Goal: Task Accomplishment & Management: Complete application form

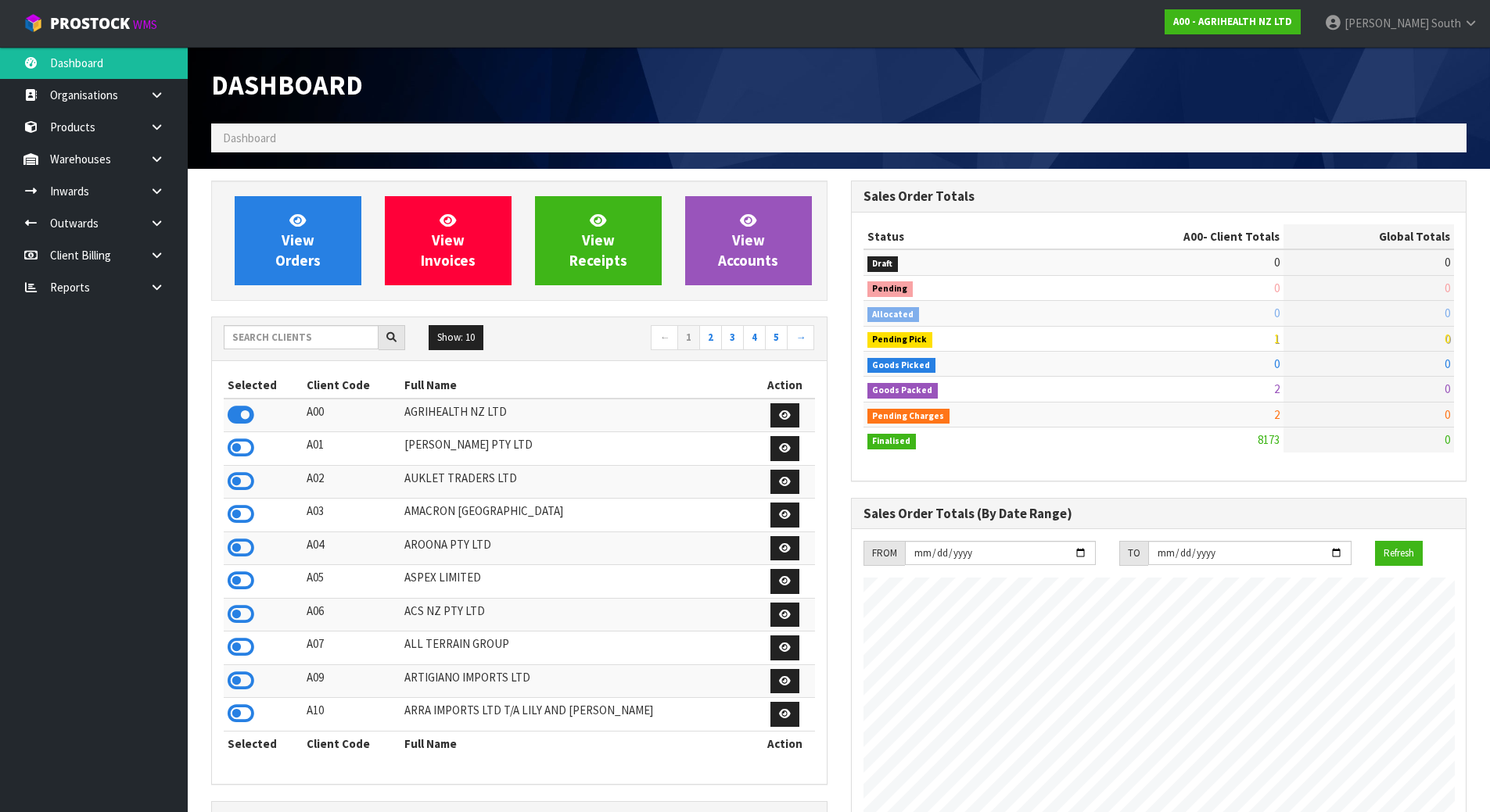
scroll to position [1185, 639]
click at [991, 197] on h3 "Sales Order Totals" at bounding box center [1159, 195] width 592 height 15
click at [265, 339] on input "text" at bounding box center [301, 337] width 155 height 24
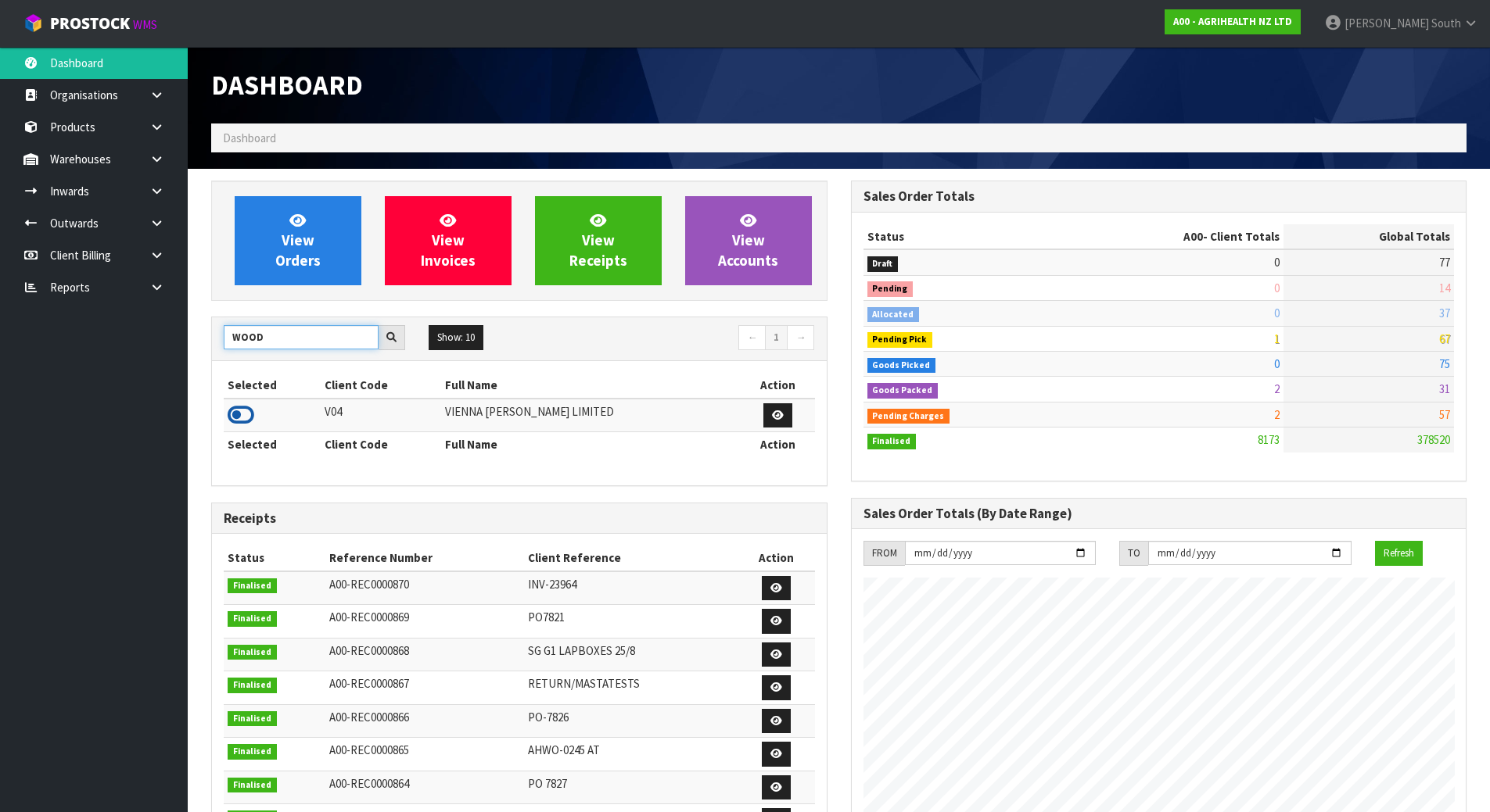
type input "WOOD"
click at [236, 406] on icon at bounding box center [240, 415] width 26 height 23
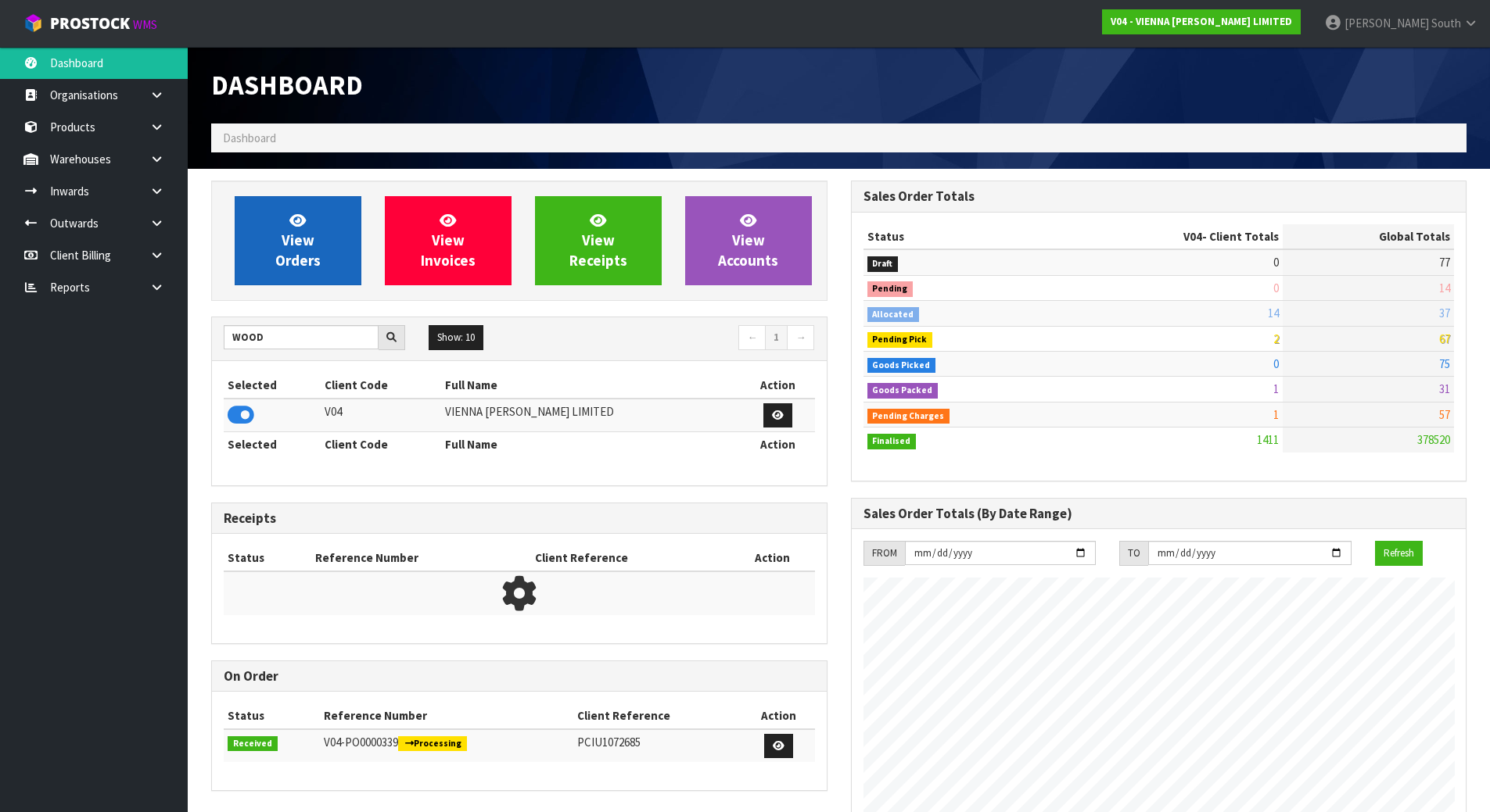
scroll to position [1250, 639]
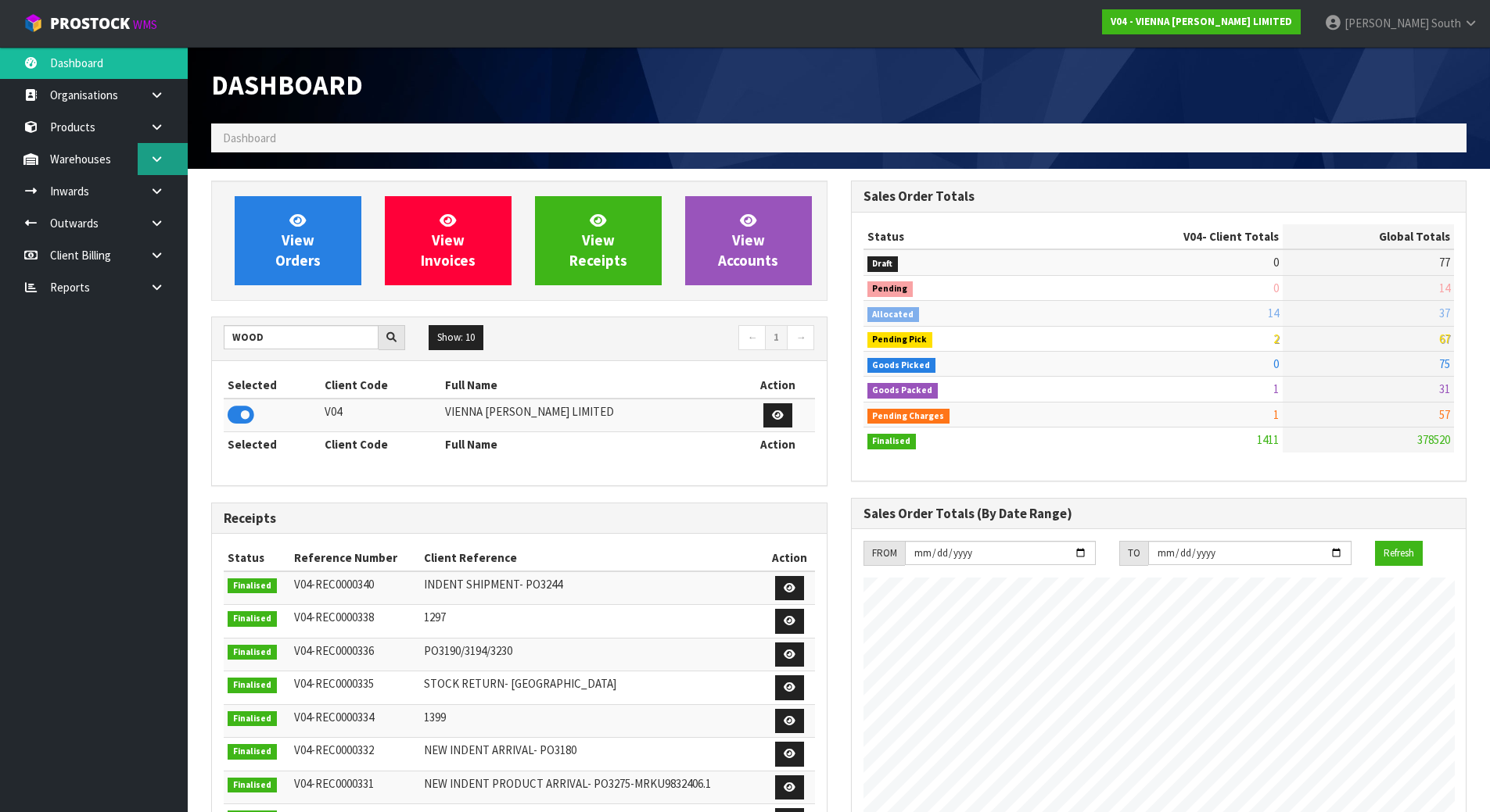
click at [144, 157] on link at bounding box center [163, 159] width 50 height 32
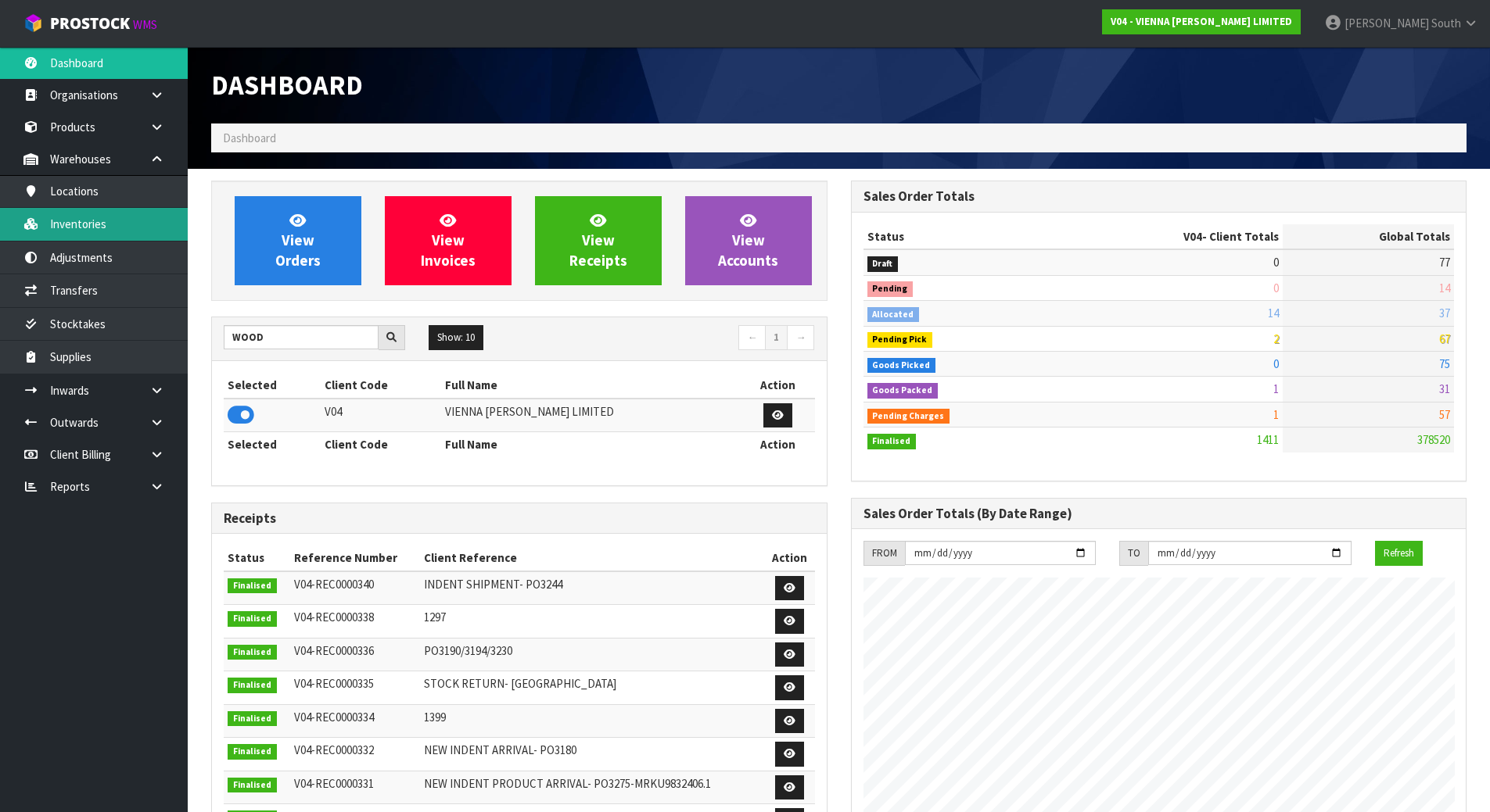
click at [97, 219] on link "Inventories" at bounding box center [94, 224] width 188 height 32
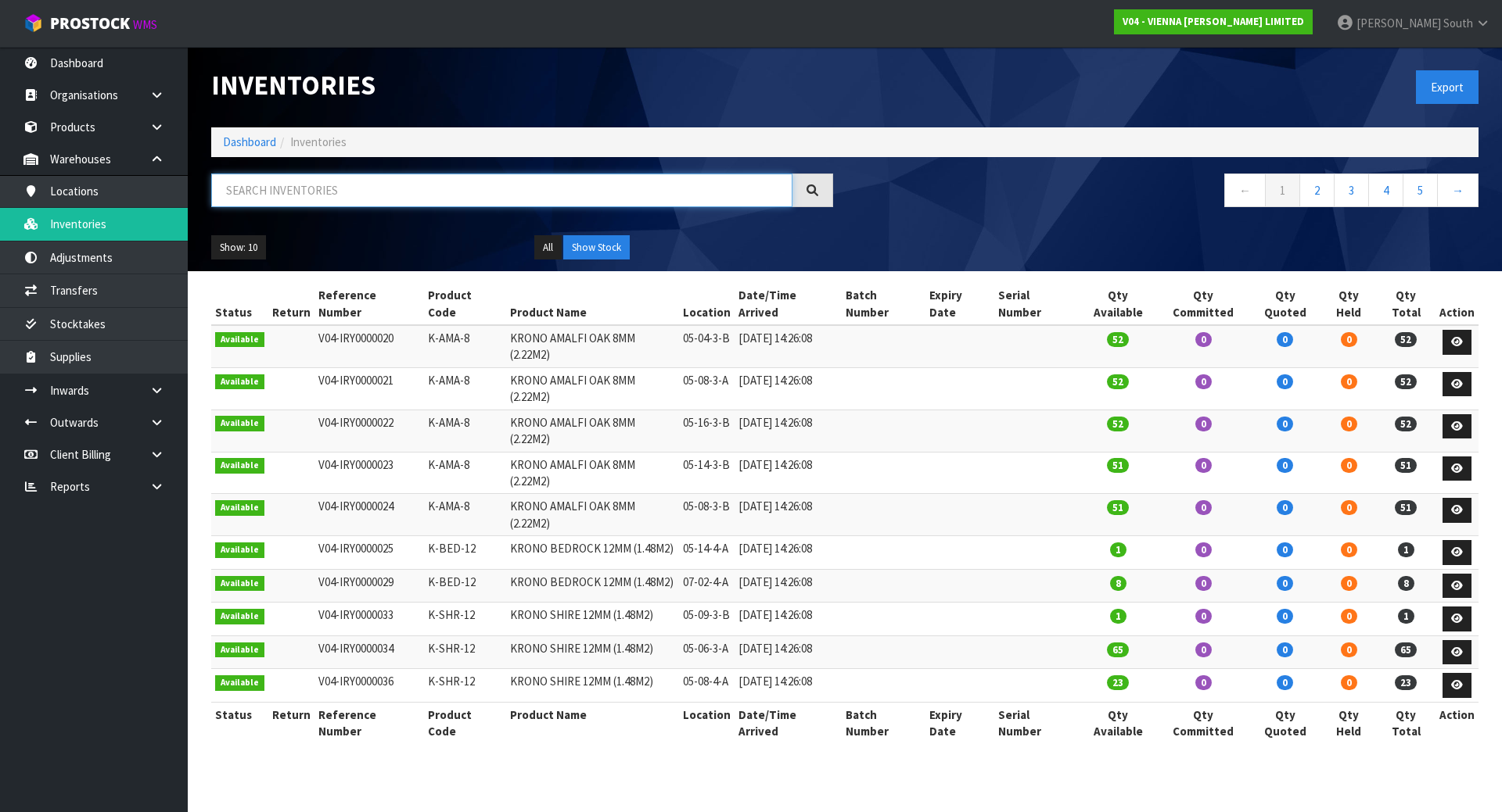
click at [301, 205] on input "text" at bounding box center [502, 190] width 581 height 34
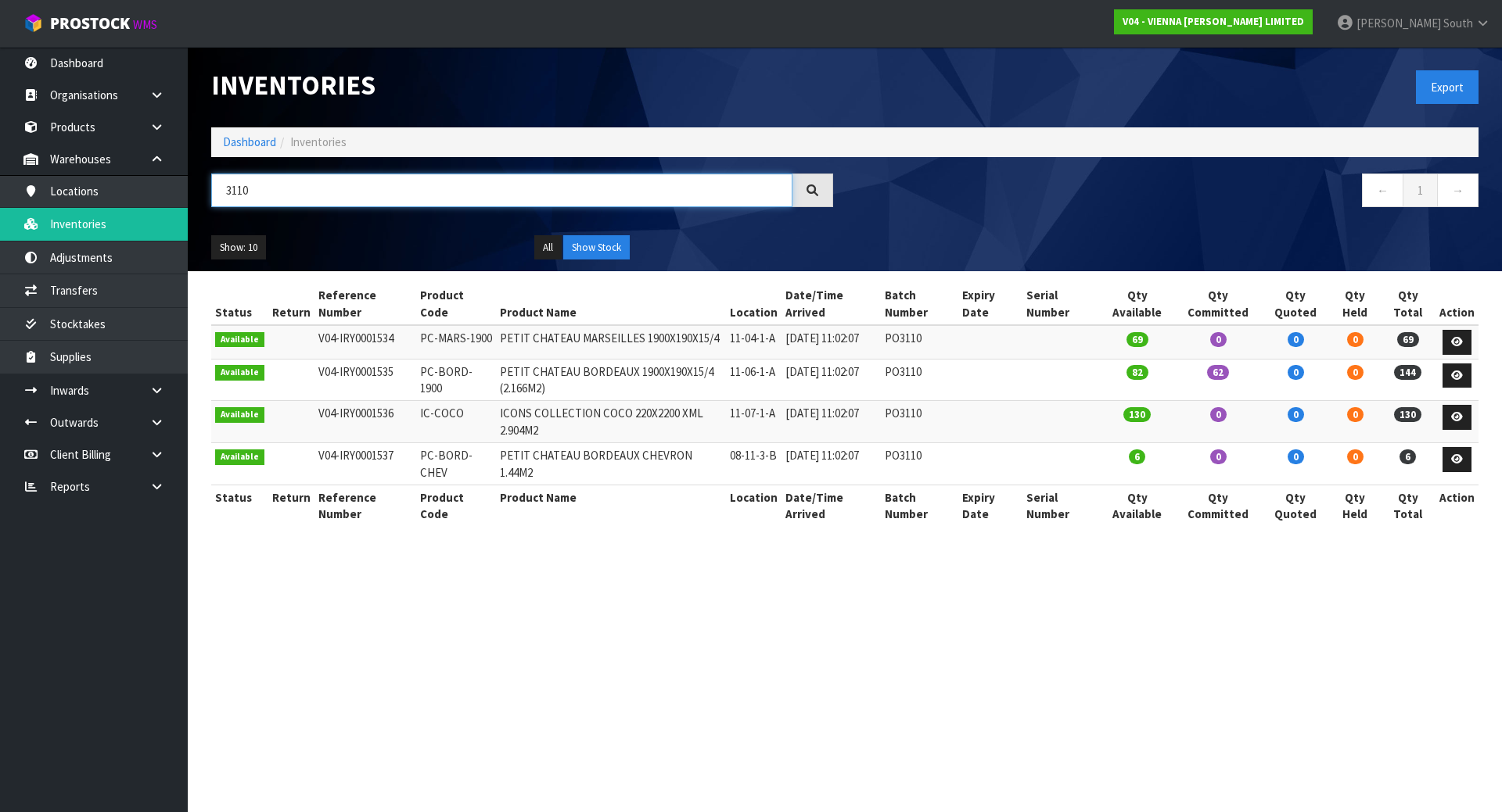
type input "3110"
click at [874, 226] on div "Show: 10 5 10 25 50 All Show Stock" at bounding box center [844, 248] width 1291 height 48
click at [140, 387] on link at bounding box center [163, 390] width 50 height 32
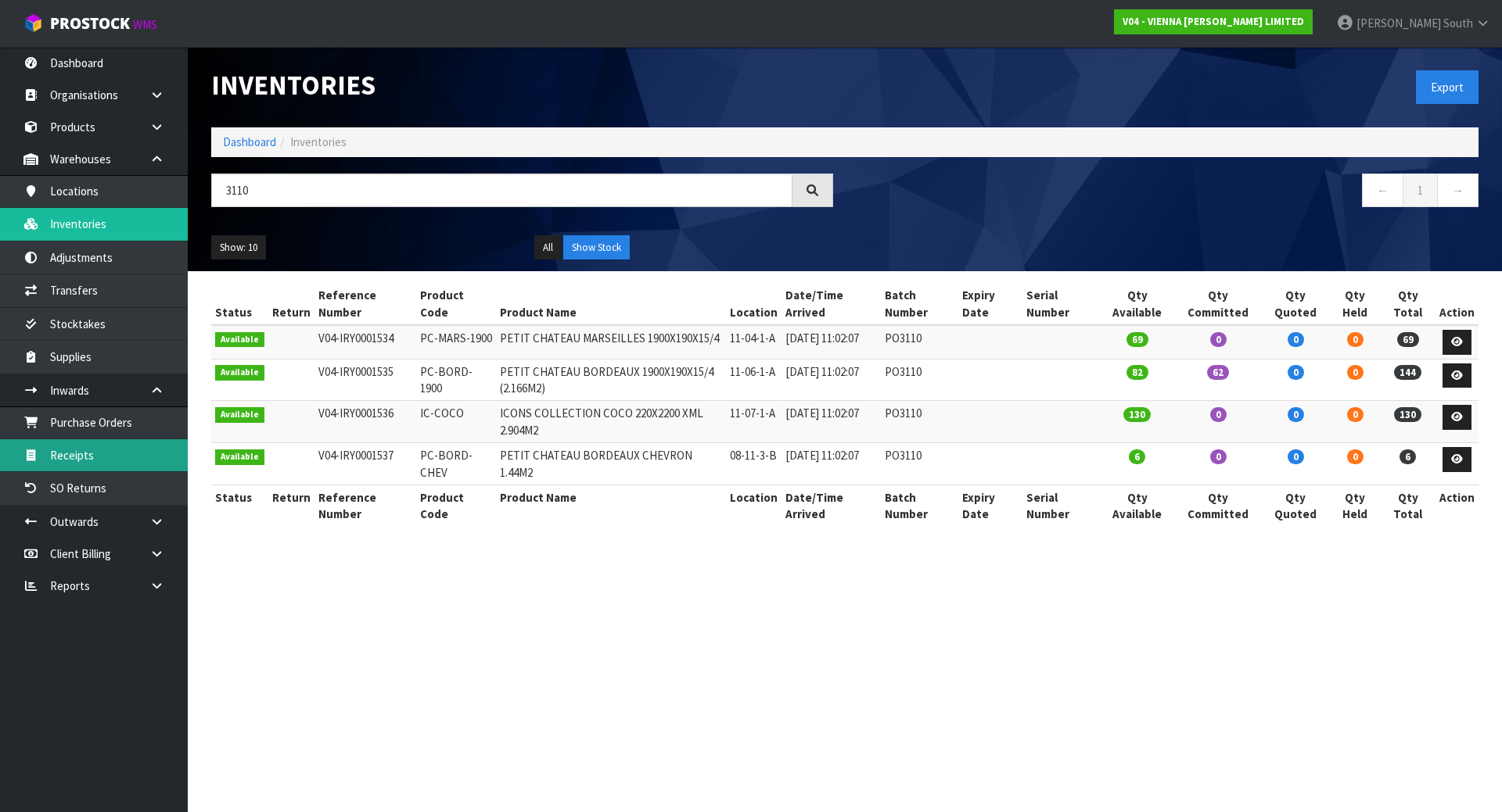
click at [107, 462] on link "Receipts" at bounding box center [94, 455] width 188 height 32
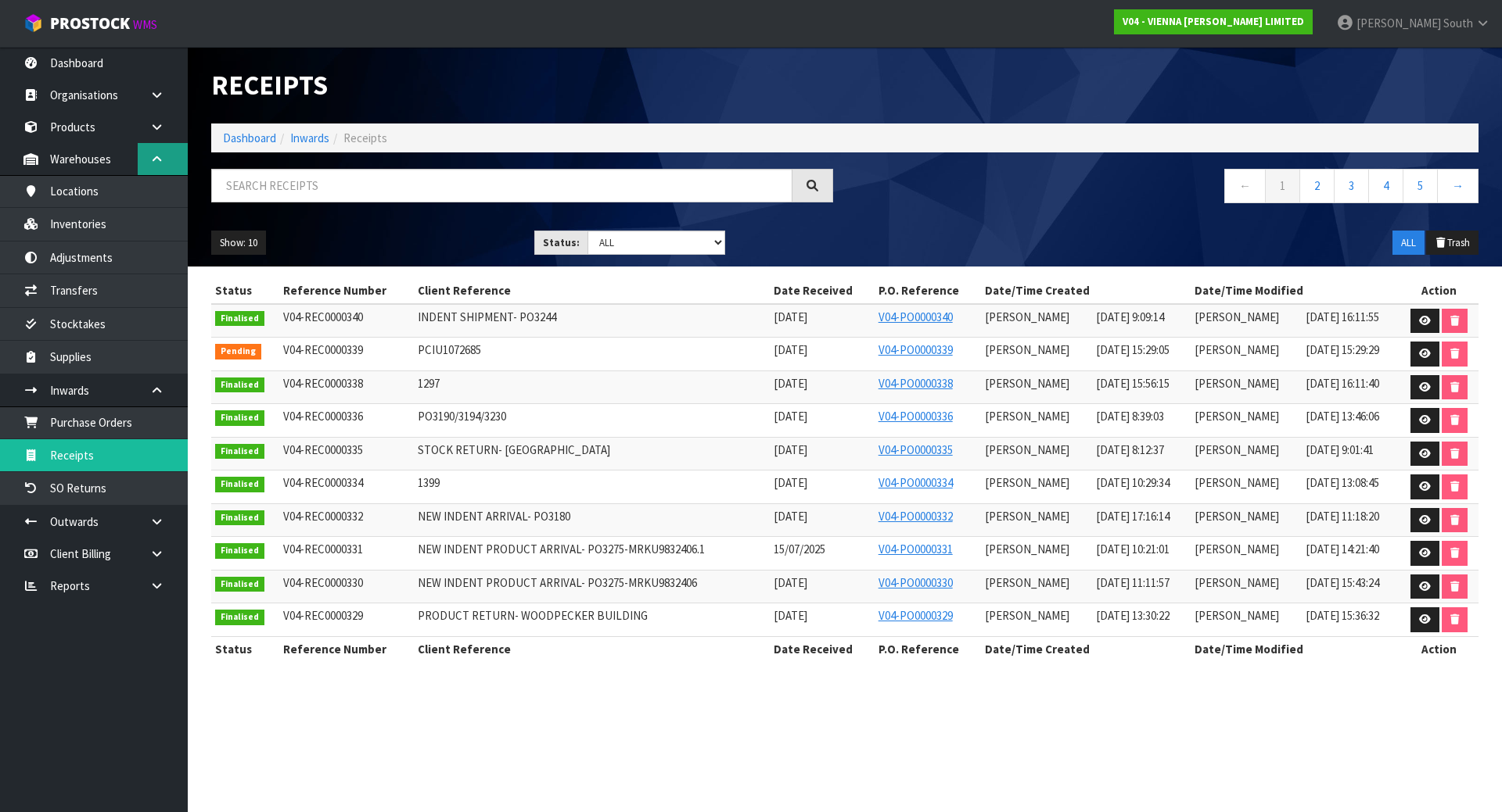
click at [172, 156] on link at bounding box center [163, 159] width 50 height 32
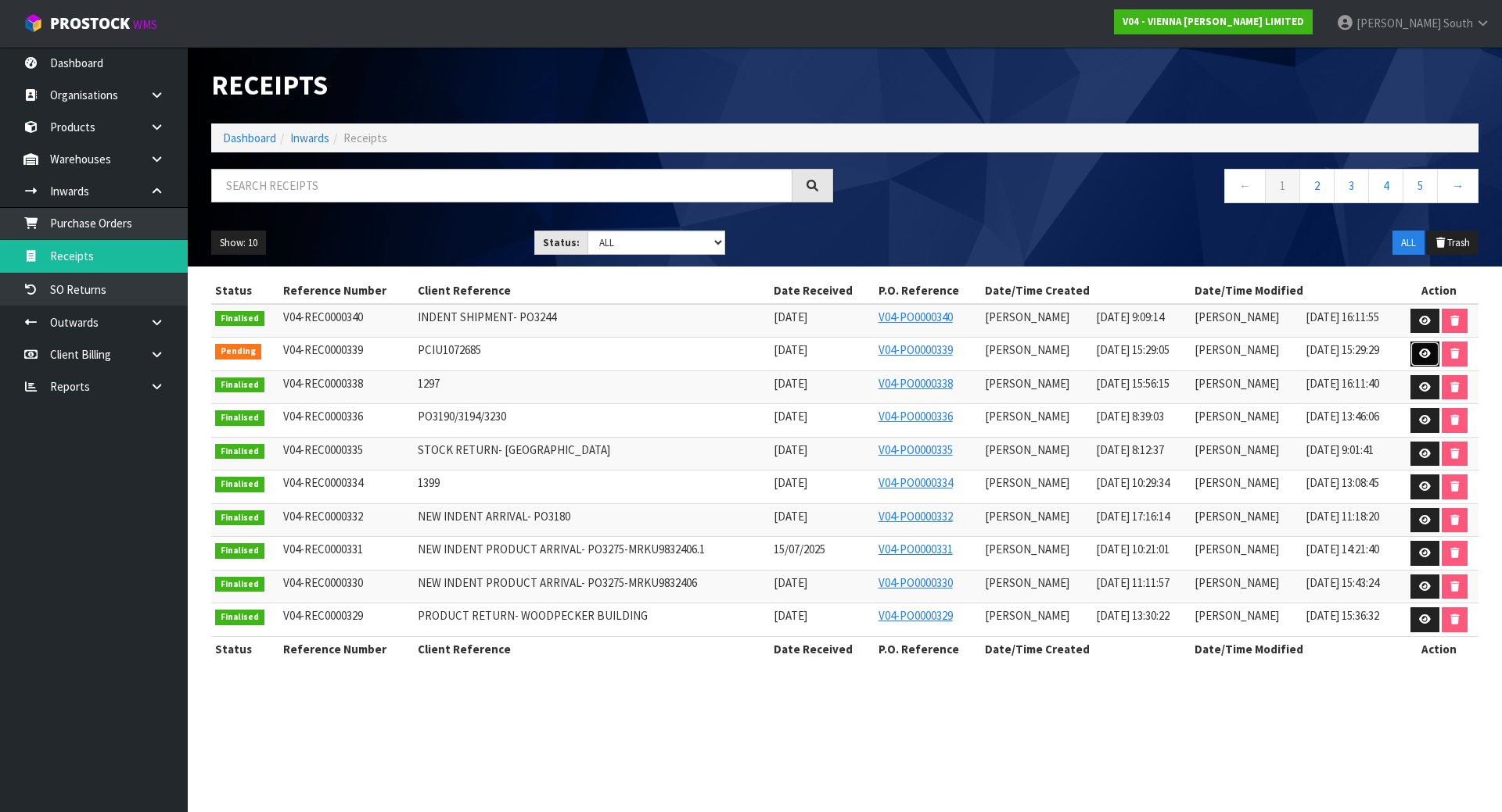
click at [1426, 345] on link at bounding box center [1425, 354] width 29 height 25
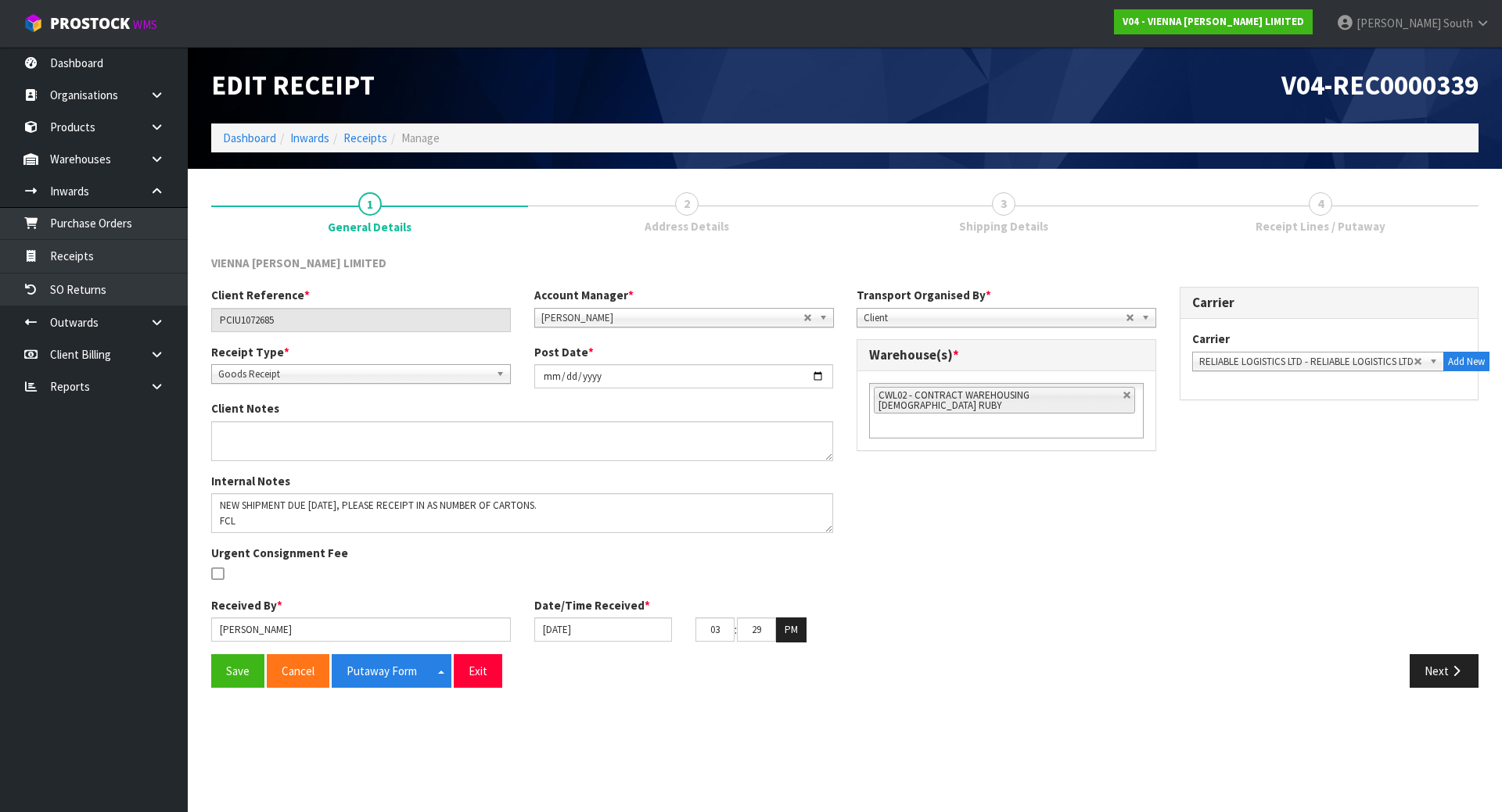
click at [1038, 580] on div "Client Reference * PCIU1072685 Account Manager * [PERSON_NAME] [PERSON_NAME] [P…" at bounding box center [844, 469] width 1291 height 367
click at [1438, 673] on button "Next" at bounding box center [1444, 671] width 69 height 34
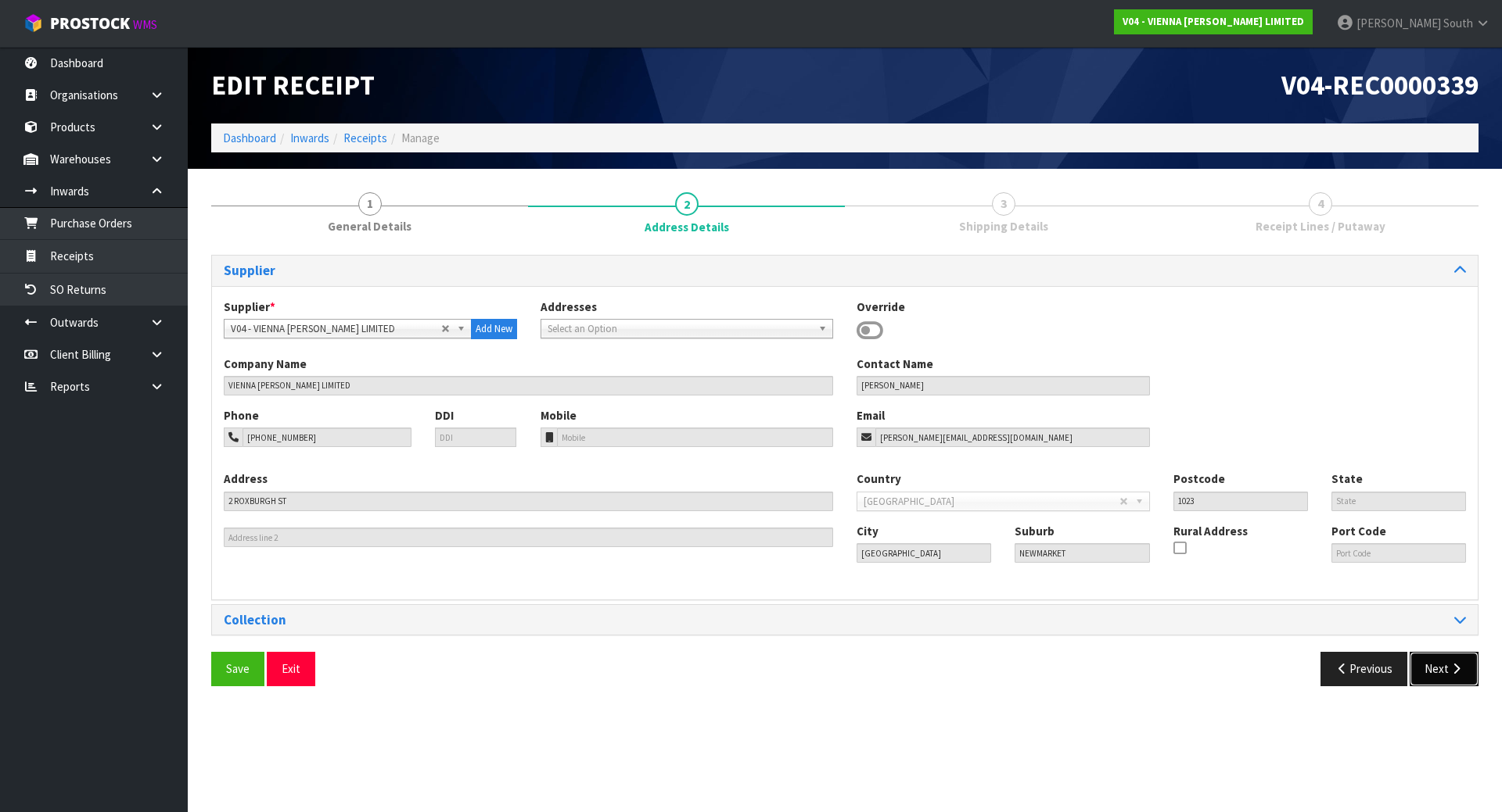
click at [1437, 675] on button "Next" at bounding box center [1444, 669] width 69 height 34
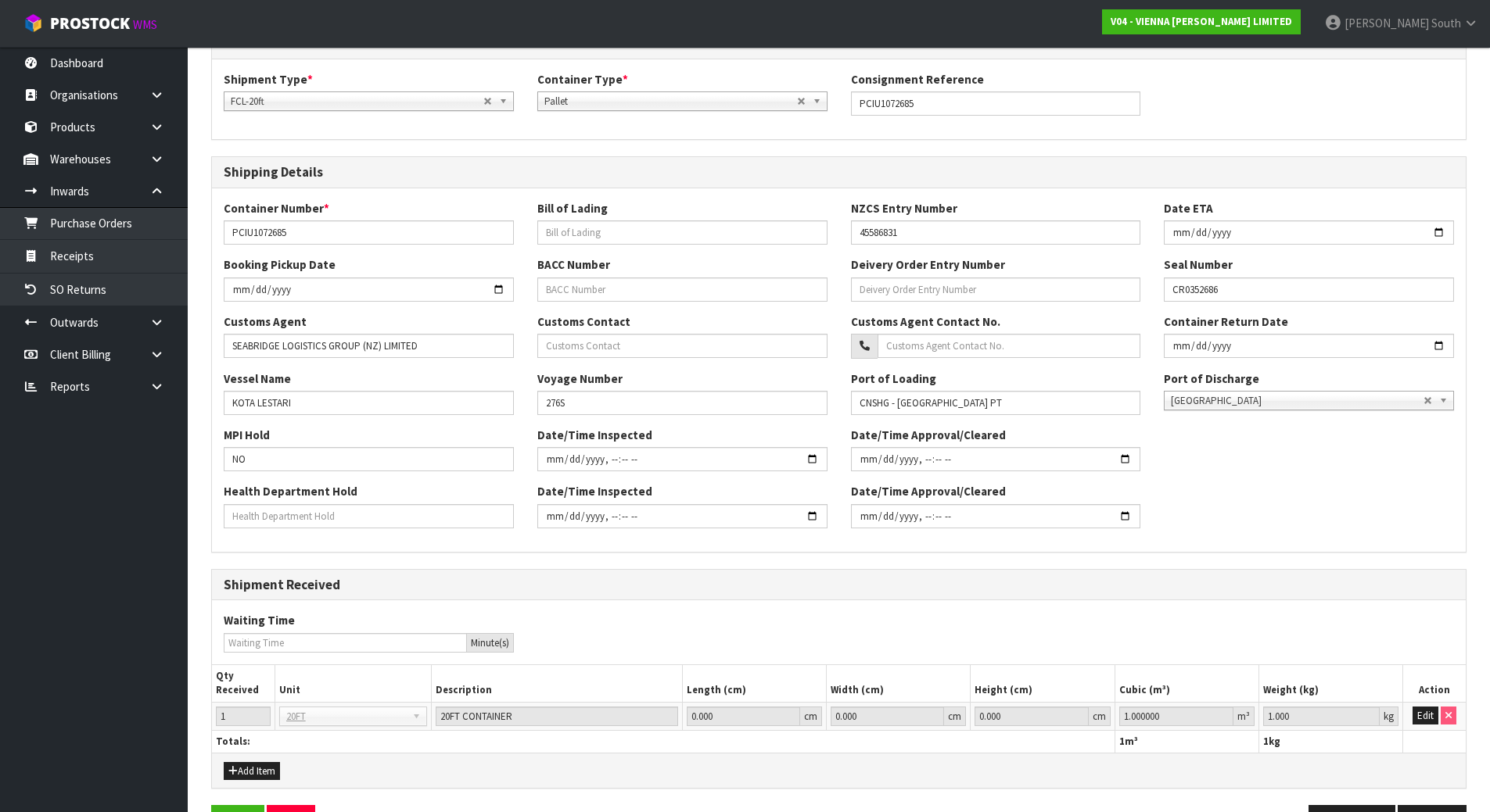
scroll to position [279, 0]
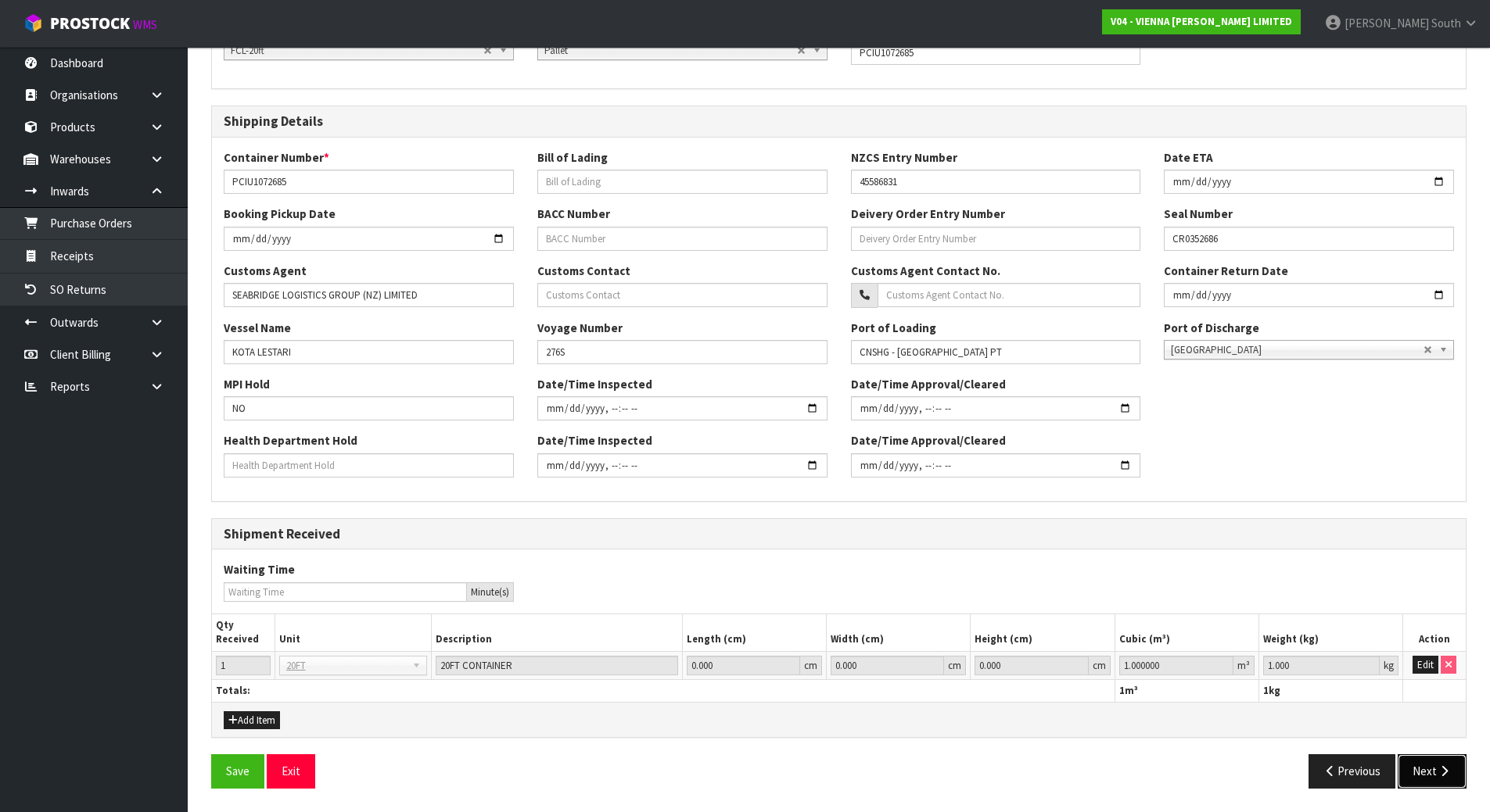
click at [1426, 763] on button "Next" at bounding box center [1432, 771] width 69 height 34
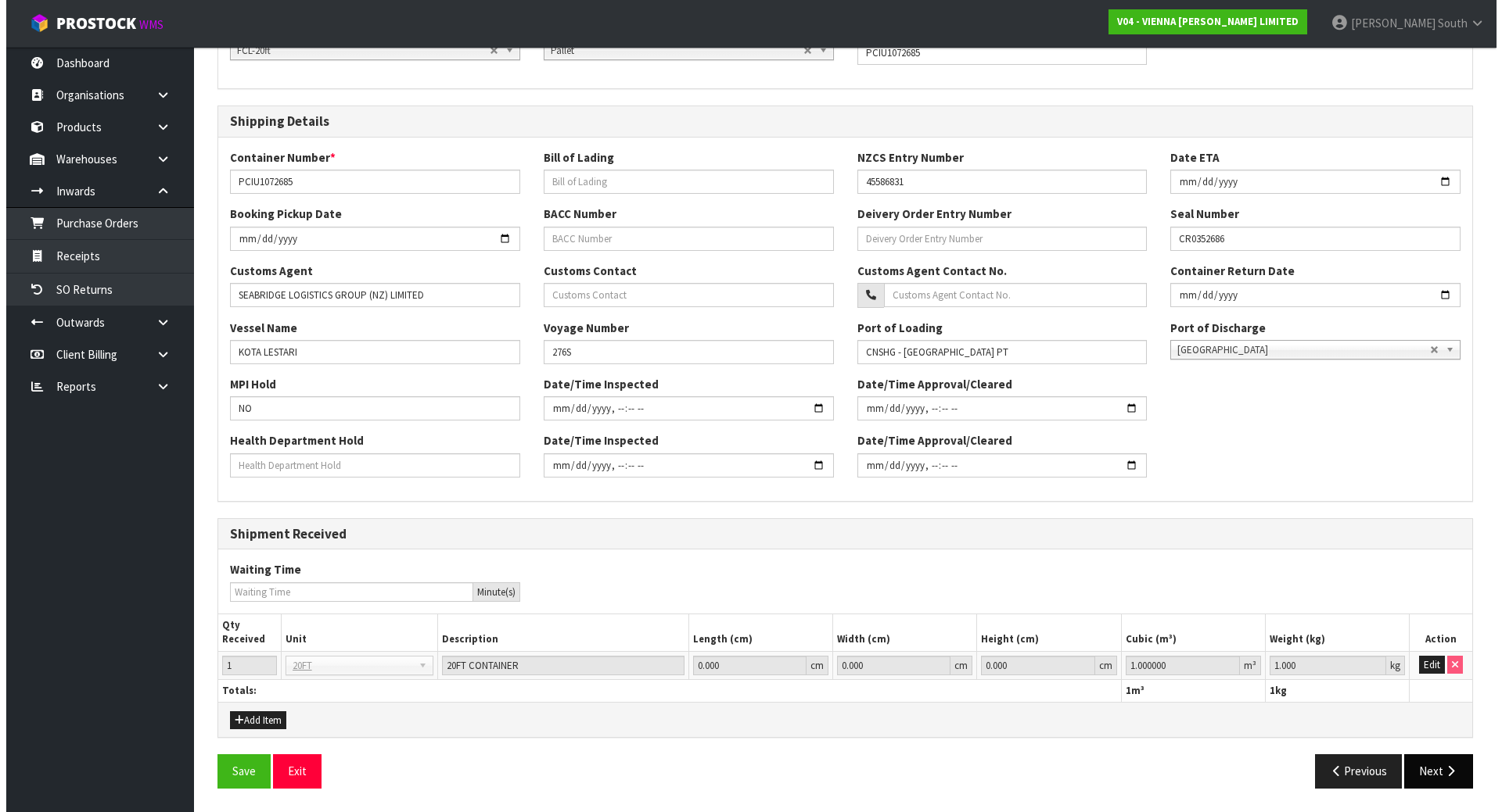
scroll to position [0, 0]
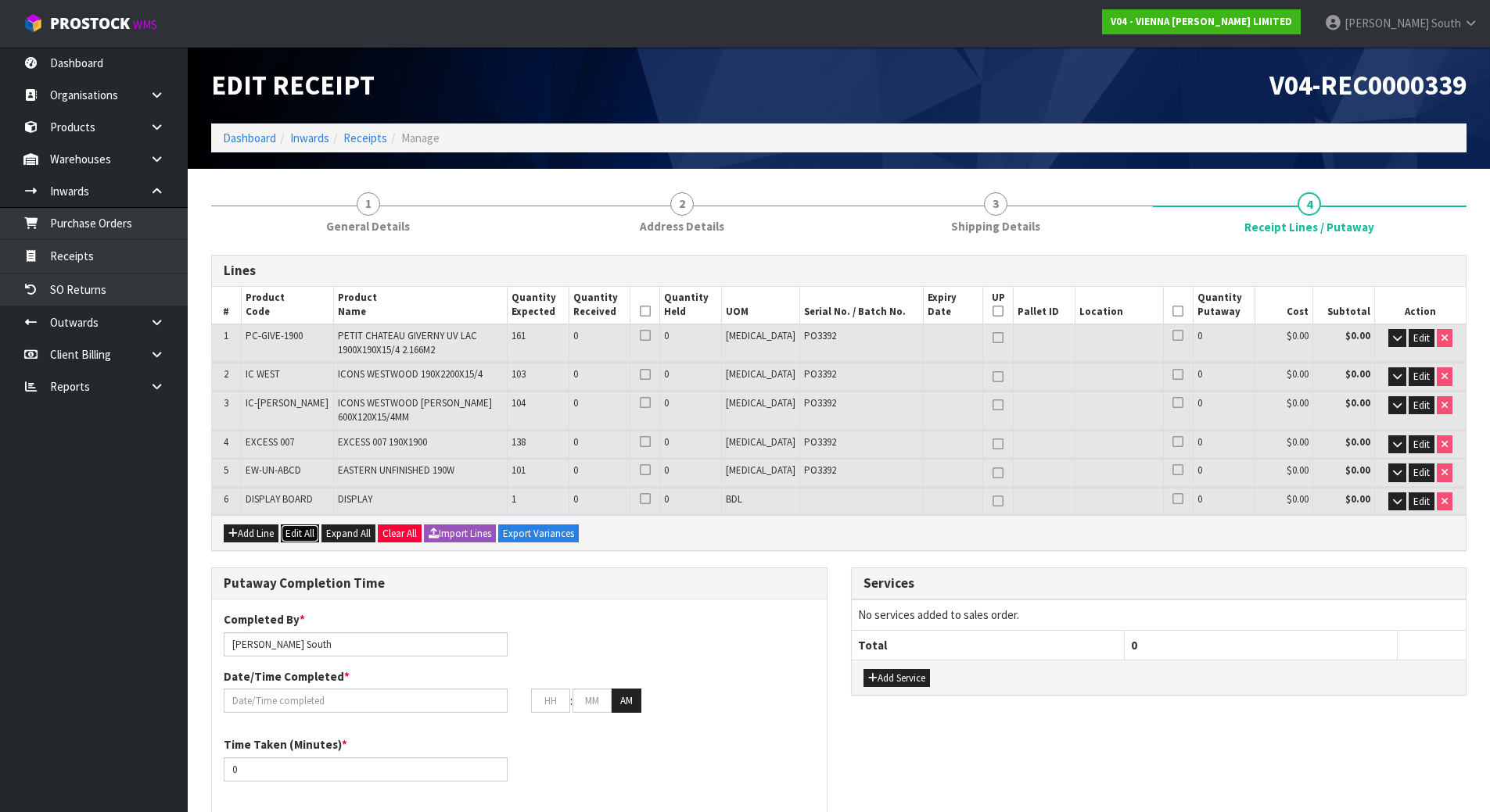
click at [310, 529] on button "Edit All" at bounding box center [300, 533] width 39 height 18
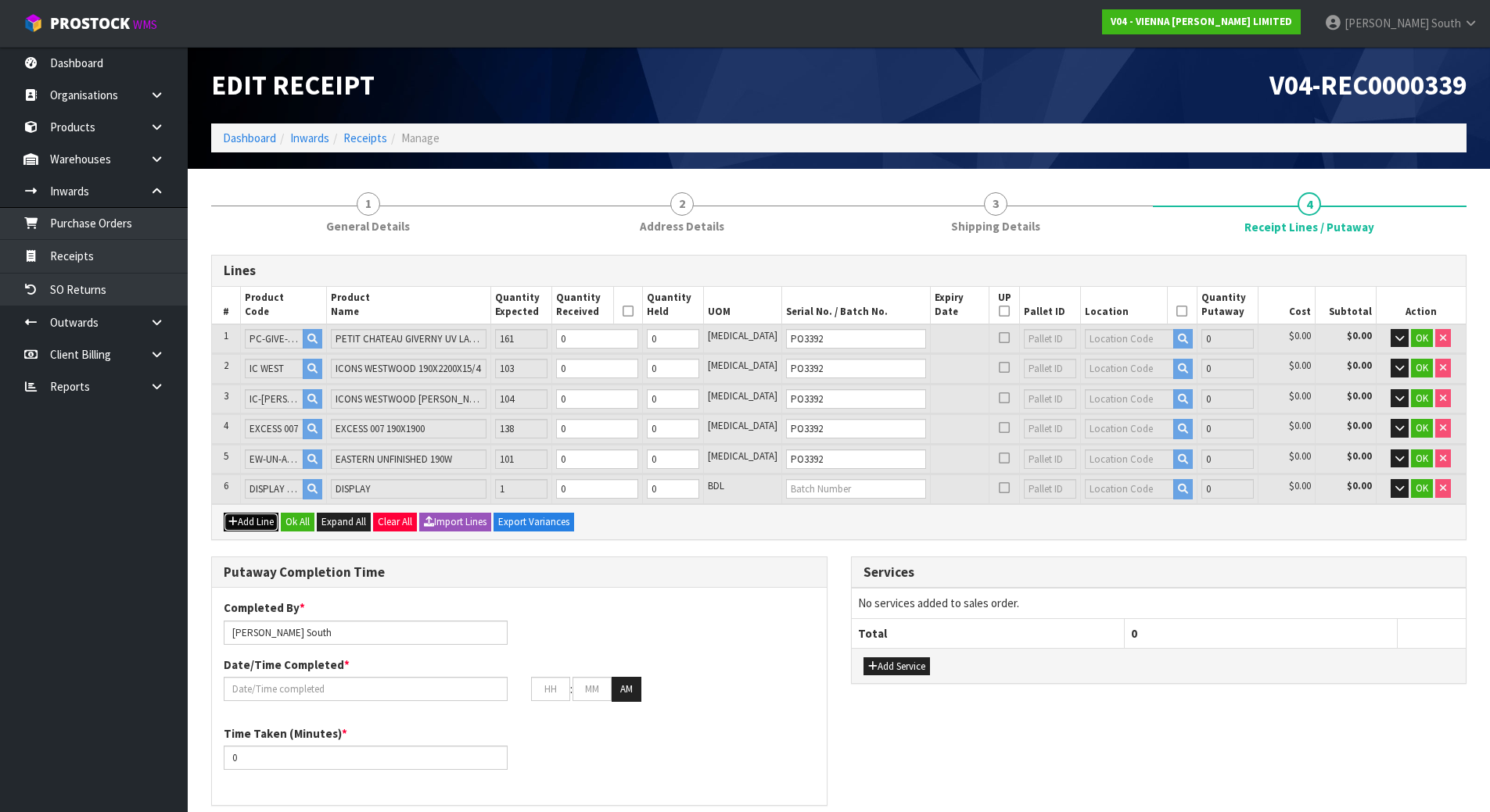
click at [238, 529] on button "Add Line" at bounding box center [251, 522] width 55 height 18
type input "0"
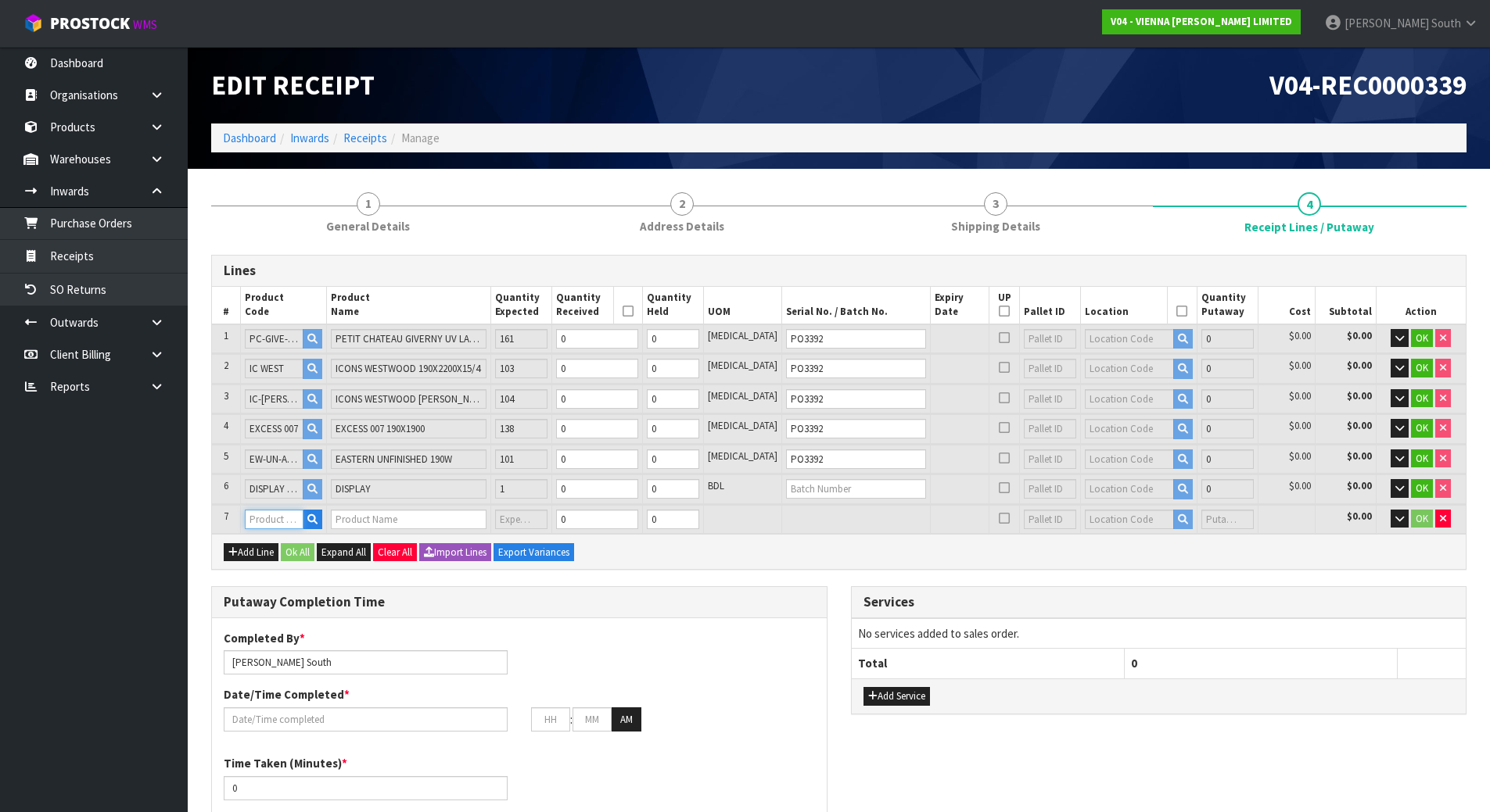
click at [279, 515] on input "text" at bounding box center [274, 520] width 59 height 19
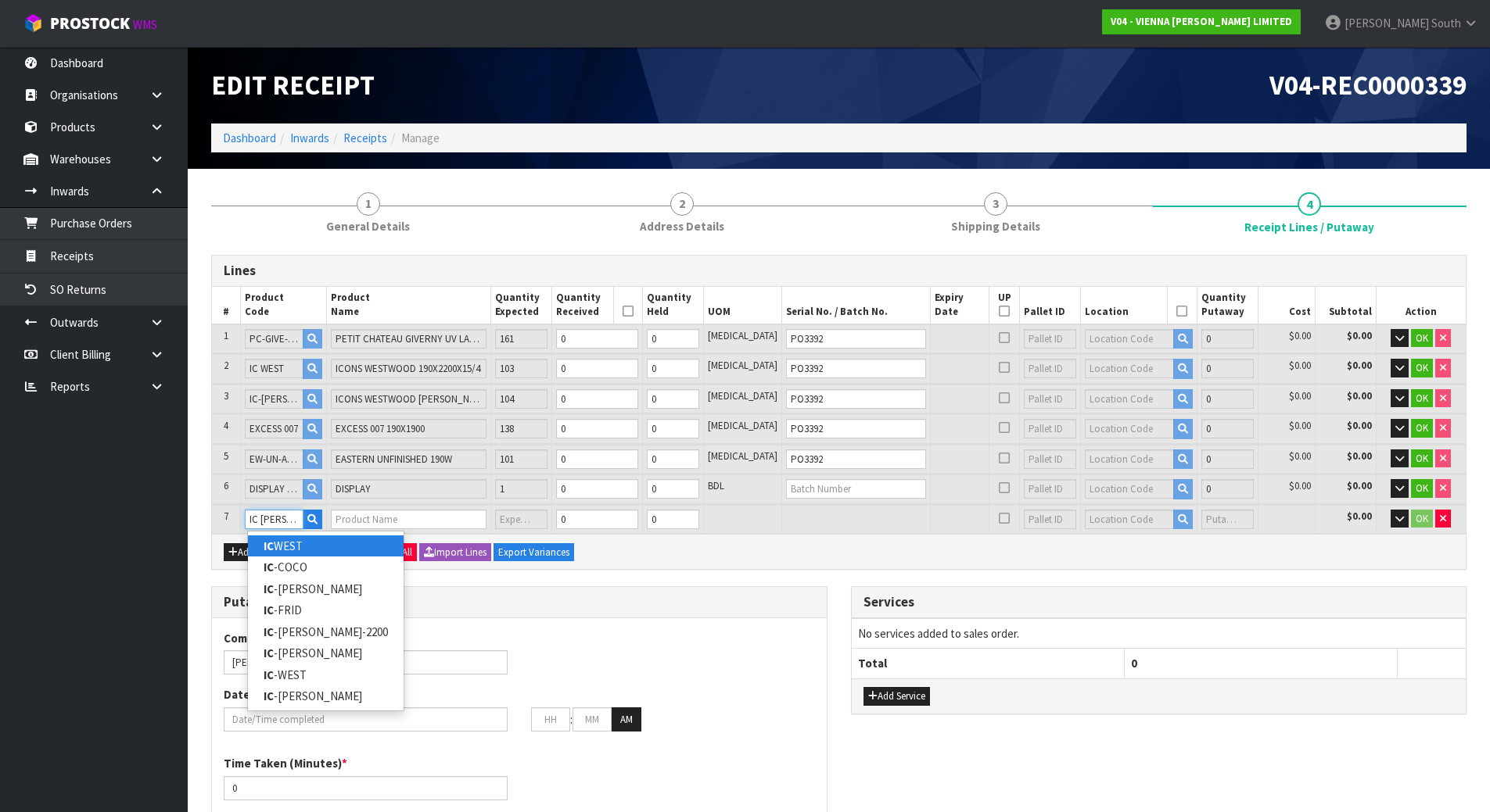
type input "IC WEST"
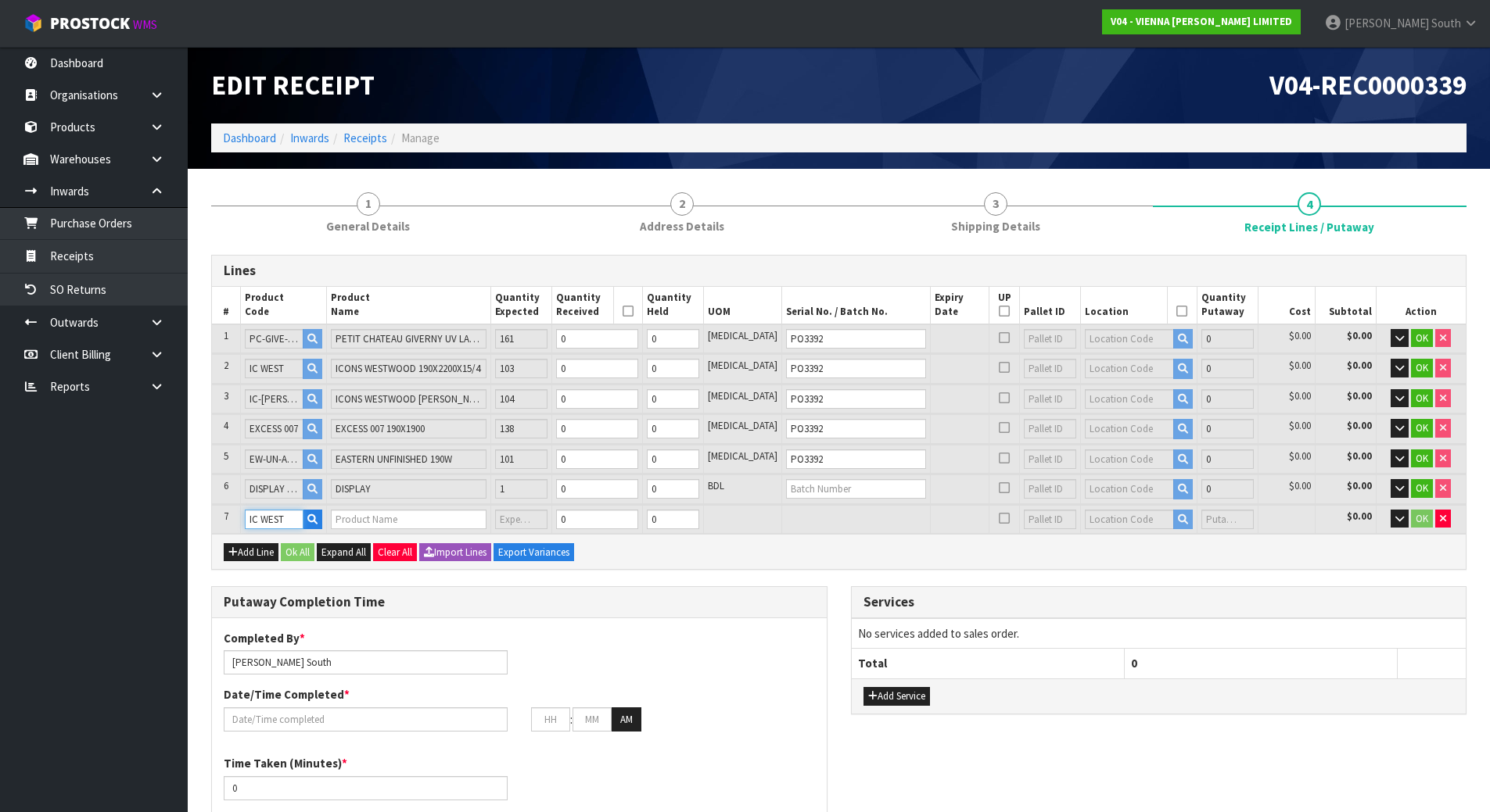
type input "0.000000"
type input "0.000"
type input "ICONS WESTWOOD 190X2200X15/4"
type input "0"
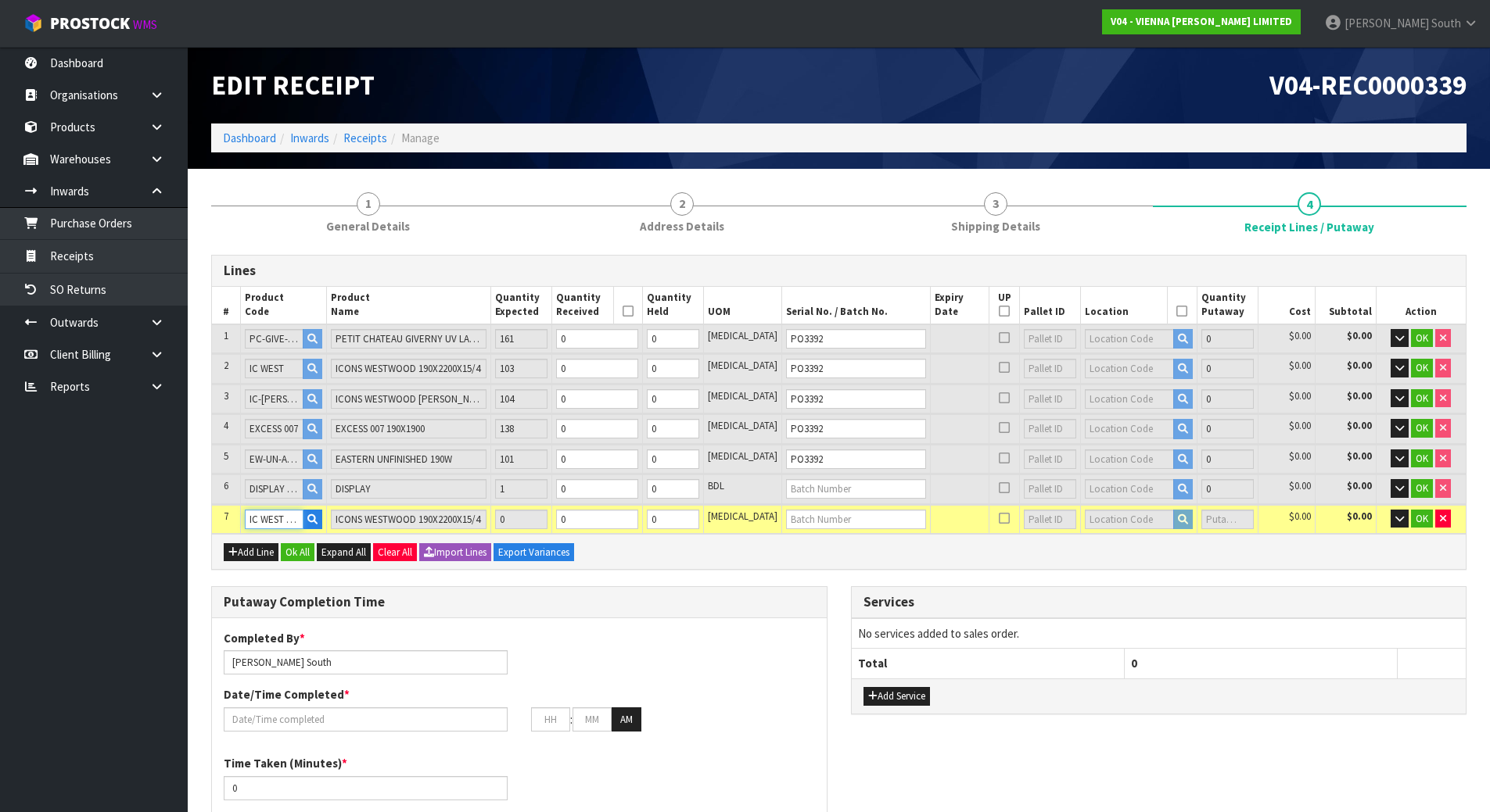
type input "IC WEST 220"
type input "0"
click at [673, 569] on div "Add Line Ok All Expand All Clear All Import Lines Export Variances" at bounding box center [838, 552] width 1254 height 35
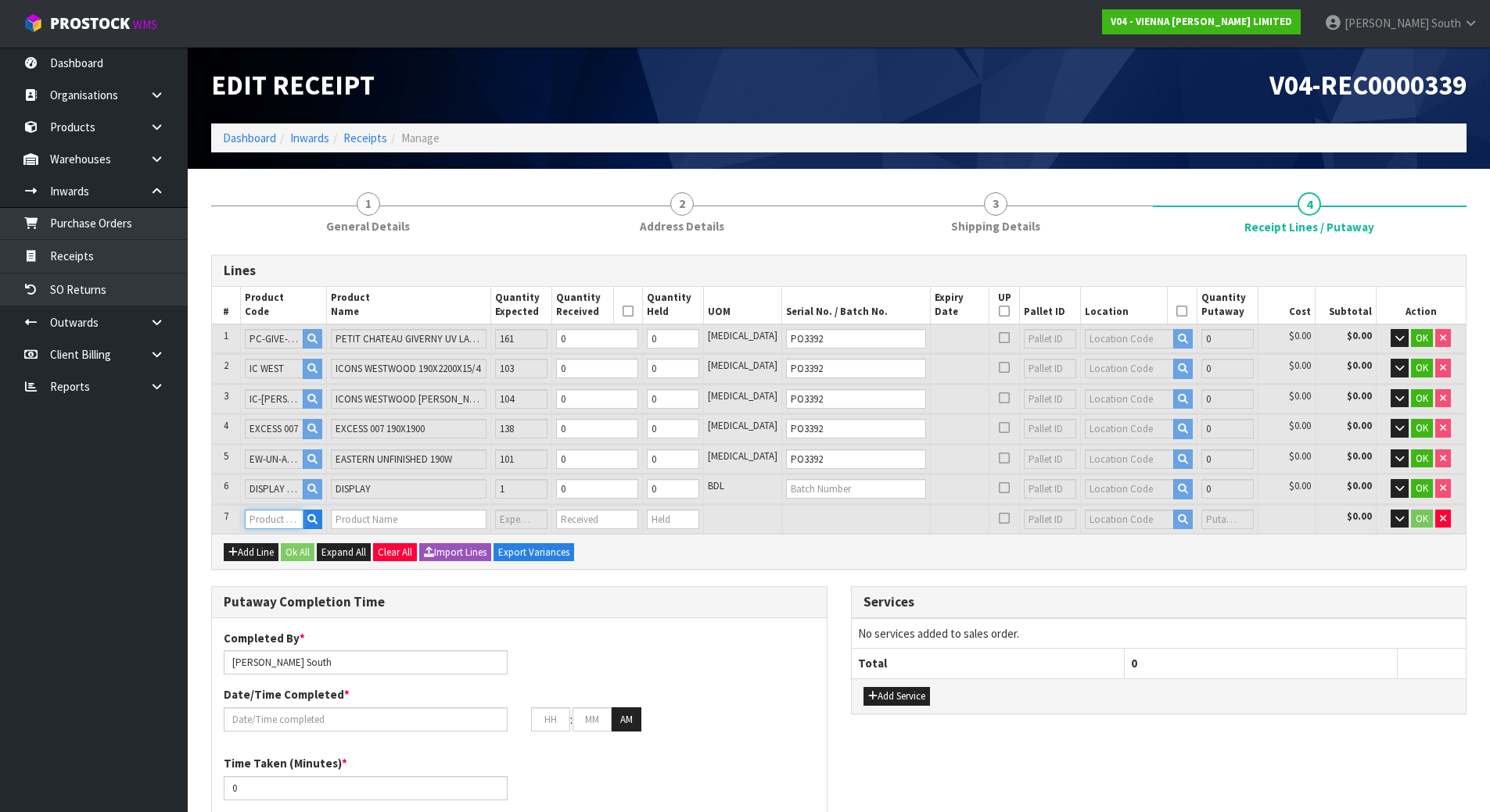
click at [295, 524] on input "text" at bounding box center [274, 520] width 59 height 19
type input "IC WEST"
type input "0.000000"
type input "0.000"
type input "ICONS WESTWOOD 190X2200X15/4"
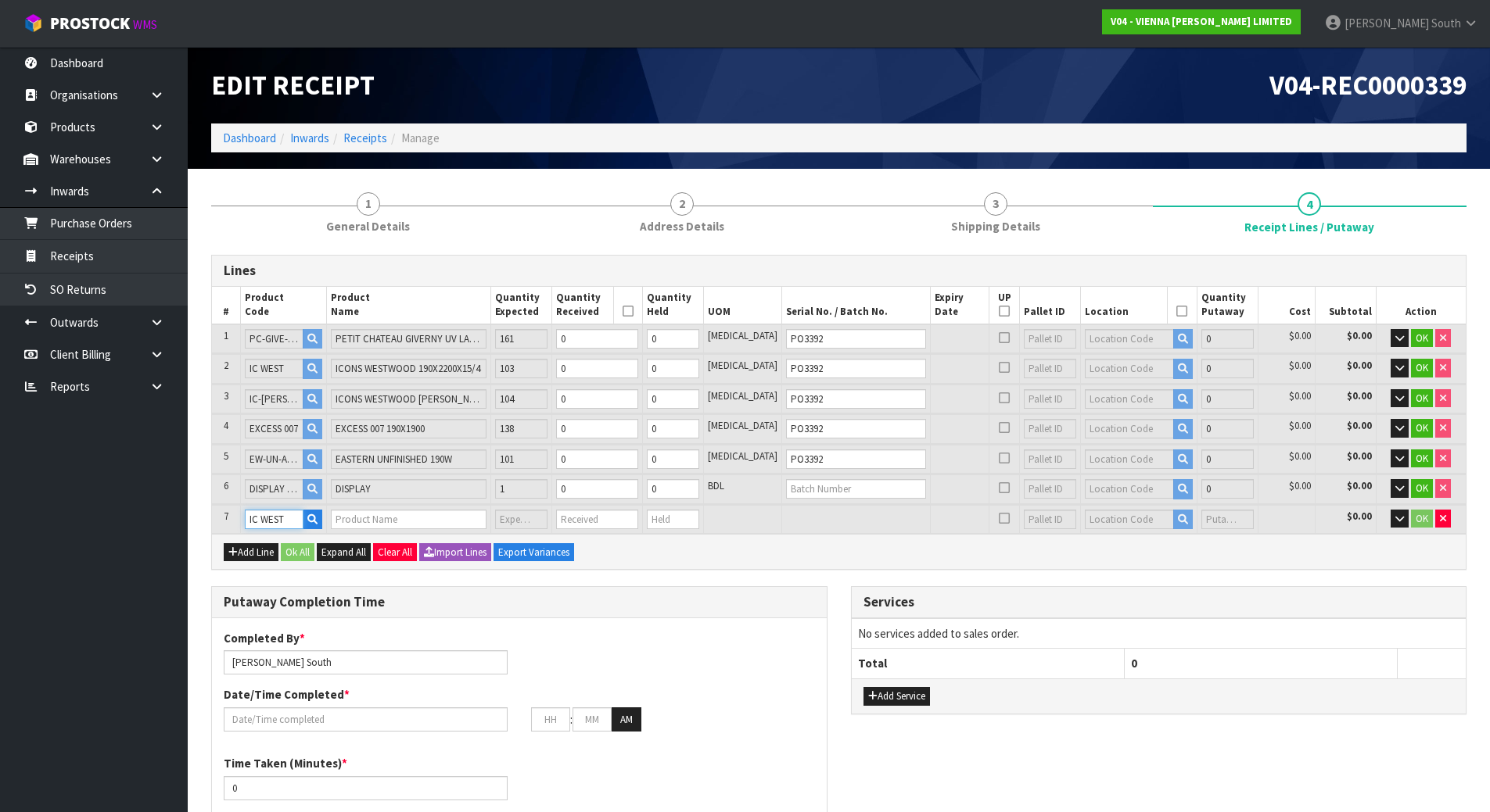
type input "0"
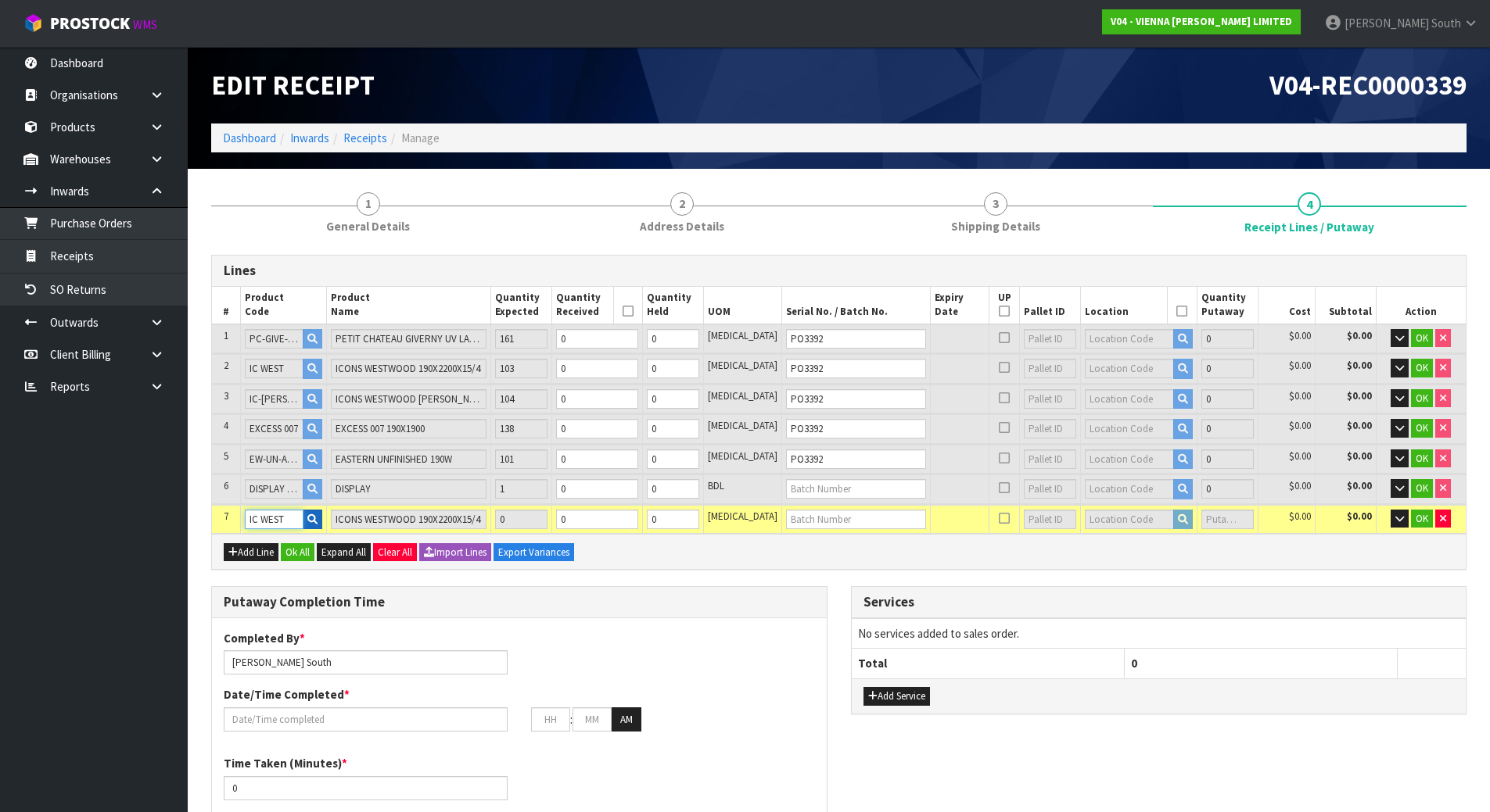
type input "IC WEST"
click at [318, 515] on icon "button" at bounding box center [312, 520] width 11 height 11
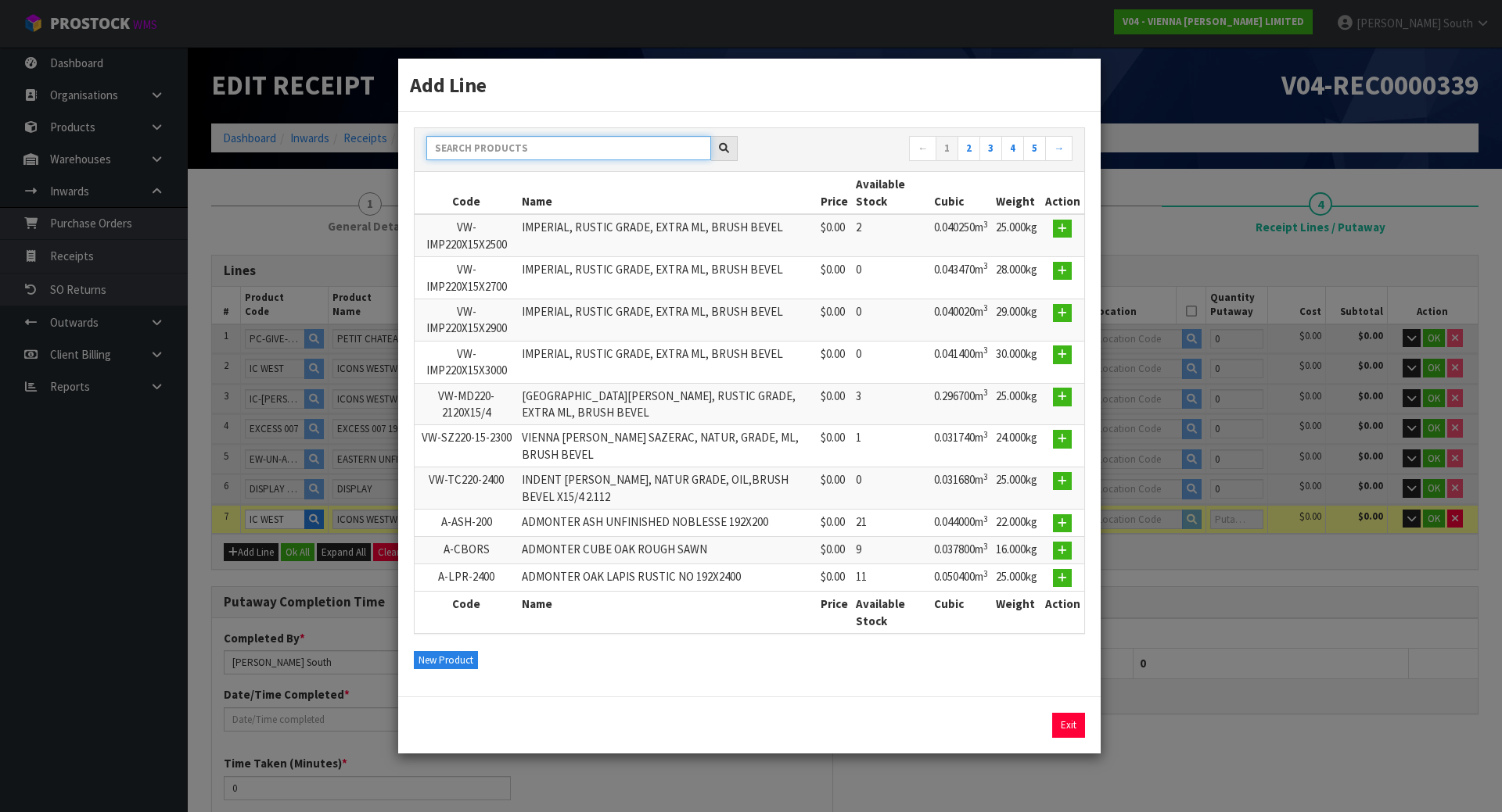
click at [509, 150] on input "text" at bounding box center [568, 148] width 285 height 24
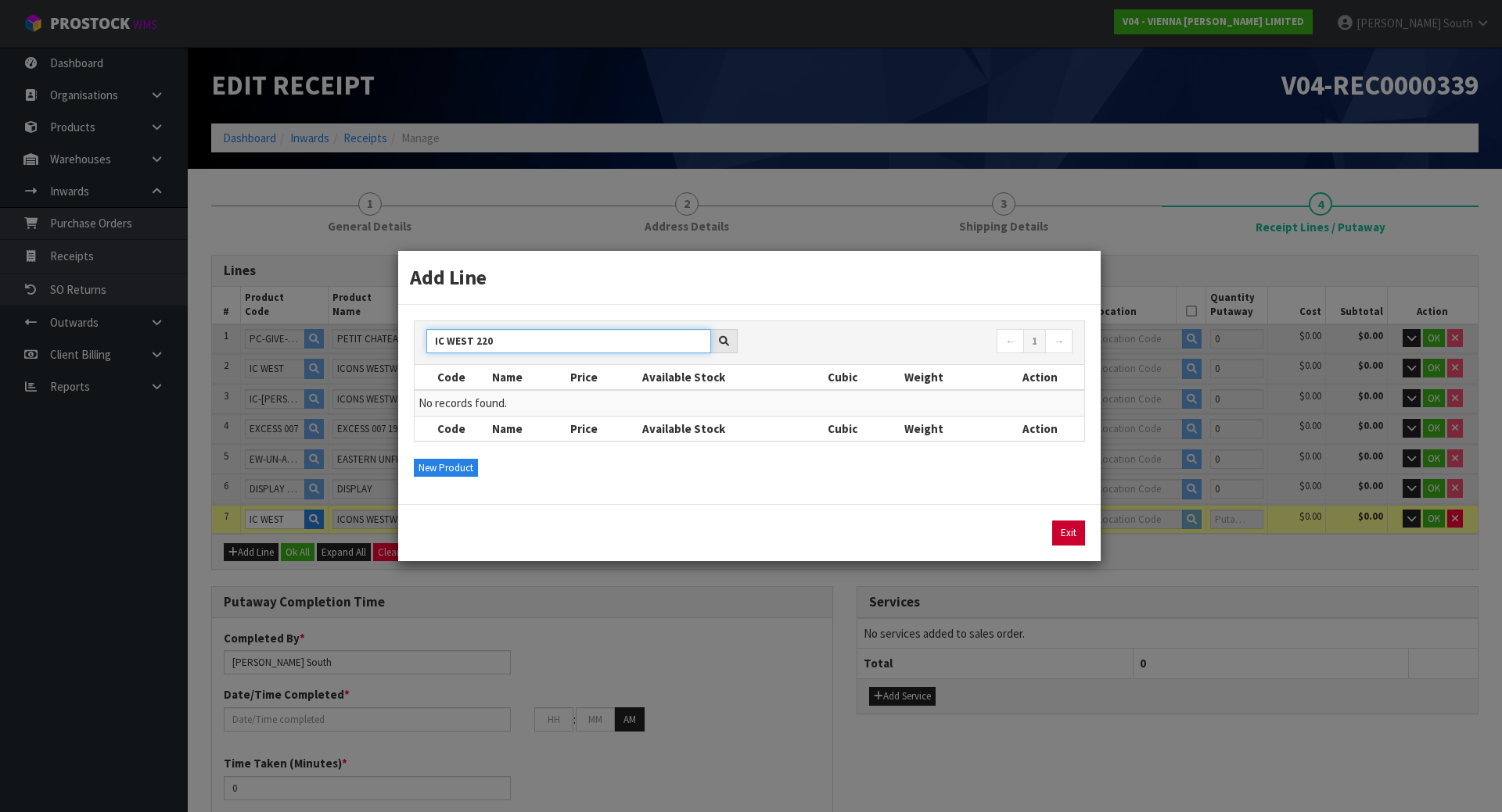
type input "IC WEST 220"
click at [1061, 540] on link "Exit" at bounding box center [1069, 533] width 33 height 25
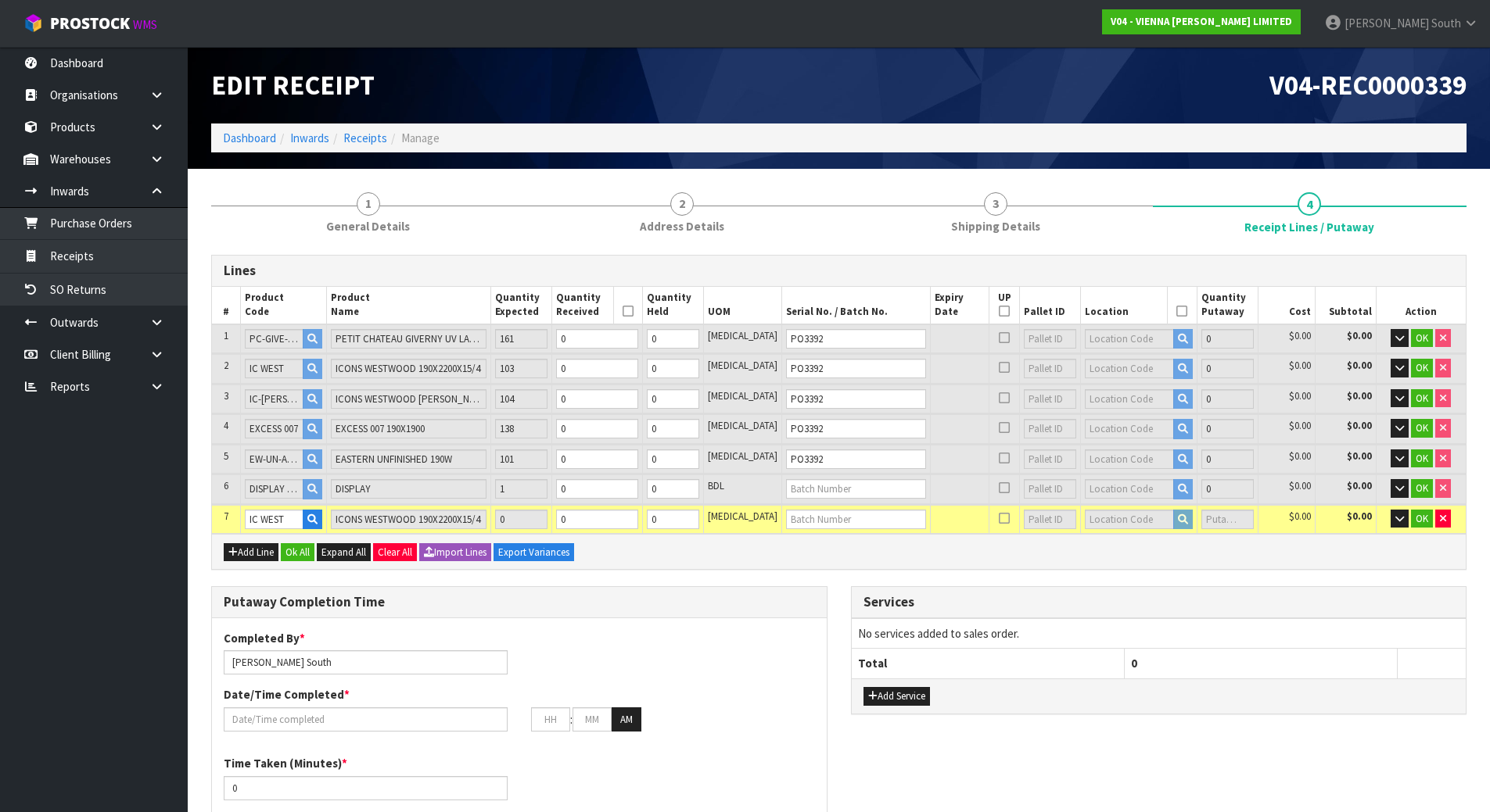
click at [1047, 546] on div "Add Line Ok All Expand All Clear All Import Lines Export Variances" at bounding box center [838, 552] width 1254 height 35
click at [1404, 515] on button "button" at bounding box center [1399, 519] width 18 height 18
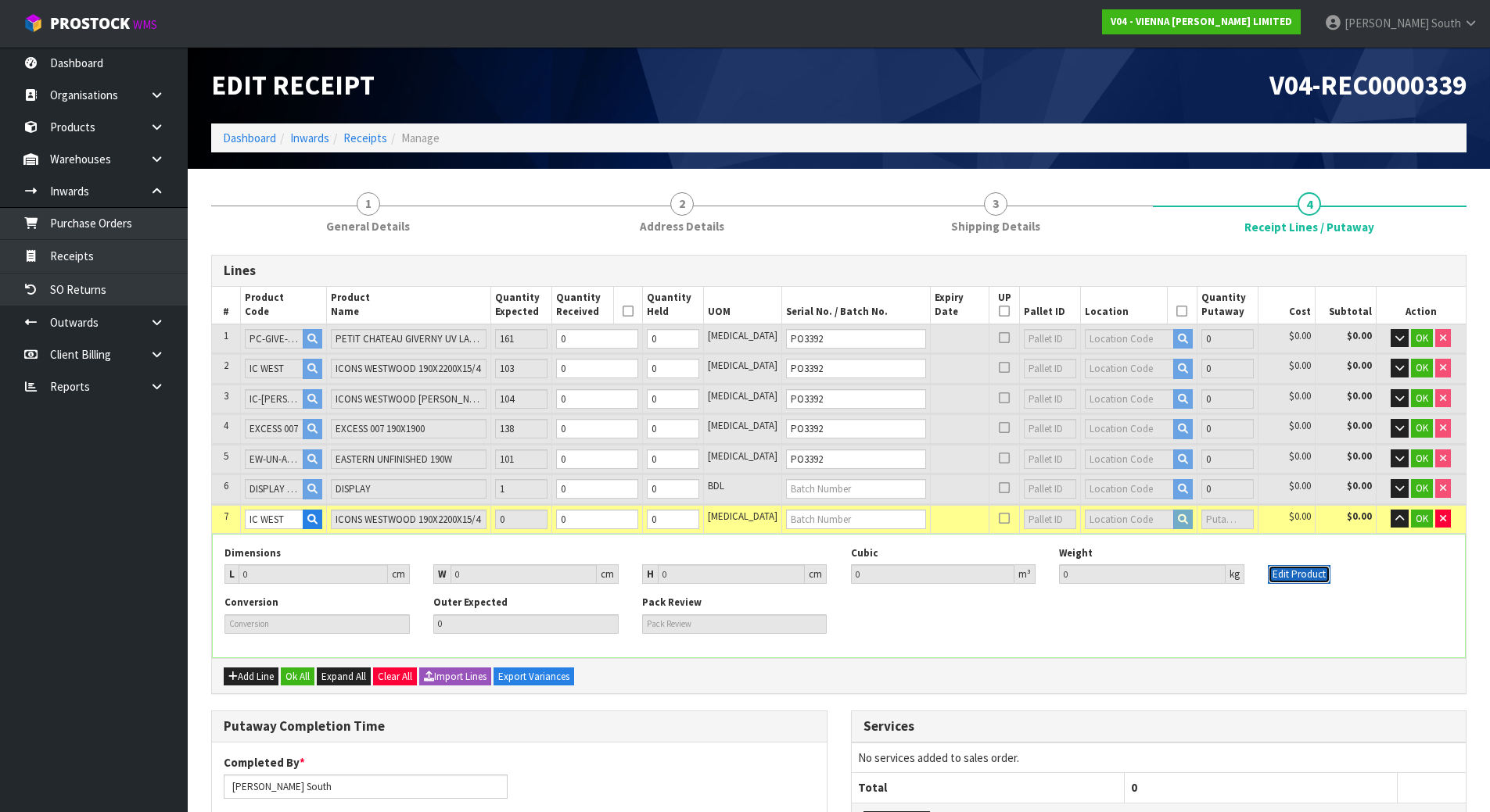
click at [1288, 571] on button "Edit Product" at bounding box center [1298, 574] width 63 height 18
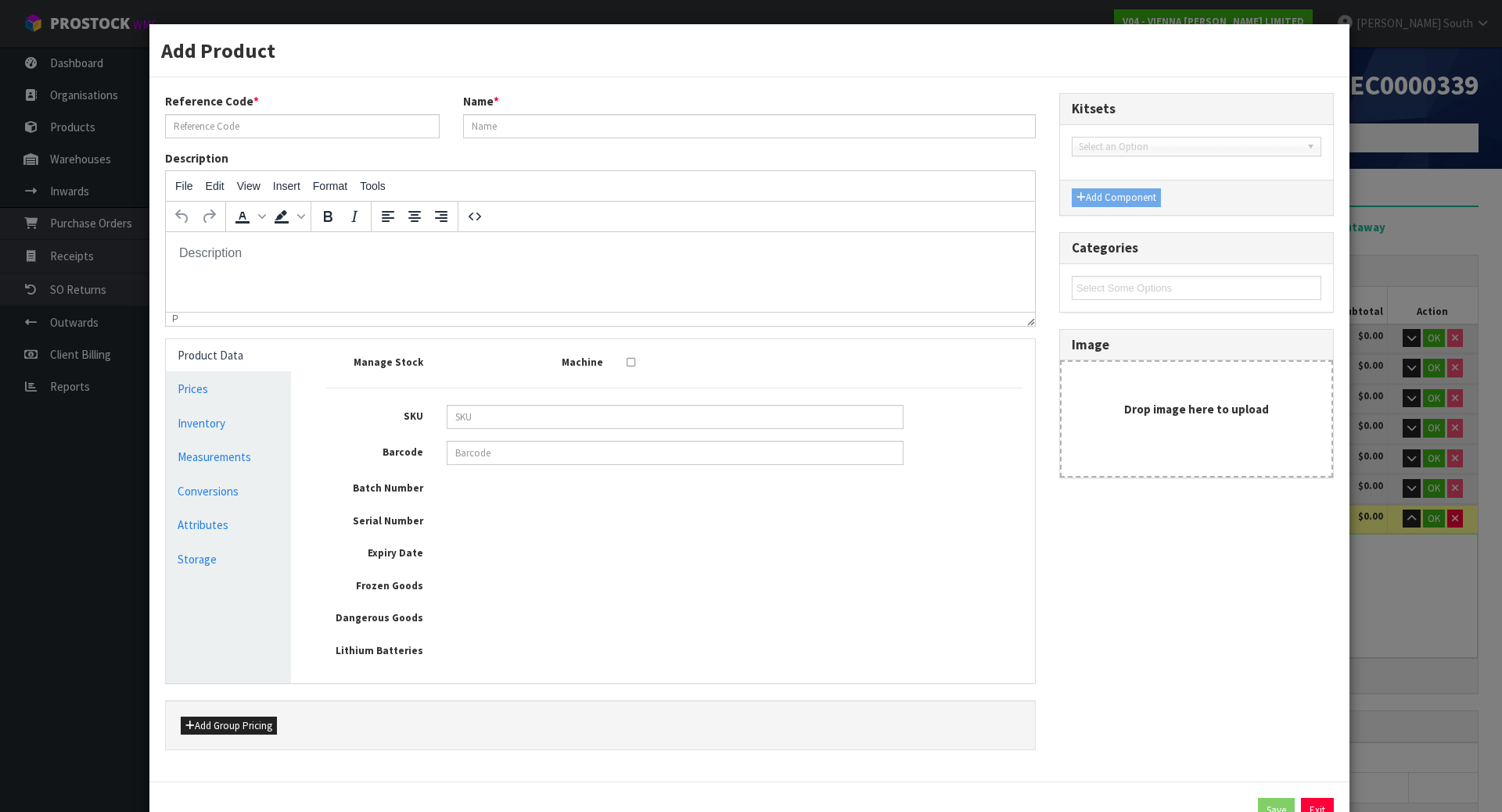
type input "IC WEST"
type input "ICONS WESTWOOD 190X2200X15/4"
type input "0"
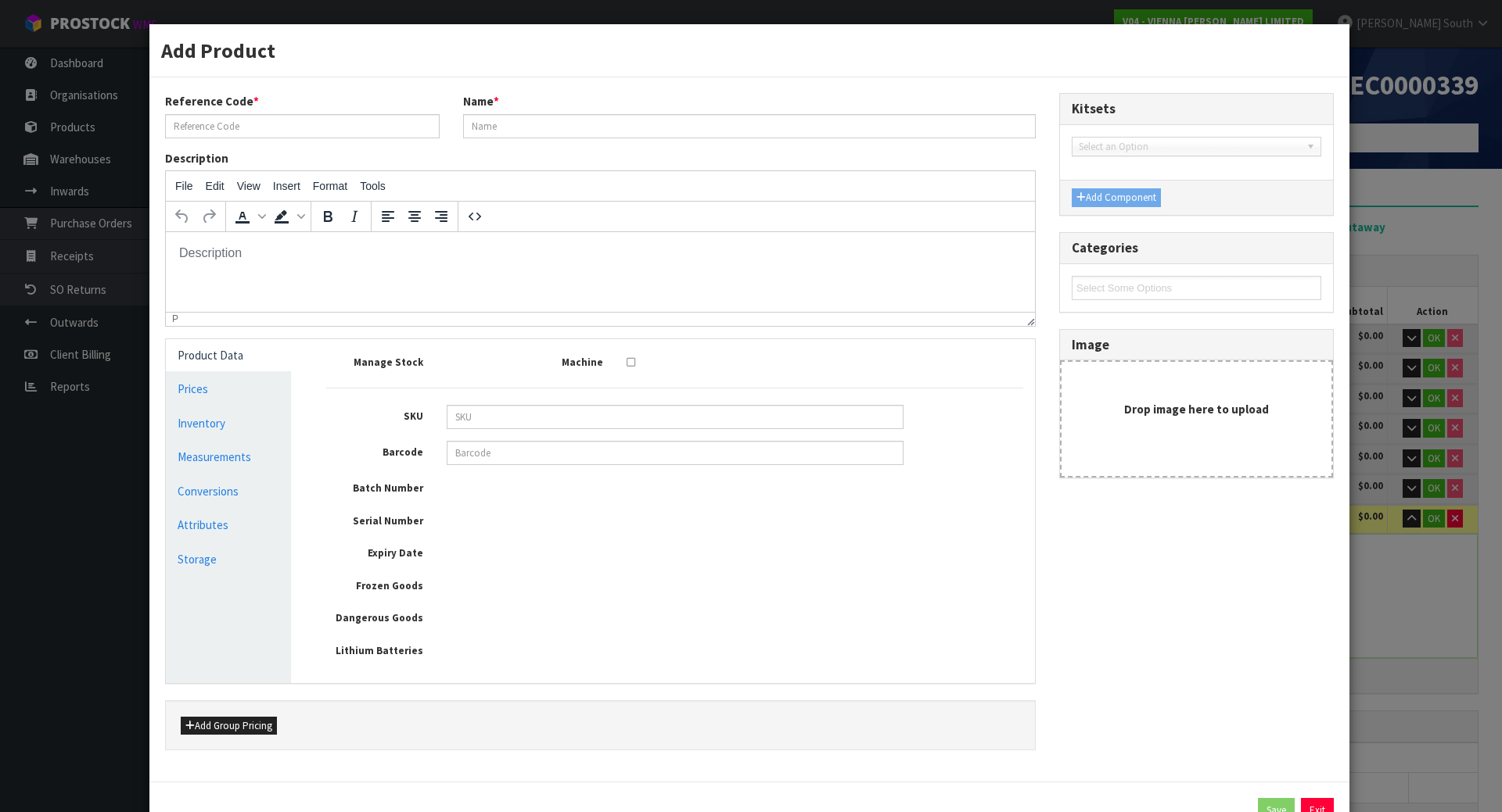
type input "0"
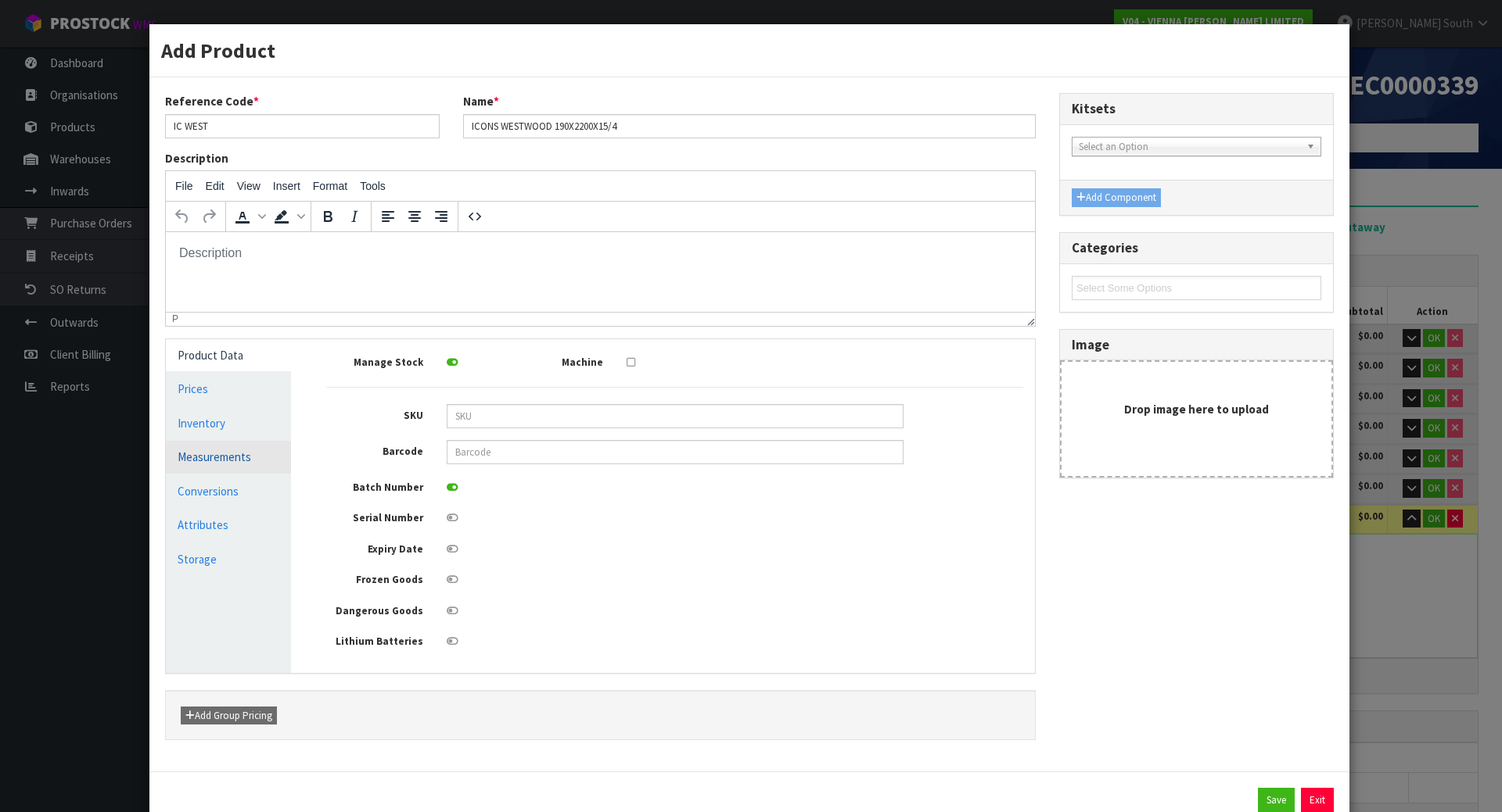
click at [201, 454] on link "Measurements" at bounding box center [228, 457] width 125 height 32
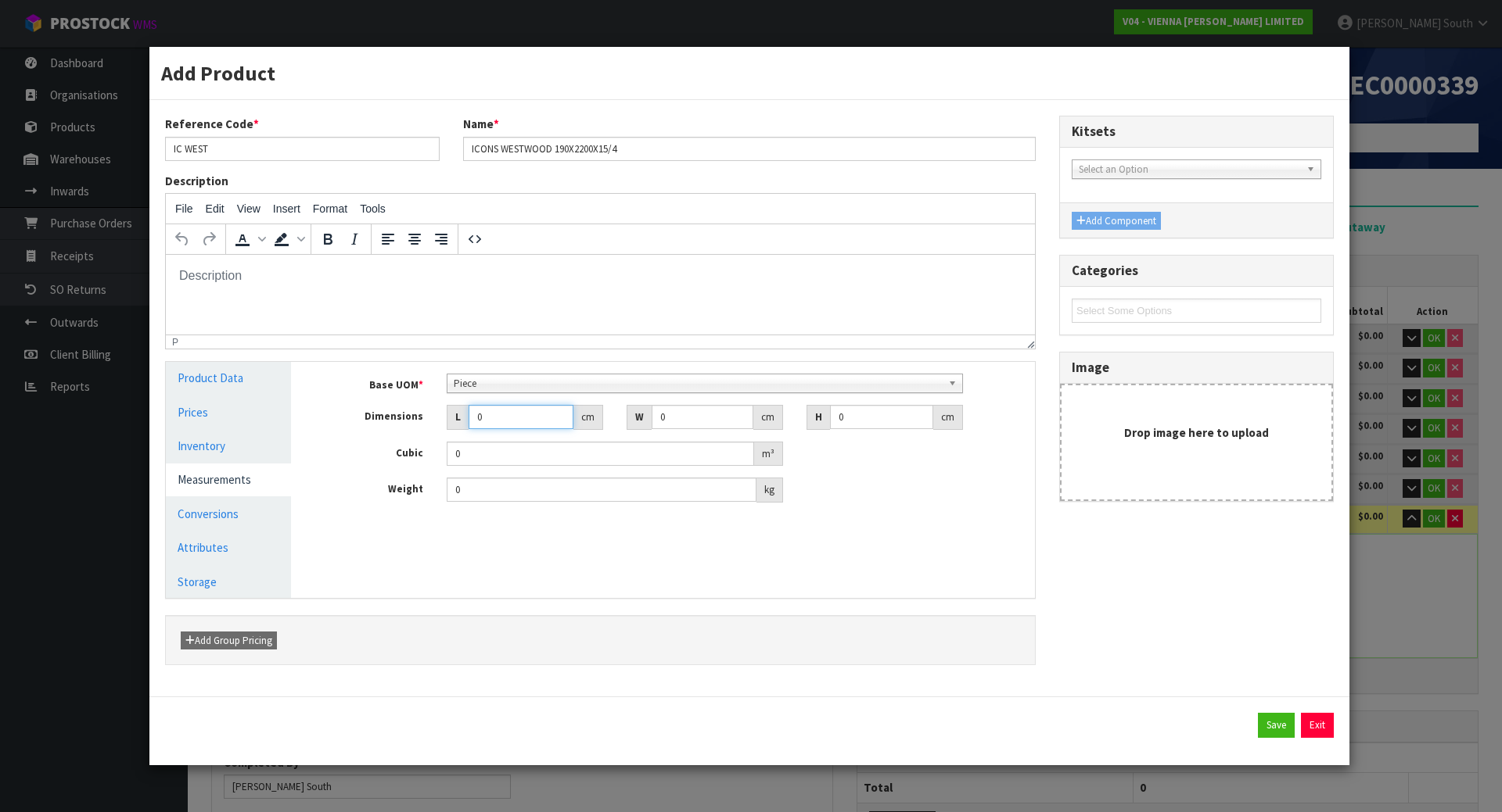
drag, startPoint x: 523, startPoint y: 412, endPoint x: 420, endPoint y: 428, distance: 104.2
click at [420, 428] on div "Dimensions L 0 cm W 0 cm H 0 cm" at bounding box center [675, 417] width 720 height 25
type input "2"
type input "0.000001"
type input "222"
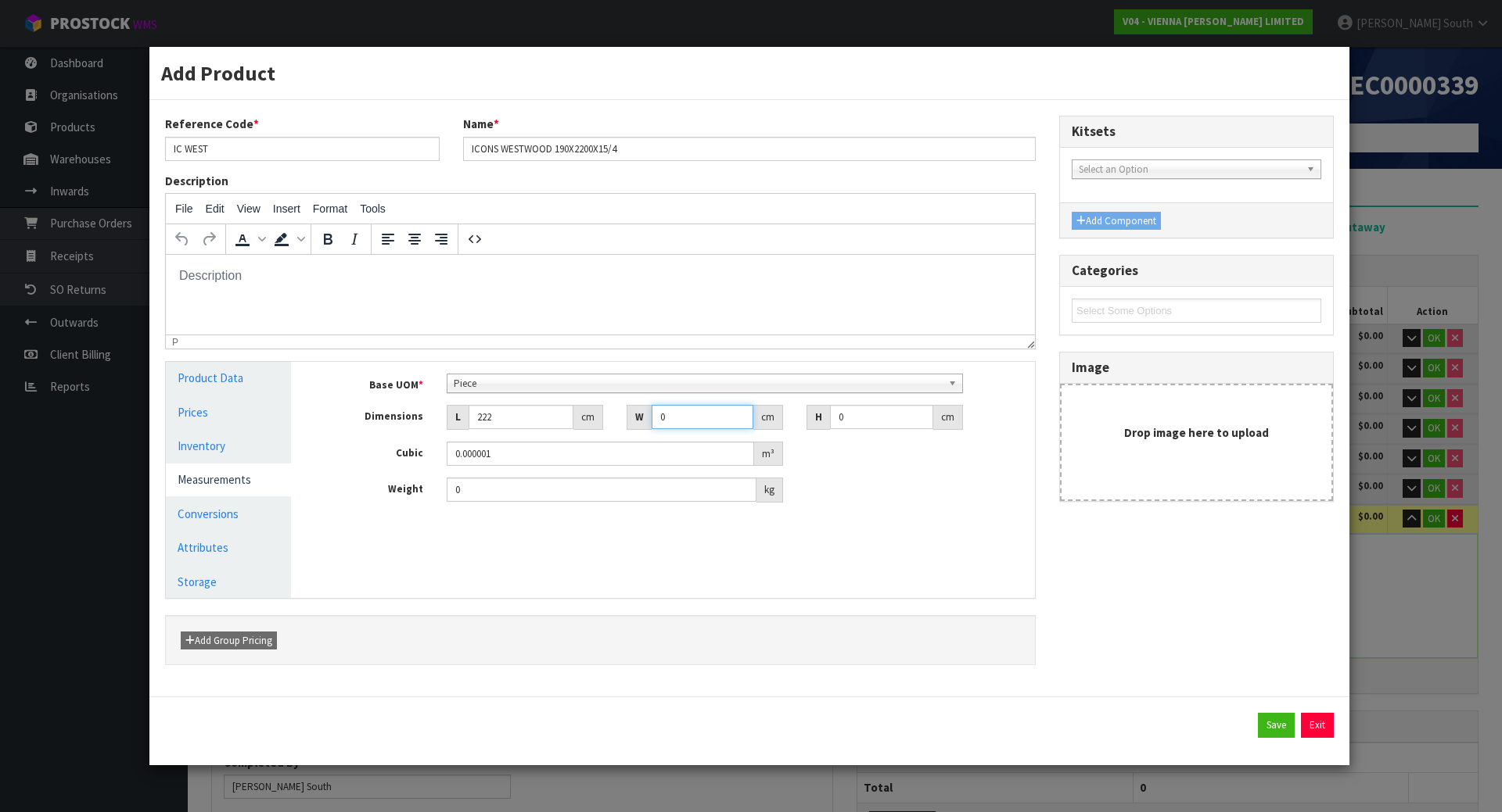
drag, startPoint x: 567, startPoint y: 420, endPoint x: 475, endPoint y: 420, distance: 92.0
click at [475, 420] on div "Dimensions L 222 cm W 0 cm H 0 cm" at bounding box center [675, 417] width 720 height 25
type input "23"
drag, startPoint x: 854, startPoint y: 418, endPoint x: 645, endPoint y: 423, distance: 209.1
click at [645, 423] on div "Dimensions L 222 cm W 23 cm H 0 cm" at bounding box center [675, 417] width 720 height 25
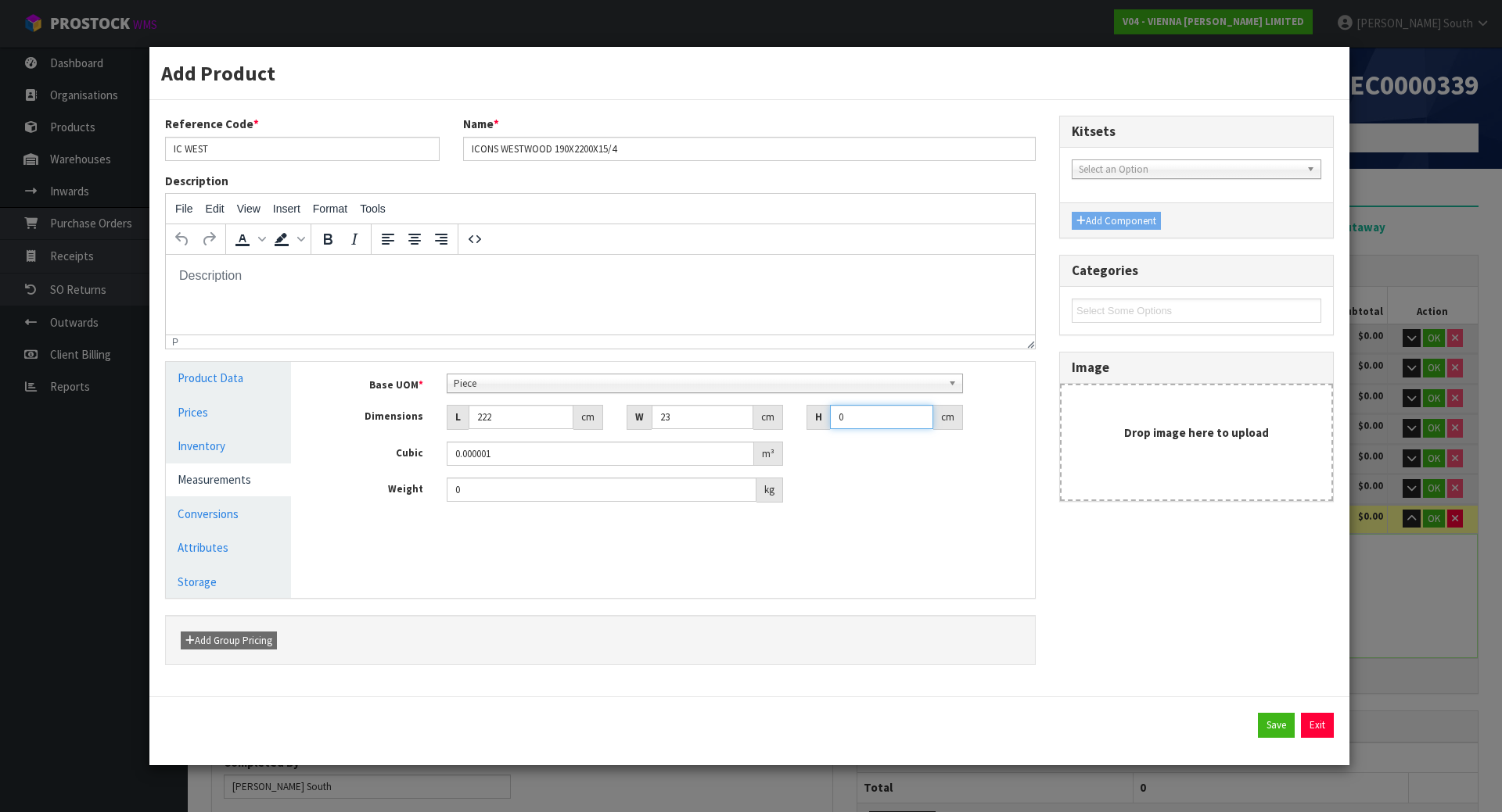
type input "1"
type input "0.005106"
type input "10"
type input "0.05106"
type input "10"
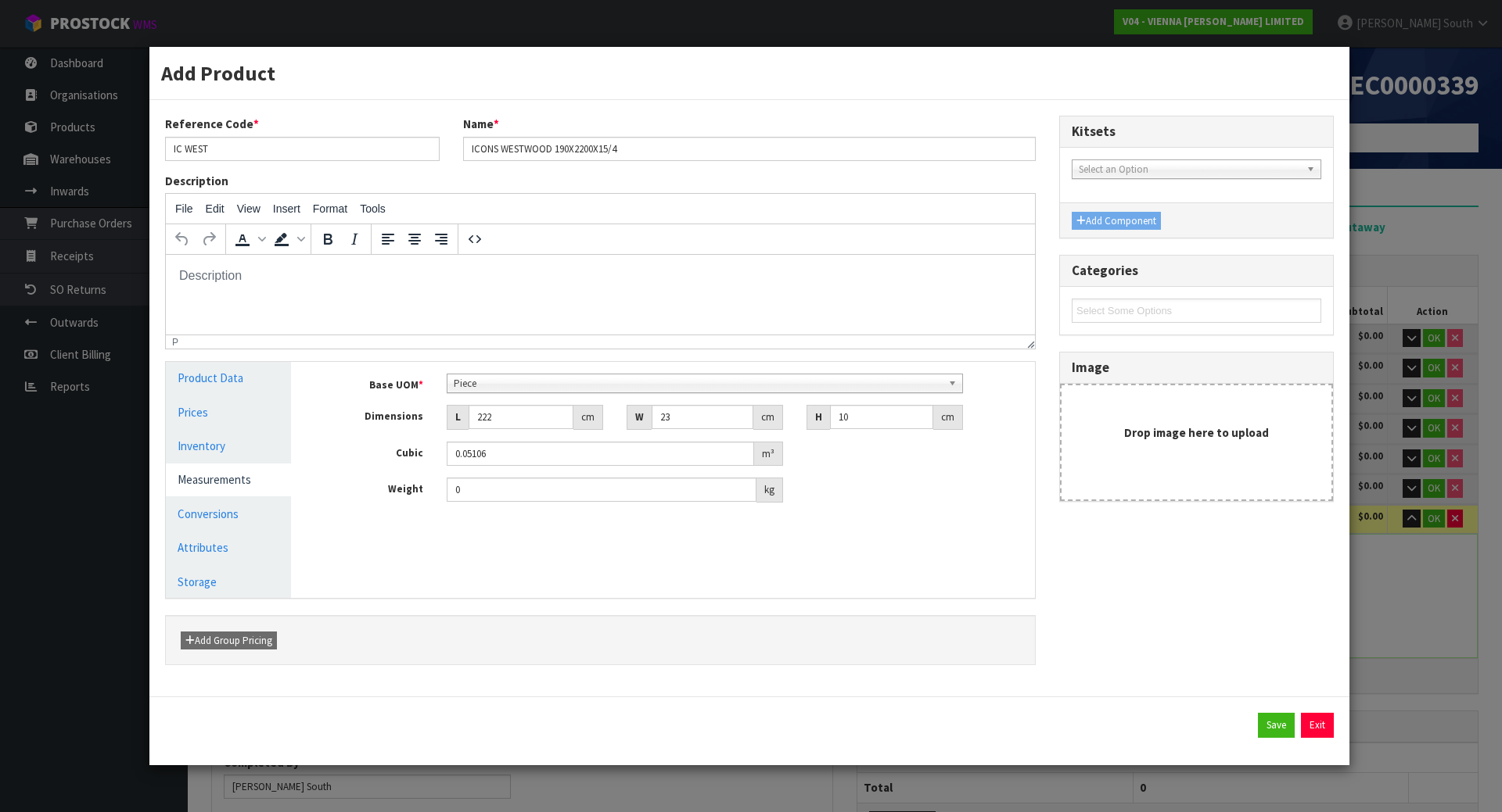
drag, startPoint x: 465, startPoint y: 555, endPoint x: 479, endPoint y: 536, distance: 23.6
click at [467, 556] on div "Manage Stock Machine SKU Barcode Batch Number Serial Number Expiry Date Frozen …" at bounding box center [675, 480] width 744 height 236
drag, startPoint x: 487, startPoint y: 486, endPoint x: 405, endPoint y: 486, distance: 82.0
click at [405, 486] on div "Weight 0 kg" at bounding box center [675, 491] width 720 height 25
type input "31"
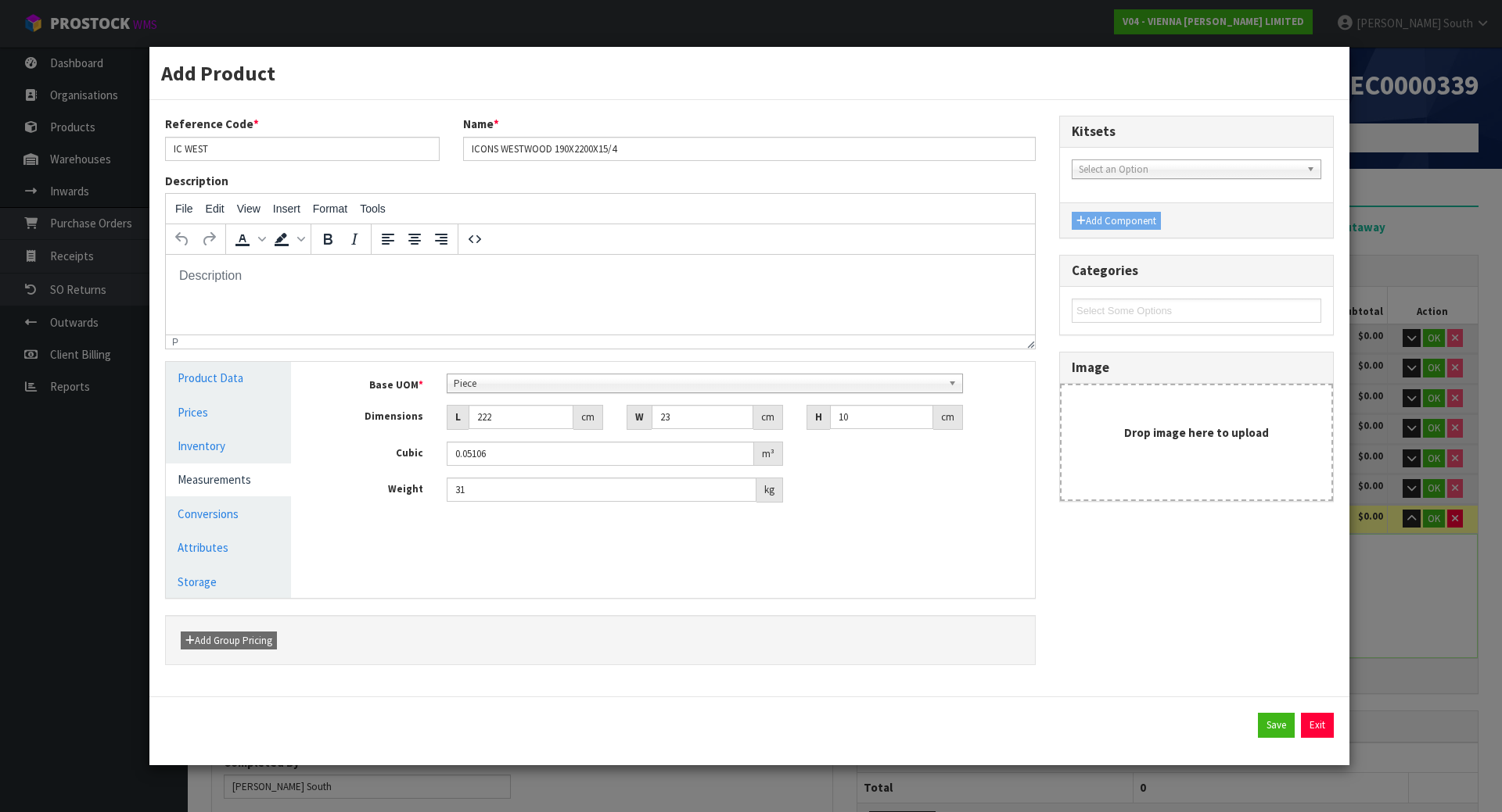
click at [429, 547] on div "Manage Stock Machine SKU Barcode Batch Number Serial Number Expiry Date Frozen …" at bounding box center [675, 480] width 744 height 236
click at [209, 441] on link "Inventory" at bounding box center [228, 445] width 125 height 32
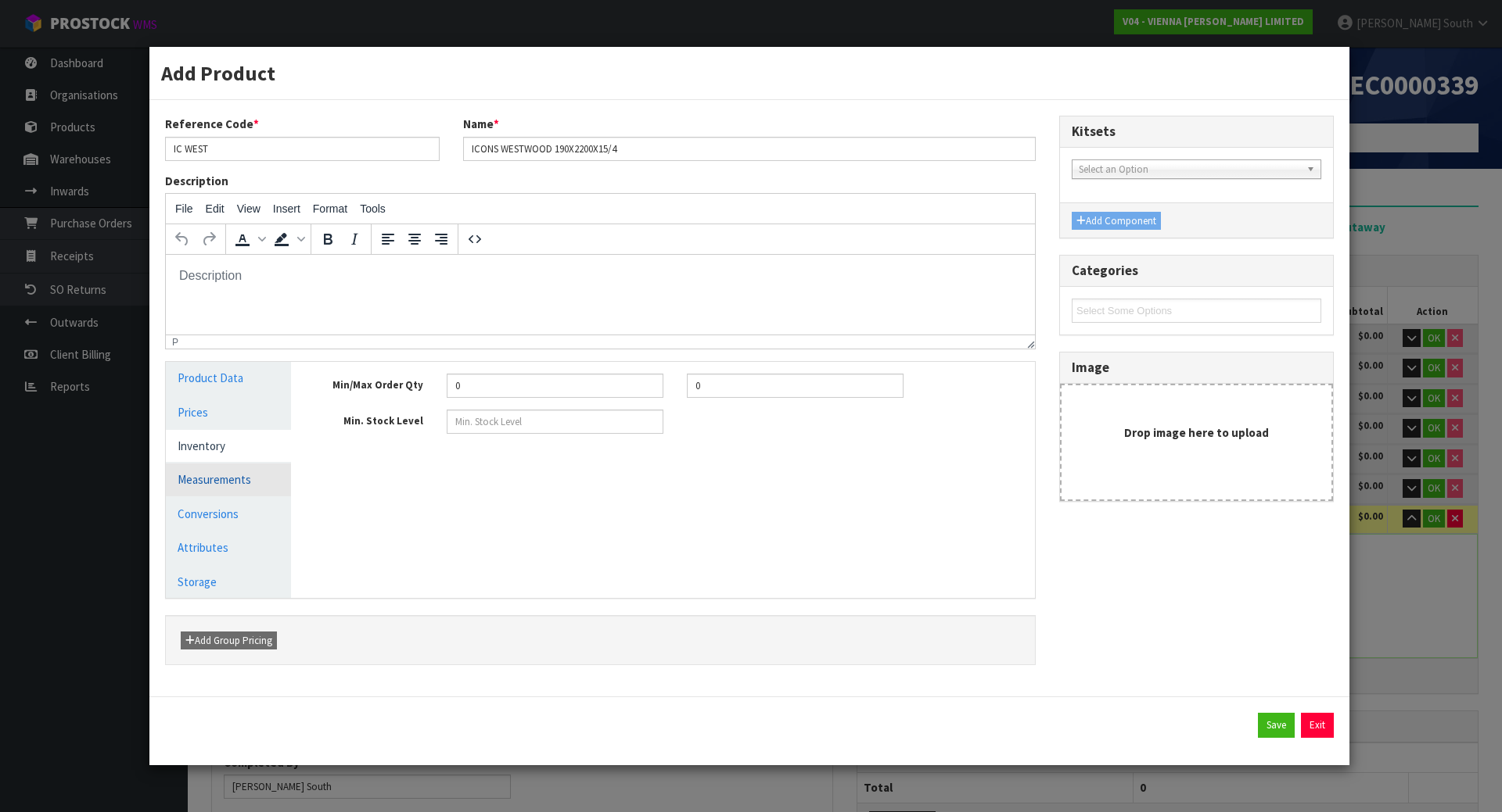
click at [247, 479] on link "Measurements" at bounding box center [228, 479] width 125 height 32
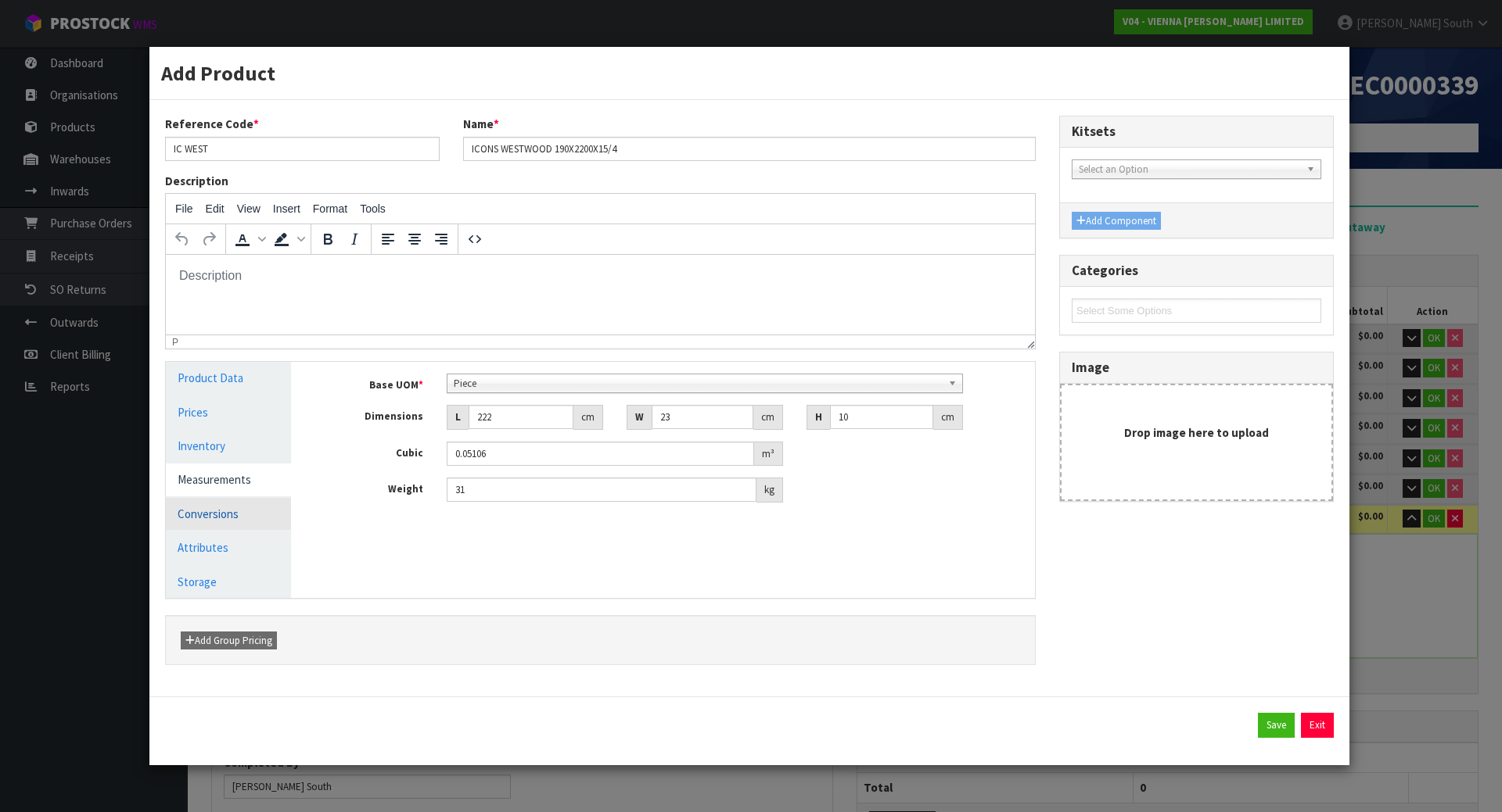
click at [235, 512] on link "Conversions" at bounding box center [228, 514] width 125 height 32
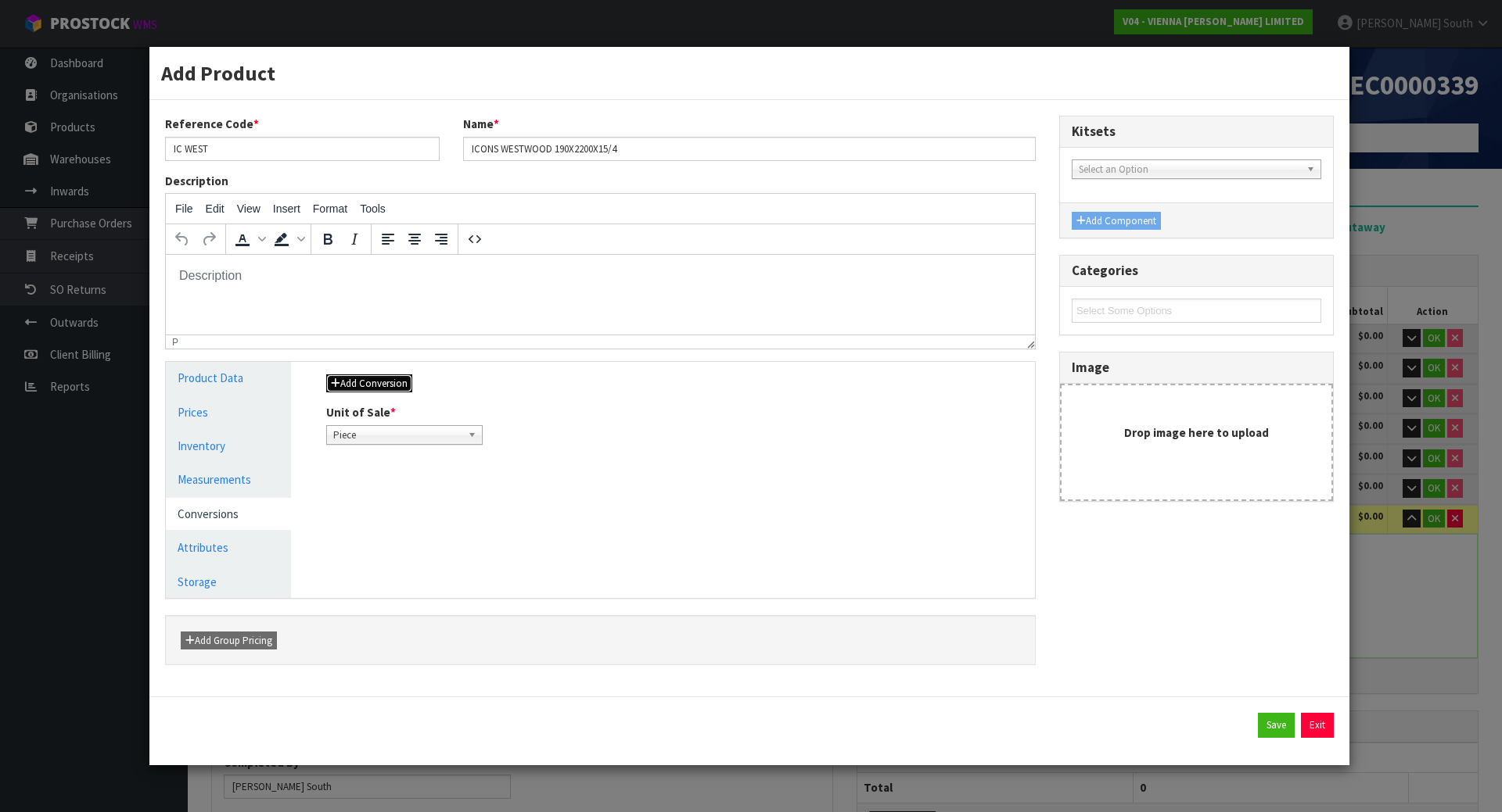
click at [379, 384] on button "Add Conversion" at bounding box center [369, 383] width 86 height 18
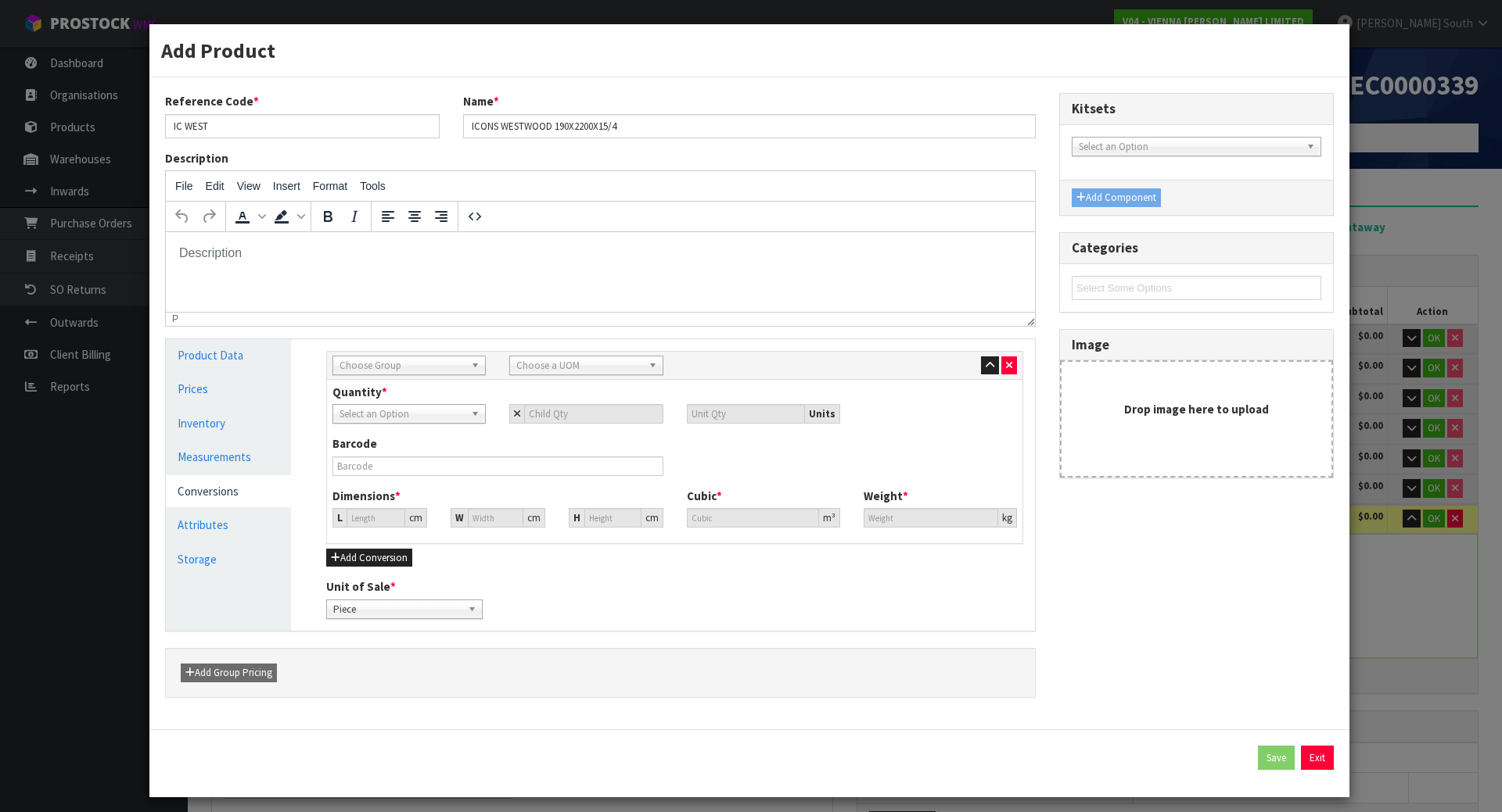
click at [426, 369] on span "Choose Group" at bounding box center [402, 365] width 125 height 18
click at [384, 460] on li "Pallet" at bounding box center [409, 468] width 145 height 19
click at [547, 413] on input "number" at bounding box center [593, 414] width 138 height 19
click at [553, 430] on div "Quantity * Piece Pallet Piece Units" at bounding box center [674, 409] width 708 height 51
click at [553, 434] on div "Quantity * Piece Pallet Piece Units" at bounding box center [674, 409] width 708 height 51
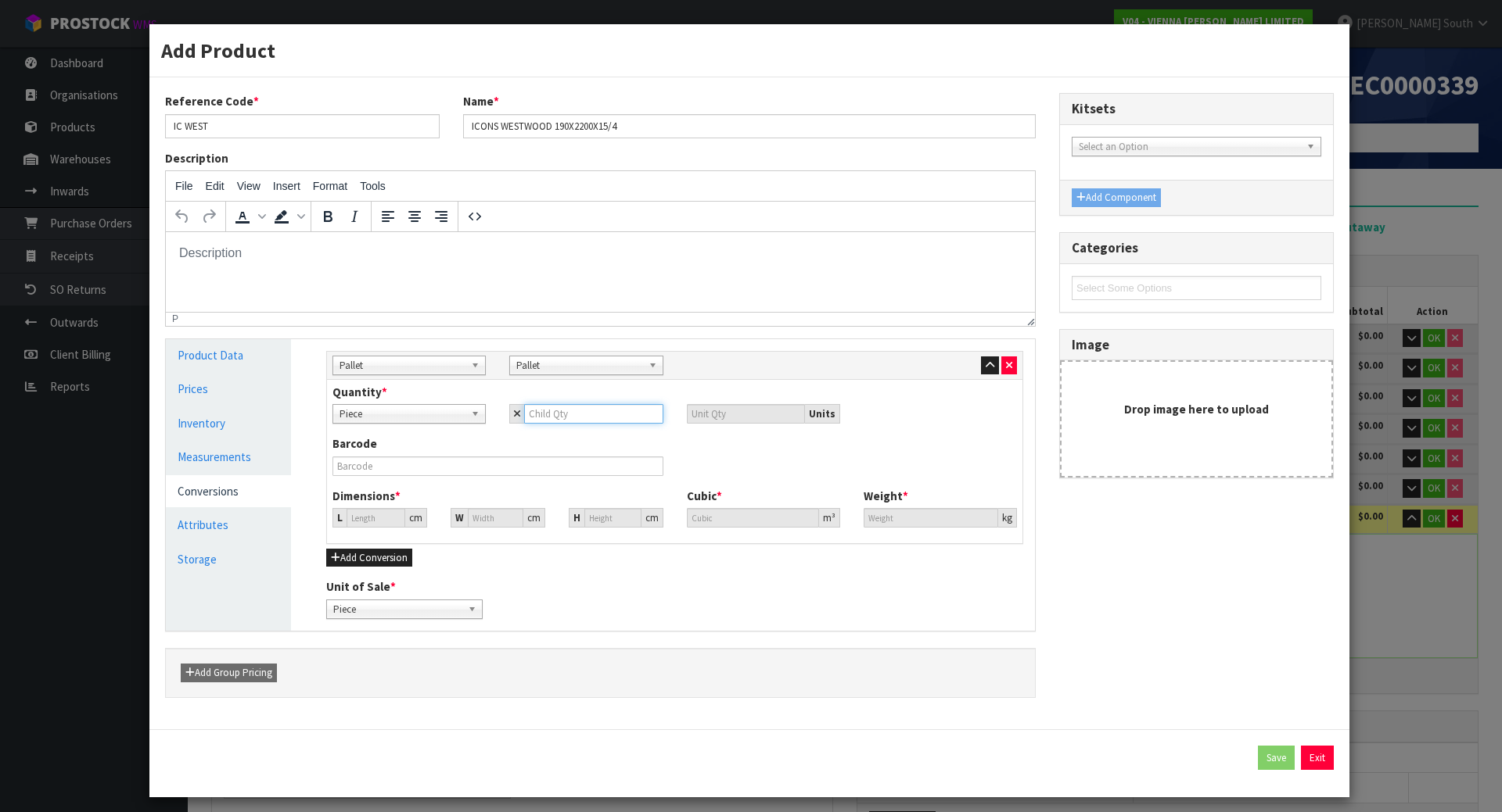
click at [546, 421] on input "number" at bounding box center [593, 414] width 138 height 19
type input "5"
type input "55"
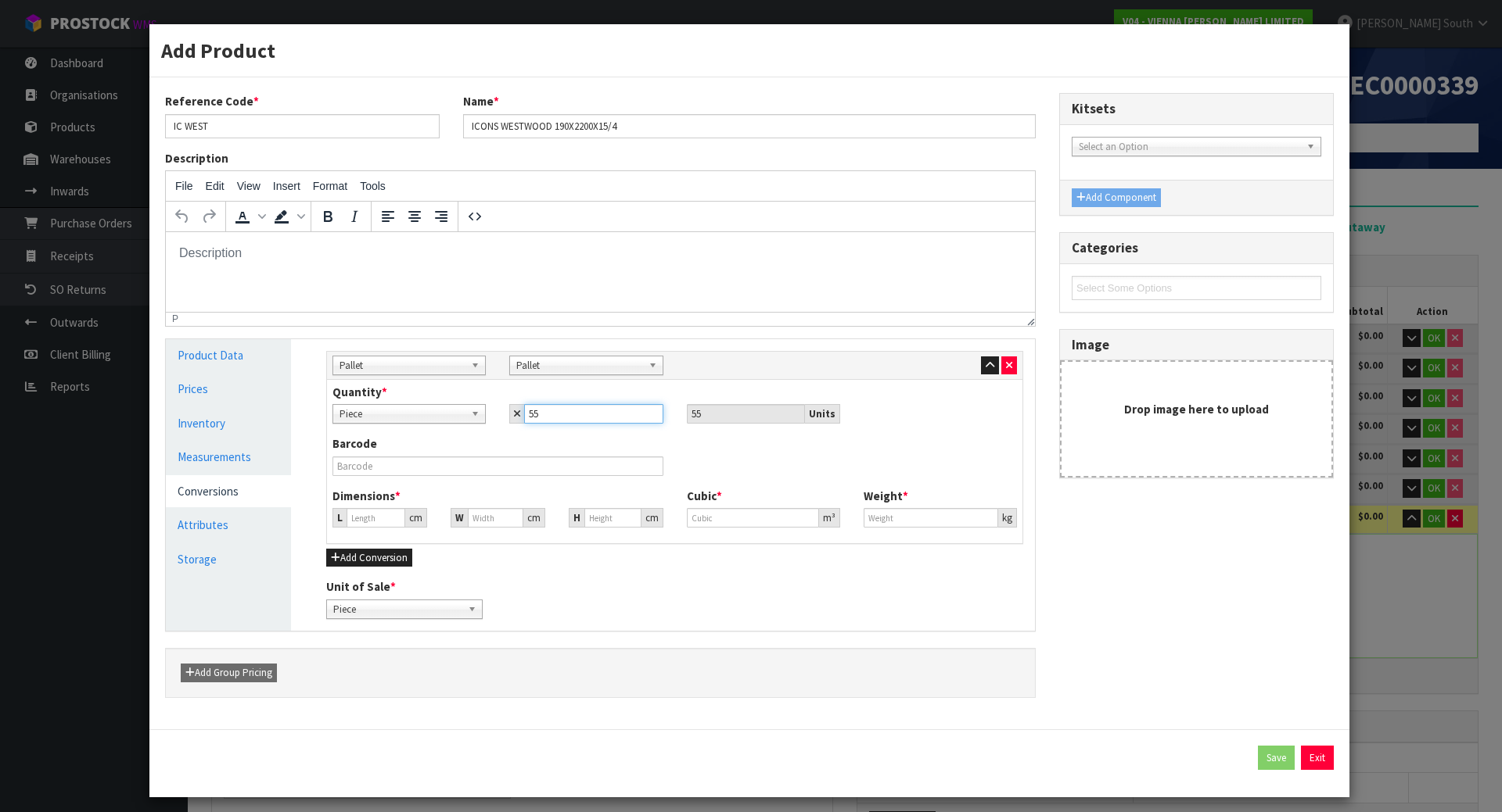
type input "55"
type input "141.084"
type input "141.085"
type input "2.808274"
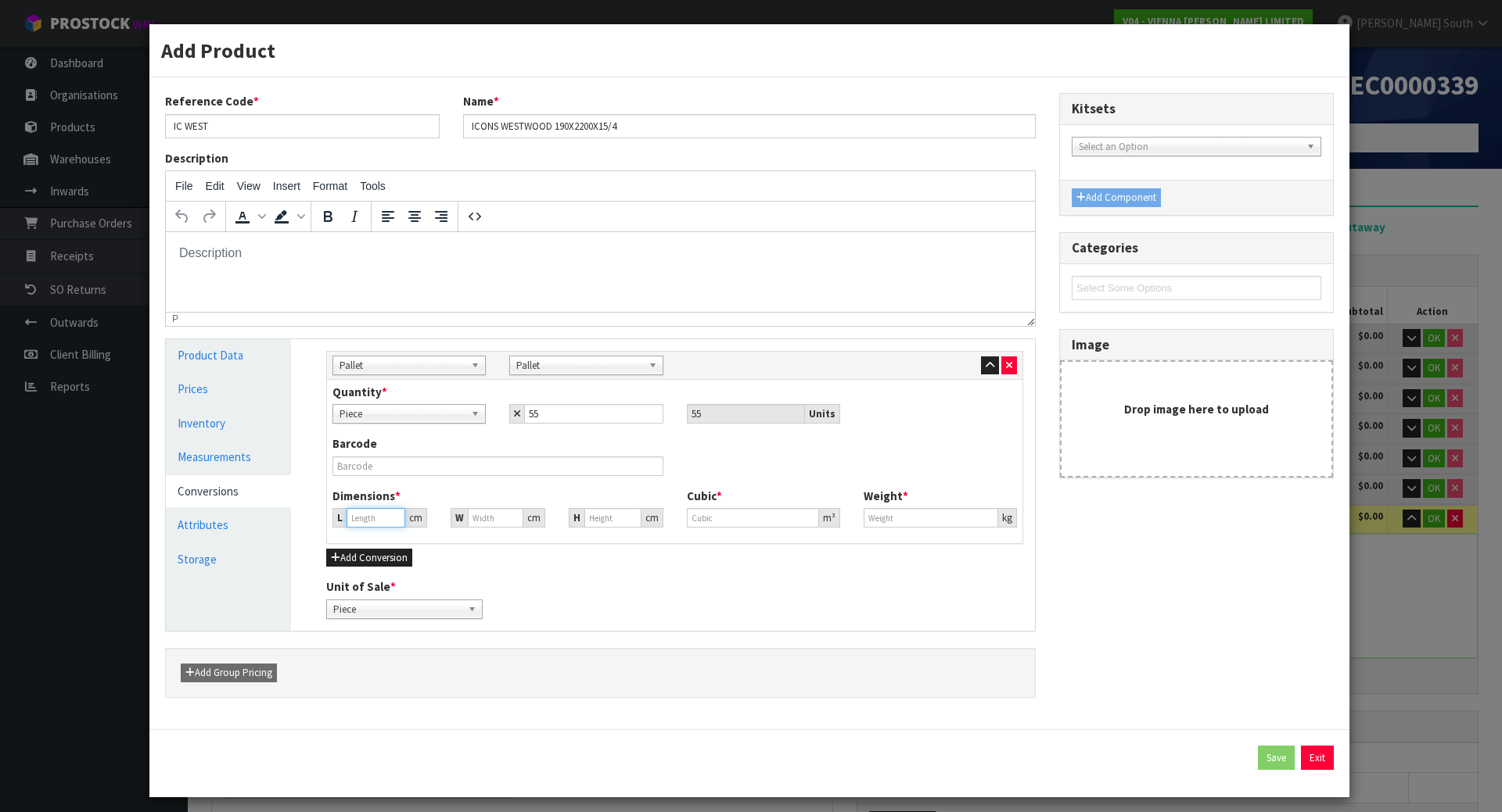
type input "1705"
drag, startPoint x: 393, startPoint y: 523, endPoint x: 383, endPoint y: 525, distance: 10.2
type input "141.084"
click at [386, 525] on input "141.084" at bounding box center [376, 518] width 59 height 19
drag, startPoint x: 380, startPoint y: 525, endPoint x: 331, endPoint y: 525, distance: 49.0
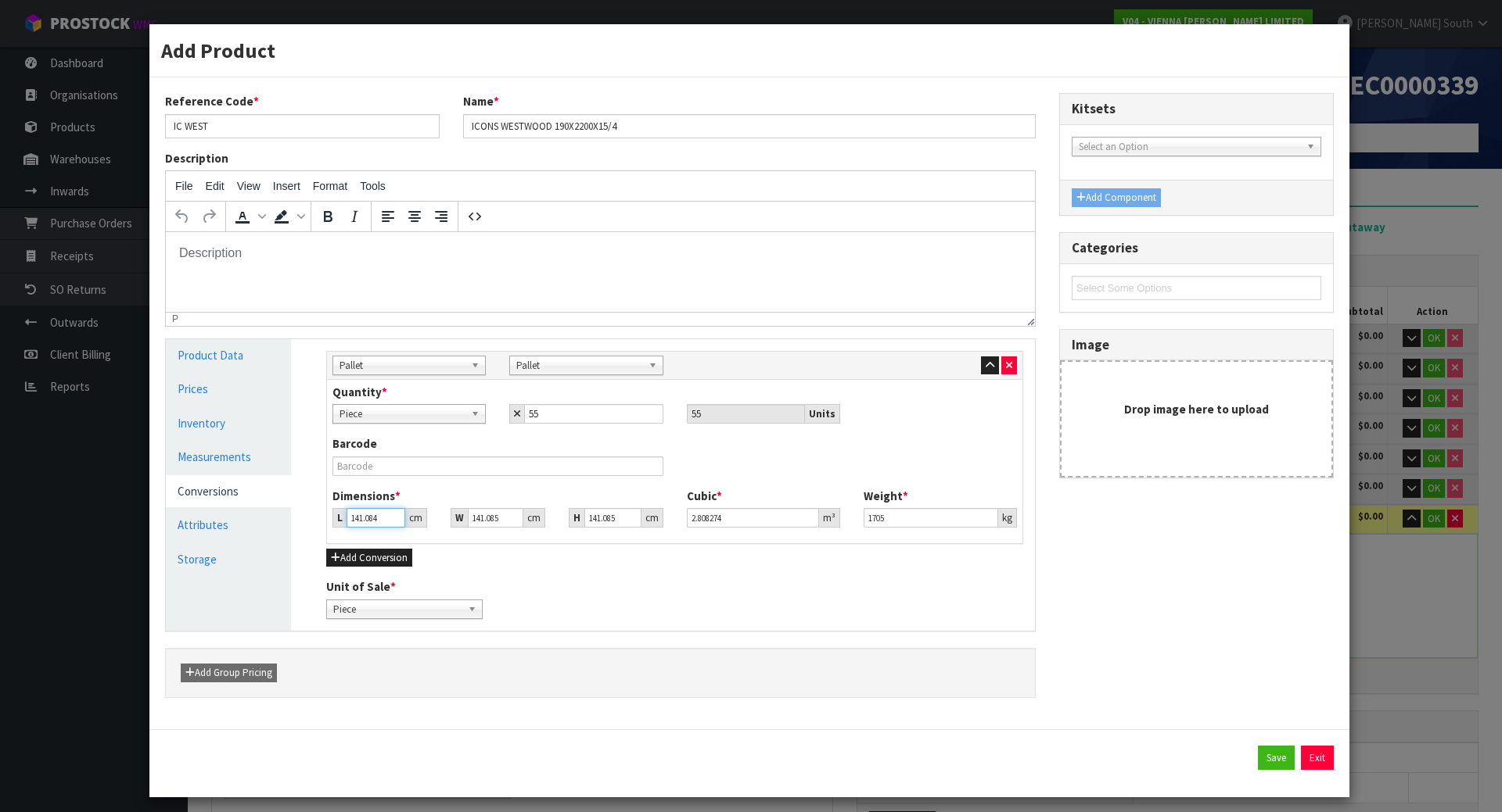
click at [332, 525] on div "L 141.084 cm" at bounding box center [380, 518] width 95 height 19
type input "0.000001"
type input "2"
type input "0.03981"
type input "22"
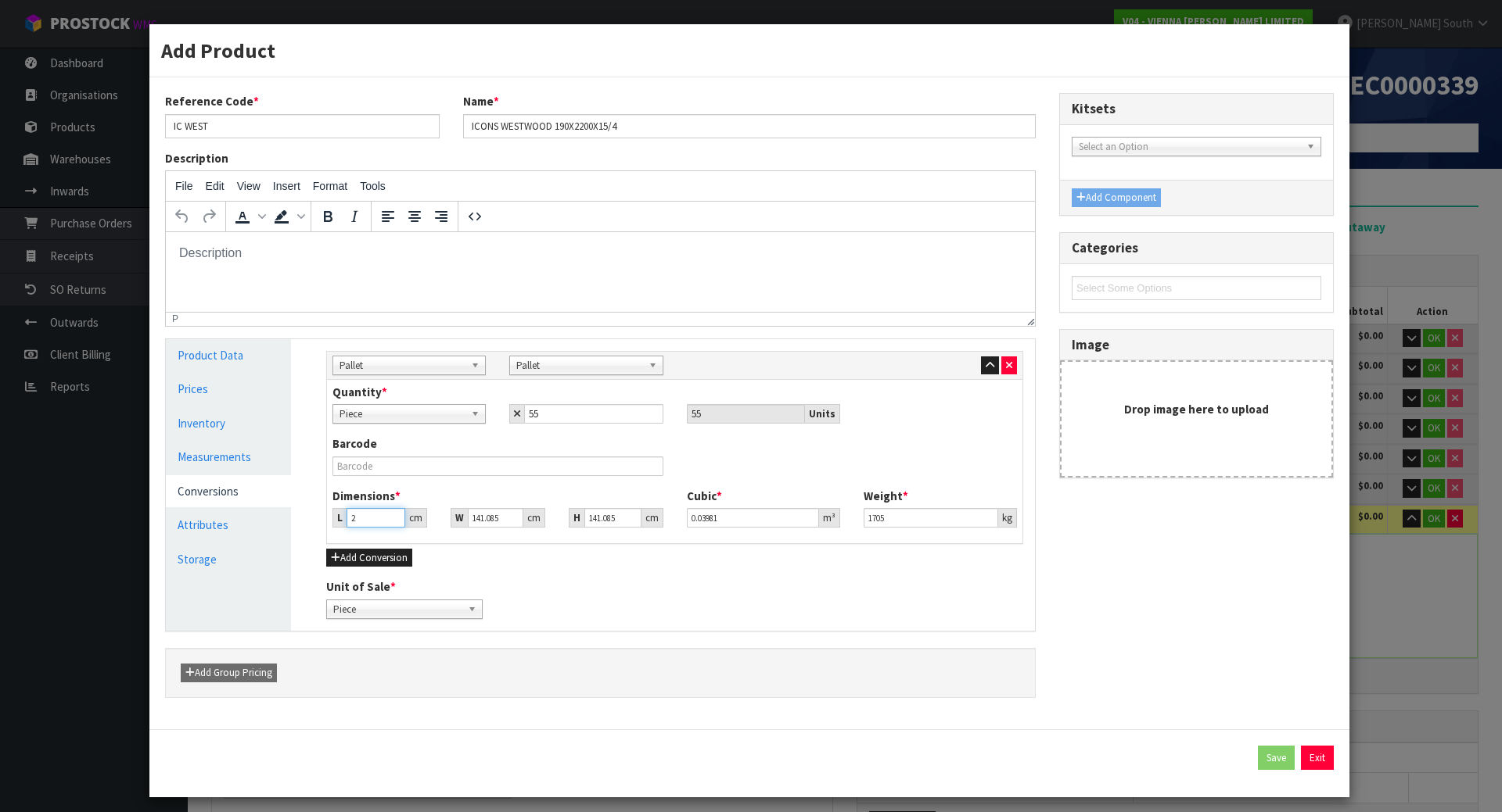
type input "0.437909"
type input "223"
type input "4.43881"
type input "223"
drag, startPoint x: 496, startPoint y: 523, endPoint x: 449, endPoint y: 525, distance: 47.0
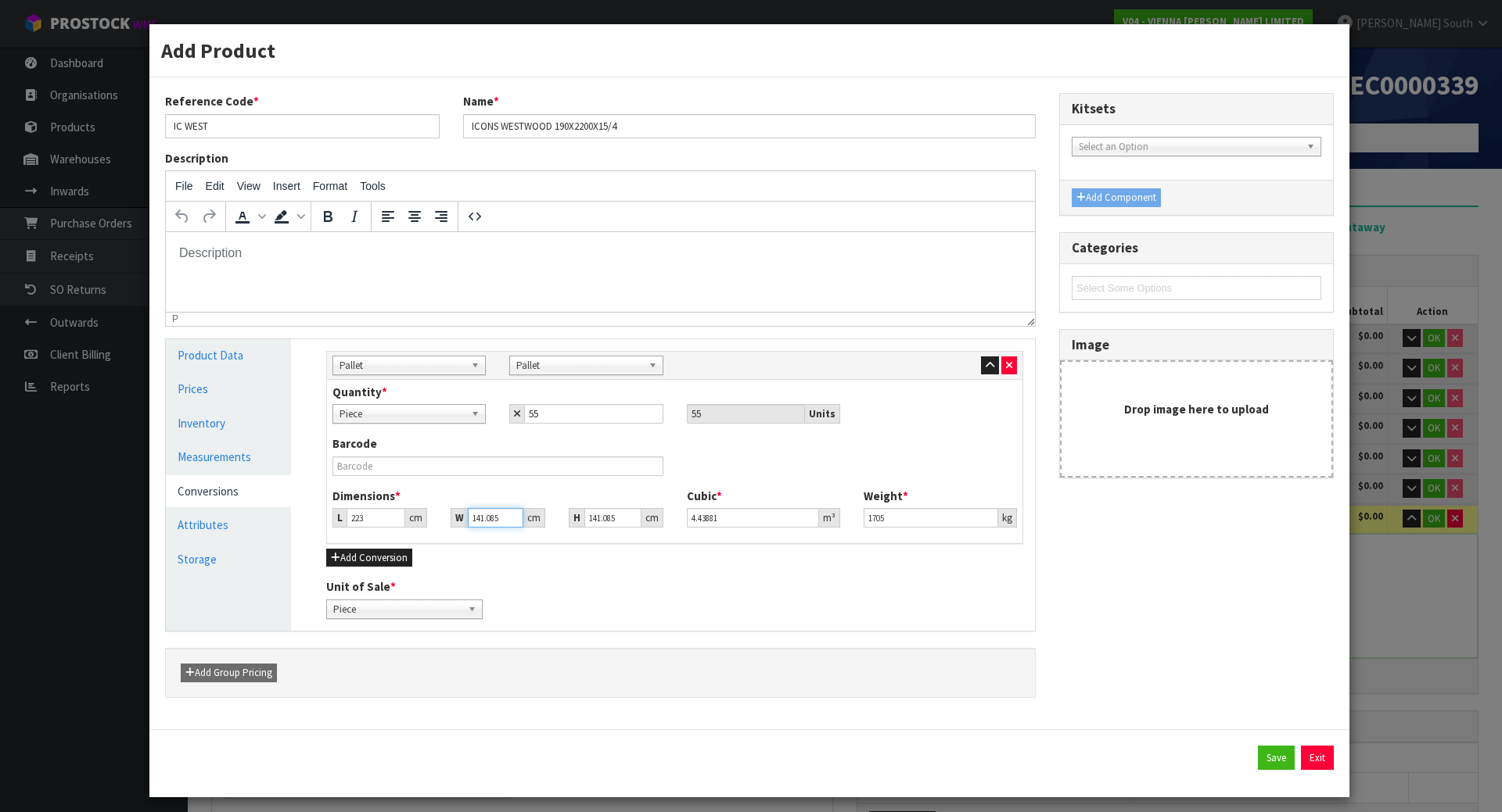
click at [450, 525] on div "W 141.085 cm" at bounding box center [498, 518] width 95 height 19
type input "0.000001"
type input "1"
type input "0.031462"
type input "11"
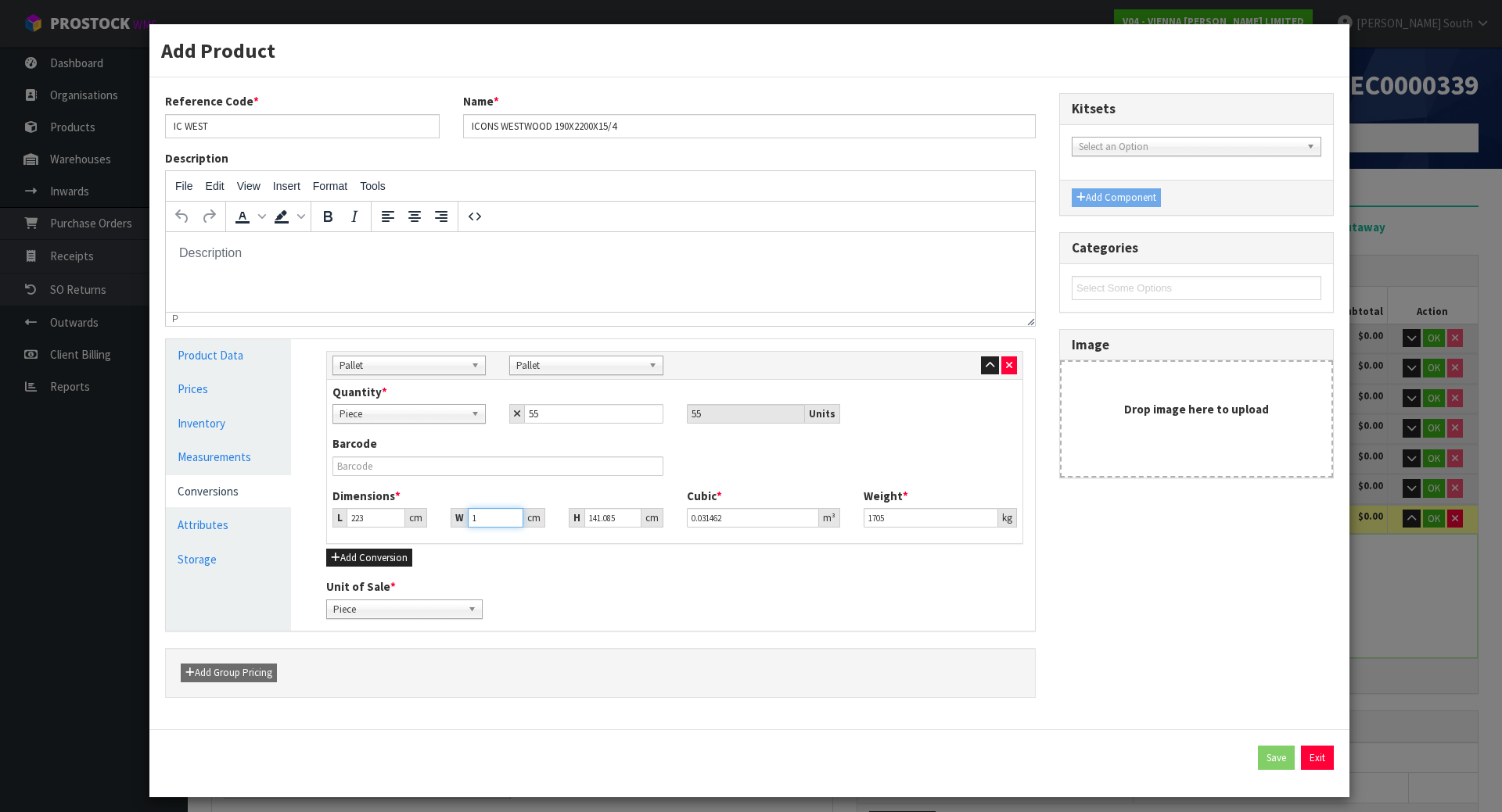
type input "0.346082"
type input "118"
type input "3.712511"
type input "118"
drag, startPoint x: 612, startPoint y: 518, endPoint x: 503, endPoint y: 528, distance: 109.5
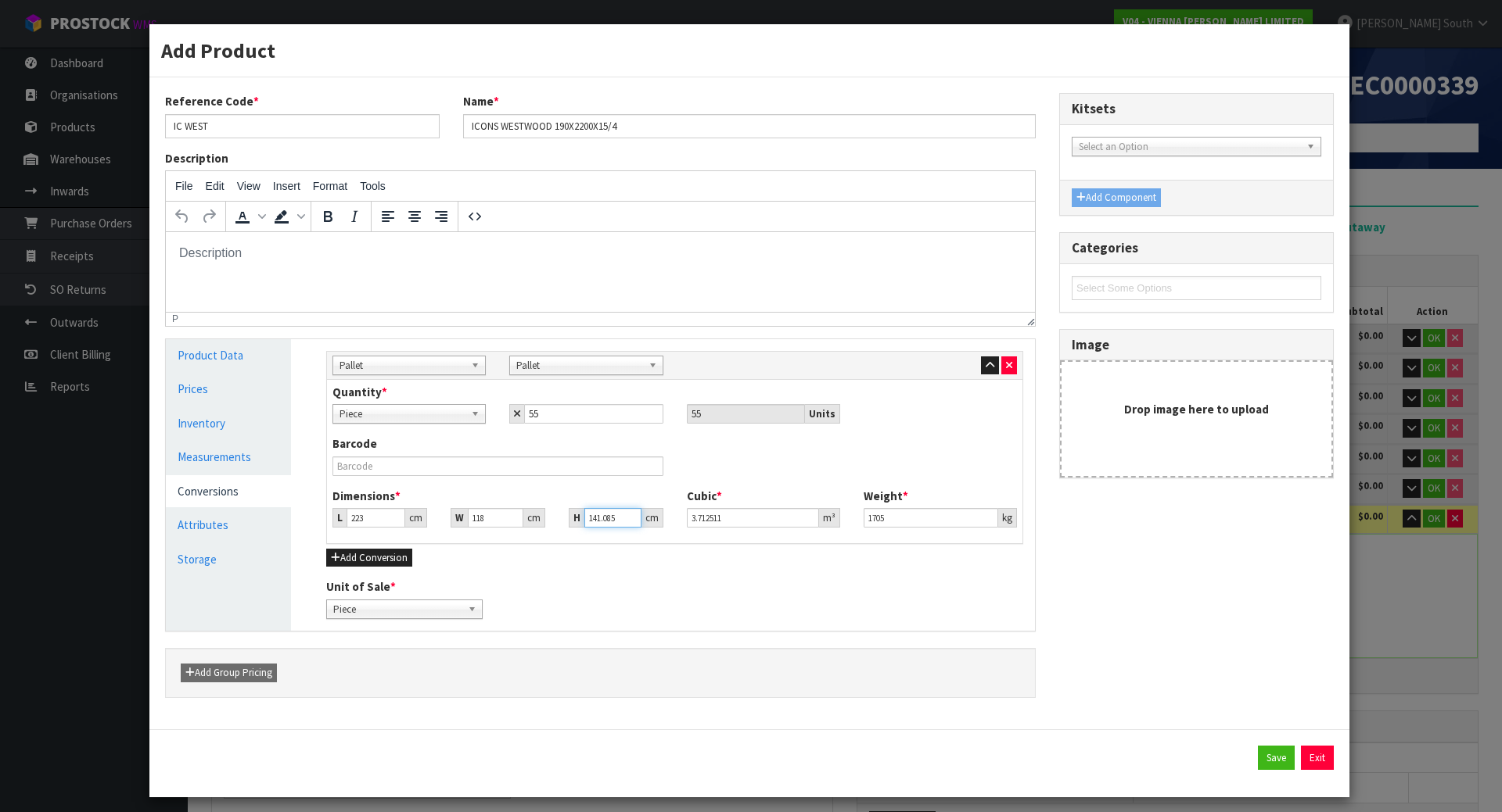
click at [503, 528] on div "Dimensions * L 223 cm W 118 cm H 141.085 cm Cubic * 3.712511 m³ Weight * 1705 kg" at bounding box center [674, 513] width 708 height 51
type input "1"
type input "0.026314"
type input "10"
type input "0.26314"
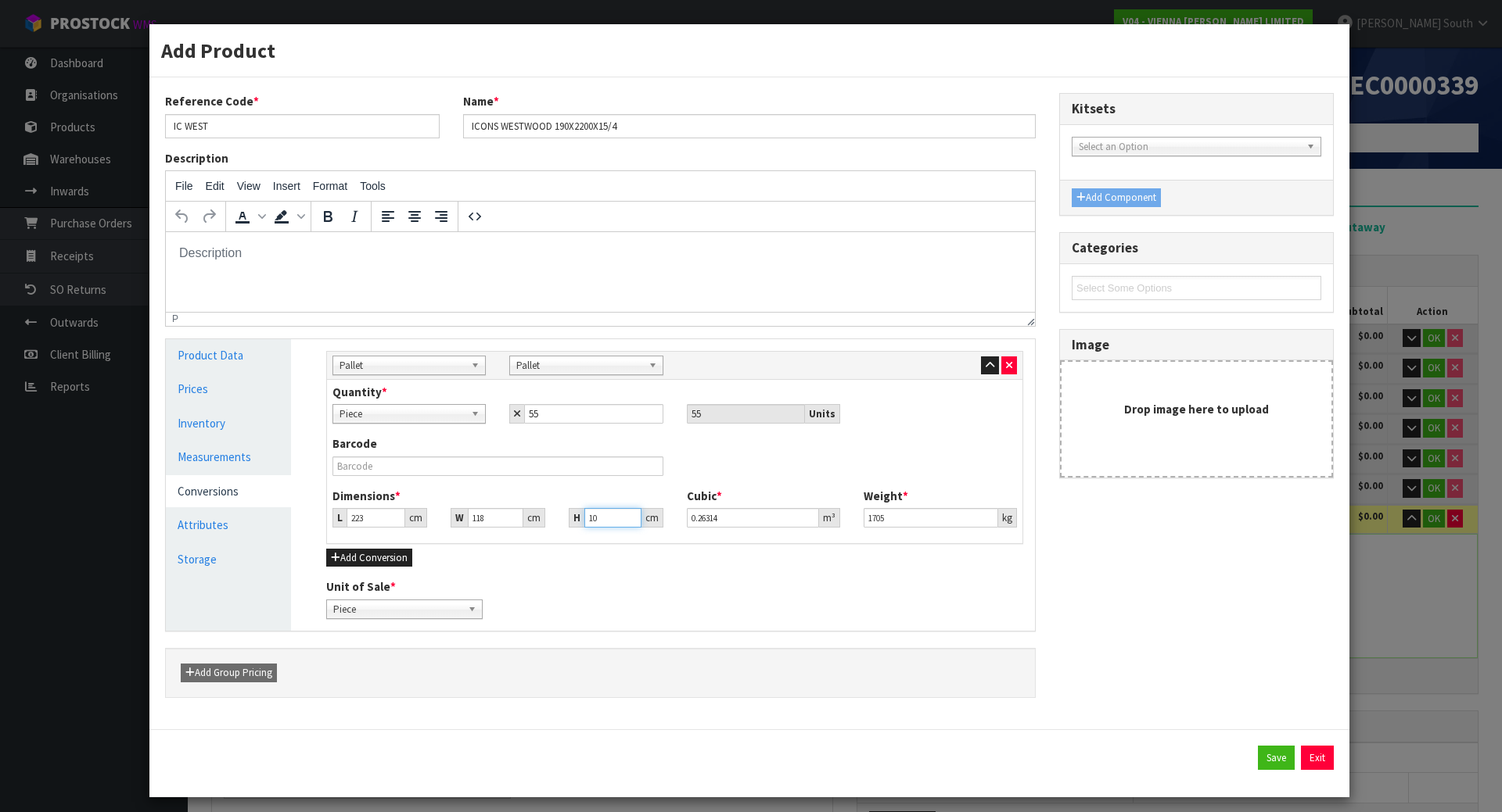
type input "108"
type input "2.841912"
type input "108"
drag, startPoint x: 891, startPoint y: 515, endPoint x: 821, endPoint y: 517, distance: 70.0
click at [822, 517] on div "Dimensions * L 223 cm W 118 cm H 108 cm Cubic * 2.841912 m³ Weight * 1705 kg" at bounding box center [674, 513] width 708 height 51
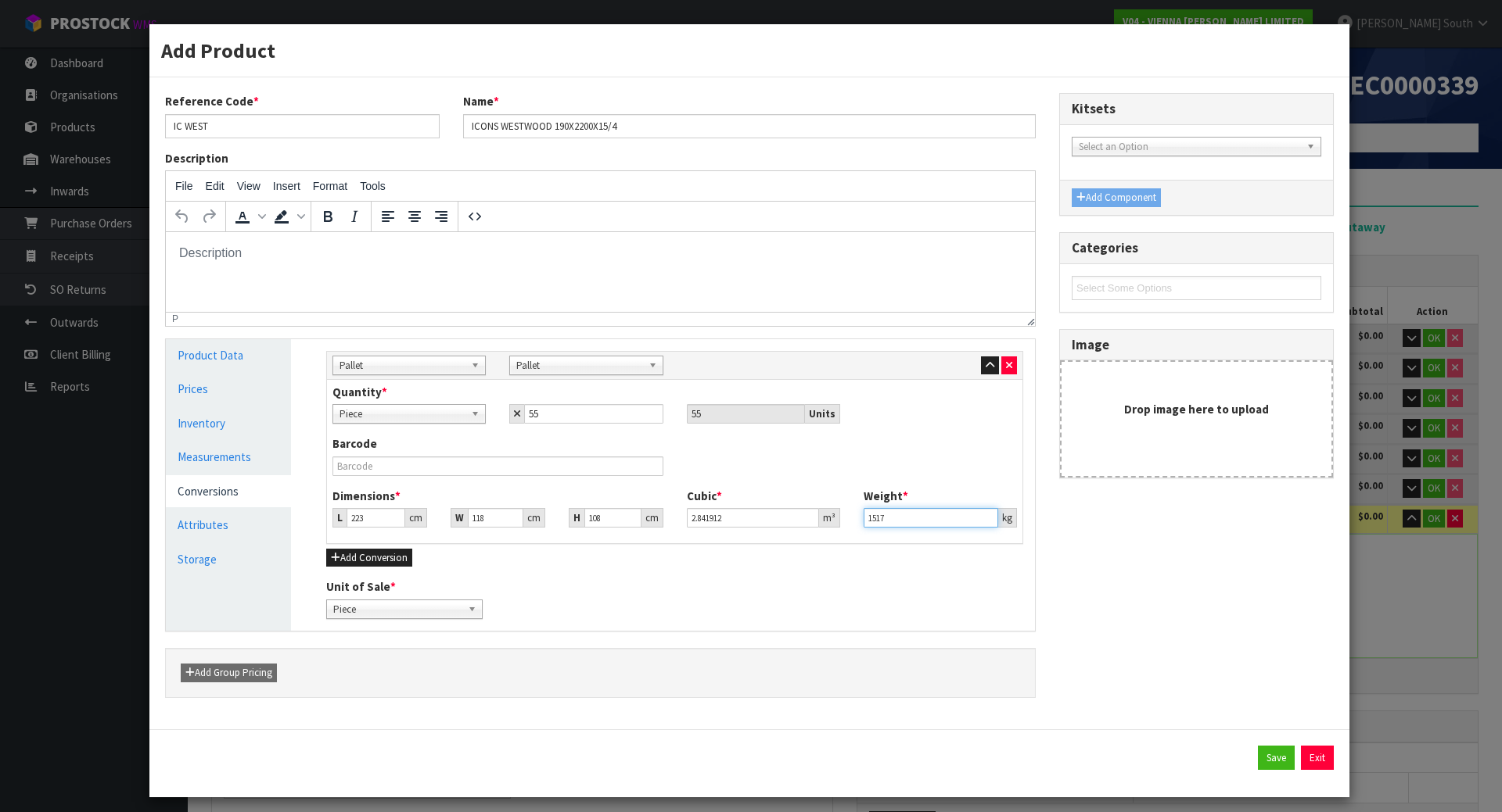
type input "1517"
click at [869, 485] on div "Barcode" at bounding box center [674, 461] width 708 height 51
click at [1258, 752] on button "Save" at bounding box center [1276, 759] width 37 height 25
type input "222"
type input "23"
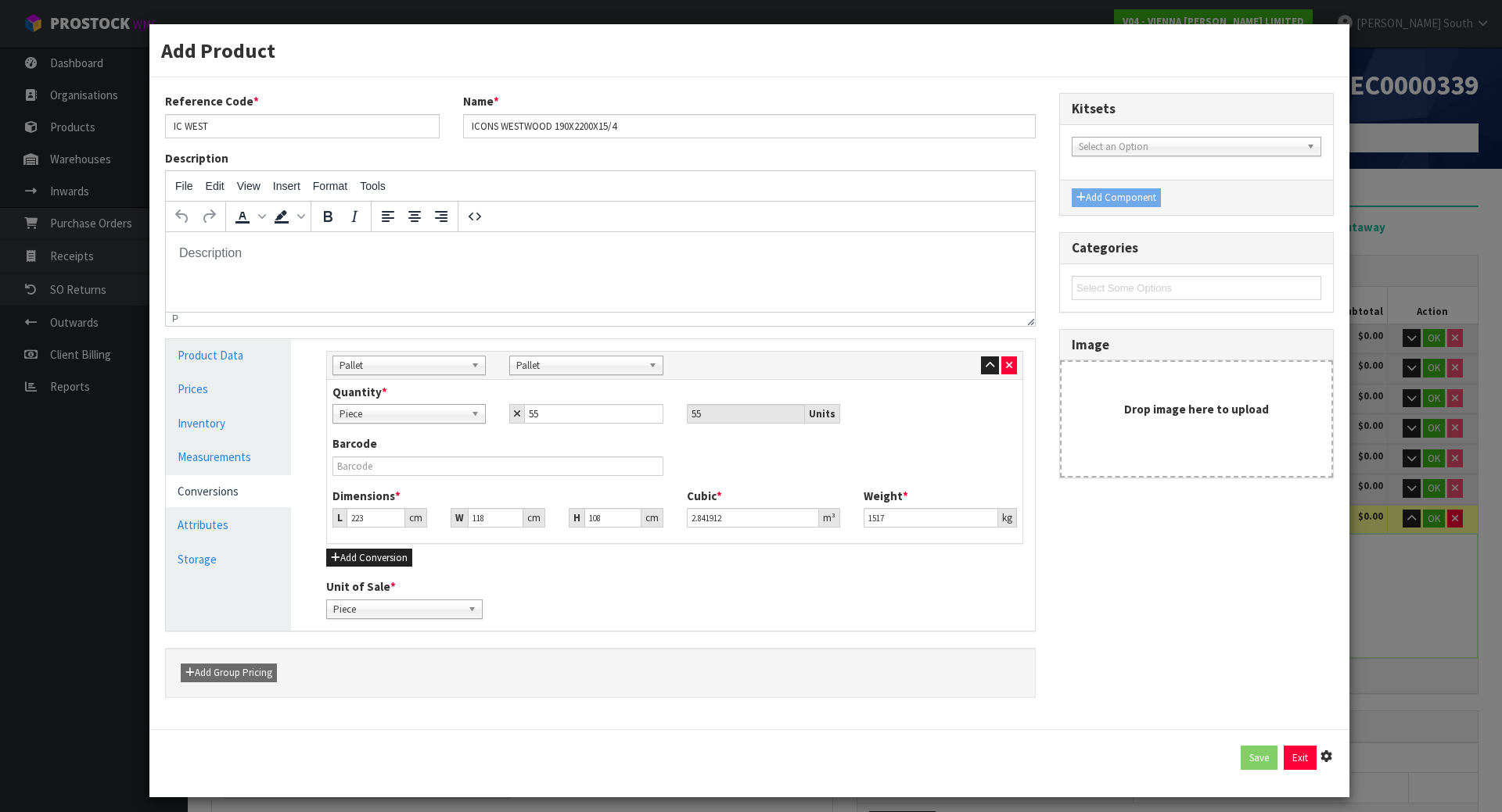
type input "10"
type input "0.05106"
type input "31"
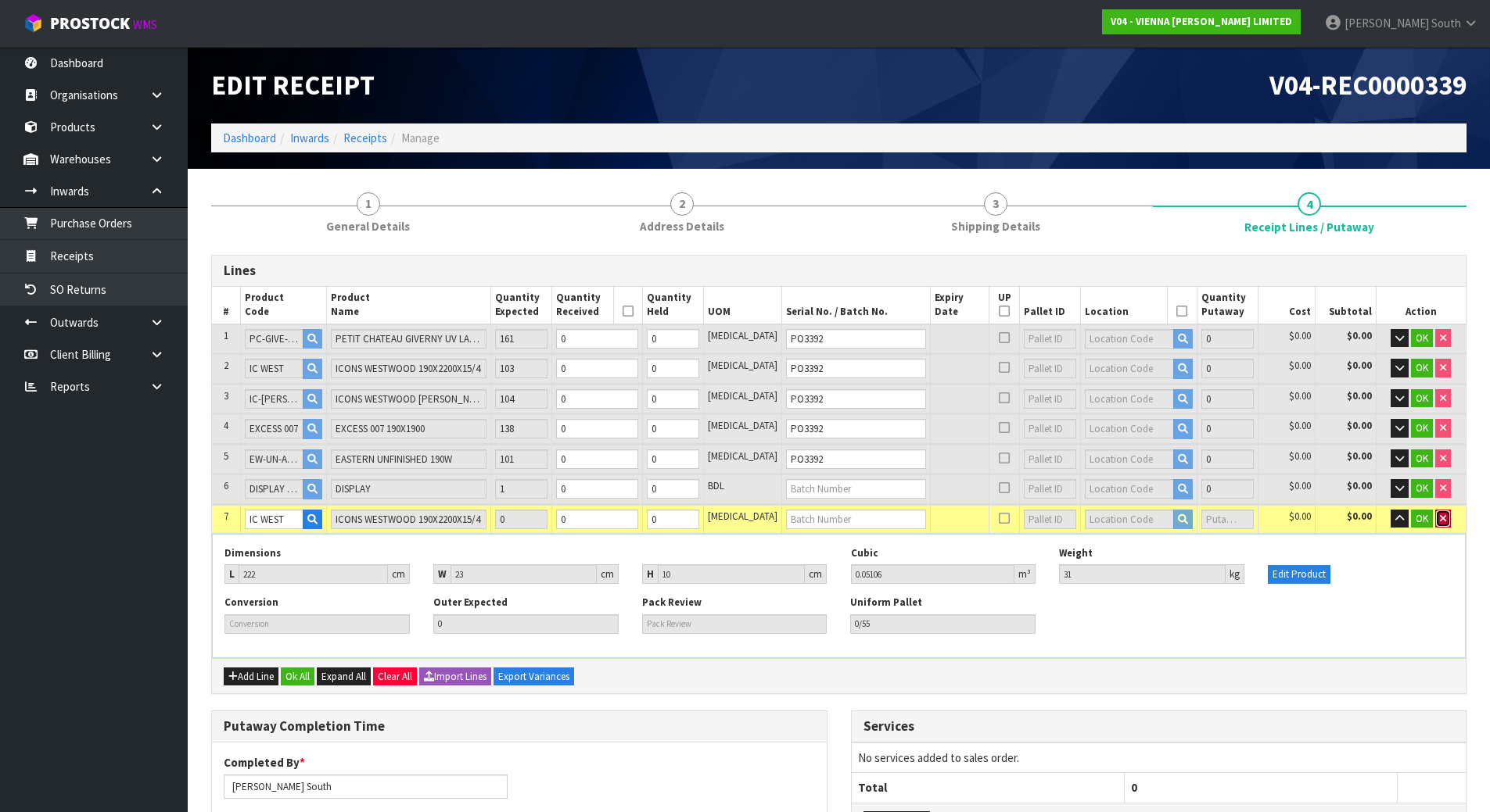
click at [1440, 517] on icon "button" at bounding box center [1443, 519] width 6 height 11
type input "0"
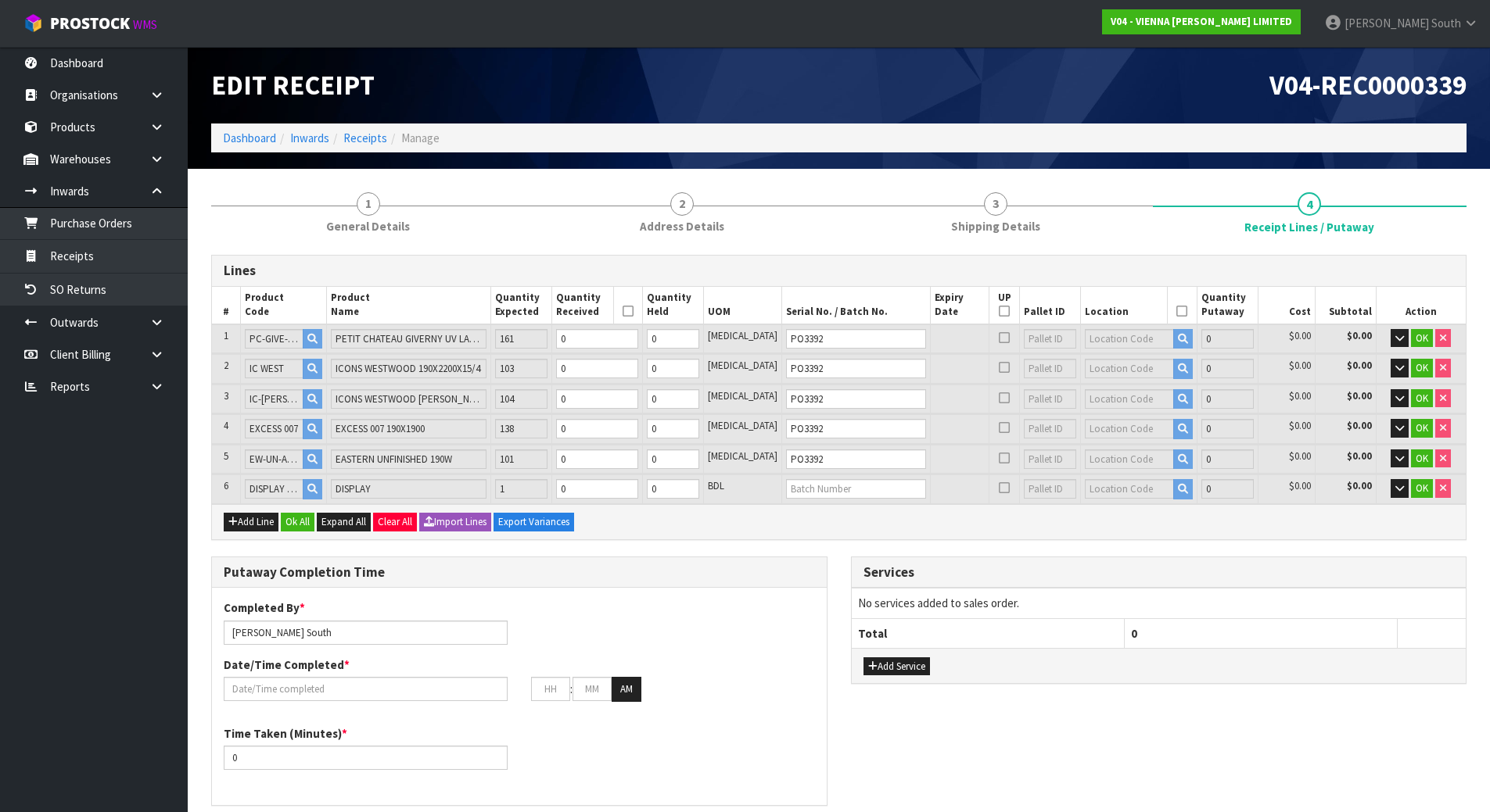
click at [729, 526] on div "Add Line Ok All Expand All Clear All Import Lines Export Variances" at bounding box center [838, 522] width 1254 height 35
click at [567, 345] on tr "1 PC-GIVE-1900 PETIT CHATEAU GIVERNY UV LAC 1900X190X15/4 2.166M2 161 0 0 PCE P…" at bounding box center [838, 339] width 1254 height 29
type input "1"
type input "0.04053"
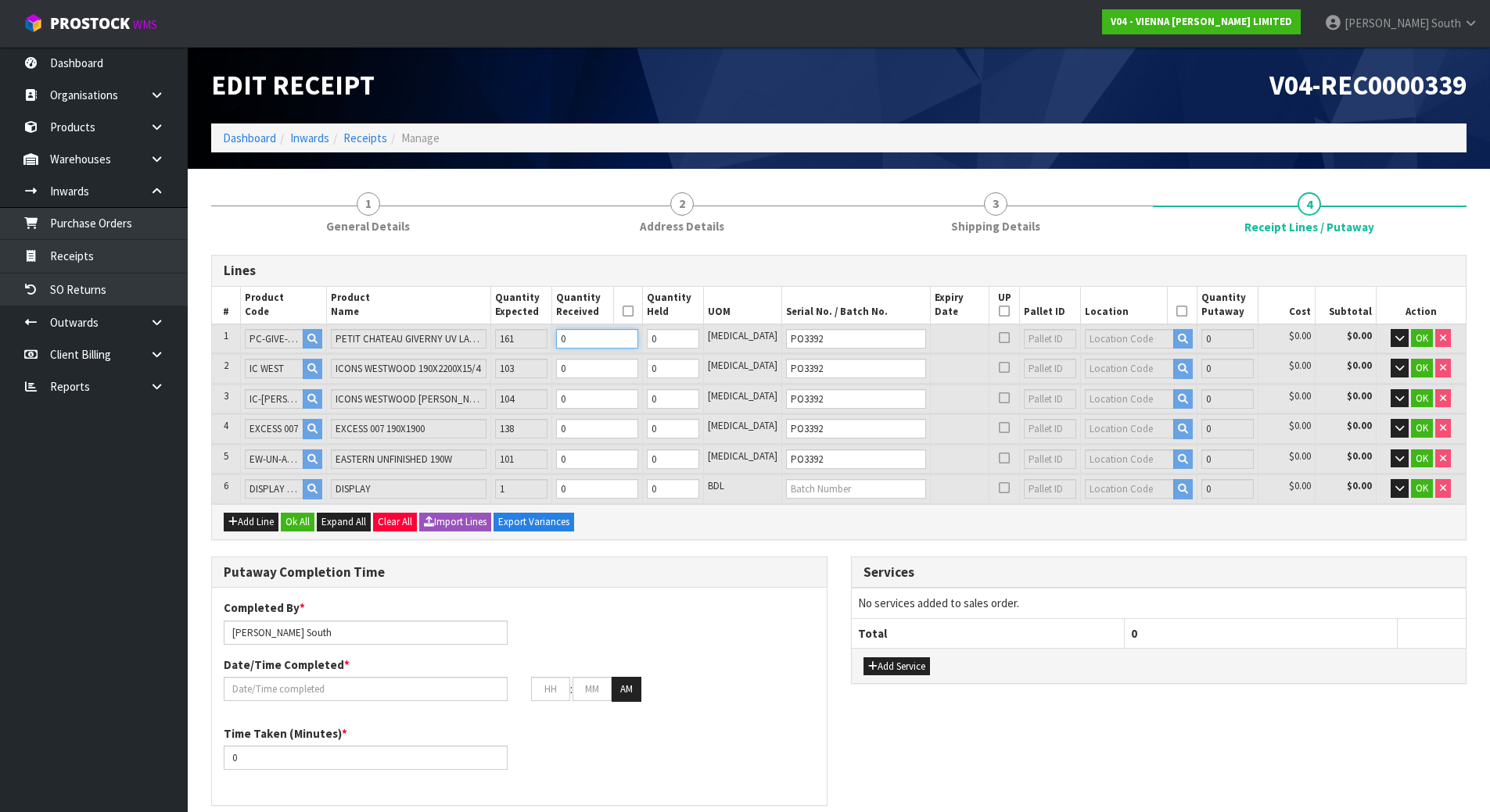
type input "22"
type input "1"
type input "16"
type input "0.64848"
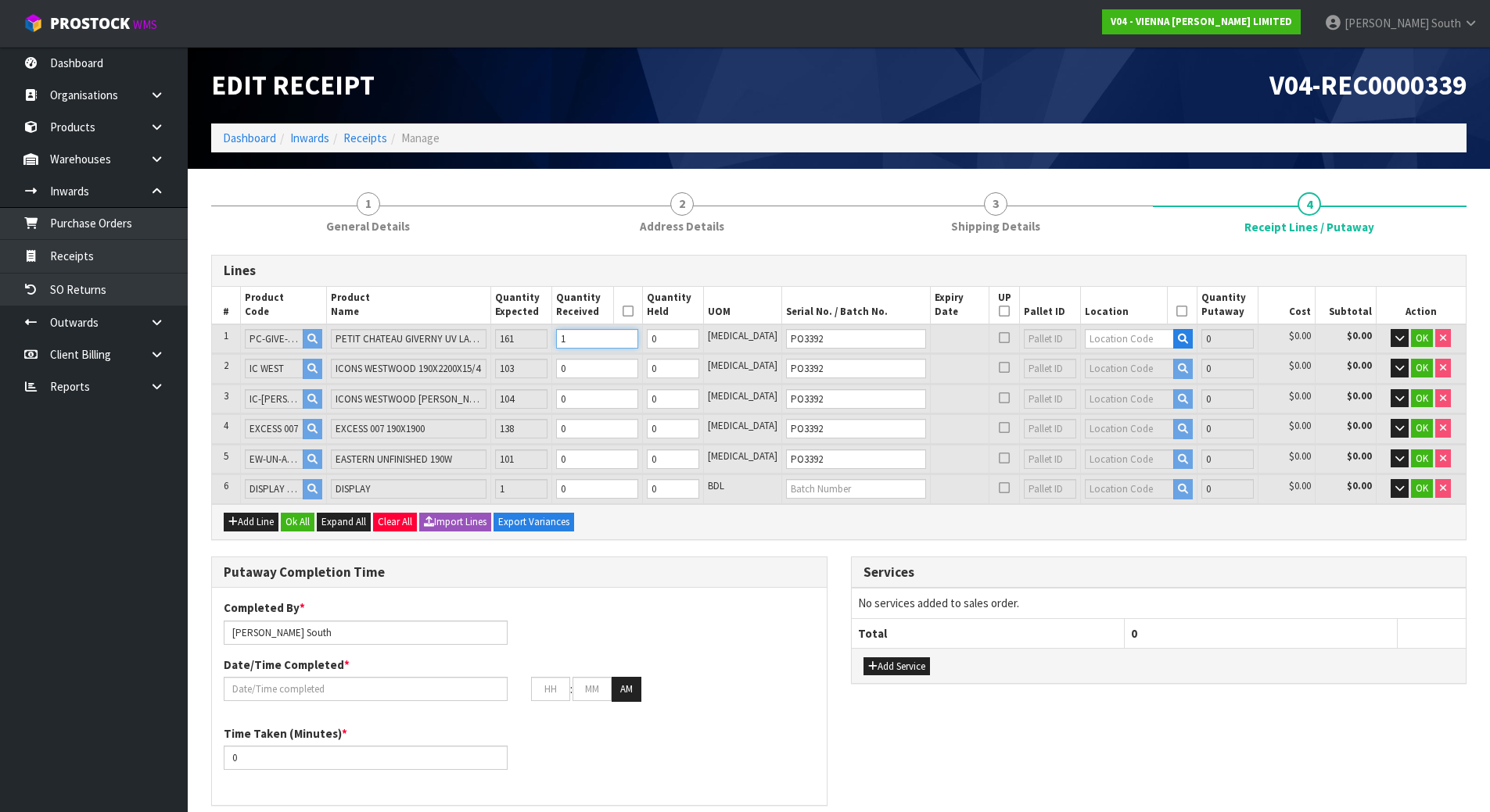
type input "352"
type input "161"
type input "6.52533"
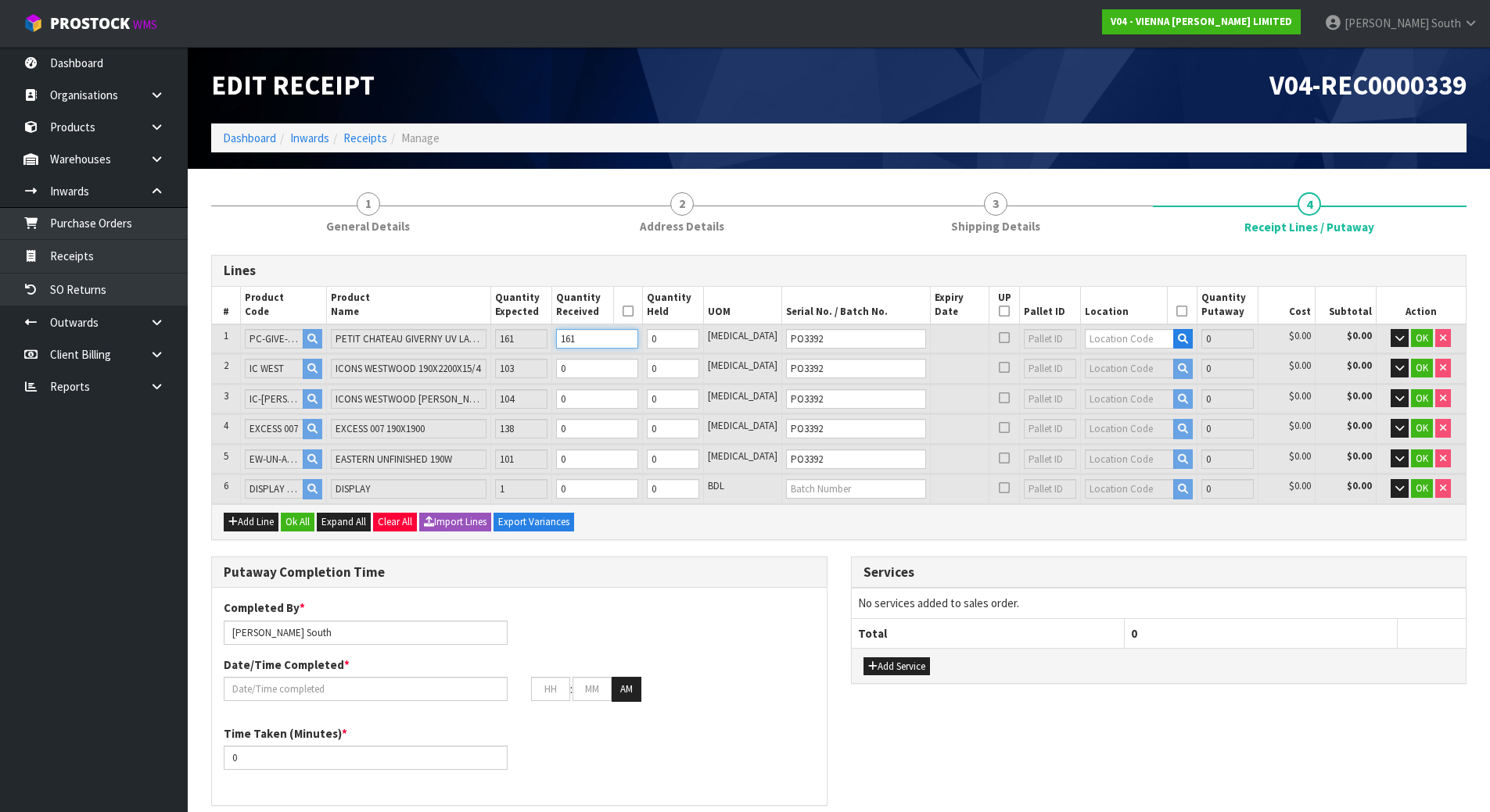
type input "3542"
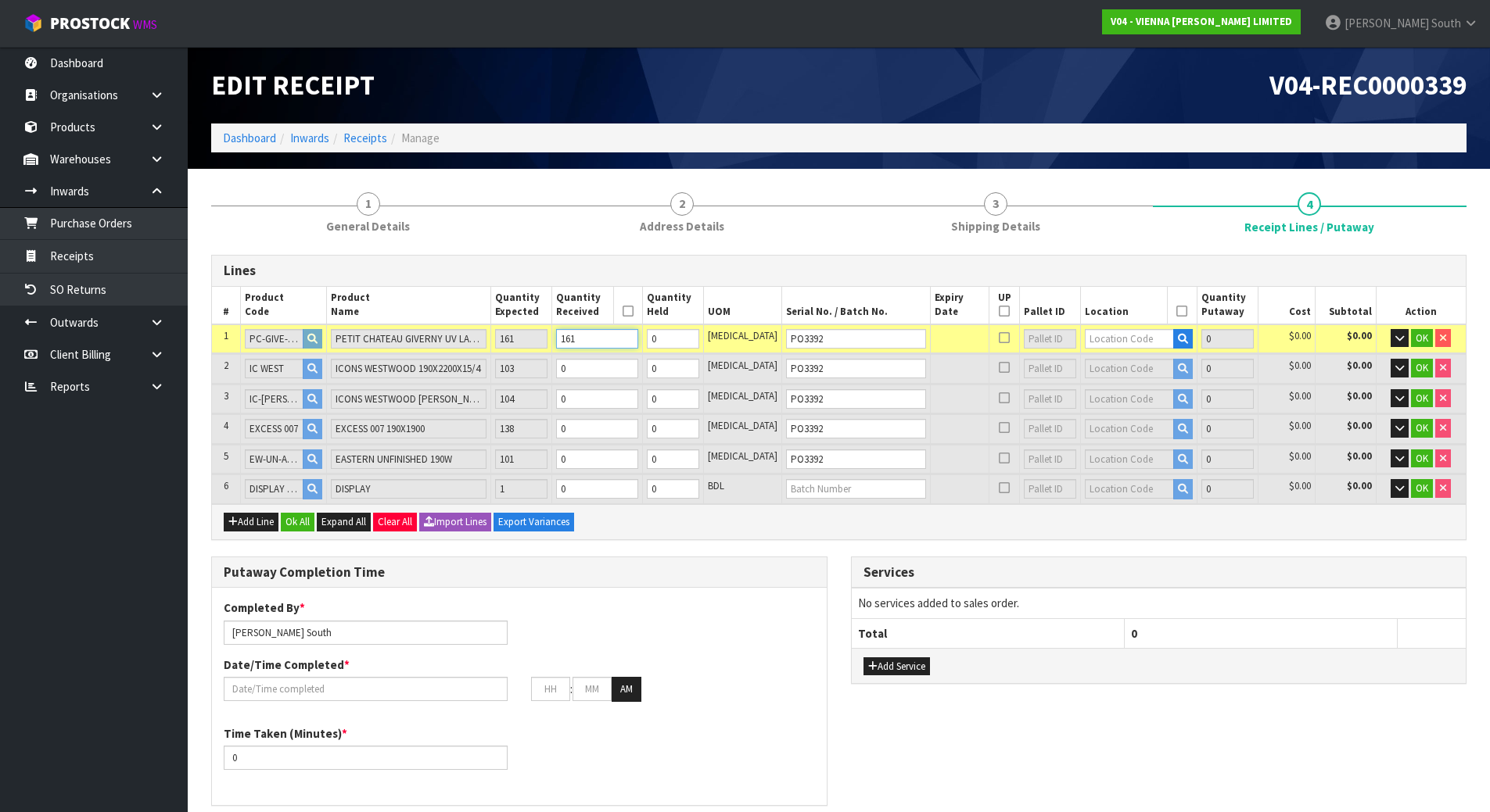
type input "161"
drag, startPoint x: 620, startPoint y: 396, endPoint x: 583, endPoint y: 398, distance: 37.1
click at [583, 399] on tr "3 IC-WEST-HERR ICONS WESTWOOD HERR 600X120X15/4MM 104 0 0 PCE PO3392 0 $0.00 $0…" at bounding box center [838, 399] width 1254 height 29
type input "162"
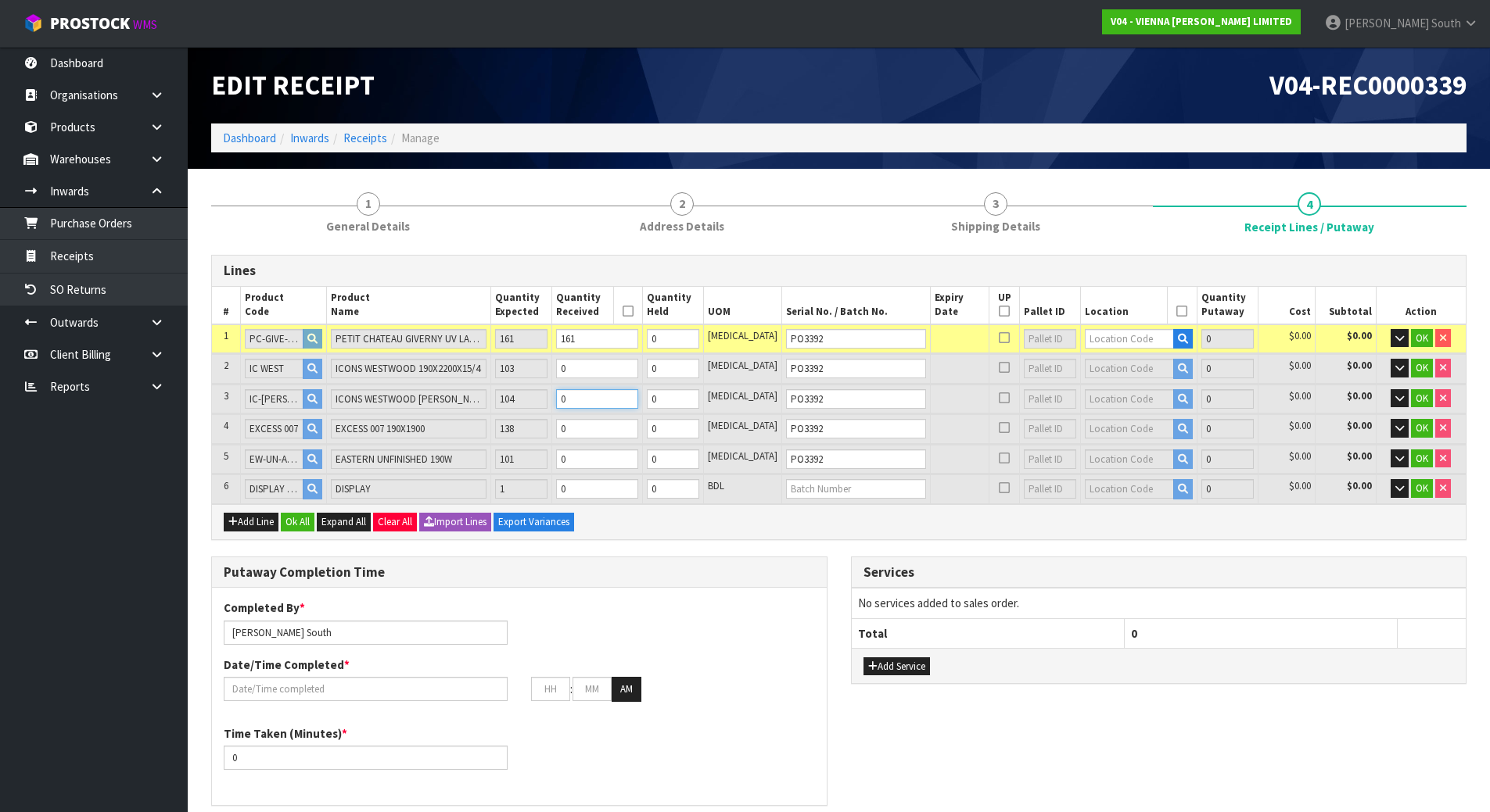
type input "6.54973"
type input "3557"
type input "1"
type input "171"
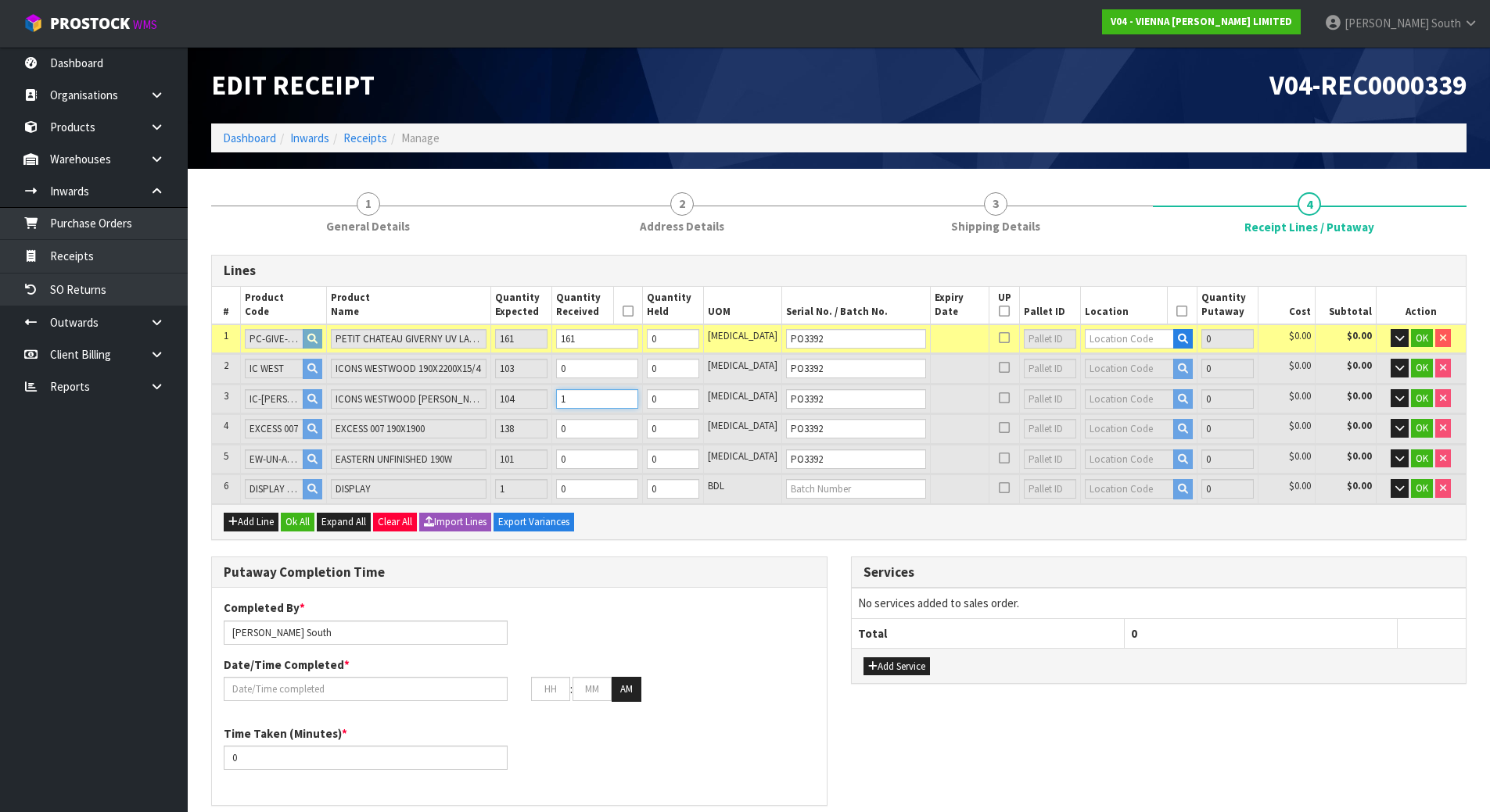
type input "6.76933"
type input "3692"
type input "10"
type input "181"
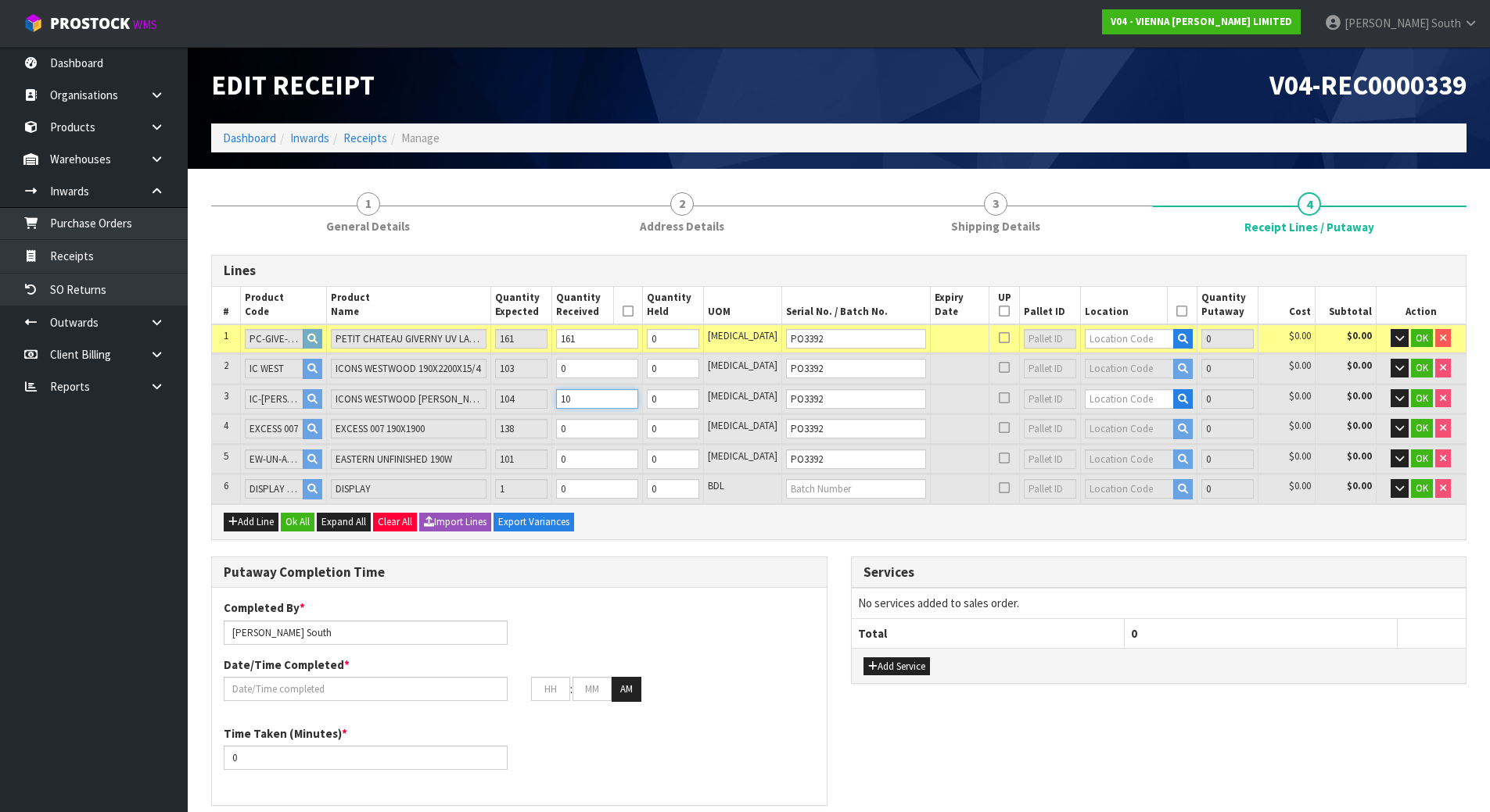
type input "9.34937"
type input "5132"
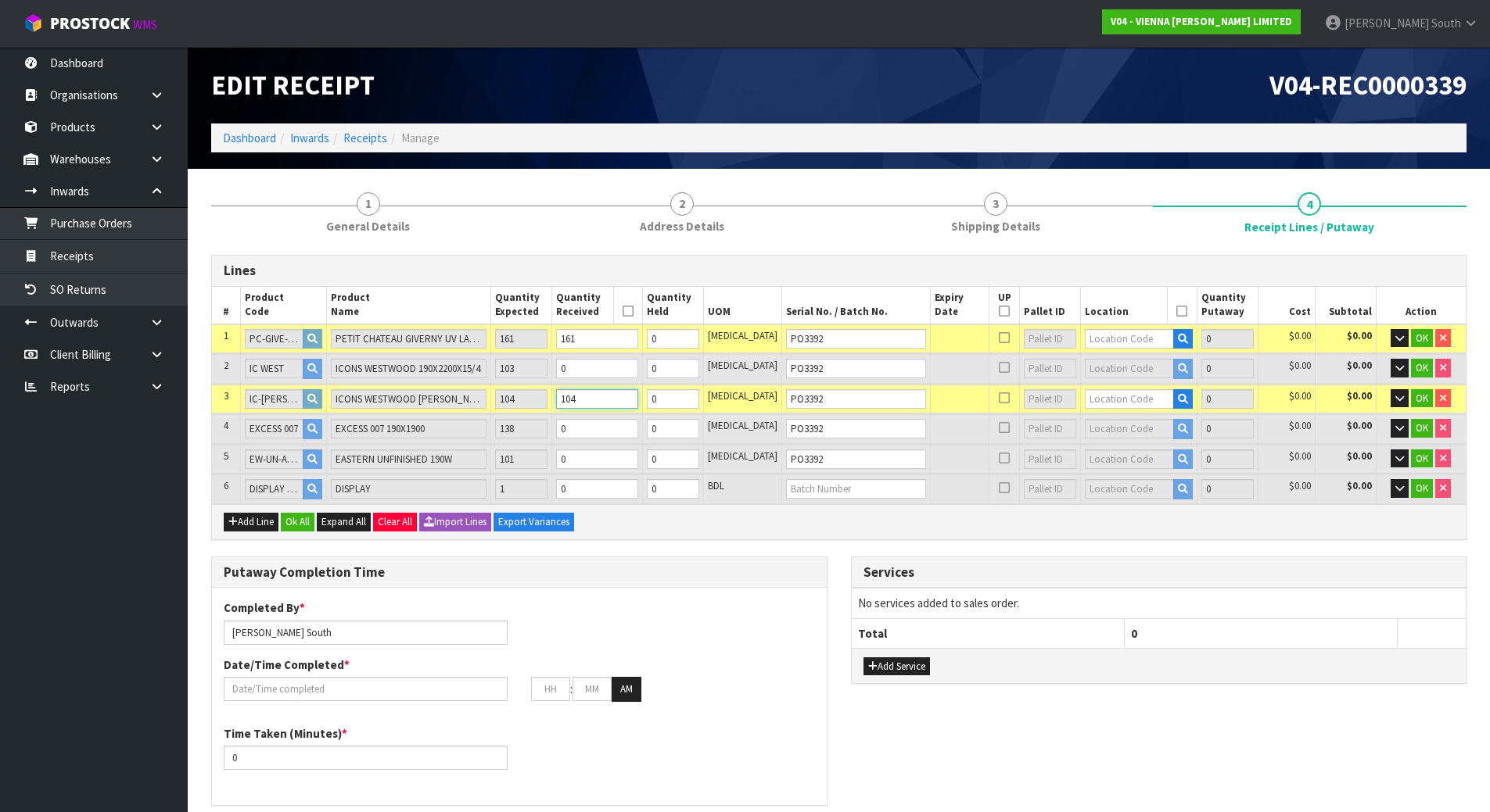
type input "104"
click at [577, 420] on tr "4 EXCESS 007 EXCESS 007 190X1900 138 0 0 PCE PO3392 0 $0.00 $0.00 OK" at bounding box center [838, 429] width 1254 height 29
type input "9.38777"
type input "5154"
type input "1"
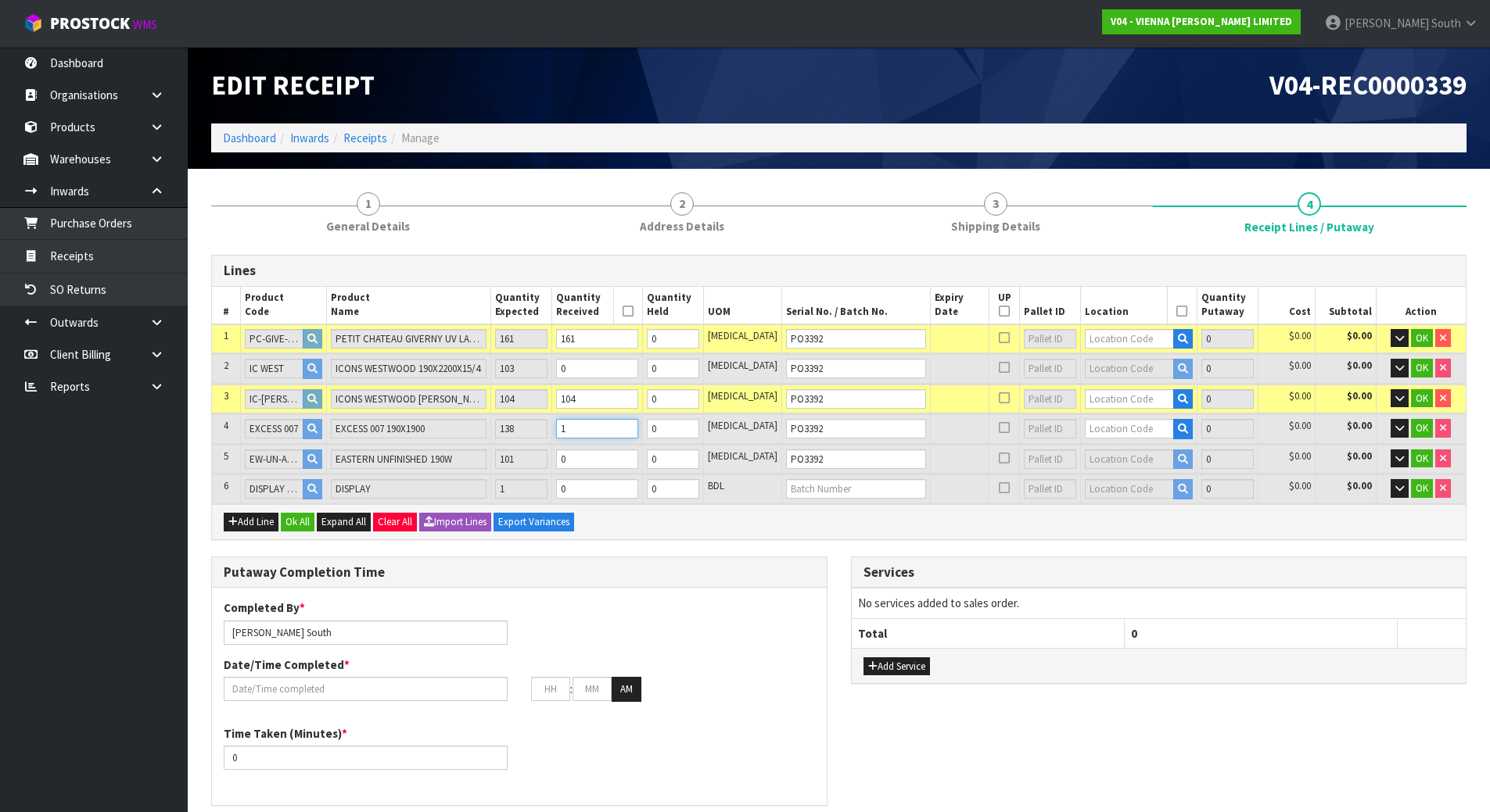
type input "9.84857"
type input "5418"
type input "13"
type input "15.251642"
type input "8276"
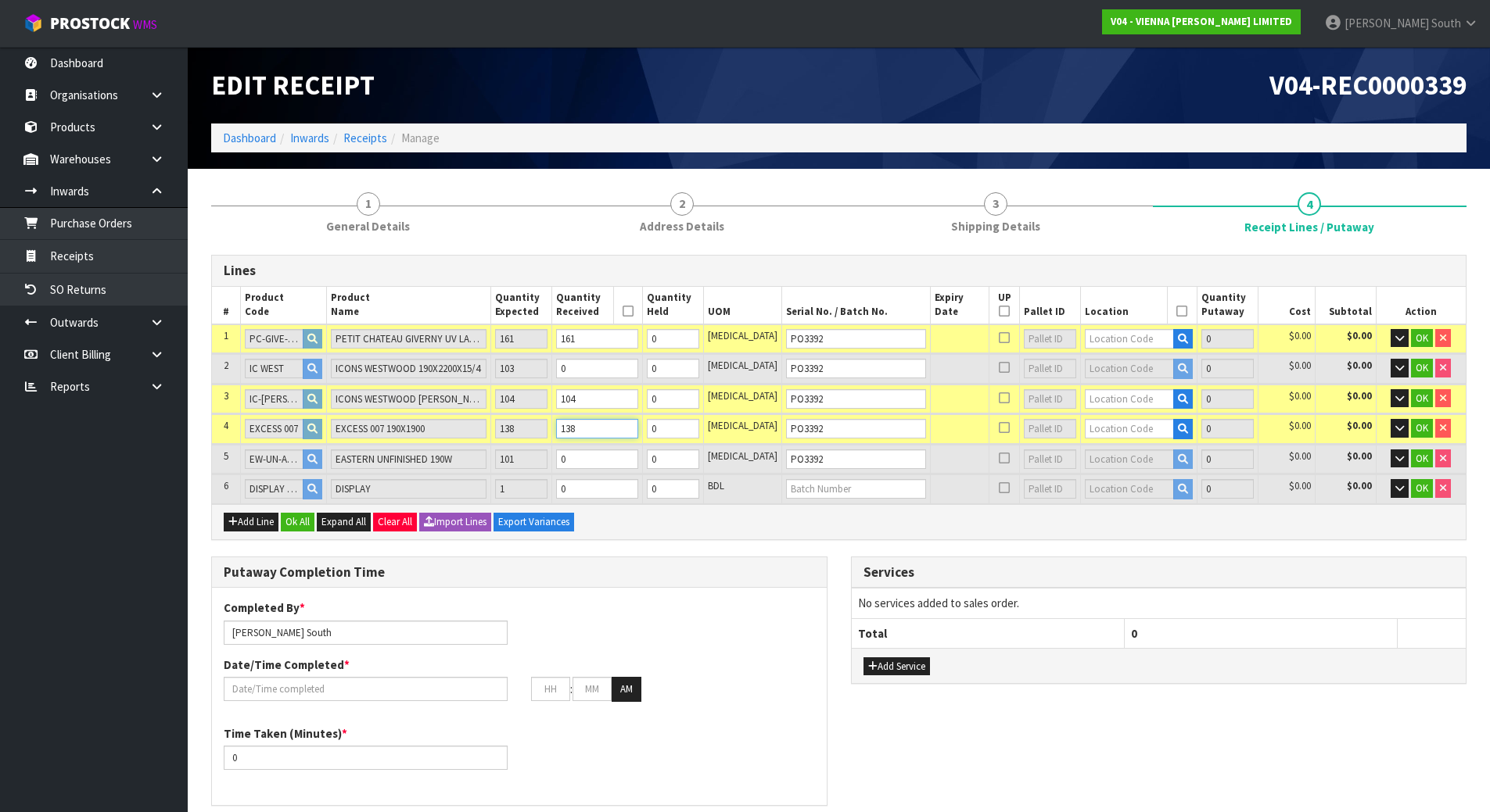
type input "138"
drag, startPoint x: 621, startPoint y: 466, endPoint x: 588, endPoint y: 458, distance: 34.0
click at [587, 460] on td "0" at bounding box center [597, 460] width 91 height 29
type input "15.298472"
type input "8302"
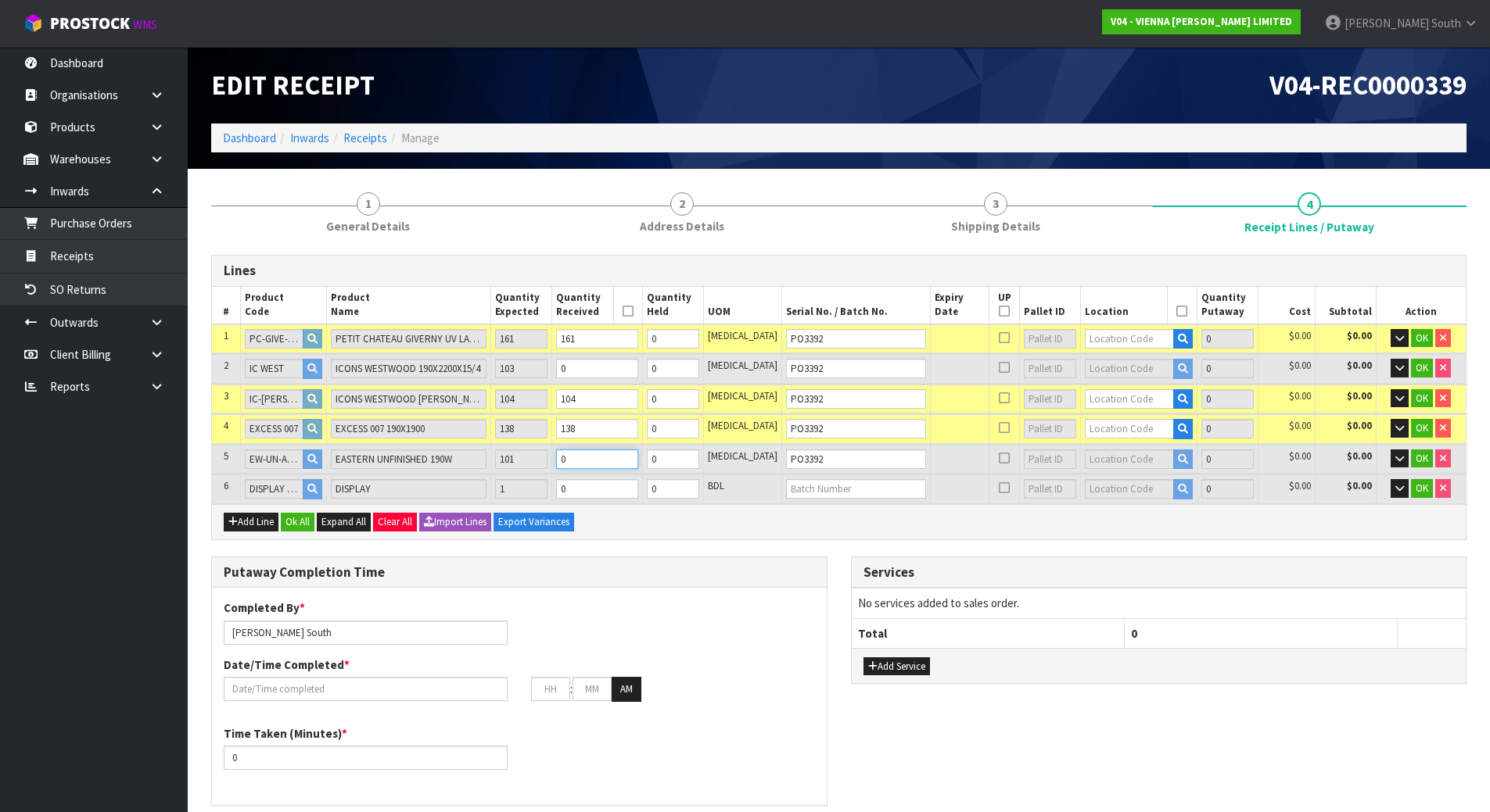
type input "1"
type input "15.719942"
type input "8536"
type input "10"
type input "20.423592"
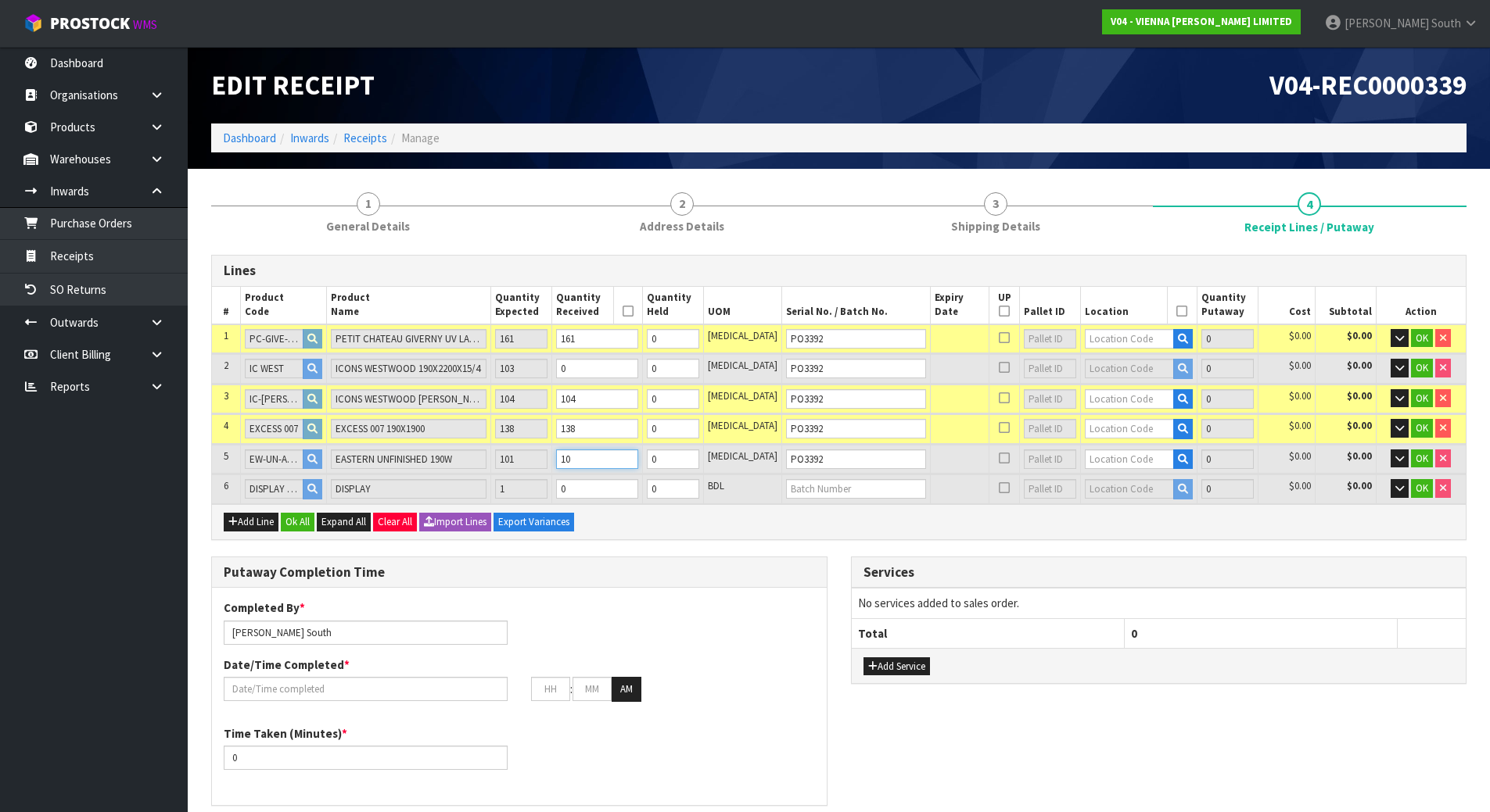
type input "10928"
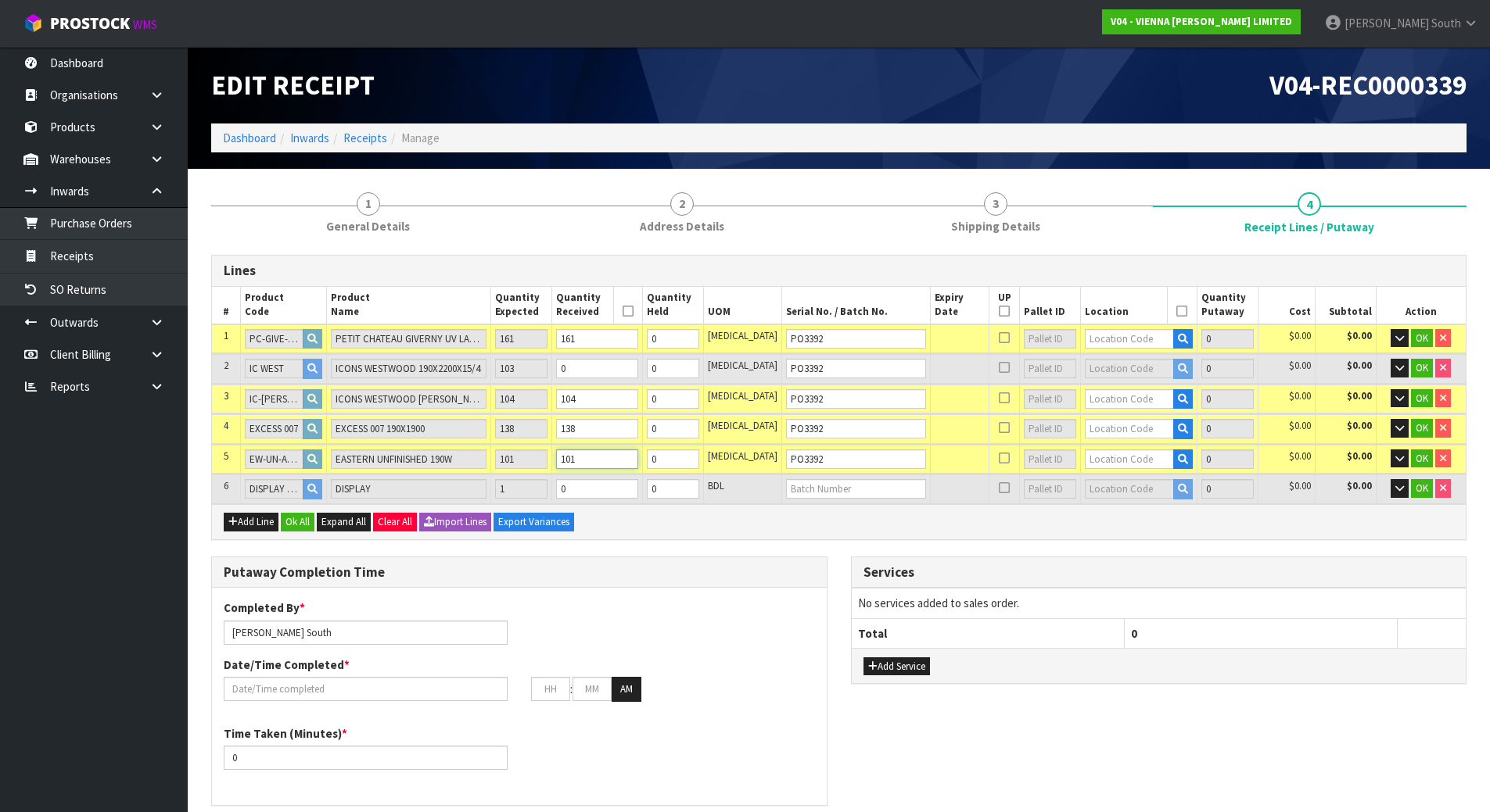
type input "101"
drag, startPoint x: 622, startPoint y: 488, endPoint x: 523, endPoint y: 496, distance: 99.3
click at [523, 496] on tr "6 DISPLAY BOARD DISPLAY 1 0 0 BDL 0 $0.00 $0.00 OK" at bounding box center [838, 489] width 1254 height 29
type input "20.434702"
type input "10935.35"
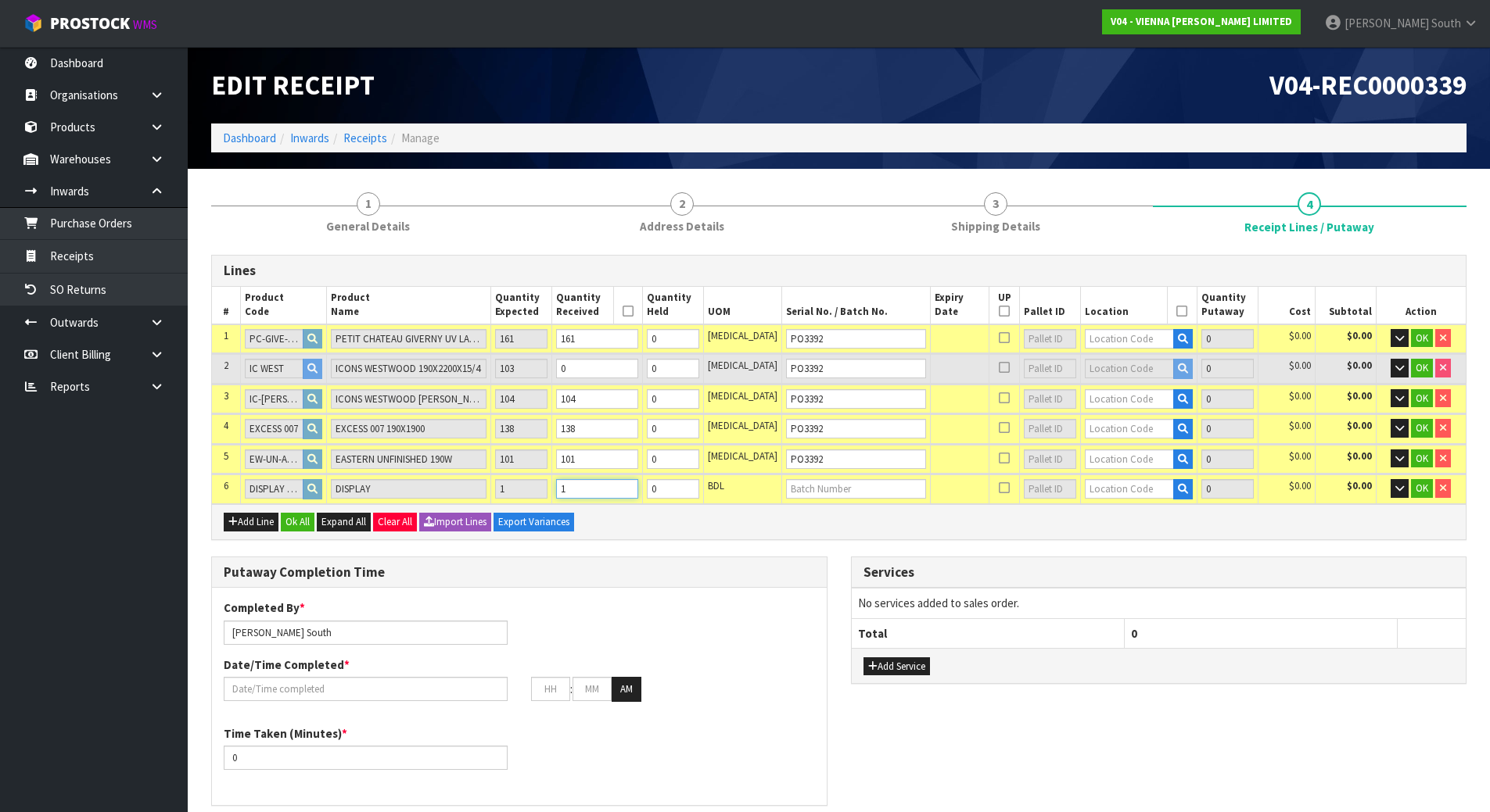
type input "1"
click at [835, 531] on div "Add Line Ok All Expand All Clear All Import Lines Export Variances" at bounding box center [838, 522] width 1254 height 35
click at [1089, 338] on input "text" at bounding box center [1129, 339] width 89 height 19
type input "06-11-1"
click at [1120, 370] on strong "06-11-1" at bounding box center [1102, 365] width 41 height 15
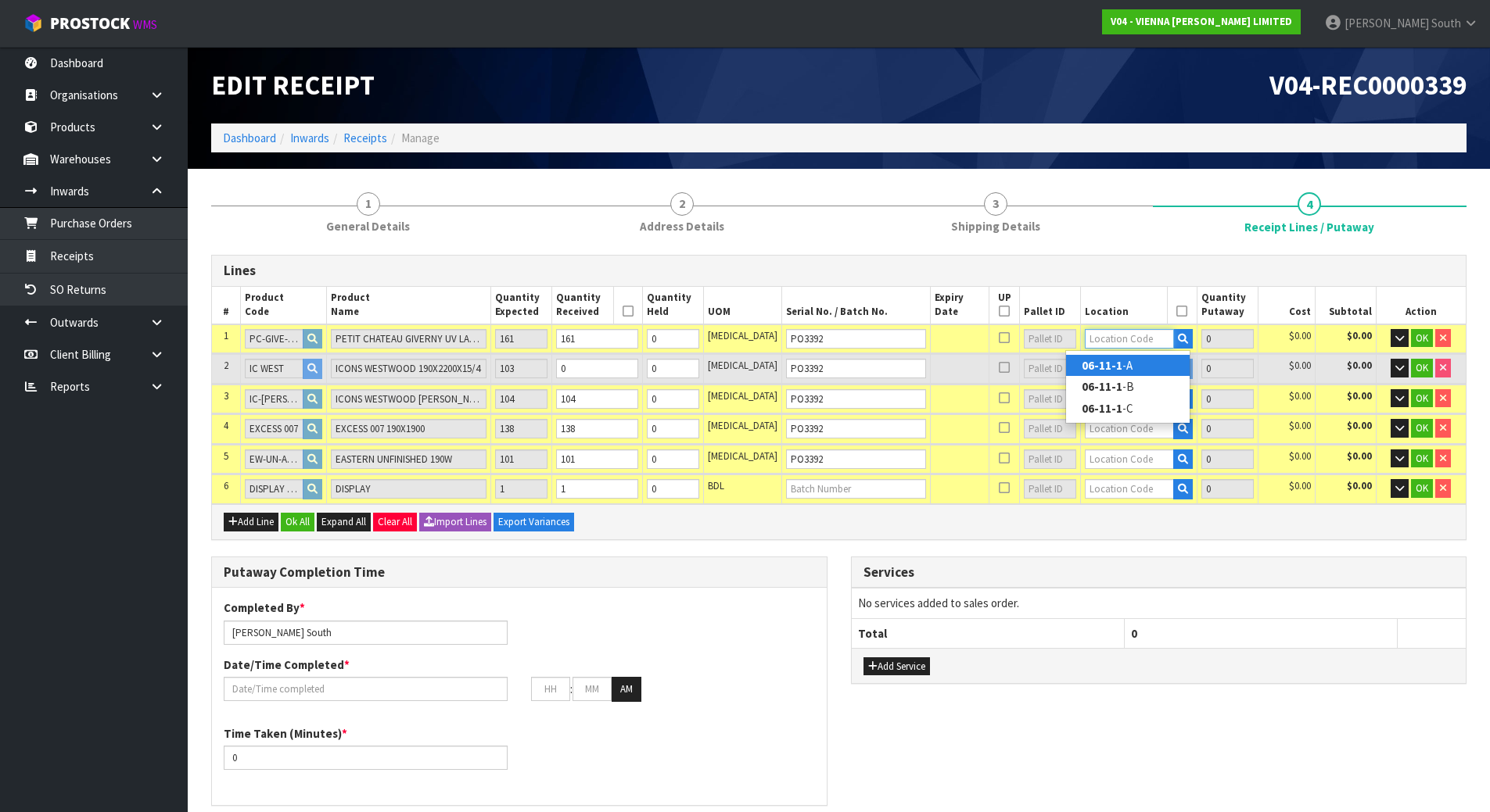
type input "161"
type input "06-11-1-A"
type input "161"
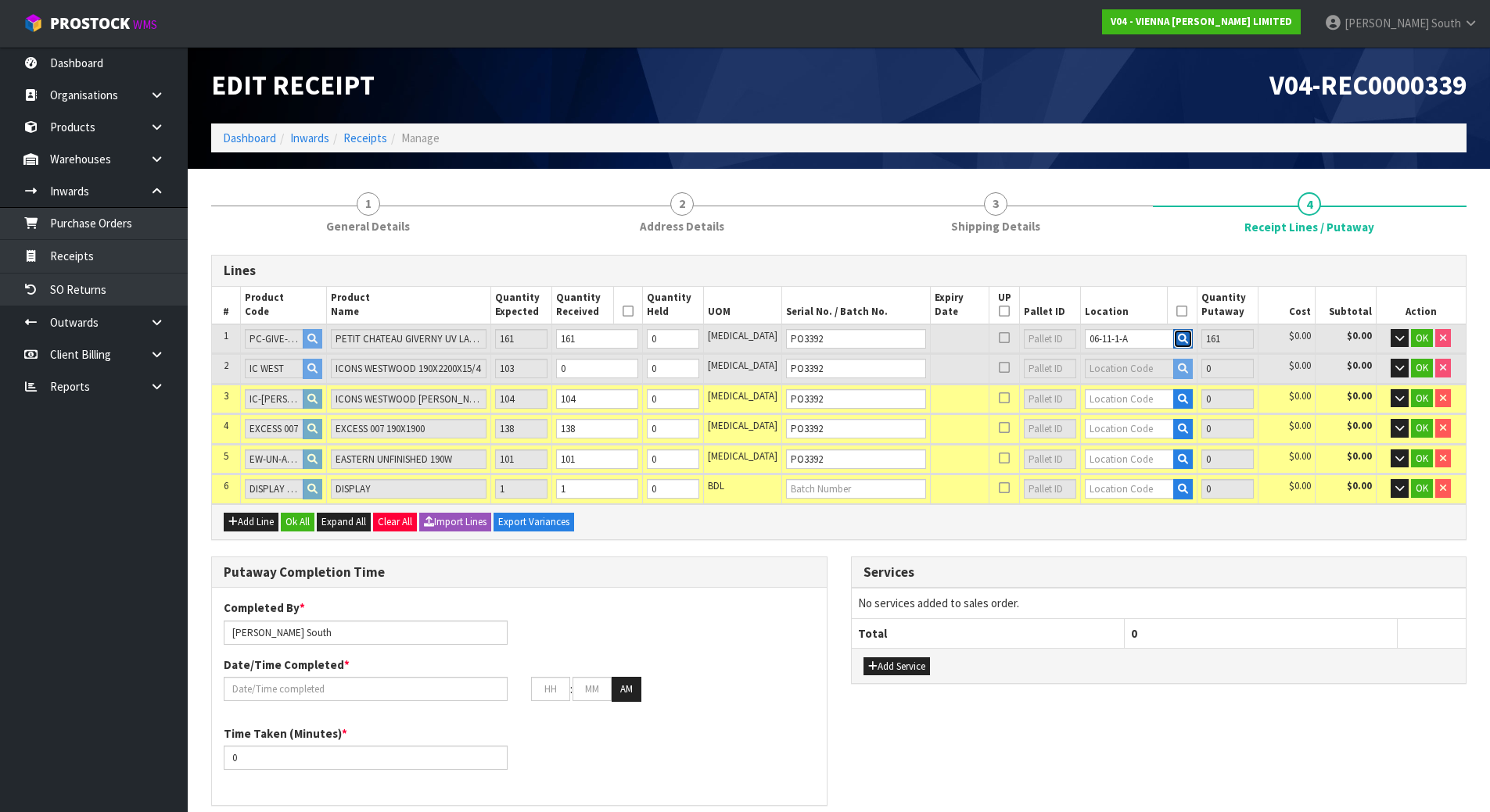
click at [1178, 336] on icon "button" at bounding box center [1183, 339] width 11 height 11
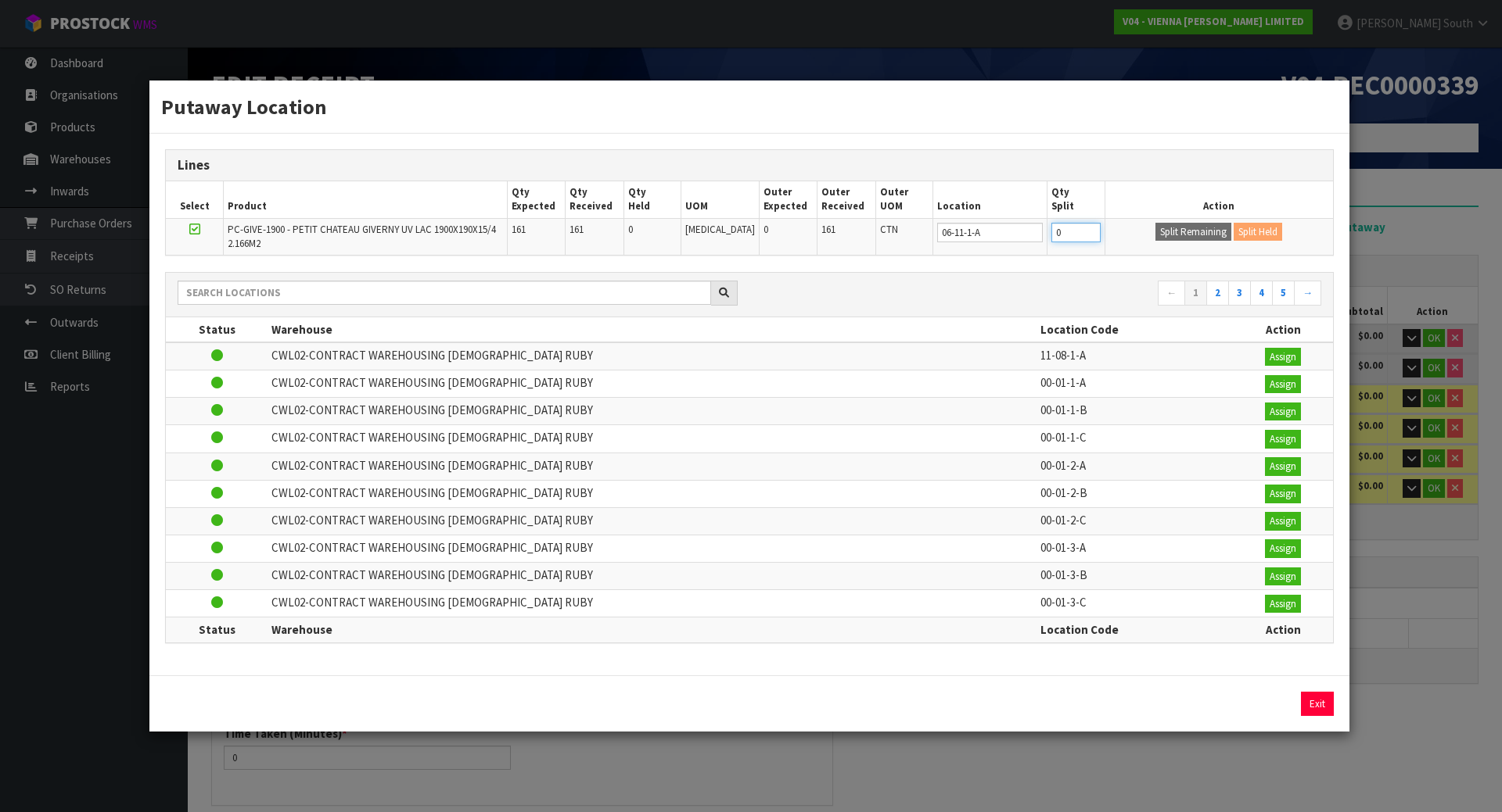
drag, startPoint x: 1064, startPoint y: 222, endPoint x: 1014, endPoint y: 236, distance: 51.9
click at [1014, 236] on tr "PC-GIVE-1900 - PETIT CHATEAU GIVERNY UV LAC 1900X190X15/4 2.166M2 161 161 0 PCE…" at bounding box center [749, 236] width 1167 height 37
type input "111"
click at [1198, 234] on button "Split Remaining" at bounding box center [1193, 231] width 76 height 18
type input "111"
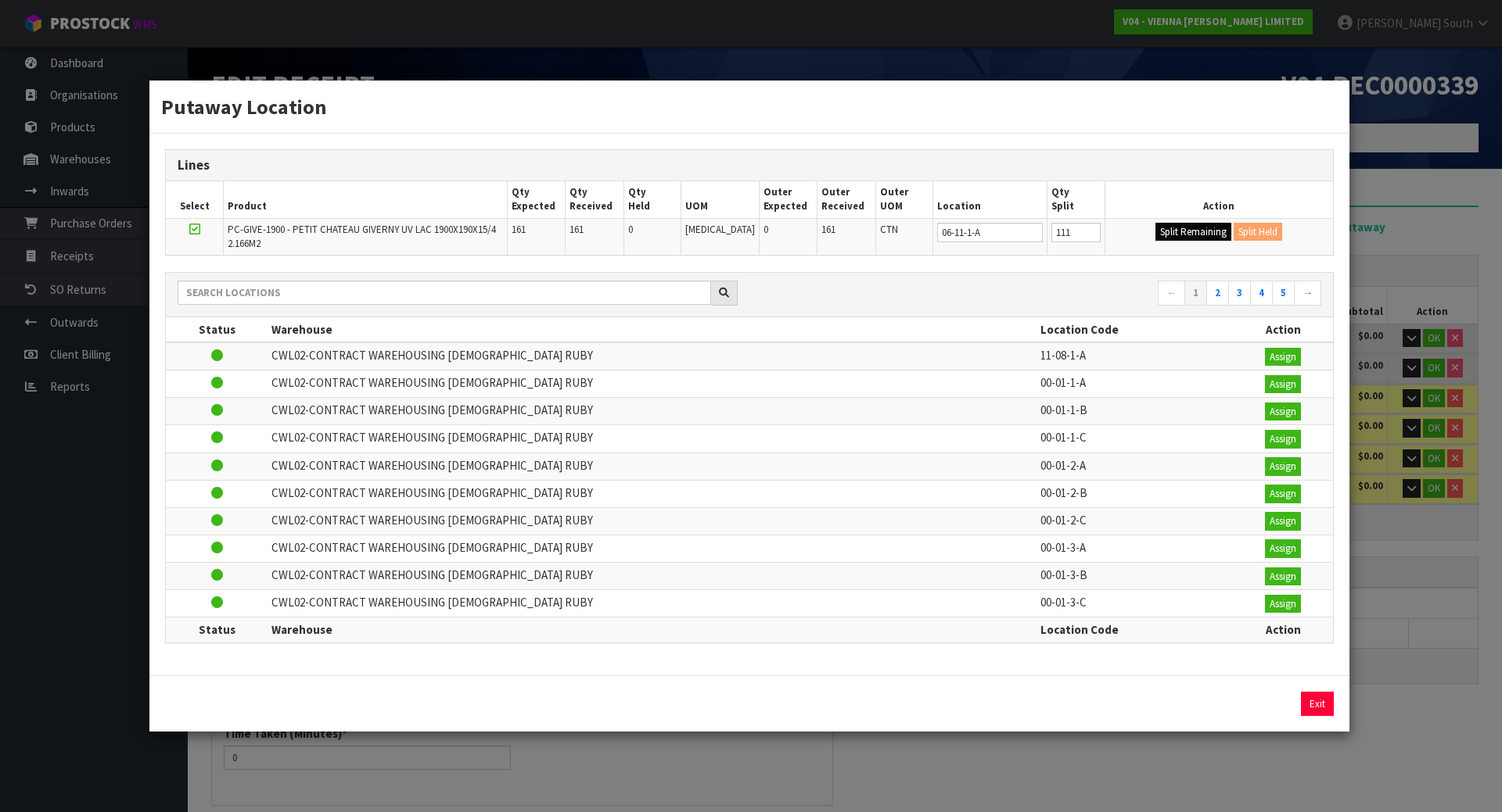
type input "111"
type input "0"
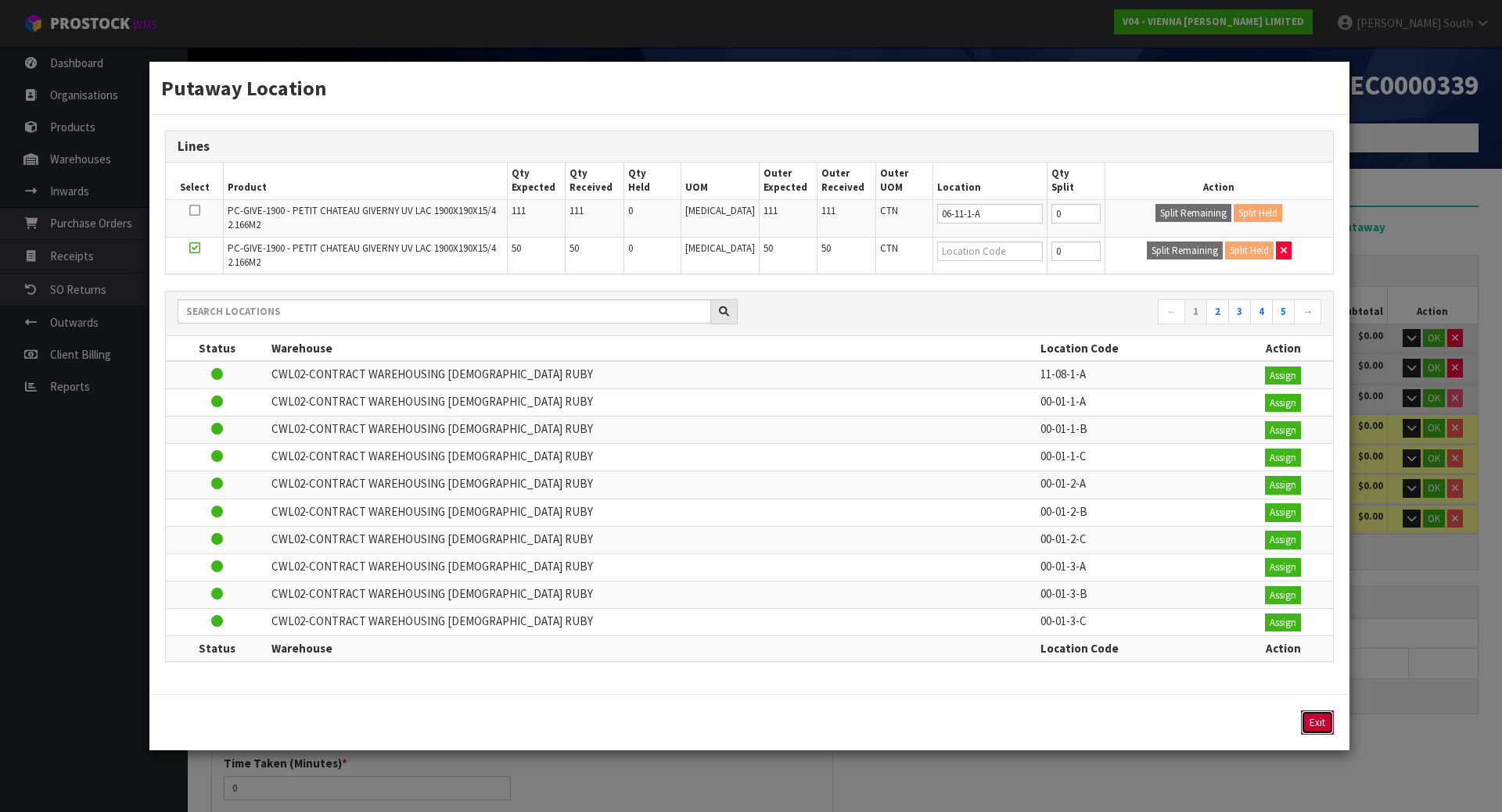
click at [1329, 723] on button "Exit" at bounding box center [1317, 723] width 33 height 25
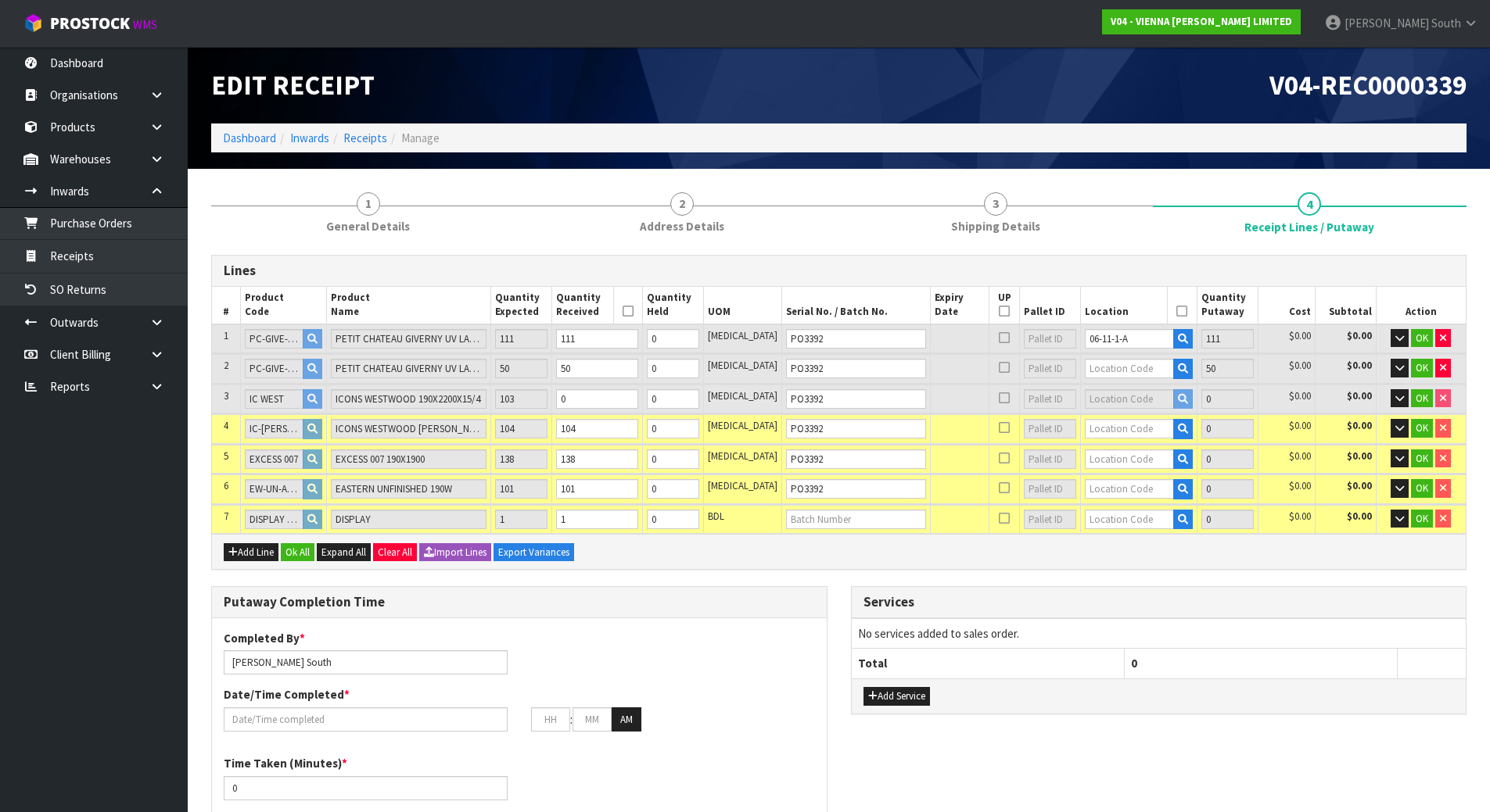
click at [999, 338] on icon at bounding box center [1004, 338] width 11 height 1
type input "1"
type input "70"
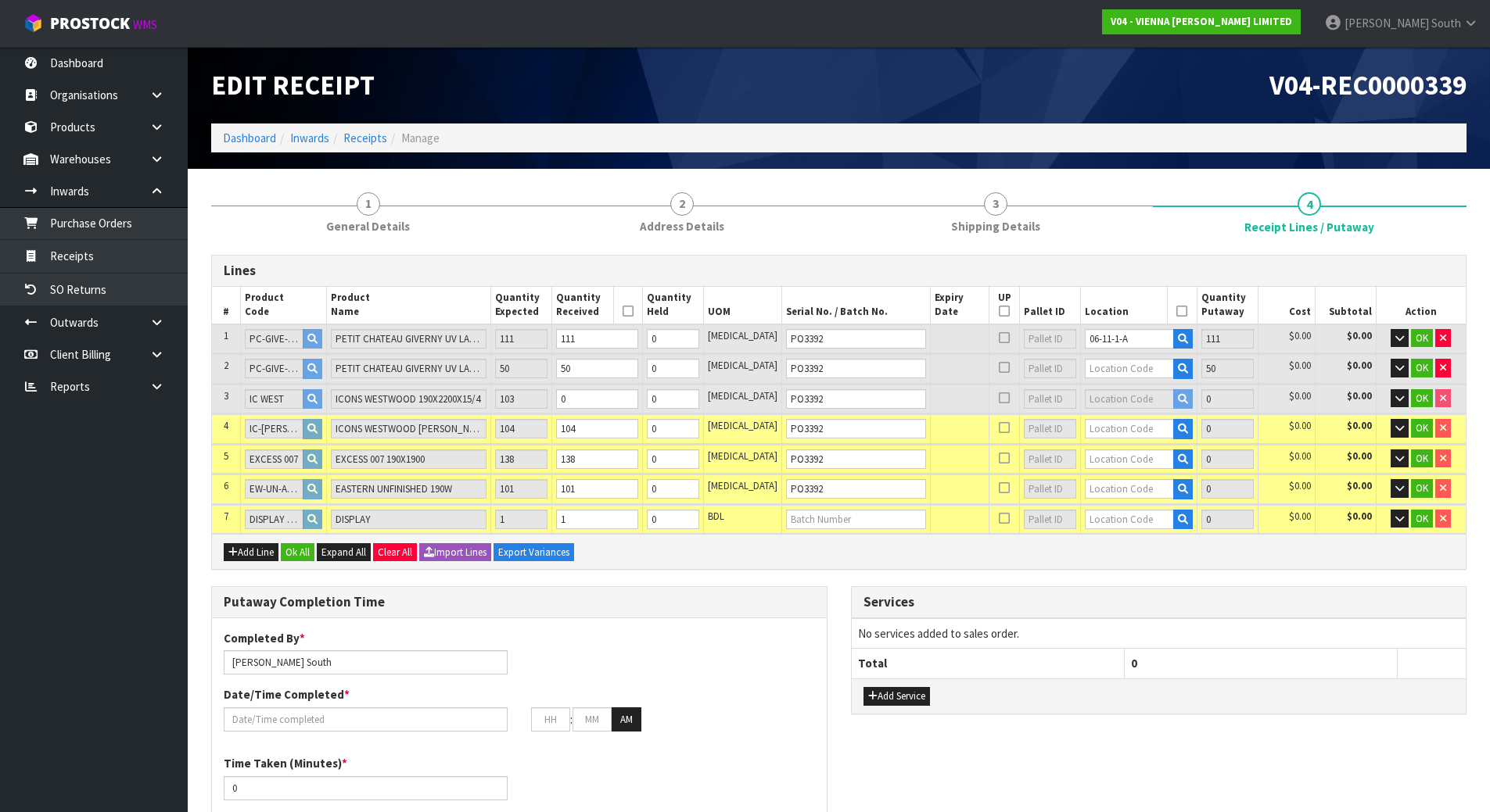
type input "71"
click at [1084, 369] on input "text" at bounding box center [1129, 369] width 89 height 19
type input "111"
type input "0"
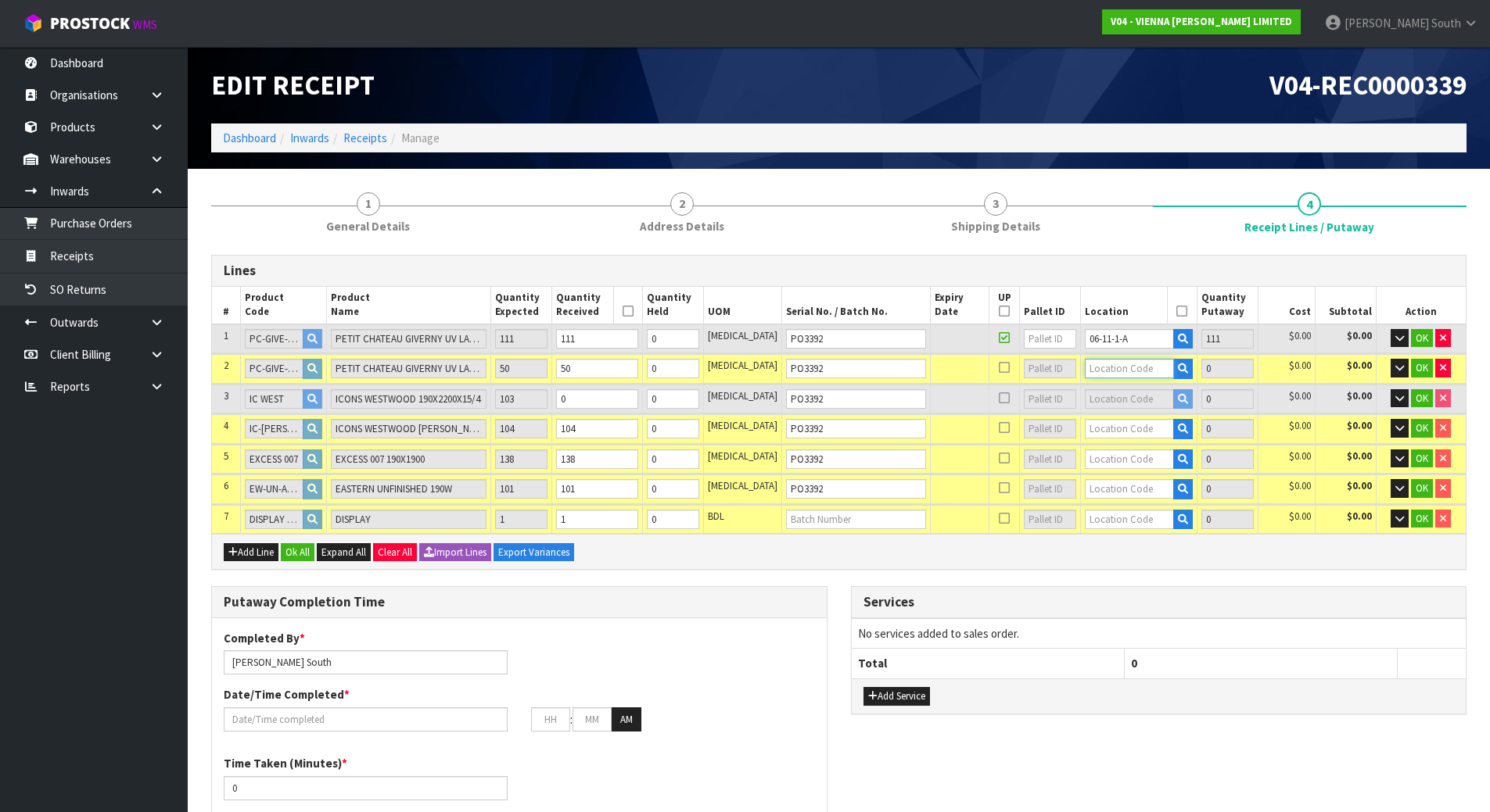
click at [1089, 364] on input "text" at bounding box center [1129, 369] width 89 height 19
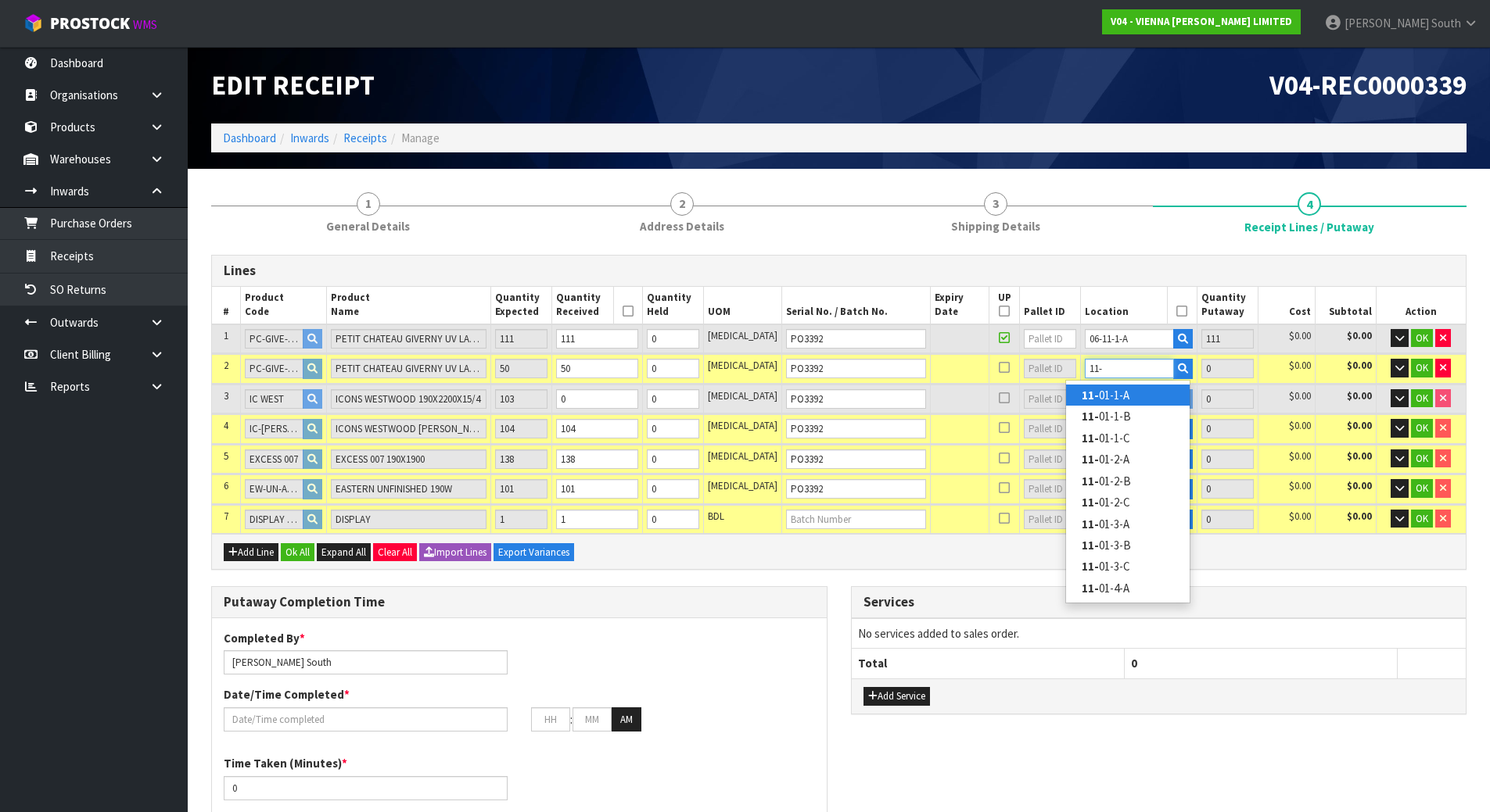
type input "11-"
type input "11-04"
click at [1153, 396] on link "11-04 -1-A" at bounding box center [1128, 395] width 124 height 21
type input "161"
type input "11-04-1-A"
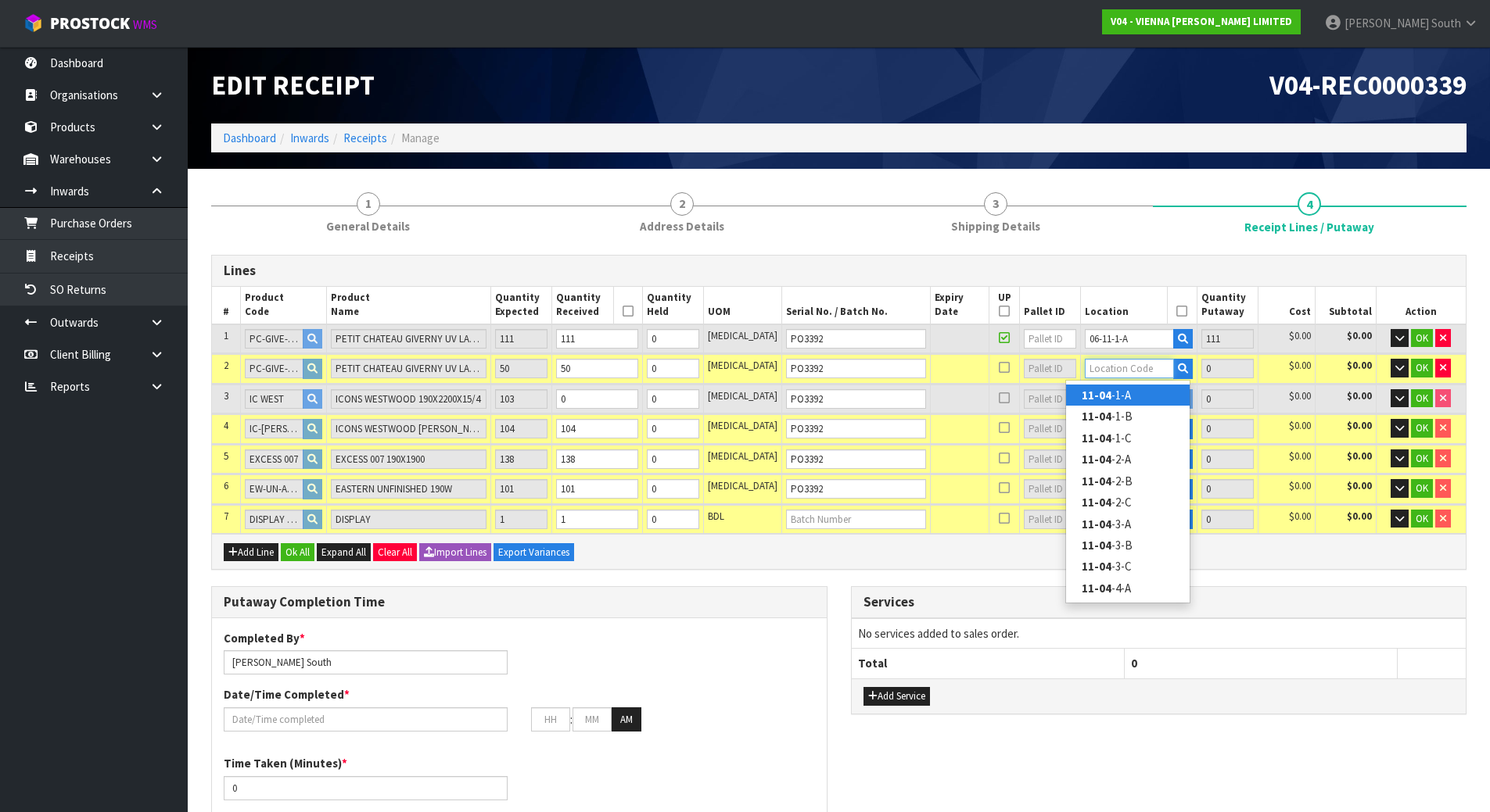
type input "50"
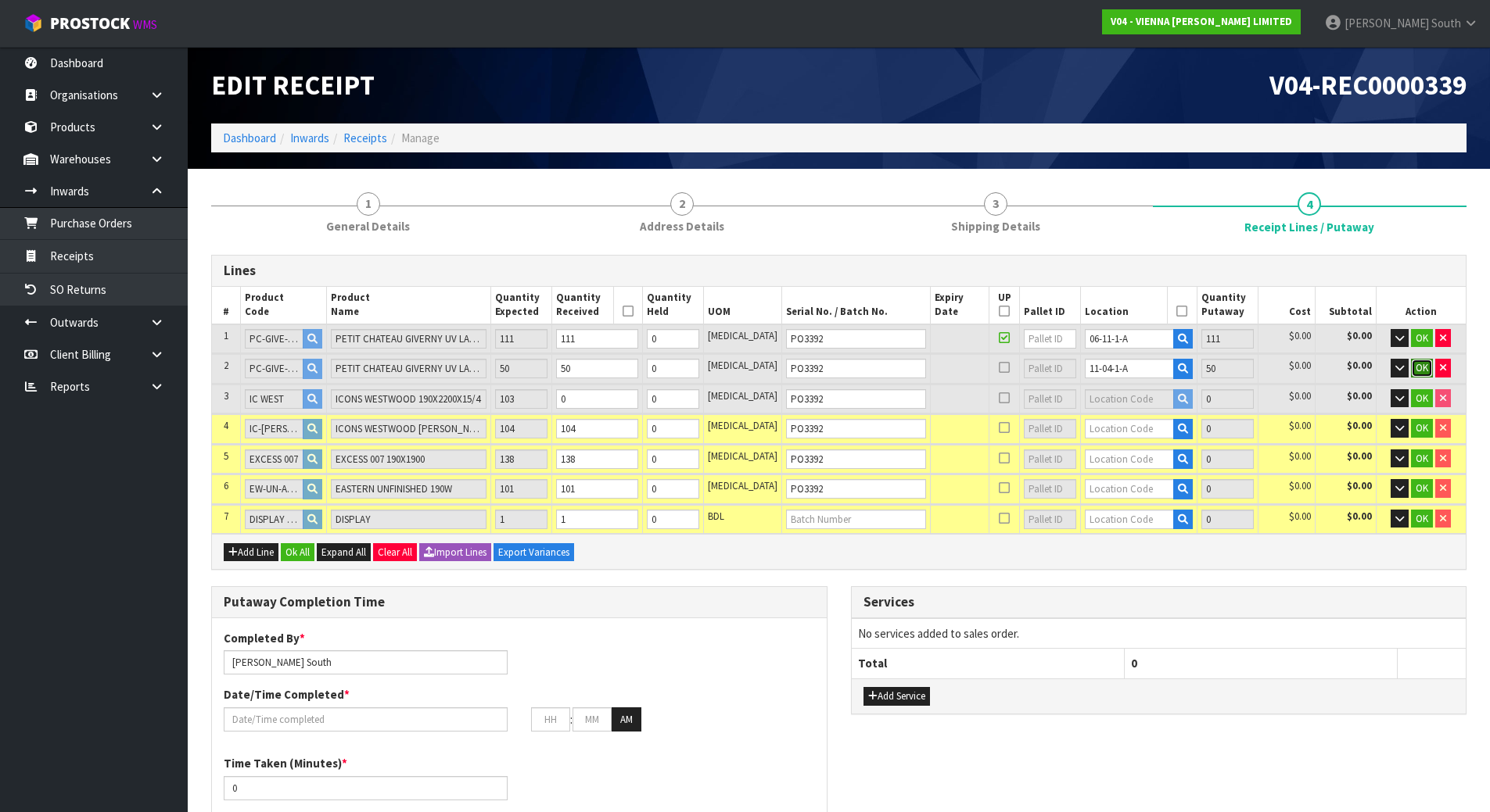
click at [1420, 366] on span "OK" at bounding box center [1421, 368] width 13 height 14
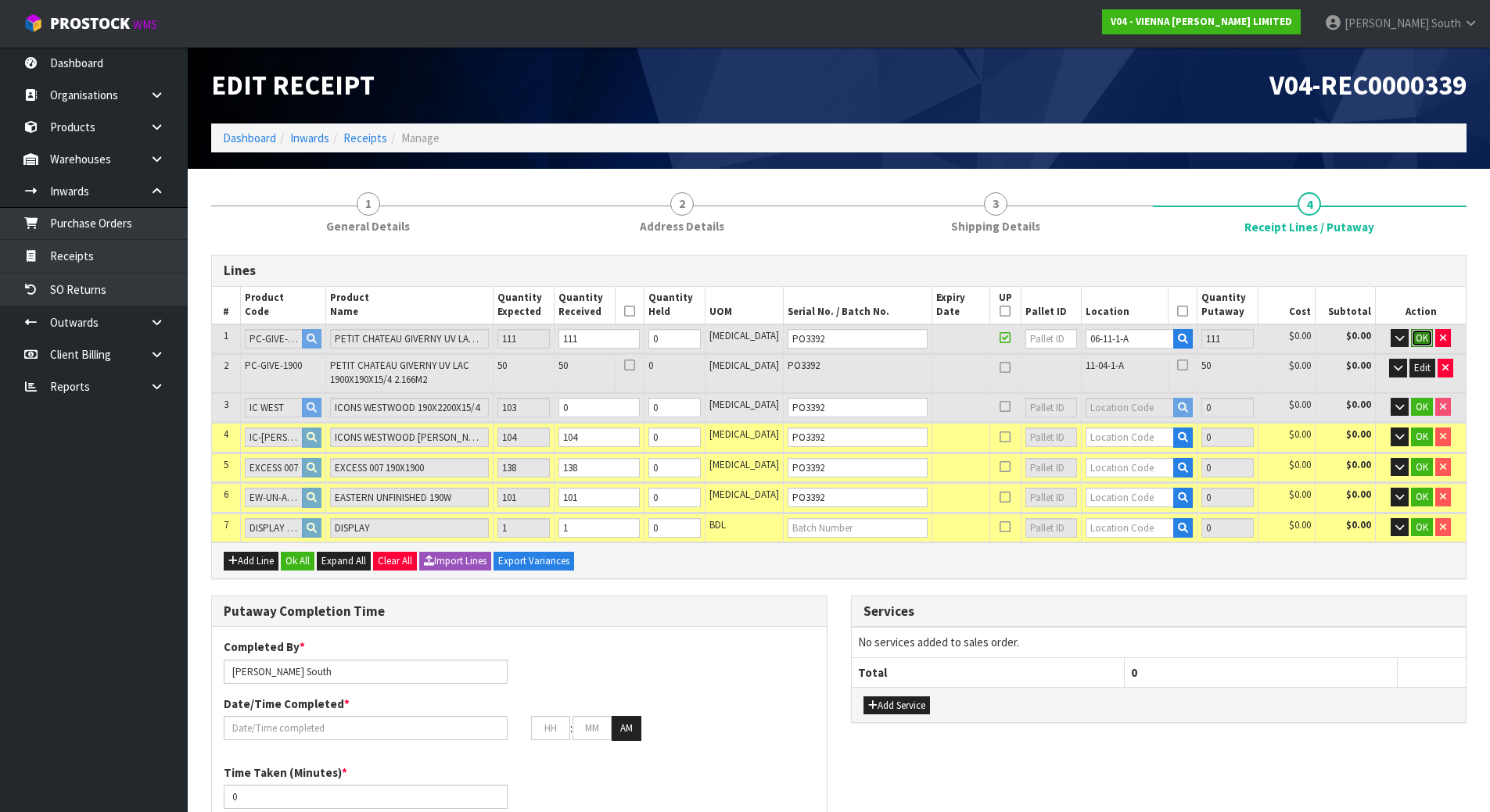
click at [1425, 341] on span "OK" at bounding box center [1421, 339] width 13 height 14
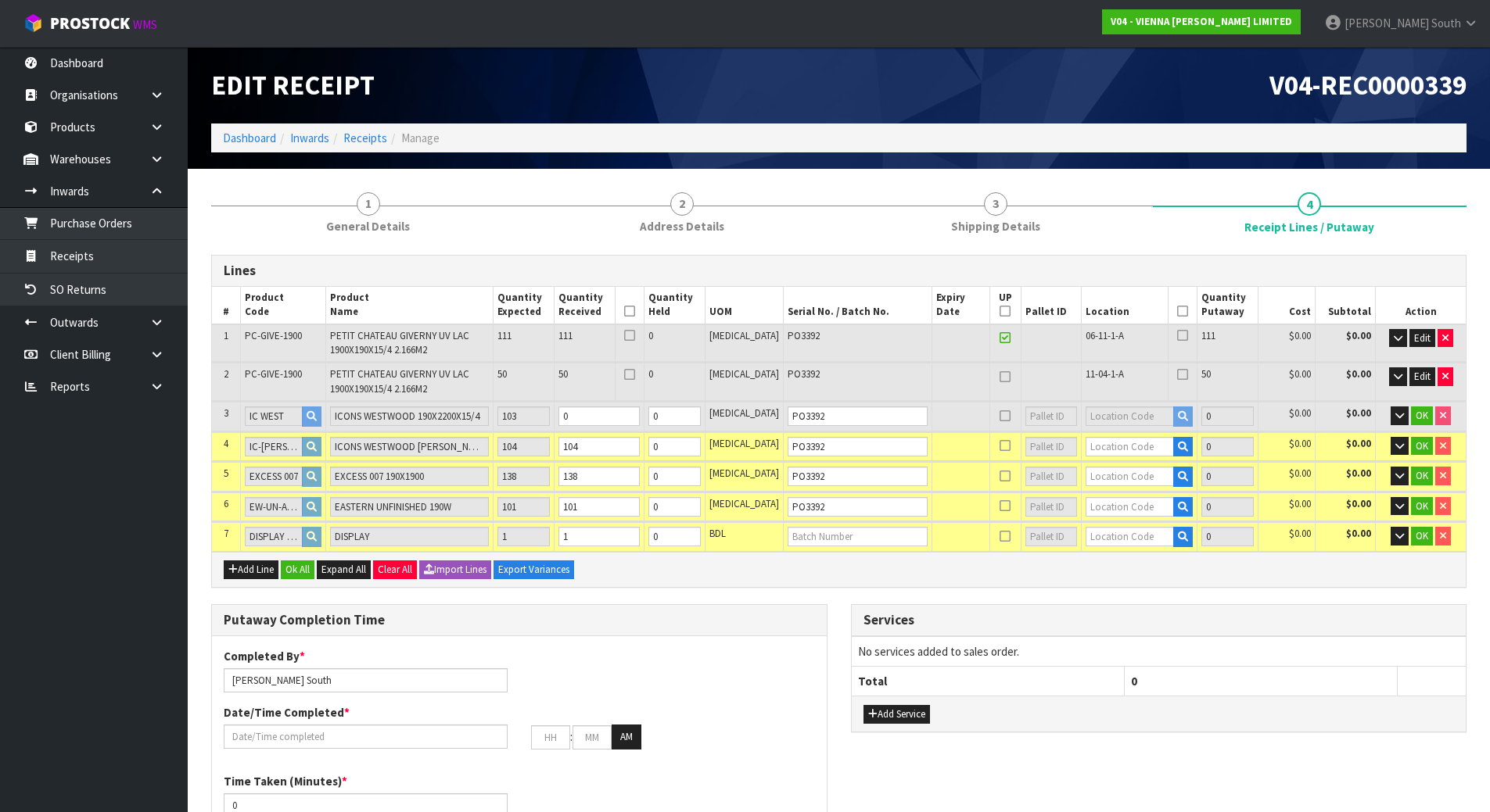
click at [999, 376] on icon at bounding box center [1004, 376] width 11 height 1
type input "2"
type input "20"
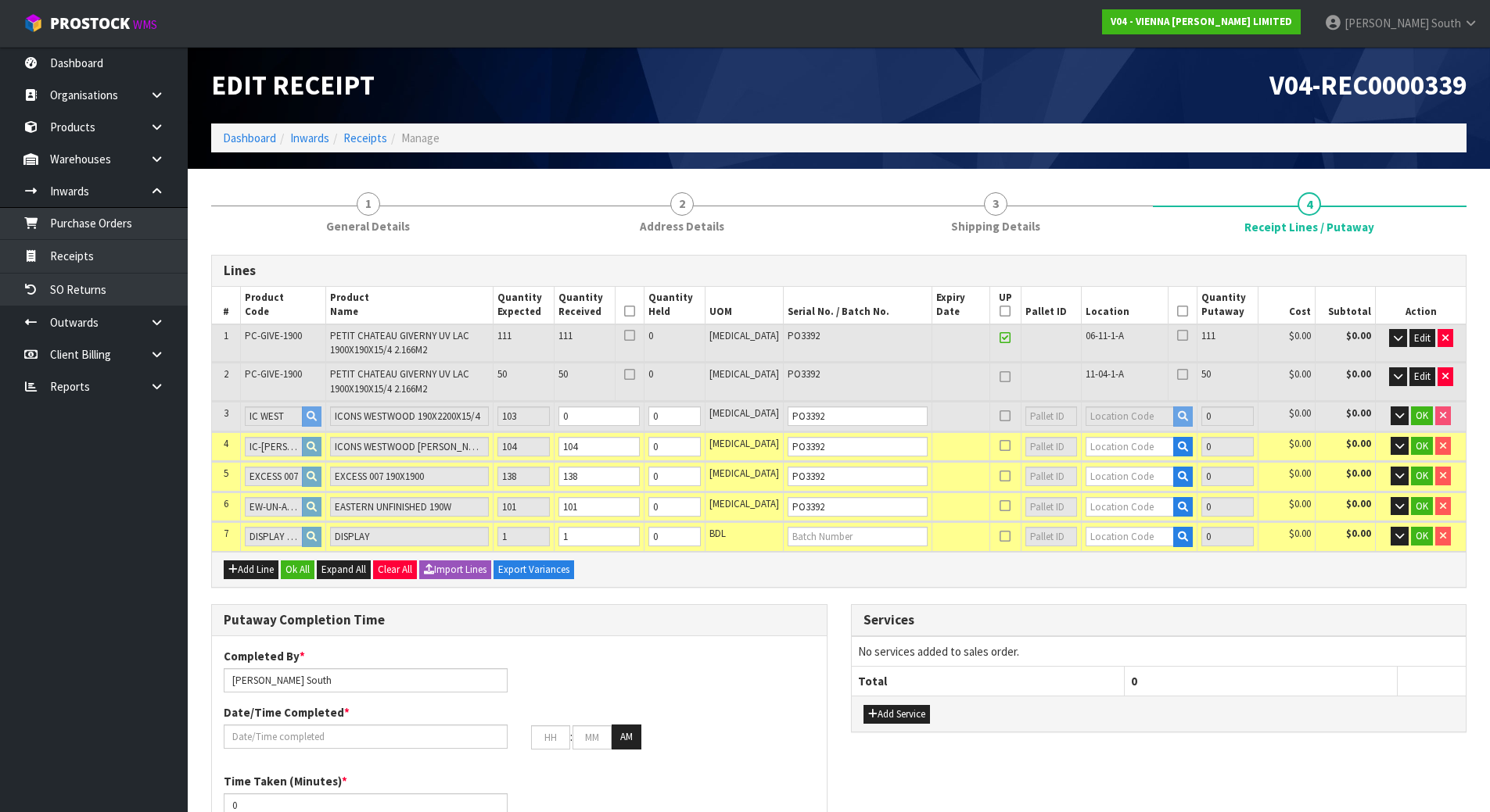
type input "22"
click at [1177, 336] on icon at bounding box center [1182, 336] width 11 height 1
click at [0, 0] on input "checkbox" at bounding box center [0, 0] width 0 height 0
click at [1177, 375] on icon at bounding box center [1182, 375] width 11 height 1
click at [0, 0] on input "checkbox" at bounding box center [0, 0] width 0 height 0
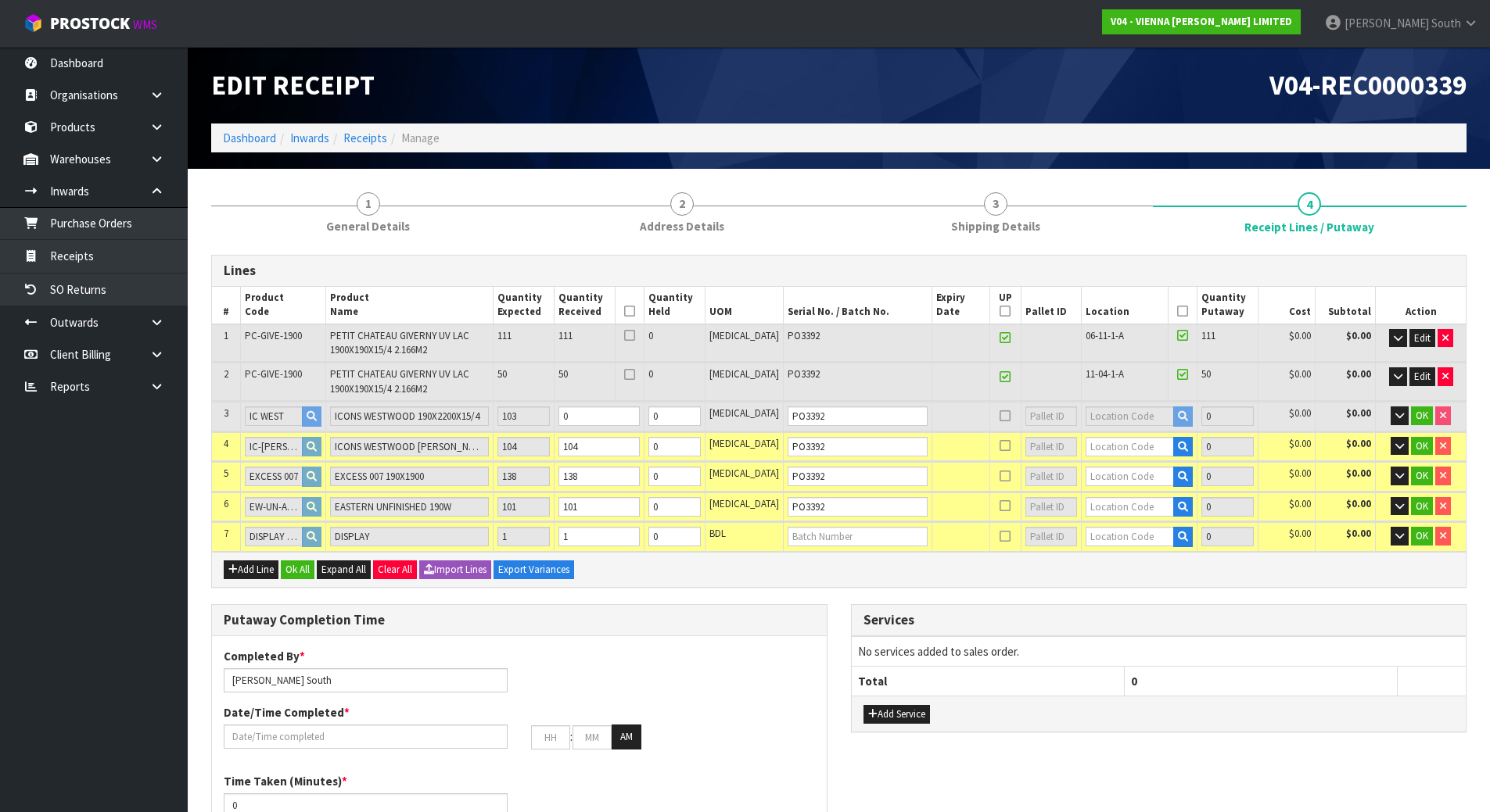
click at [635, 336] on icon at bounding box center [629, 336] width 11 height 1
click at [0, 0] on input "checkbox" at bounding box center [0, 0] width 0 height 0
click at [640, 370] on div at bounding box center [629, 376] width 20 height 18
click at [635, 376] on icon at bounding box center [629, 375] width 11 height 1
click at [0, 0] on input "checkbox" at bounding box center [0, 0] width 0 height 0
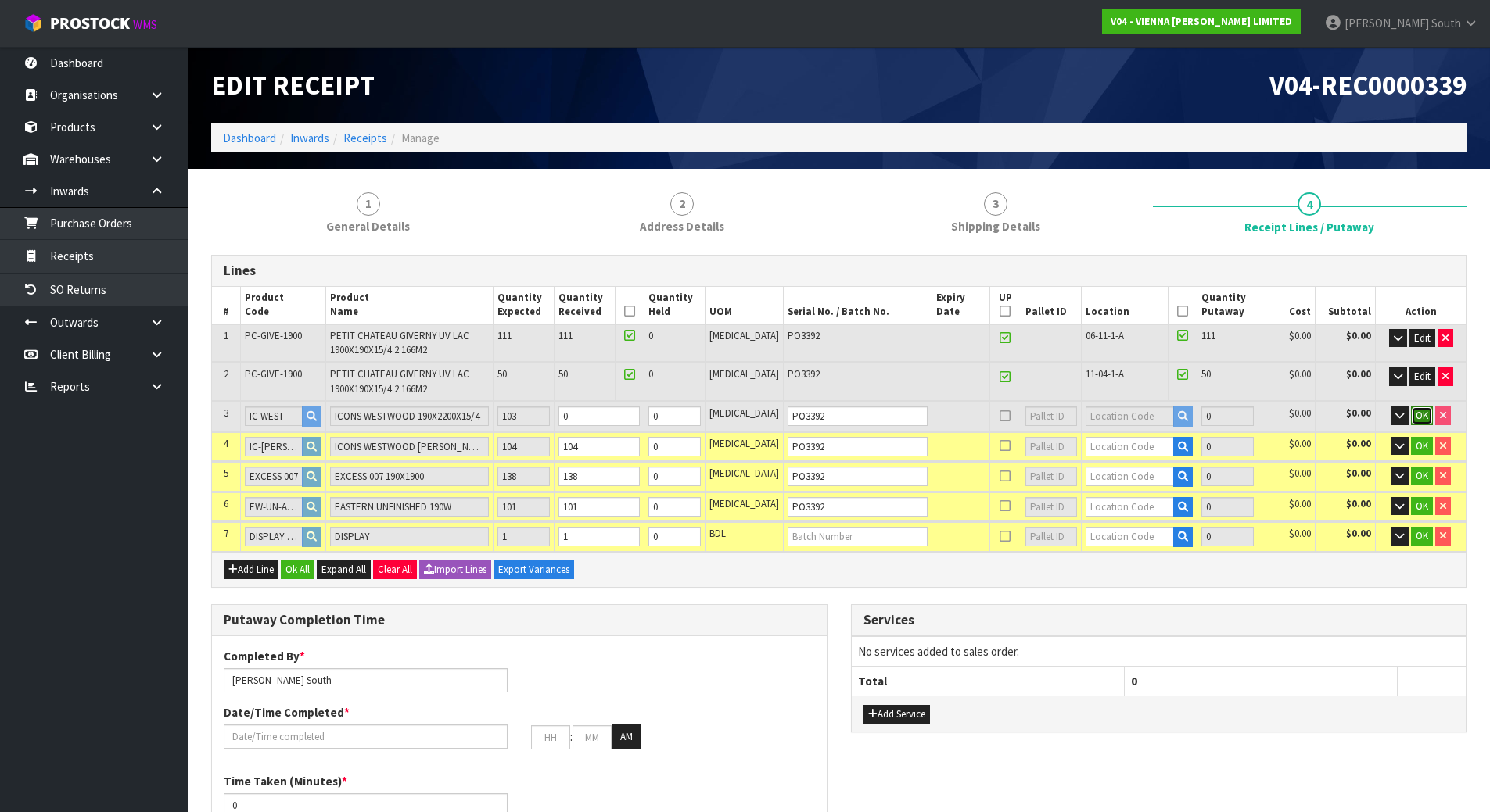
click at [1419, 406] on button "OK" at bounding box center [1421, 415] width 22 height 18
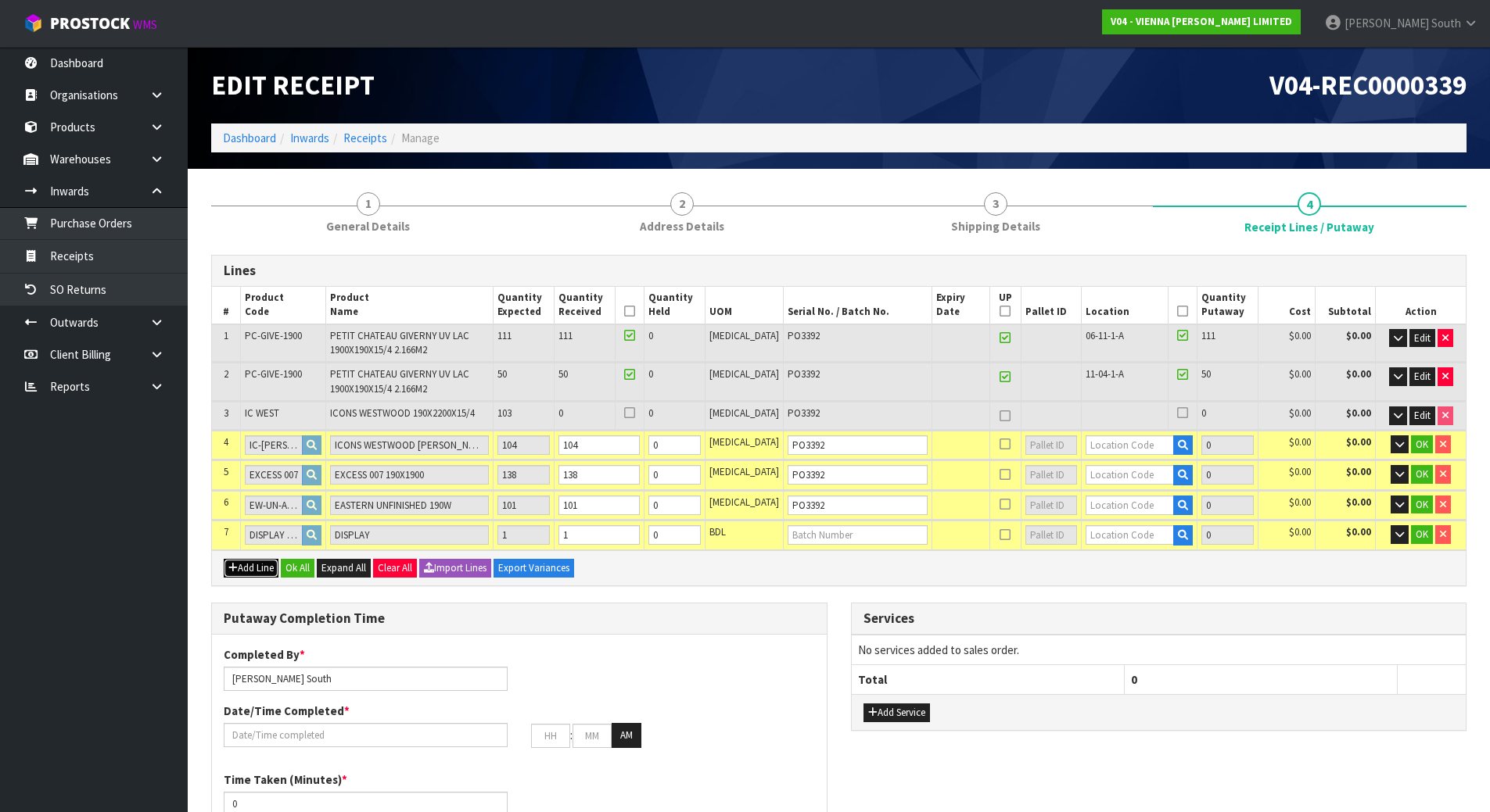
click at [263, 569] on button "Add Line" at bounding box center [251, 568] width 55 height 18
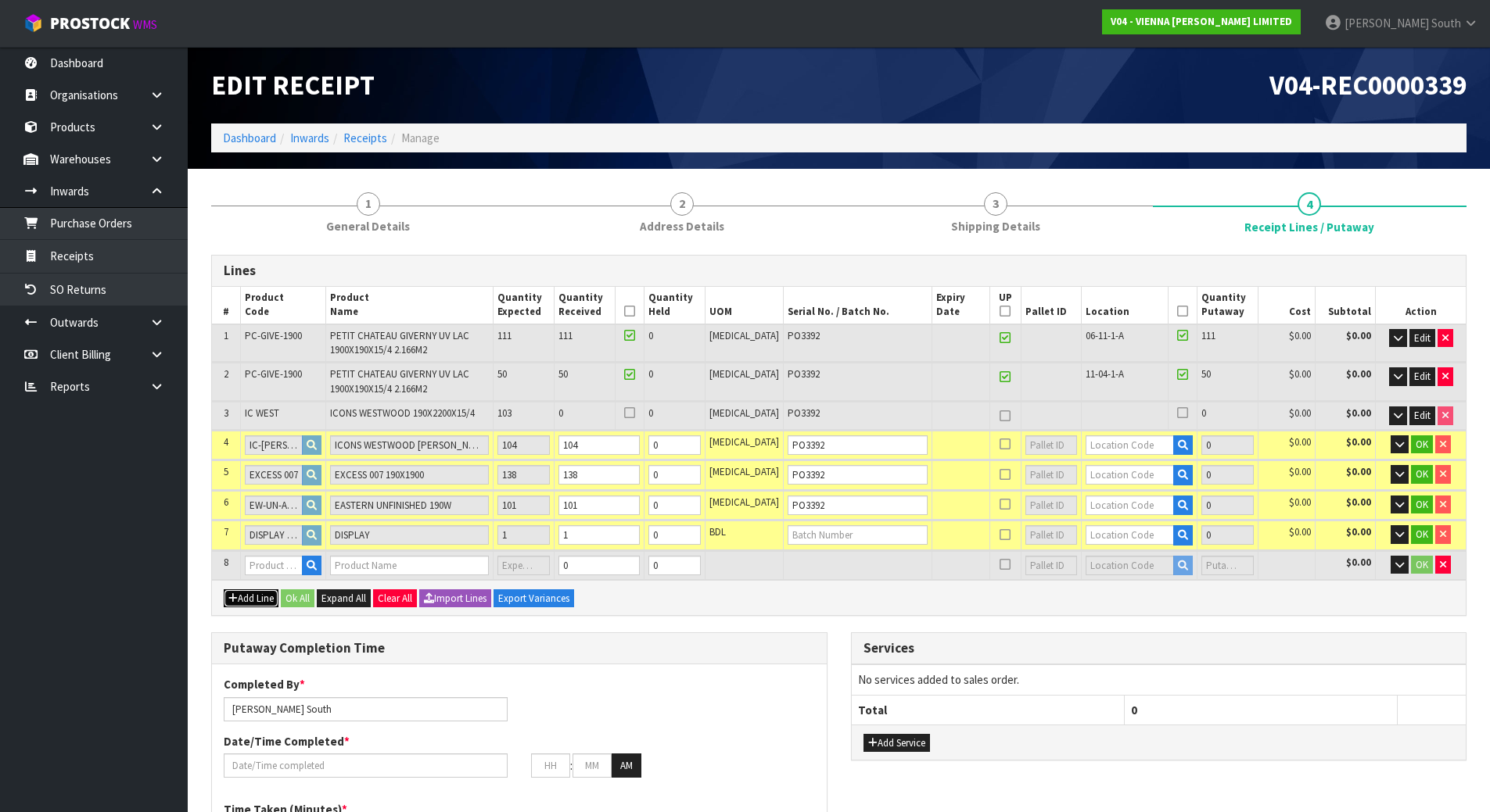
type input "0"
click at [268, 564] on input "text" at bounding box center [274, 565] width 59 height 19
type input "IC WEST 22"
type input "20.434702"
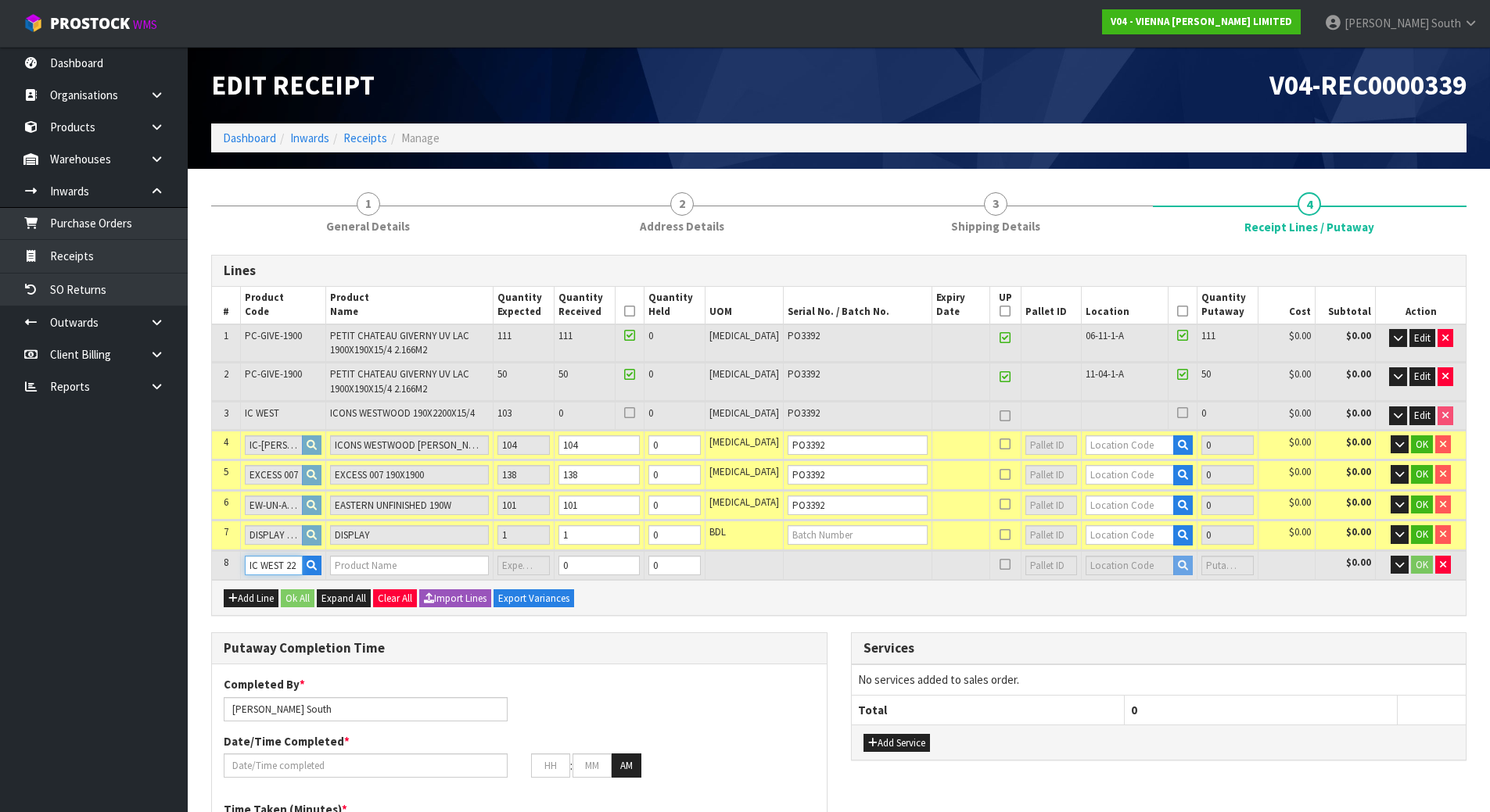
type input "10935.35"
type input "IC WEST"
type input "ICONS WESTWOOD 190X2200X15/4"
type input "0"
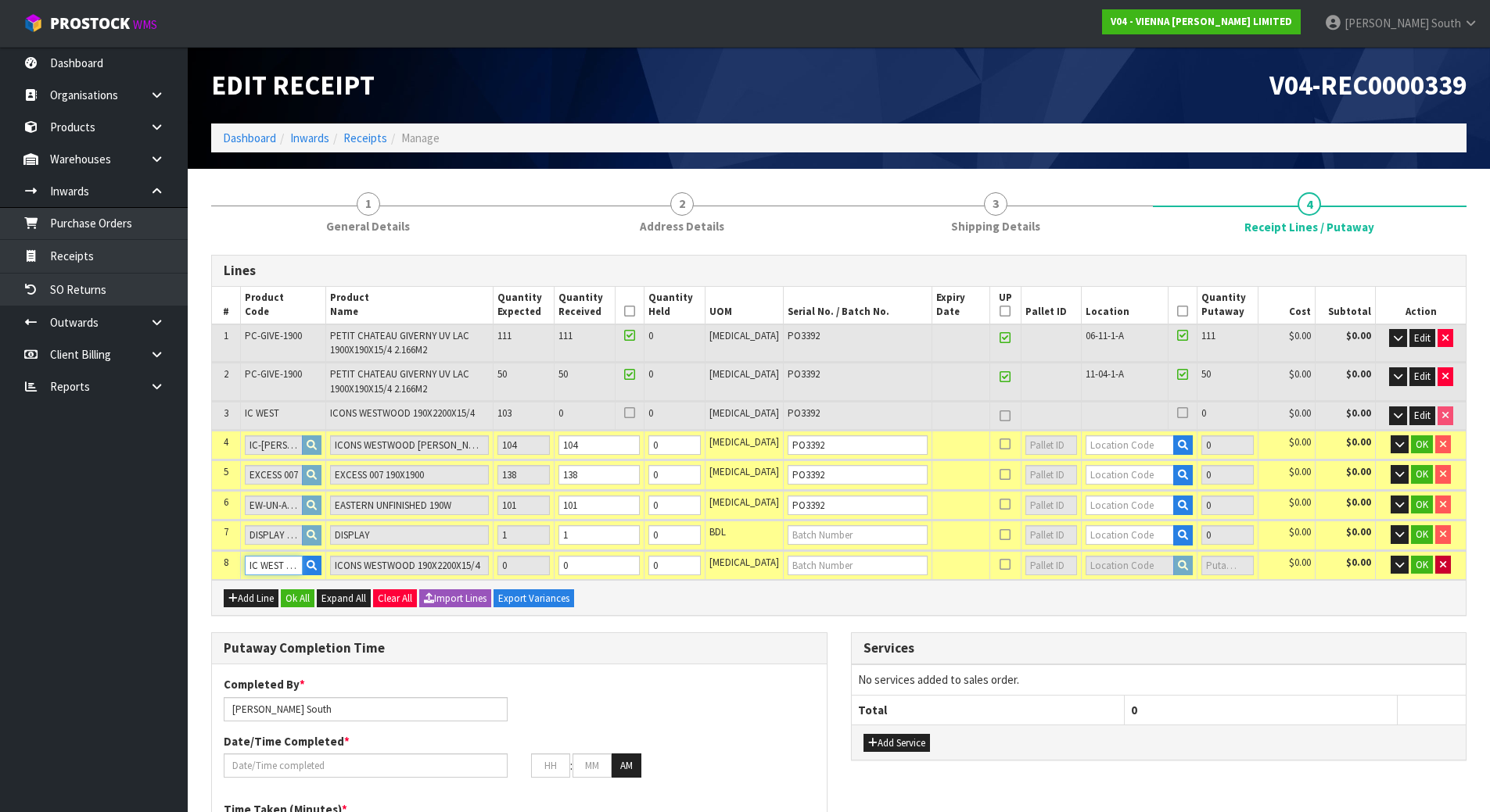
type input "IC WEST 220"
type input "0"
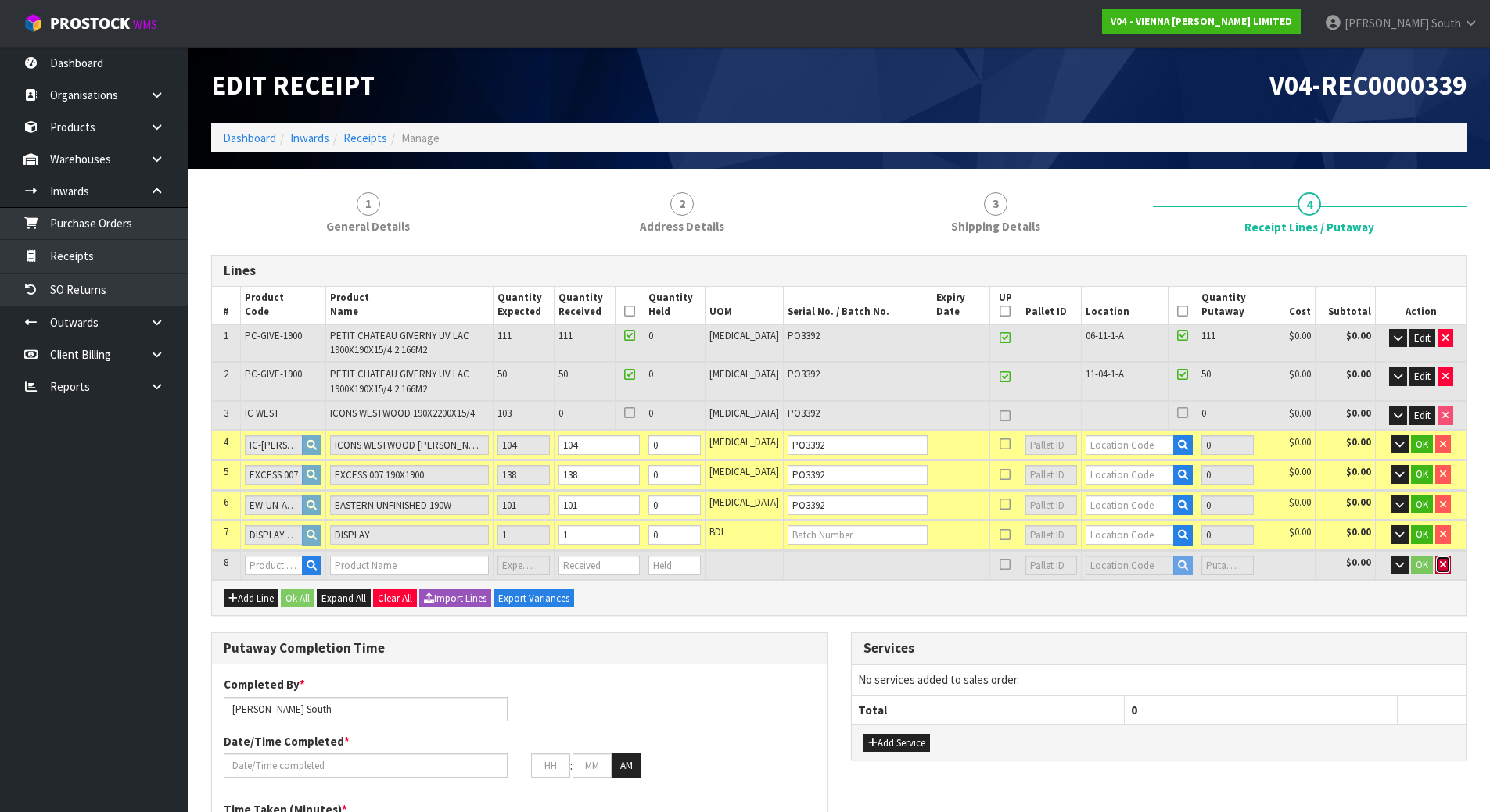
click at [1442, 567] on icon "button" at bounding box center [1443, 564] width 6 height 11
type input "22"
type input "20.434702"
type input "10935.35"
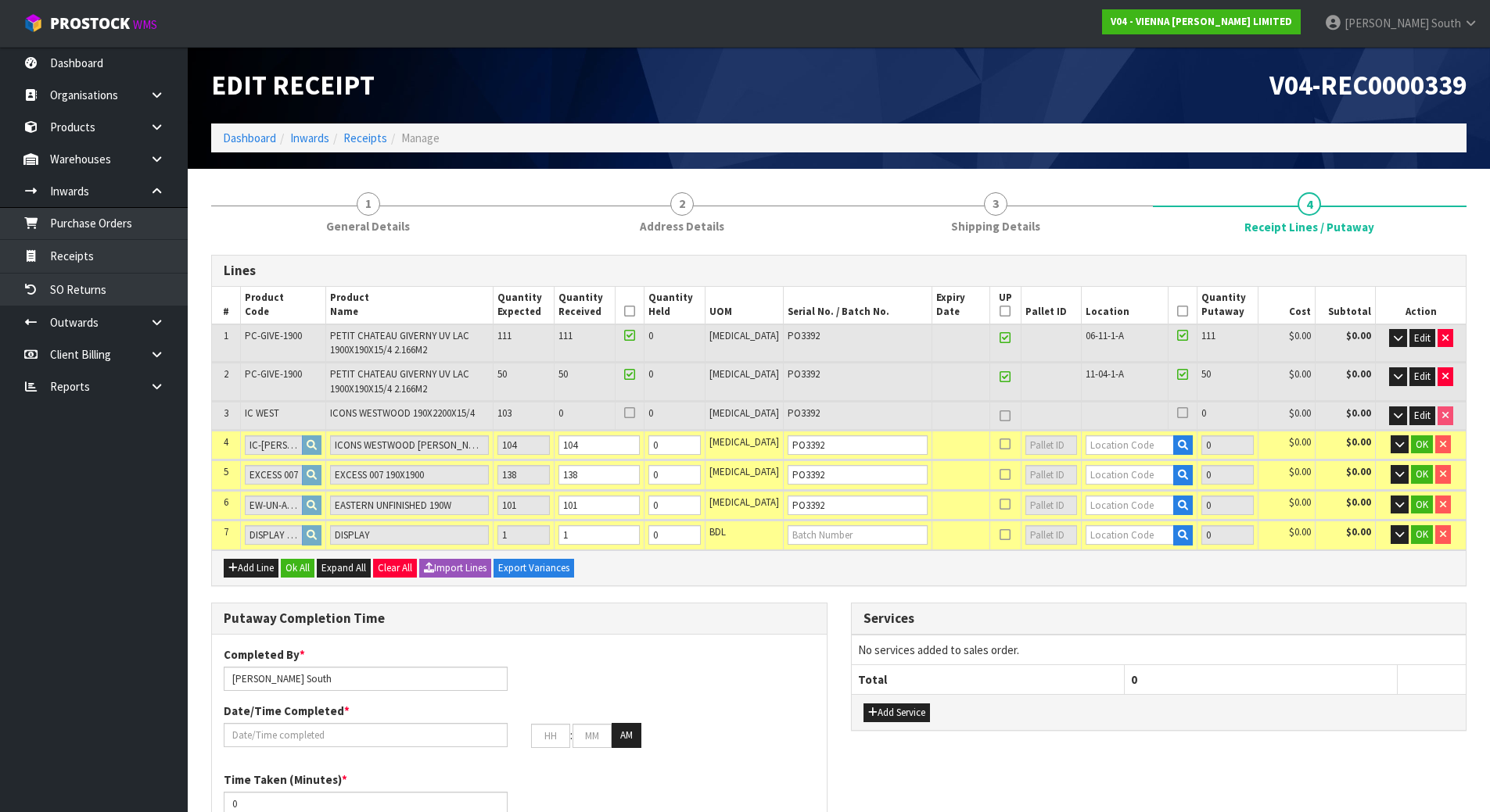
click at [1271, 624] on h3 "Services" at bounding box center [1159, 618] width 592 height 15
click at [1416, 445] on span "OK" at bounding box center [1421, 444] width 13 height 14
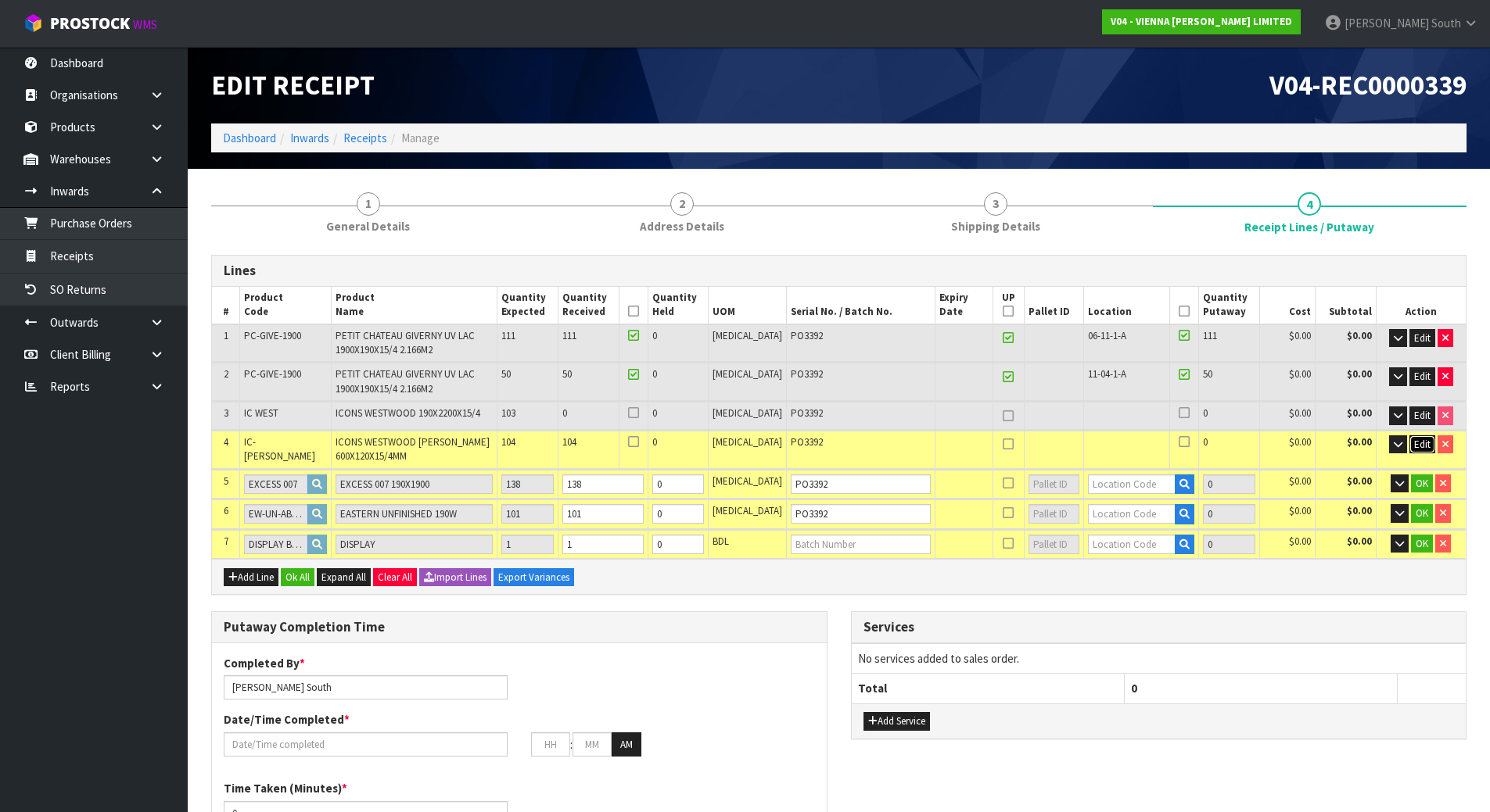
click at [1416, 445] on span "Edit" at bounding box center [1422, 444] width 16 height 14
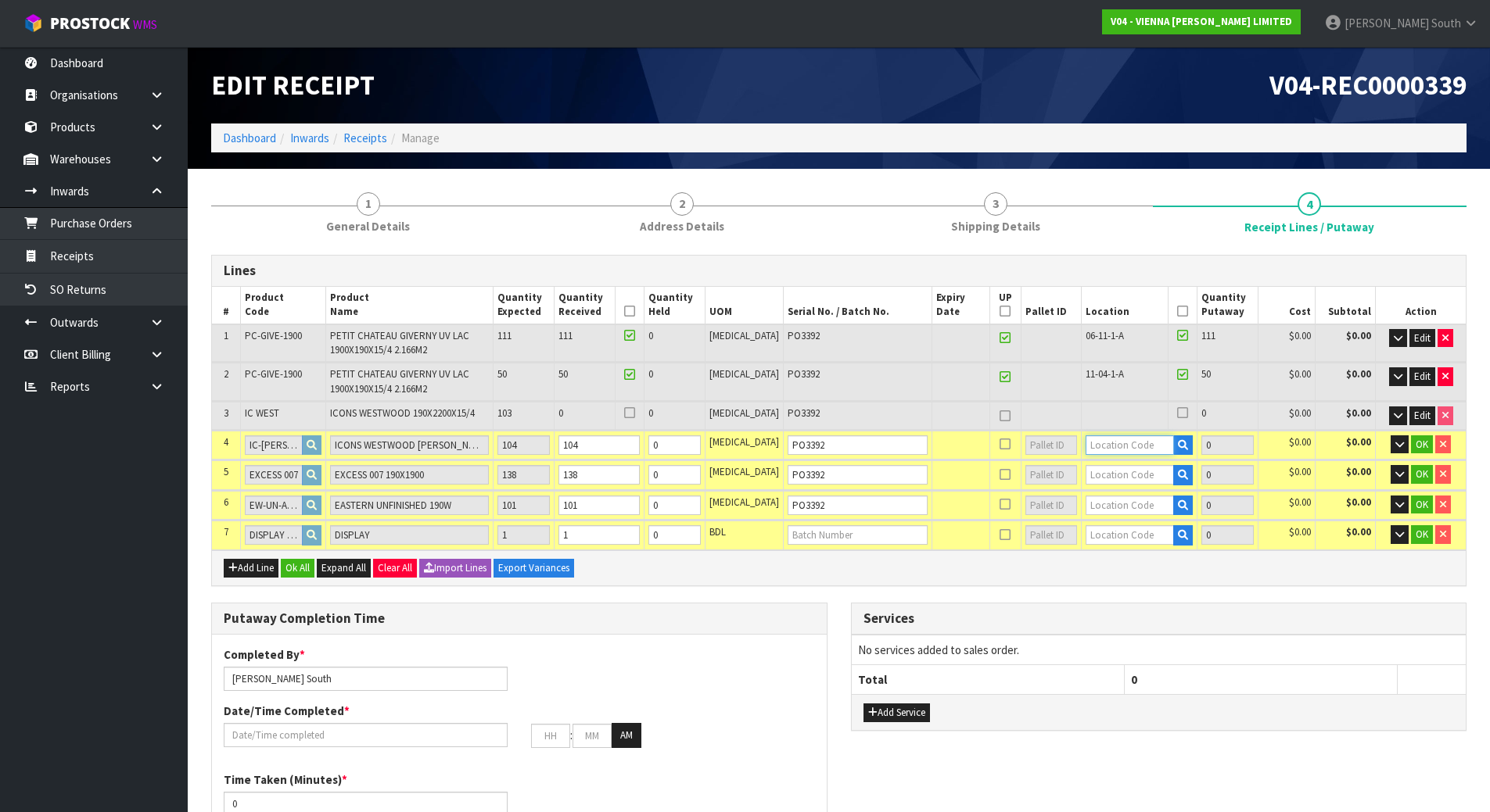
click at [1085, 440] on input "text" at bounding box center [1129, 445] width 88 height 19
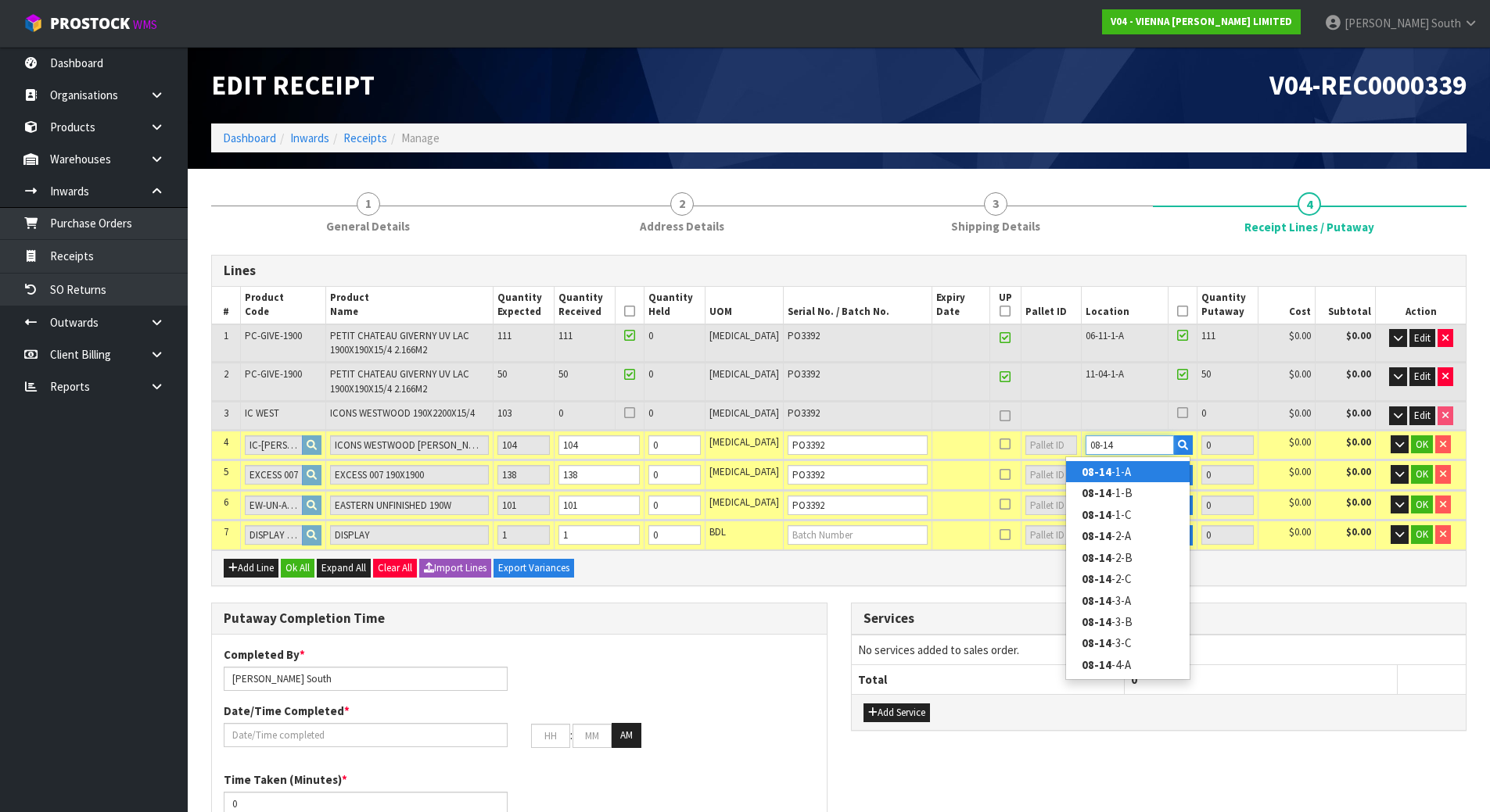
type input "08-14"
click at [1114, 473] on link "08-14 -1-A" at bounding box center [1128, 472] width 124 height 21
type input "265"
type input "08-14-1-A"
type input "104"
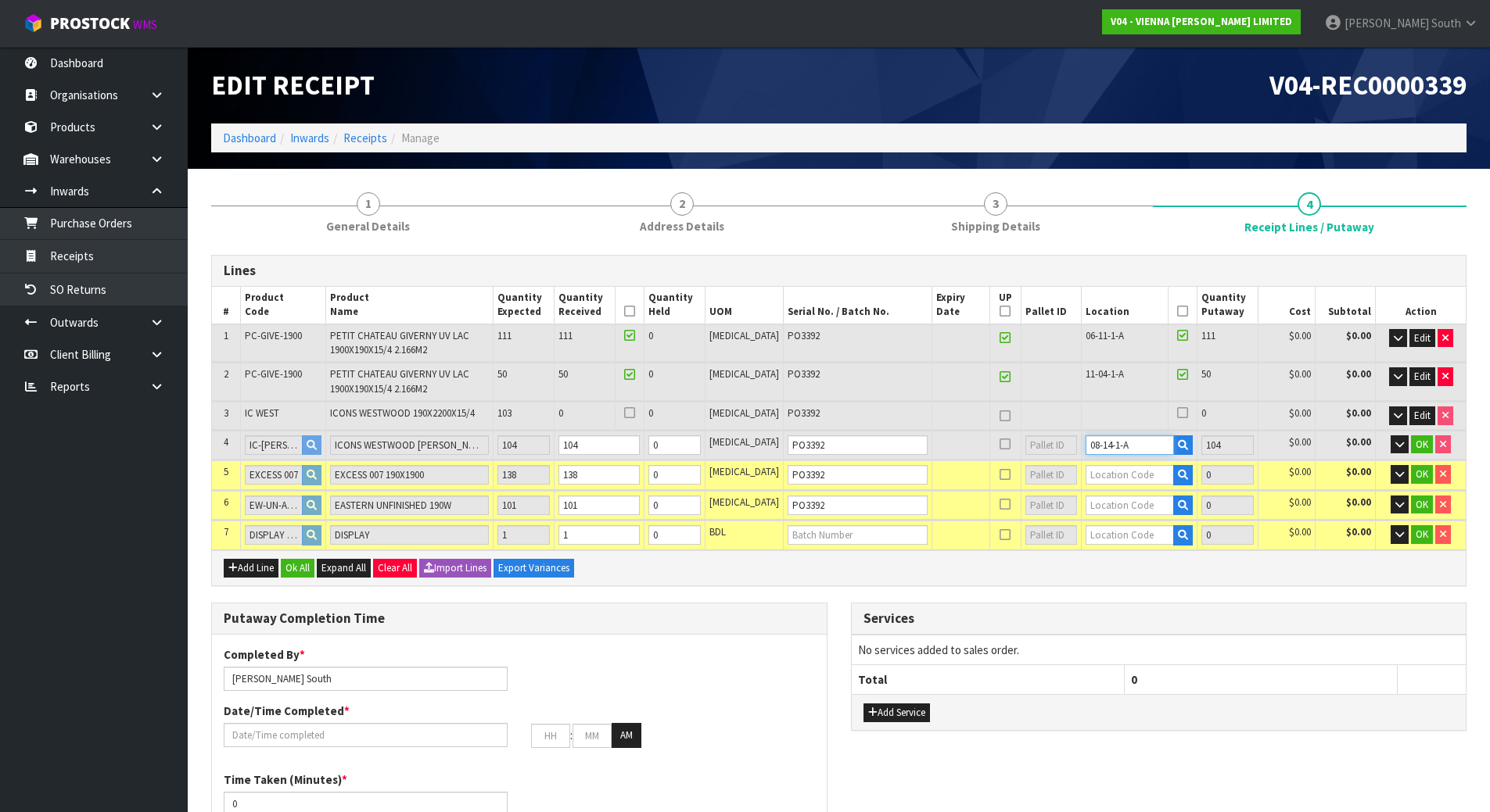
click at [1162, 440] on input "08-14-1-A" at bounding box center [1129, 445] width 88 height 19
click at [1178, 441] on icon "button" at bounding box center [1183, 445] width 11 height 11
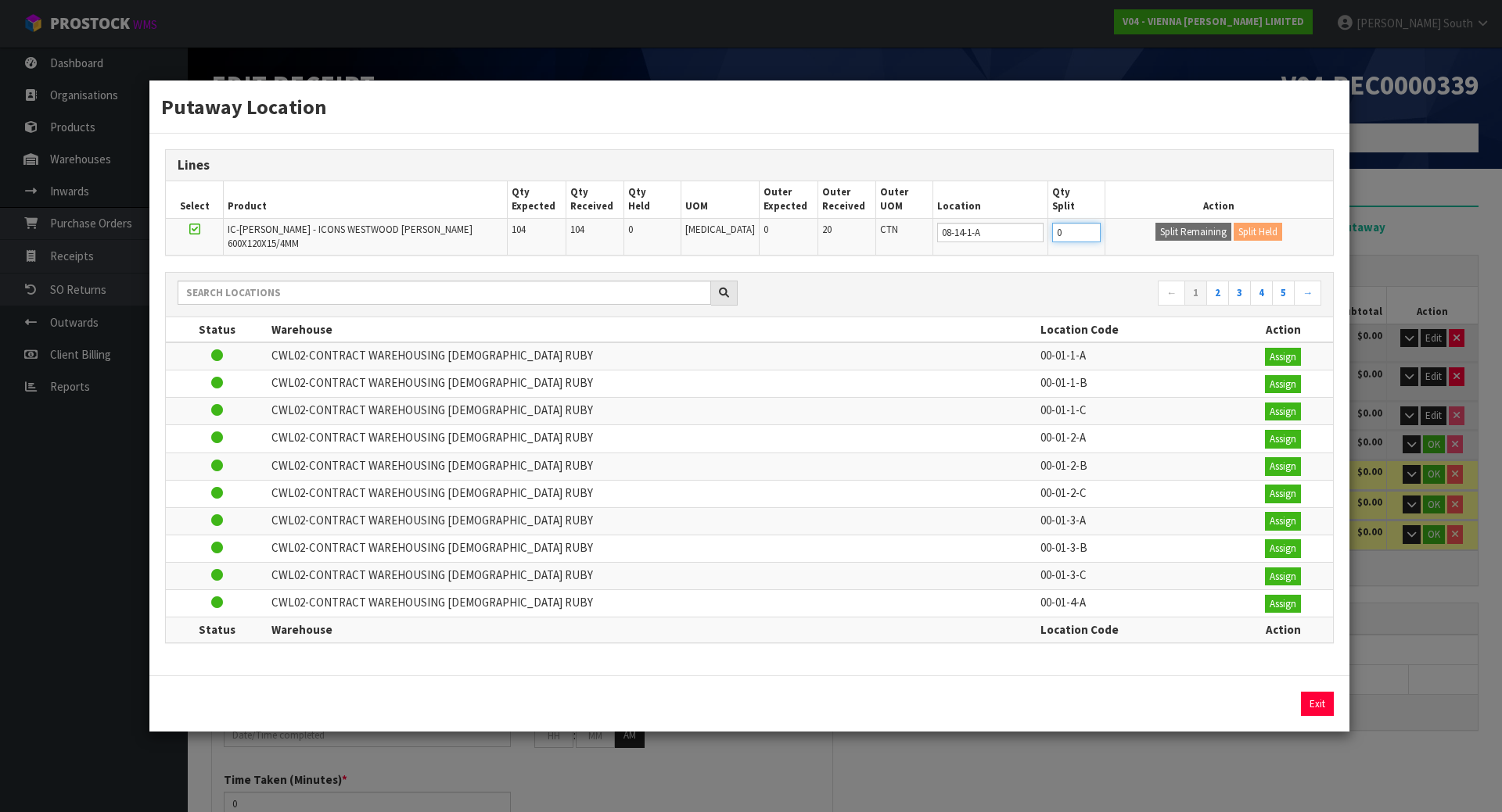
drag, startPoint x: 1066, startPoint y: 233, endPoint x: 1018, endPoint y: 237, distance: 48.2
click at [1020, 234] on tr "IC-WEST-HERR - ICONS WESTWOOD HERR 600X120X15/4MM 104 104 0 PCE 0 20 CTN 08-14-…" at bounding box center [749, 236] width 1167 height 37
type input "52"
click at [1184, 241] on button "Split Remaining" at bounding box center [1193, 231] width 76 height 18
type input "48"
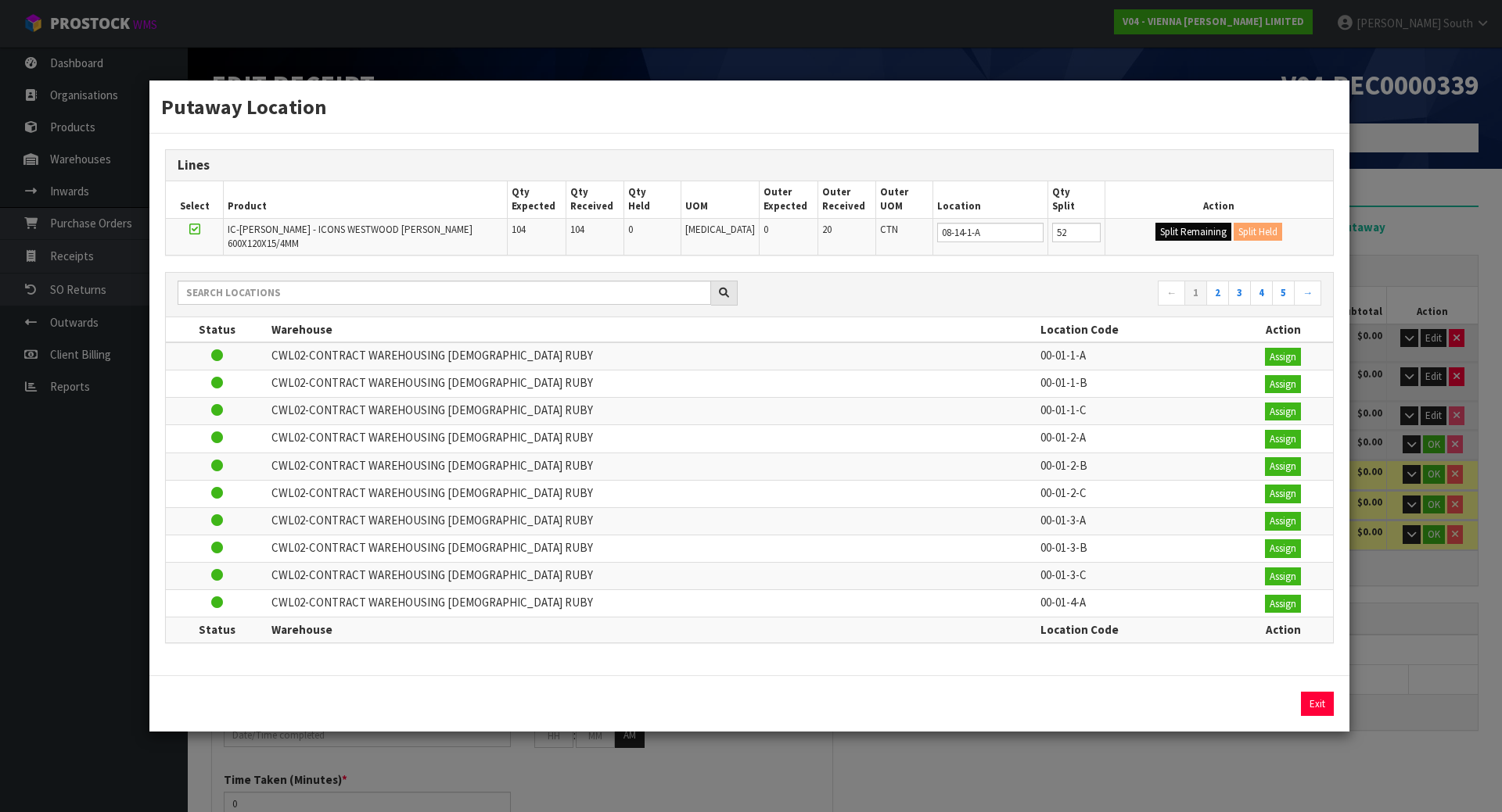
type input "50"
type input "20.339222"
type input "10925.35"
type input "52"
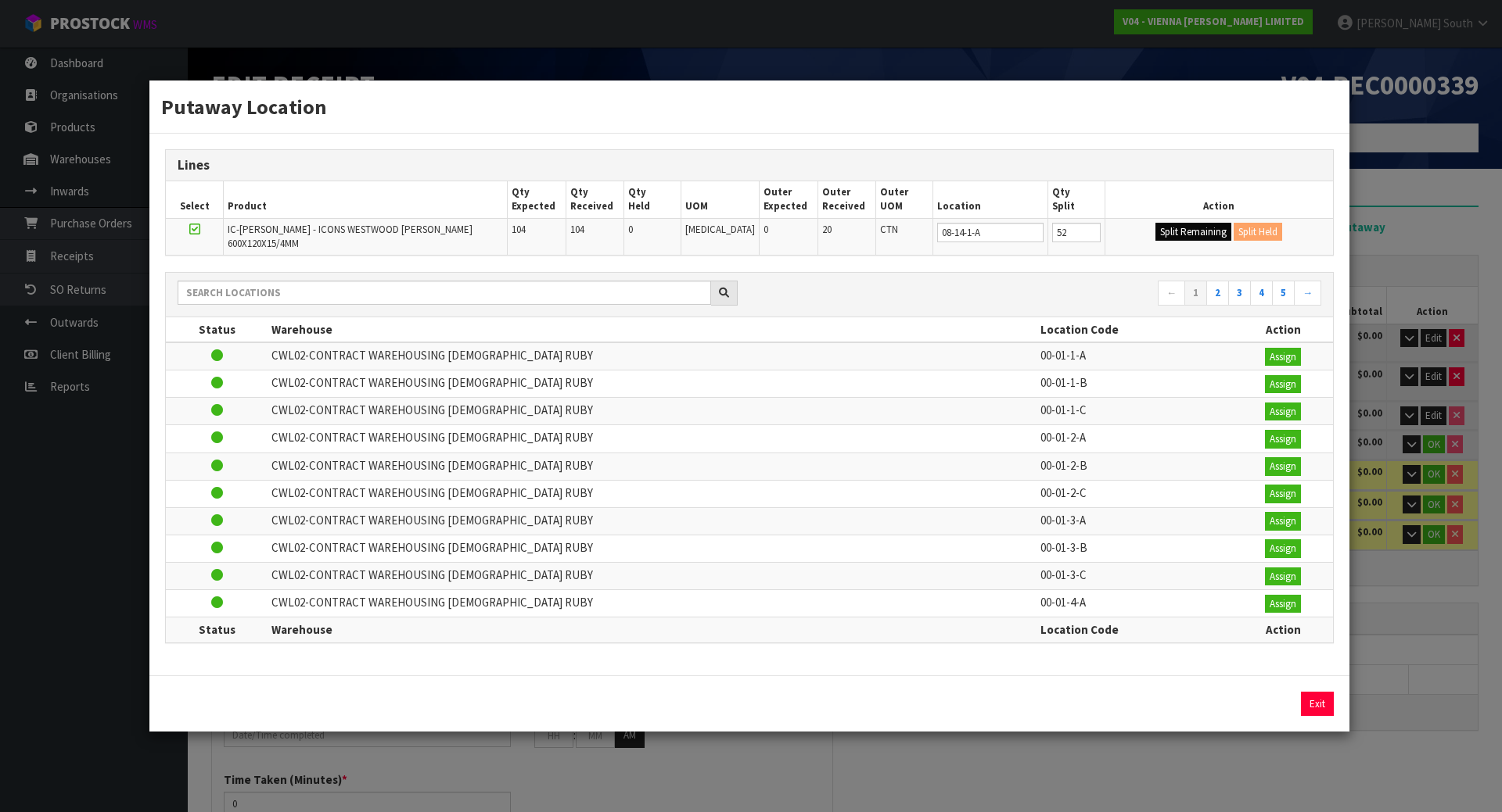
type input "52"
type input "0"
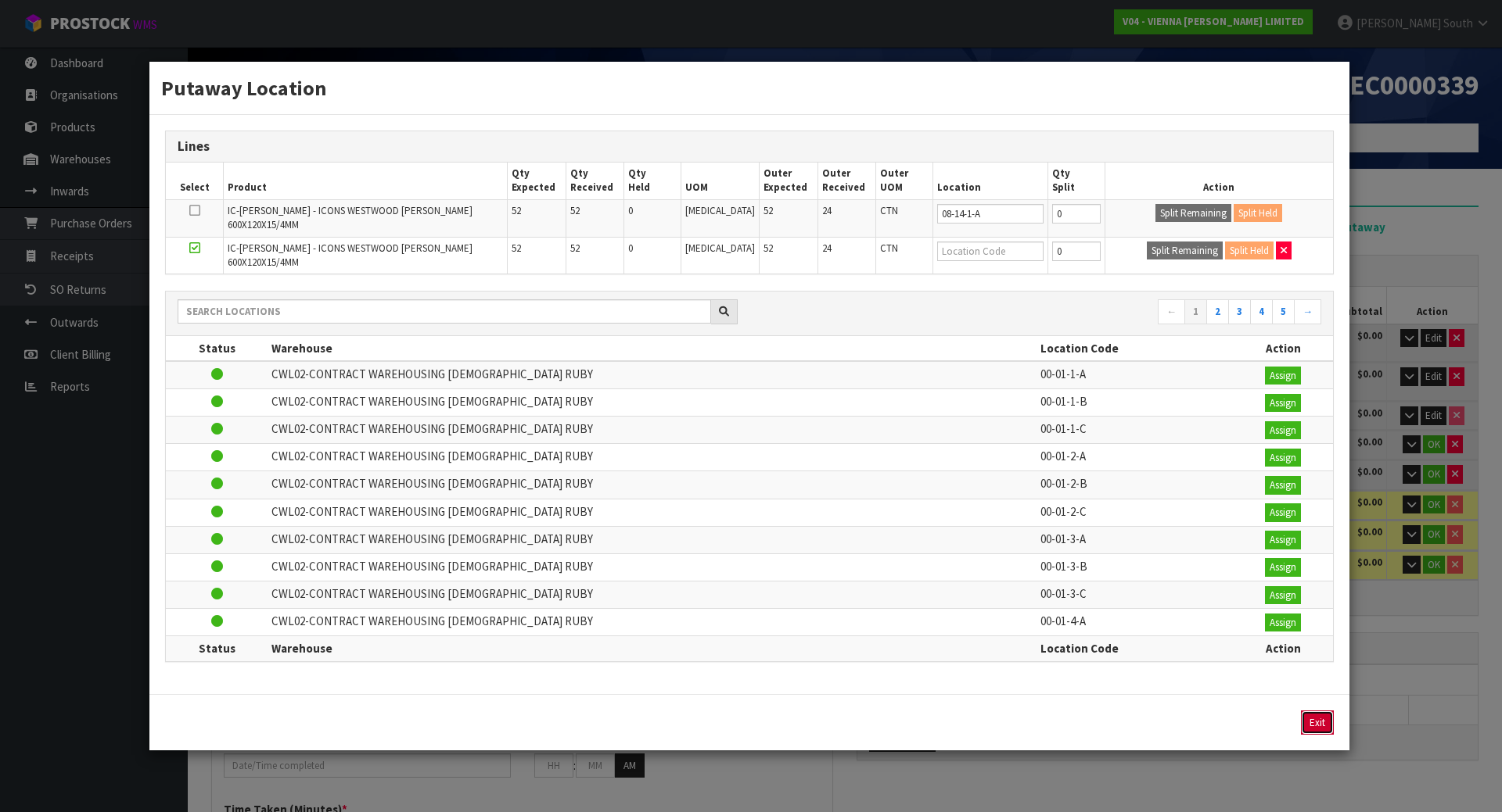
click at [1309, 715] on button "Exit" at bounding box center [1317, 723] width 33 height 25
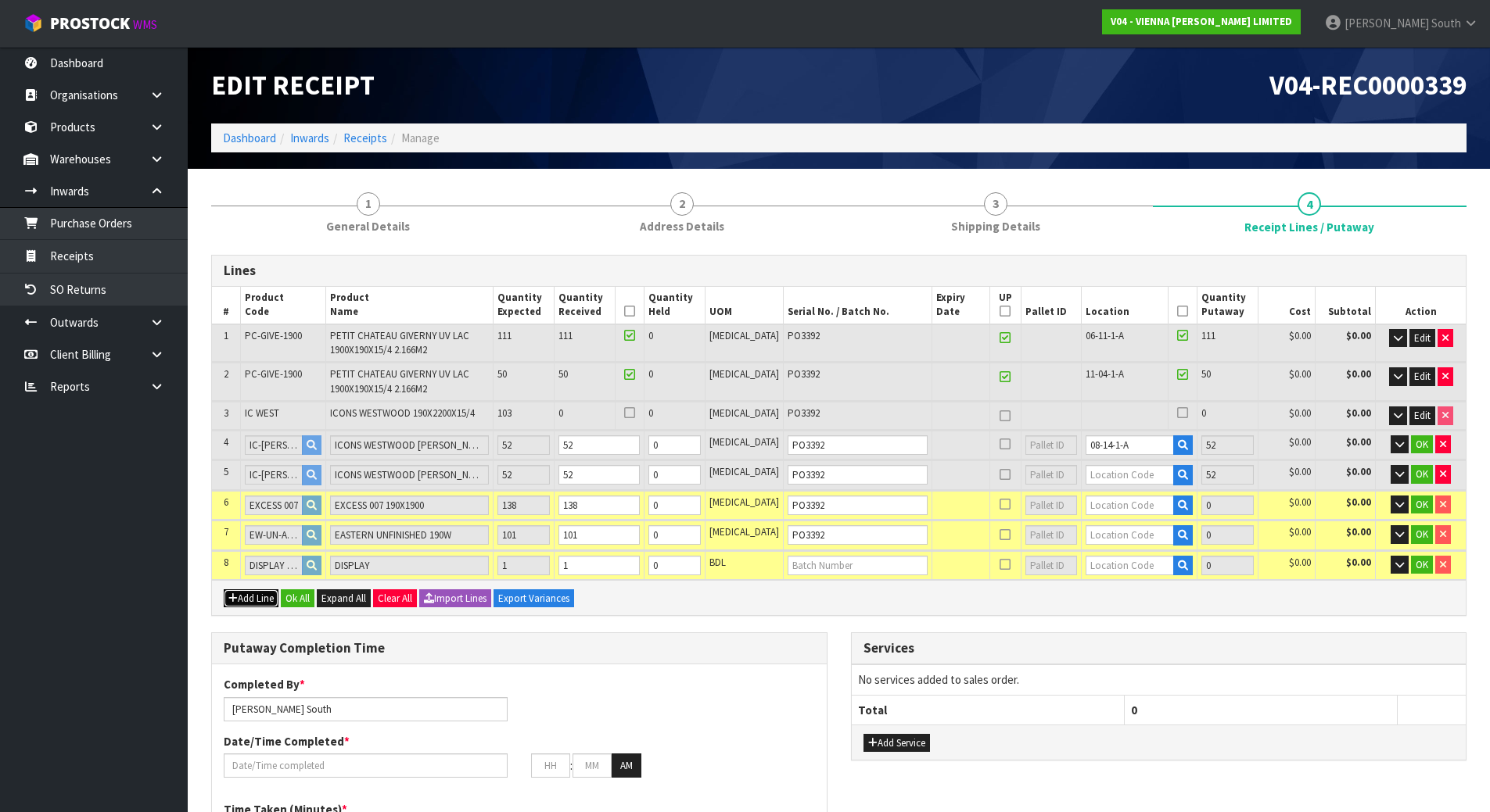
click at [238, 596] on button "Add Line" at bounding box center [251, 598] width 55 height 18
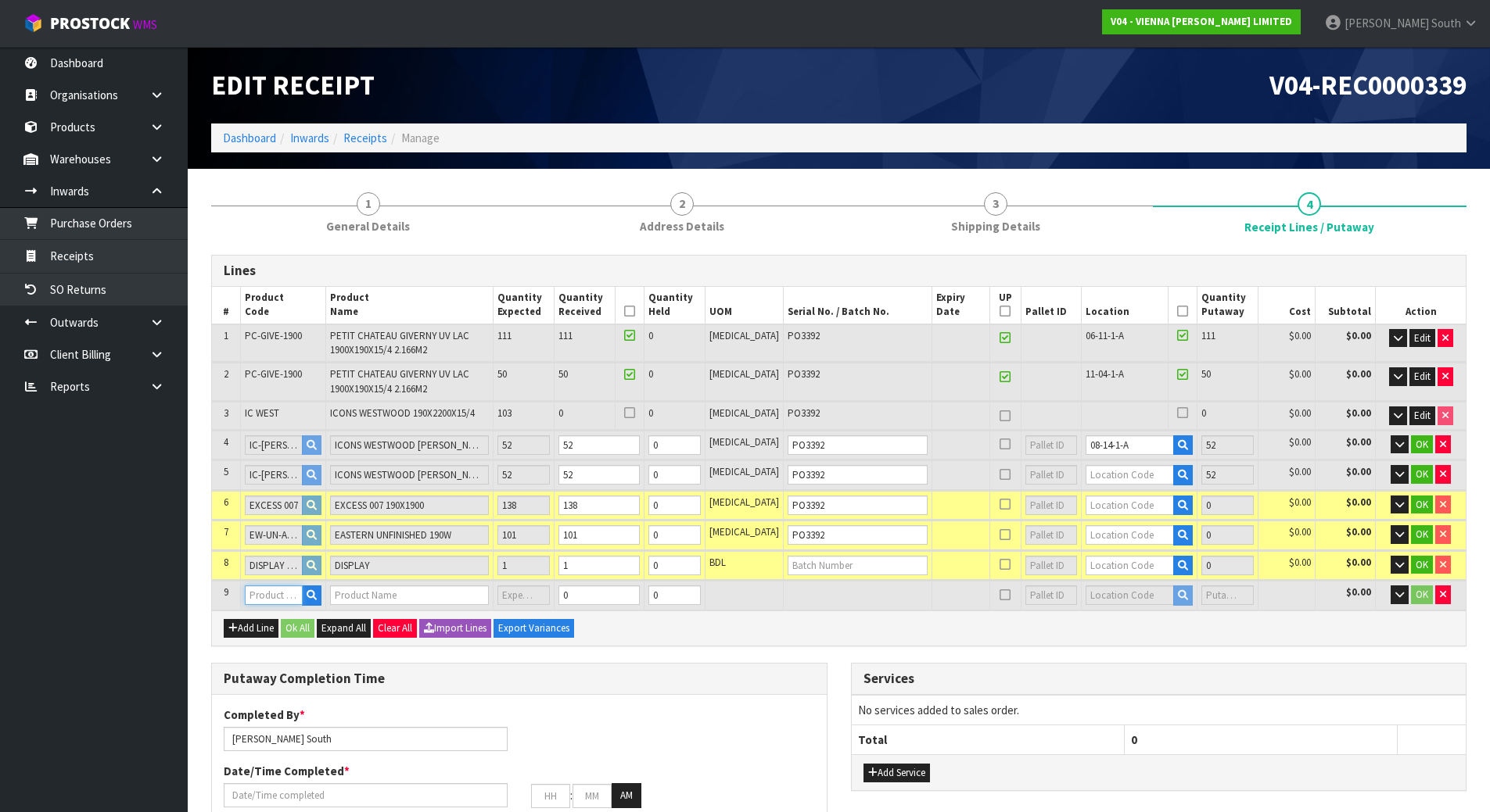
click at [273, 593] on input "text" at bounding box center [274, 595] width 59 height 19
drag, startPoint x: 287, startPoint y: 410, endPoint x: 248, endPoint y: 417, distance: 39.6
click at [248, 417] on td "IC WEST" at bounding box center [283, 415] width 86 height 27
click at [286, 586] on input "text" at bounding box center [274, 595] width 59 height 19
paste input "IC WEST 220"
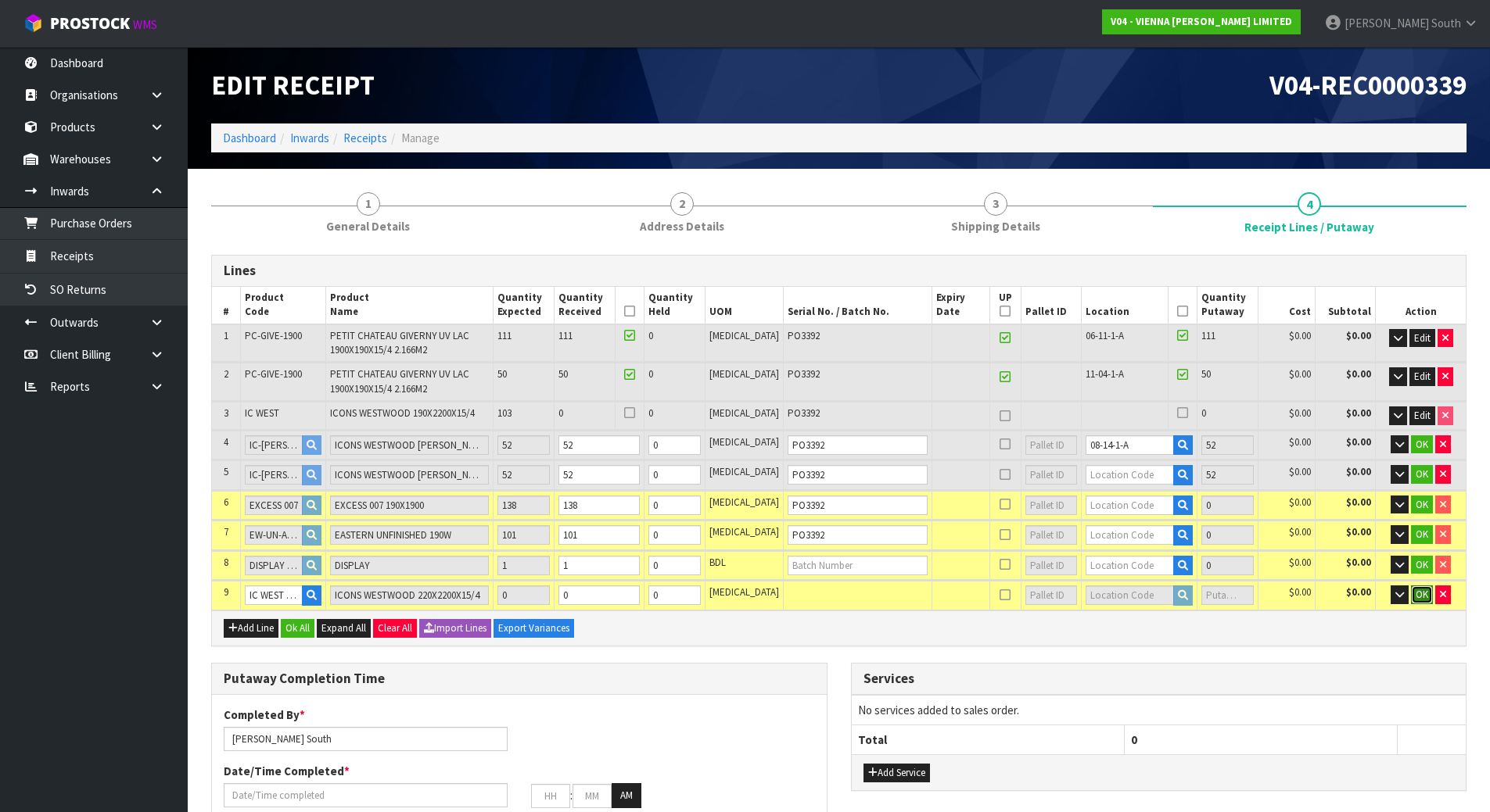
click at [1421, 590] on span "OK" at bounding box center [1421, 594] width 13 height 14
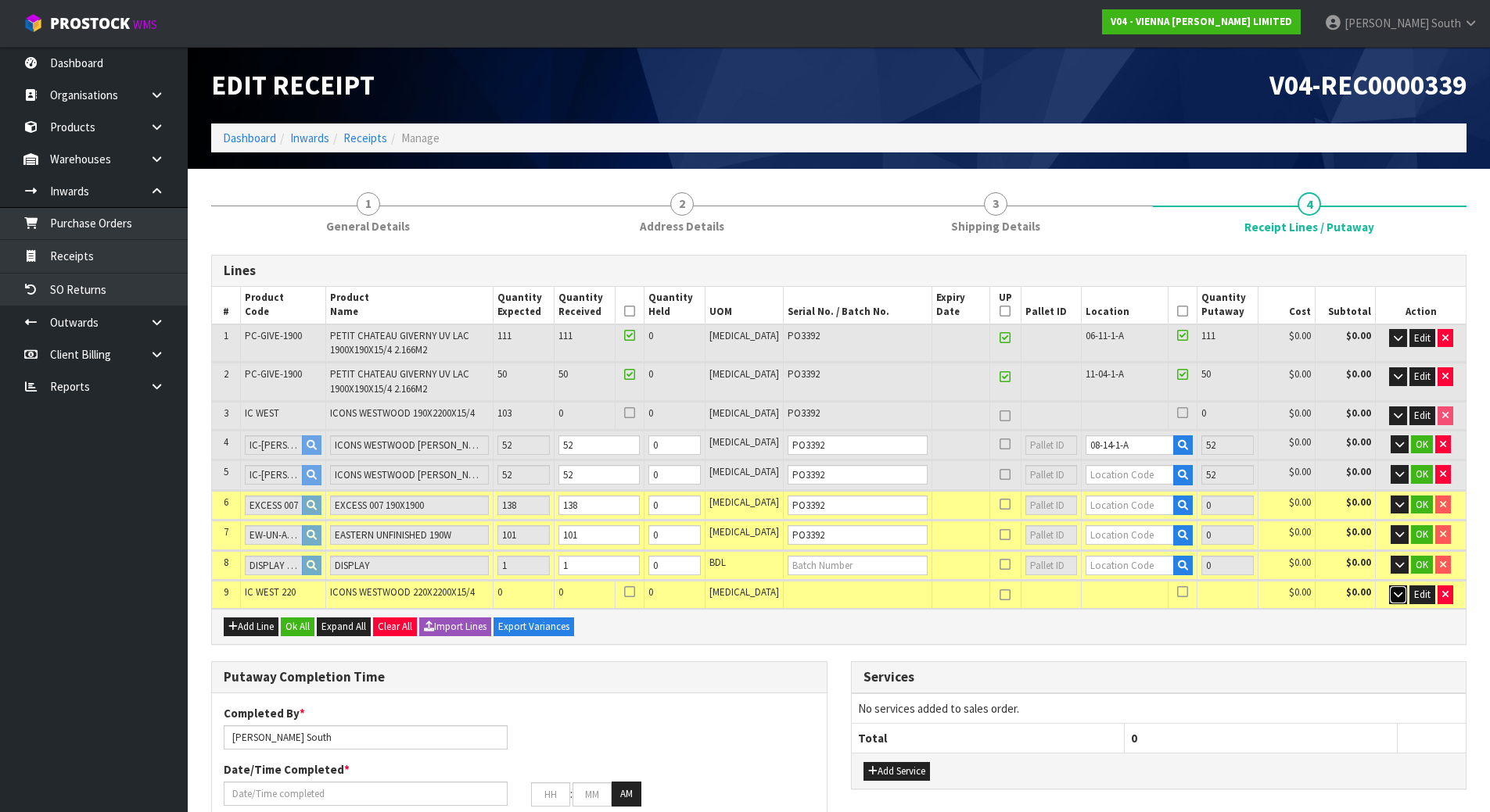
click at [1403, 594] on button "button" at bounding box center [1398, 594] width 18 height 18
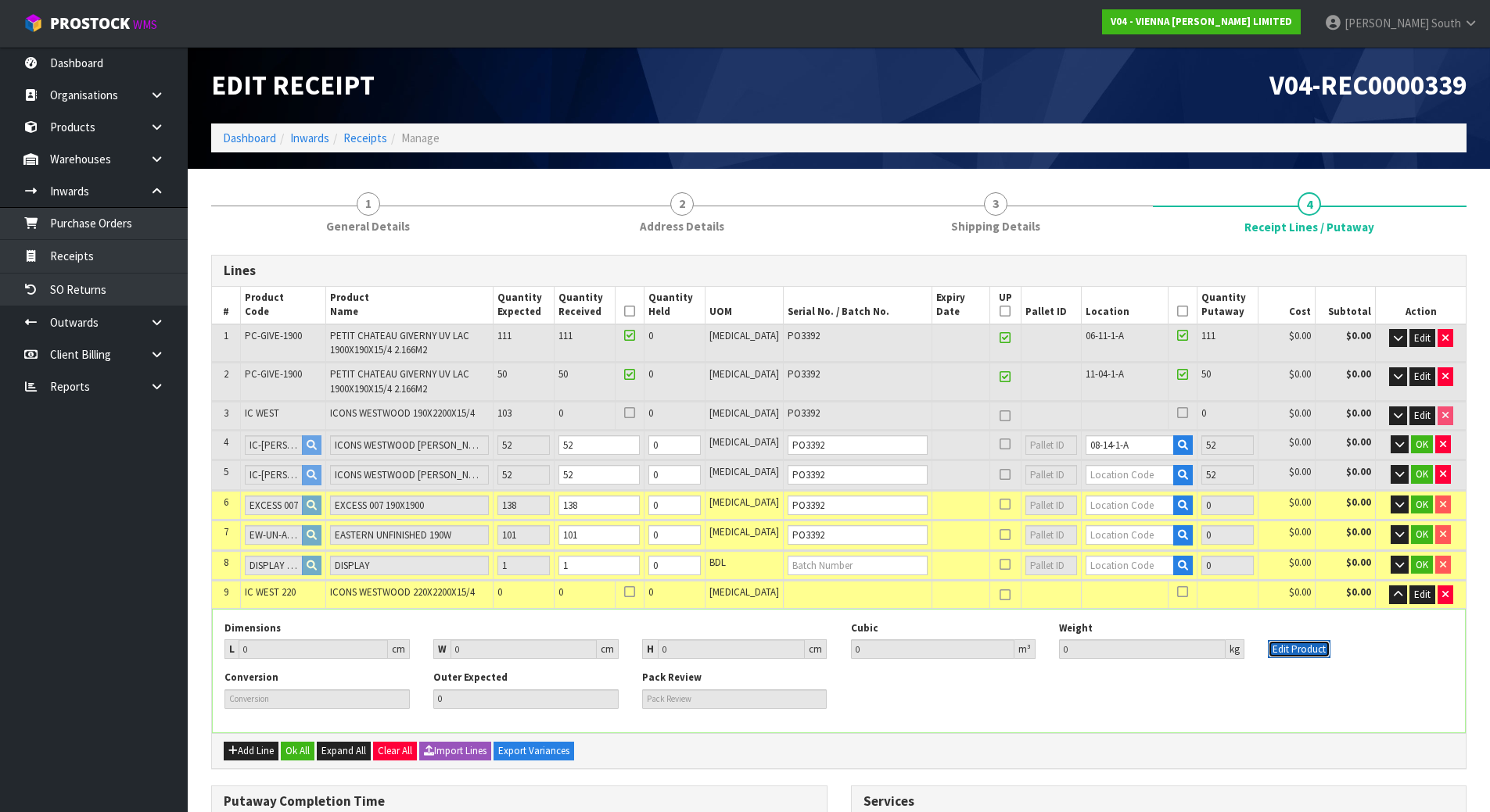
click at [1315, 646] on button "Edit Product" at bounding box center [1298, 649] width 63 height 18
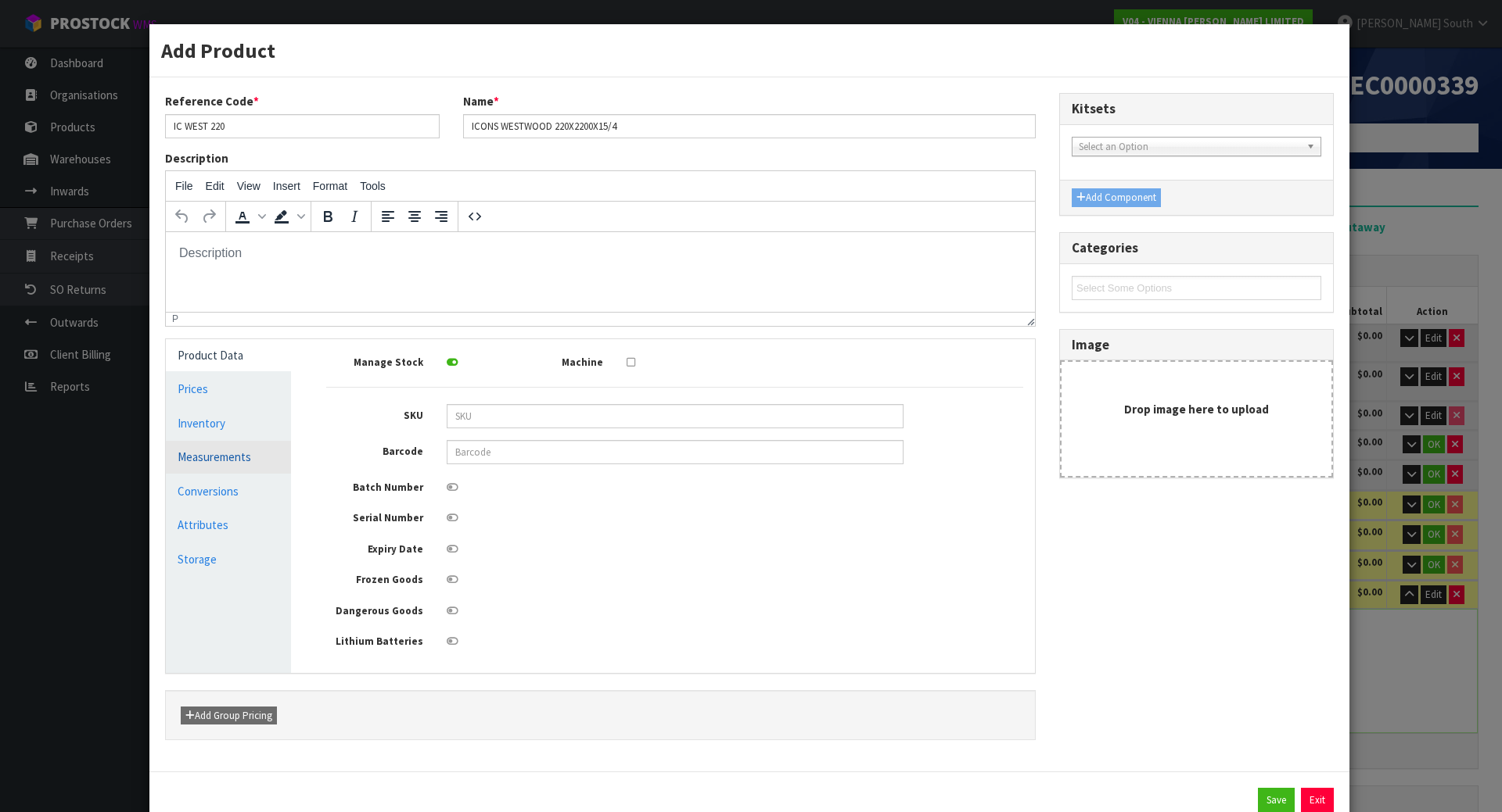
click at [242, 441] on link "Measurements" at bounding box center [228, 457] width 125 height 32
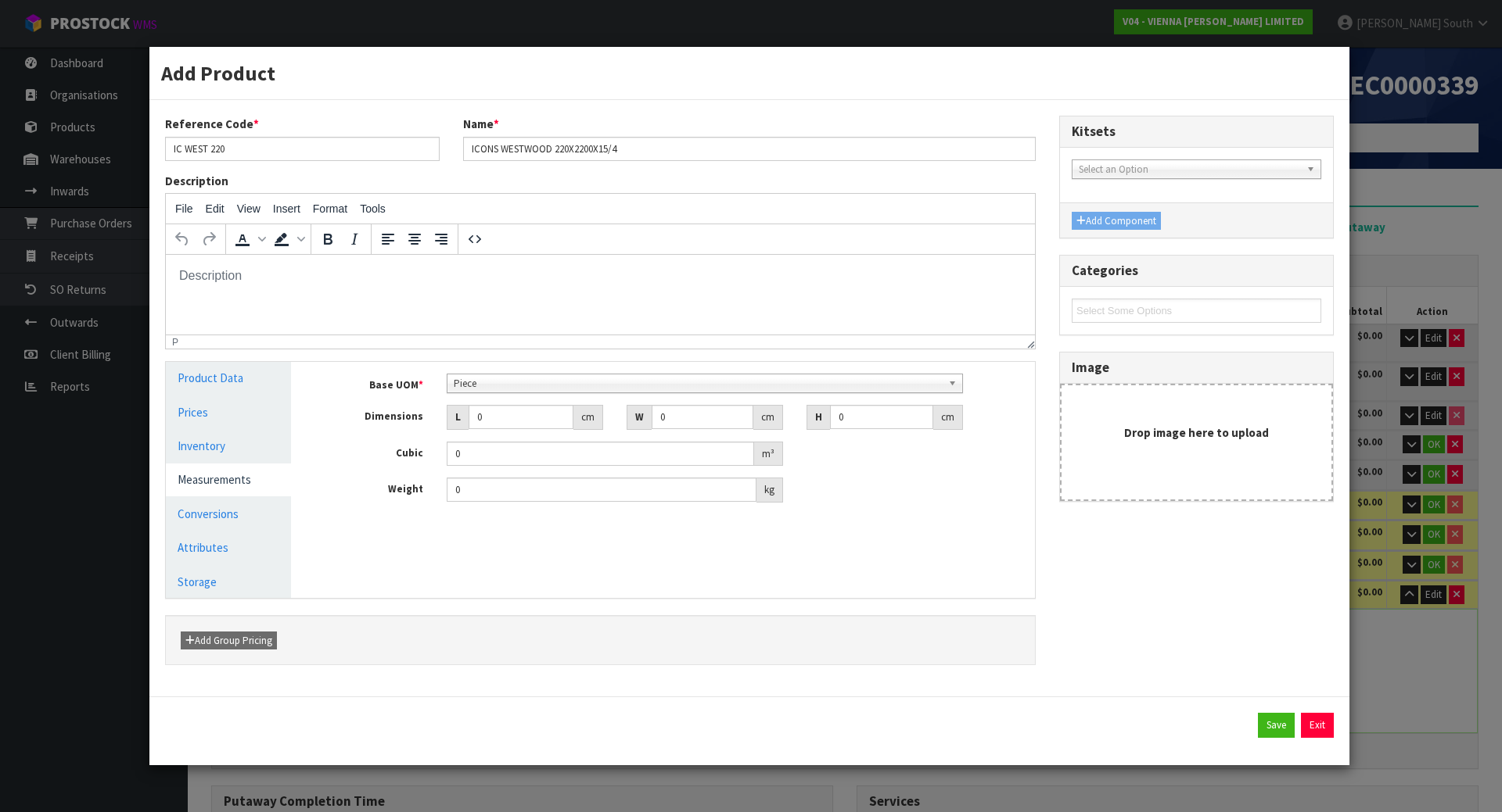
click at [506, 404] on div "Base UOM * Bag Bar Basket Bin Bottle Box Bundle Cabinet Cage Carton Case Coil C…" at bounding box center [675, 437] width 697 height 129
drag, startPoint x: 501, startPoint y: 419, endPoint x: 439, endPoint y: 429, distance: 62.8
click at [439, 429] on div "L 0 cm" at bounding box center [525, 417] width 180 height 25
drag, startPoint x: 683, startPoint y: 416, endPoint x: 615, endPoint y: 416, distance: 68.0
click at [615, 416] on div "W 0 cm" at bounding box center [705, 417] width 180 height 25
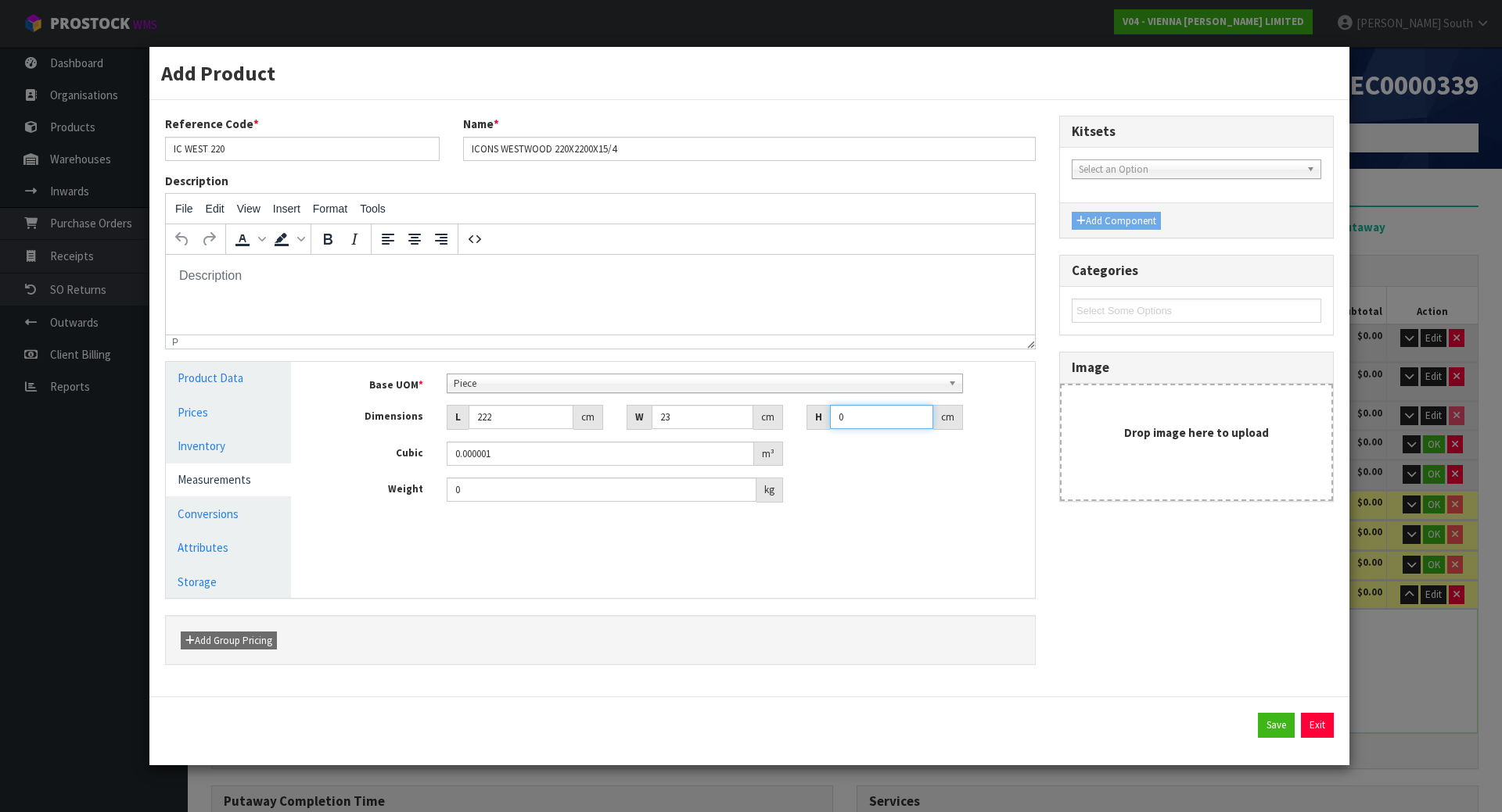
drag, startPoint x: 864, startPoint y: 422, endPoint x: 763, endPoint y: 423, distance: 101.0
click at [763, 423] on div "Dimensions L 222 cm W 23 cm H 0 cm" at bounding box center [675, 417] width 720 height 25
drag, startPoint x: 468, startPoint y: 492, endPoint x: 421, endPoint y: 495, distance: 47.1
click at [421, 495] on div "Weight 0 kg" at bounding box center [675, 491] width 720 height 25
click at [406, 556] on div "Manage Stock Machine SKU Barcode Batch Number Serial Number Expiry Date Frozen …" at bounding box center [675, 480] width 744 height 236
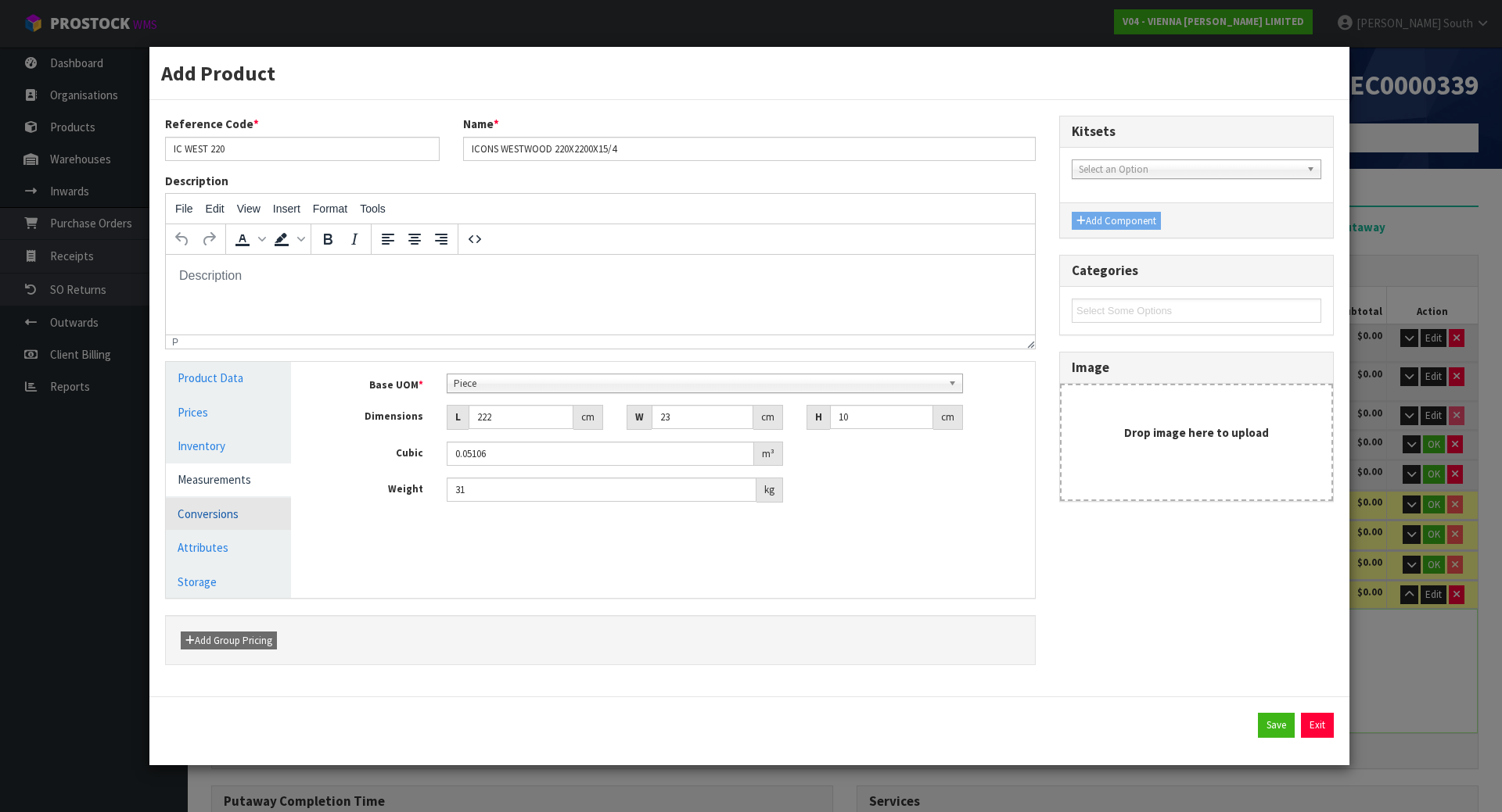
click at [238, 511] on link "Conversions" at bounding box center [228, 514] width 125 height 32
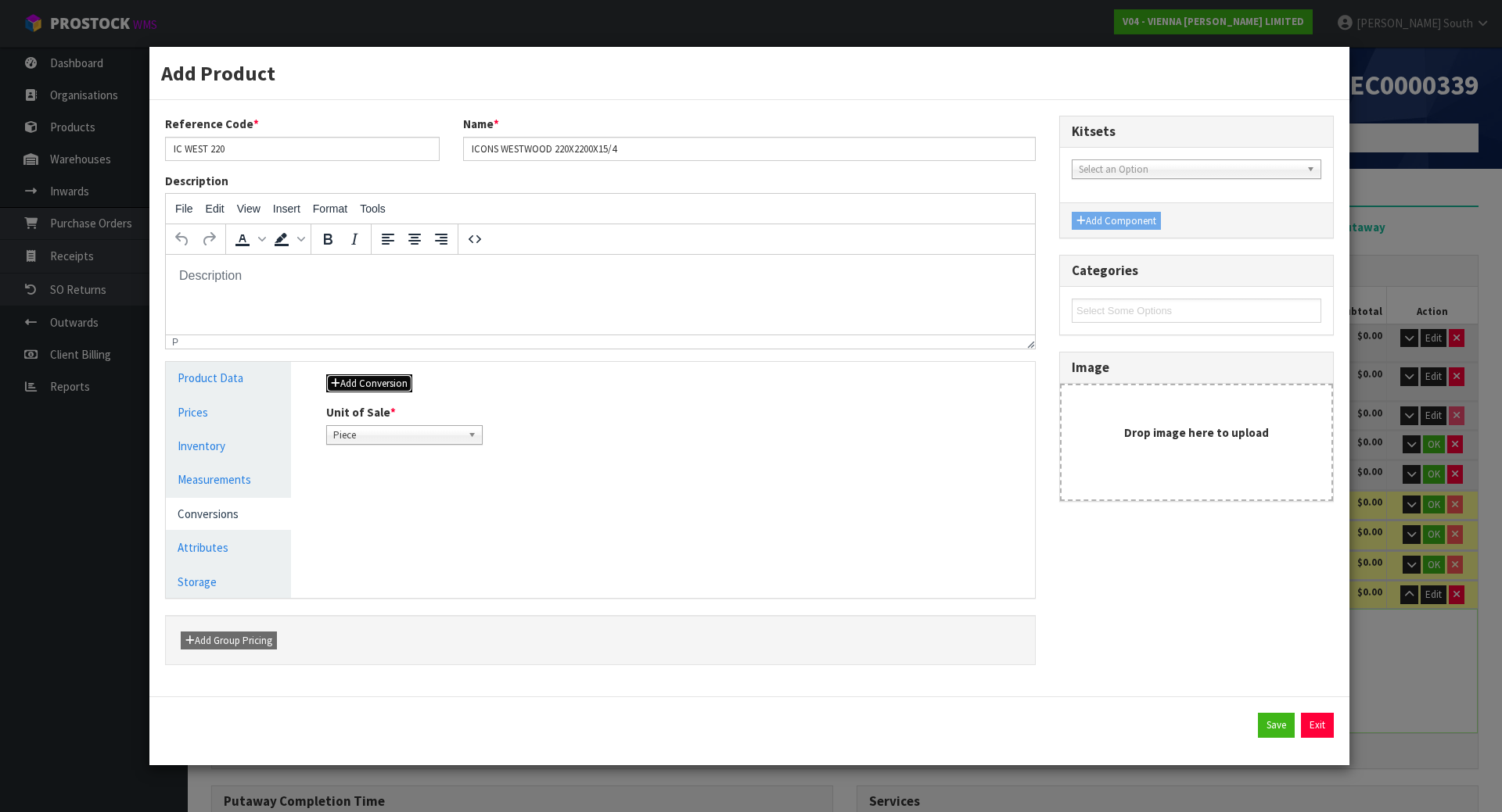
click at [410, 388] on button "Add Conversion" at bounding box center [369, 383] width 86 height 18
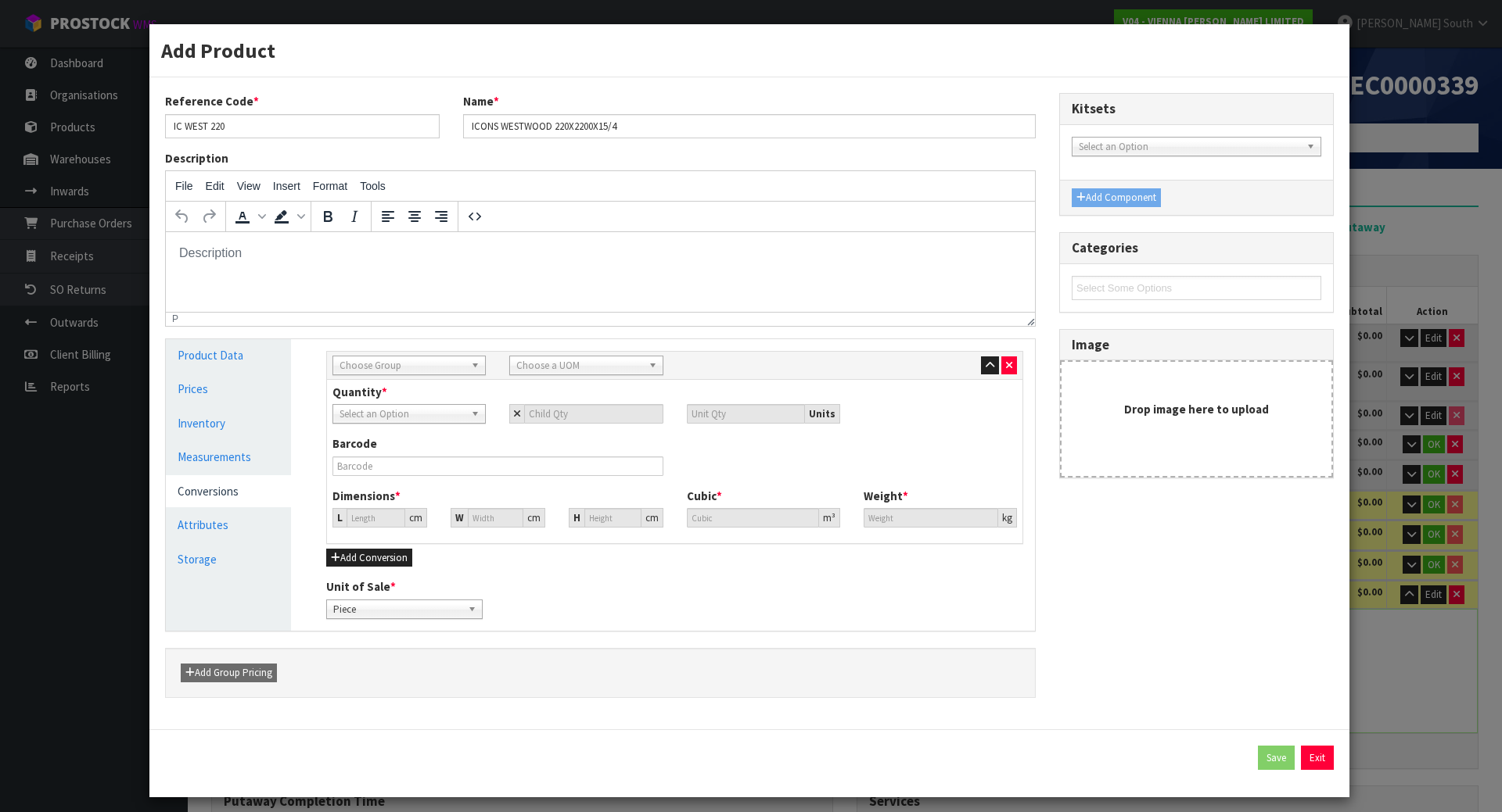
click at [410, 380] on div "Quantity * Piece Select an Option Units Barcode Dimensions * L cm W cm H cm Cub…" at bounding box center [675, 462] width 695 height 164
click at [410, 368] on span "Choose Group" at bounding box center [402, 365] width 125 height 18
click at [377, 470] on li "Pallet" at bounding box center [409, 468] width 145 height 19
click at [572, 408] on input "number" at bounding box center [593, 414] width 138 height 19
click at [745, 459] on div "Barcode" at bounding box center [674, 461] width 708 height 51
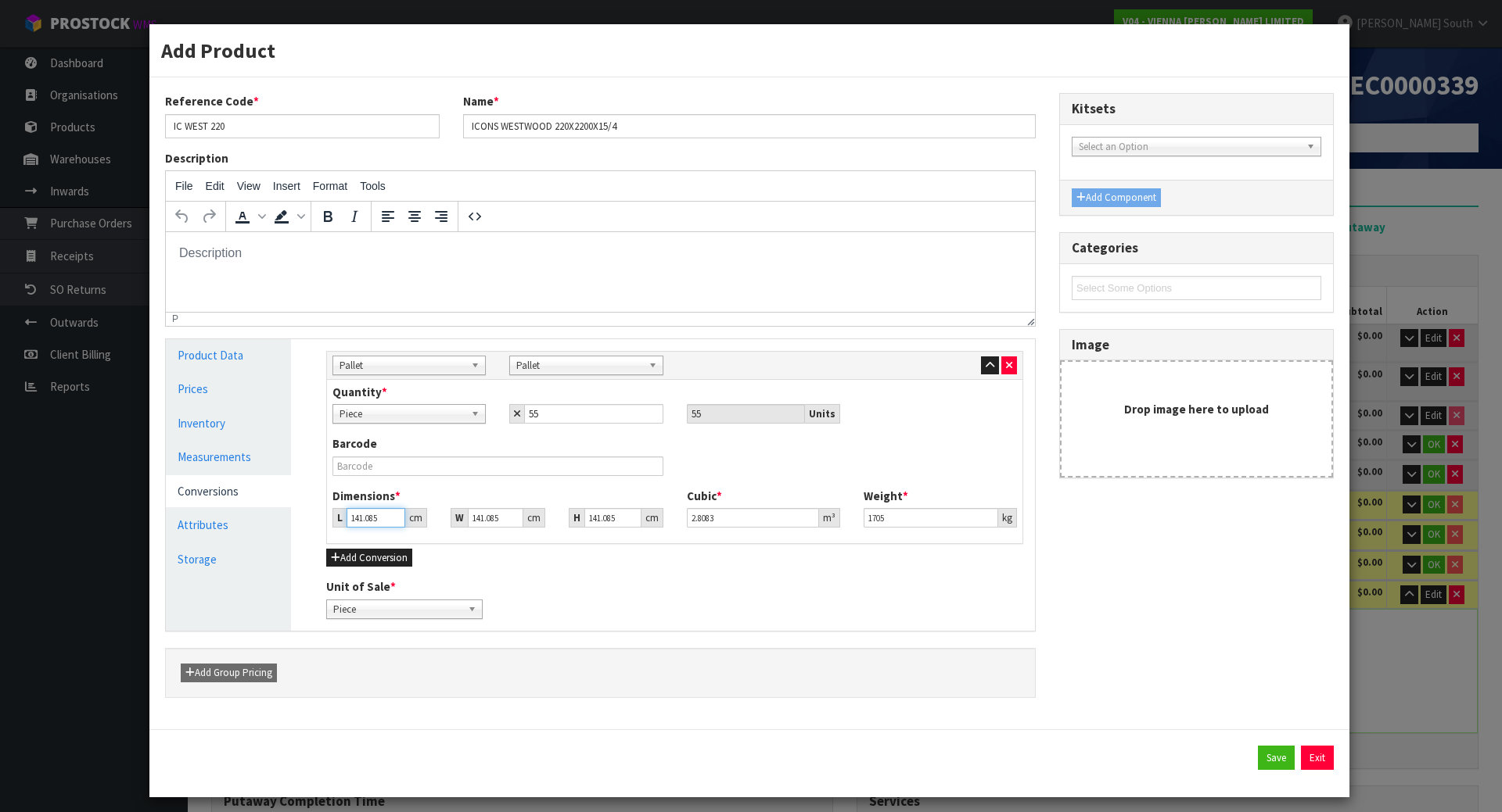
drag, startPoint x: 383, startPoint y: 526, endPoint x: 321, endPoint y: 524, distance: 62.0
click at [321, 524] on div "L 141.085 cm" at bounding box center [380, 518] width 118 height 19
drag, startPoint x: 466, startPoint y: 526, endPoint x: 543, endPoint y: 522, distance: 77.1
click at [541, 523] on div "W 141.085 cm" at bounding box center [498, 518] width 118 height 19
drag, startPoint x: 617, startPoint y: 517, endPoint x: 561, endPoint y: 517, distance: 56.0
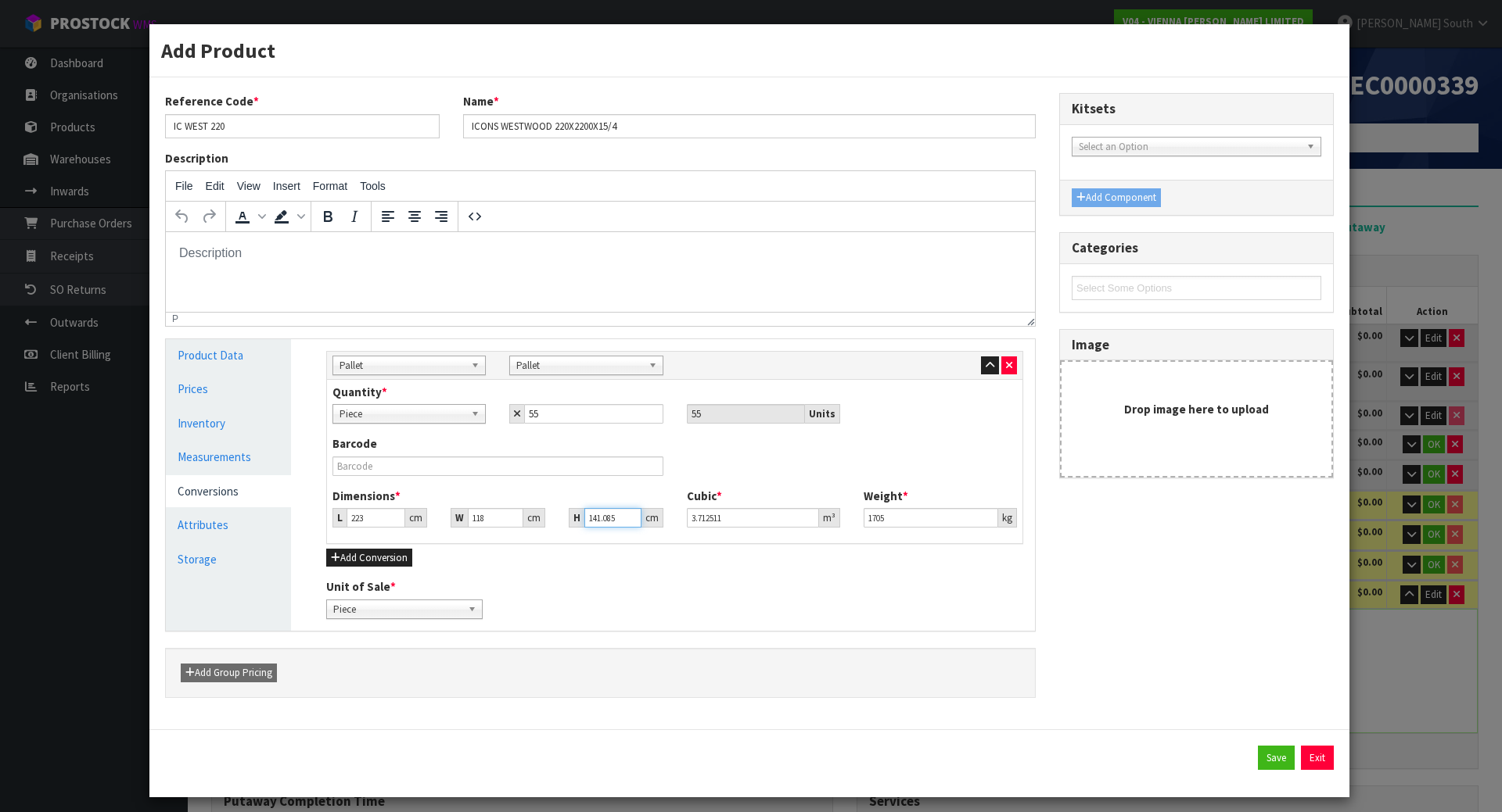
click at [561, 517] on div "H 141.085 cm" at bounding box center [616, 518] width 118 height 19
drag, startPoint x: 918, startPoint y: 519, endPoint x: 792, endPoint y: 522, distance: 126.0
click at [792, 522] on div "Dimensions * L 223 cm W 118 cm H 108 cm Cubic * 2.841912 m³ Weight * 1705 kg" at bounding box center [674, 513] width 708 height 51
click at [823, 472] on div "Barcode" at bounding box center [674, 461] width 708 height 51
click at [673, 458] on div "Barcode" at bounding box center [674, 461] width 708 height 51
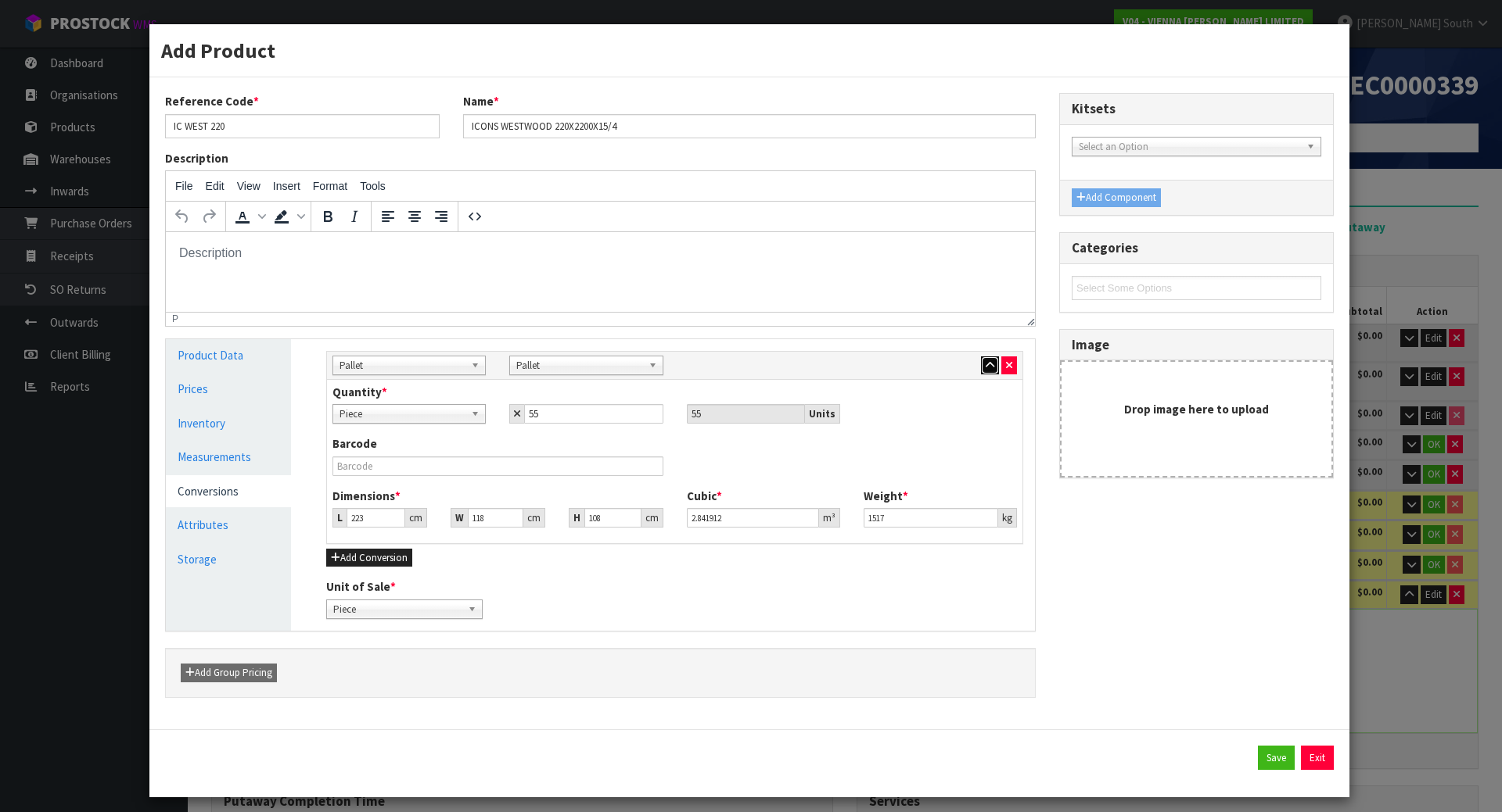
click at [986, 360] on icon "button" at bounding box center [990, 365] width 9 height 11
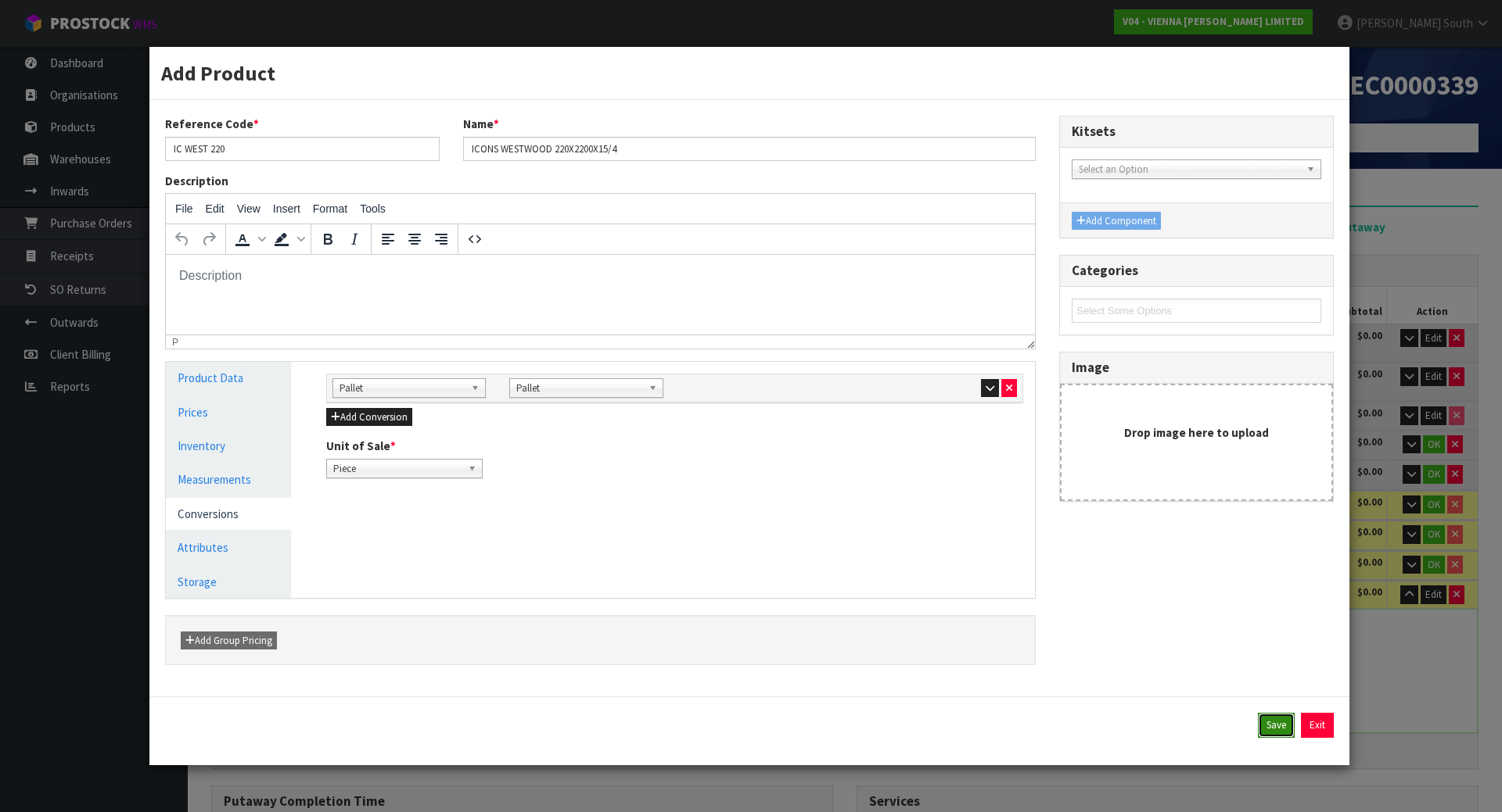
click at [1262, 718] on button "Save" at bounding box center [1276, 726] width 37 height 25
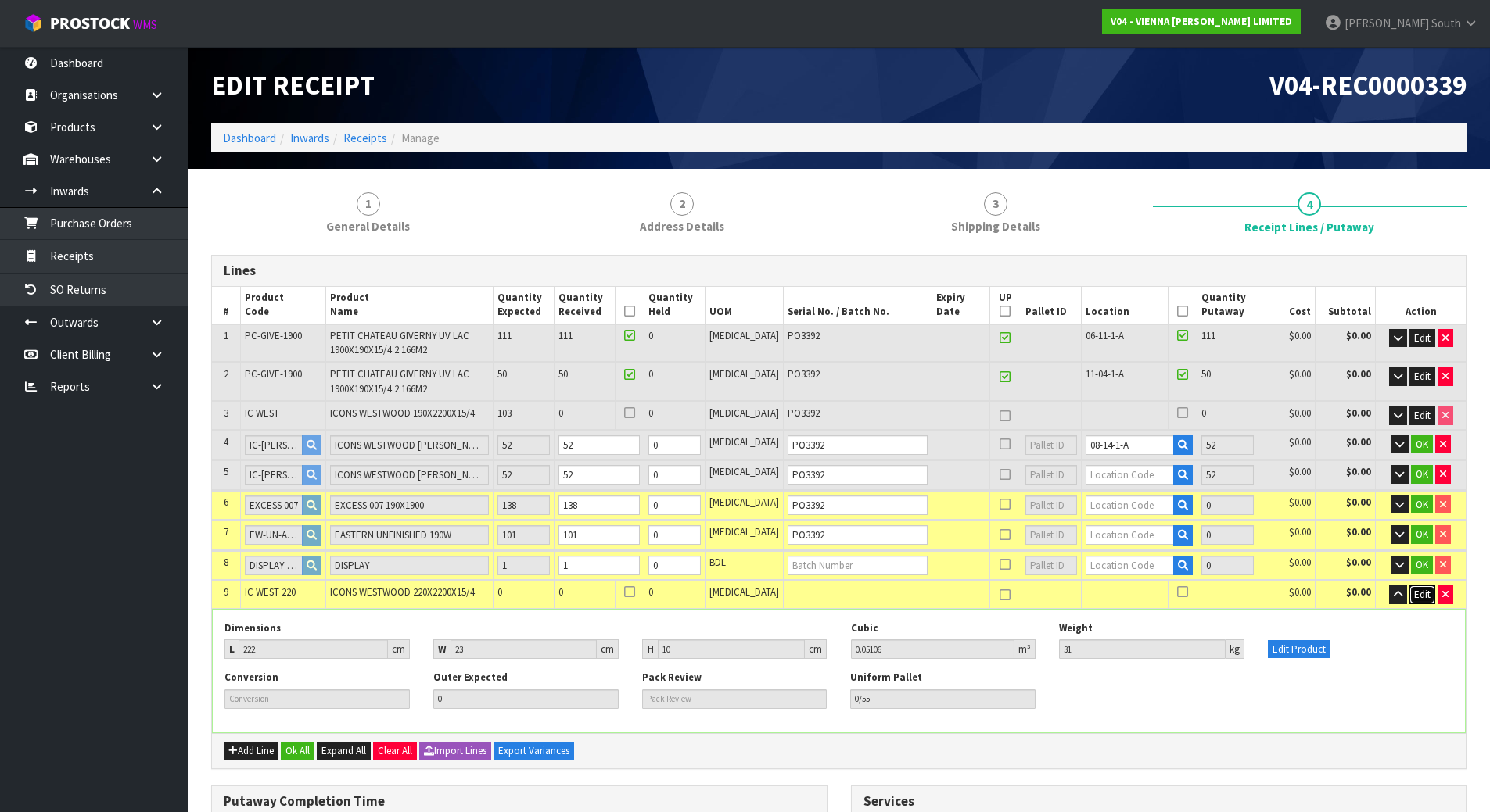
click at [1410, 596] on button "Edit" at bounding box center [1422, 594] width 26 height 18
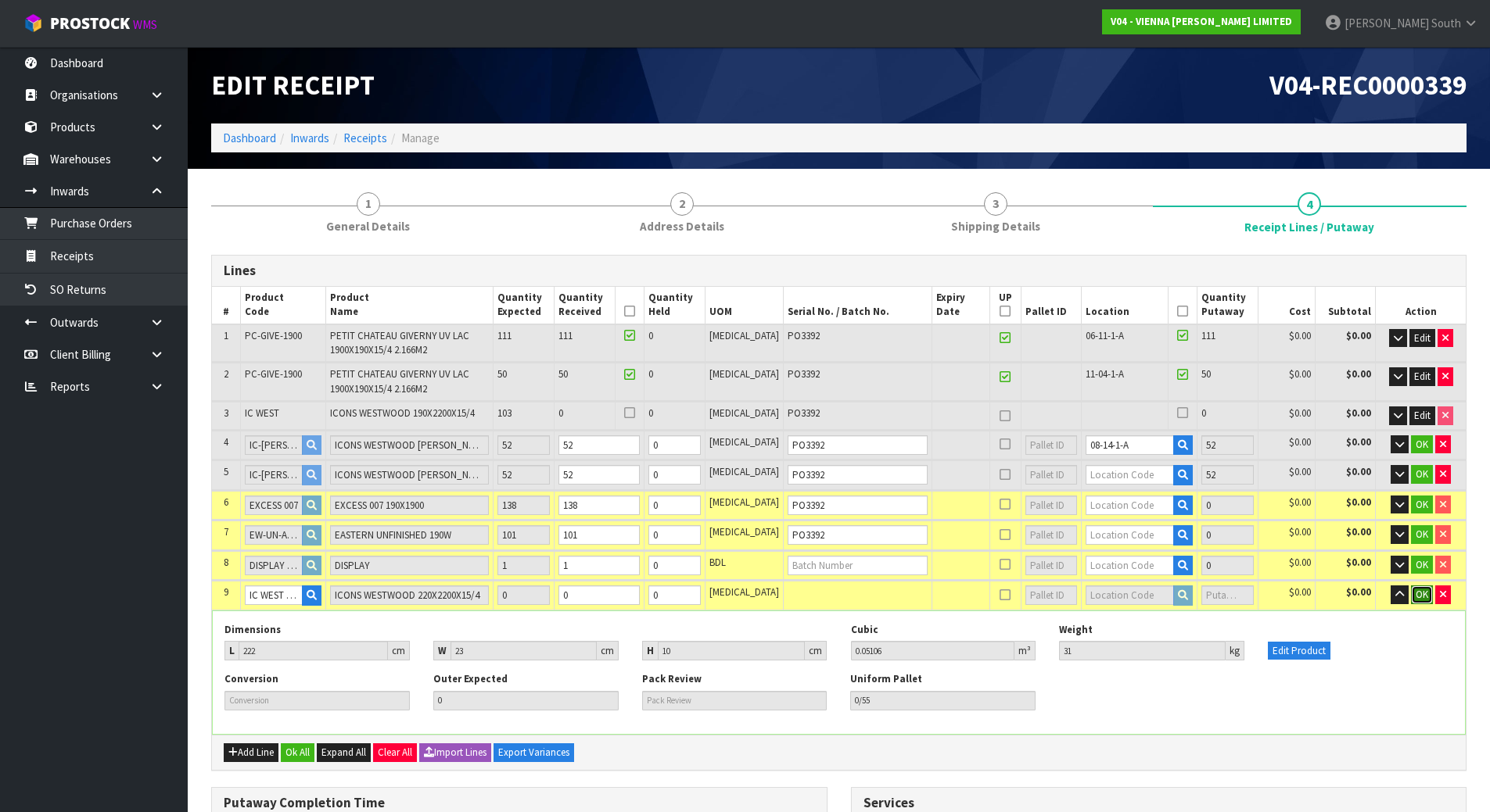
click at [1425, 593] on span "OK" at bounding box center [1421, 594] width 13 height 14
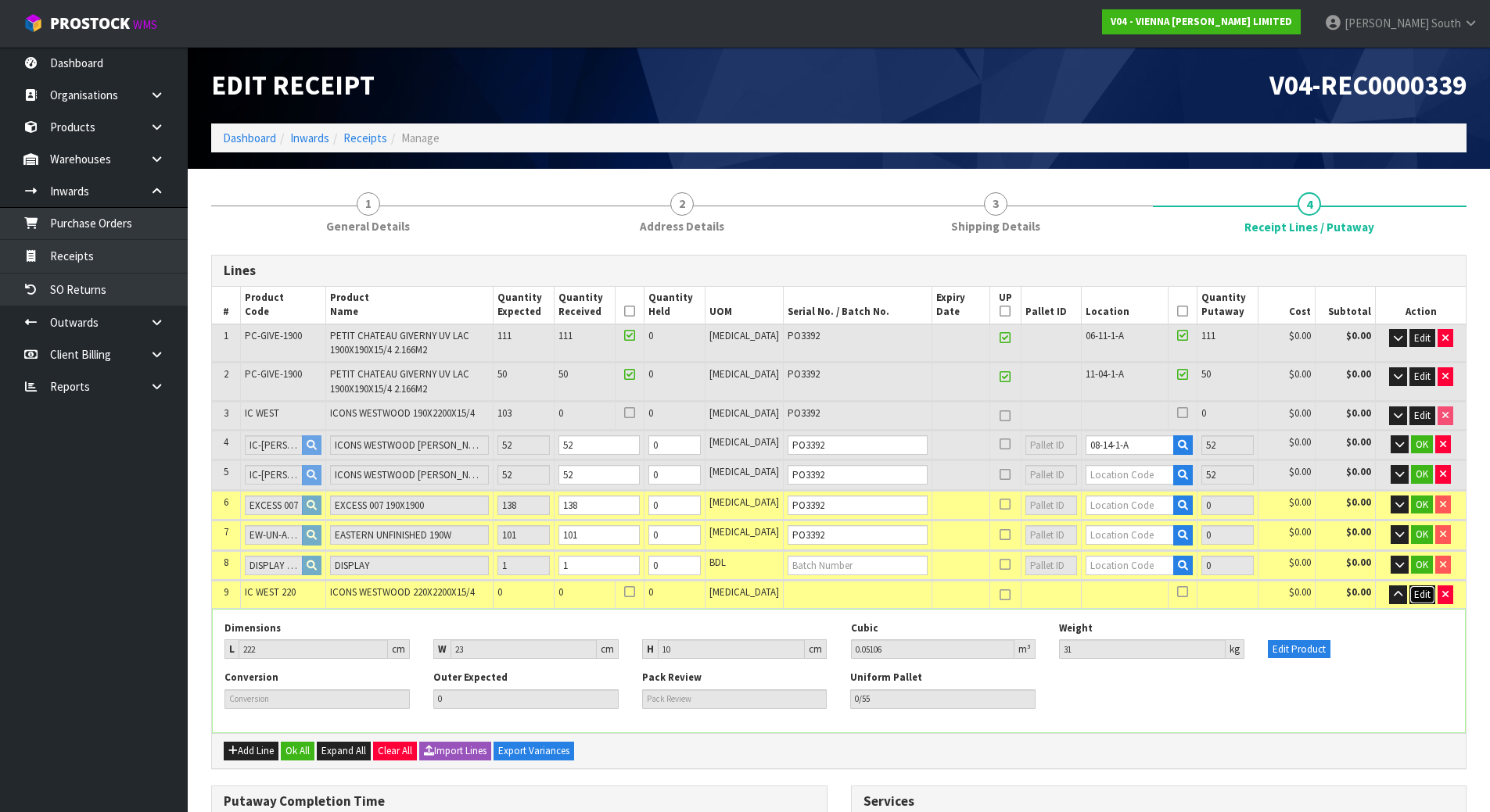
click at [1427, 596] on span "Edit" at bounding box center [1422, 594] width 16 height 14
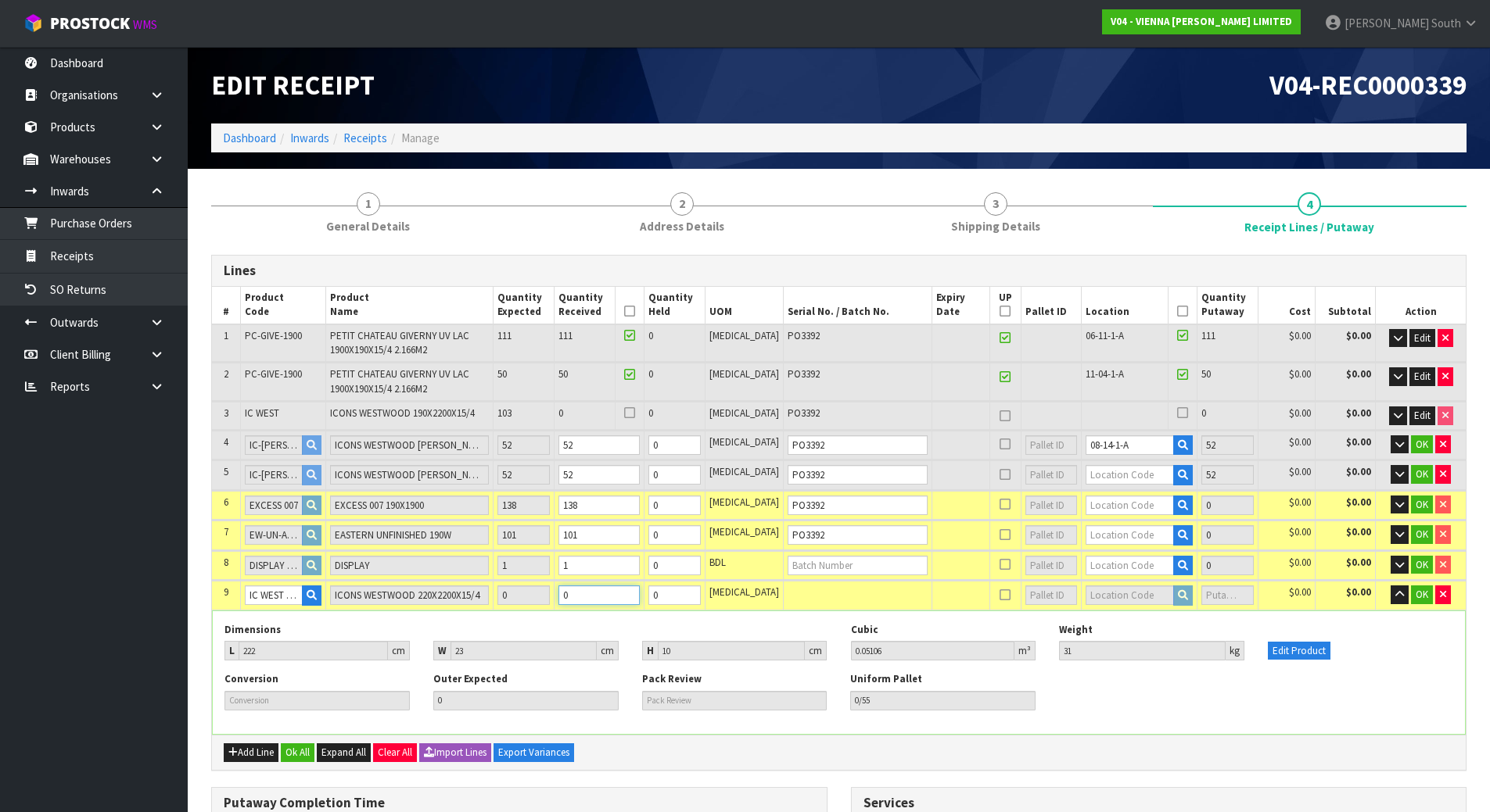
click at [533, 605] on tr "9 IC WEST 220 ICONS WESTWOOD 220X2200X15/4 0 0 0 PCE $0.00 $0.00 OK" at bounding box center [838, 595] width 1254 height 29
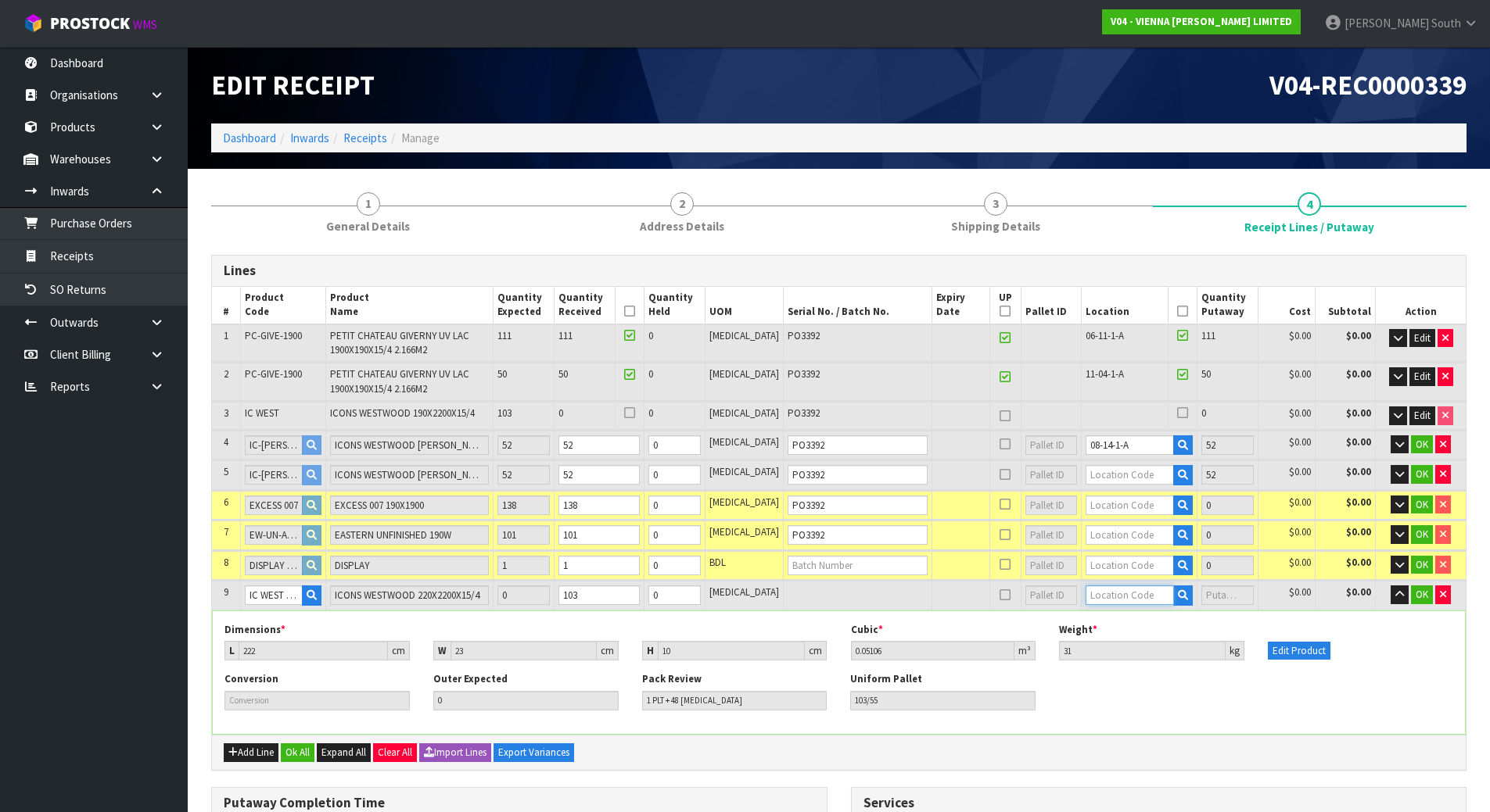
click at [1118, 600] on input "text" at bounding box center [1129, 595] width 88 height 19
click at [1126, 619] on link "07-18-1- A" at bounding box center [1128, 622] width 124 height 21
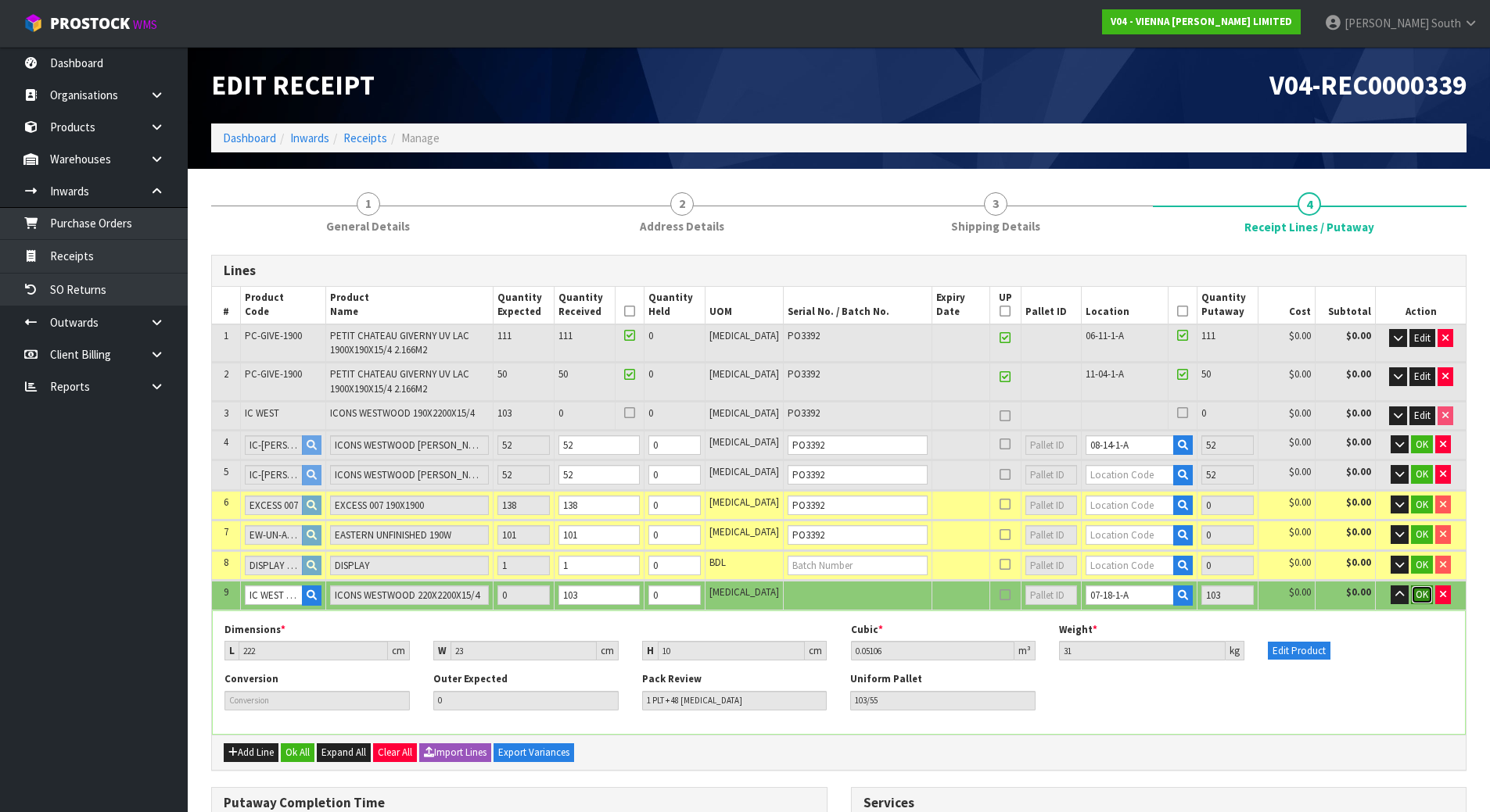
click at [1422, 586] on button "OK" at bounding box center [1421, 594] width 22 height 18
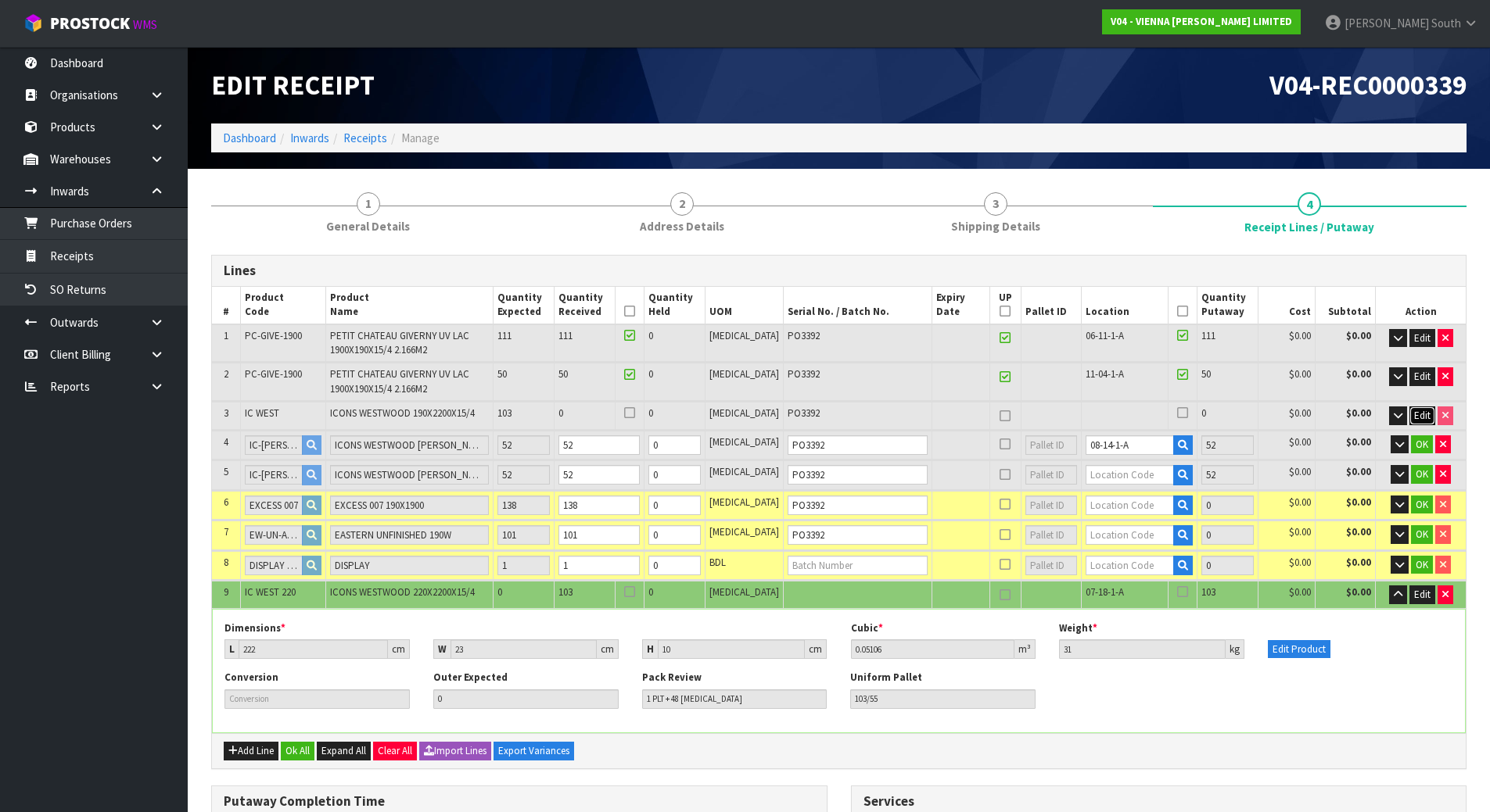
click at [1414, 412] on span "Edit" at bounding box center [1422, 415] width 16 height 14
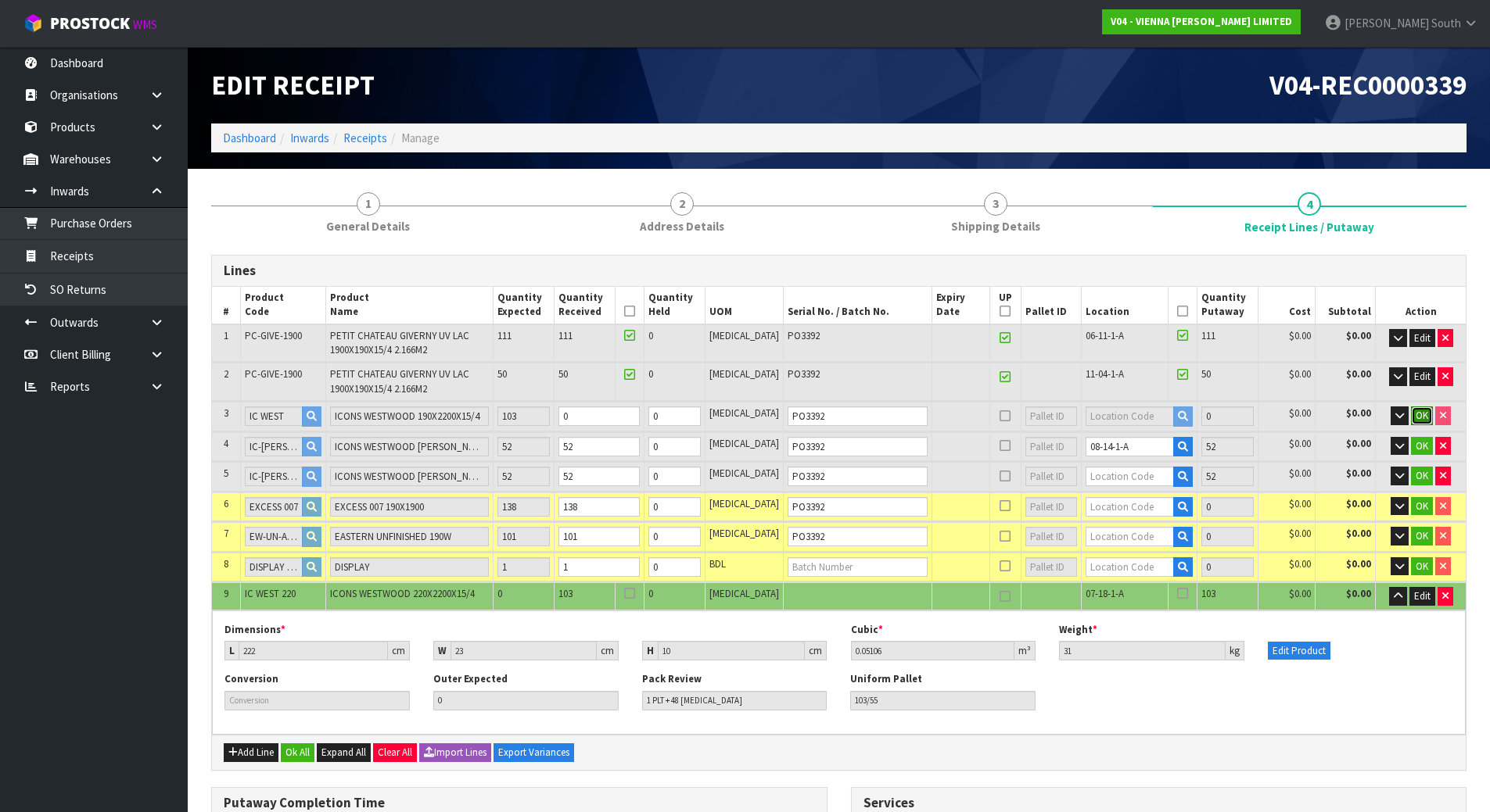
click at [1431, 422] on button "OK" at bounding box center [1421, 415] width 22 height 18
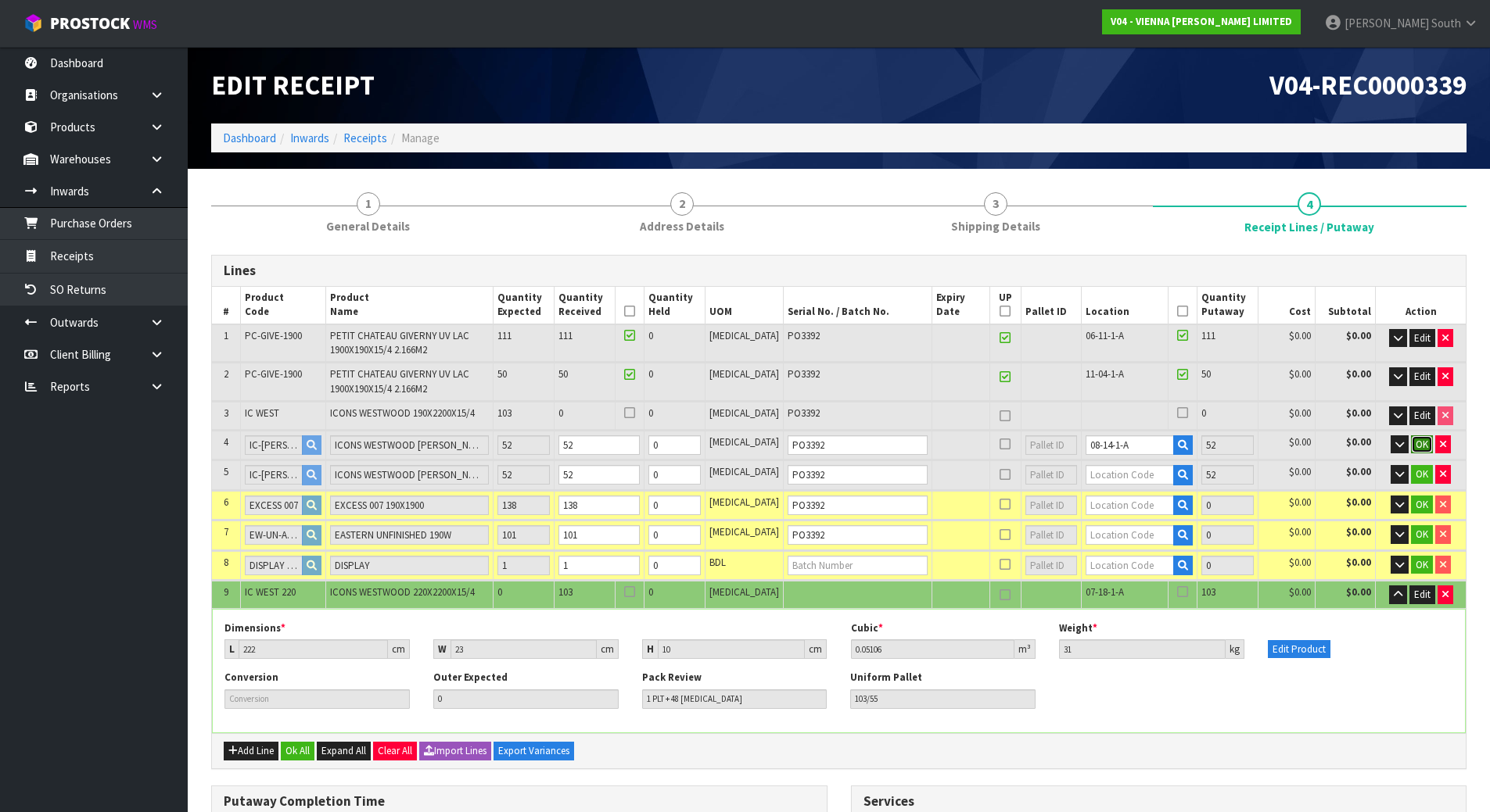
click at [1428, 445] on button "OK" at bounding box center [1421, 444] width 22 height 18
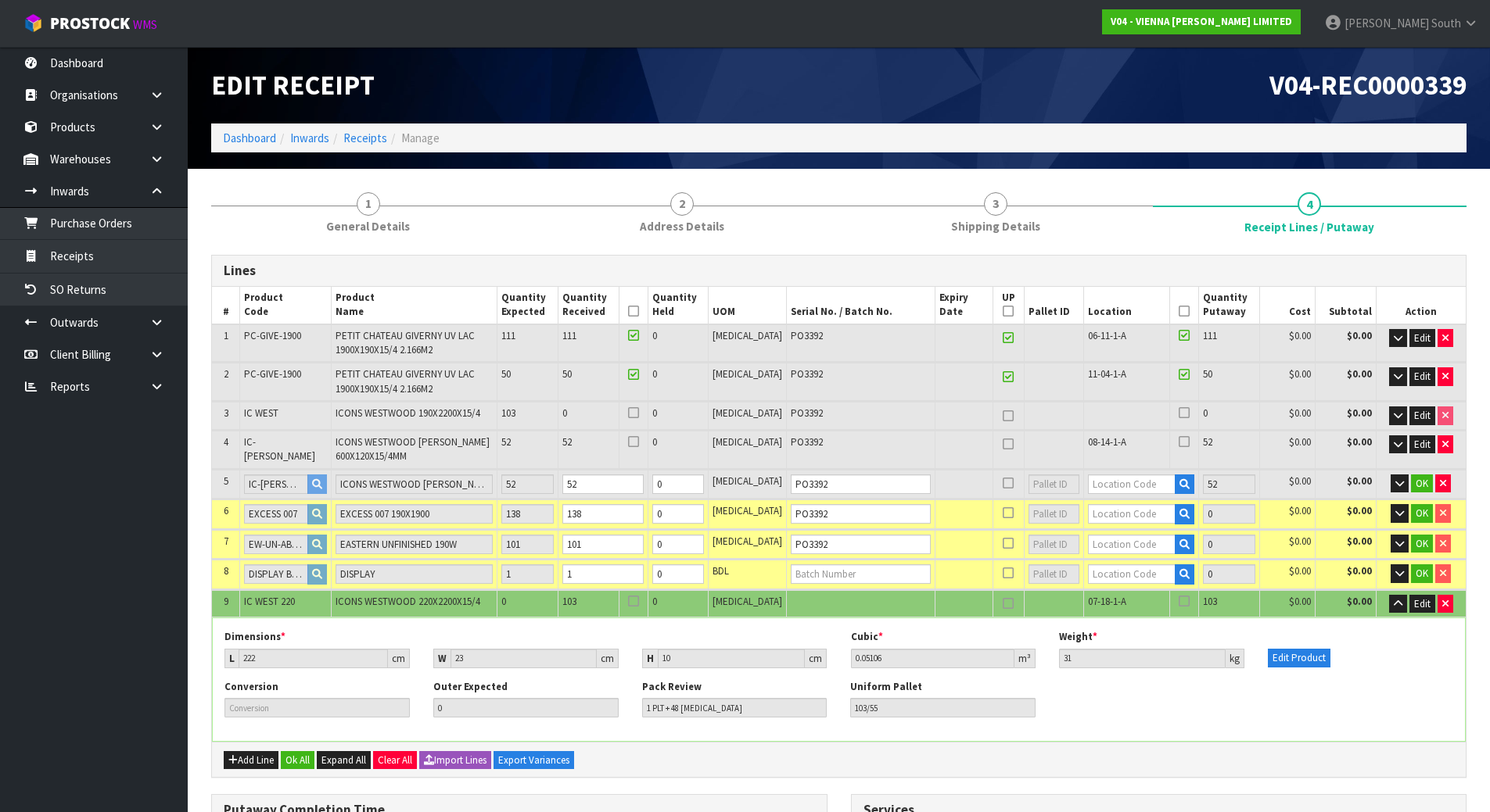
click at [1003, 444] on icon at bounding box center [1008, 444] width 11 height 1
click at [1178, 441] on icon at bounding box center [1183, 441] width 11 height 1
click at [0, 0] on input "checkbox" at bounding box center [0, 0] width 0 height 0
click at [639, 441] on icon at bounding box center [633, 441] width 11 height 1
click at [0, 0] on input "checkbox" at bounding box center [0, 0] width 0 height 0
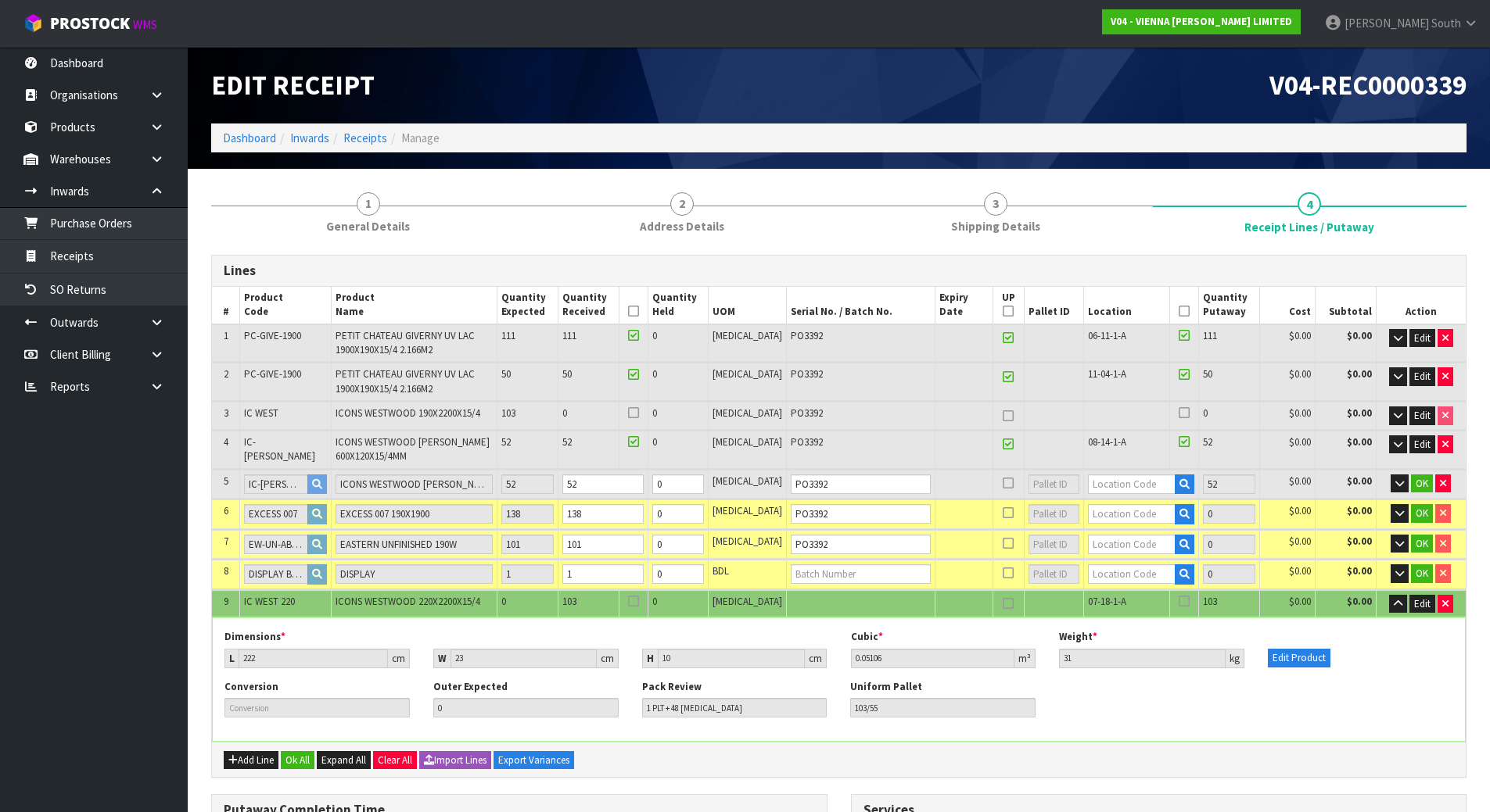
click at [648, 405] on td at bounding box center [633, 415] width 29 height 27
click at [639, 413] on icon at bounding box center [633, 413] width 11 height 1
click at [0, 0] on input "checkbox" at bounding box center [0, 0] width 0 height 0
click at [1178, 413] on icon at bounding box center [1183, 413] width 11 height 1
click at [0, 0] on input "checkbox" at bounding box center [0, 0] width 0 height 0
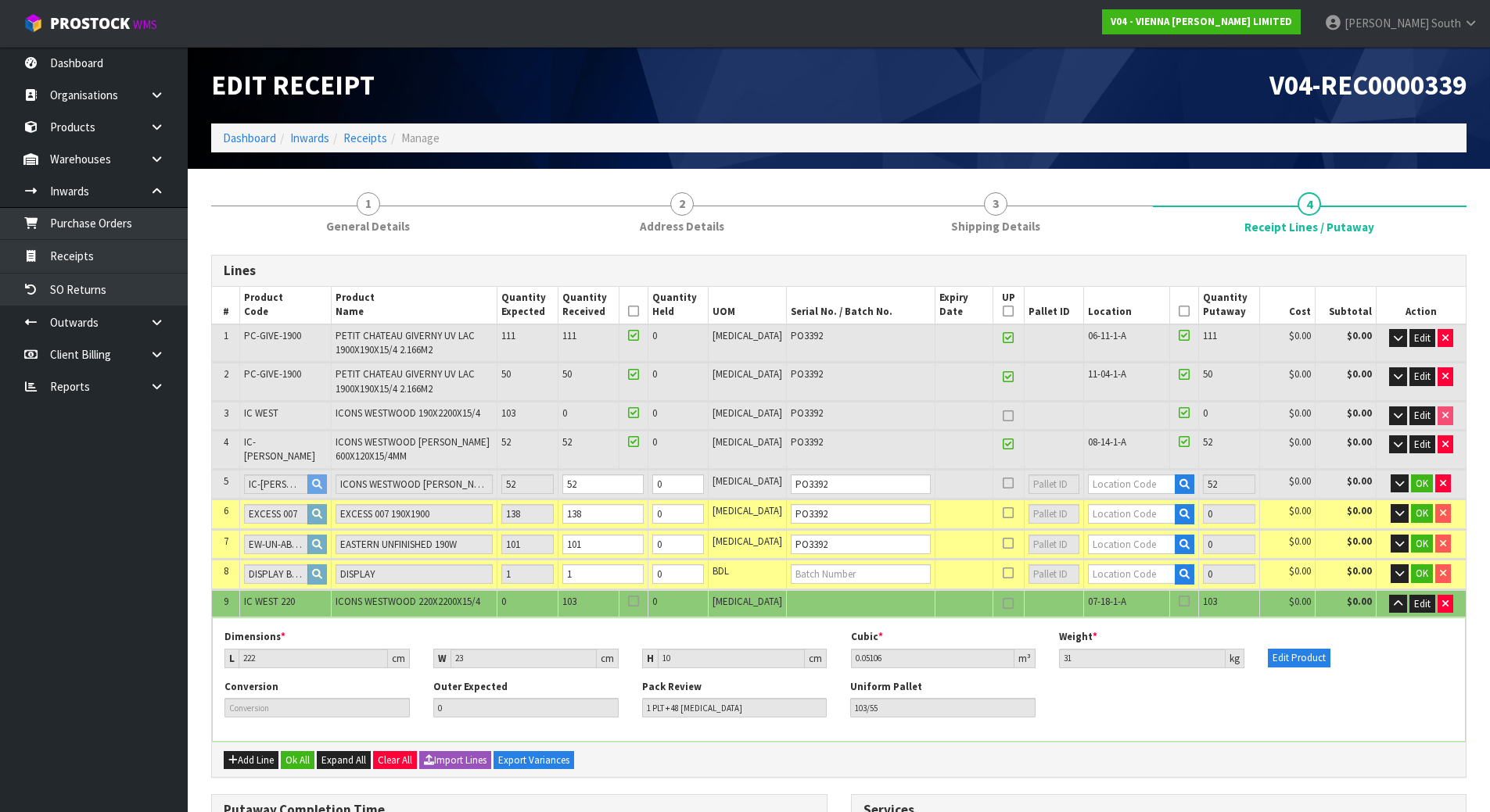
click at [1124, 495] on div at bounding box center [1141, 484] width 106 height 20
click at [1125, 487] on input "text" at bounding box center [1132, 484] width 87 height 19
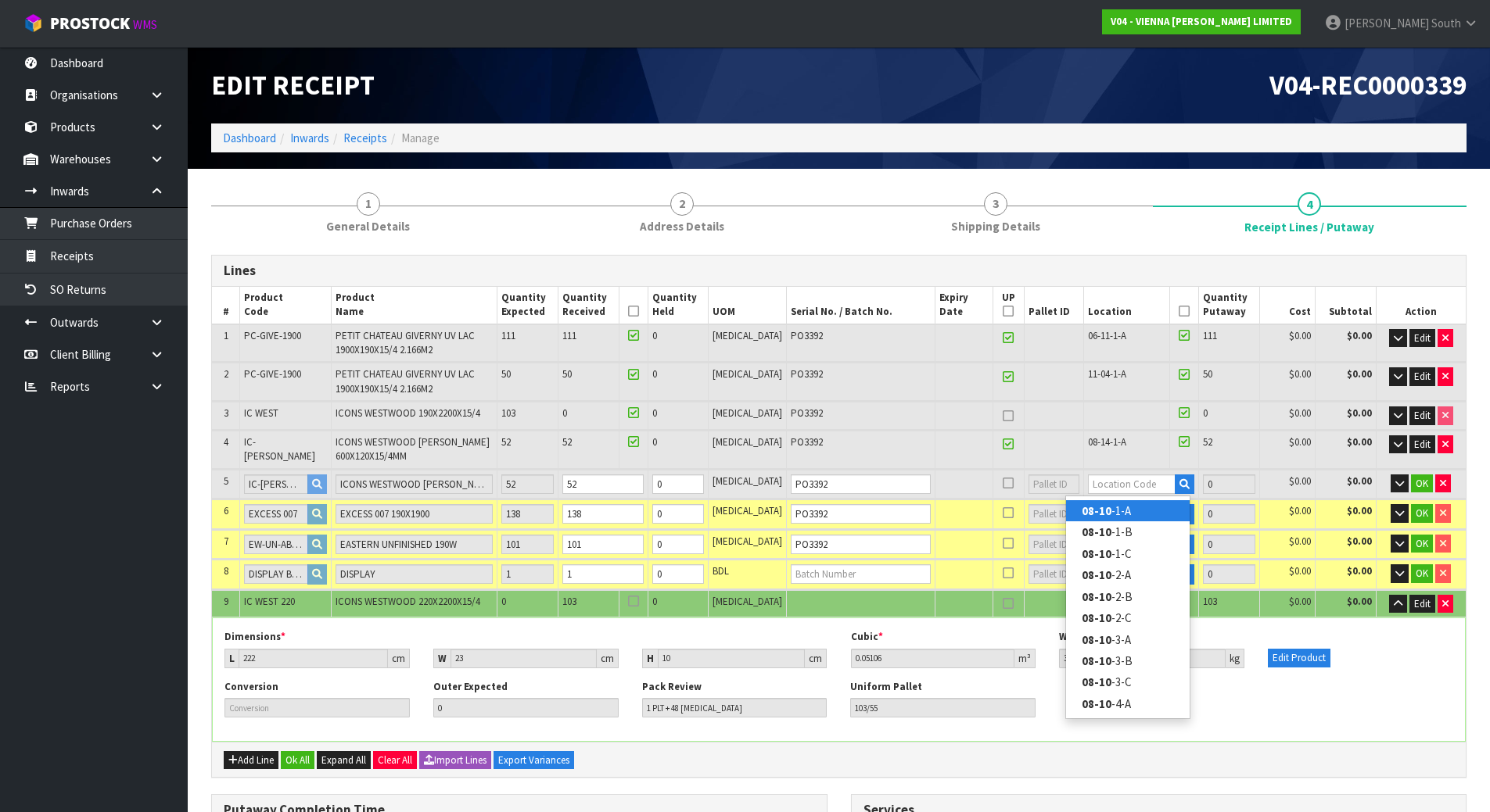
click at [1123, 515] on link "08-10 -1-A" at bounding box center [1128, 511] width 124 height 21
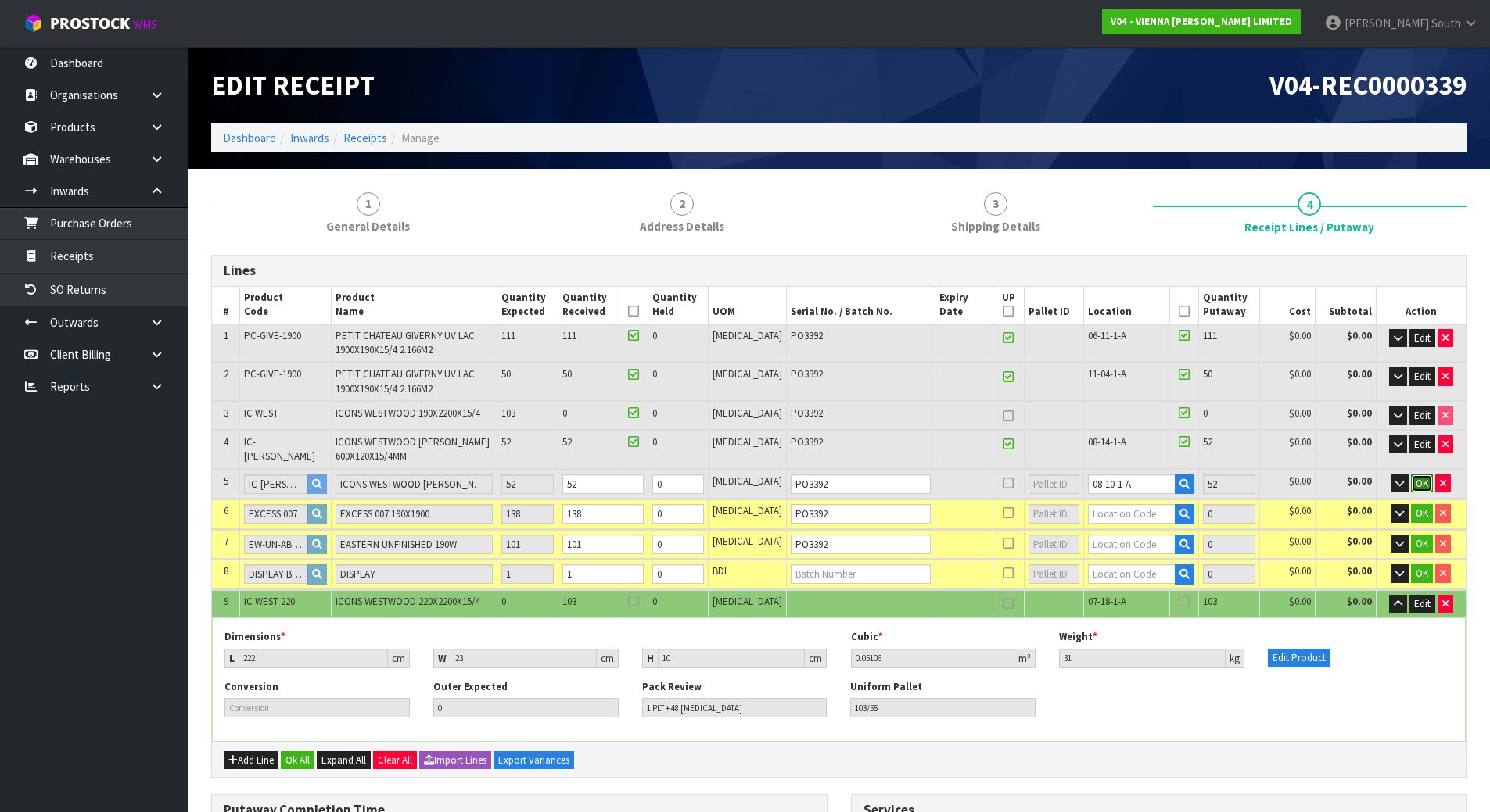
click at [1416, 488] on span "OK" at bounding box center [1421, 484] width 13 height 14
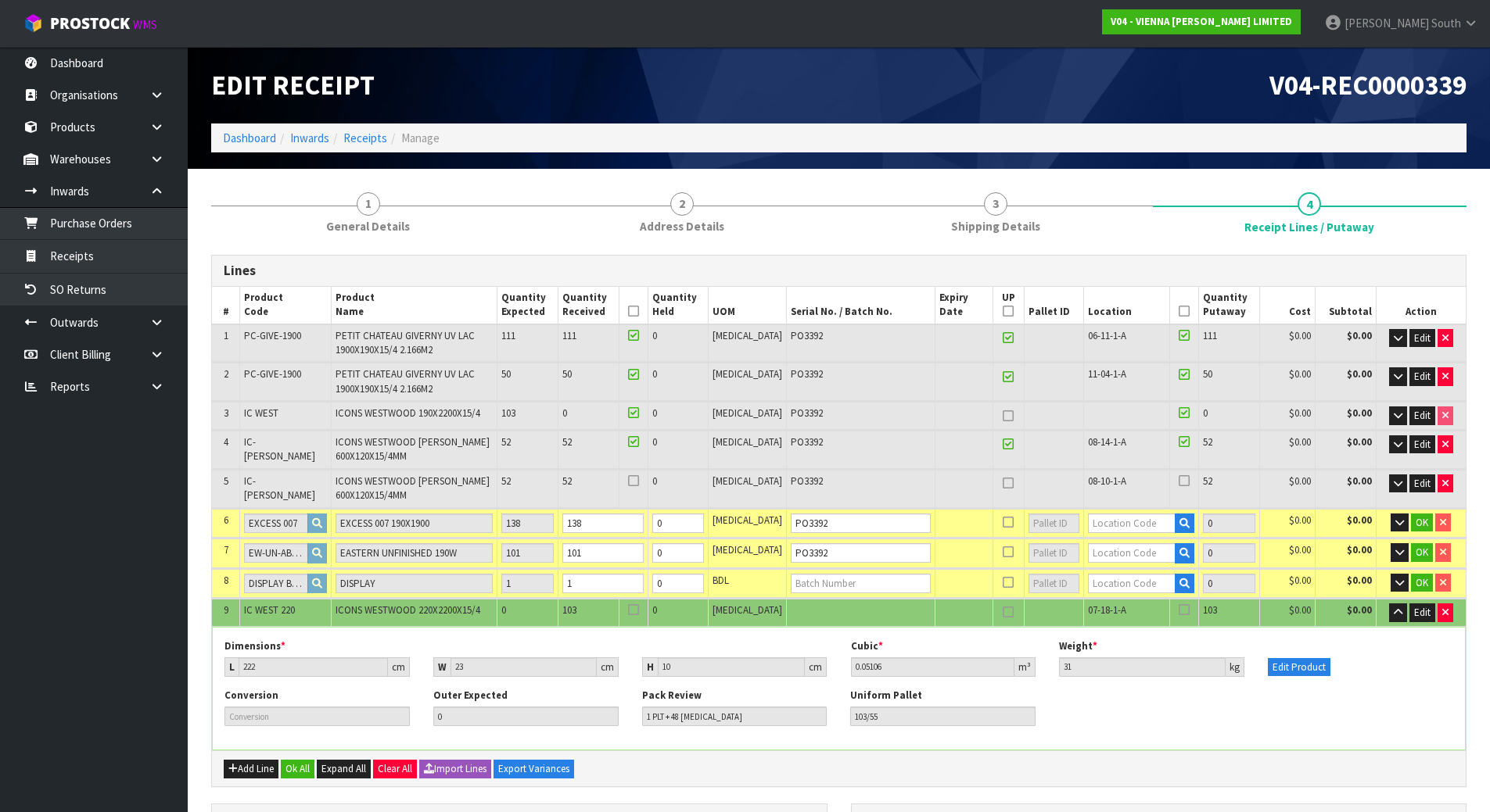
click at [1174, 471] on td at bounding box center [1184, 488] width 29 height 38
click at [1178, 481] on icon at bounding box center [1183, 481] width 11 height 1
click at [0, 0] on input "checkbox" at bounding box center [0, 0] width 0 height 0
click at [639, 482] on icon at bounding box center [633, 481] width 11 height 1
click at [0, 0] on input "checkbox" at bounding box center [0, 0] width 0 height 0
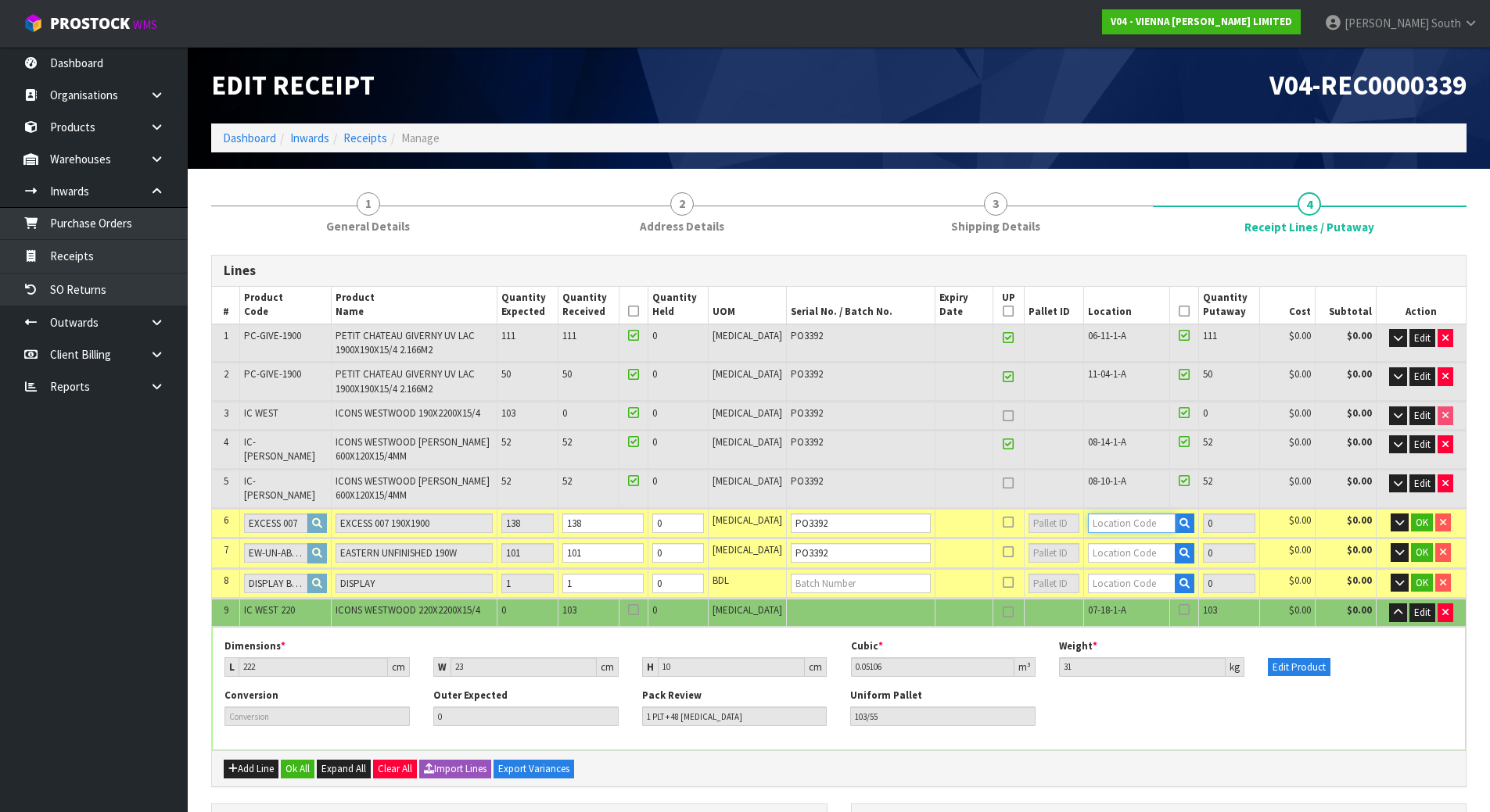
click at [1110, 525] on input "text" at bounding box center [1132, 524] width 87 height 19
click at [1003, 523] on icon at bounding box center [1008, 523] width 11 height 1
click at [1088, 524] on input "text" at bounding box center [1132, 524] width 87 height 19
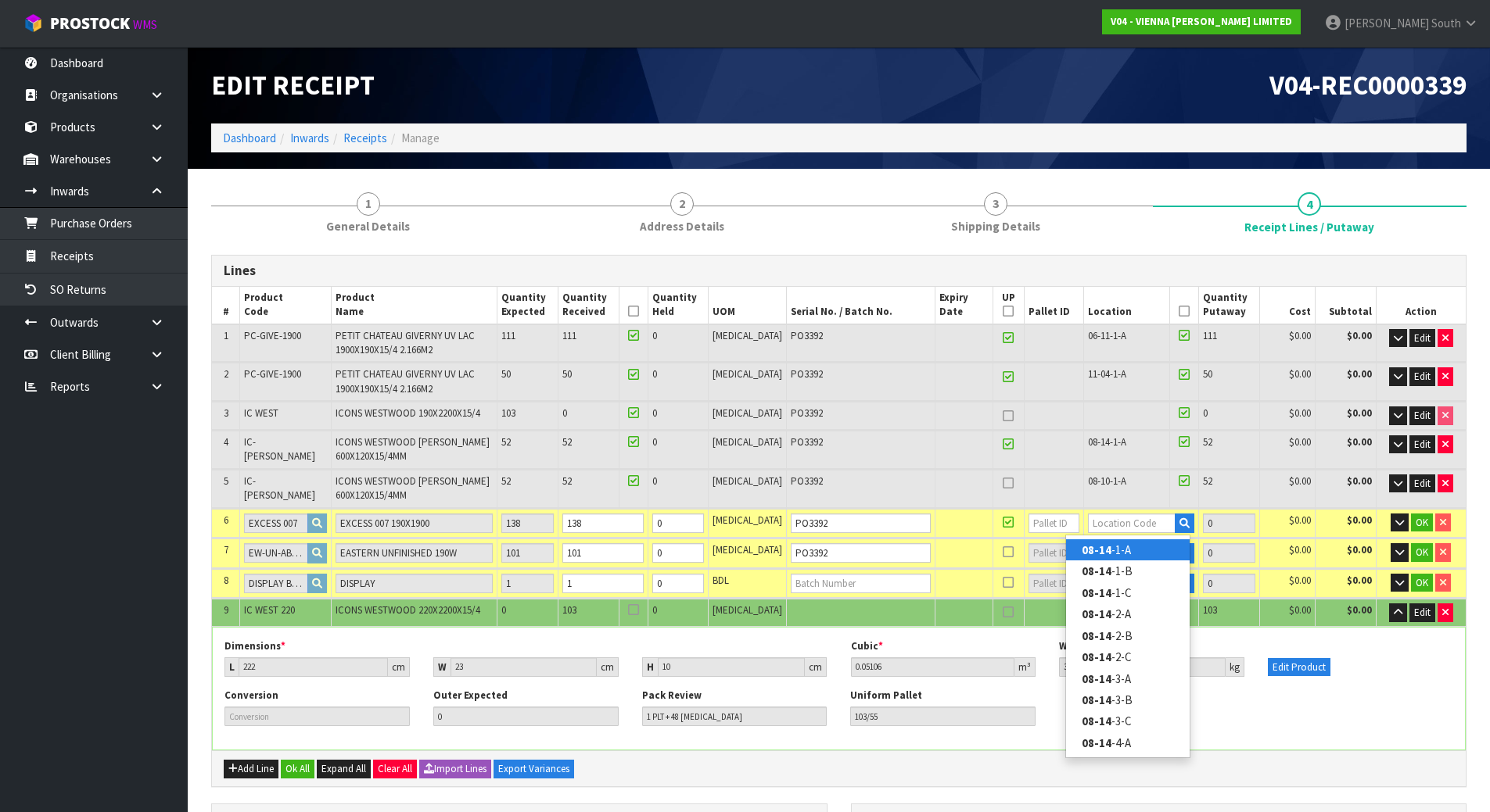
click at [1129, 544] on link "08-14 -1-A" at bounding box center [1128, 550] width 124 height 21
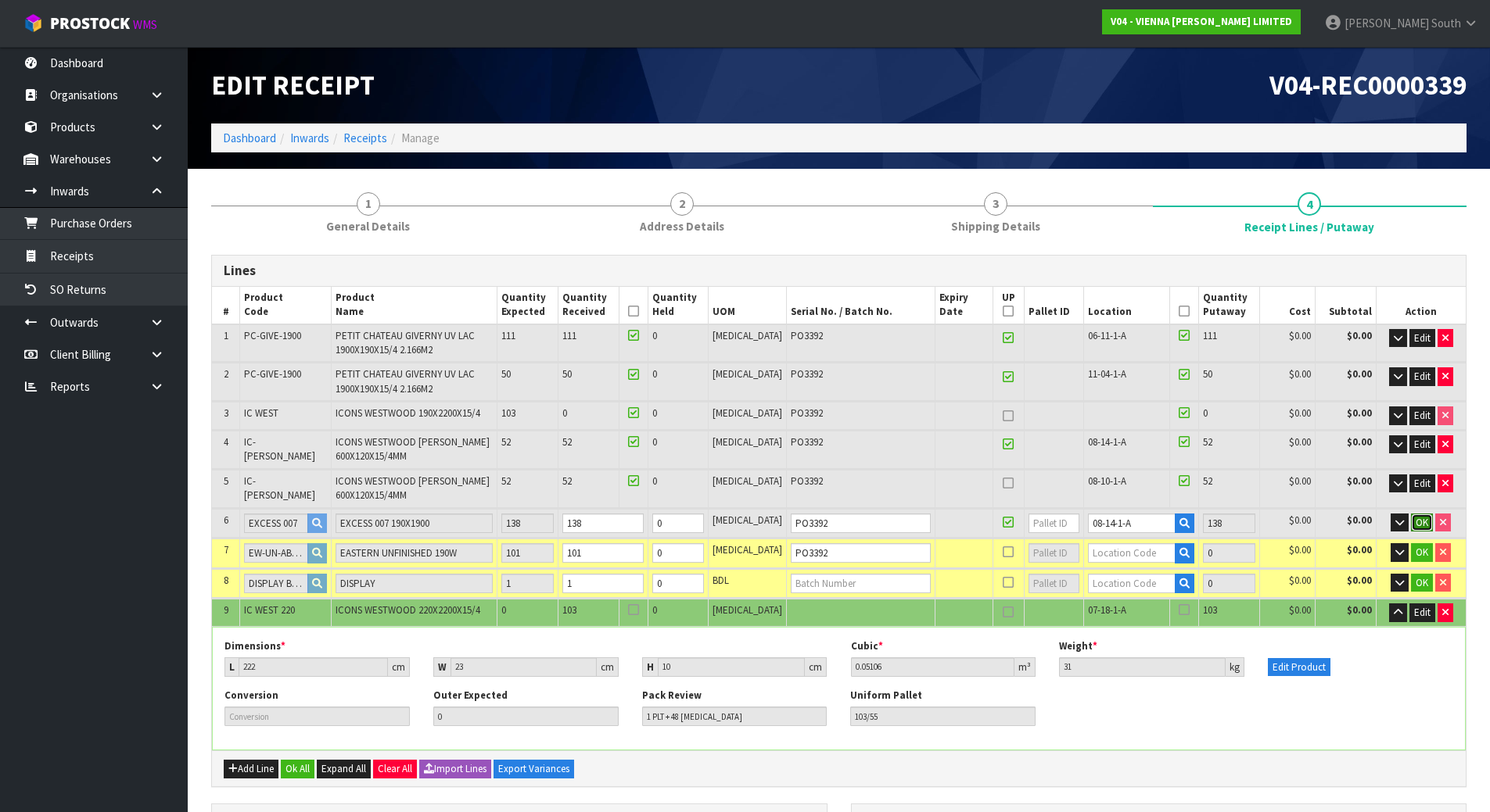
click at [1418, 525] on span "OK" at bounding box center [1421, 523] width 13 height 14
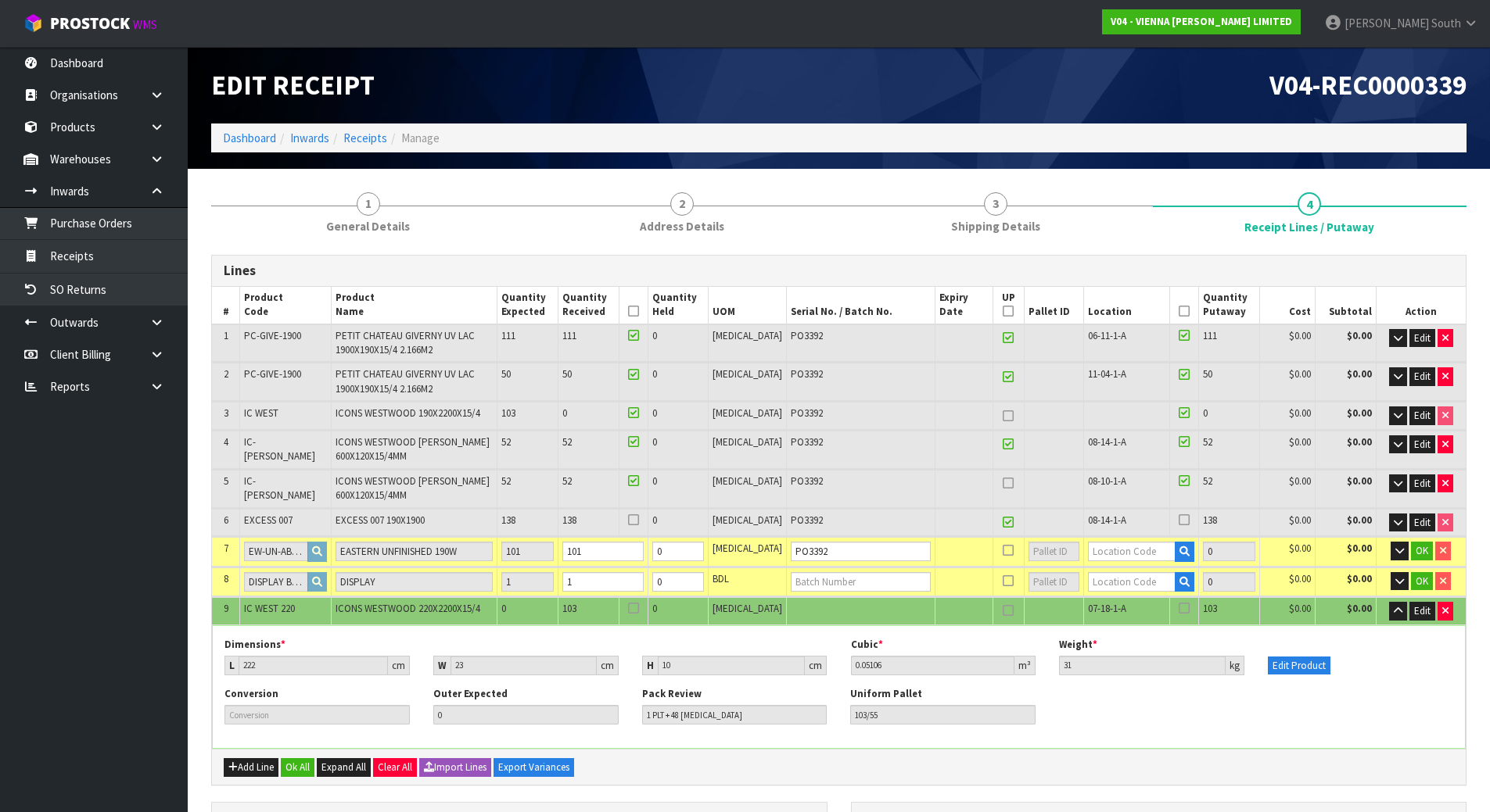
click at [1178, 520] on icon at bounding box center [1183, 520] width 11 height 1
click at [0, 0] on input "checkbox" at bounding box center [0, 0] width 0 height 0
click at [639, 521] on icon at bounding box center [633, 520] width 11 height 1
click at [0, 0] on input "checkbox" at bounding box center [0, 0] width 0 height 0
click at [1139, 553] on input "text" at bounding box center [1132, 552] width 87 height 19
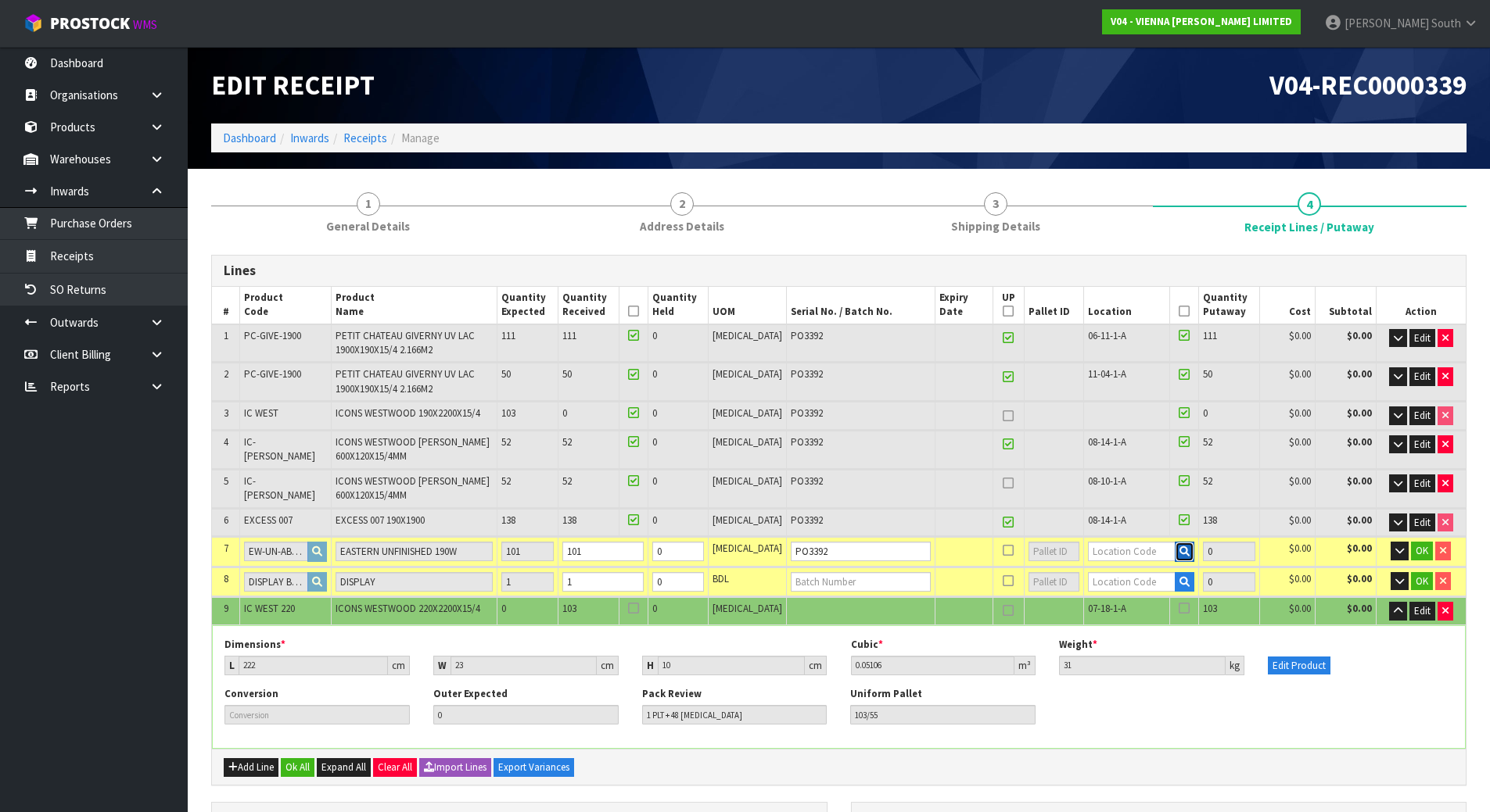
click at [1178, 552] on button "button" at bounding box center [1184, 552] width 19 height 20
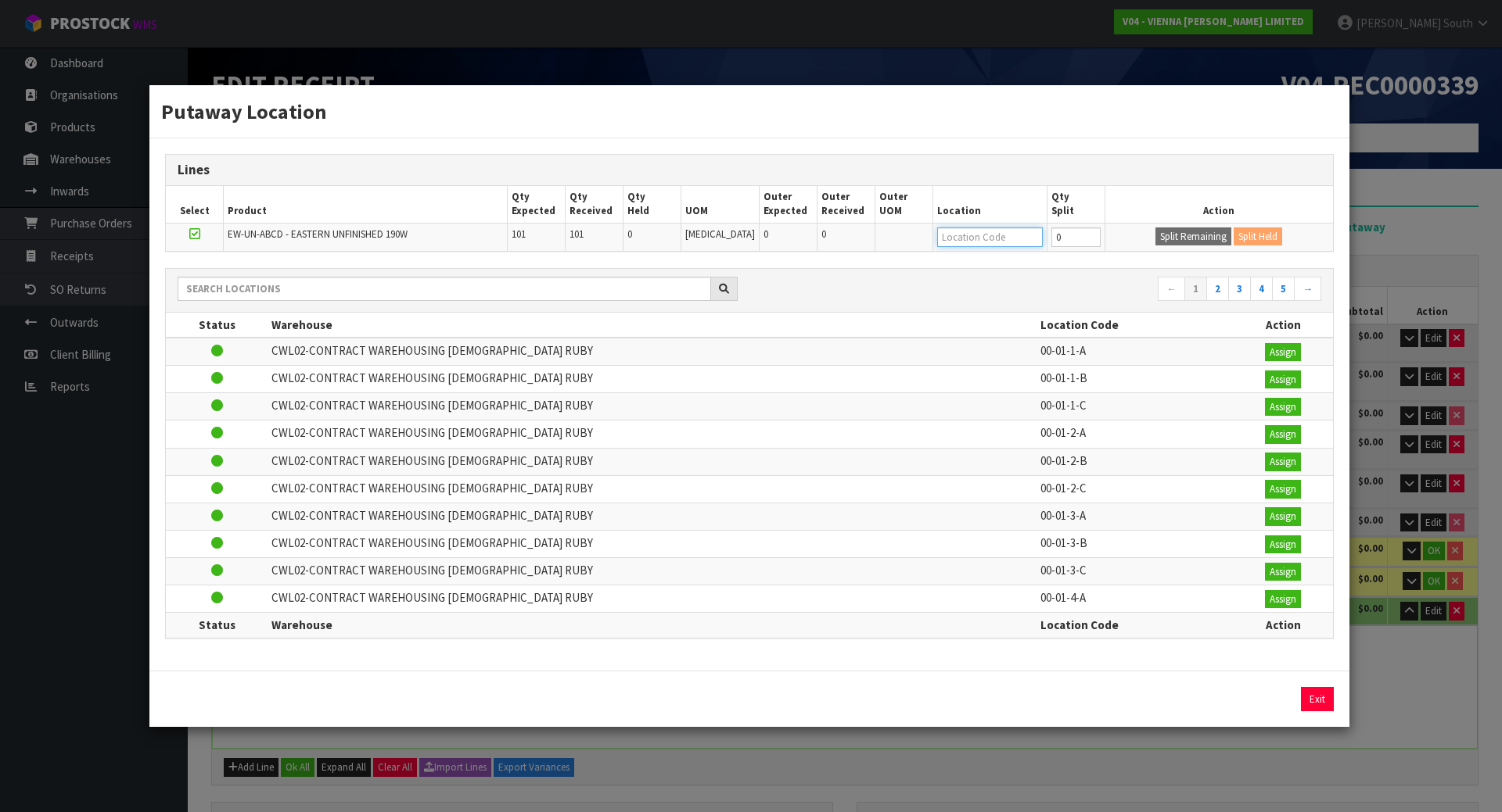
click at [979, 242] on input "text" at bounding box center [990, 237] width 106 height 19
drag, startPoint x: 1065, startPoint y: 232, endPoint x: 1009, endPoint y: 239, distance: 56.4
click at [1009, 239] on tr "EW-UN-ABCD - EASTERN UNFINISHED 190W 101 101 0 PCE 0 0 0 Split Remaining Split …" at bounding box center [749, 236] width 1167 height 28
click at [1003, 240] on input "text" at bounding box center [990, 237] width 106 height 19
click at [1070, 234] on input "55" at bounding box center [1076, 237] width 48 height 19
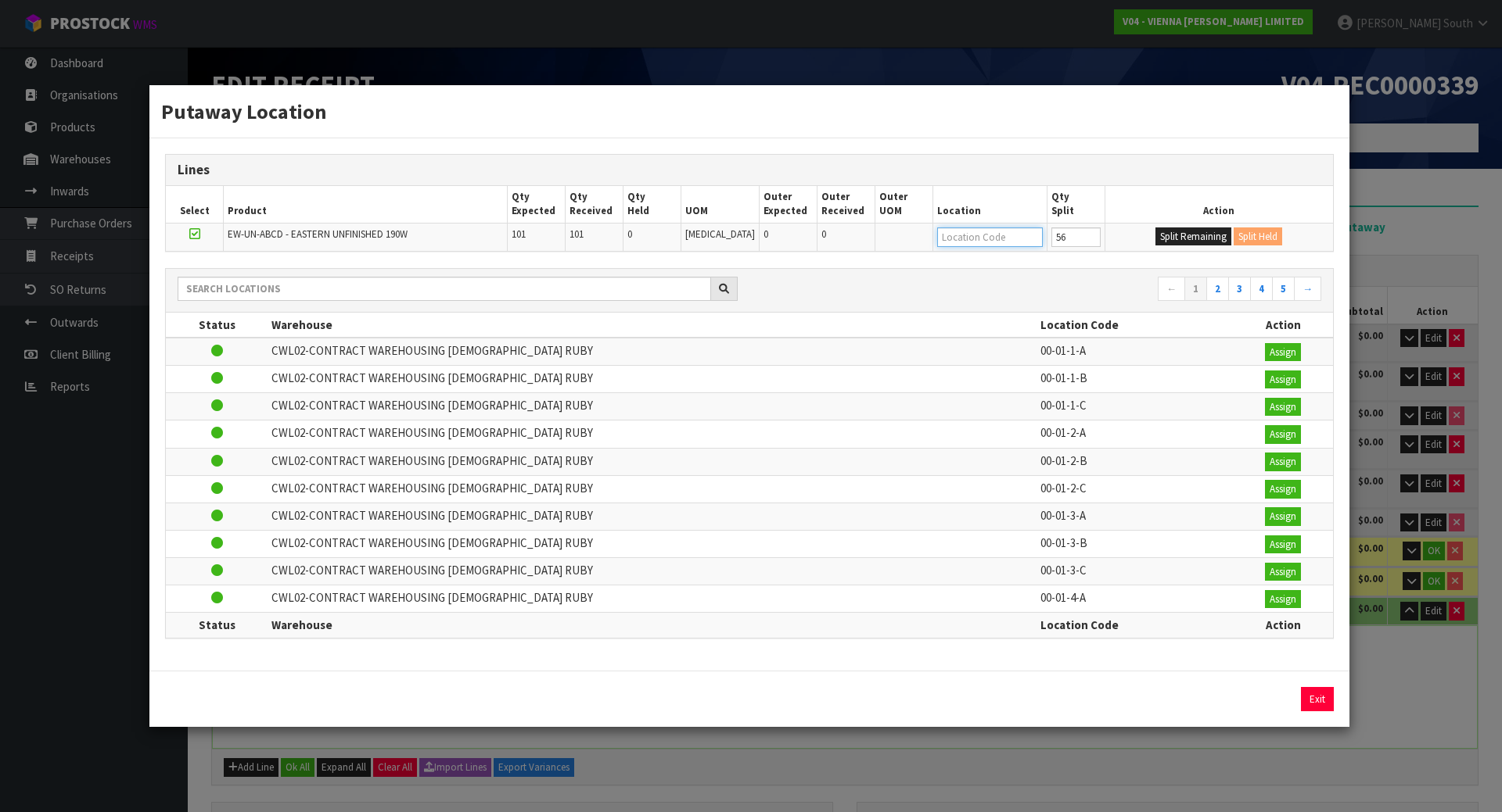
click at [977, 233] on input "text" at bounding box center [990, 237] width 106 height 19
click at [1190, 243] on button "Split Remaining" at bounding box center [1193, 236] width 76 height 18
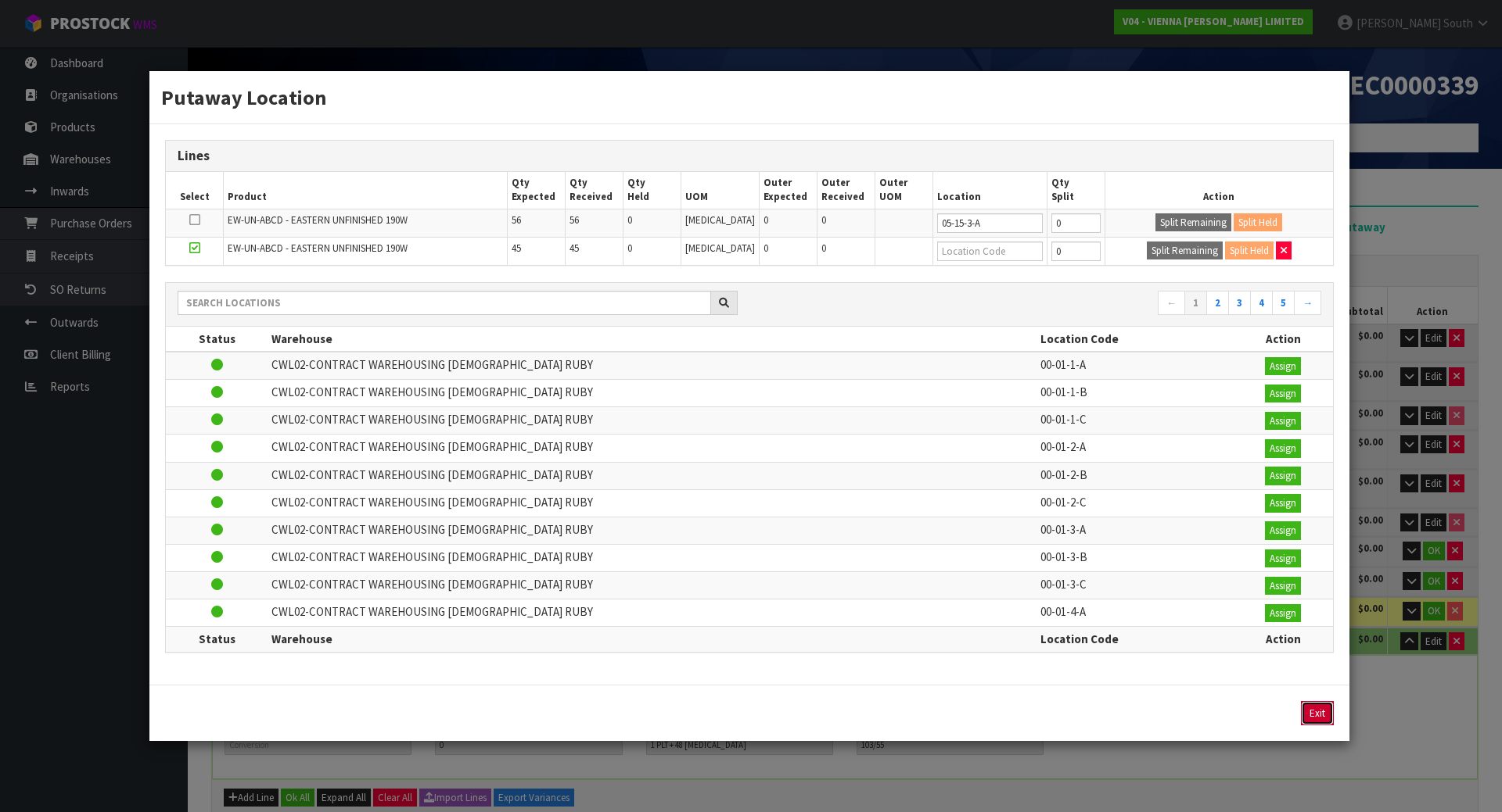
click at [1325, 724] on button "Exit" at bounding box center [1317, 714] width 33 height 25
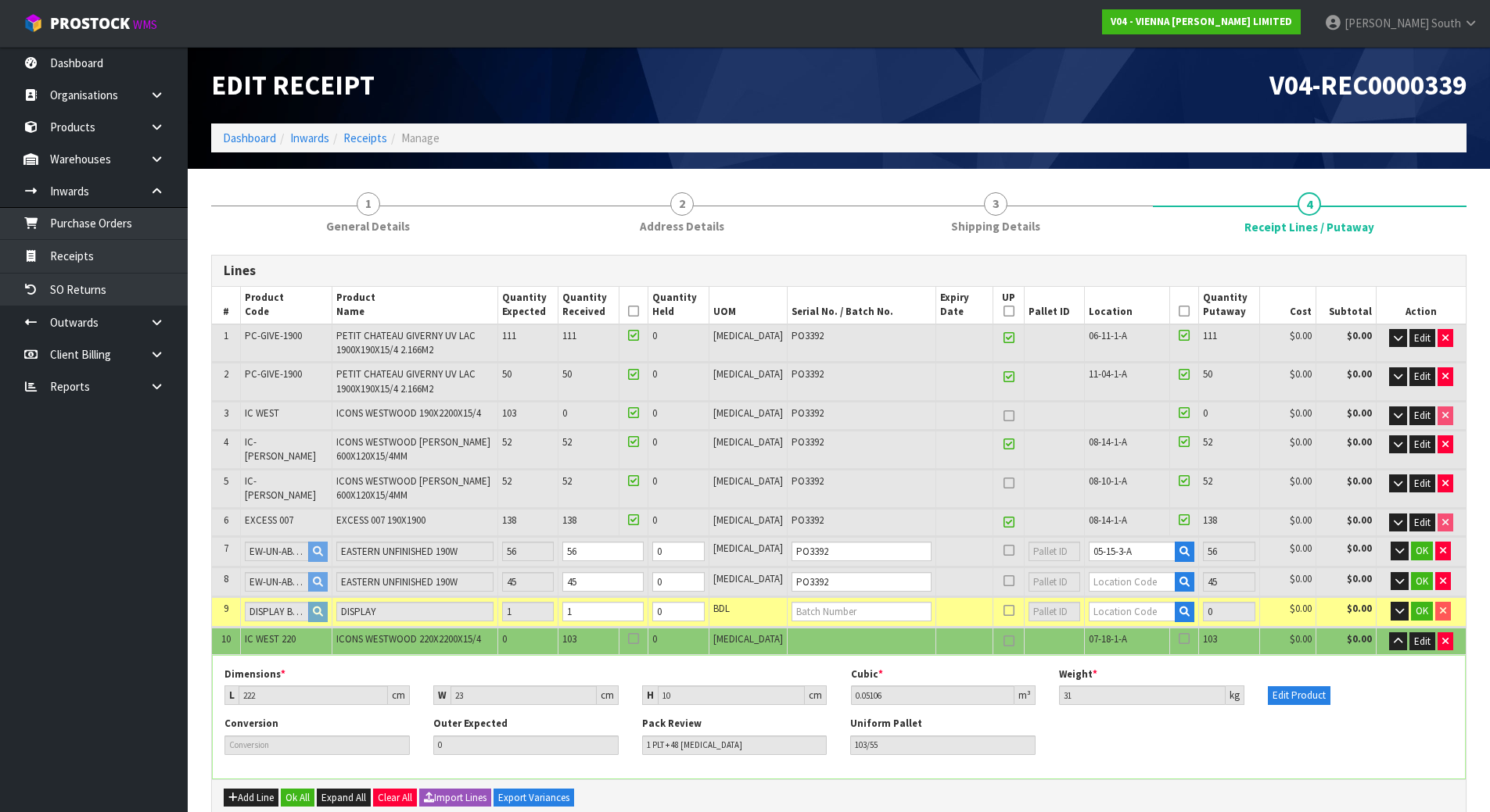
click at [1301, 556] on span "$0.00" at bounding box center [1300, 549] width 22 height 14
click at [1427, 552] on button "OK" at bounding box center [1421, 551] width 22 height 18
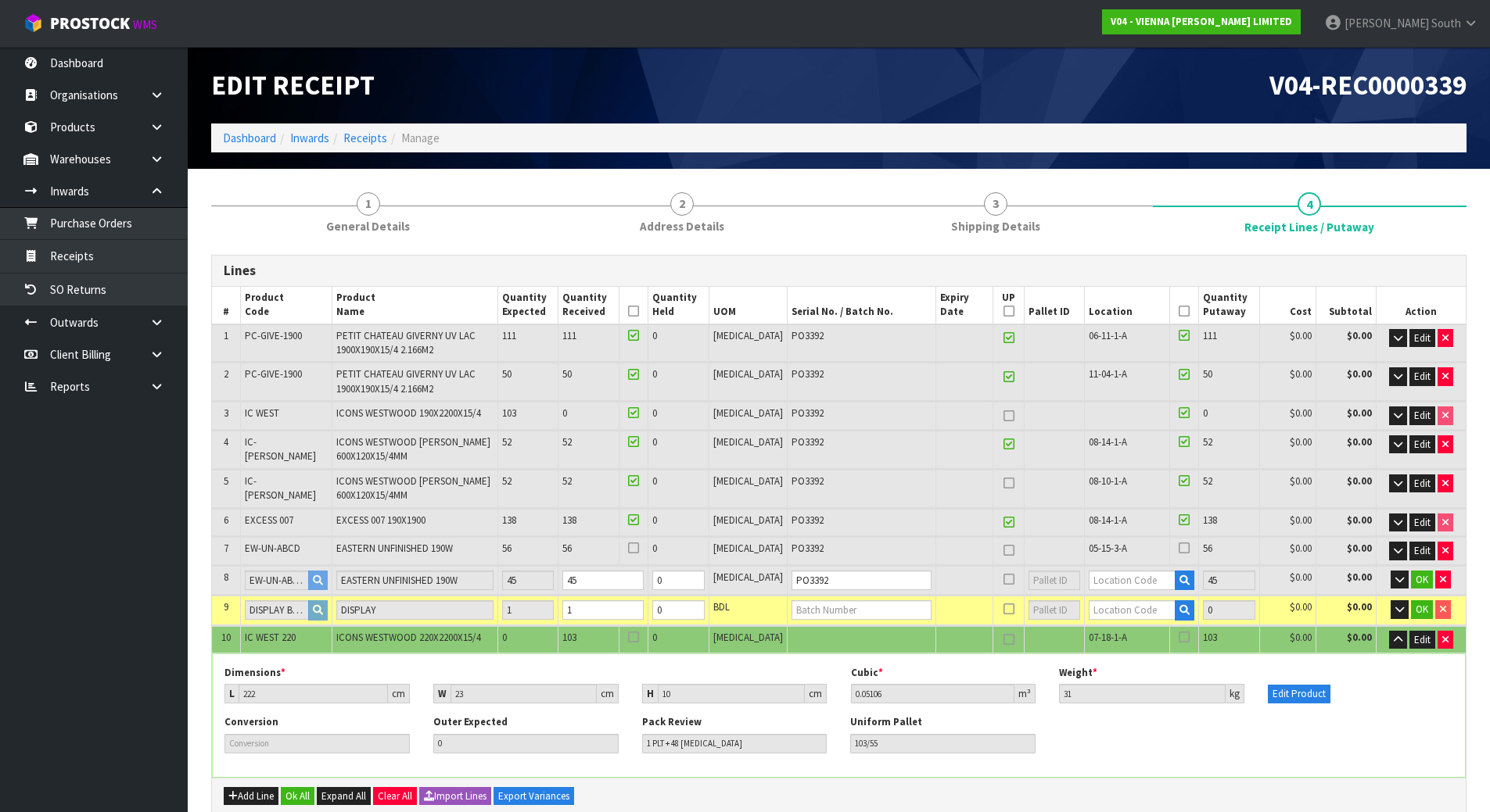
click at [1178, 548] on icon at bounding box center [1183, 548] width 11 height 1
click at [0, 0] on input "checkbox" at bounding box center [0, 0] width 0 height 0
click at [639, 549] on icon at bounding box center [633, 548] width 11 height 1
click at [0, 0] on input "checkbox" at bounding box center [0, 0] width 0 height 0
click at [1115, 580] on input "text" at bounding box center [1132, 581] width 87 height 19
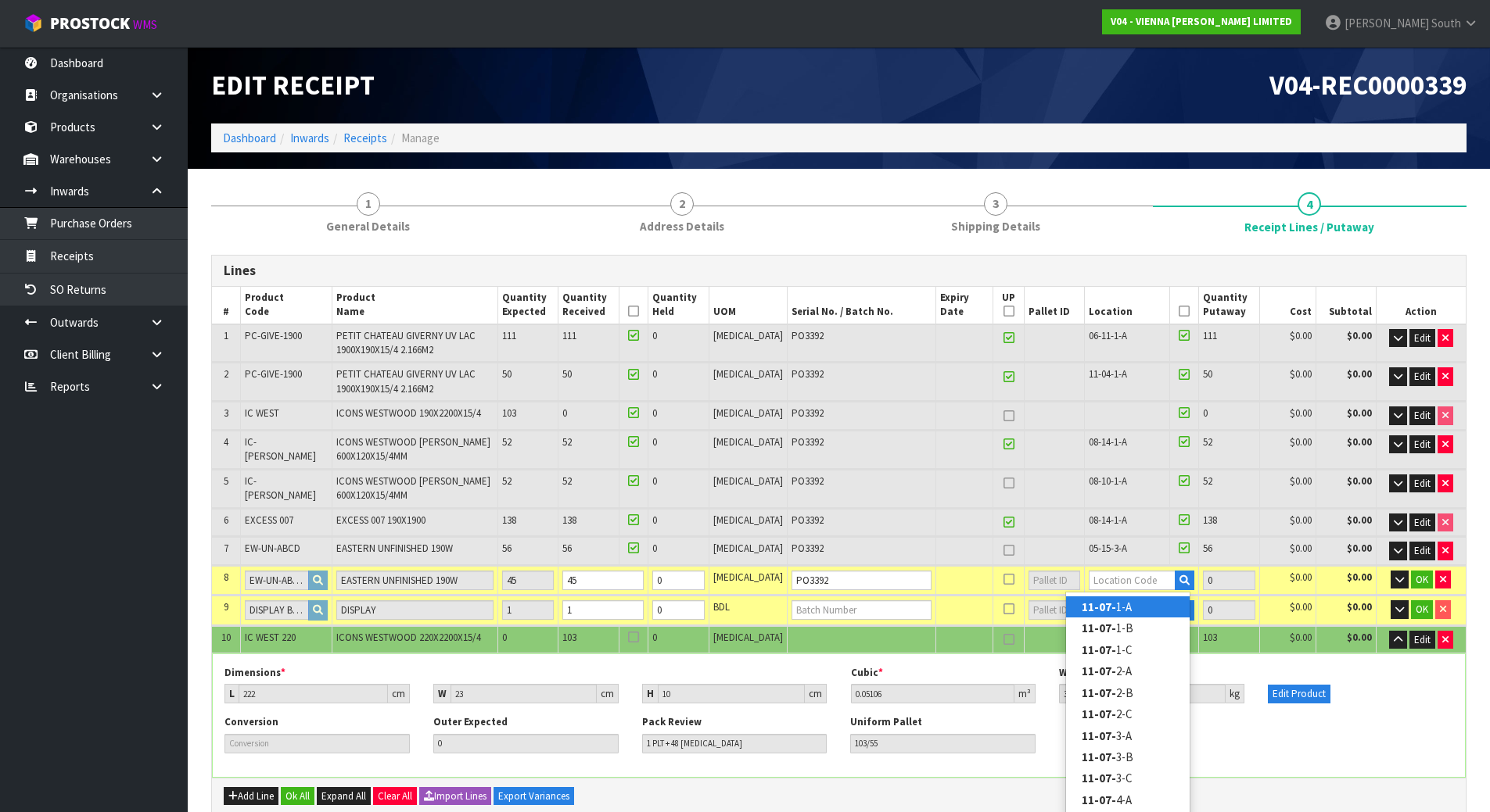
click at [1120, 604] on link "11-07- 1-A" at bounding box center [1128, 607] width 124 height 21
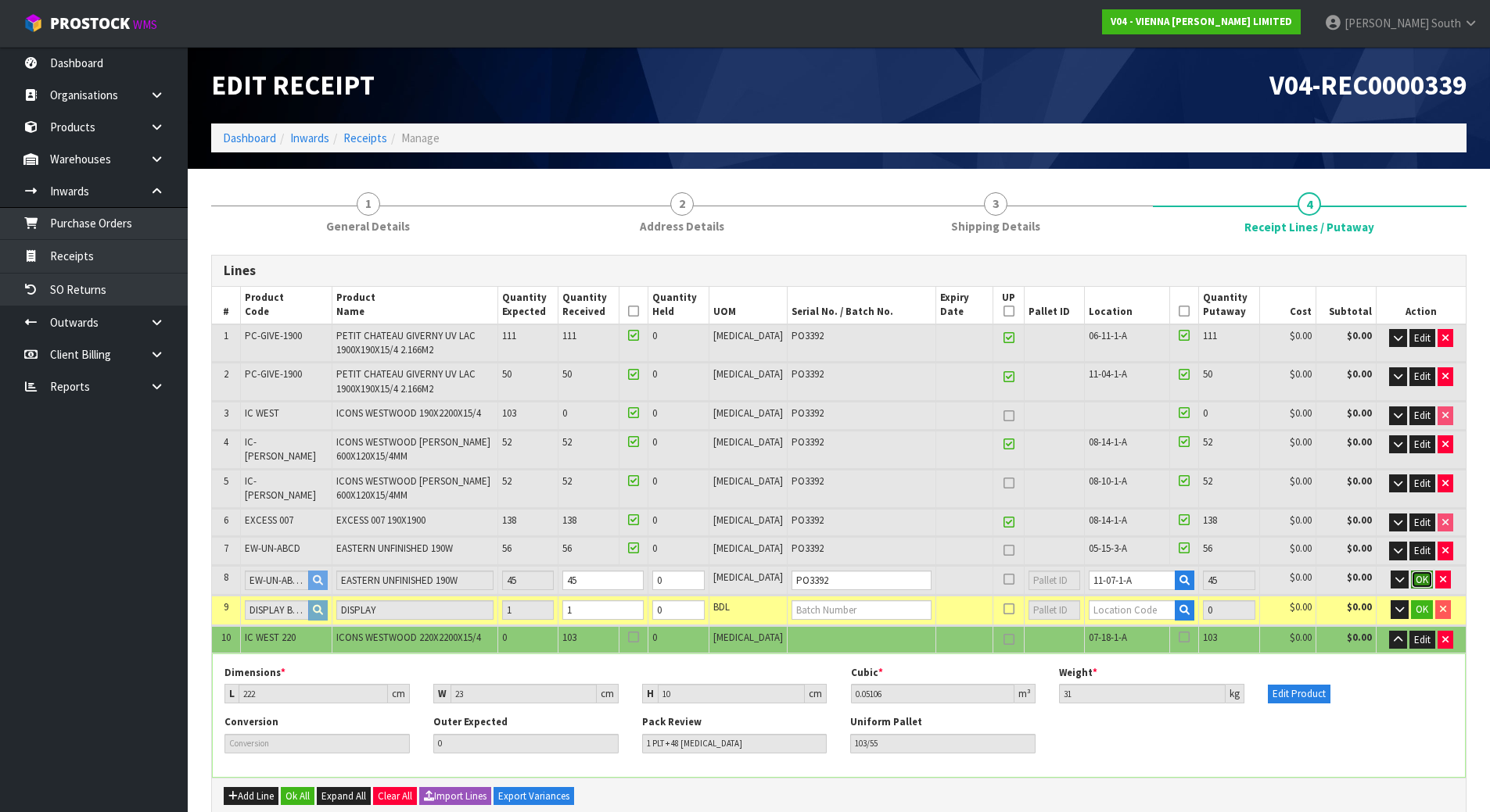
click at [1412, 576] on button "OK" at bounding box center [1421, 580] width 22 height 18
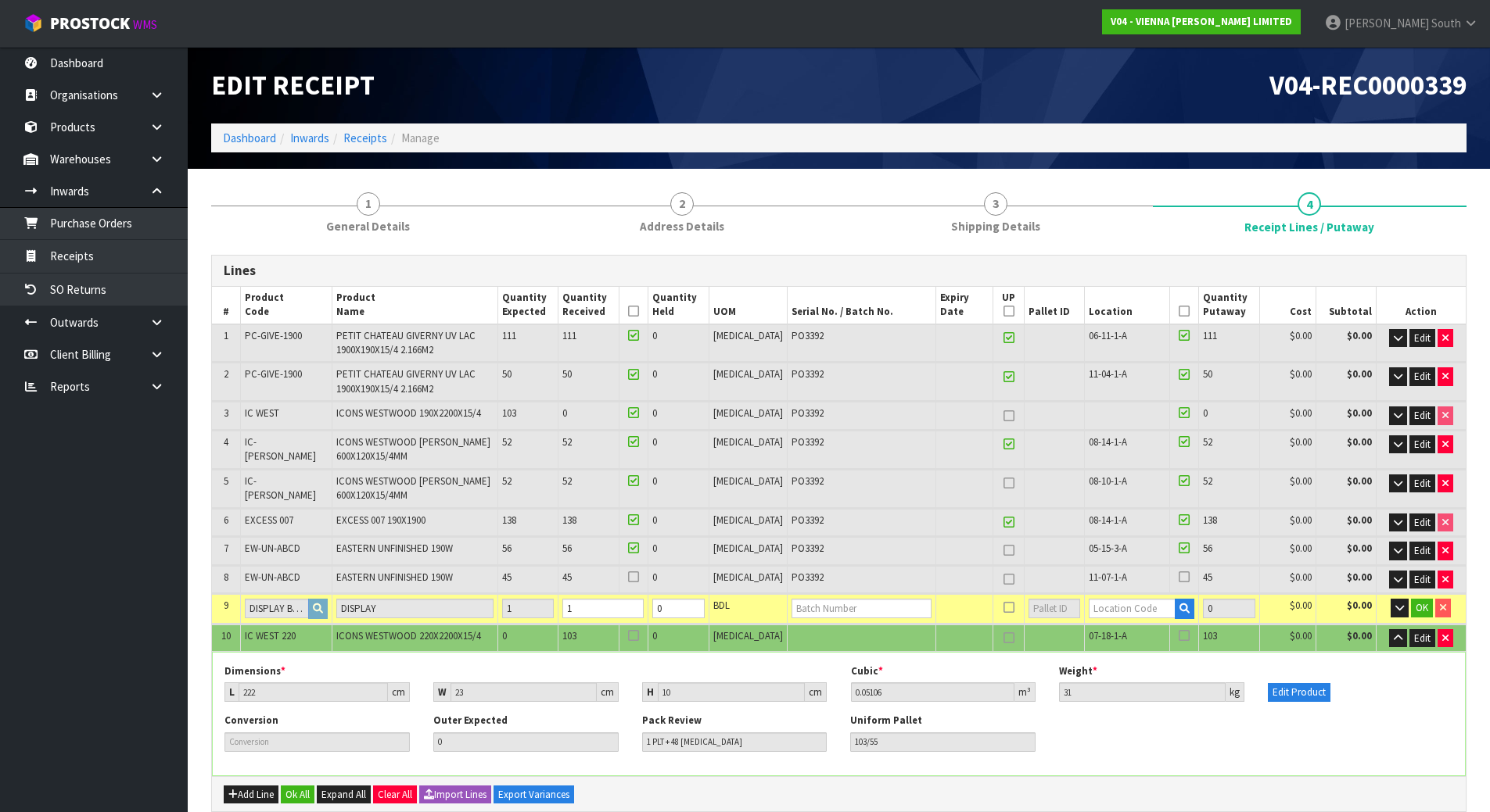
click at [639, 577] on icon at bounding box center [633, 577] width 11 height 1
click at [0, 0] on input "checkbox" at bounding box center [0, 0] width 0 height 0
click at [1178, 577] on icon at bounding box center [1183, 577] width 11 height 1
click at [0, 0] on input "checkbox" at bounding box center [0, 0] width 0 height 0
click at [644, 608] on input "1" at bounding box center [603, 609] width 81 height 19
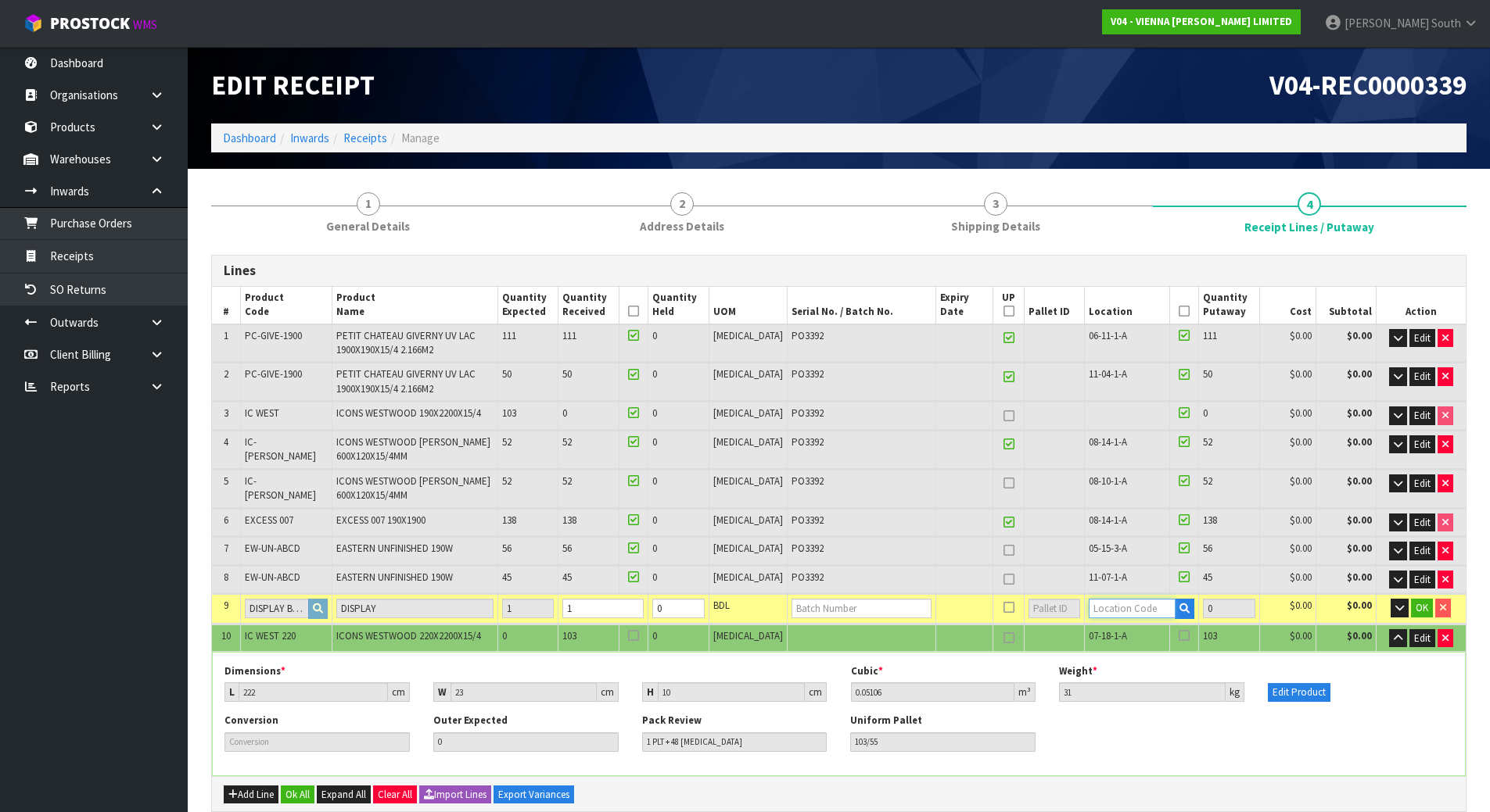
click at [1101, 613] on input "text" at bounding box center [1132, 609] width 87 height 19
click at [1003, 551] on icon at bounding box center [1008, 551] width 11 height 1
click at [1003, 580] on icon at bounding box center [1008, 580] width 11 height 1
click at [1106, 614] on input "text" at bounding box center [1132, 609] width 87 height 19
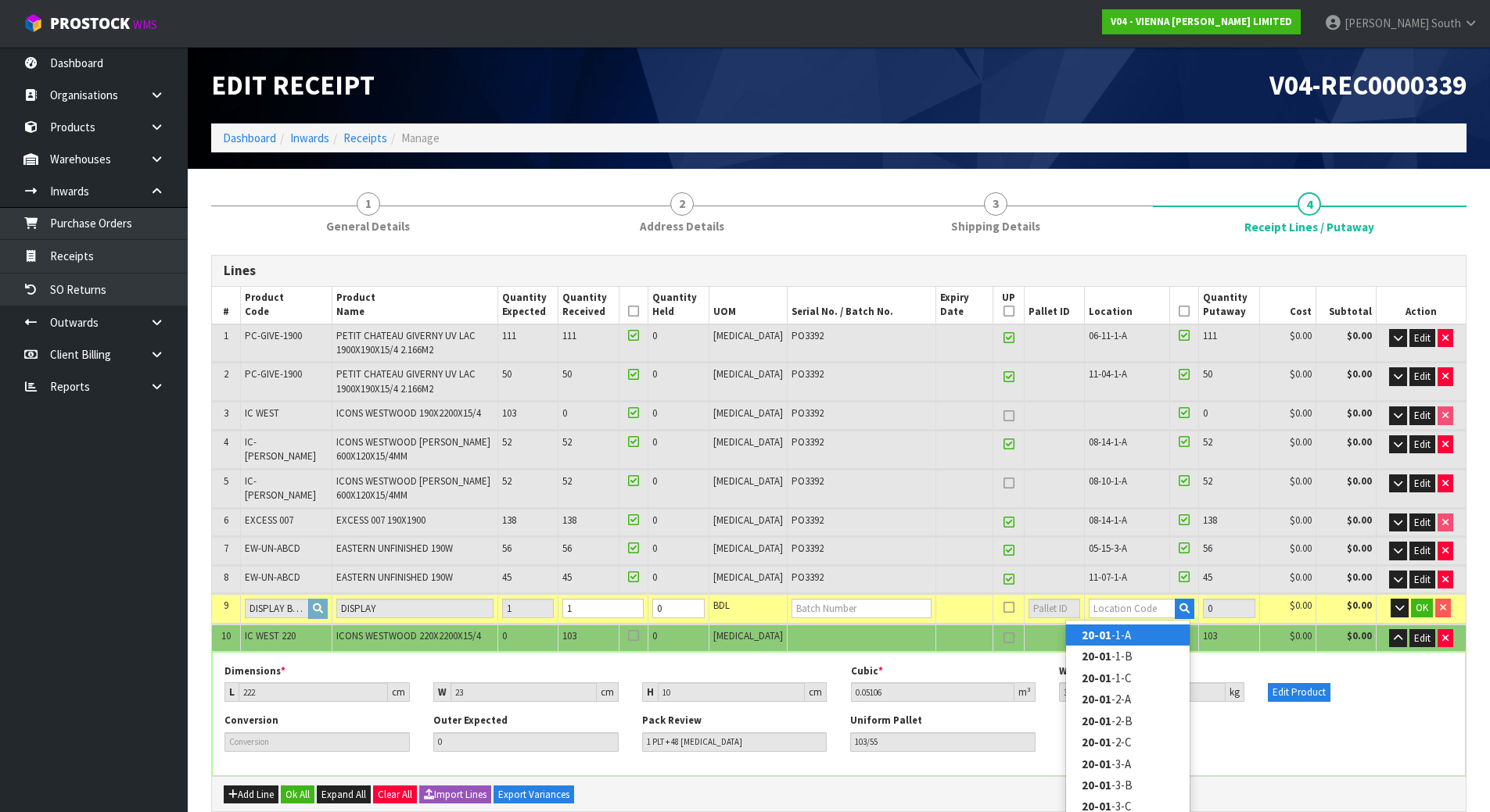
click at [1129, 634] on link "20-01 -1-A" at bounding box center [1128, 635] width 124 height 21
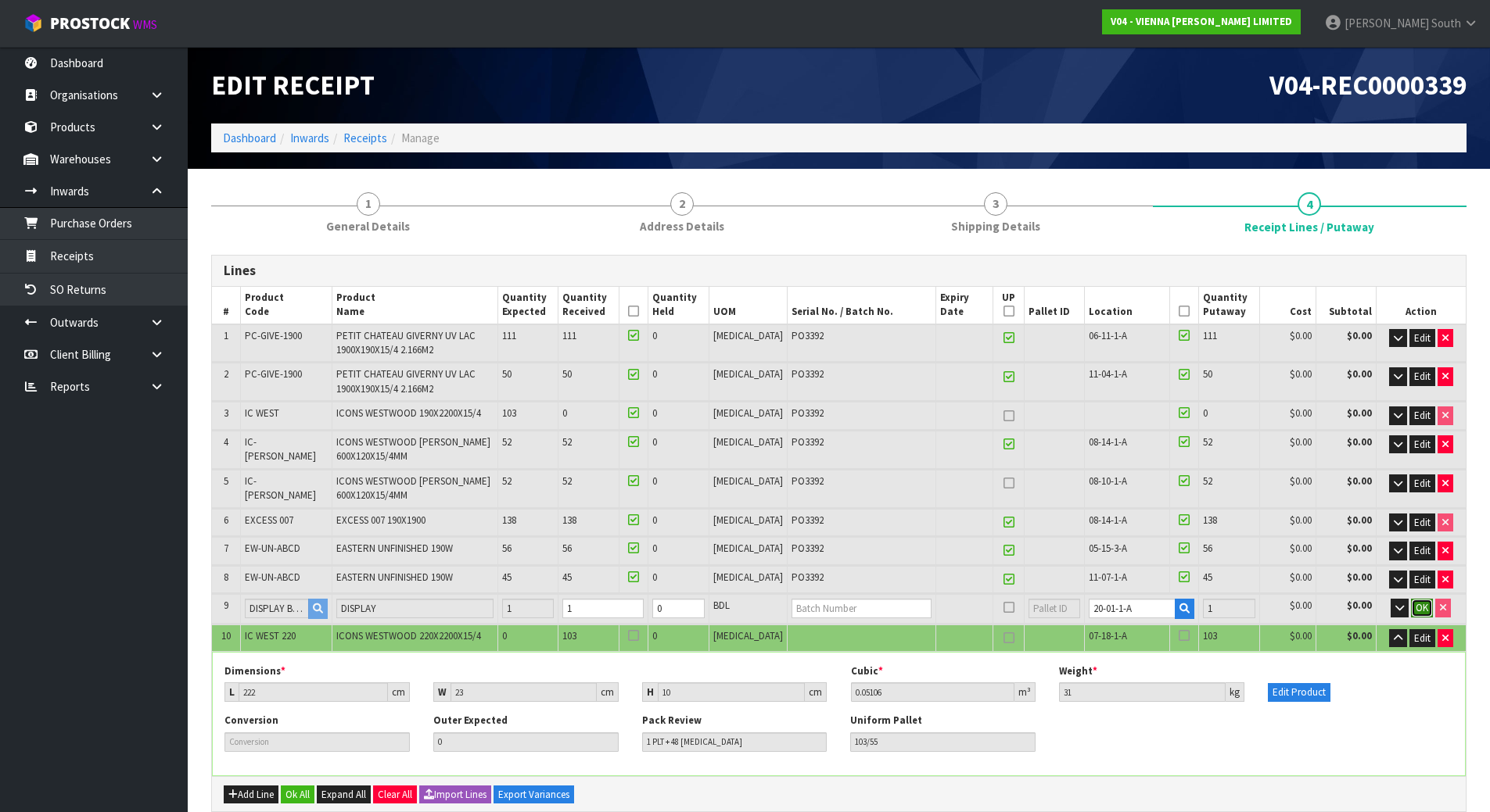
click at [1415, 608] on span "OK" at bounding box center [1421, 608] width 13 height 14
click at [820, 608] on input "text" at bounding box center [862, 609] width 140 height 19
click at [1429, 614] on button "OK" at bounding box center [1421, 608] width 22 height 18
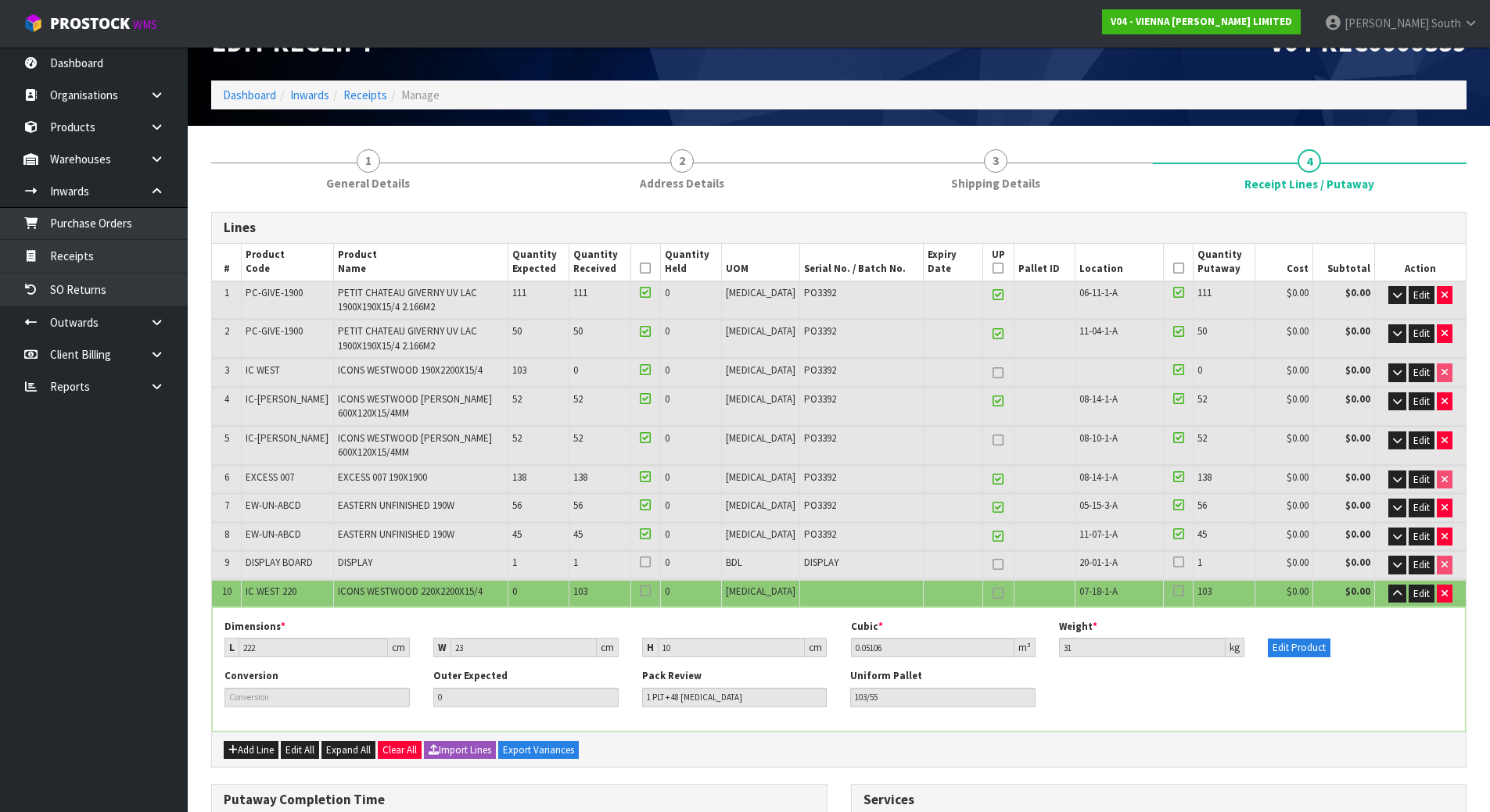
scroll to position [78, 0]
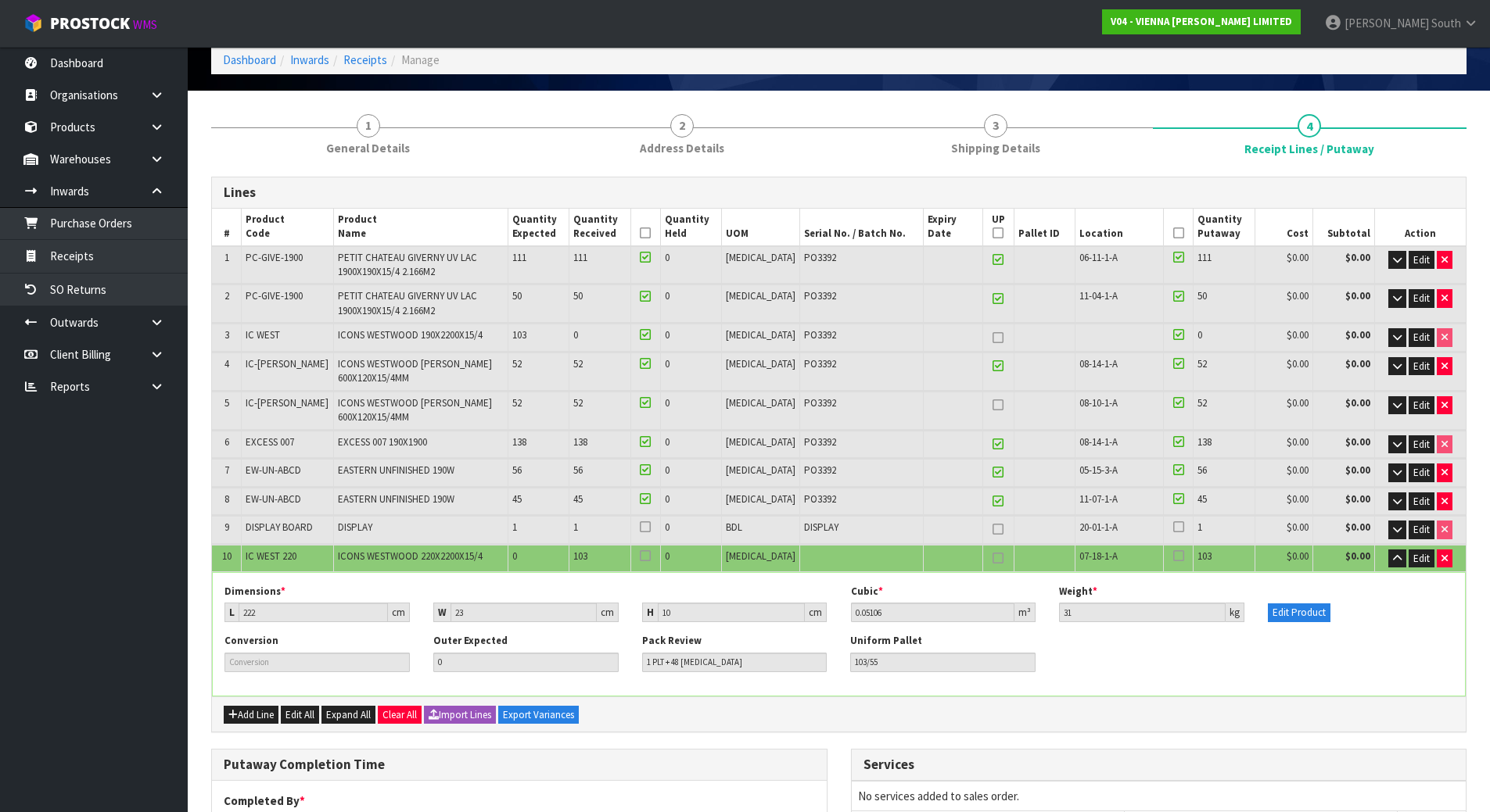
click at [1173, 234] on icon at bounding box center [1178, 233] width 11 height 1
click at [651, 233] on icon at bounding box center [645, 233] width 11 height 1
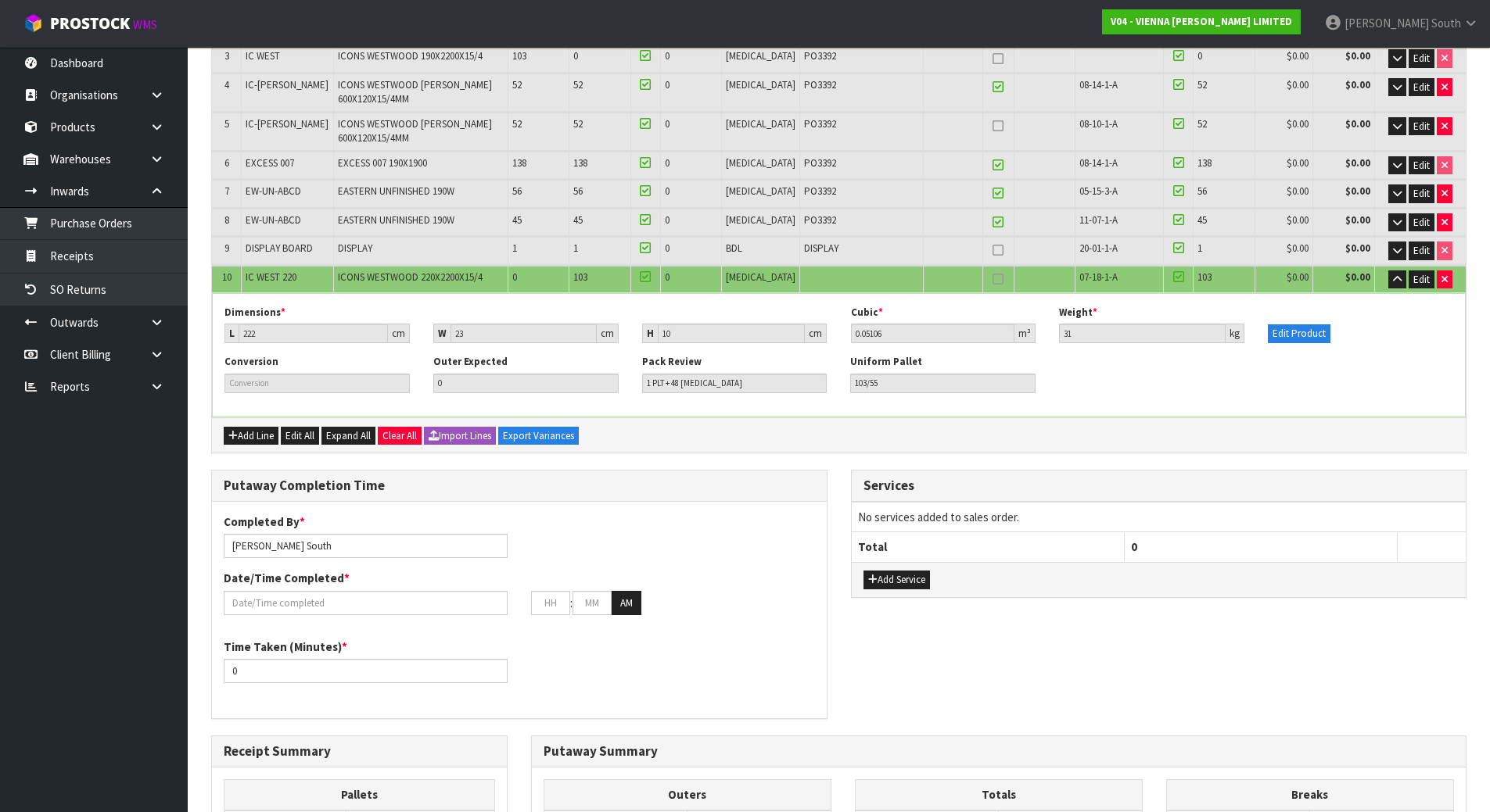
scroll to position [391, 0]
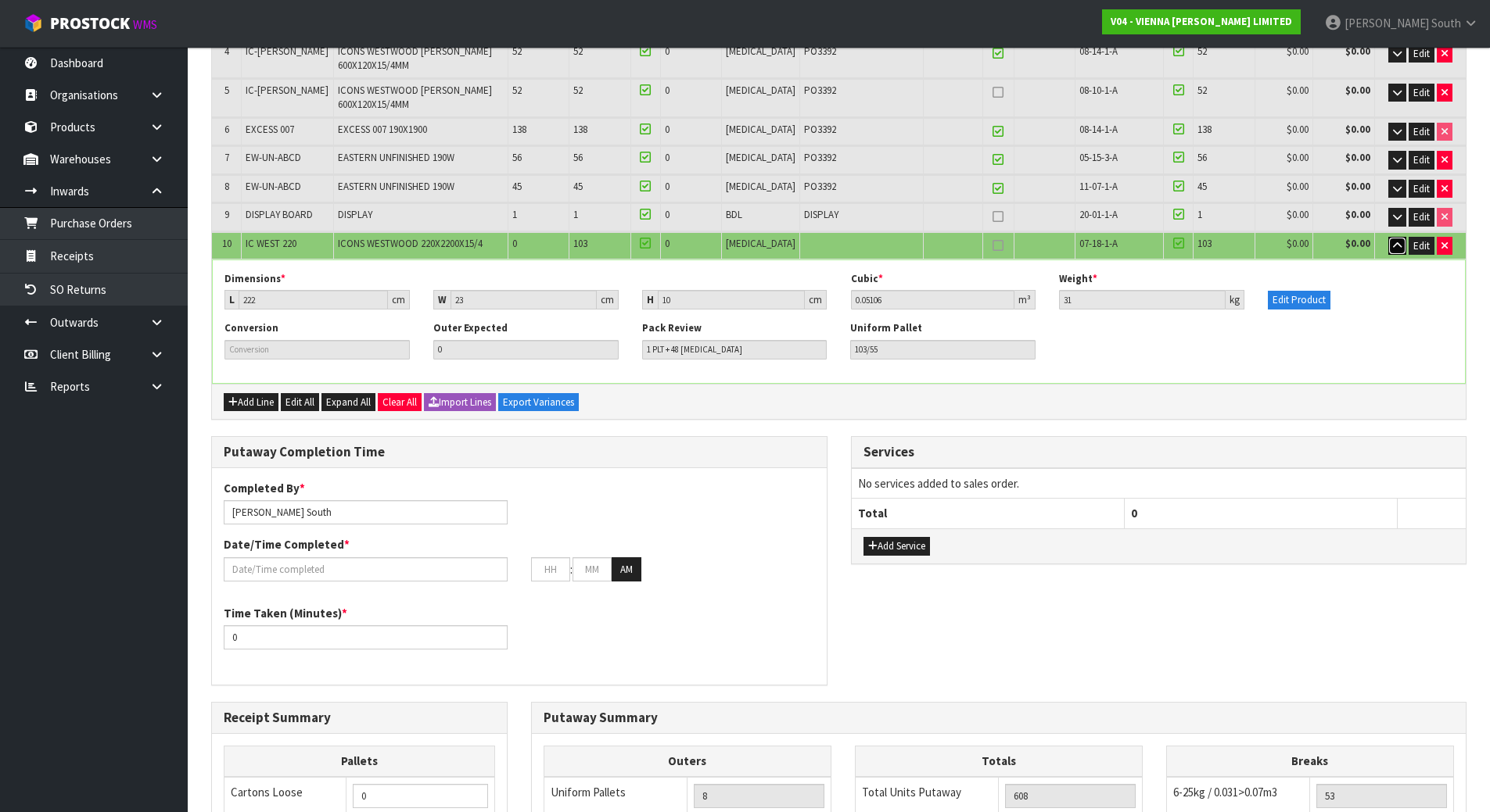
click at [1395, 253] on button "button" at bounding box center [1397, 246] width 18 height 18
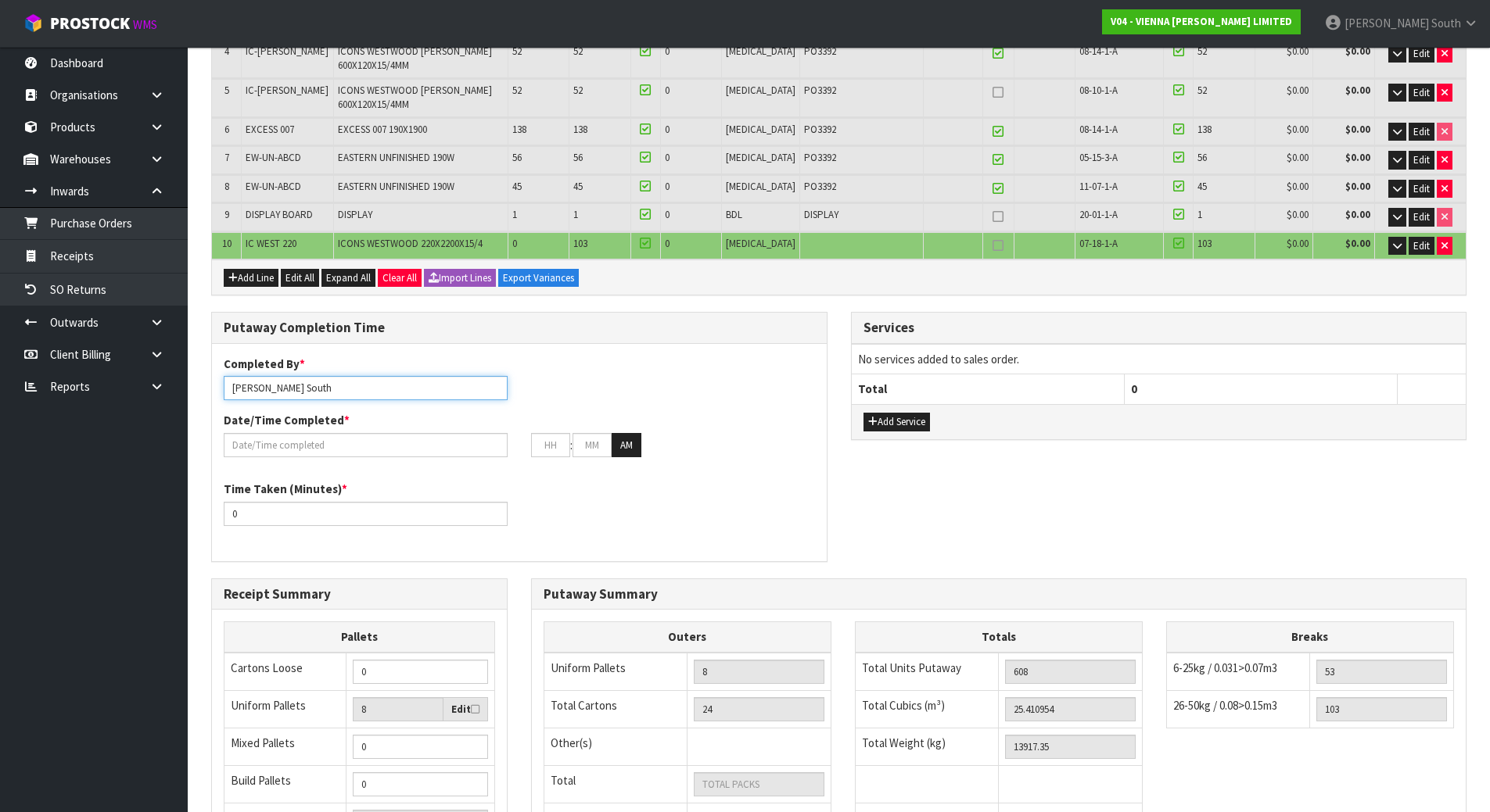
click at [393, 388] on input "Zachary South" at bounding box center [365, 388] width 284 height 24
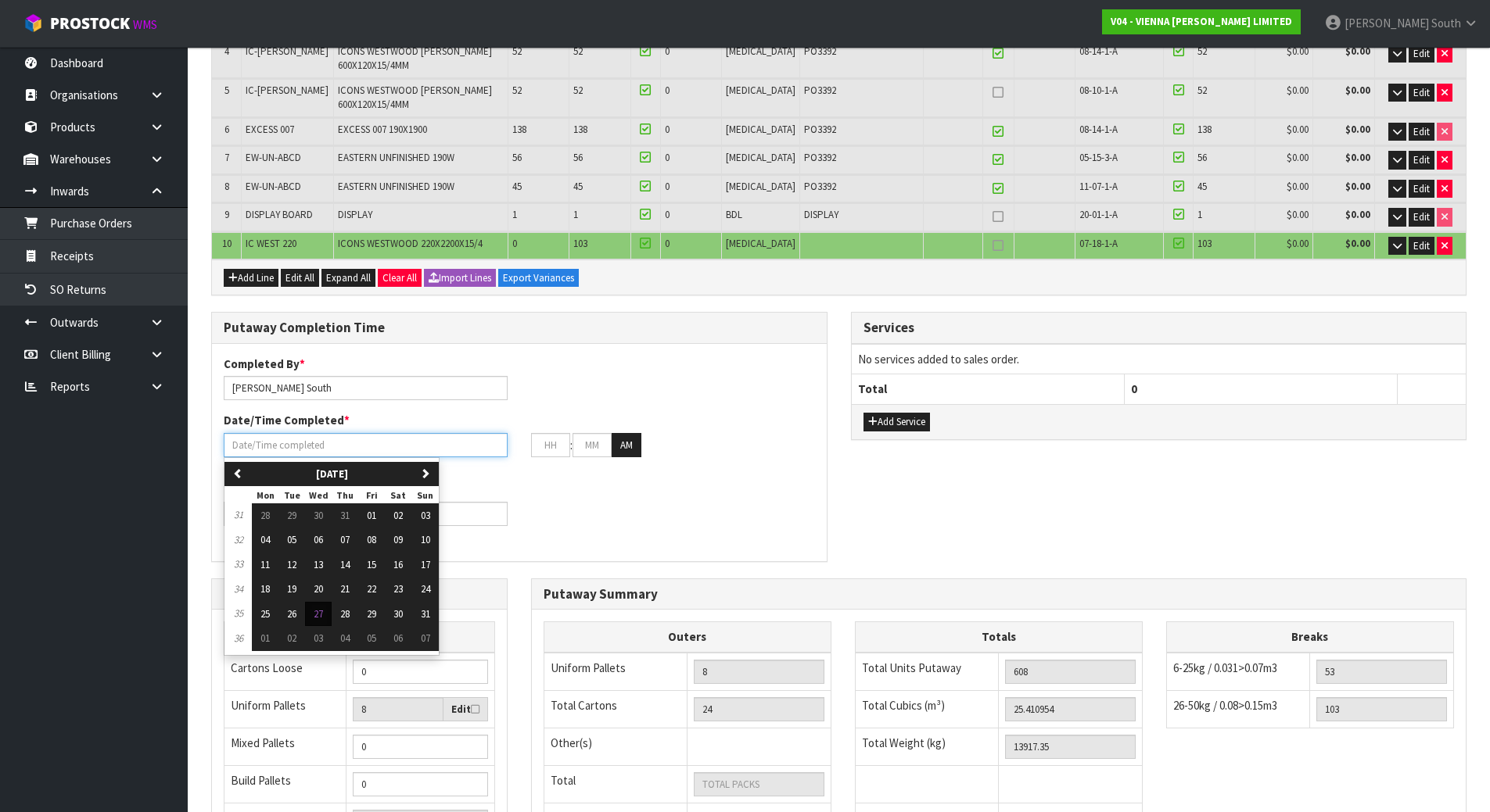
click at [344, 436] on input "text" at bounding box center [365, 445] width 284 height 24
click at [319, 614] on span "27" at bounding box center [319, 615] width 10 height 14
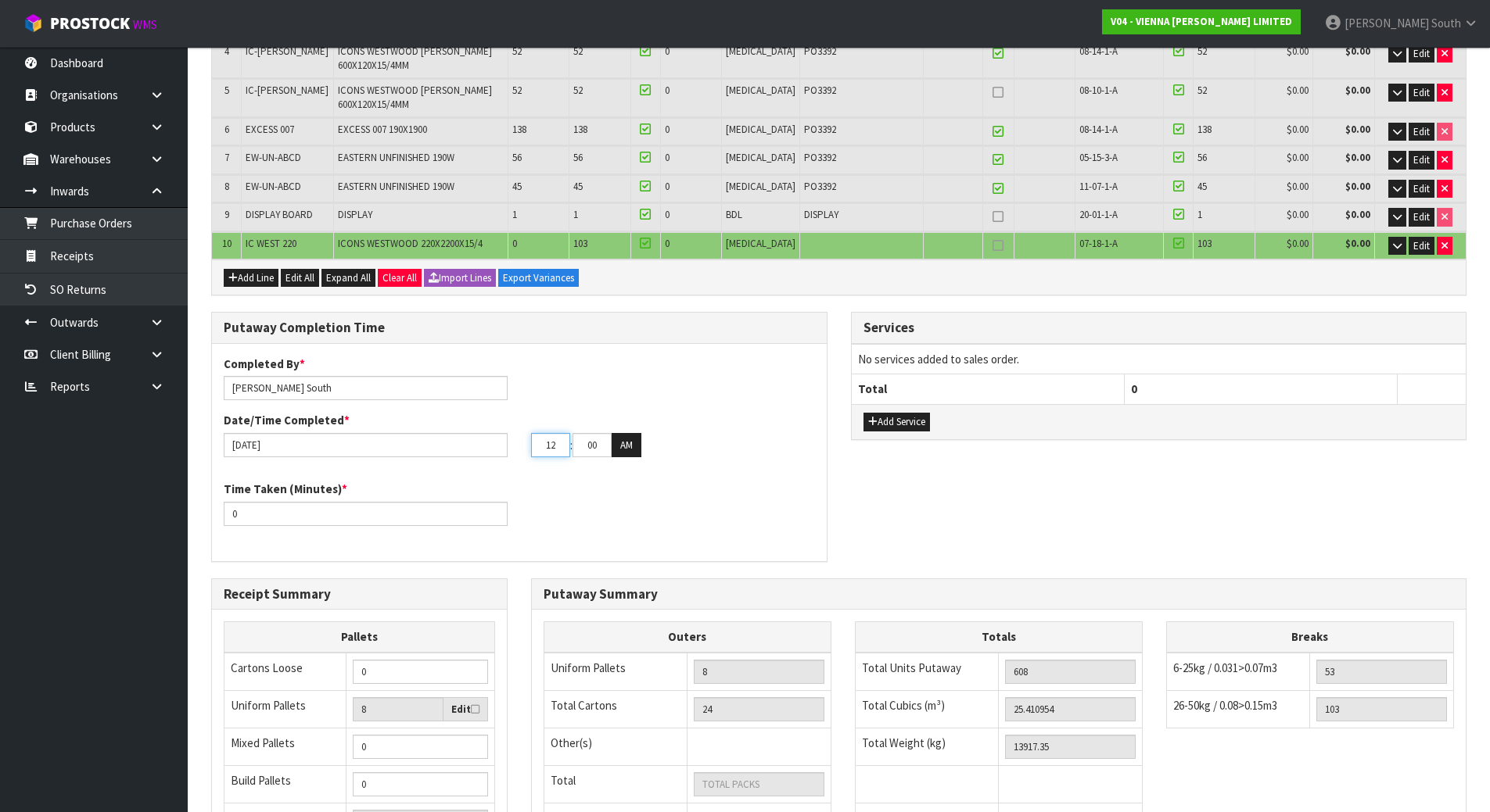
drag, startPoint x: 563, startPoint y: 442, endPoint x: 500, endPoint y: 447, distance: 63.2
click at [500, 447] on div "27/08/2025 12 : 00 : 00 AM" at bounding box center [519, 446] width 615 height 25
drag, startPoint x: 595, startPoint y: 454, endPoint x: 583, endPoint y: 454, distance: 12.0
click at [583, 454] on input "00" at bounding box center [592, 445] width 39 height 24
click at [637, 445] on button "AM" at bounding box center [626, 446] width 30 height 25
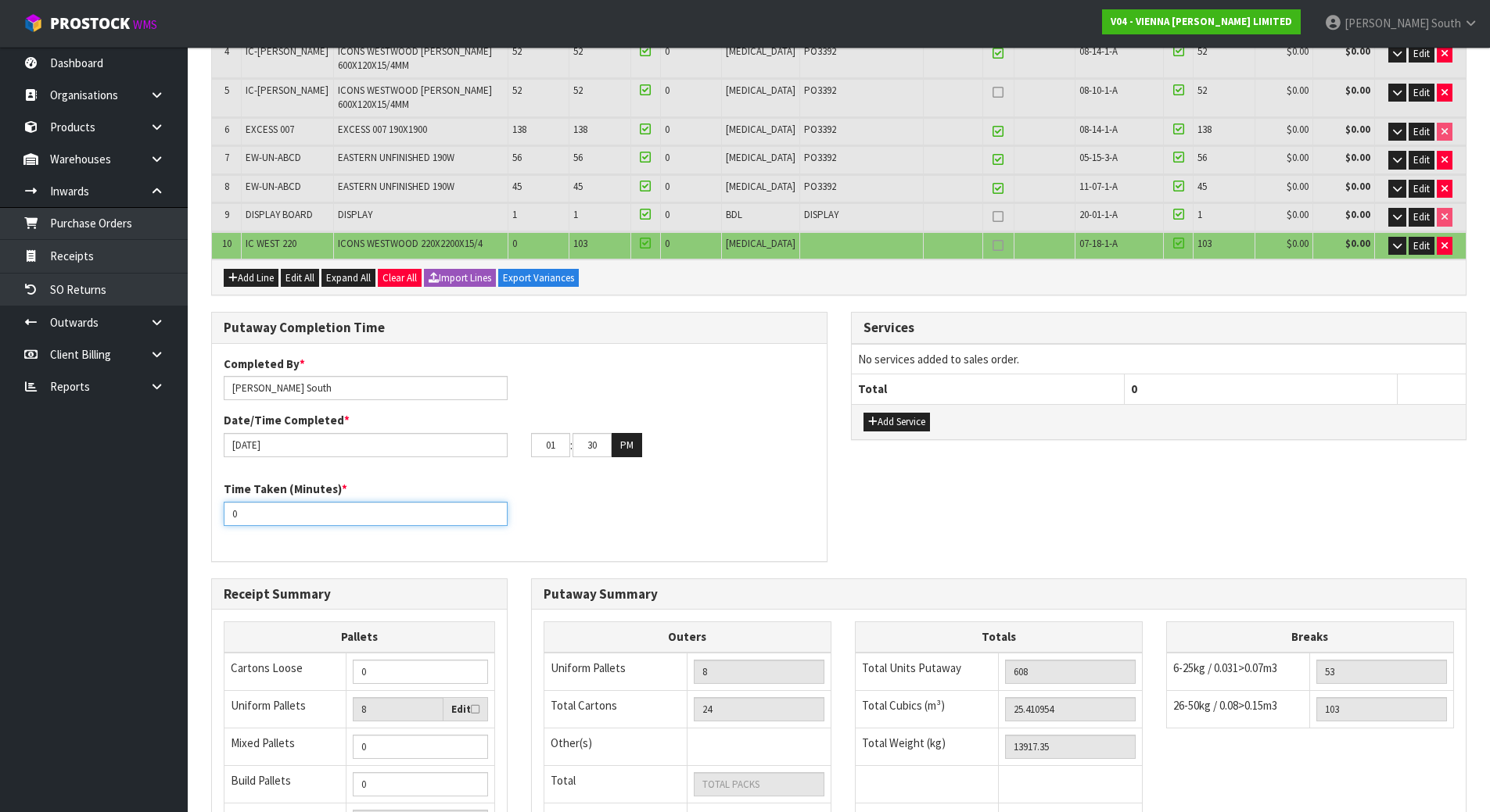
drag, startPoint x: 293, startPoint y: 521, endPoint x: 117, endPoint y: 509, distance: 176.4
click at [117, 421] on body "Toggle navigation ProStock WMS V04 - VIENNA WOODS LIMITED Zachary South Logout …" at bounding box center [745, 15] width 1490 height 812
click at [307, 510] on input "number" at bounding box center [365, 514] width 284 height 24
click at [563, 488] on div "Time Taken (Minutes) * 270" at bounding box center [519, 509] width 615 height 56
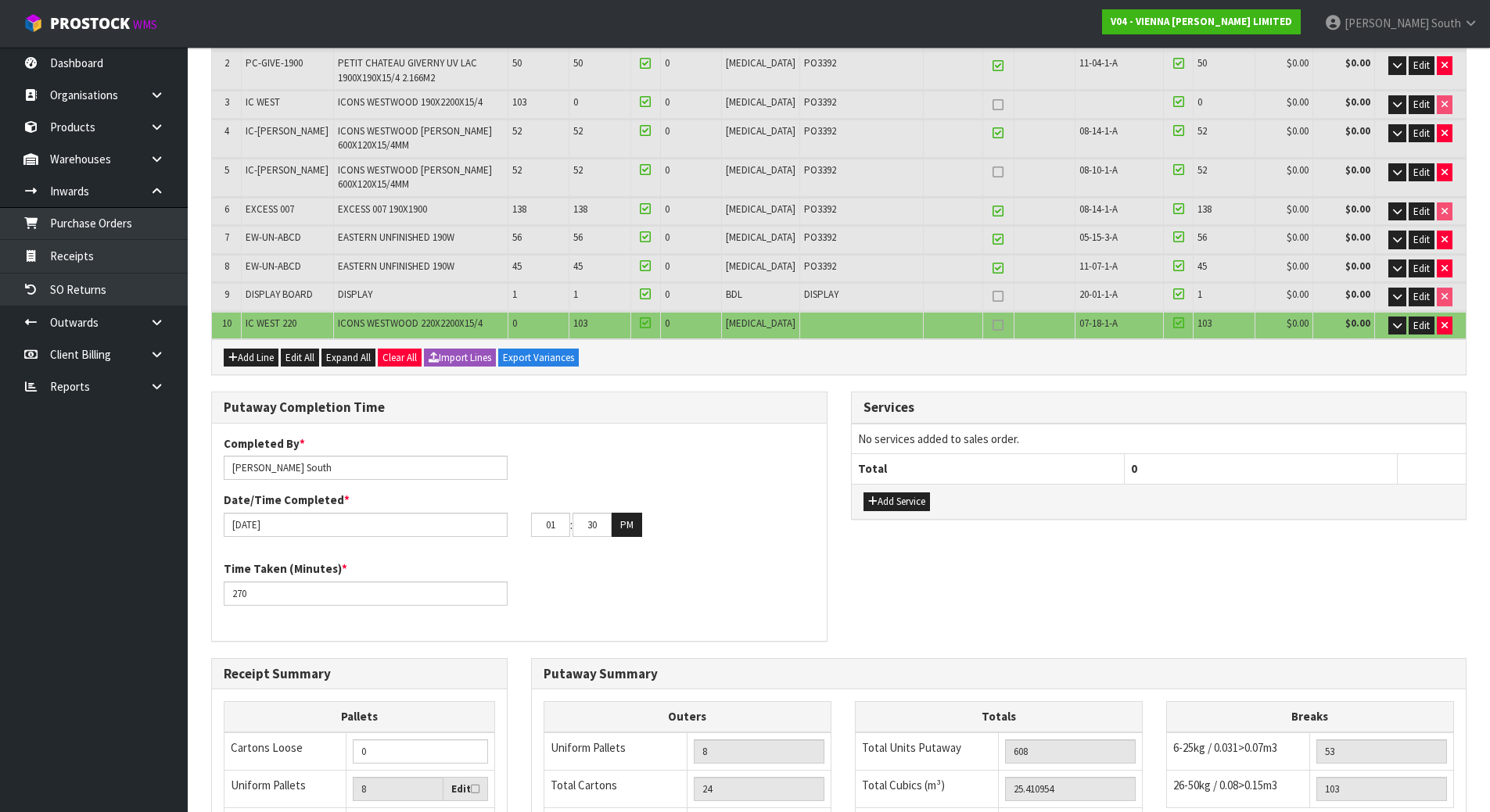
scroll to position [284, 0]
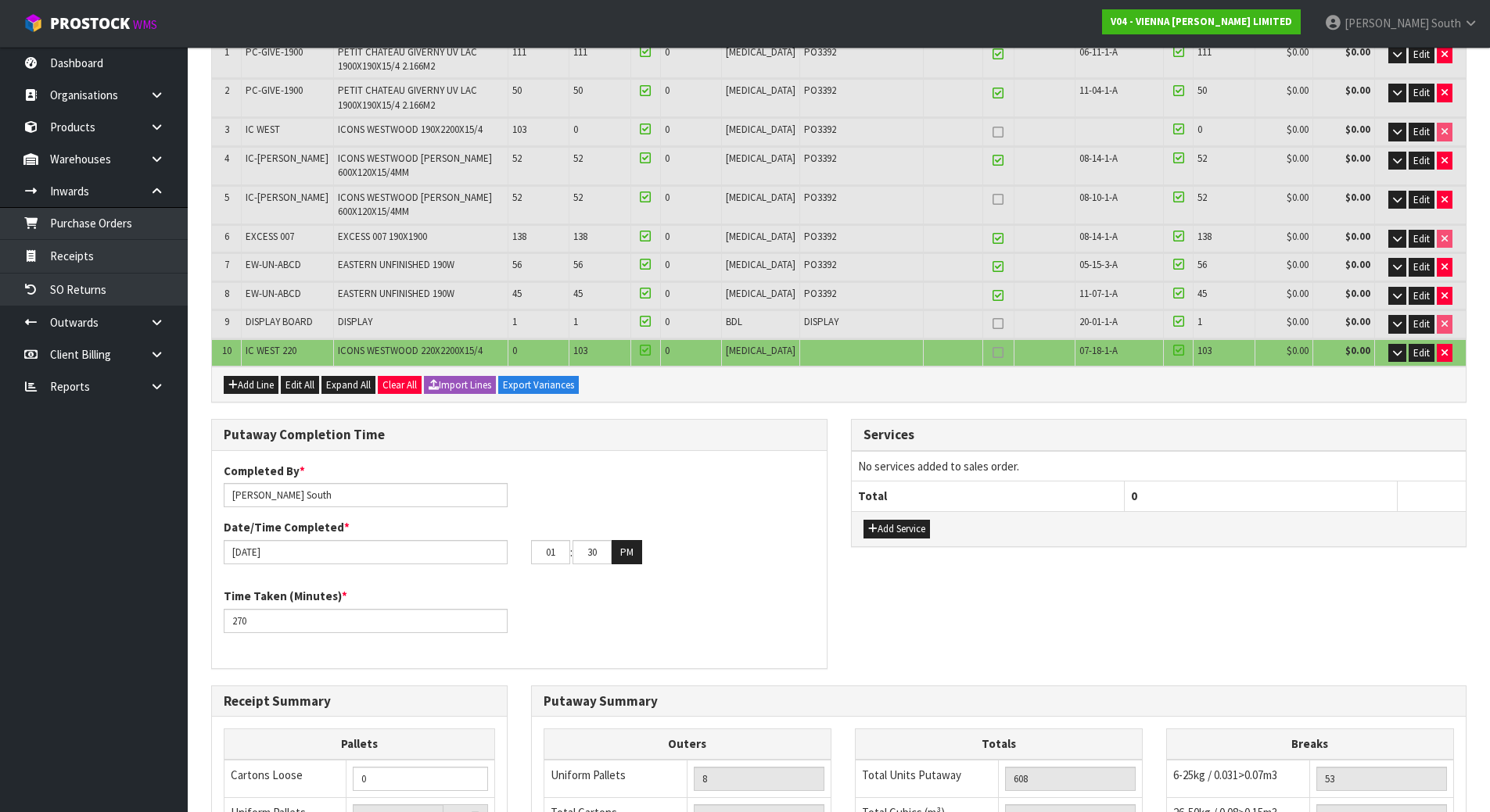
click at [988, 353] on link at bounding box center [997, 352] width 20 height 18
click at [992, 323] on icon at bounding box center [997, 323] width 11 height 1
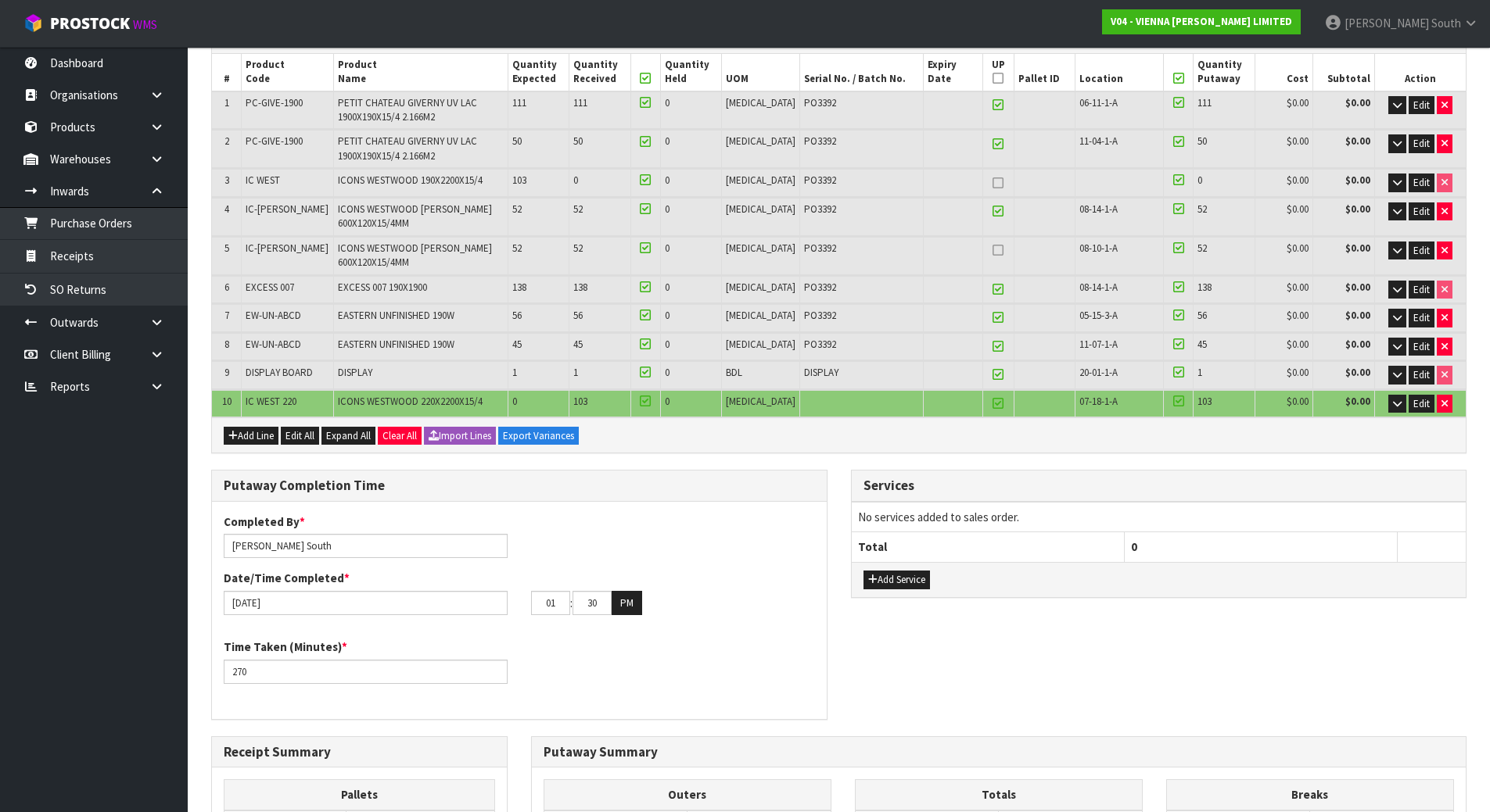
scroll to position [205, 0]
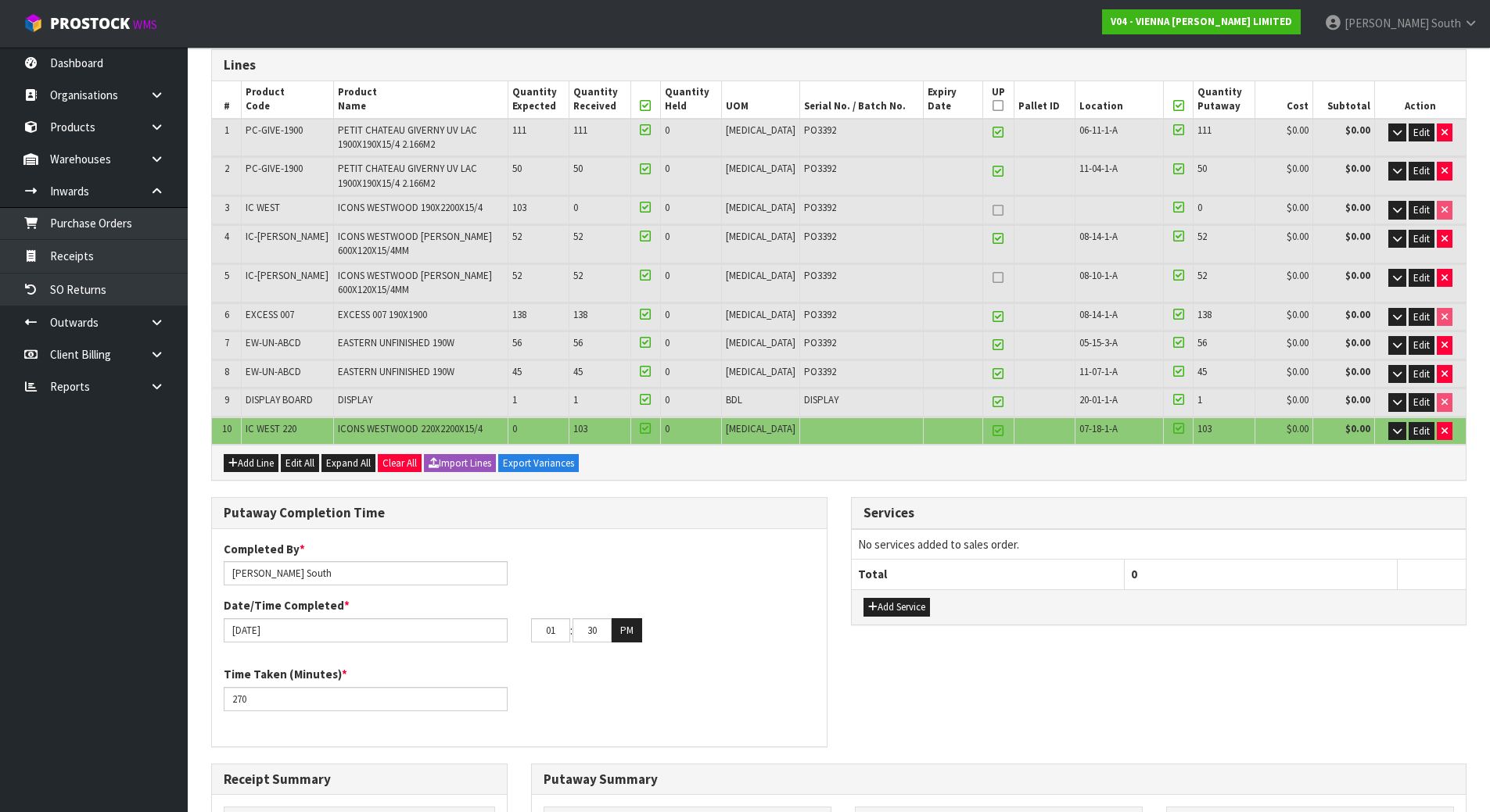
click at [992, 279] on icon at bounding box center [997, 278] width 11 height 1
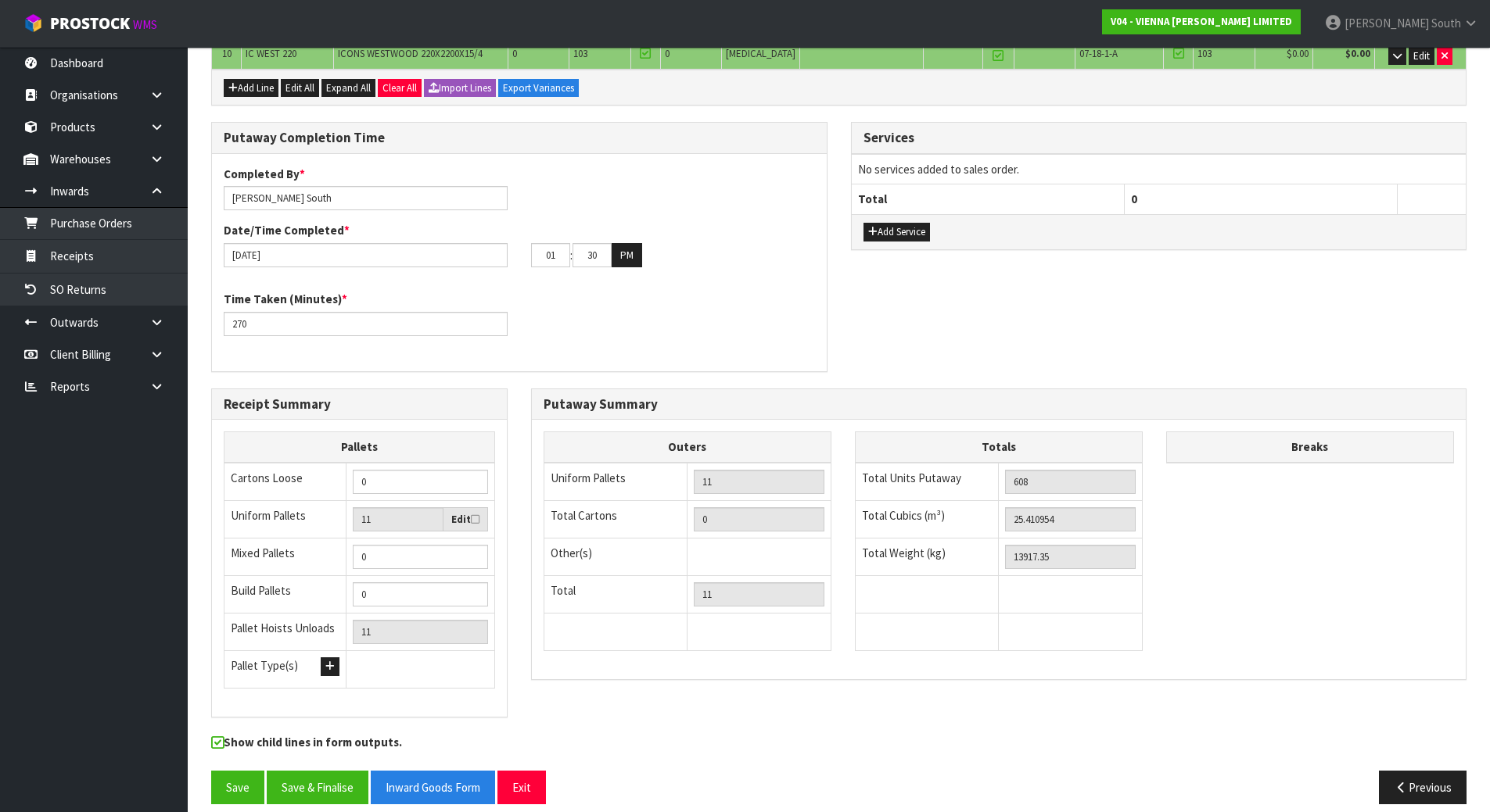
scroll to position [596, 0]
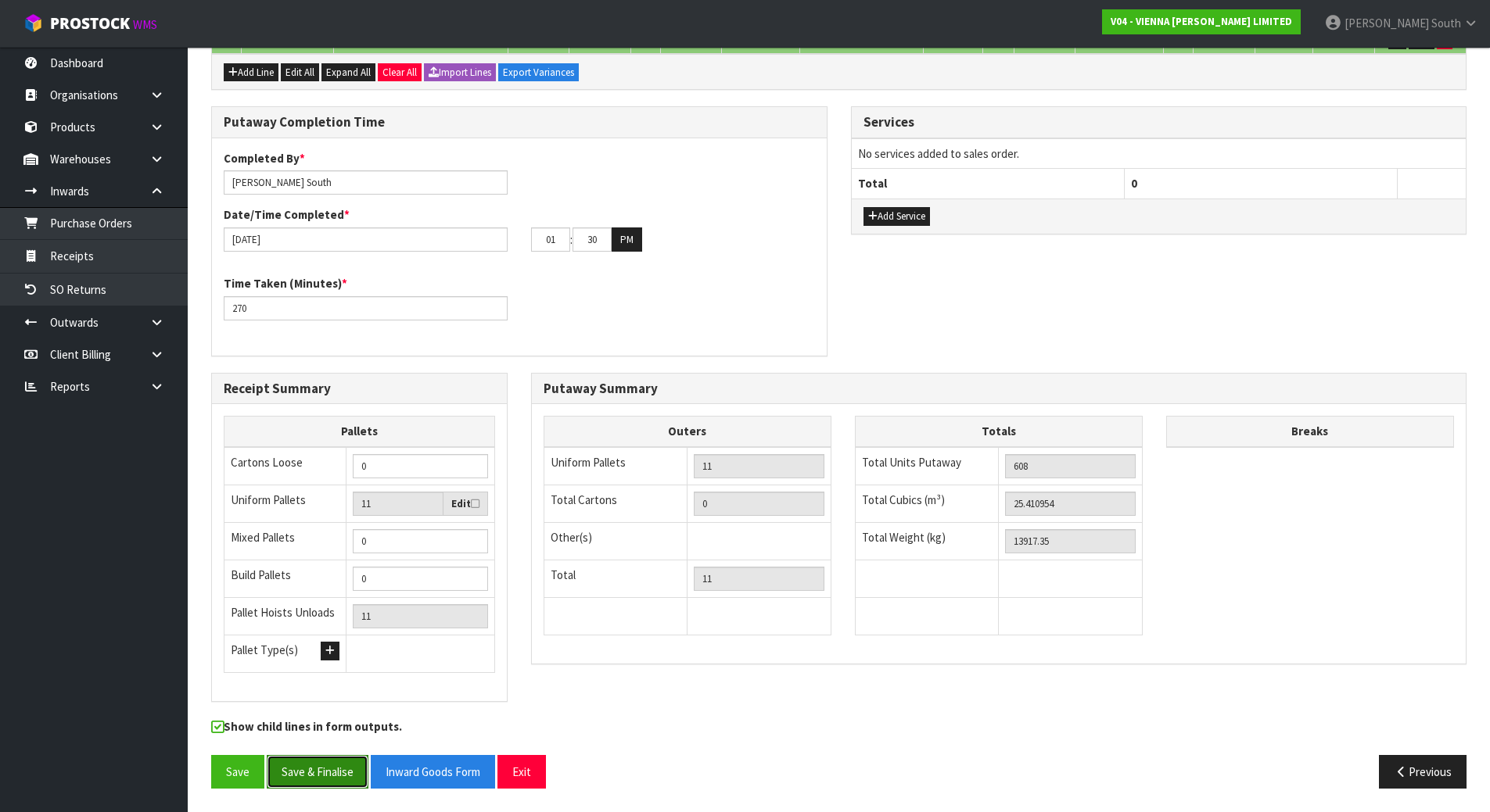
click at [344, 779] on button "Save & Finalise" at bounding box center [317, 771] width 102 height 34
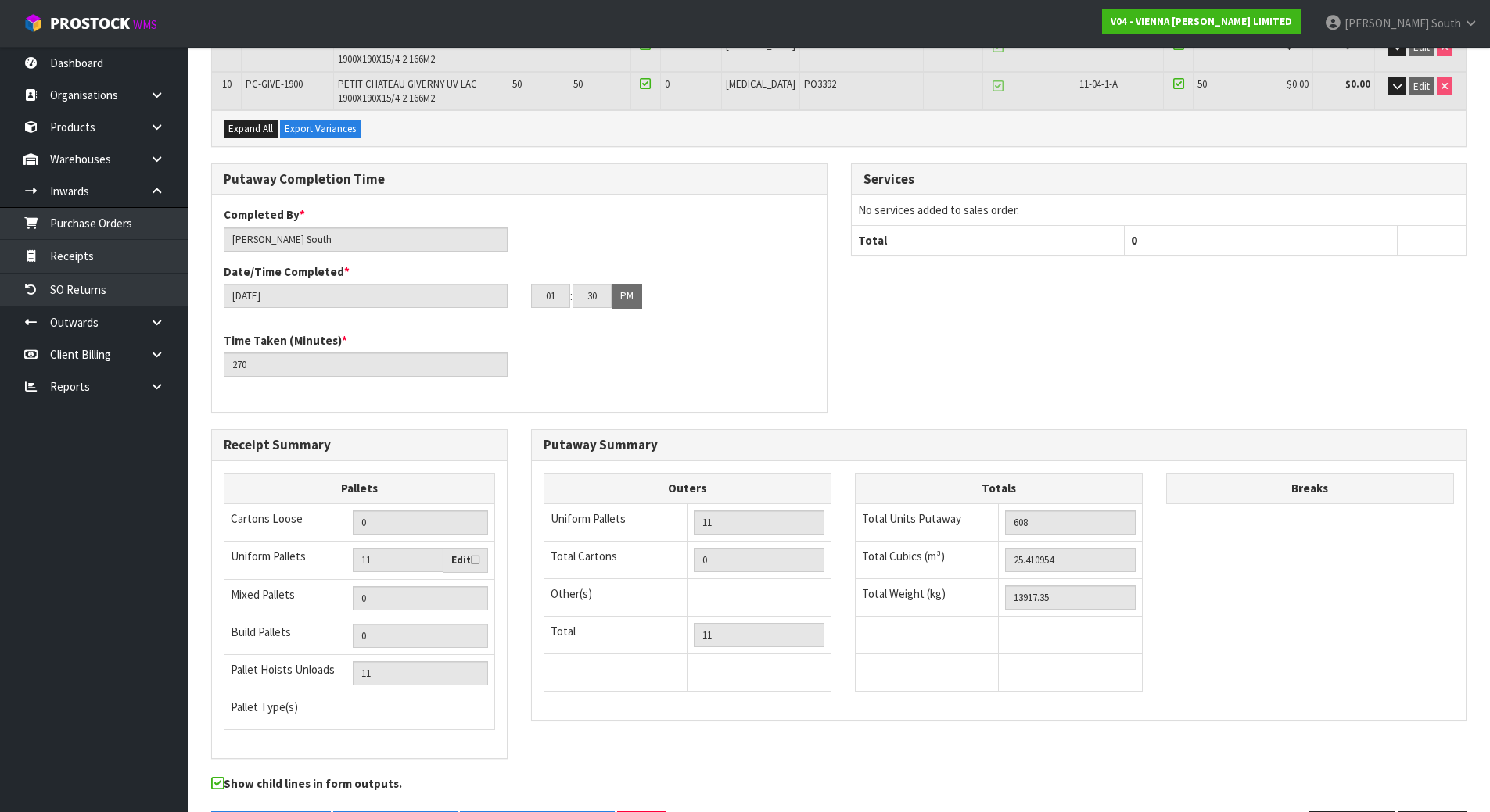
scroll to position [0, 0]
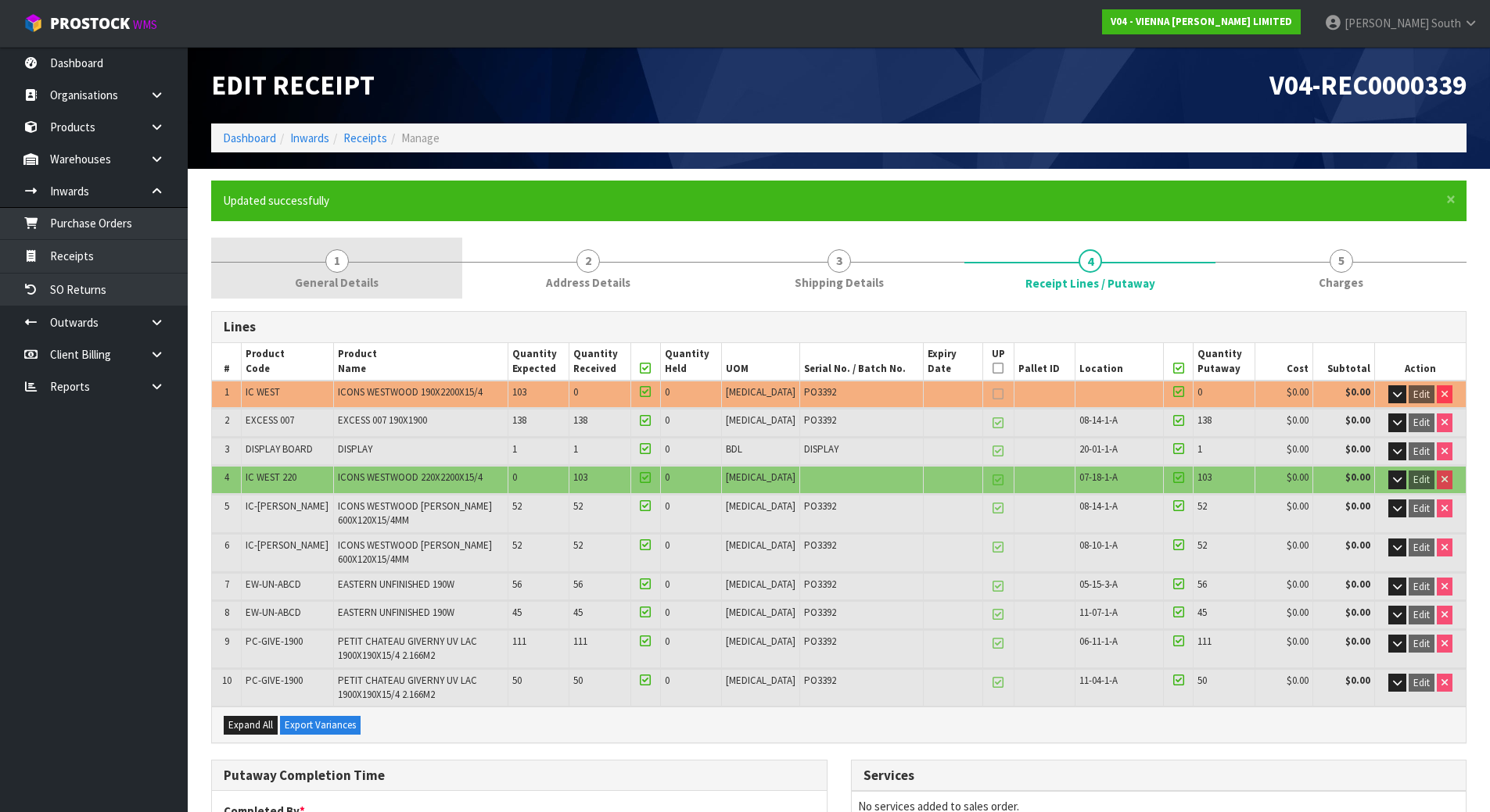
click at [336, 264] on span "1" at bounding box center [337, 261] width 23 height 23
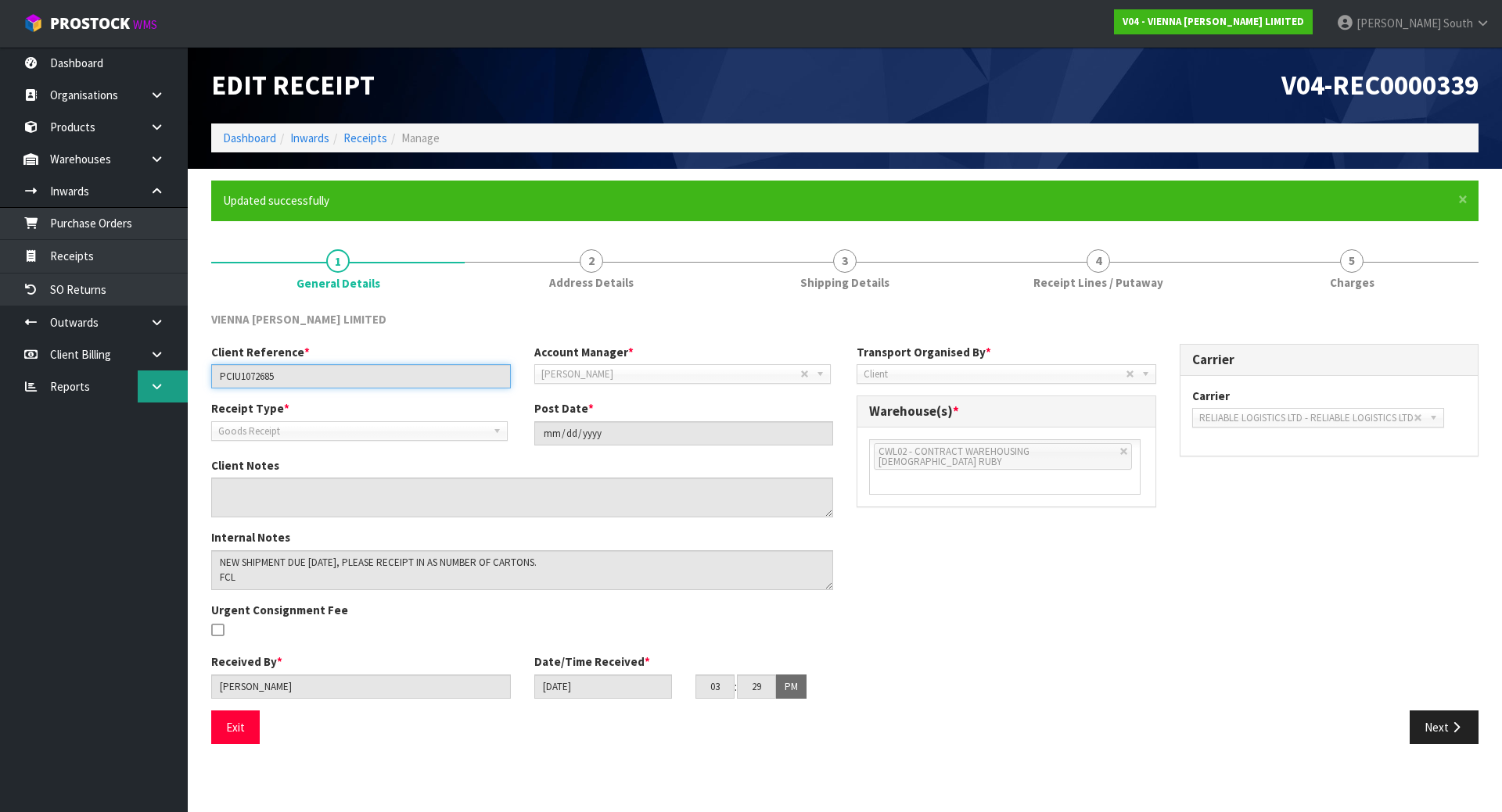
drag, startPoint x: 363, startPoint y: 376, endPoint x: 153, endPoint y: 376, distance: 210.0
click at [153, 376] on body "Toggle navigation ProStock WMS V04 - VIENNA WOODS LIMITED Zachary South Logout …" at bounding box center [751, 406] width 1502 height 812
click at [960, 609] on div "Client Reference * PCIU1072685 Account Manager * Zubair Moolla Rod Giles Kirsty…" at bounding box center [844, 526] width 1291 height 367
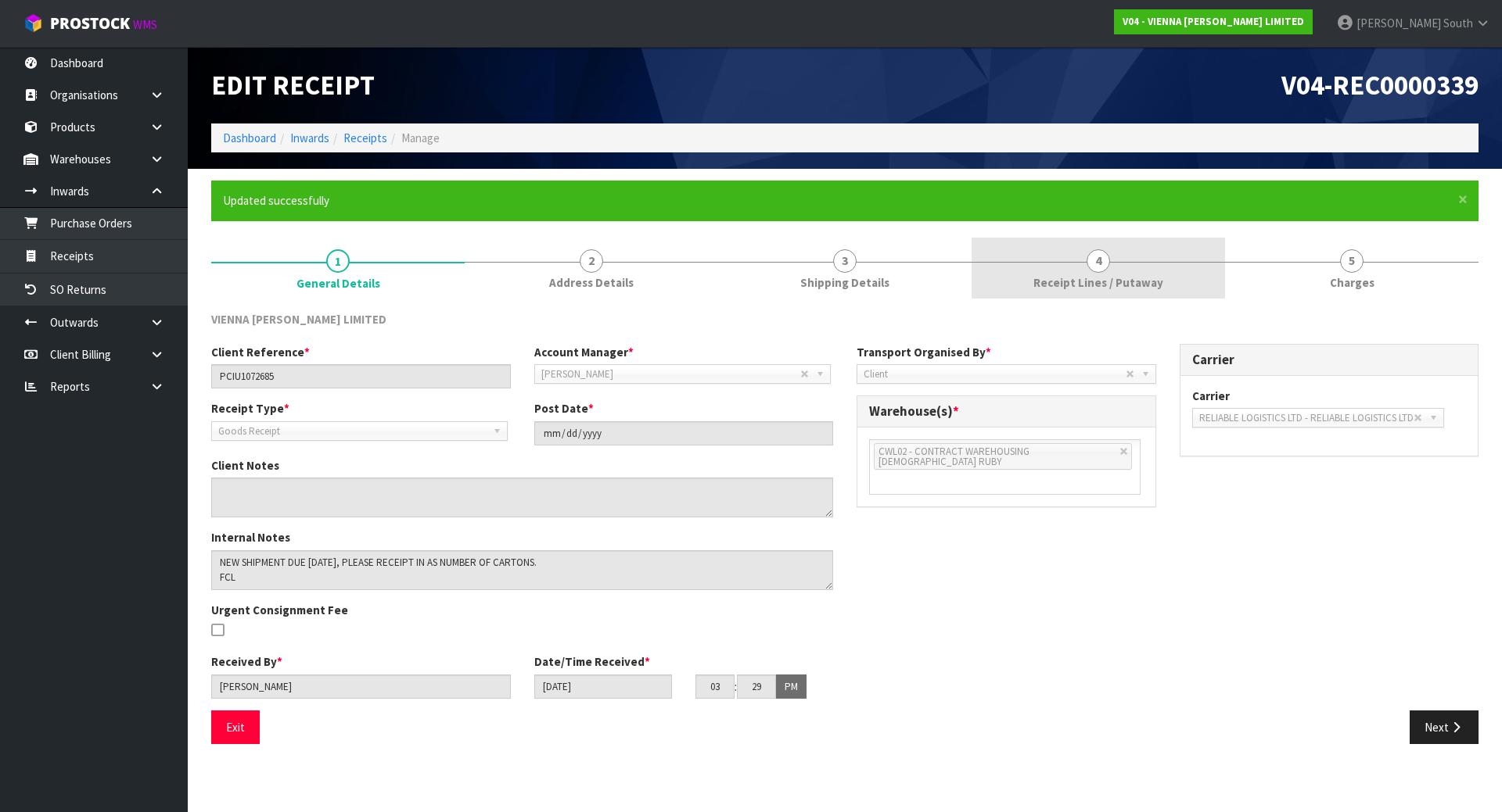
click at [1150, 266] on link "4 Receipt Lines / Putaway" at bounding box center [1098, 269] width 254 height 62
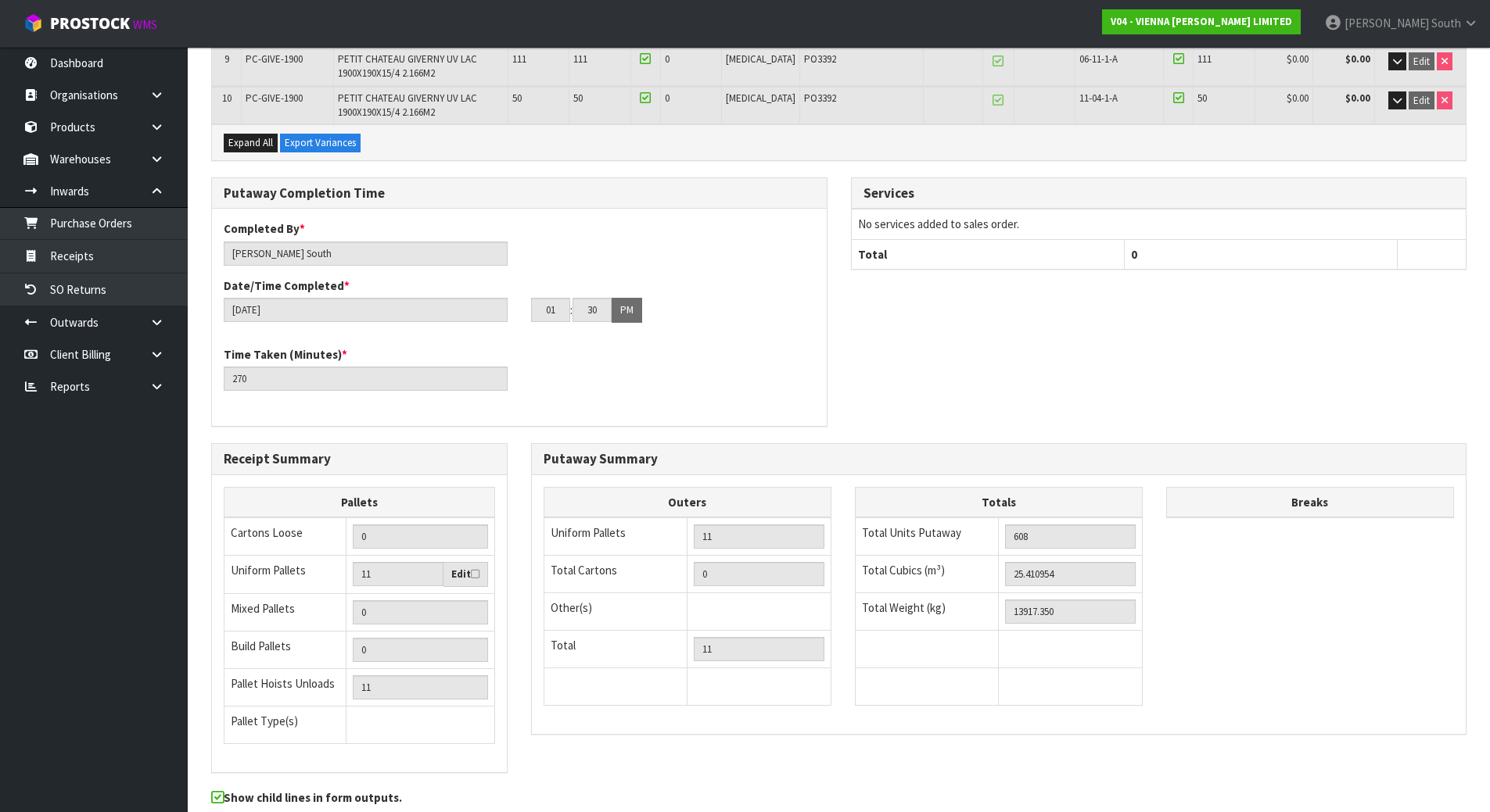
scroll to position [653, 0]
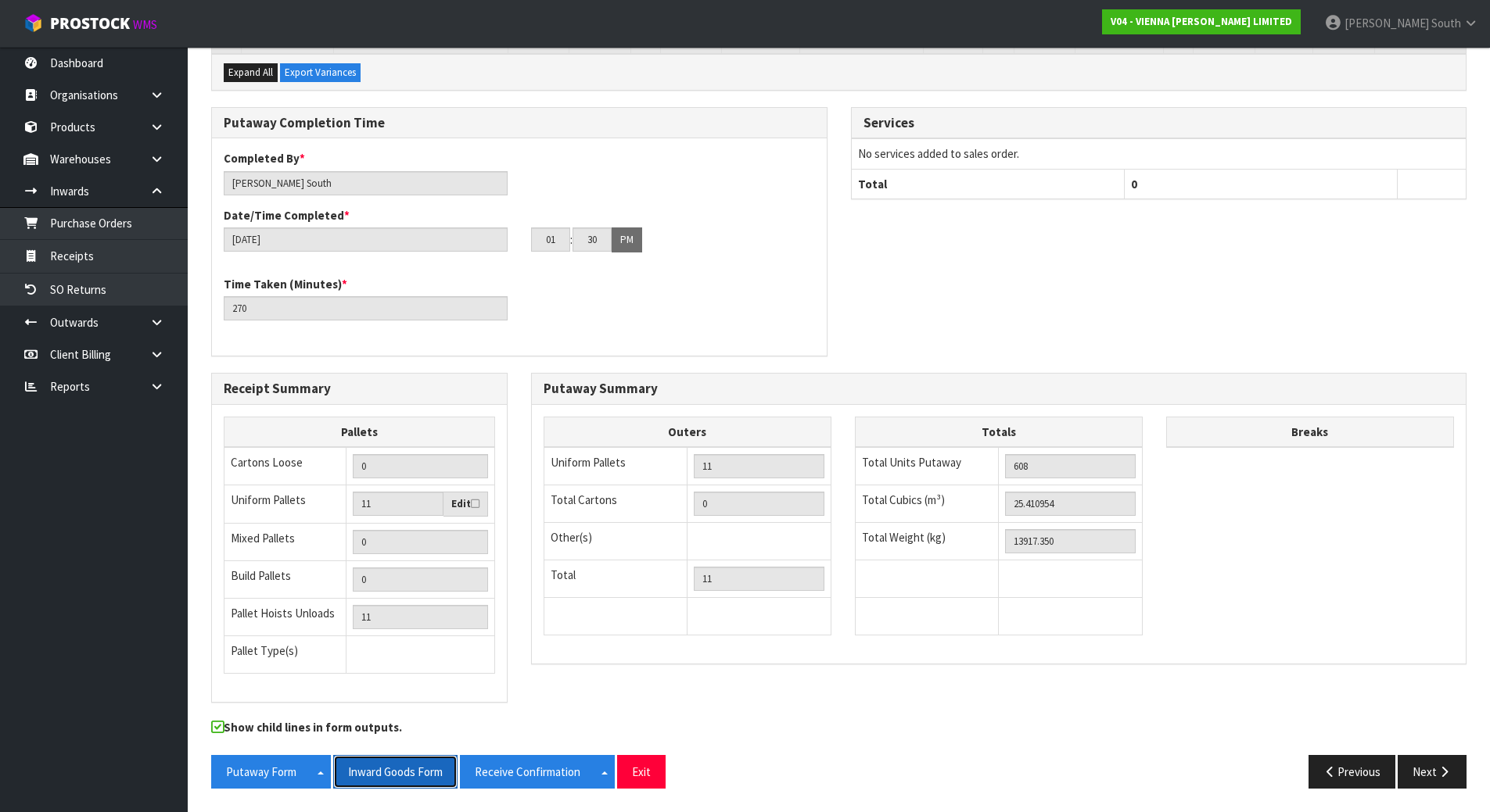
click at [384, 772] on button "Inward Goods Form" at bounding box center [395, 771] width 124 height 34
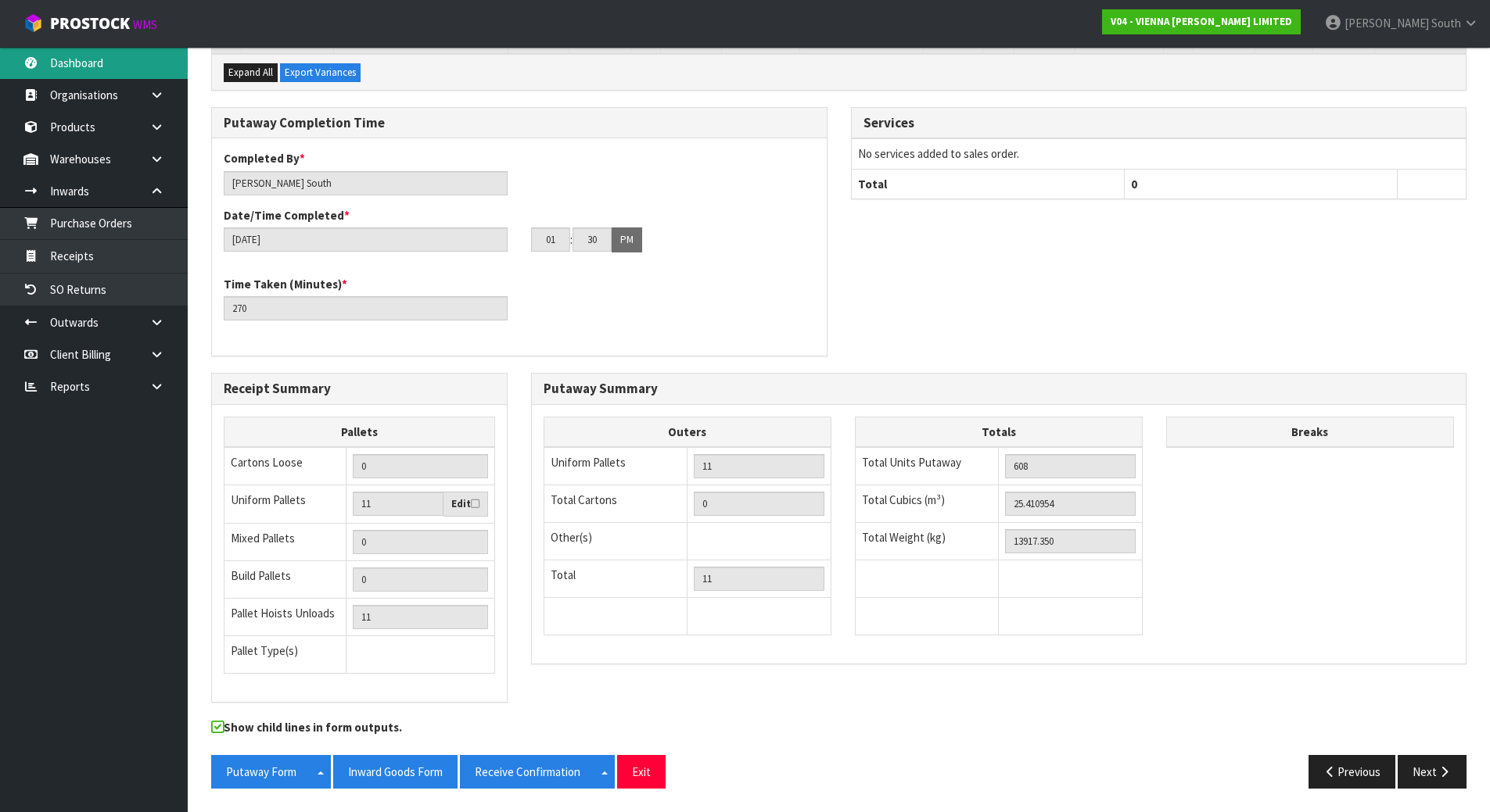
click at [104, 67] on link "Dashboard" at bounding box center [94, 62] width 188 height 32
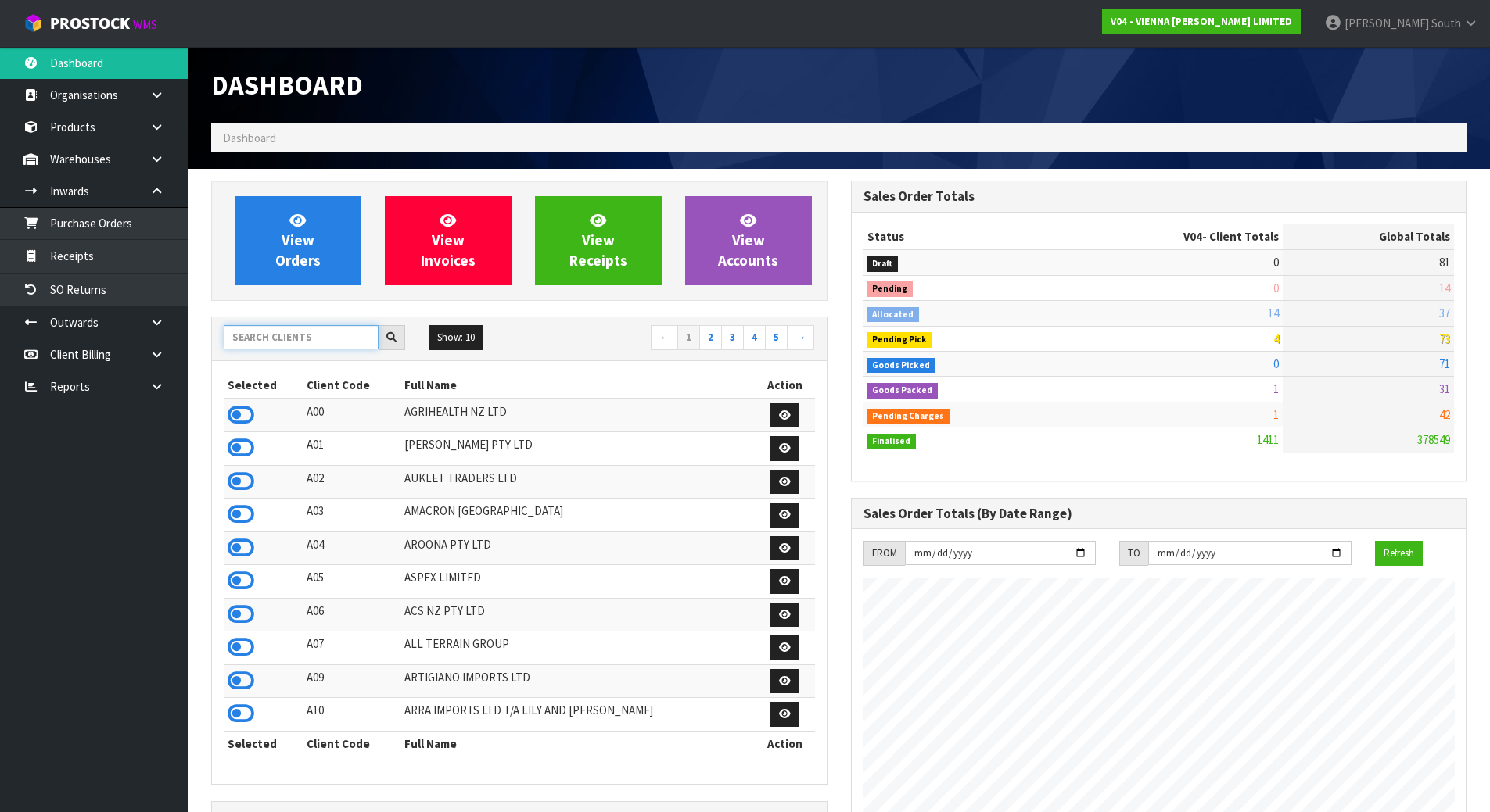
click at [262, 333] on input "text" at bounding box center [301, 337] width 155 height 24
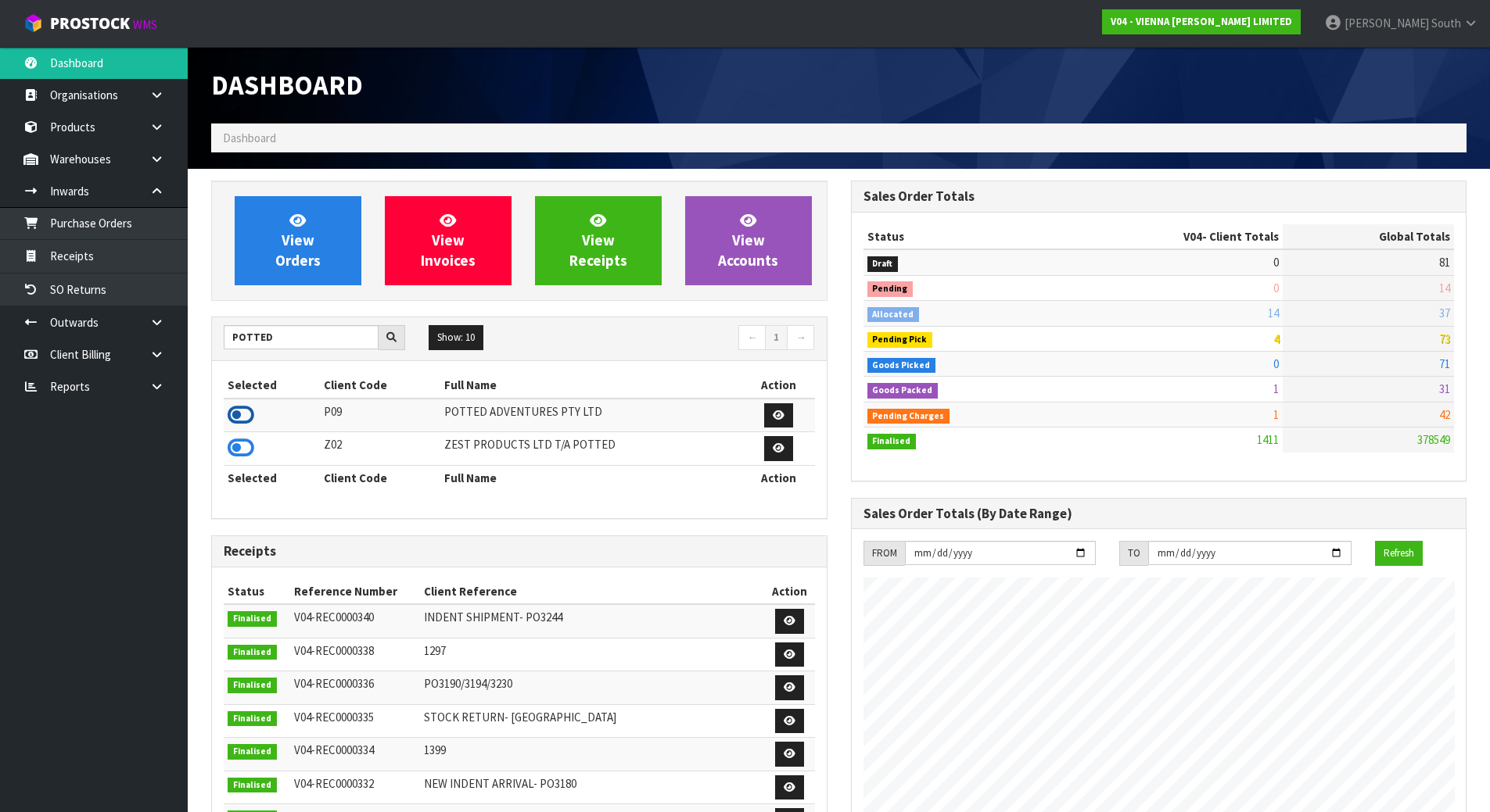
click at [248, 420] on icon at bounding box center [240, 415] width 26 height 23
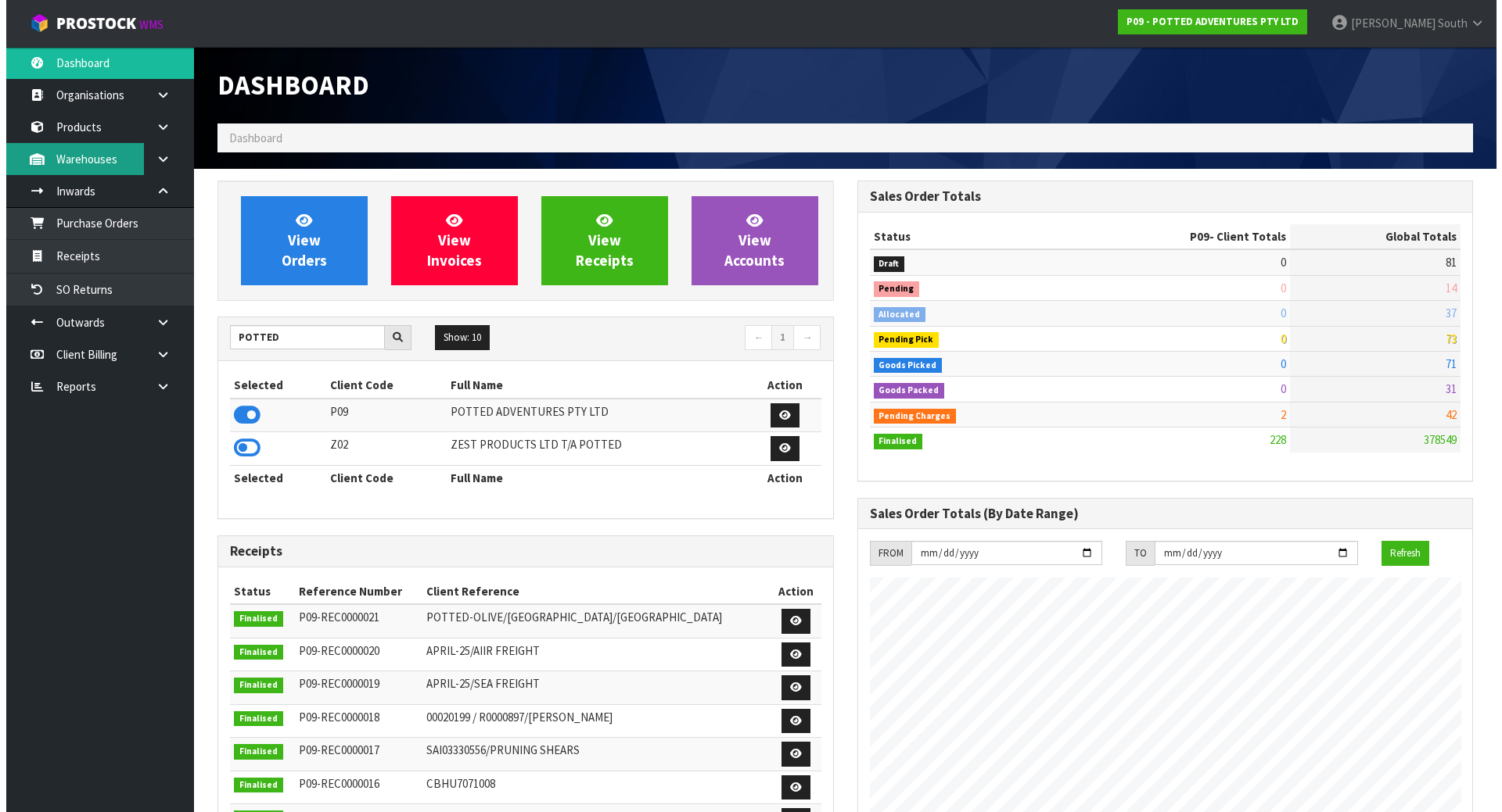
scroll to position [1185, 639]
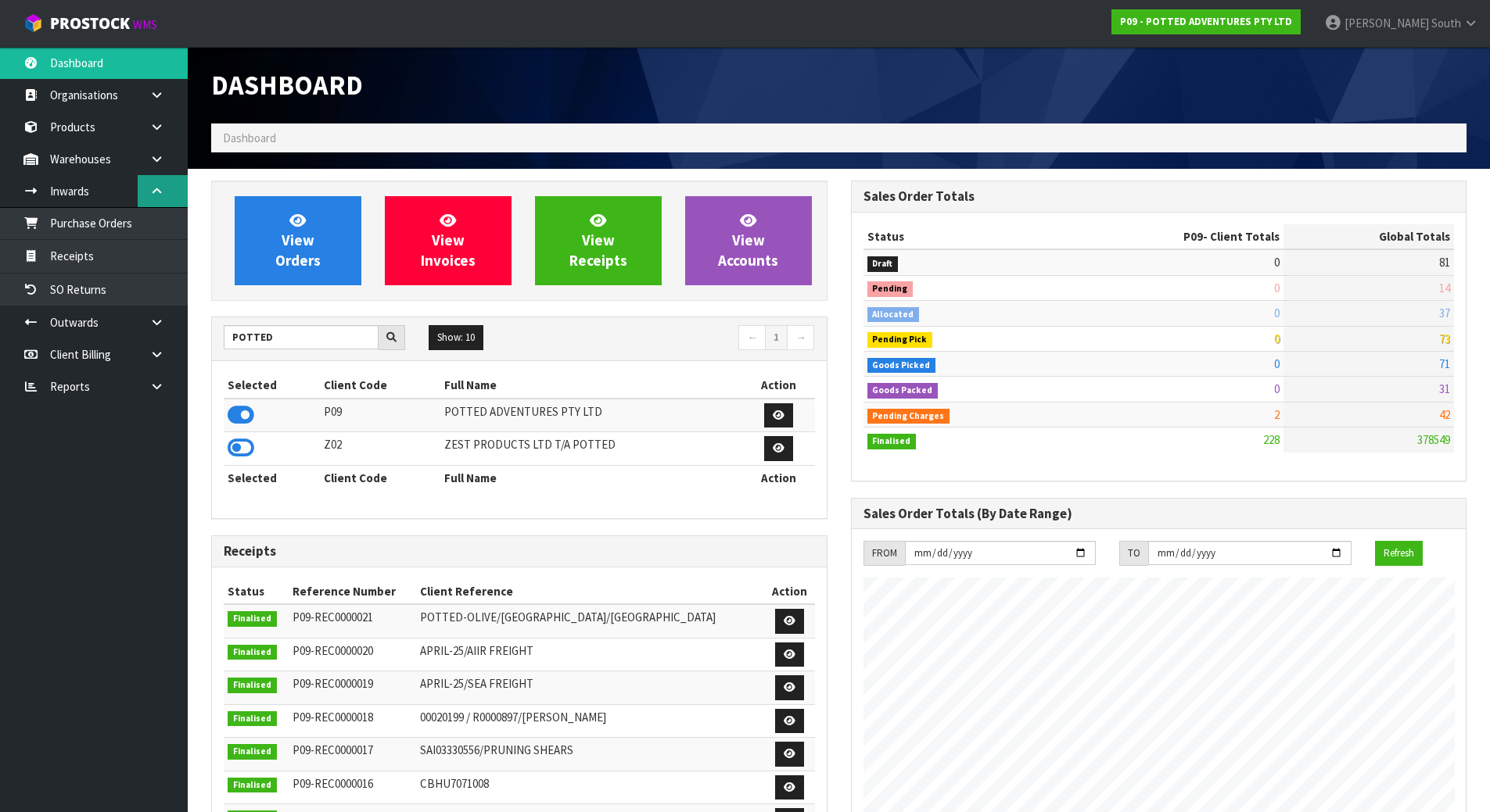
drag, startPoint x: 159, startPoint y: 197, endPoint x: 163, endPoint y: 174, distance: 23.3
click at [160, 197] on link at bounding box center [163, 191] width 50 height 32
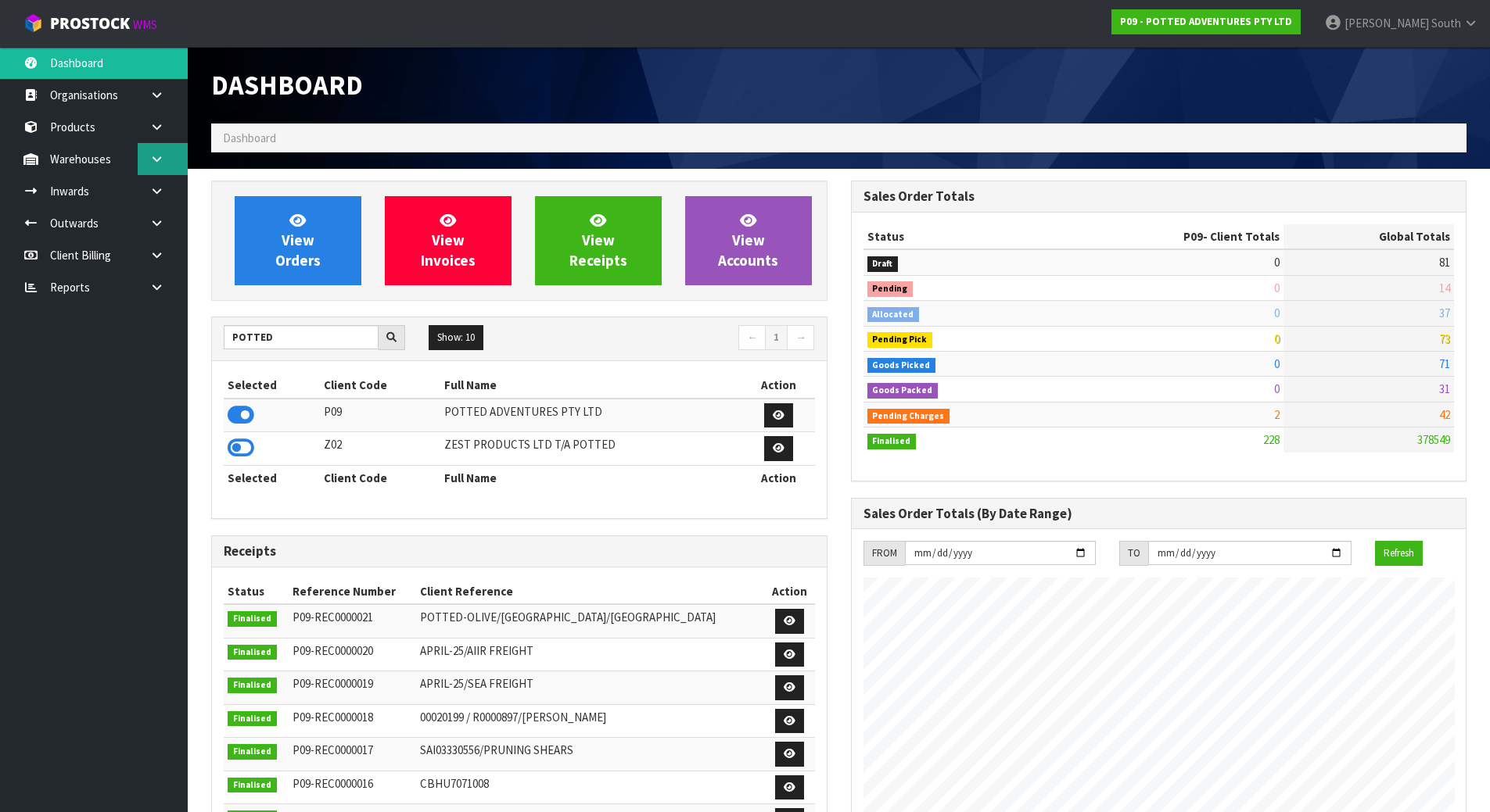
click at [164, 162] on icon at bounding box center [156, 159] width 15 height 12
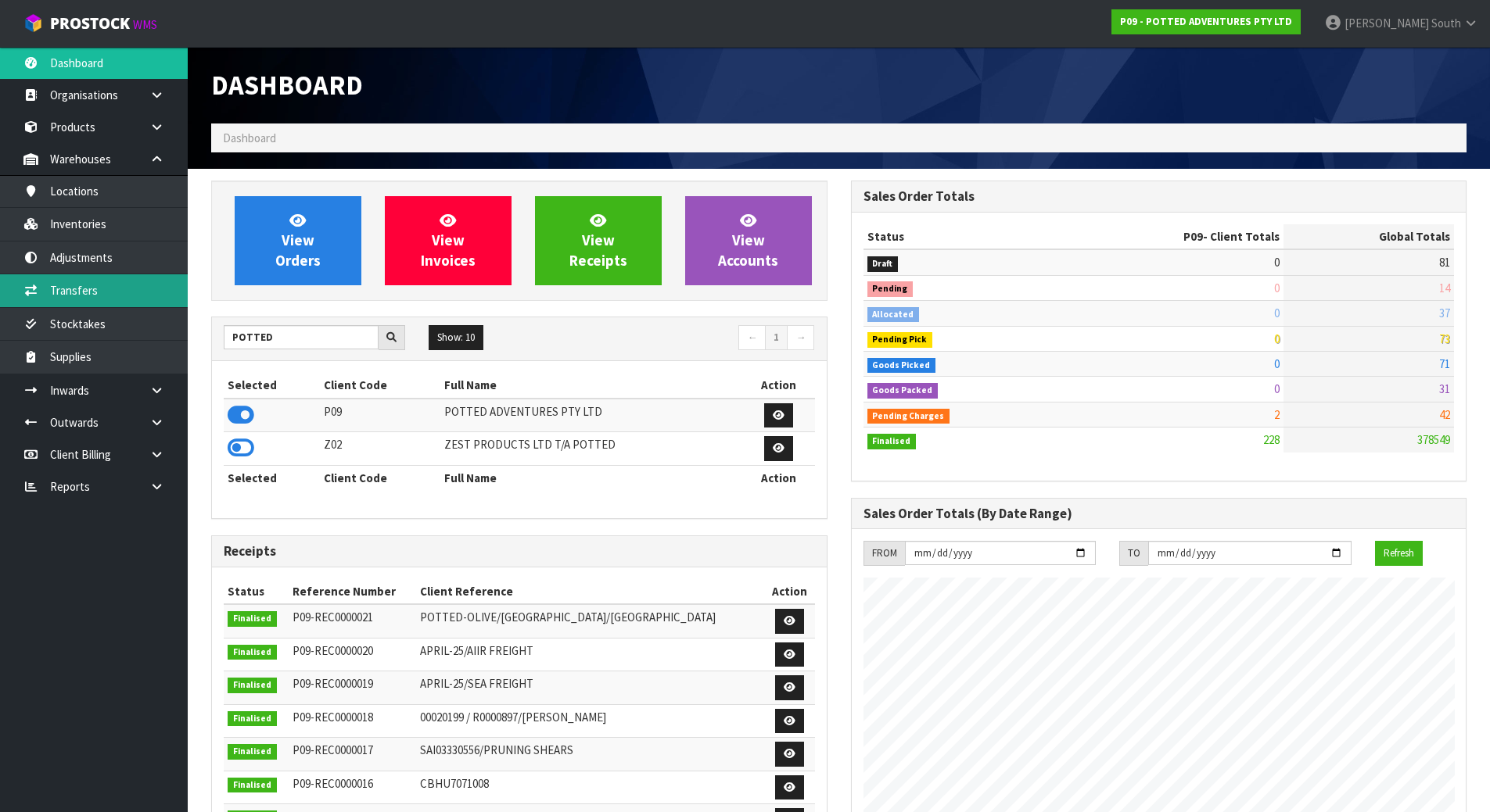
click at [109, 282] on link "Transfers" at bounding box center [94, 290] width 188 height 32
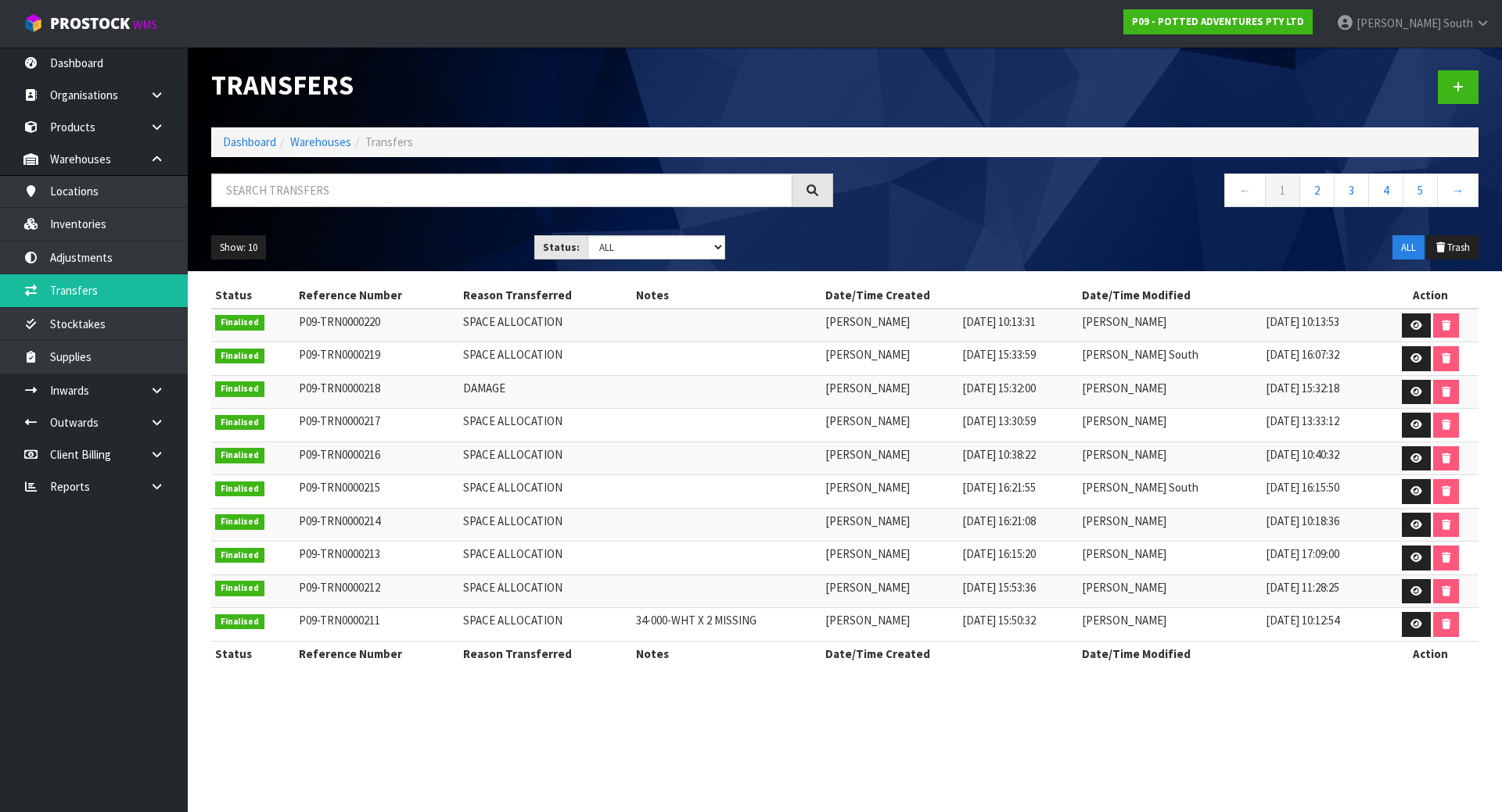
click at [157, 157] on div "Transfers Dashboard Warehouses Transfers ← 1 2 3 4 5 → Show: 10 5 10 25 50 Stat…" at bounding box center [751, 346] width 1502 height 694
click at [1460, 73] on link at bounding box center [1458, 87] width 41 height 34
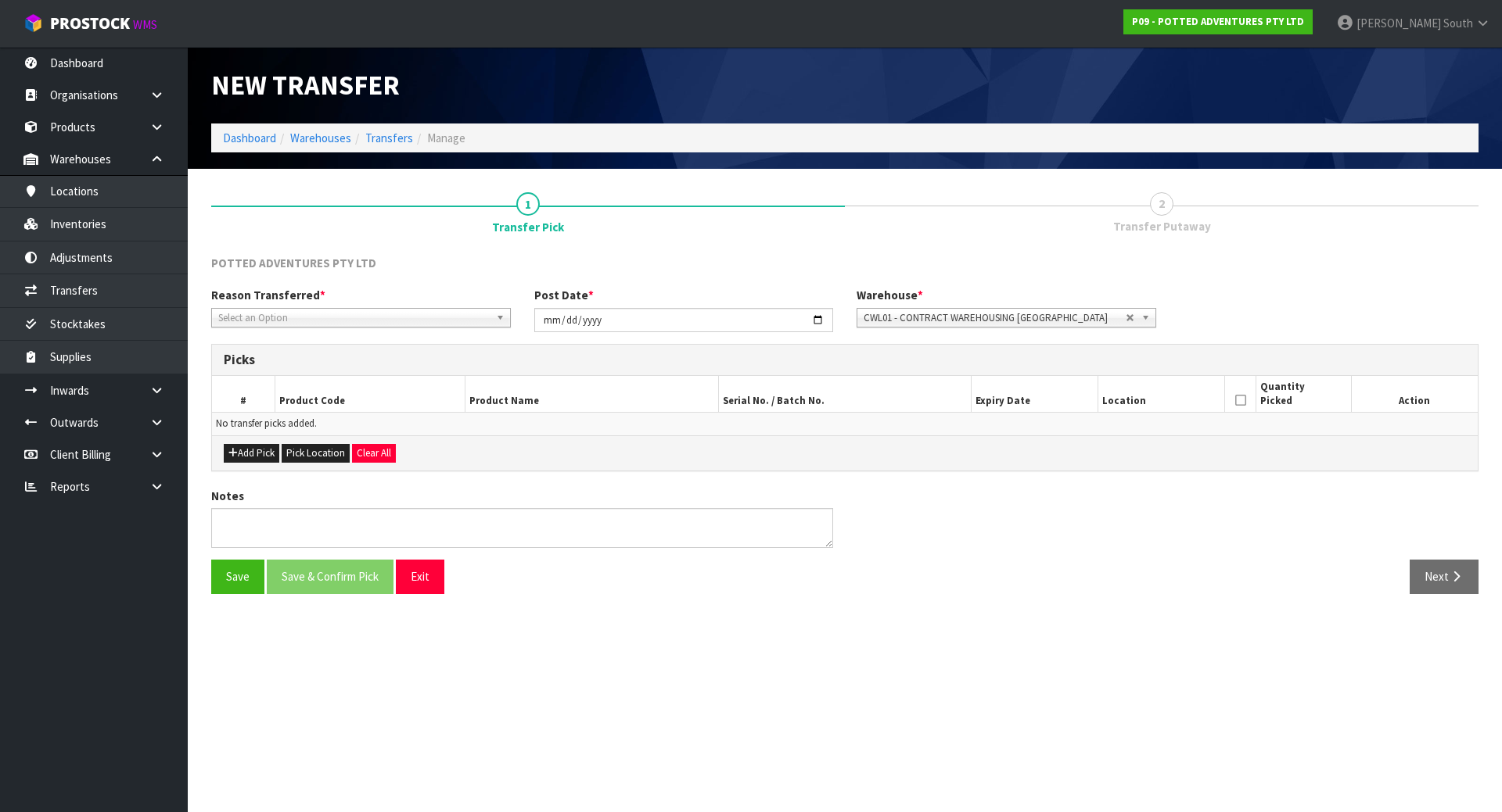
click at [291, 320] on span "Select an Option" at bounding box center [353, 317] width 271 height 18
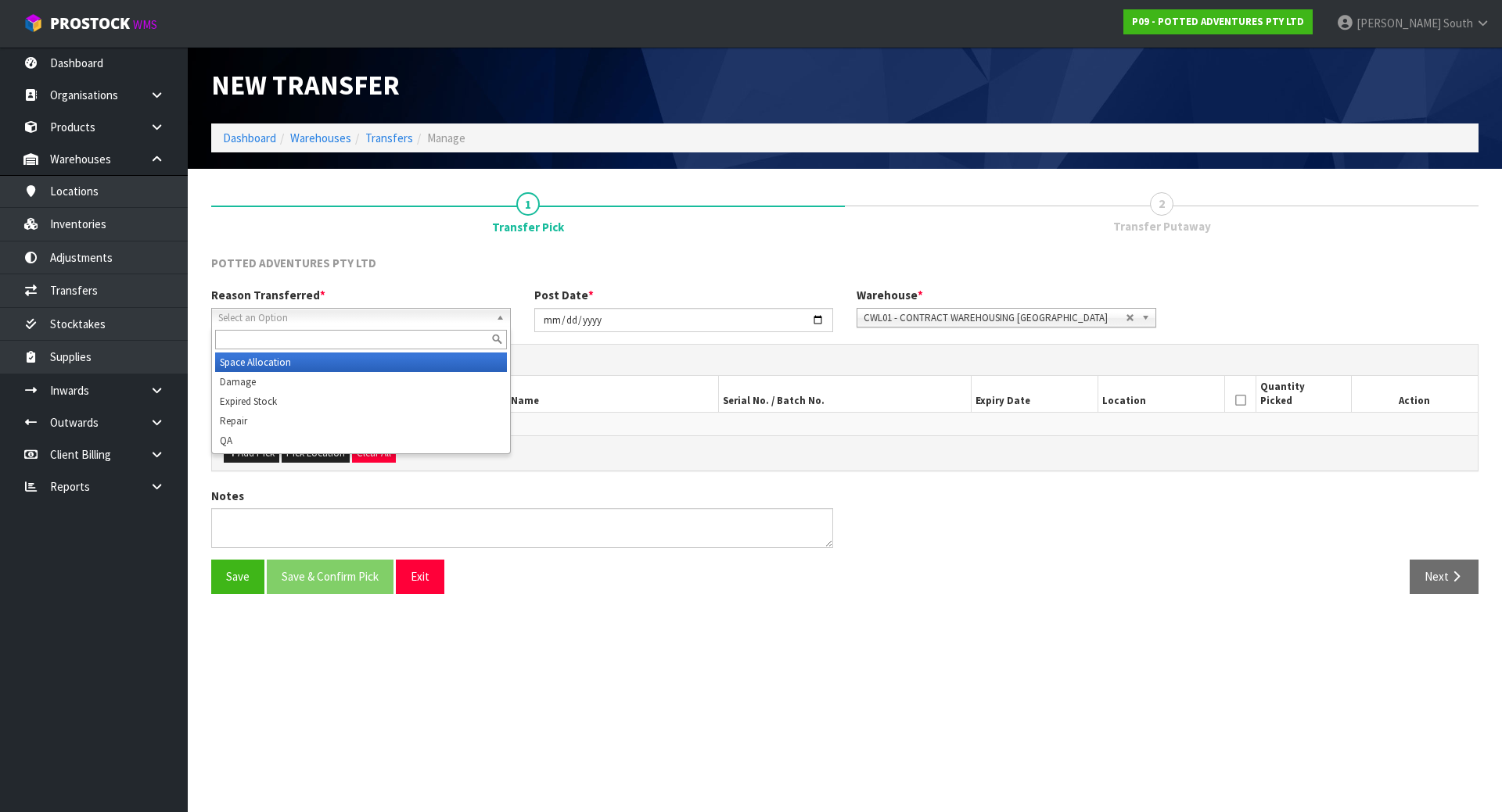
click at [287, 368] on li "Space Allocation" at bounding box center [360, 362] width 291 height 19
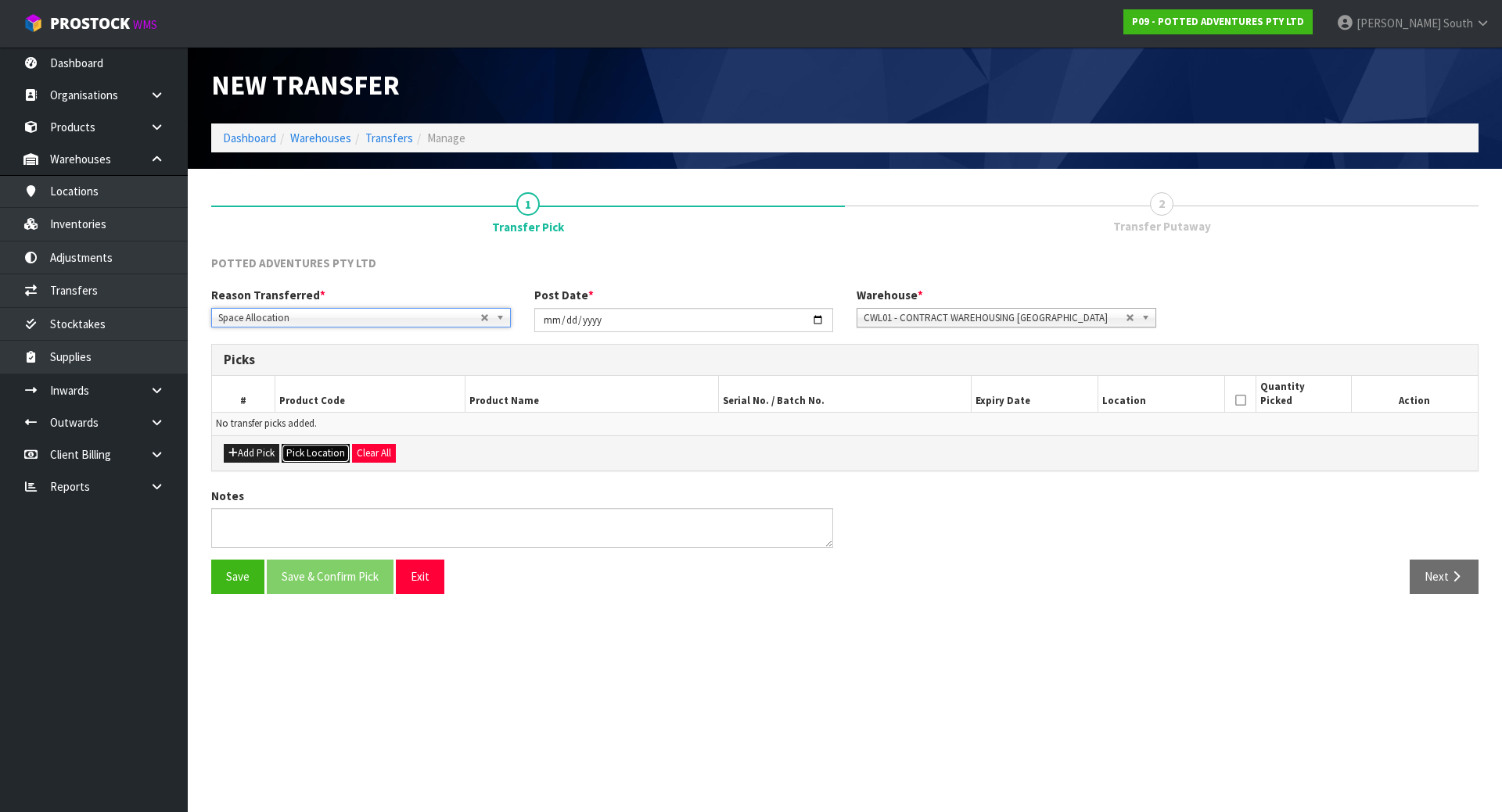
click at [291, 457] on button "Pick Location" at bounding box center [316, 453] width 68 height 18
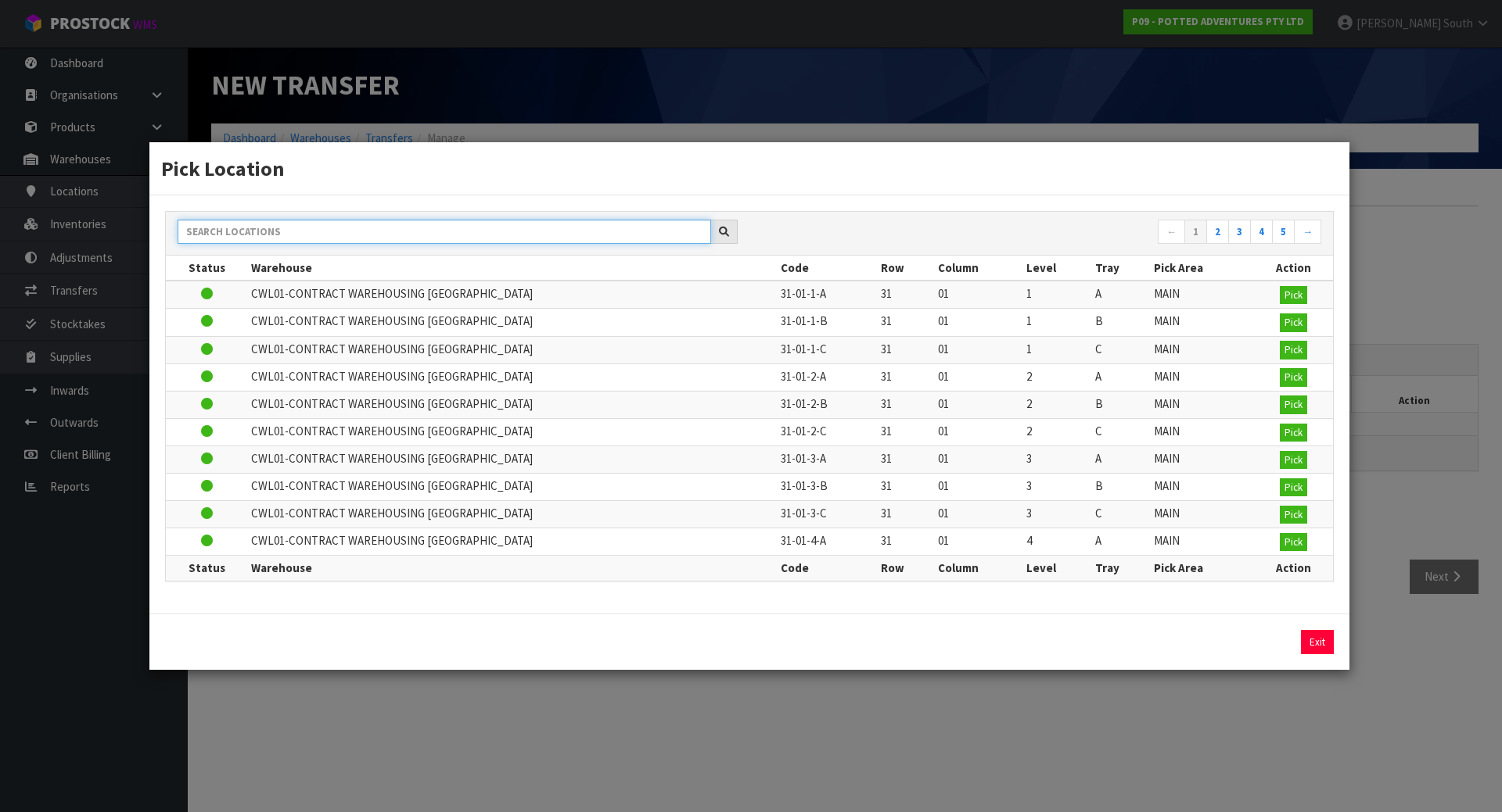
click at [349, 221] on input "text" at bounding box center [444, 231] width 534 height 24
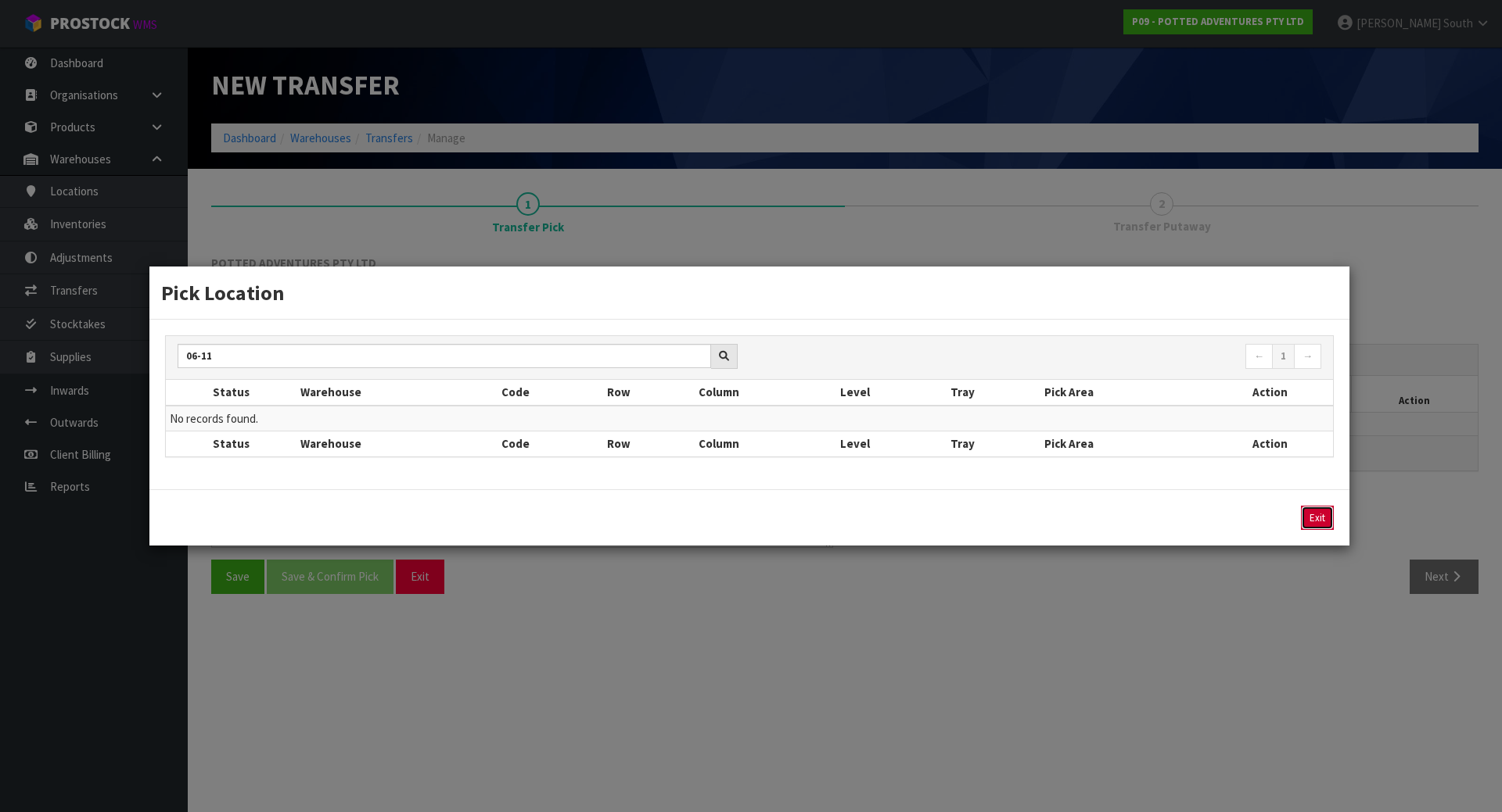
click at [1322, 521] on button "Exit" at bounding box center [1317, 519] width 33 height 25
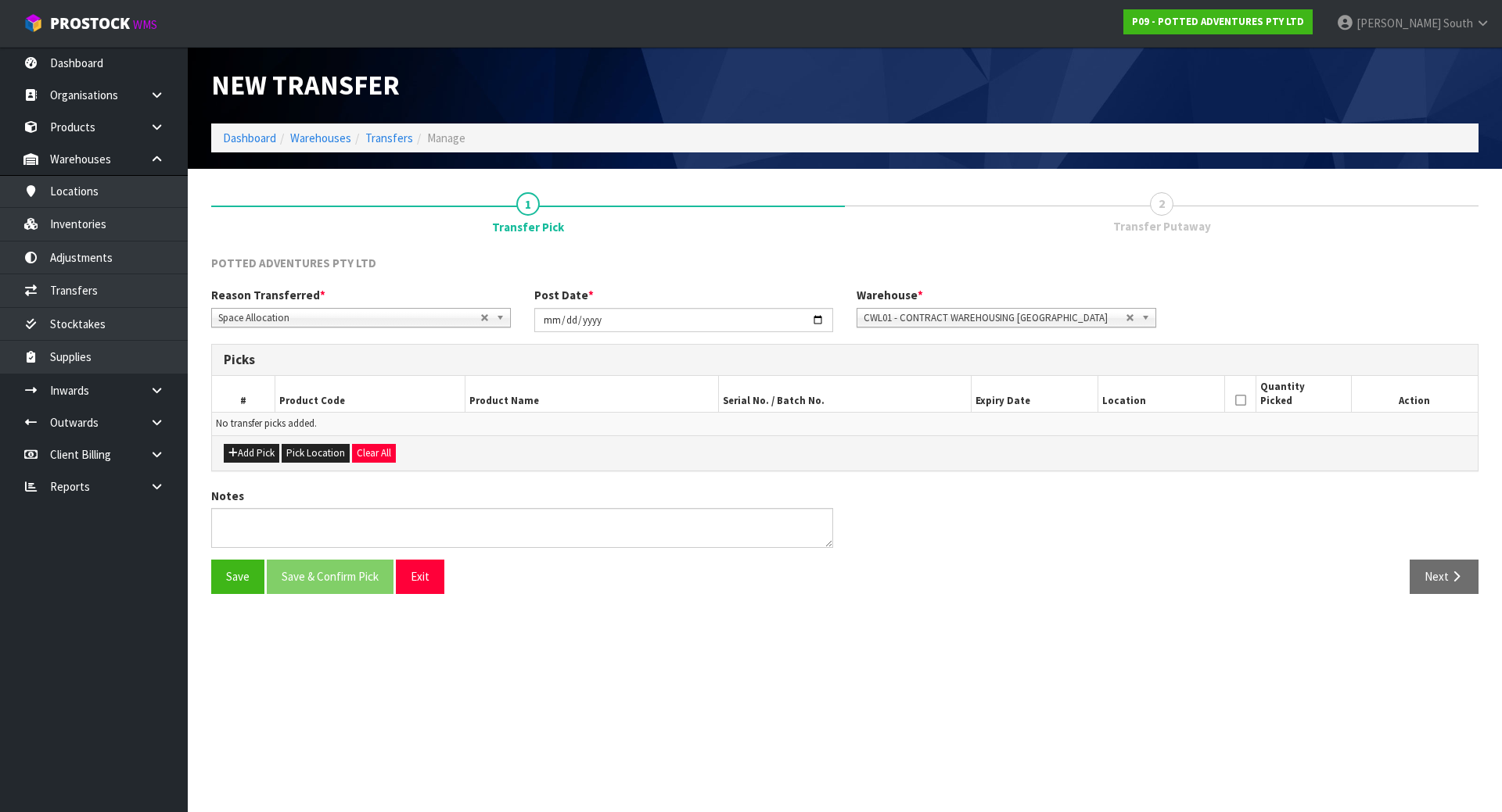
click at [960, 324] on span "CWL01 - CONTRACT WAREHOUSING ALLENS ROAD" at bounding box center [995, 317] width 262 height 18
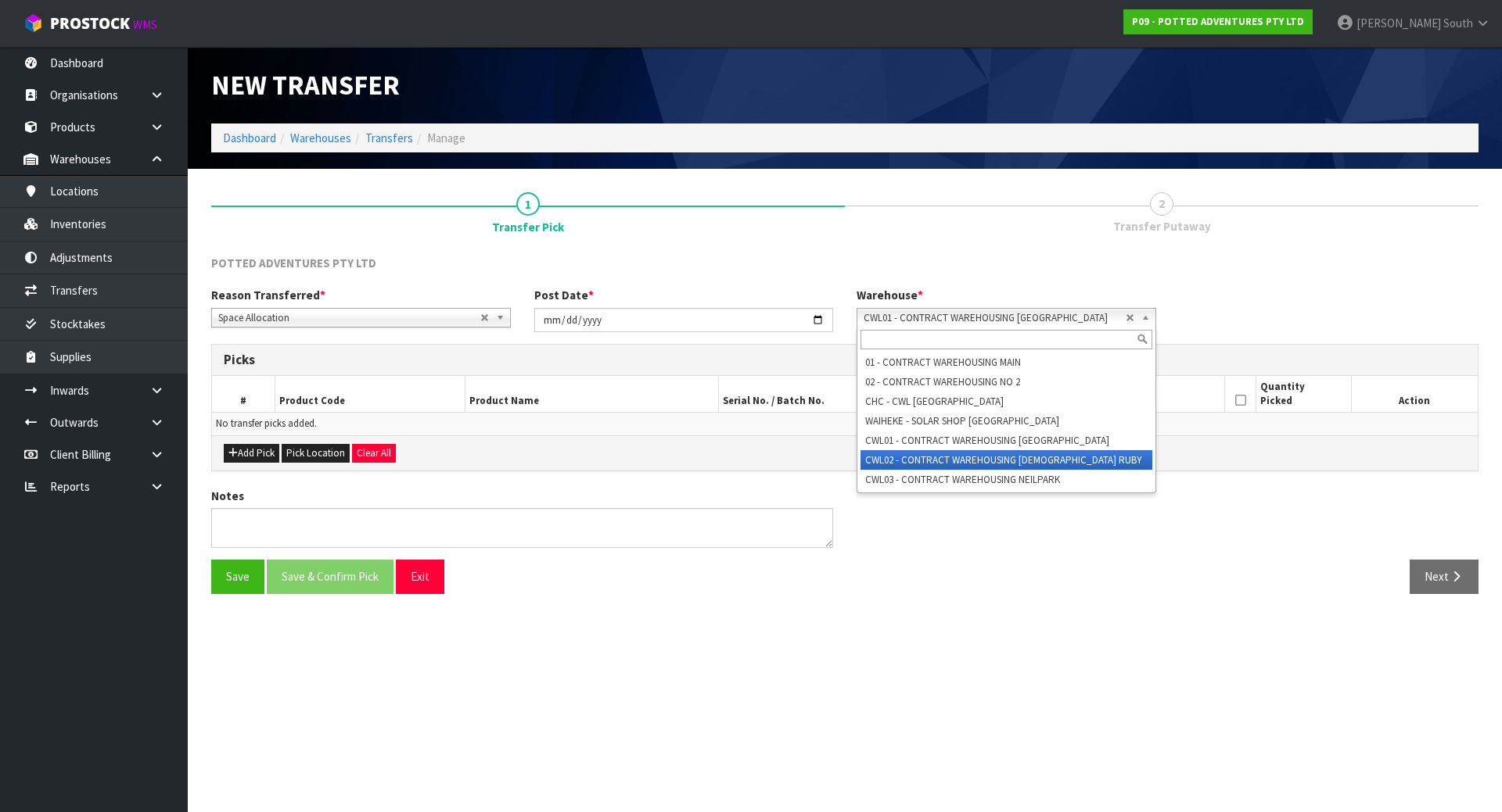
click at [955, 462] on li "CWL02 - CONTRACT WAREHOUSING LADY RUBY" at bounding box center [1006, 460] width 291 height 19
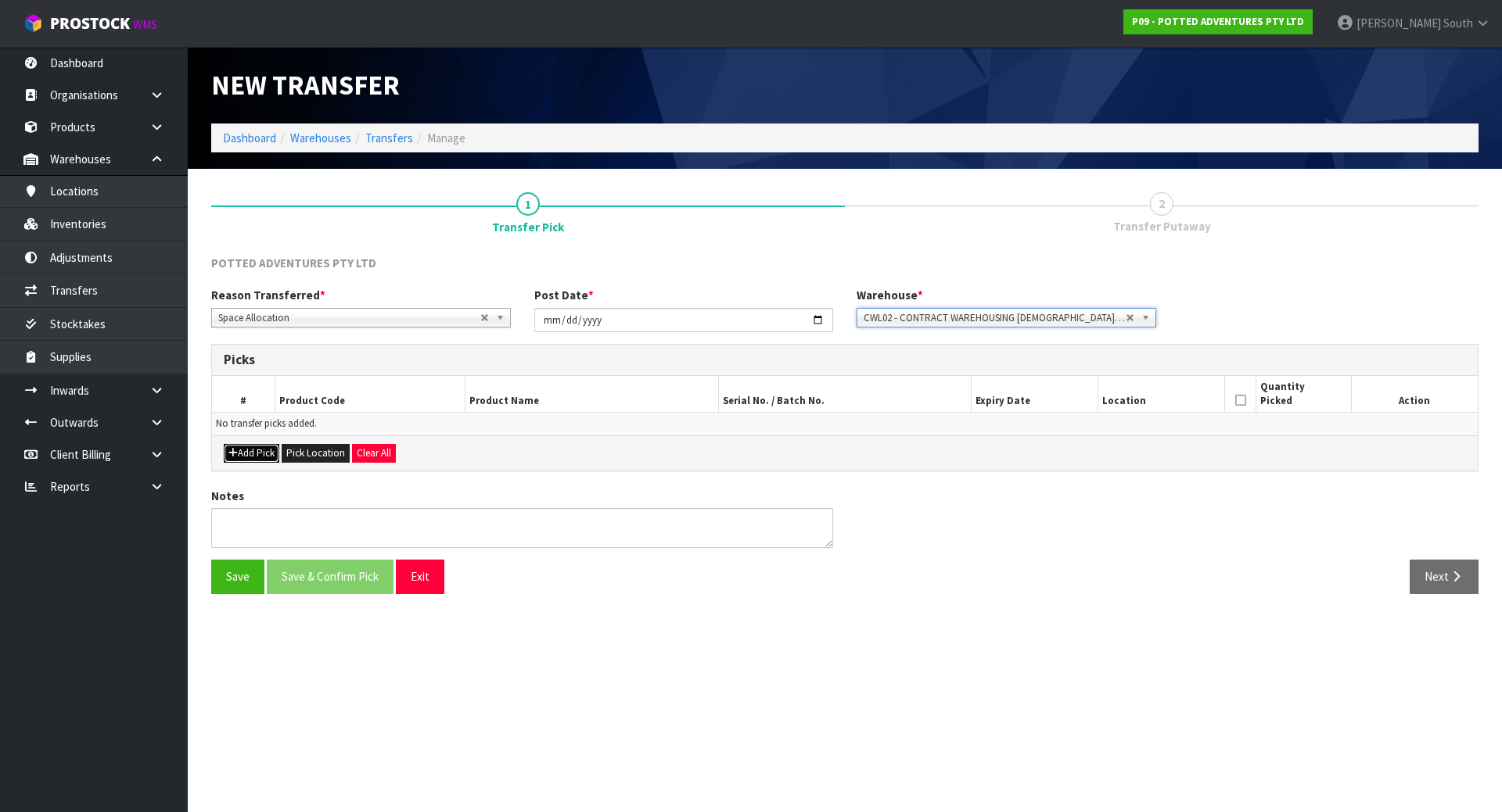
click at [264, 456] on button "Add Pick" at bounding box center [251, 453] width 55 height 18
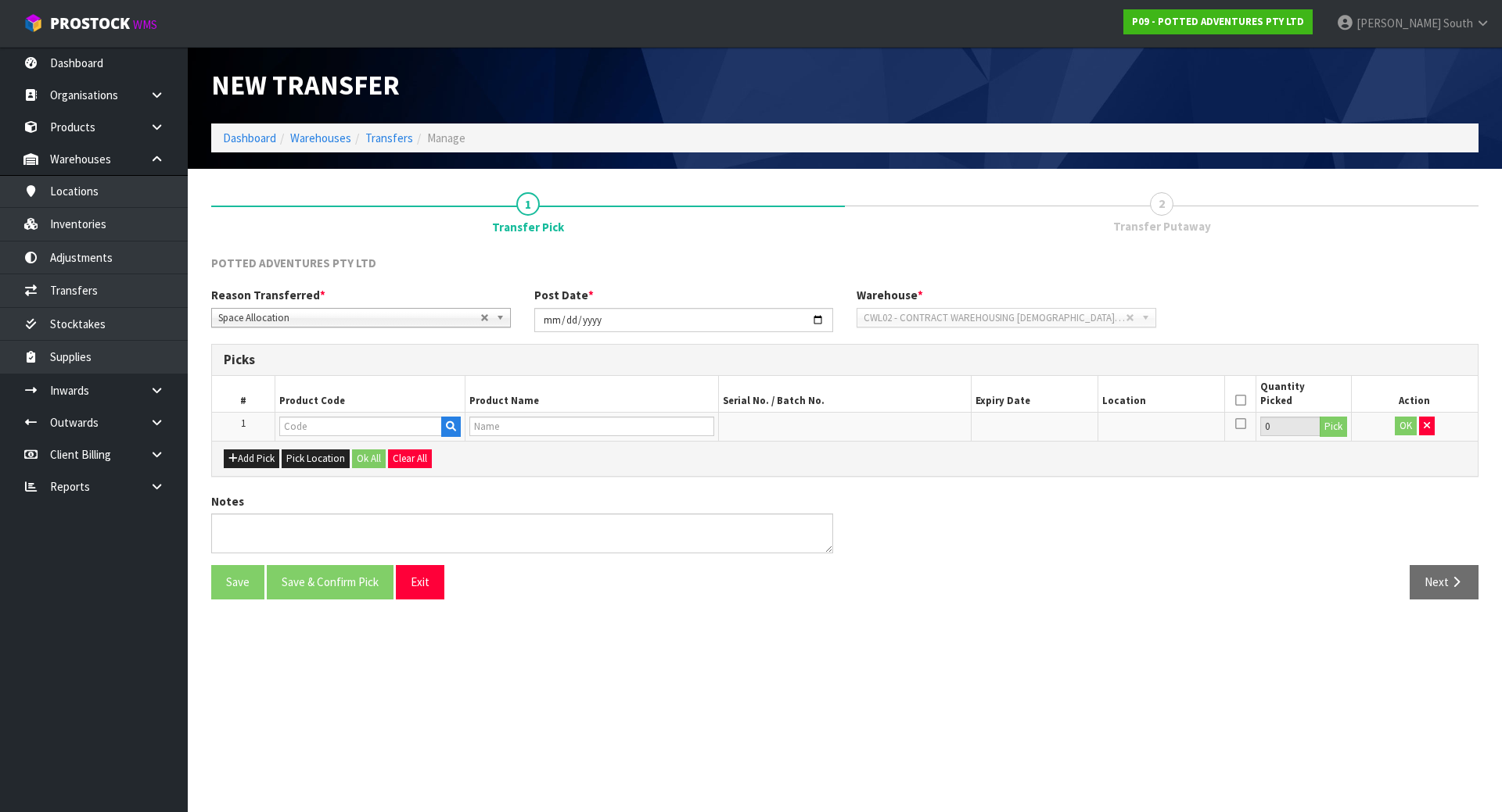
click at [1435, 425] on td "OK" at bounding box center [1414, 427] width 127 height 28
click at [1432, 425] on button "button" at bounding box center [1426, 426] width 15 height 18
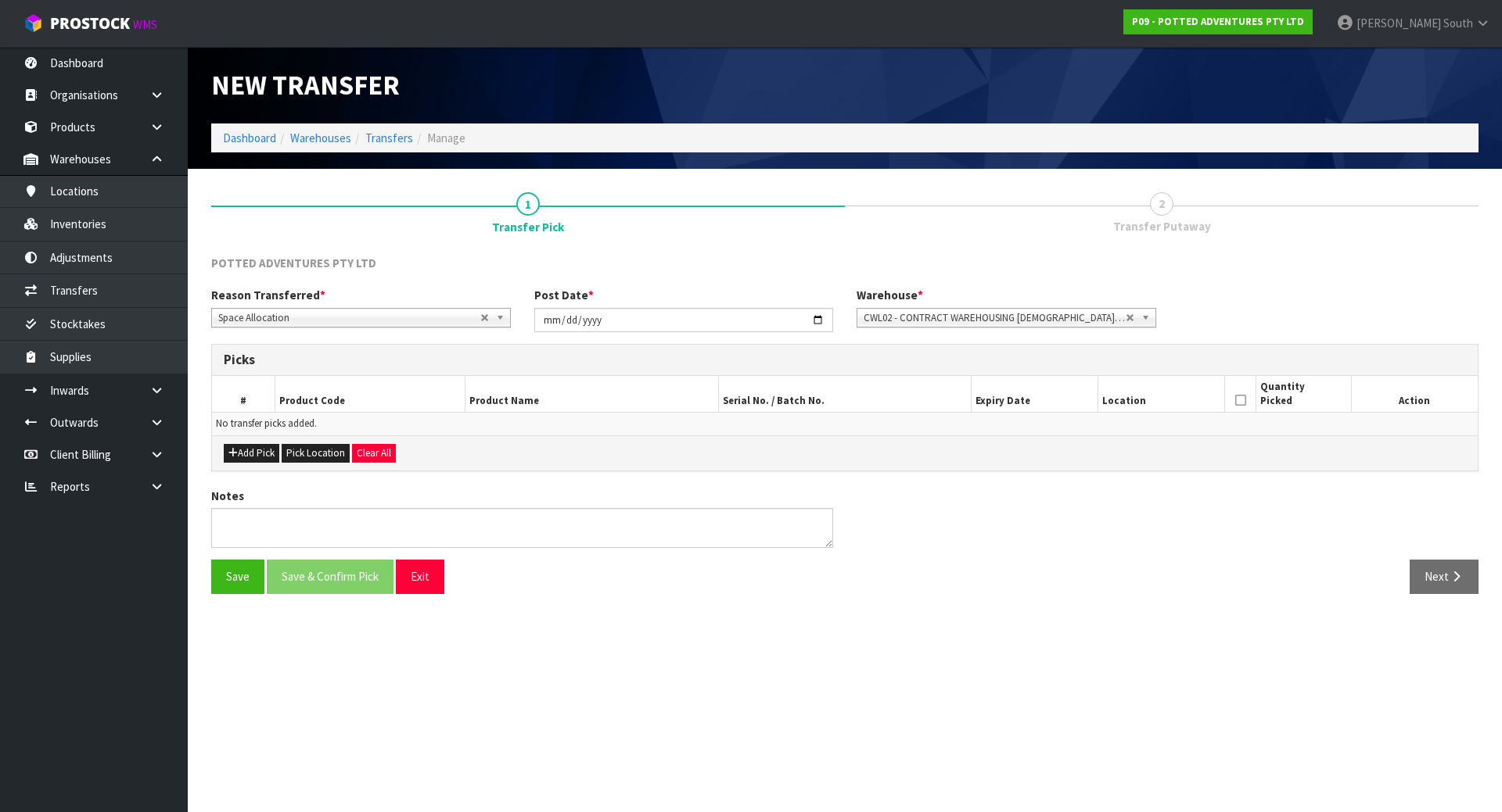
click at [307, 441] on div "Add Pick Pick Location Clear All" at bounding box center [844, 453] width 1266 height 35
click at [307, 451] on button "Pick Location" at bounding box center [316, 453] width 68 height 18
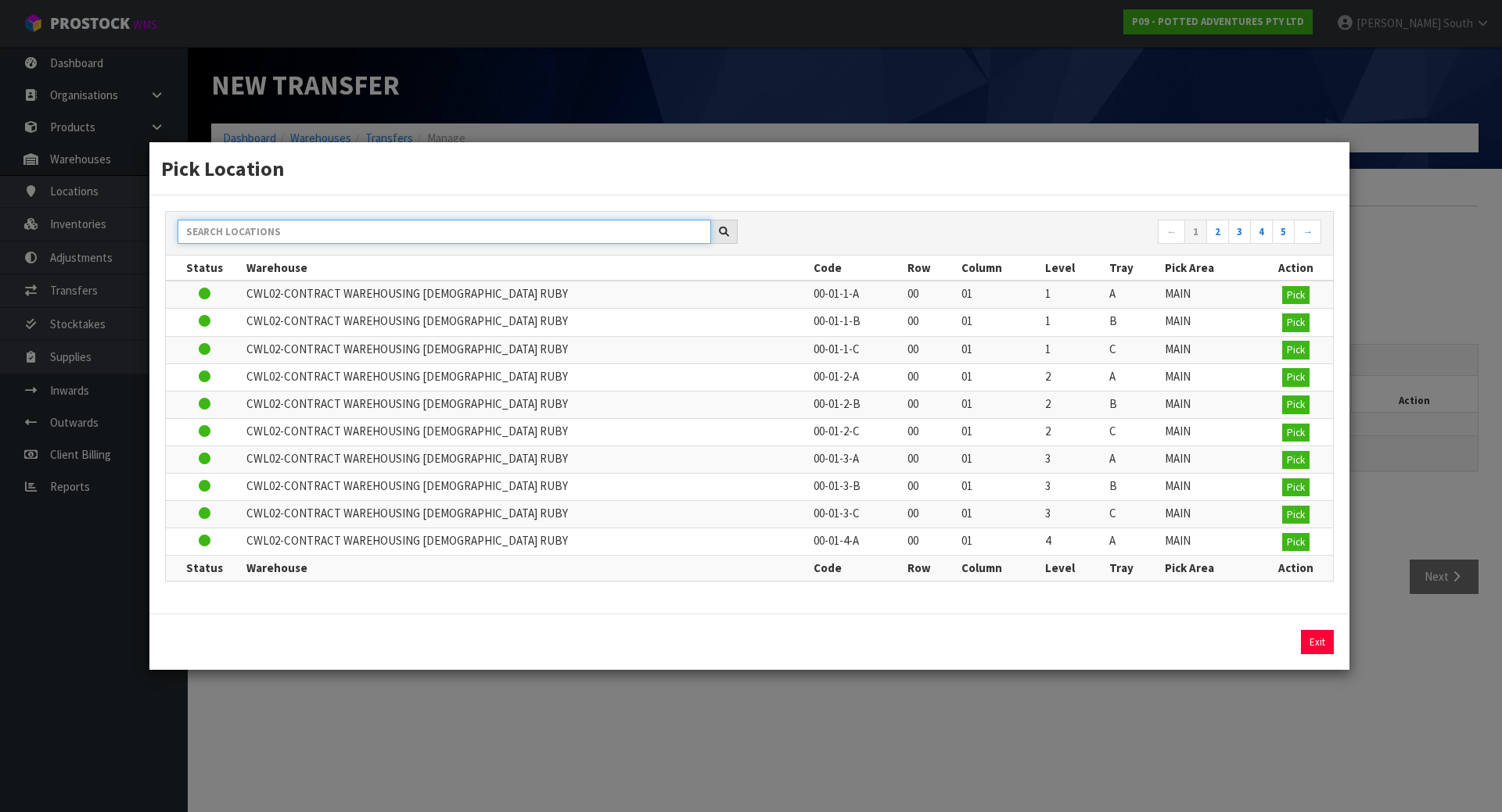
click at [300, 234] on input "text" at bounding box center [444, 231] width 534 height 24
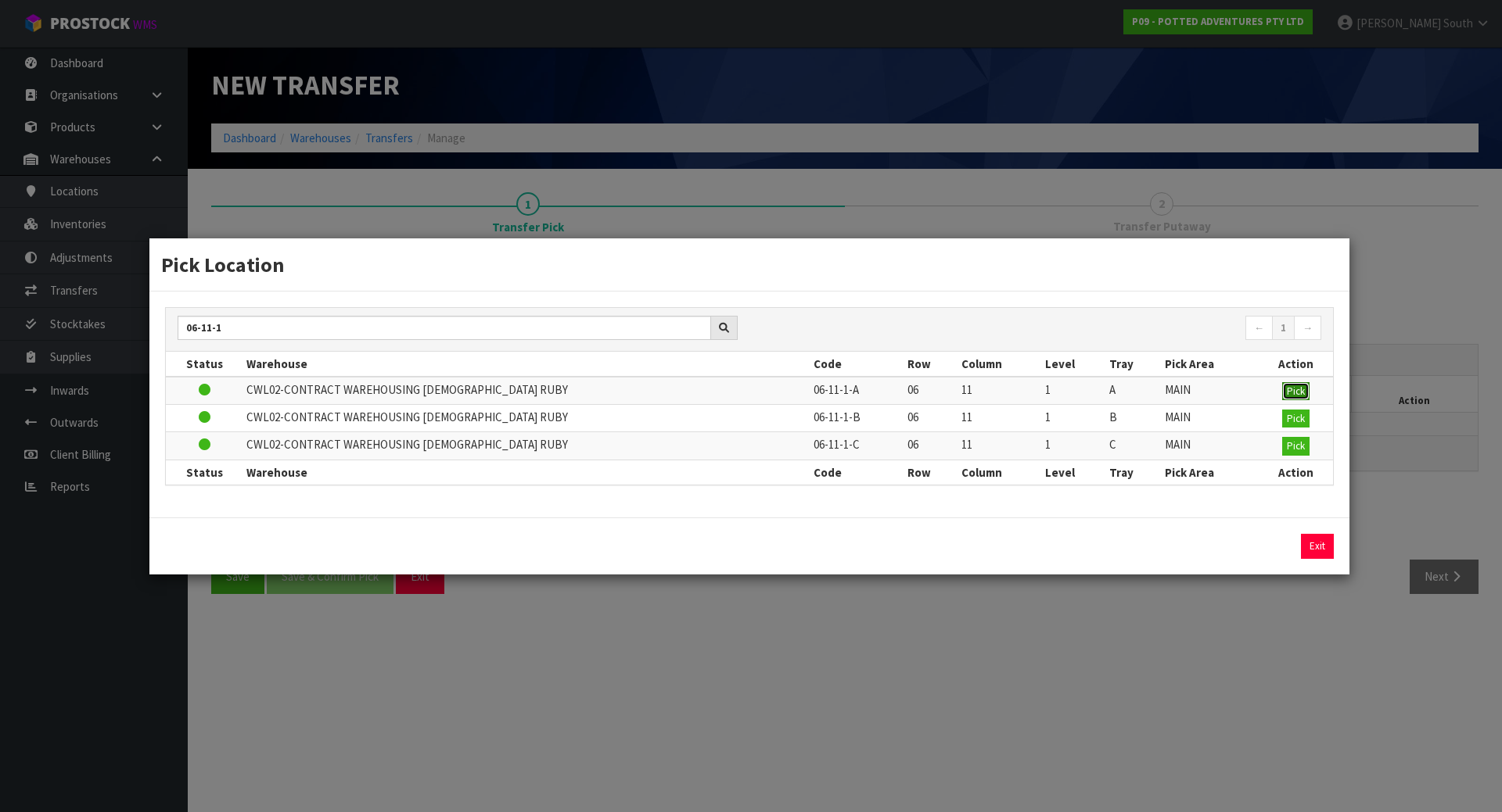
click at [1304, 399] on button "Pick" at bounding box center [1296, 391] width 27 height 18
click at [1313, 551] on button "Exit" at bounding box center [1317, 547] width 33 height 25
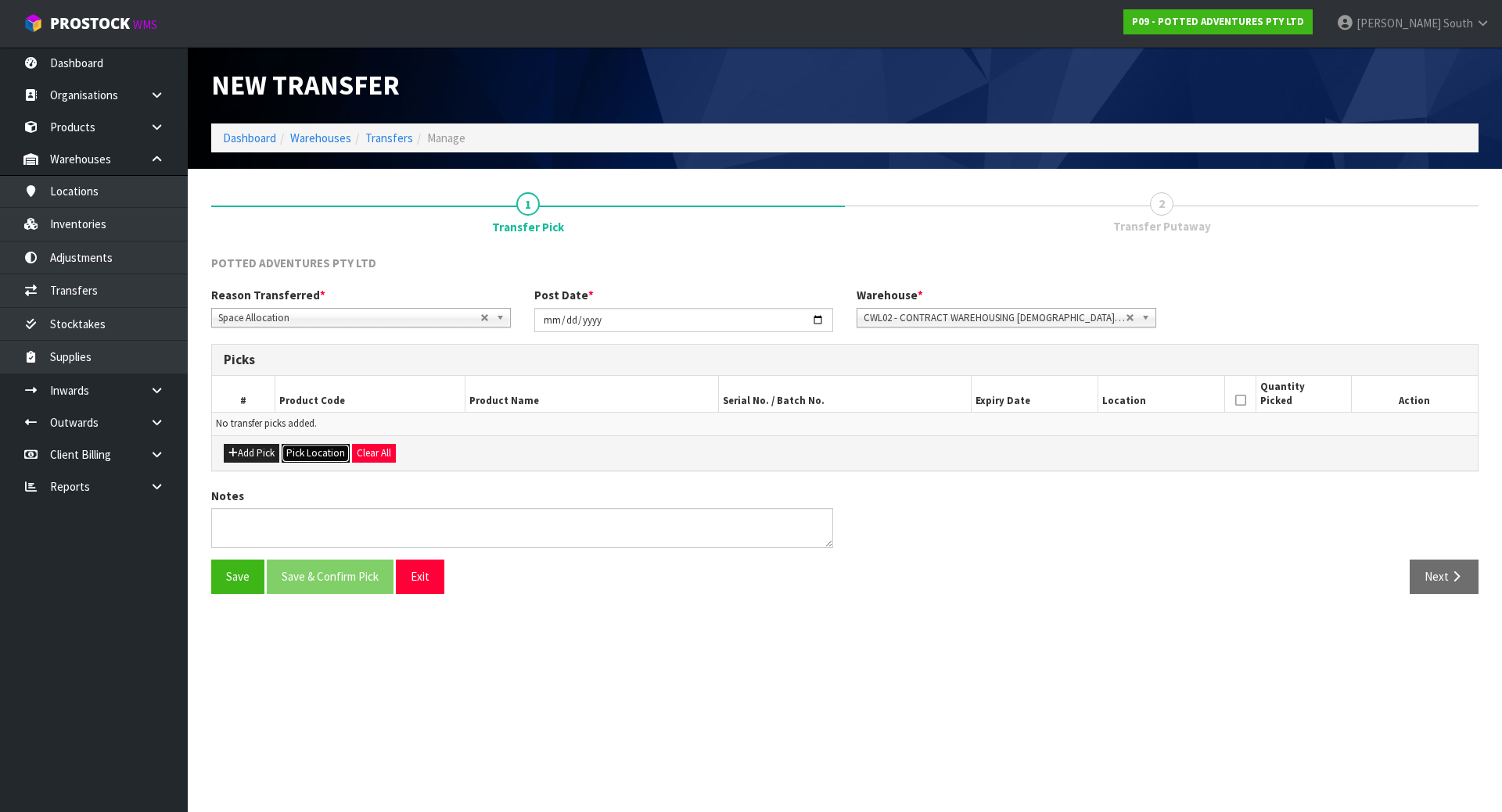
click at [298, 453] on button "Pick Location" at bounding box center [316, 453] width 68 height 18
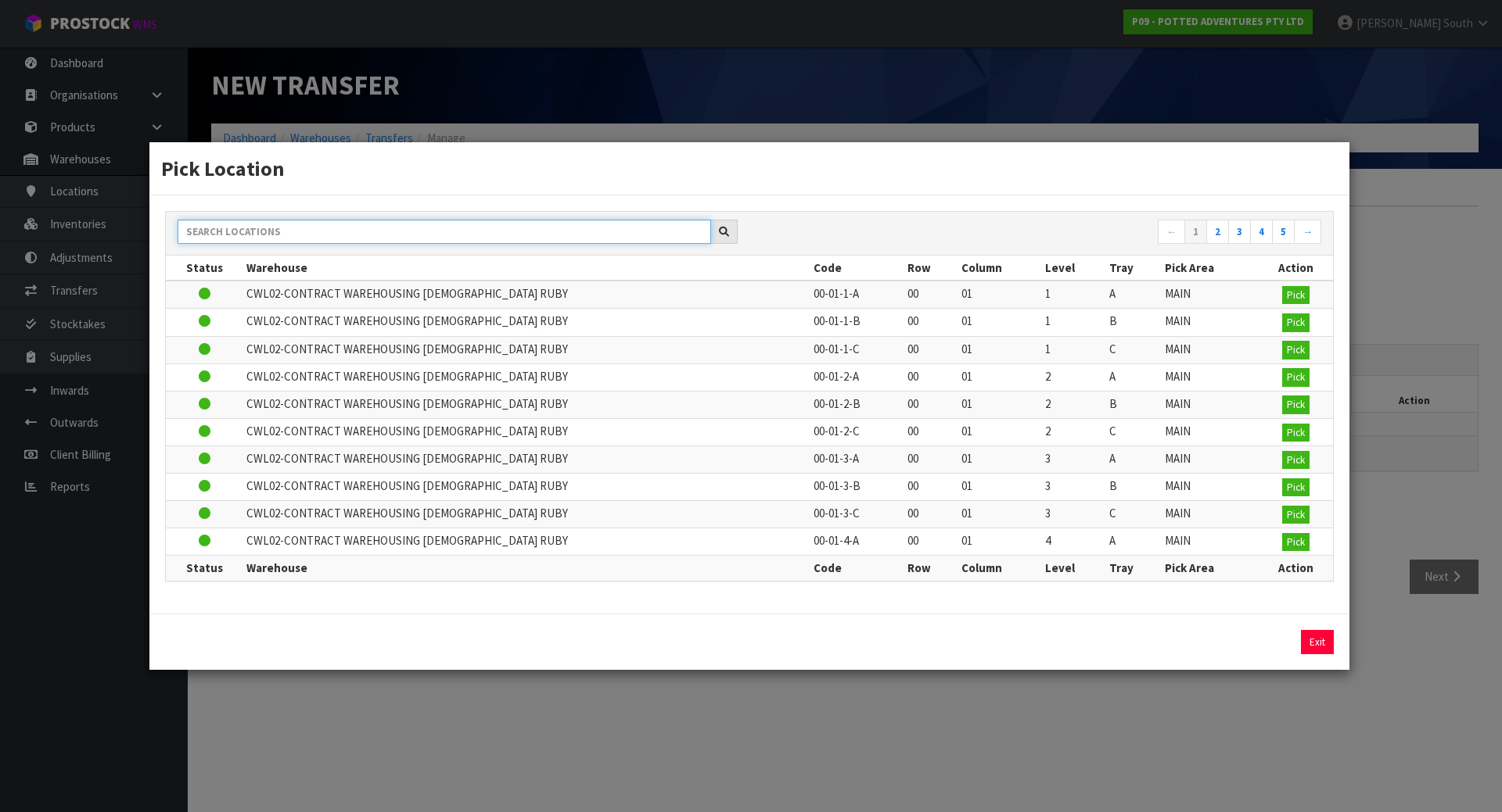
click at [336, 224] on input "text" at bounding box center [444, 231] width 534 height 24
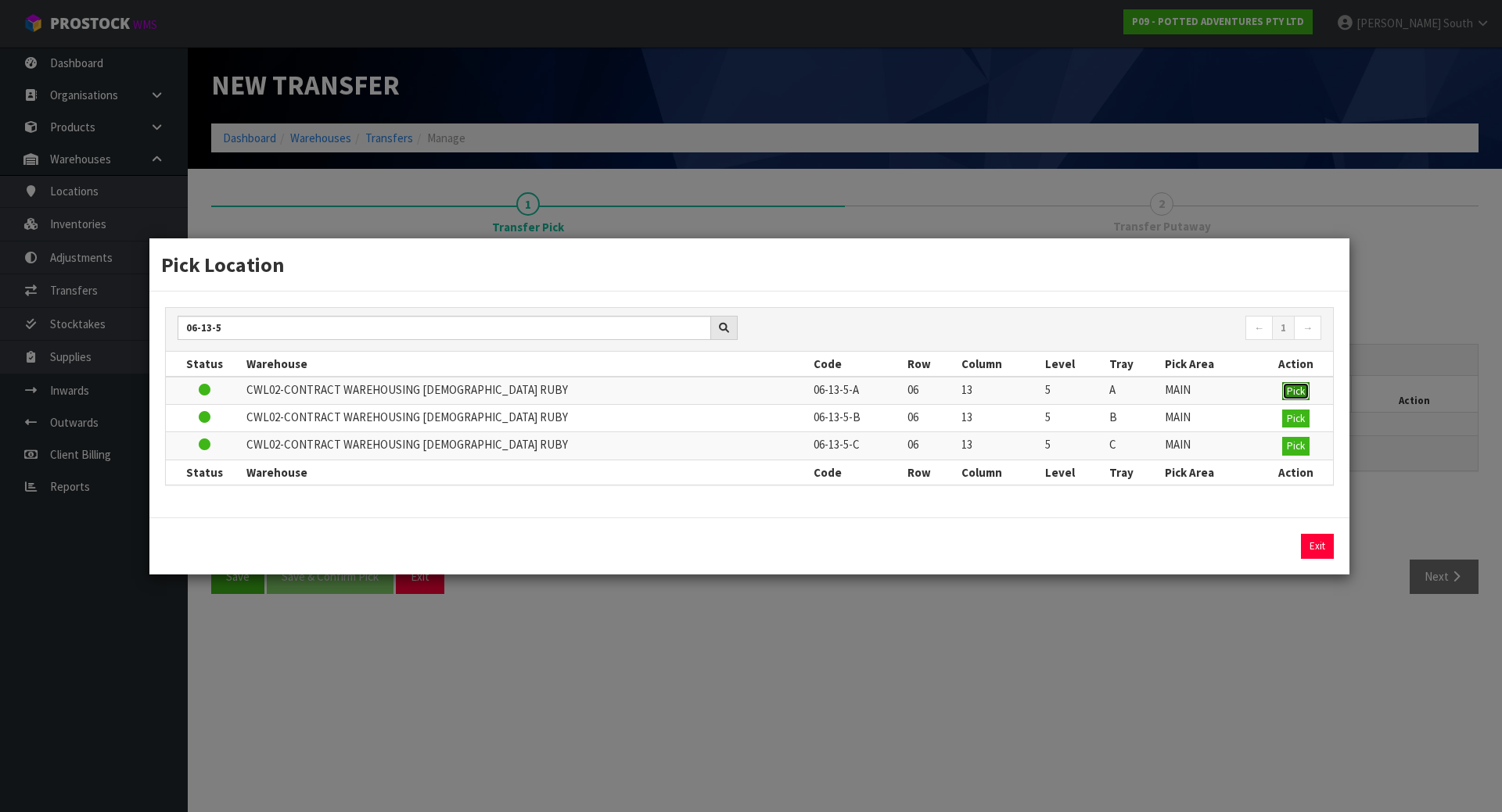
click at [1293, 397] on span "Pick" at bounding box center [1296, 391] width 18 height 14
click at [1312, 543] on button "Exit" at bounding box center [1317, 547] width 33 height 25
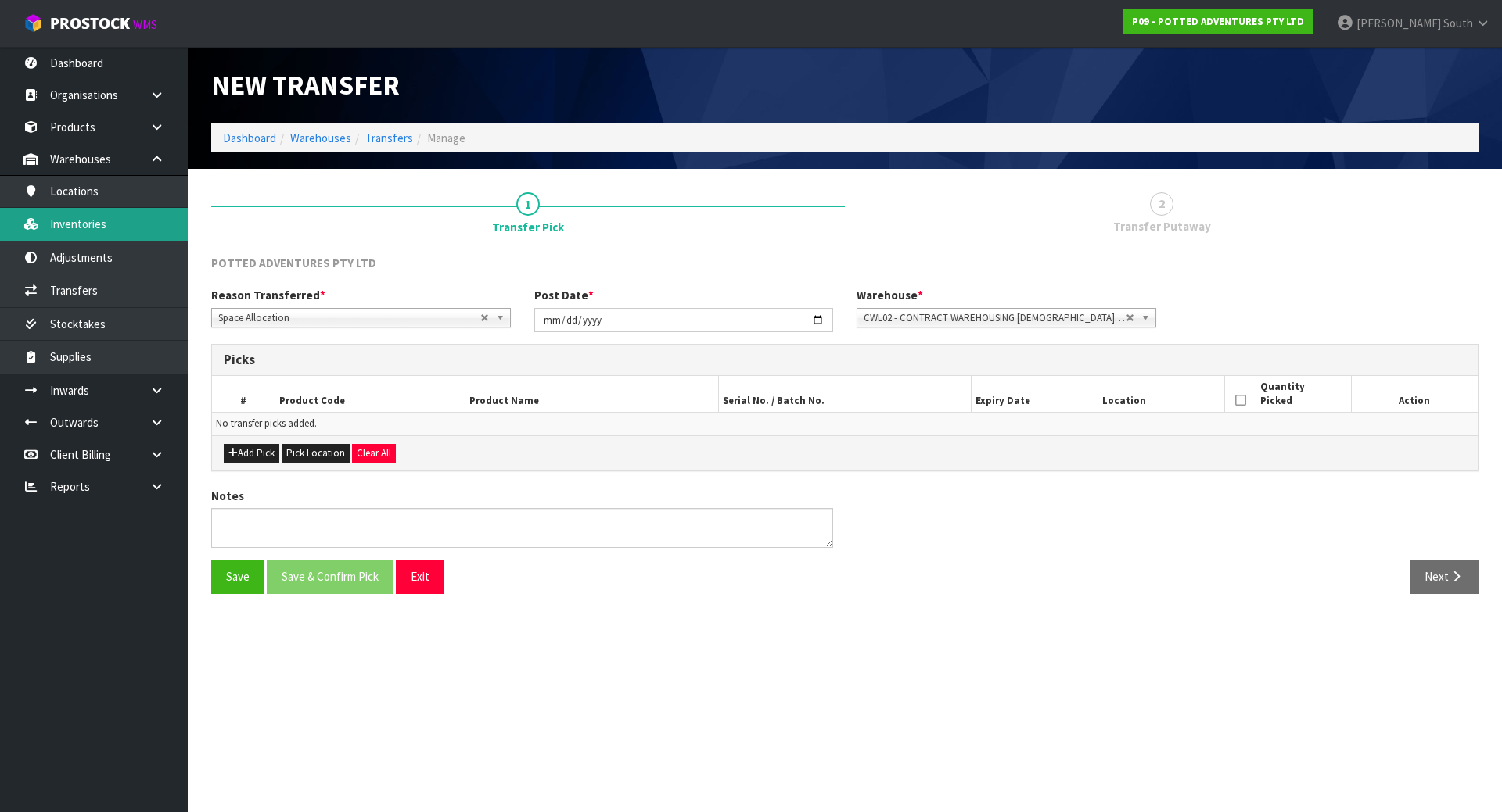
click at [168, 233] on link "Inventories" at bounding box center [94, 224] width 188 height 32
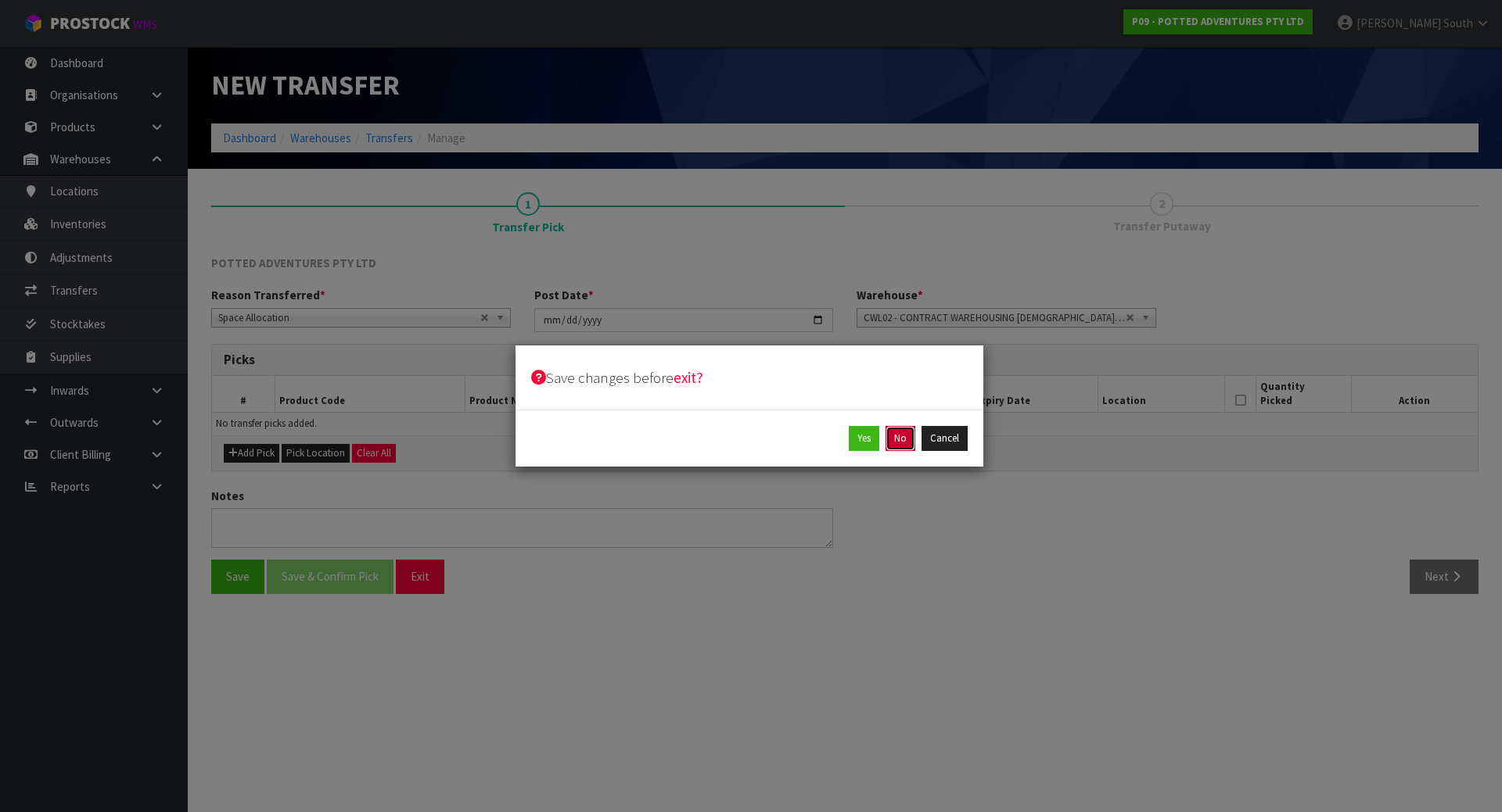
click at [894, 438] on button "No" at bounding box center [900, 438] width 30 height 25
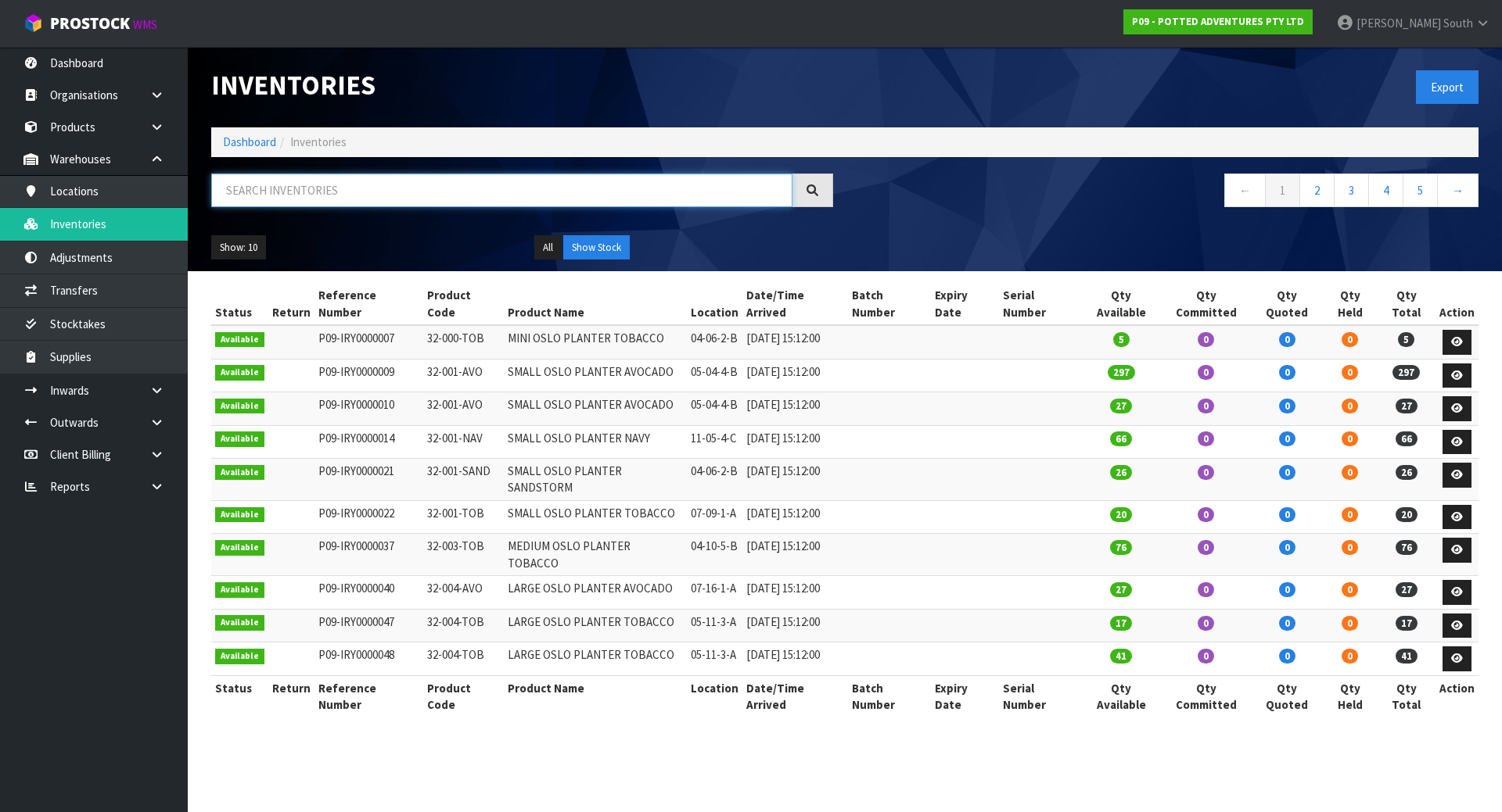
click at [389, 202] on input "text" at bounding box center [502, 190] width 581 height 34
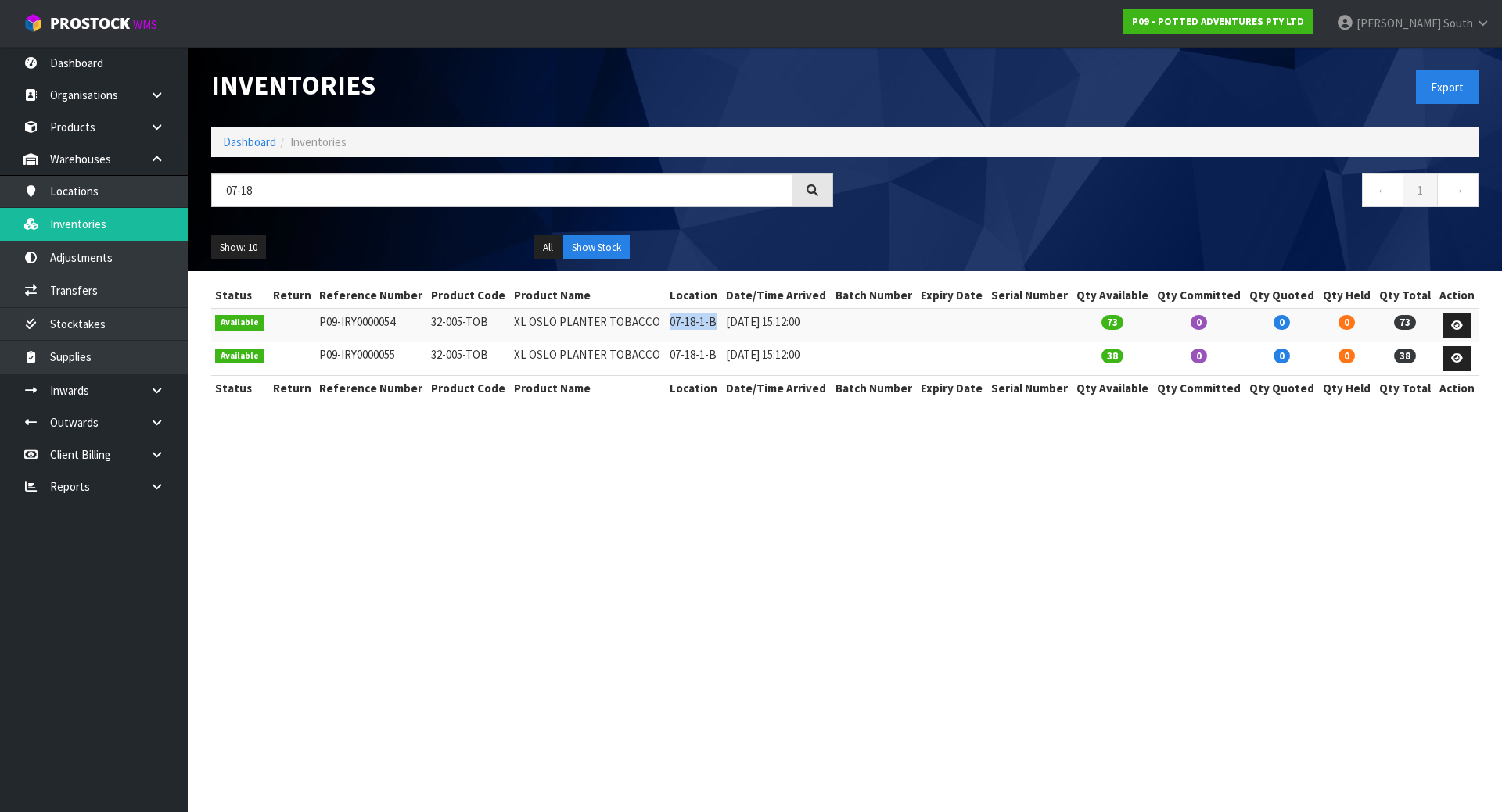
drag, startPoint x: 664, startPoint y: 328, endPoint x: 718, endPoint y: 324, distance: 54.1
click at [715, 324] on td "07-18-1-B" at bounding box center [693, 325] width 56 height 34
copy td "07-18-1-B"
click at [496, 524] on section "Inventories Export Dashboard Inventories 07-18 ← 1 → Show: 10 5 10 25 50 All Sh…" at bounding box center [751, 406] width 1502 height 812
click at [104, 286] on link "Transfers" at bounding box center [94, 290] width 188 height 32
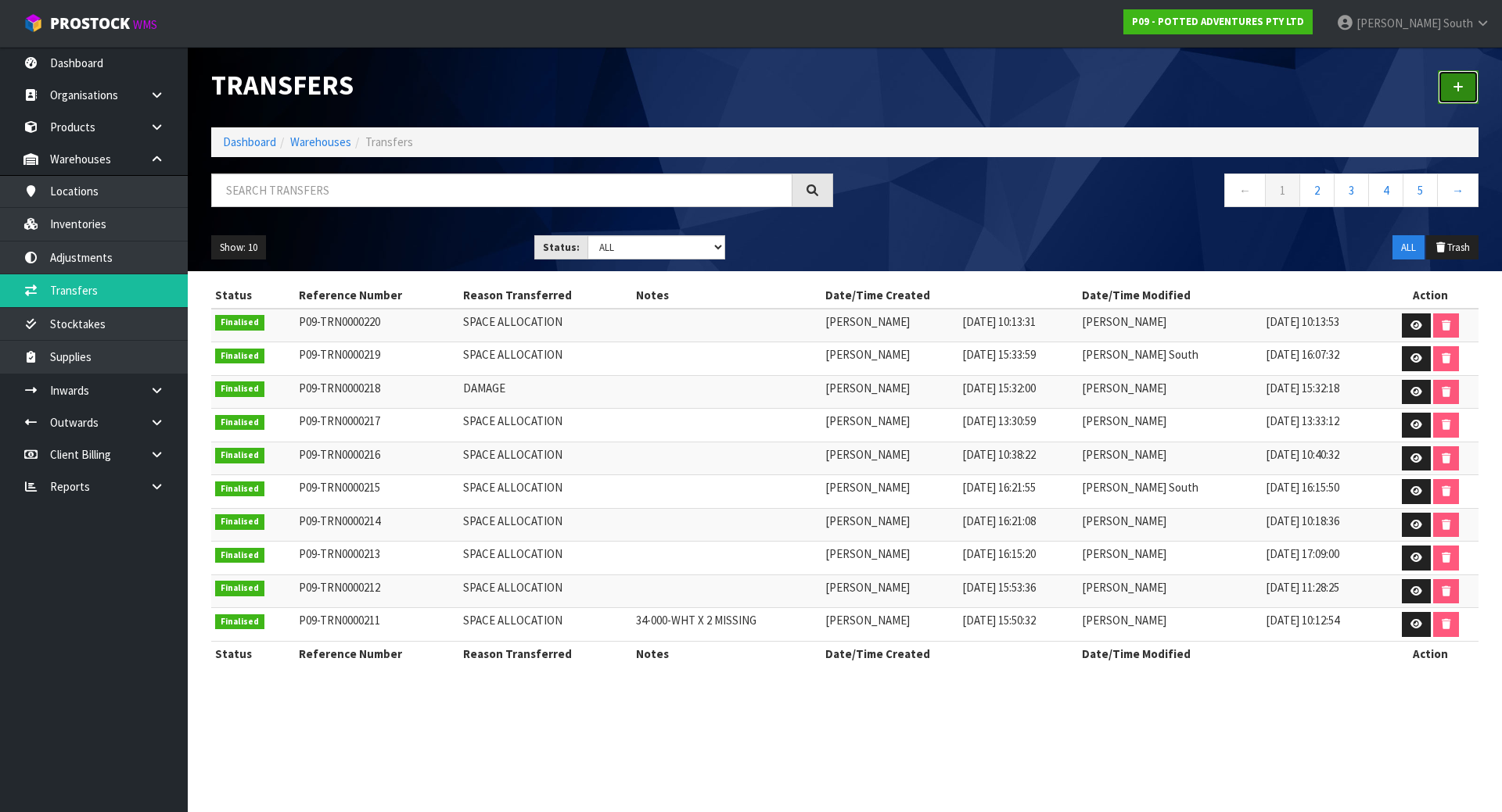
drag, startPoint x: 1467, startPoint y: 96, endPoint x: 1456, endPoint y: 96, distance: 11.0
click at [1465, 96] on link at bounding box center [1458, 87] width 41 height 34
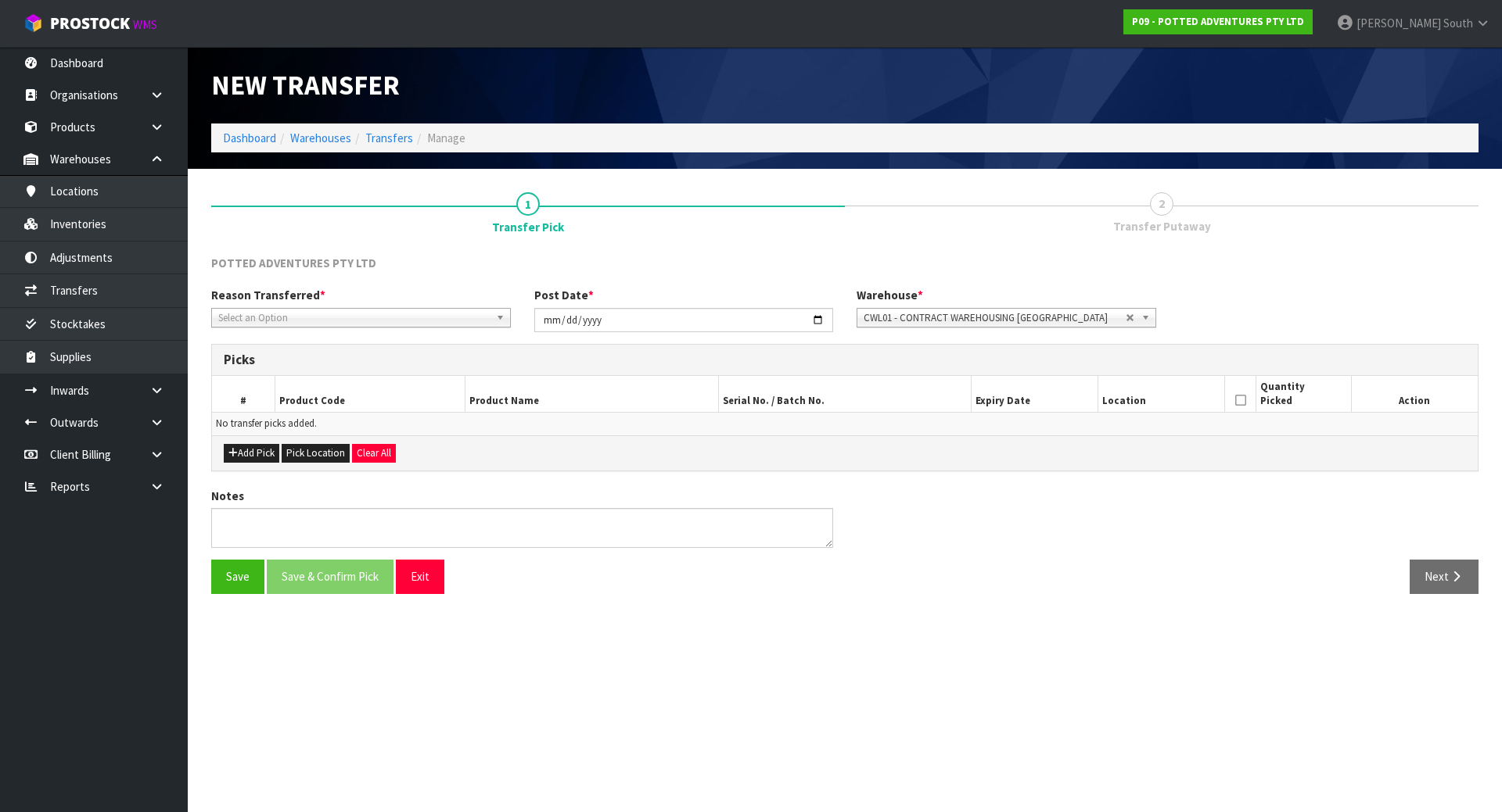
click at [327, 323] on span "Select an Option" at bounding box center [353, 317] width 271 height 18
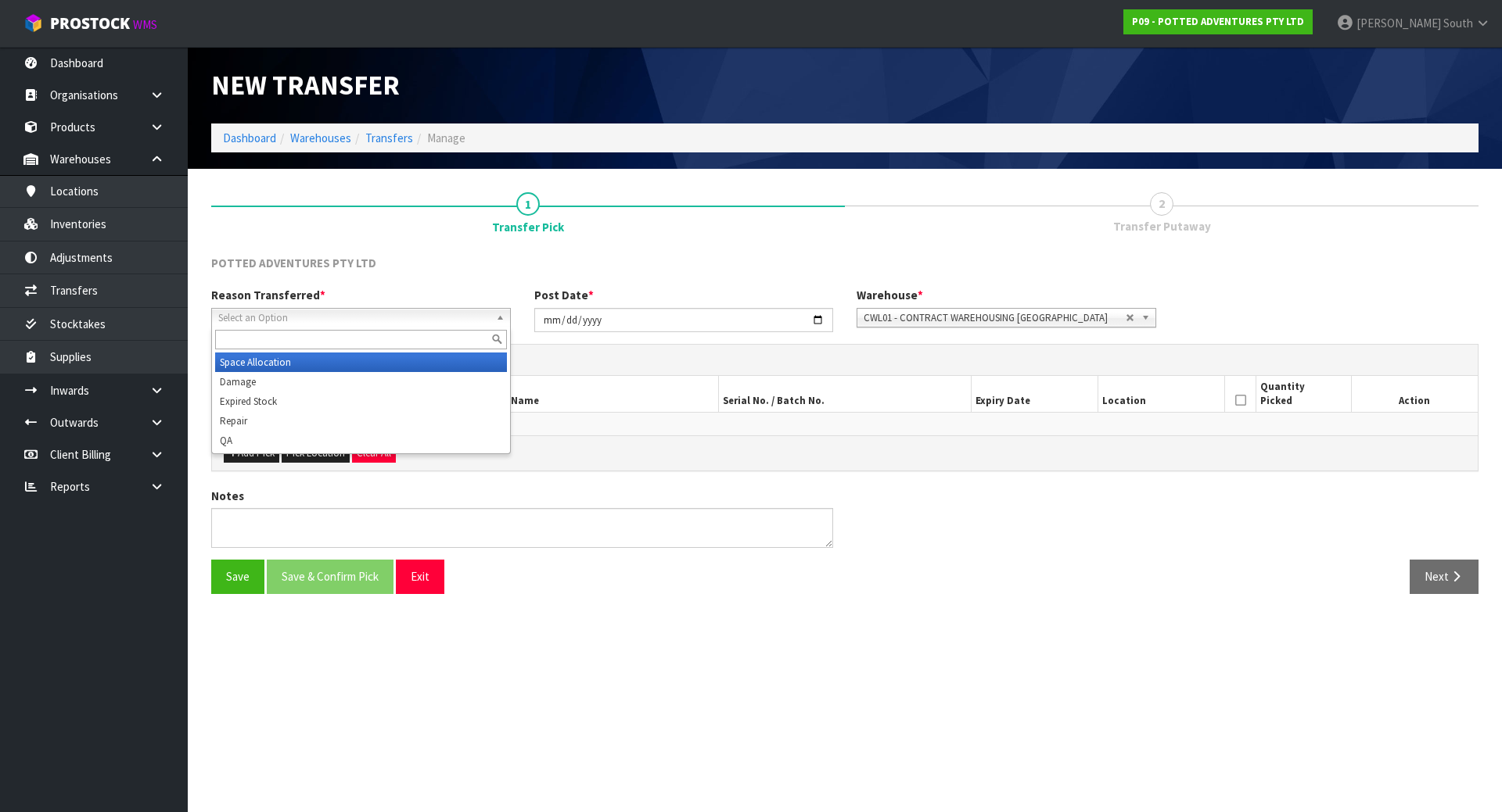
click at [321, 359] on li "Space Allocation" at bounding box center [360, 362] width 291 height 19
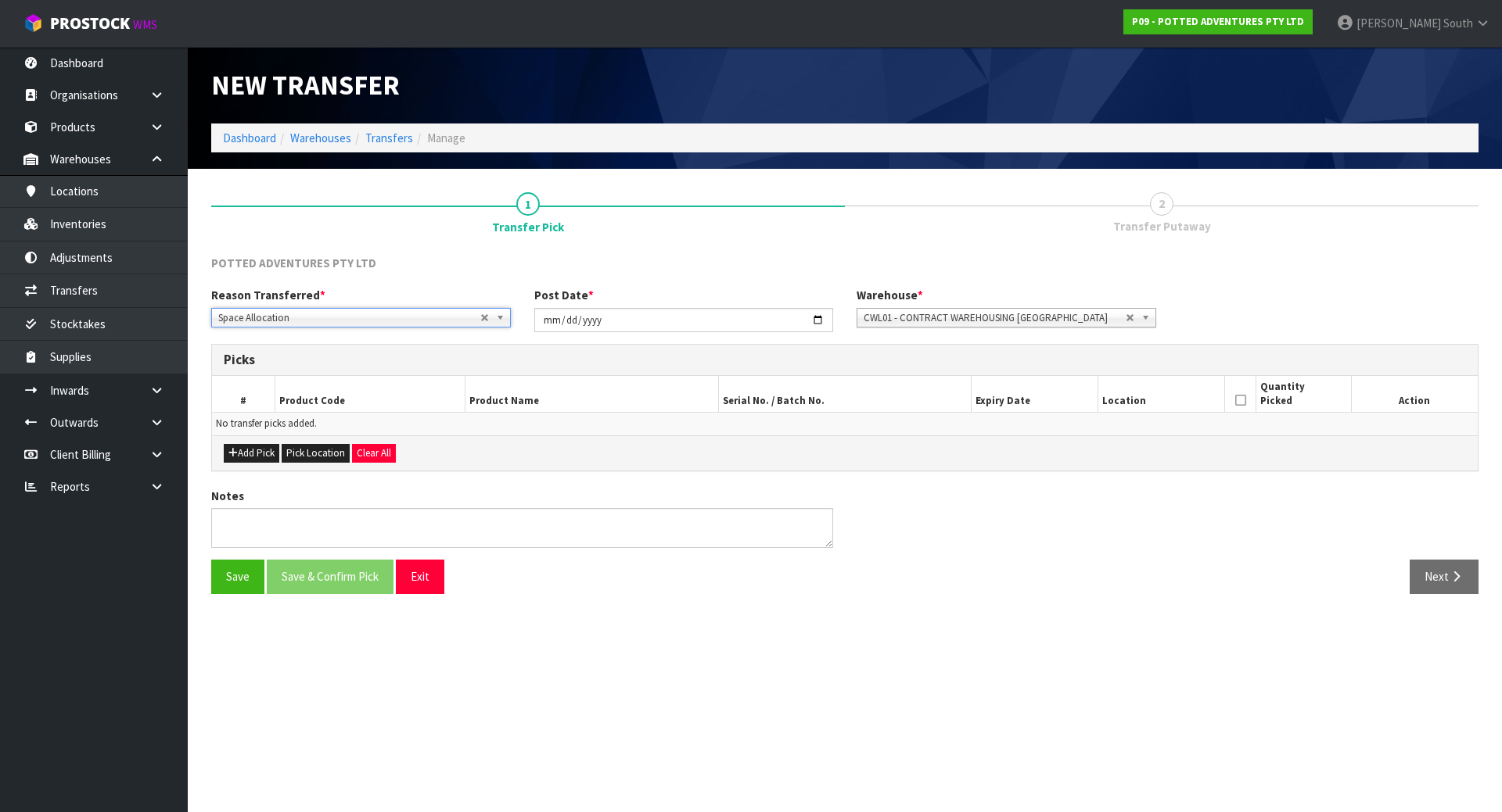
click at [1024, 327] on div "CWL01 - CONTRACT WAREHOUSING ALLENS ROAD" at bounding box center [1006, 317] width 299 height 19
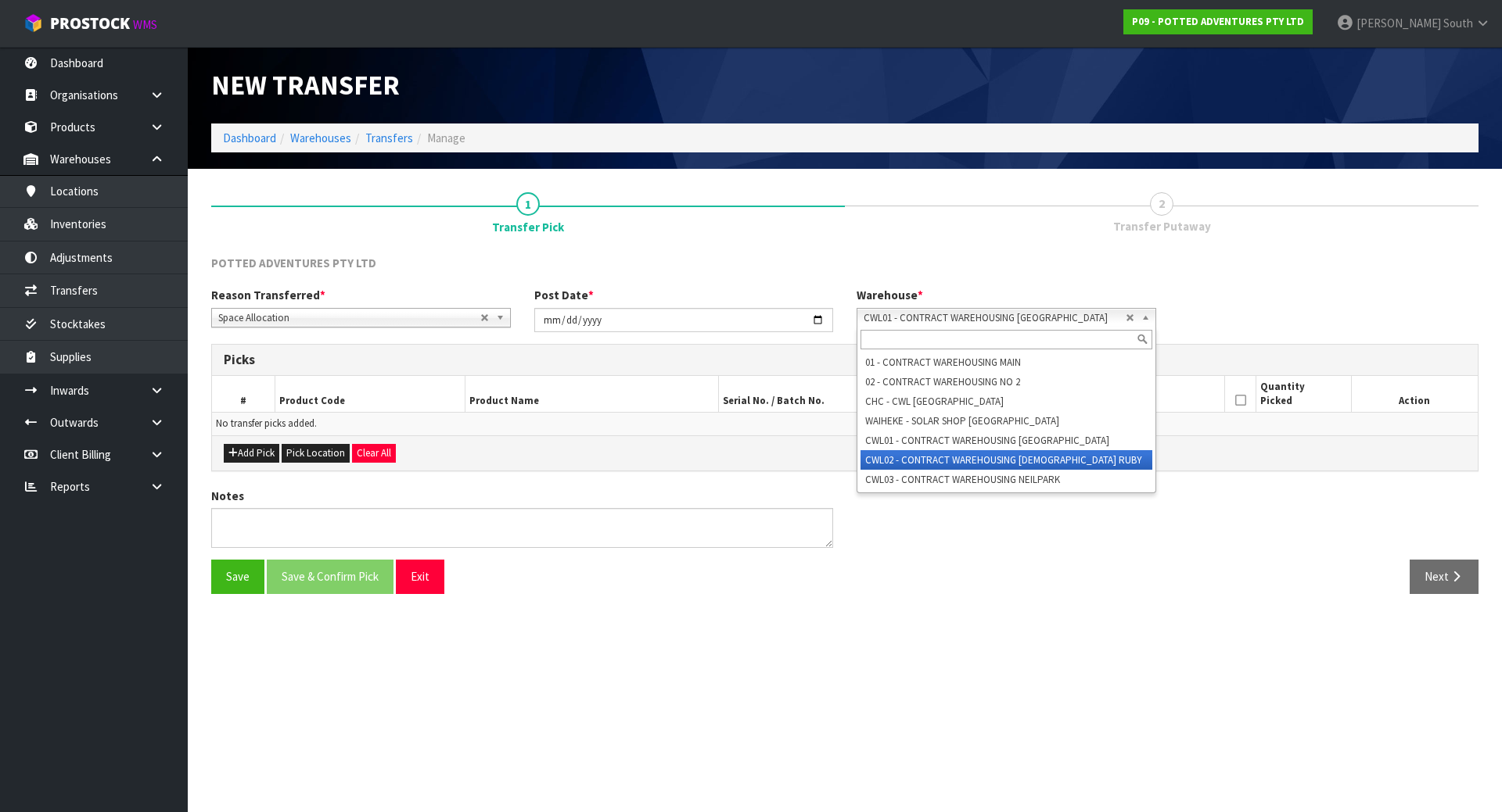
click at [966, 466] on li "CWL02 - CONTRACT WAREHOUSING LADY RUBY" at bounding box center [1006, 460] width 291 height 19
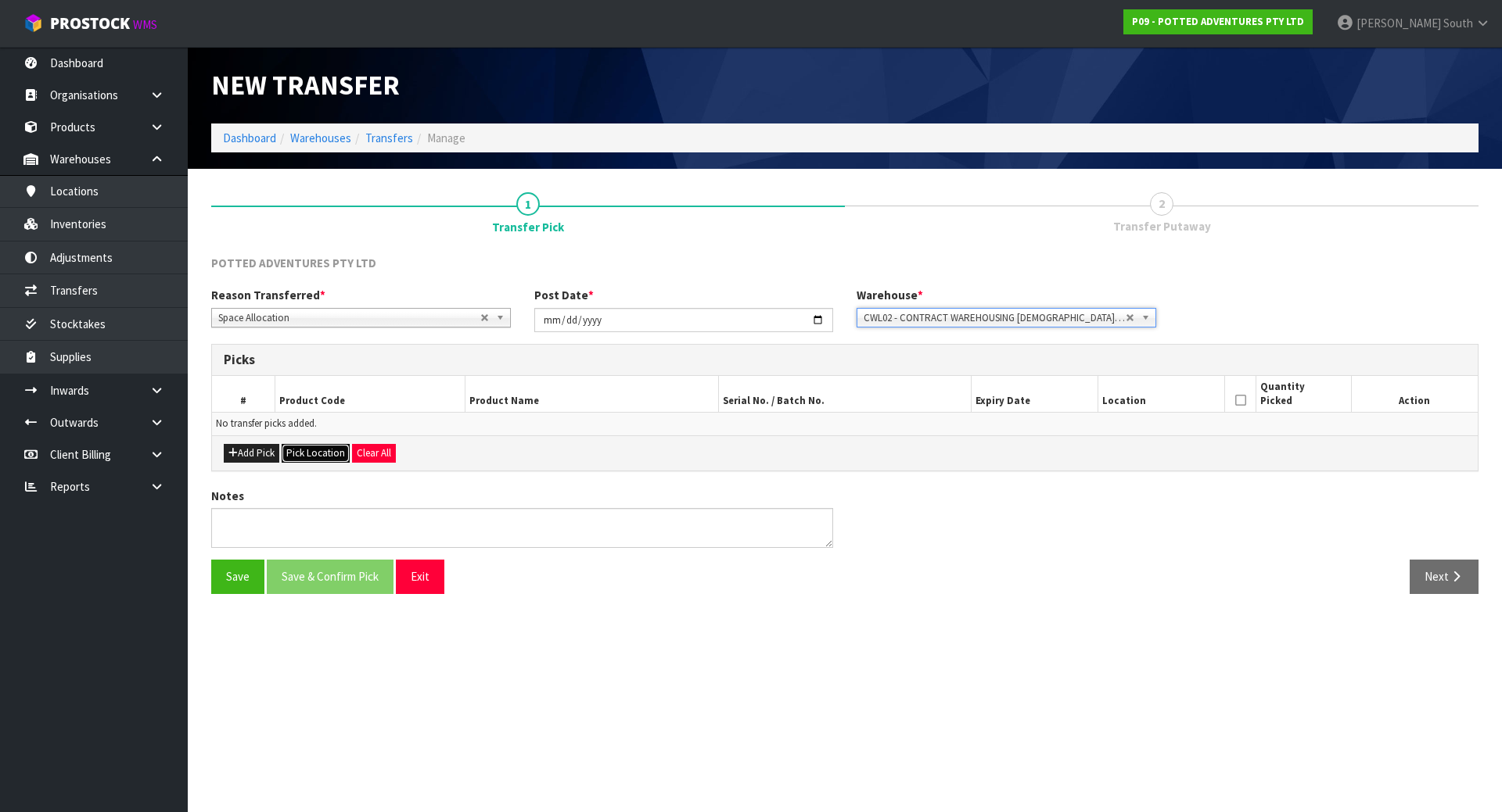
click at [305, 455] on button "Pick Location" at bounding box center [316, 453] width 68 height 18
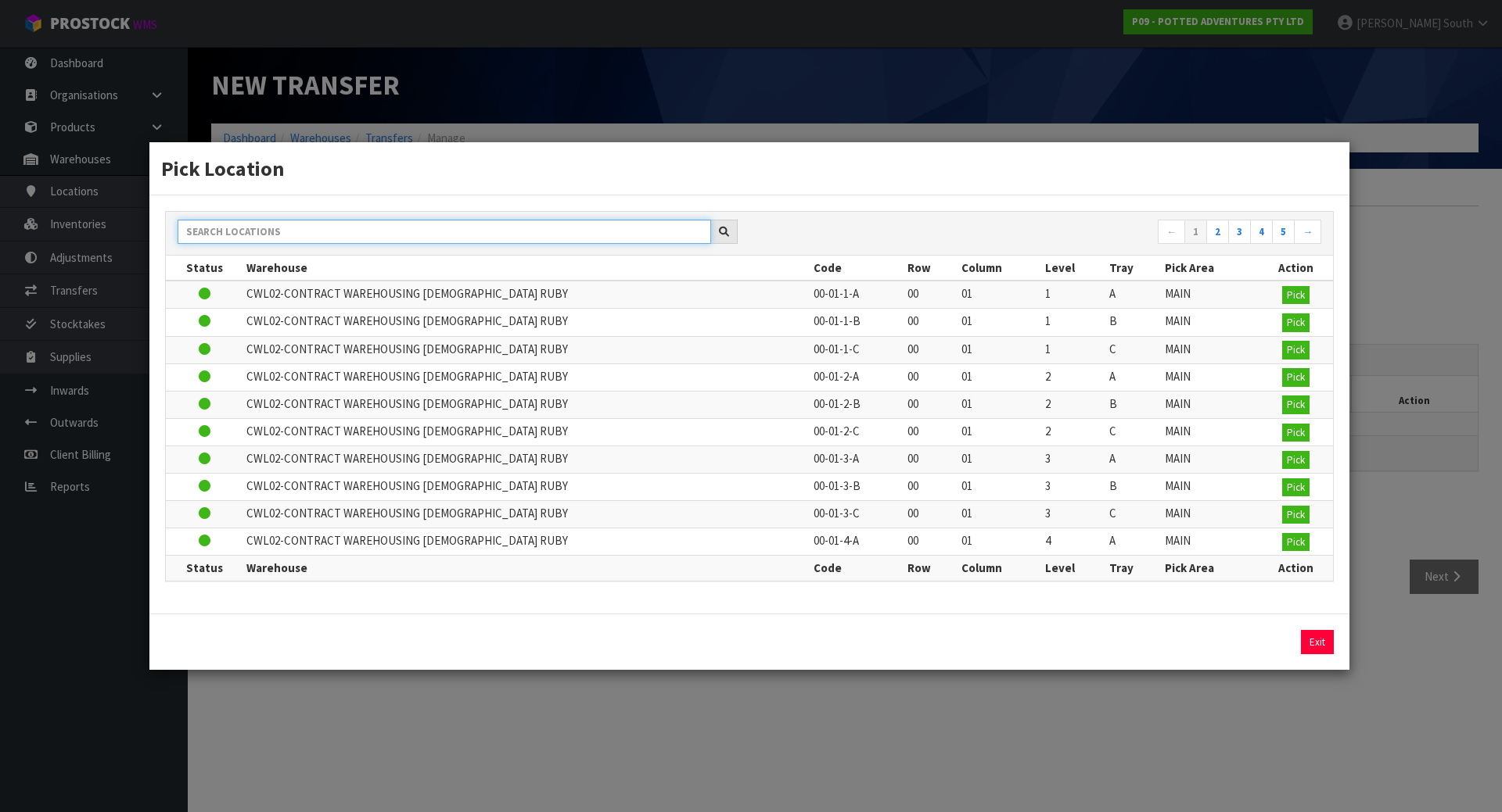
click at [418, 238] on input "text" at bounding box center [444, 231] width 534 height 24
paste input "07-18-1-B"
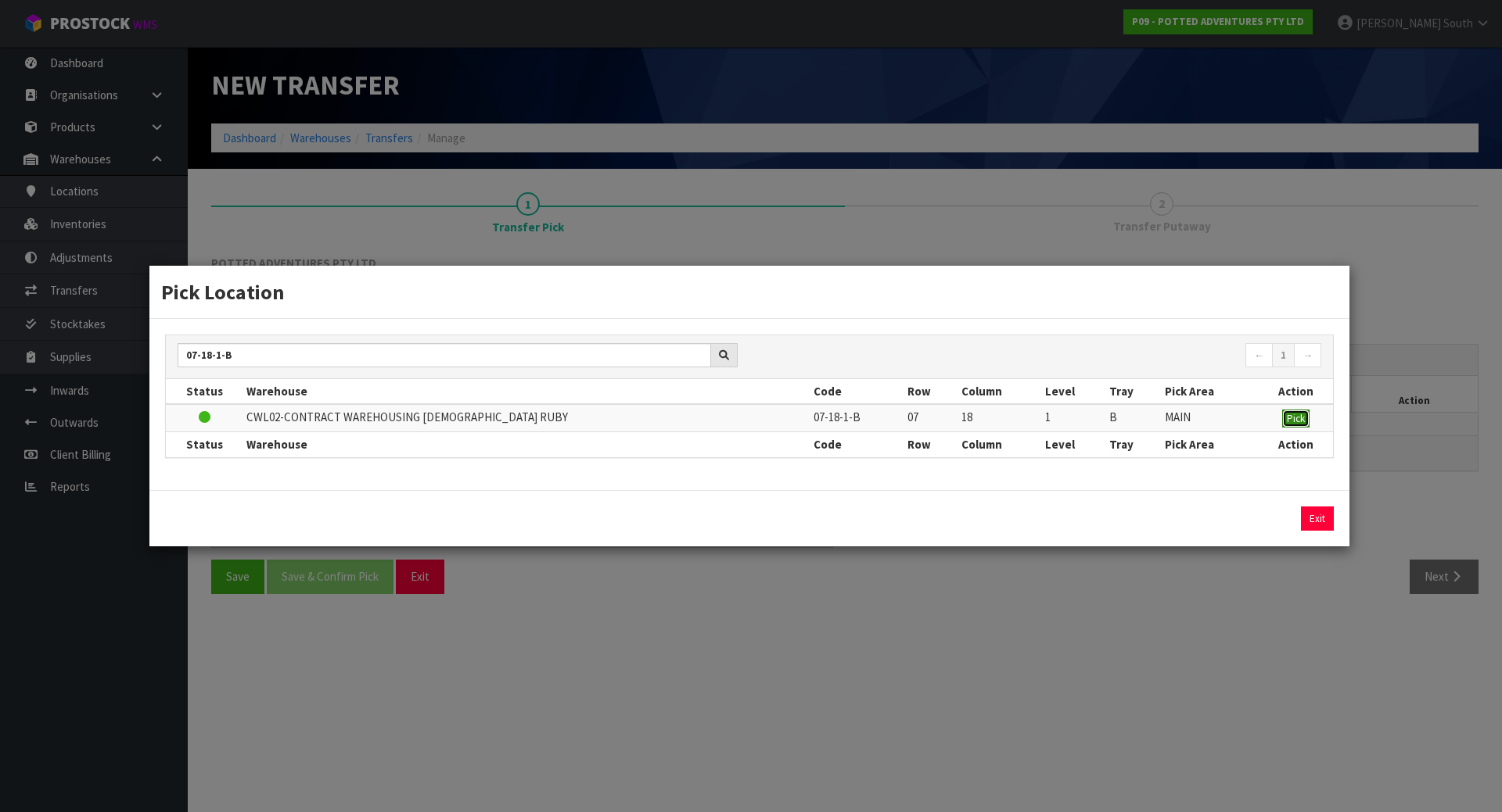
click at [1292, 421] on span "Pick" at bounding box center [1296, 419] width 18 height 14
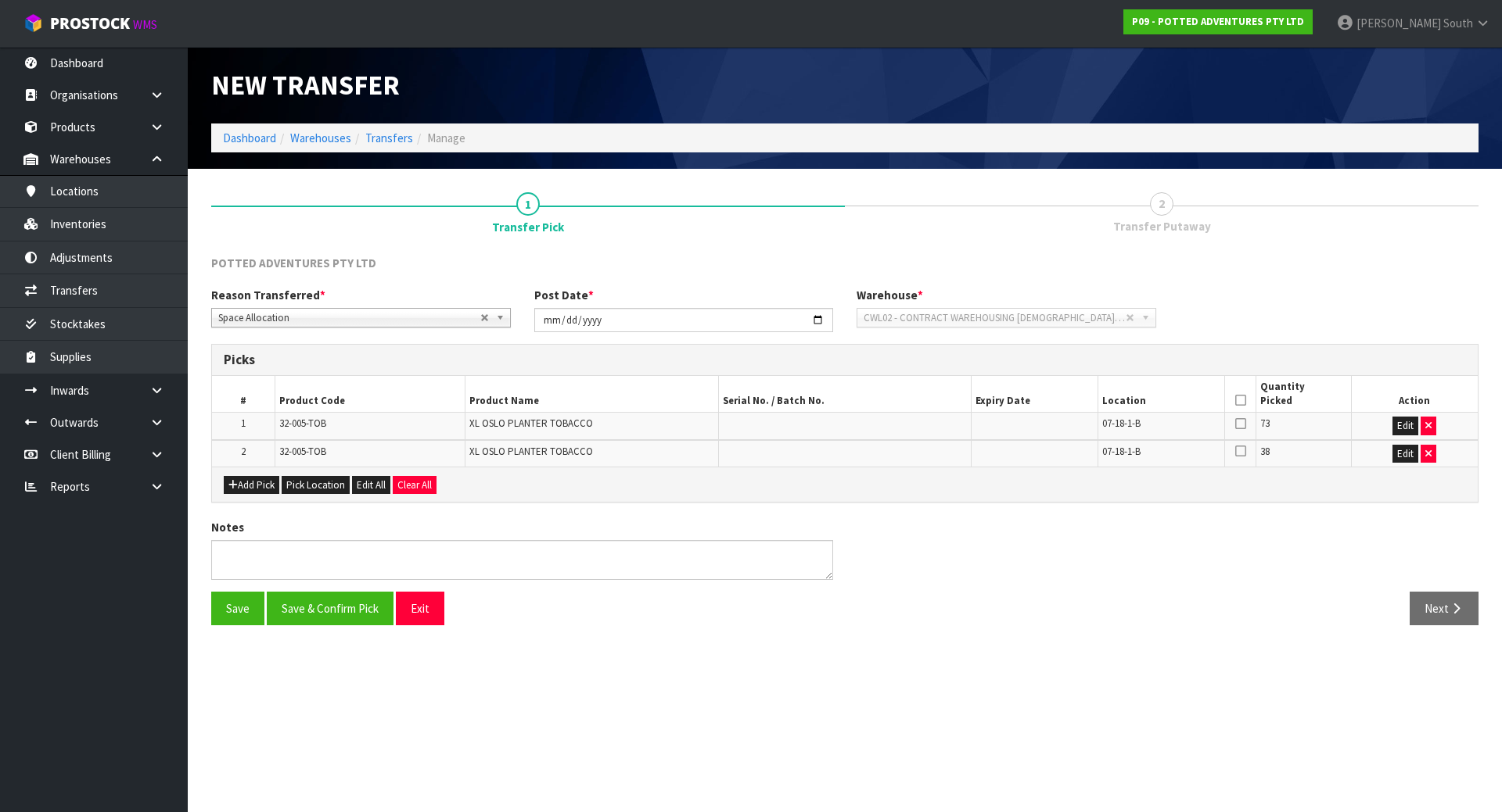
click at [1242, 401] on icon at bounding box center [1241, 401] width 11 height 1
click at [336, 604] on button "Save & Confirm Pick" at bounding box center [329, 609] width 127 height 34
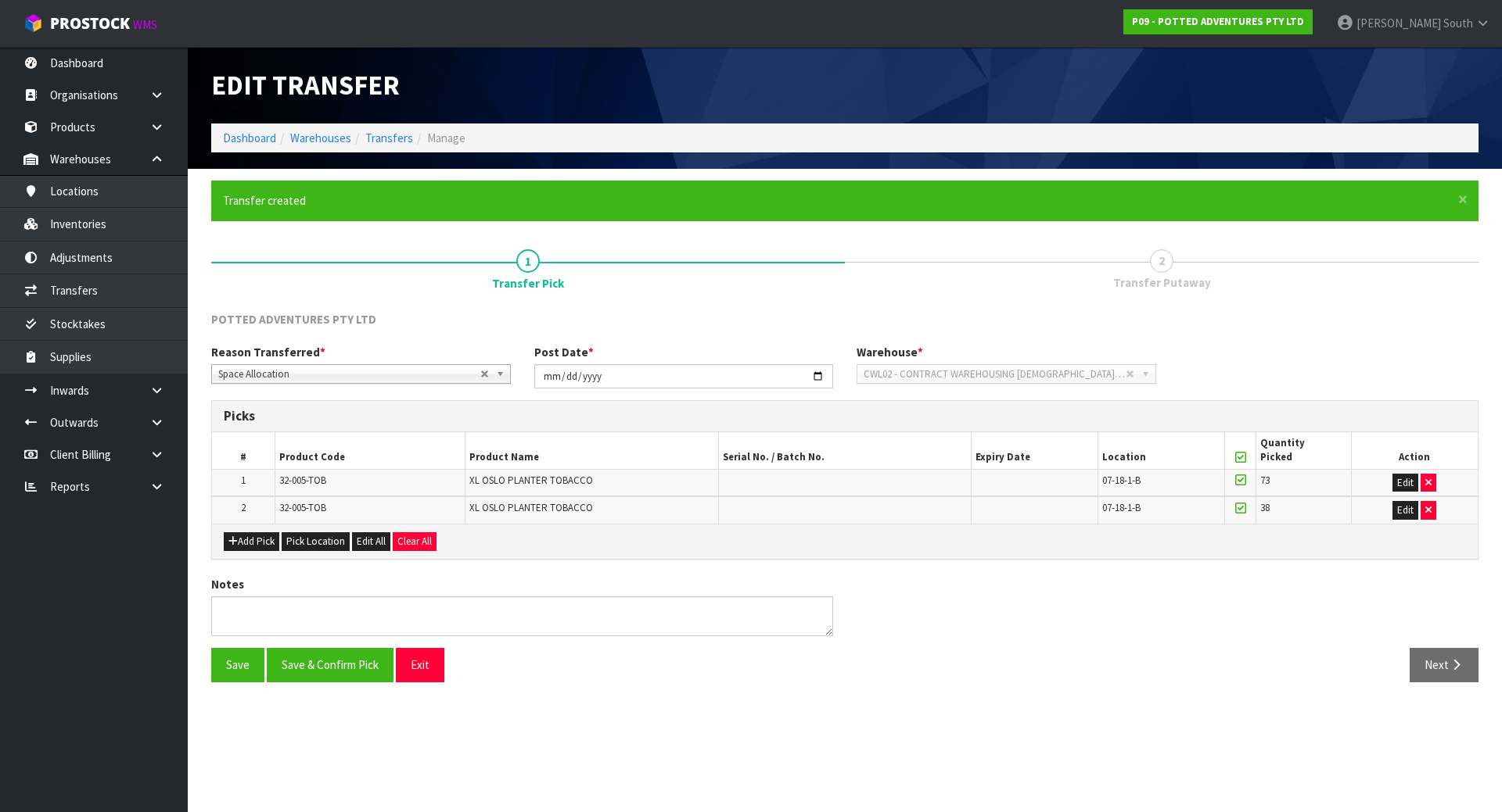
click at [1199, 265] on link "2 Transfer Putaway" at bounding box center [1161, 269] width 633 height 62
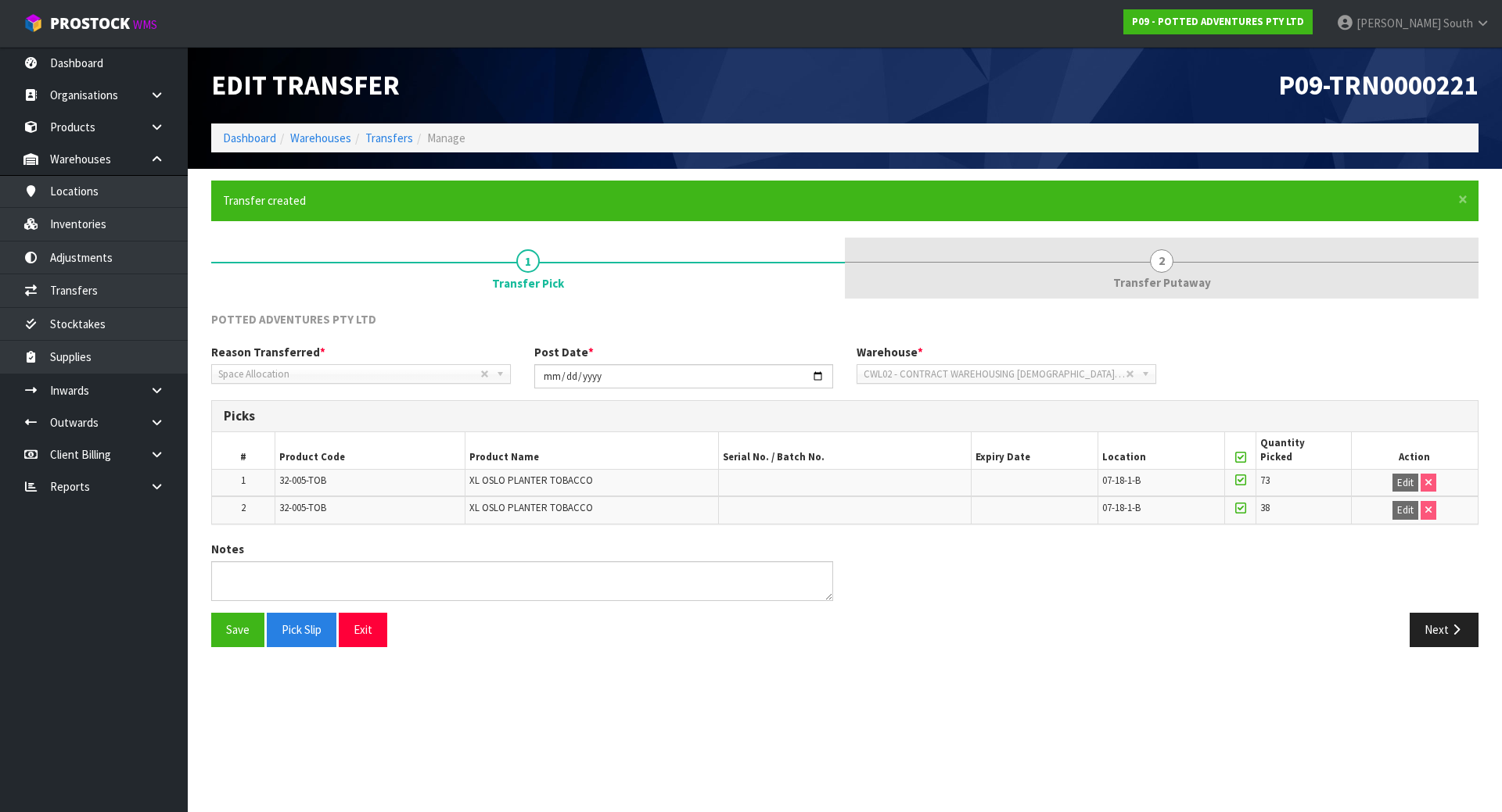
click at [1146, 286] on span "Transfer Putaway" at bounding box center [1162, 283] width 98 height 16
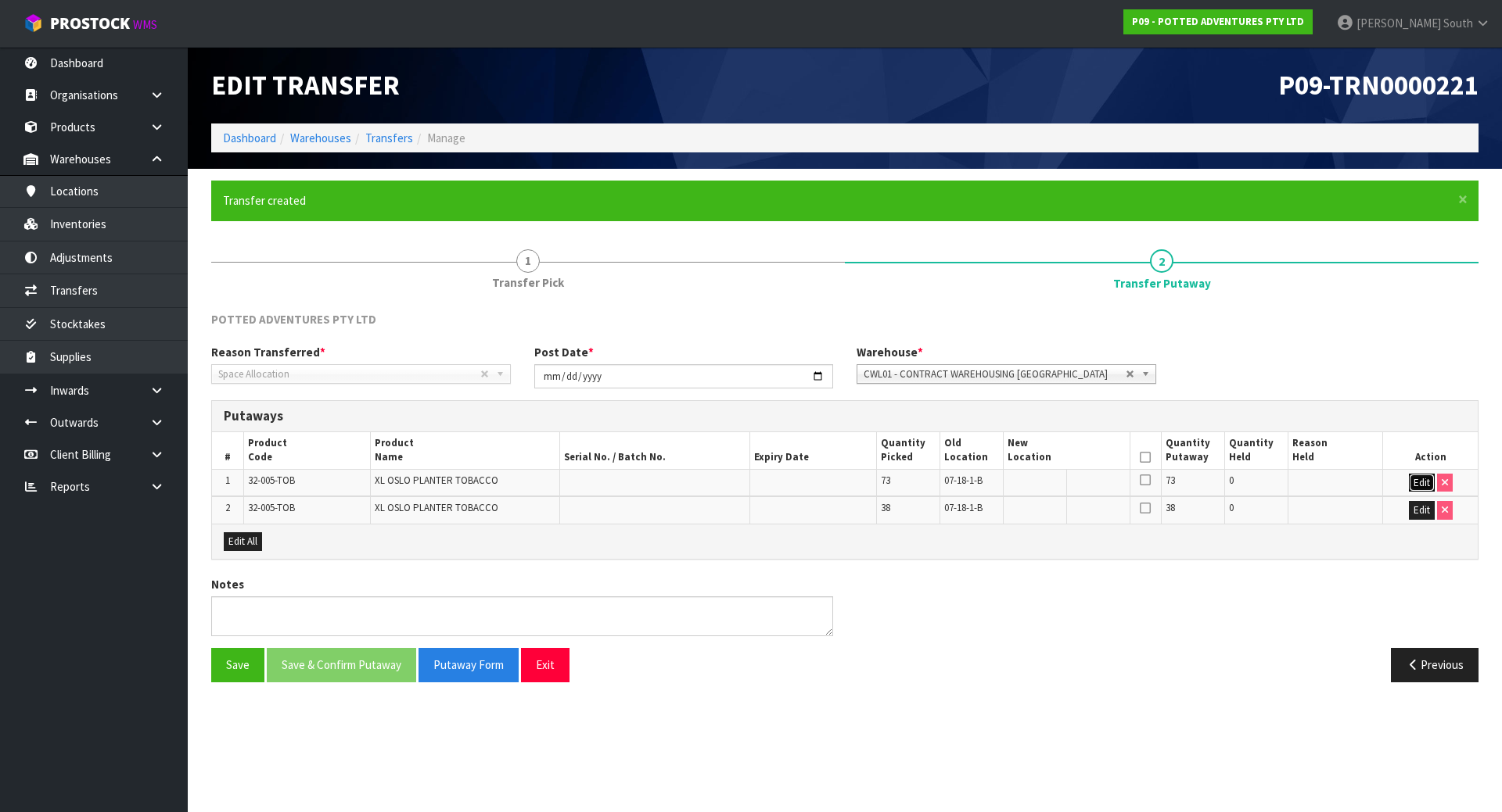
click at [1412, 479] on button "Edit" at bounding box center [1422, 483] width 26 height 18
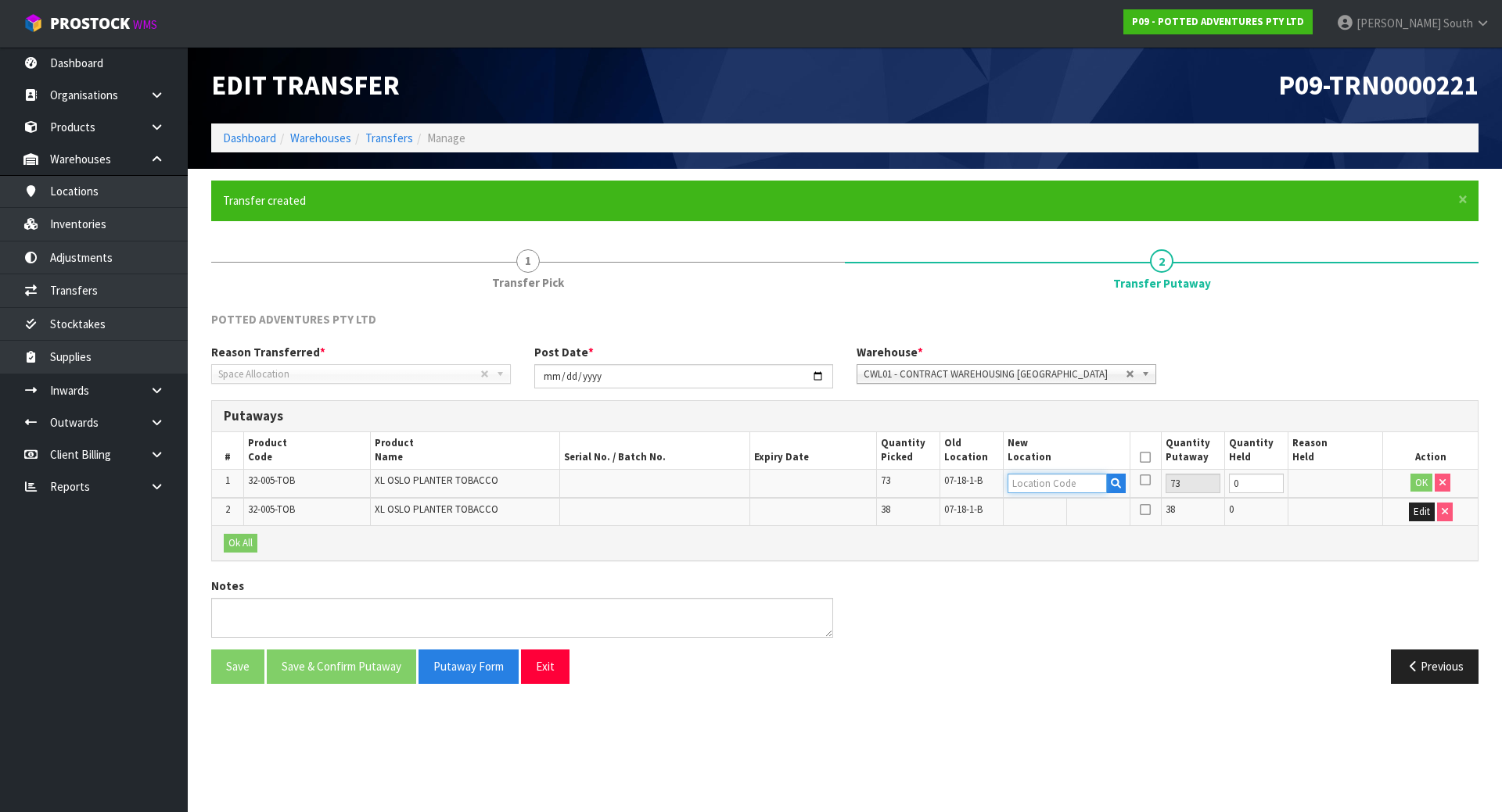
click at [1084, 483] on input "text" at bounding box center [1057, 484] width 100 height 19
click at [1017, 380] on span "CWL01 - CONTRACT WAREHOUSING ALLENS ROAD" at bounding box center [995, 374] width 262 height 18
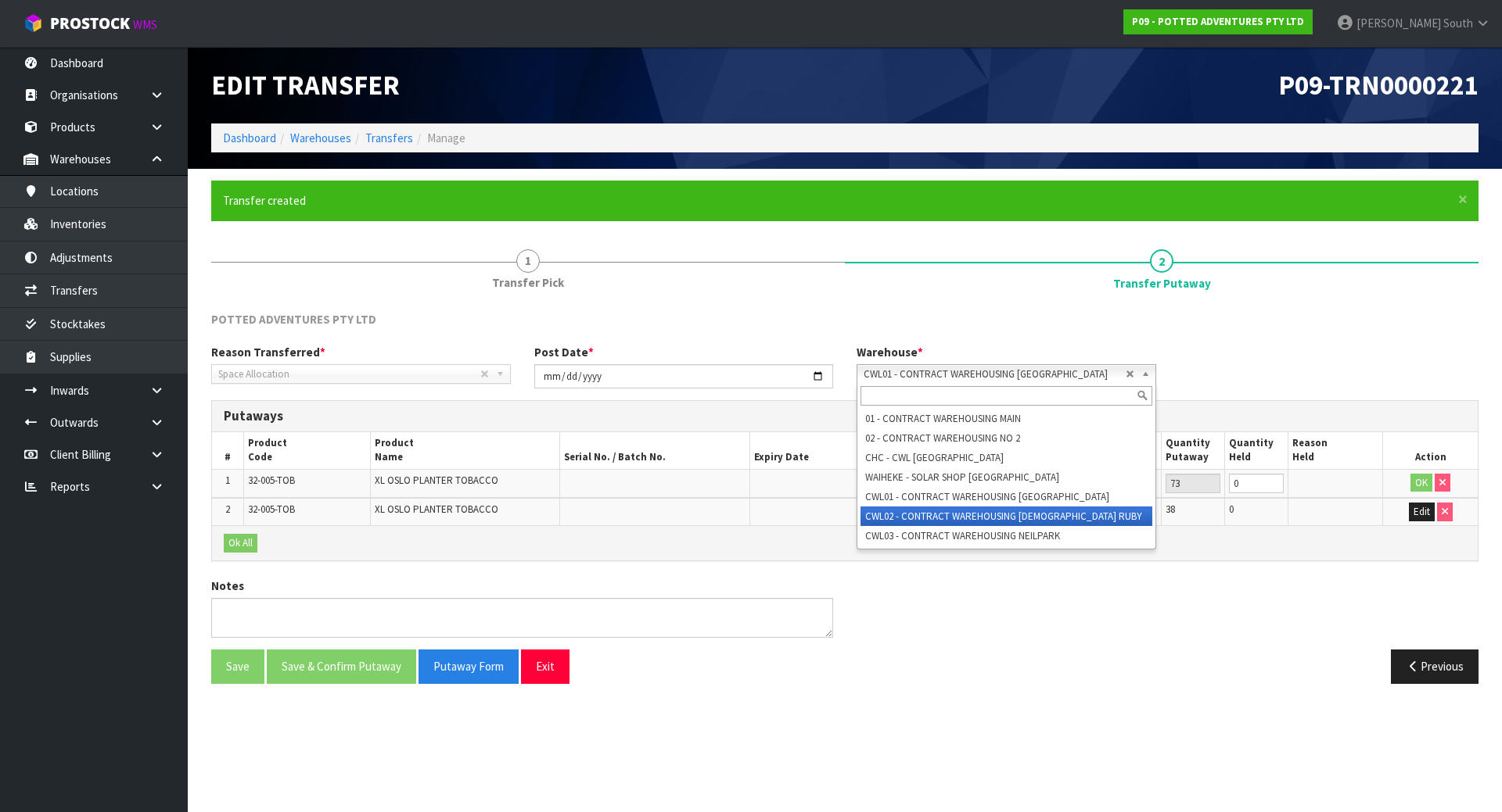
click at [990, 515] on li "CWL02 - CONTRACT WAREHOUSING LADY RUBY" at bounding box center [1006, 516] width 291 height 19
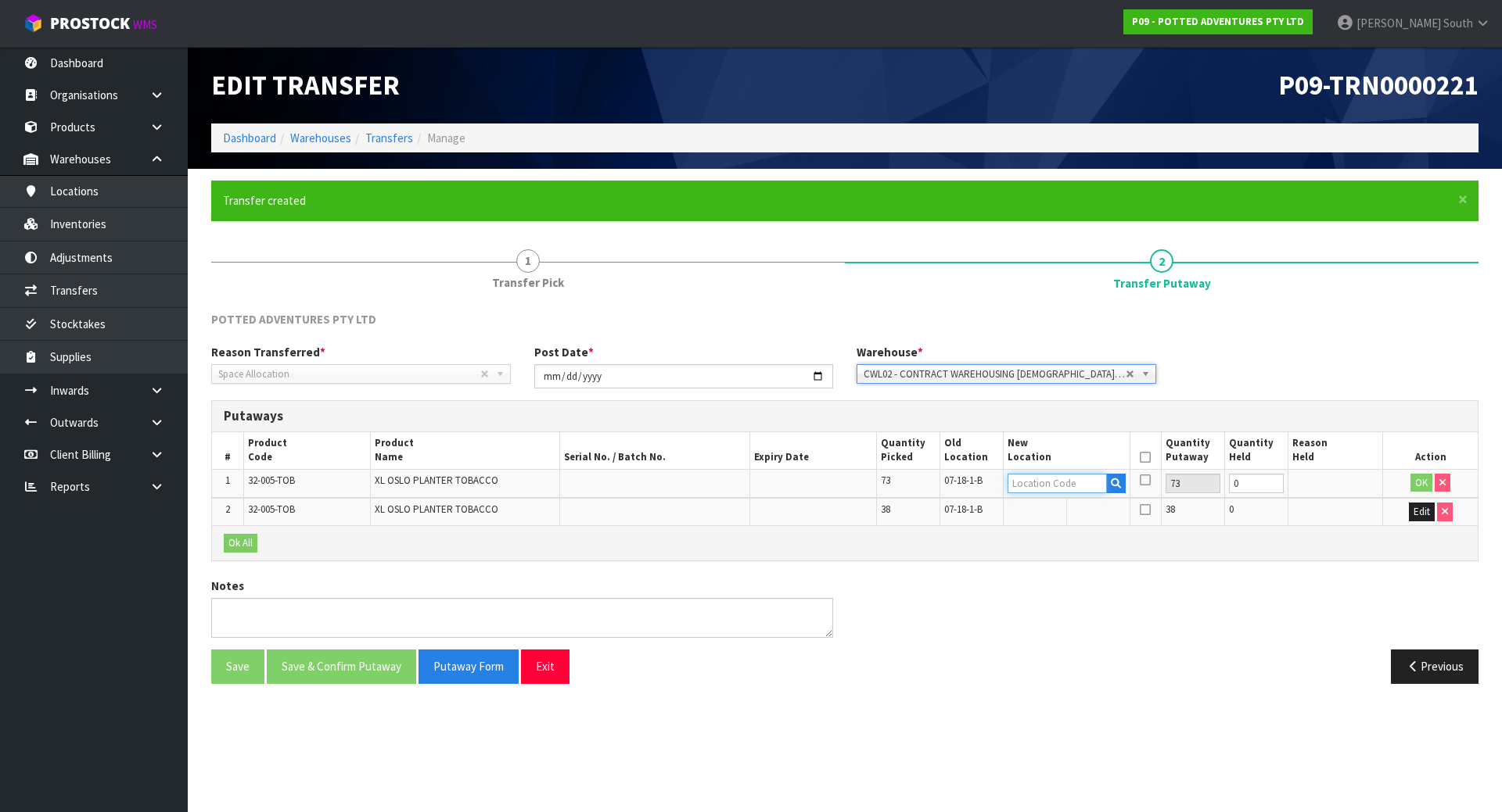
click at [1093, 485] on input "text" at bounding box center [1057, 484] width 100 height 19
click at [1043, 536] on strong "05-17-5" at bounding box center [1044, 530] width 41 height 15
click at [1425, 481] on button "OK" at bounding box center [1421, 483] width 22 height 18
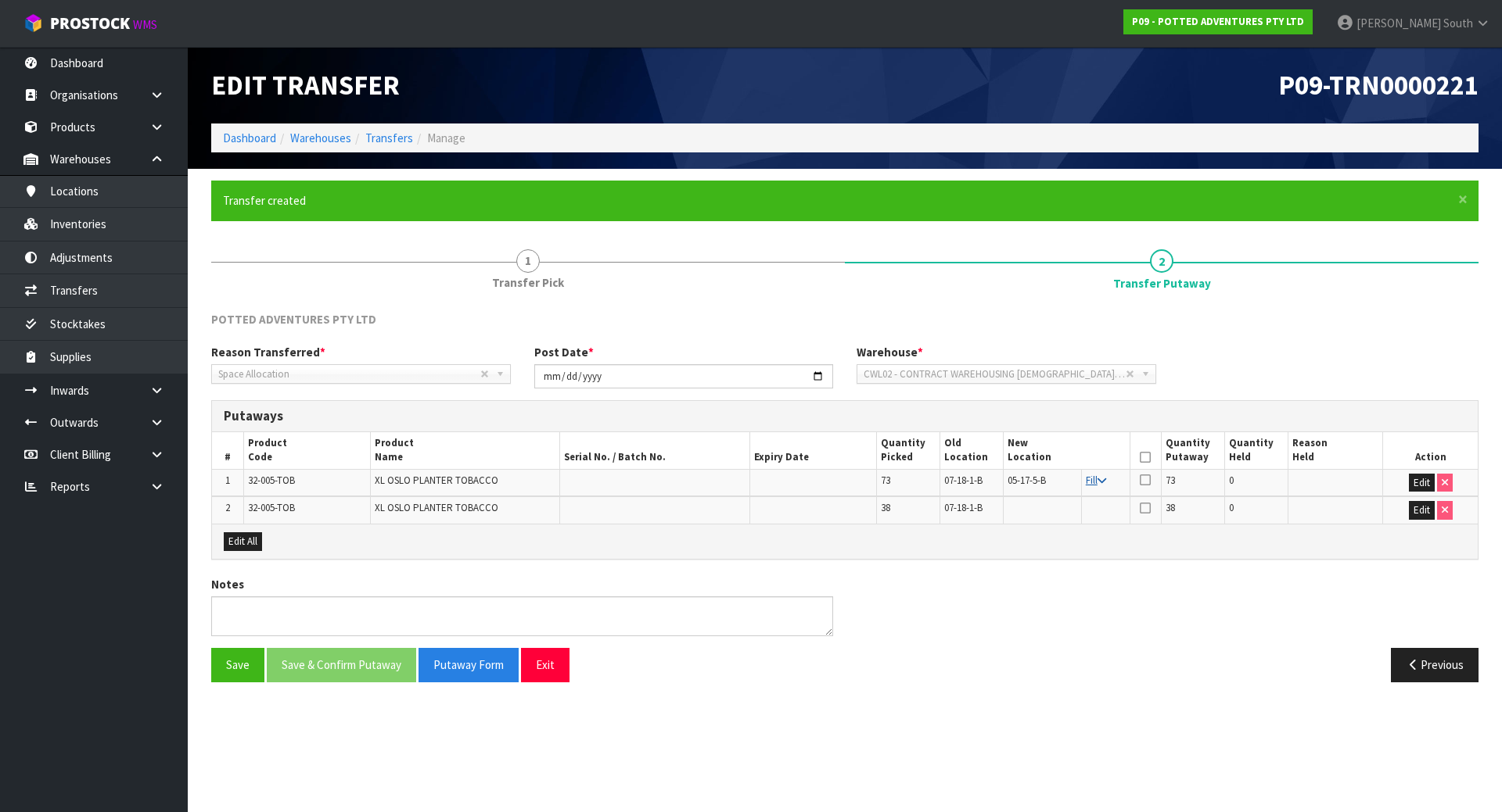
click at [1086, 479] on link "Fill" at bounding box center [1095, 481] width 20 height 14
click at [1147, 465] on th at bounding box center [1145, 451] width 31 height 37
click at [1146, 458] on icon at bounding box center [1145, 458] width 11 height 1
click at [371, 668] on button "Save & Confirm Putaway" at bounding box center [341, 665] width 149 height 34
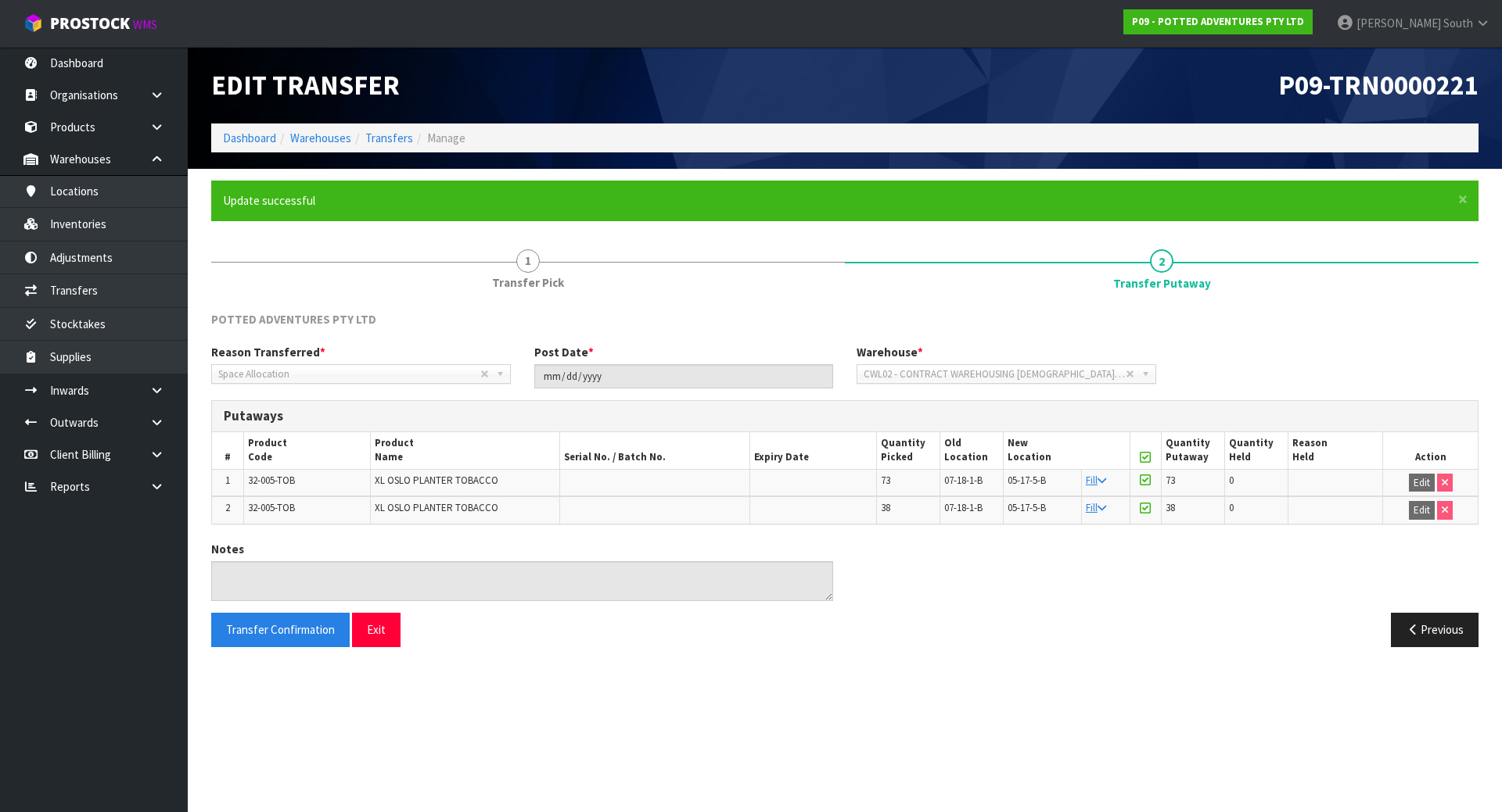
click at [721, 706] on section "Edit Transfer P09-TRN0000221 Dashboard Warehouses Transfers Manage × Close Upda…" at bounding box center [751, 406] width 1502 height 812
click at [369, 635] on button "Exit" at bounding box center [377, 629] width 48 height 34
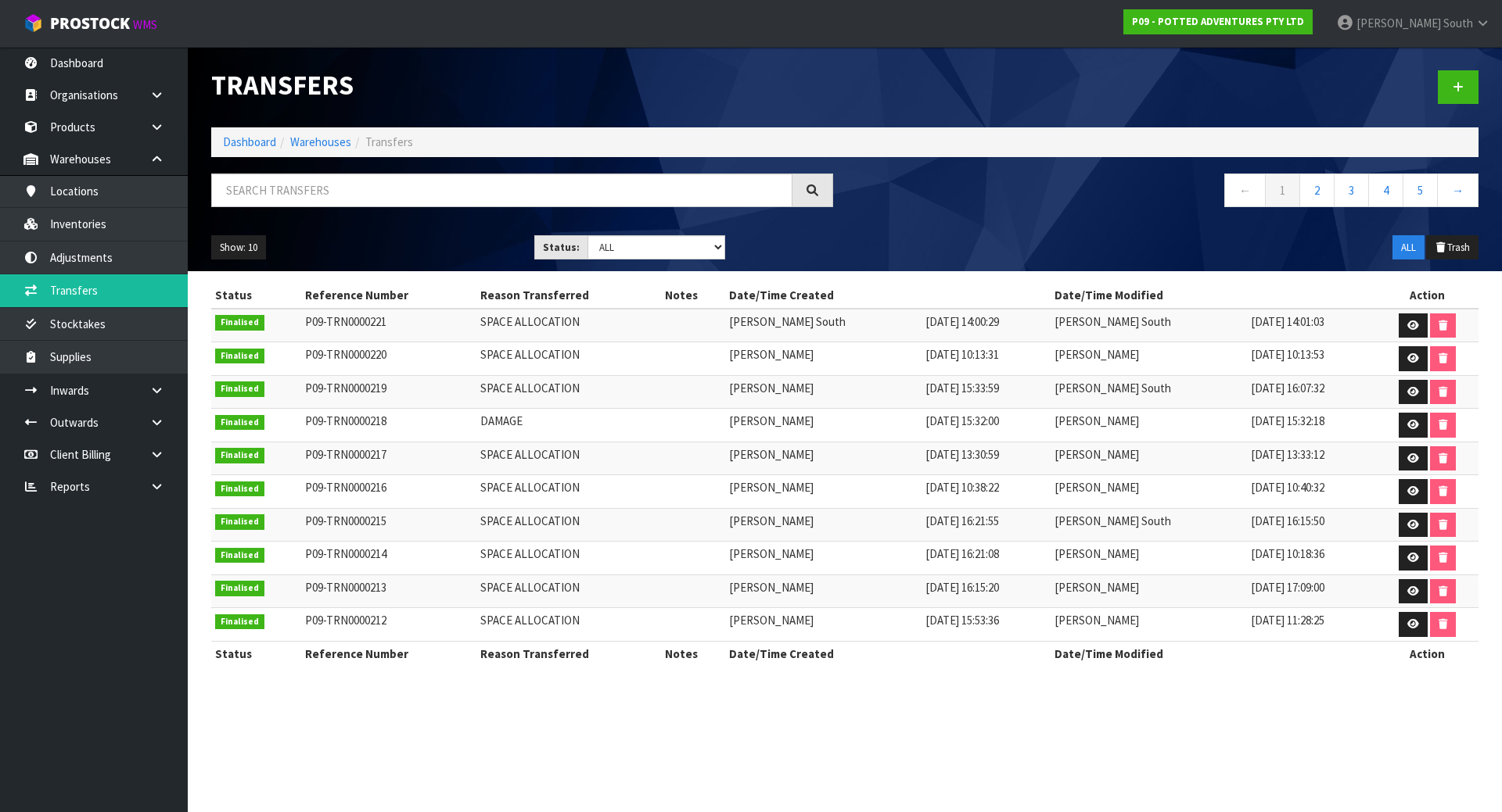
click at [1215, 5] on div "P09 - POTTED ADVENTURES PTY LTD" at bounding box center [1218, 21] width 213 height 44
click at [1215, 21] on strong "P09 - POTTED ADVENTURES PTY LTD" at bounding box center [1218, 21] width 172 height 14
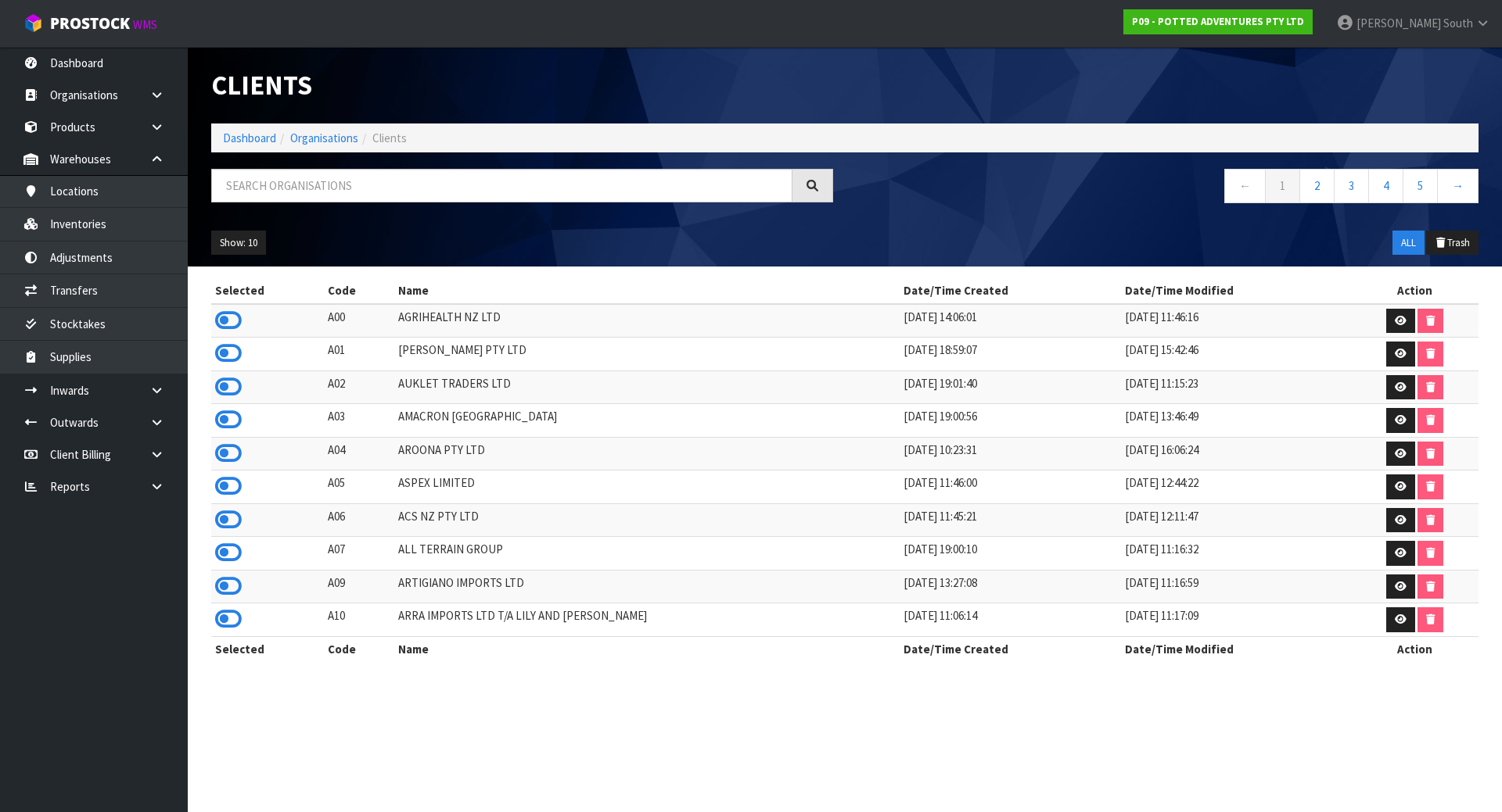
drag, startPoint x: 458, startPoint y: 204, endPoint x: 465, endPoint y: 185, distance: 20.2
click at [459, 202] on div at bounding box center [522, 191] width 645 height 45
click at [465, 185] on input "text" at bounding box center [502, 185] width 581 height 34
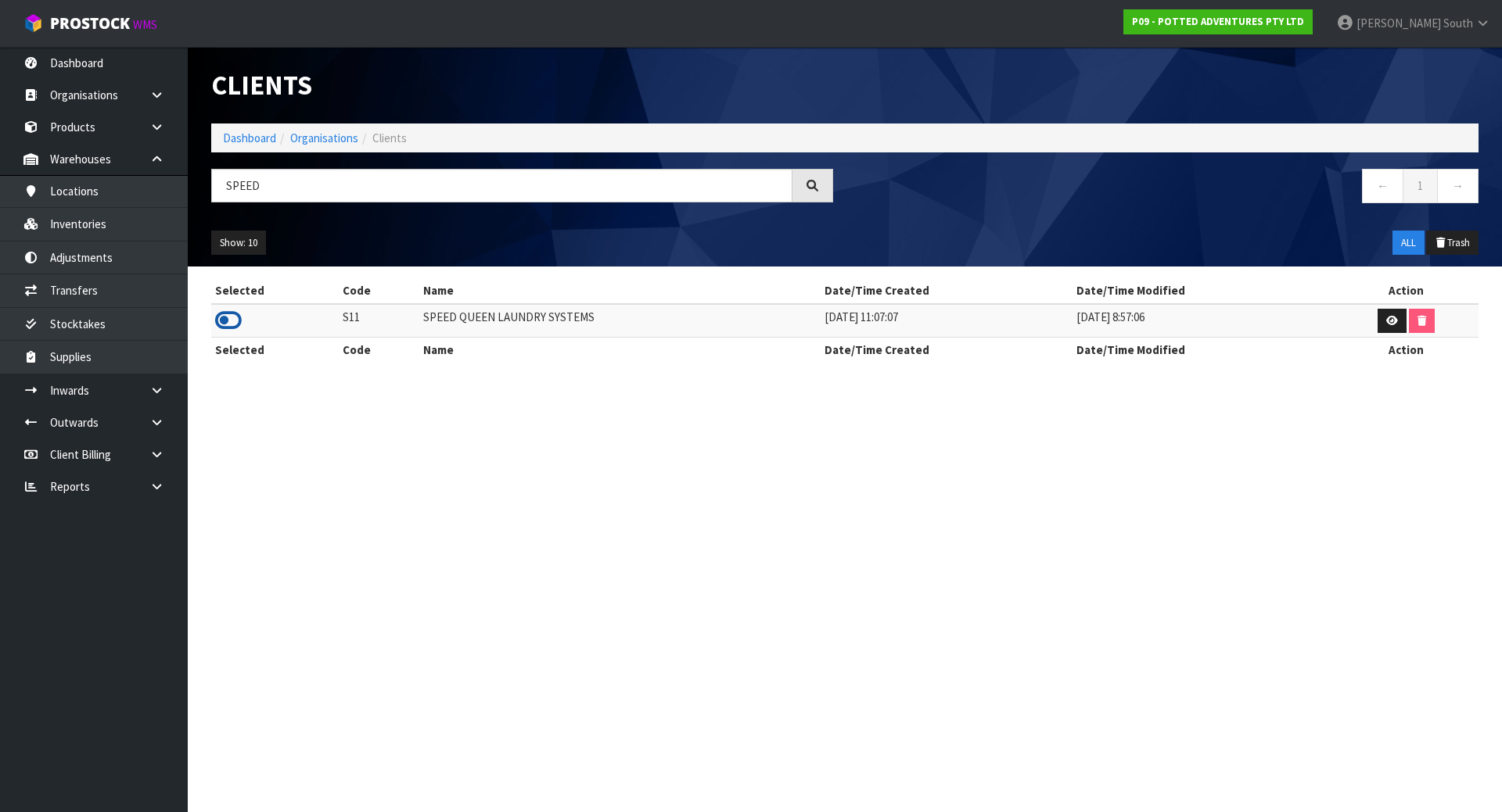
click at [216, 325] on icon at bounding box center [228, 320] width 26 height 23
click at [73, 291] on link "Transfers" at bounding box center [94, 290] width 188 height 32
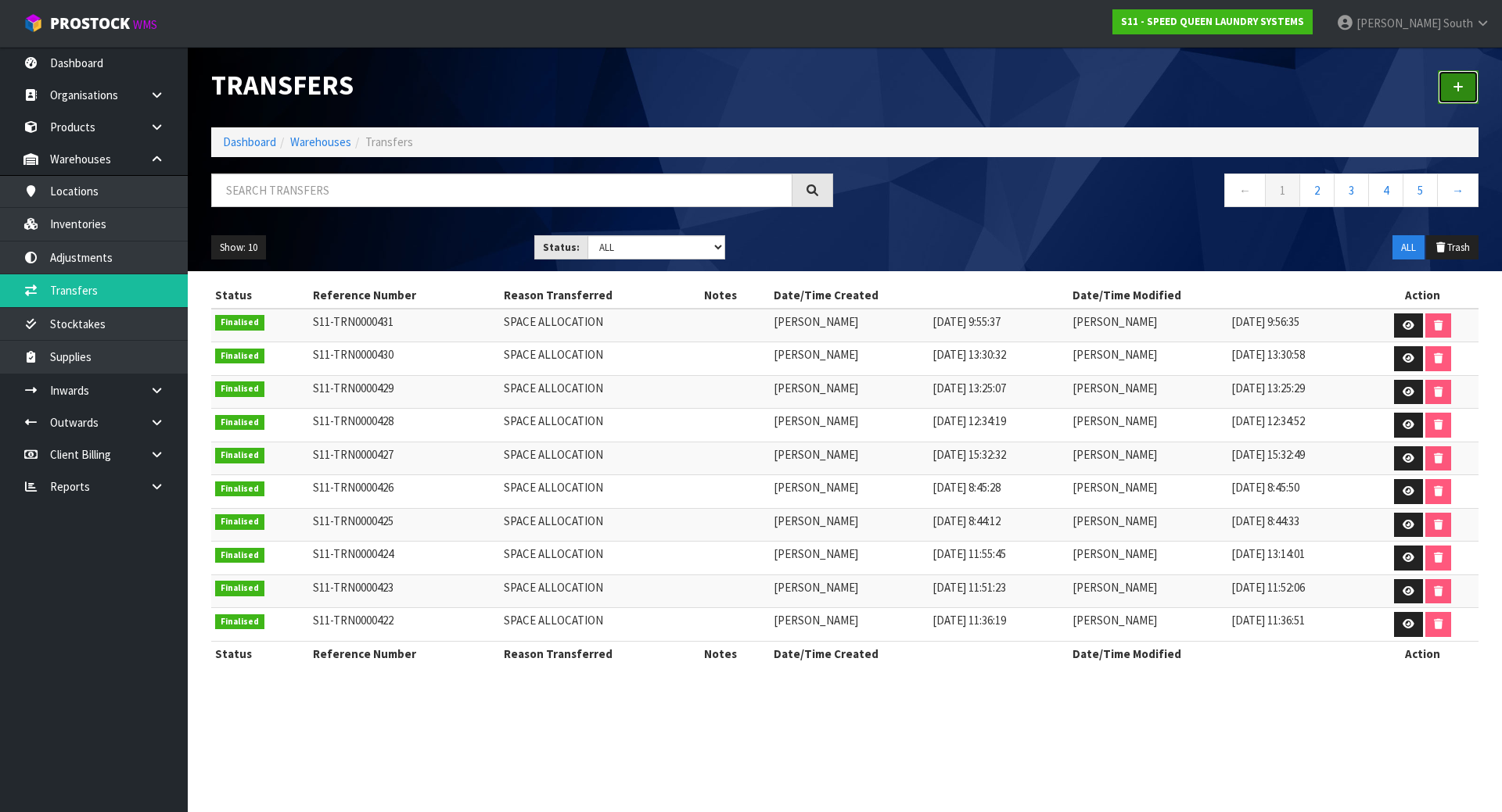
click at [1476, 91] on link at bounding box center [1458, 87] width 41 height 34
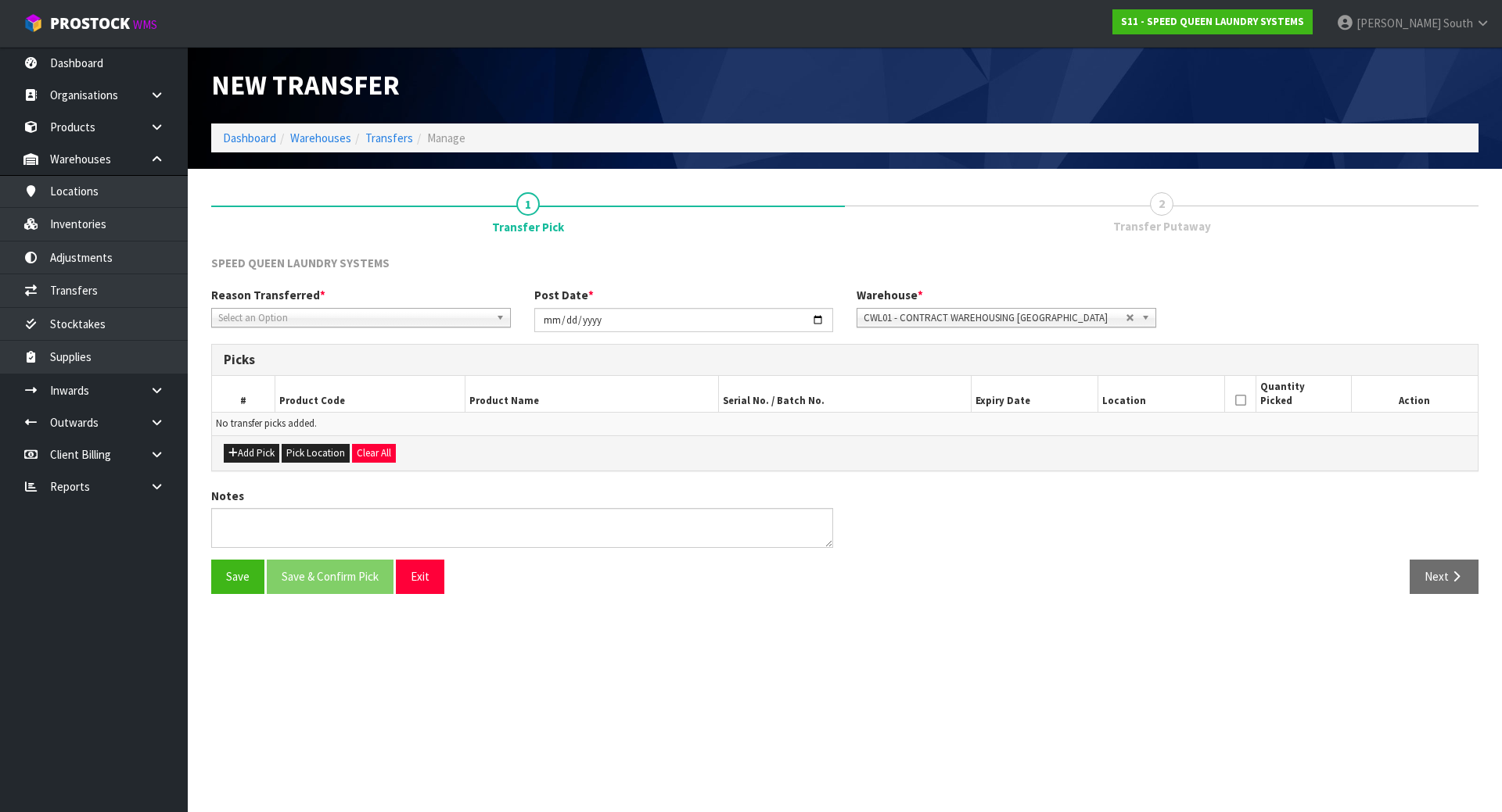
click at [504, 339] on div "Reason Transferred * Space Allocation Damage Expired Stock Repair QA Select an …" at bounding box center [844, 315] width 1291 height 56
click at [486, 322] on span "Select an Option" at bounding box center [353, 317] width 271 height 18
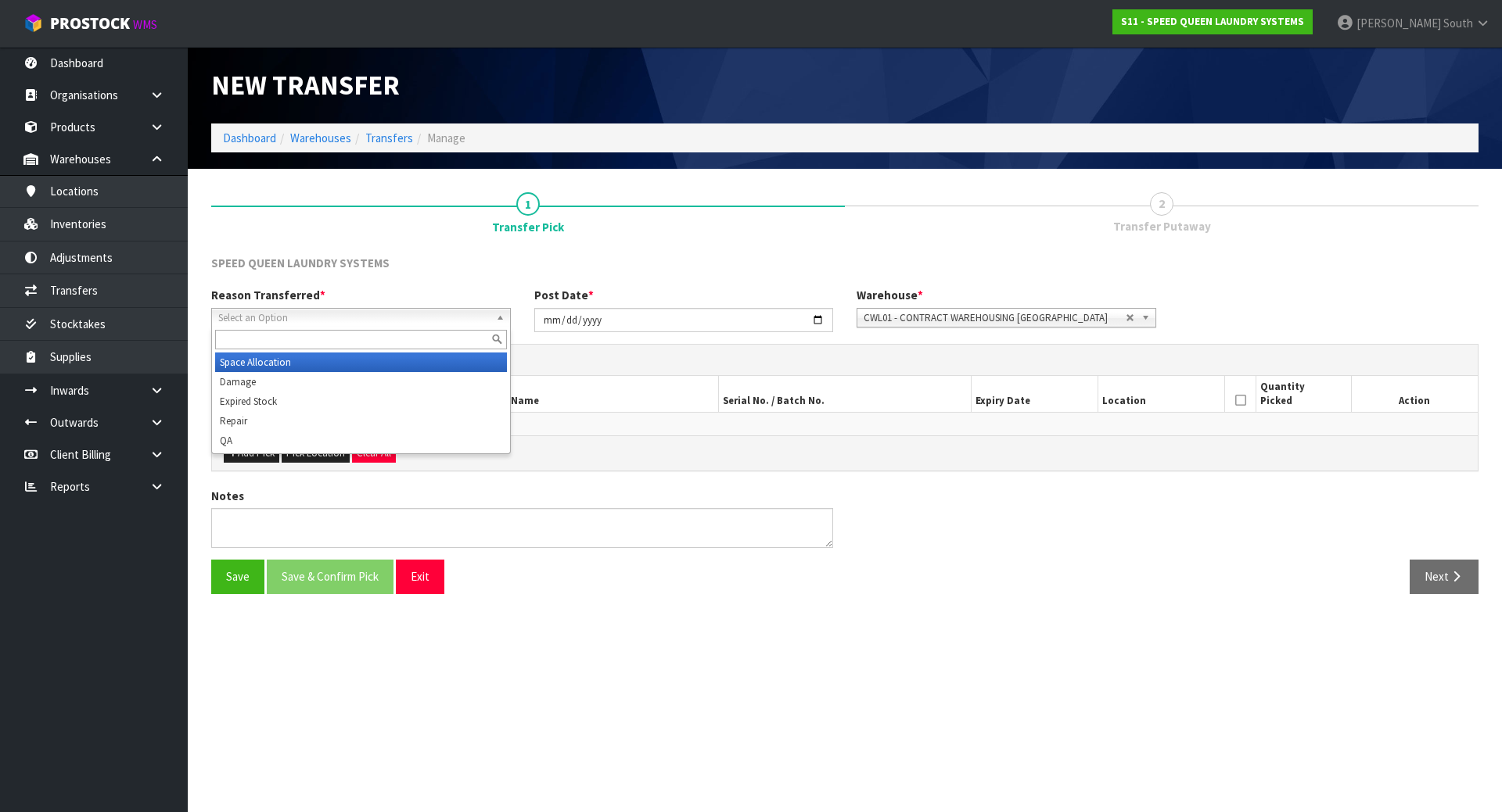
click at [441, 364] on li "Space Allocation" at bounding box center [360, 362] width 291 height 19
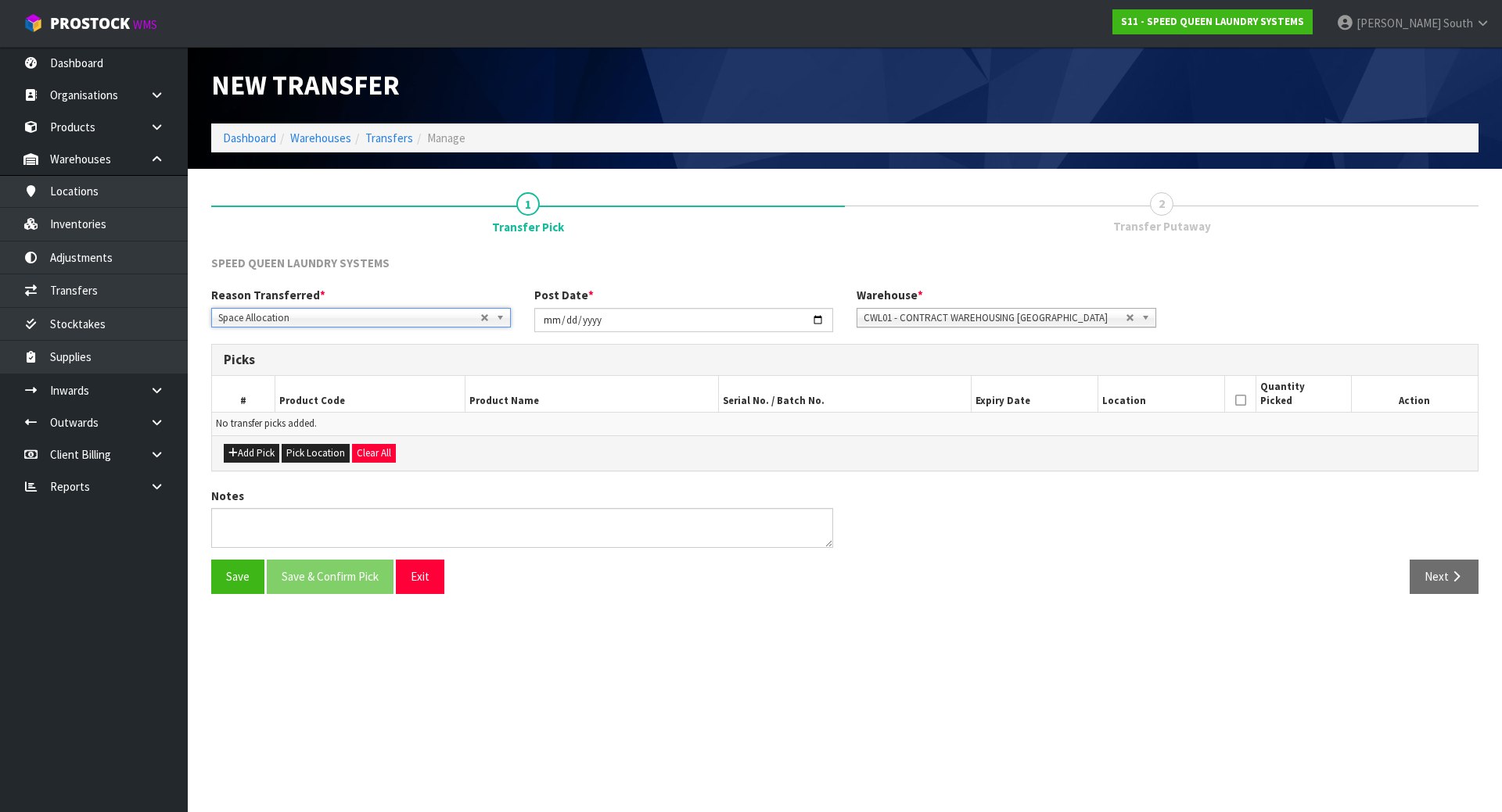
click at [919, 318] on span "CWL01 - CONTRACT WAREHOUSING ALLENS ROAD" at bounding box center [995, 317] width 262 height 18
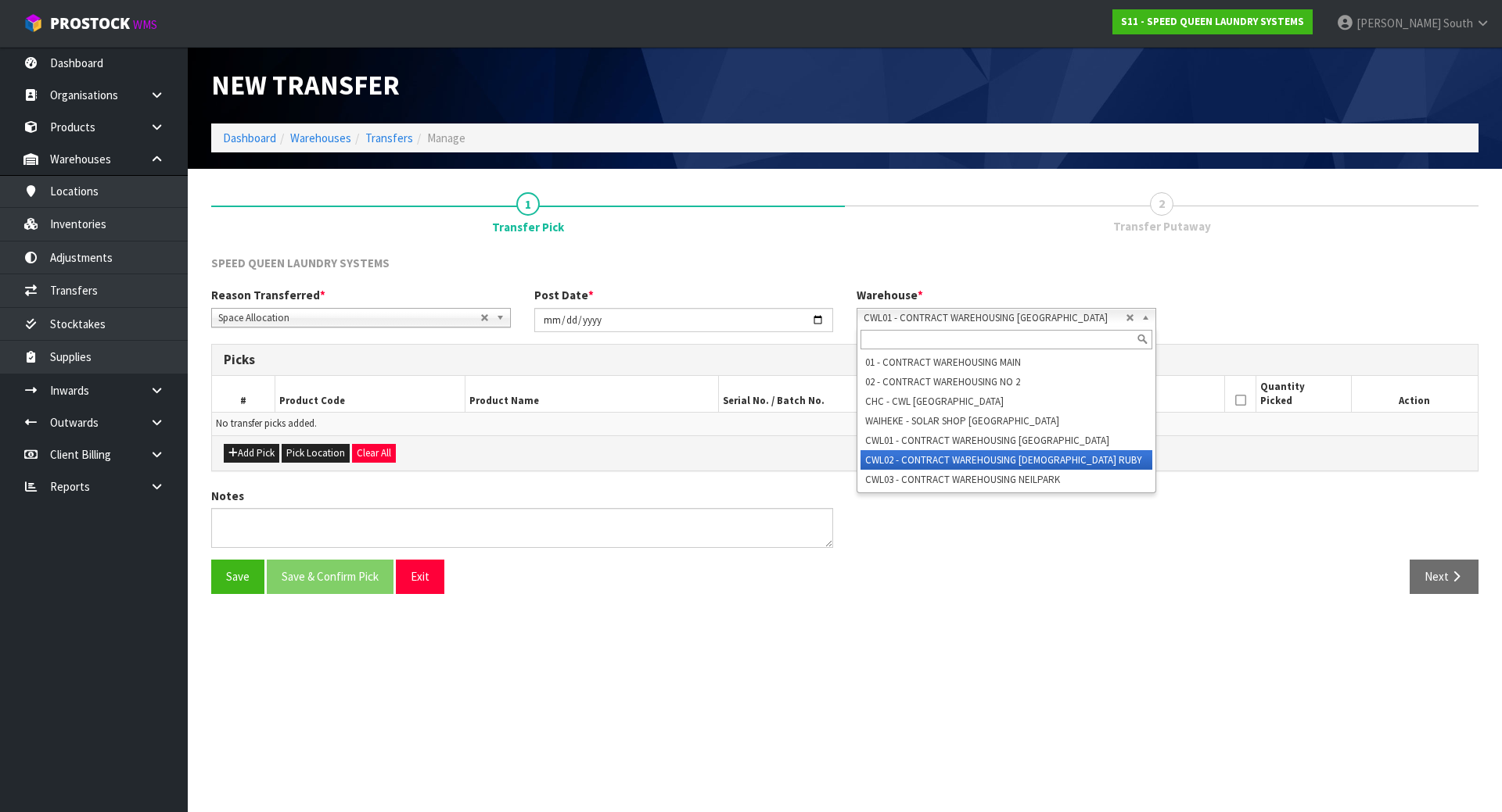
click at [910, 460] on li "CWL02 - CONTRACT WAREHOUSING LADY RUBY" at bounding box center [1006, 460] width 291 height 19
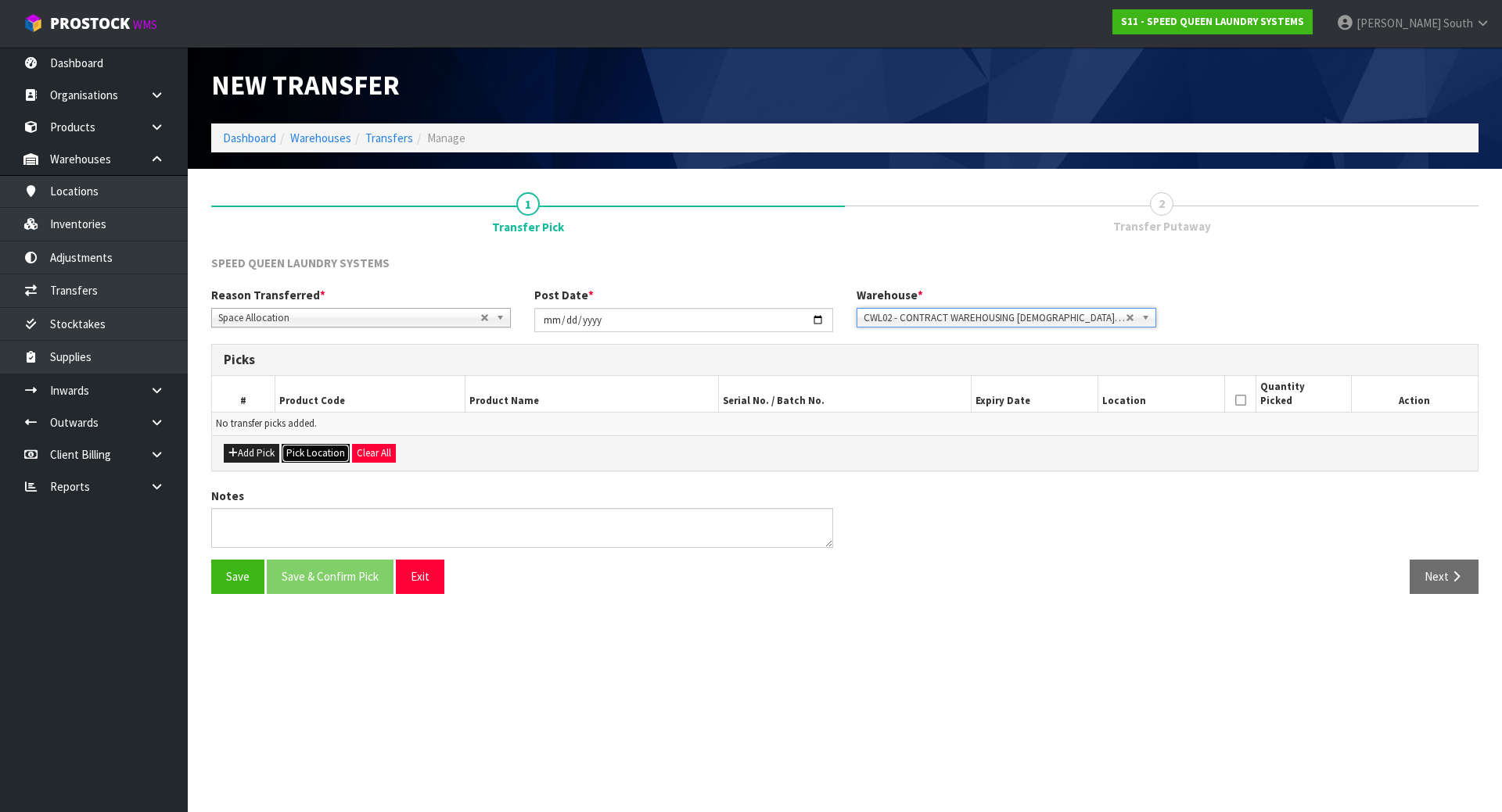
click at [311, 454] on button "Pick Location" at bounding box center [316, 453] width 68 height 18
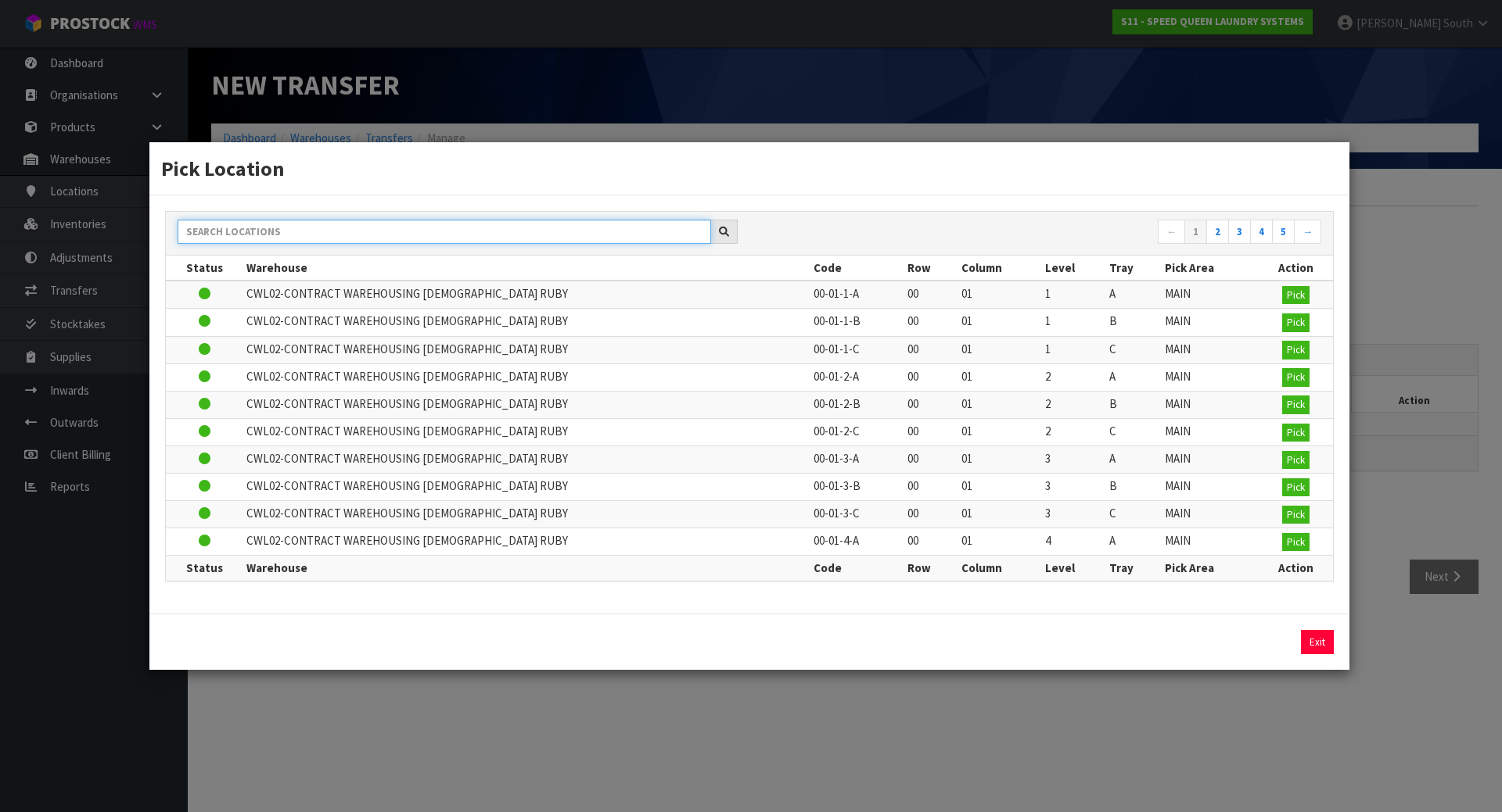
click at [298, 234] on input "text" at bounding box center [444, 231] width 534 height 24
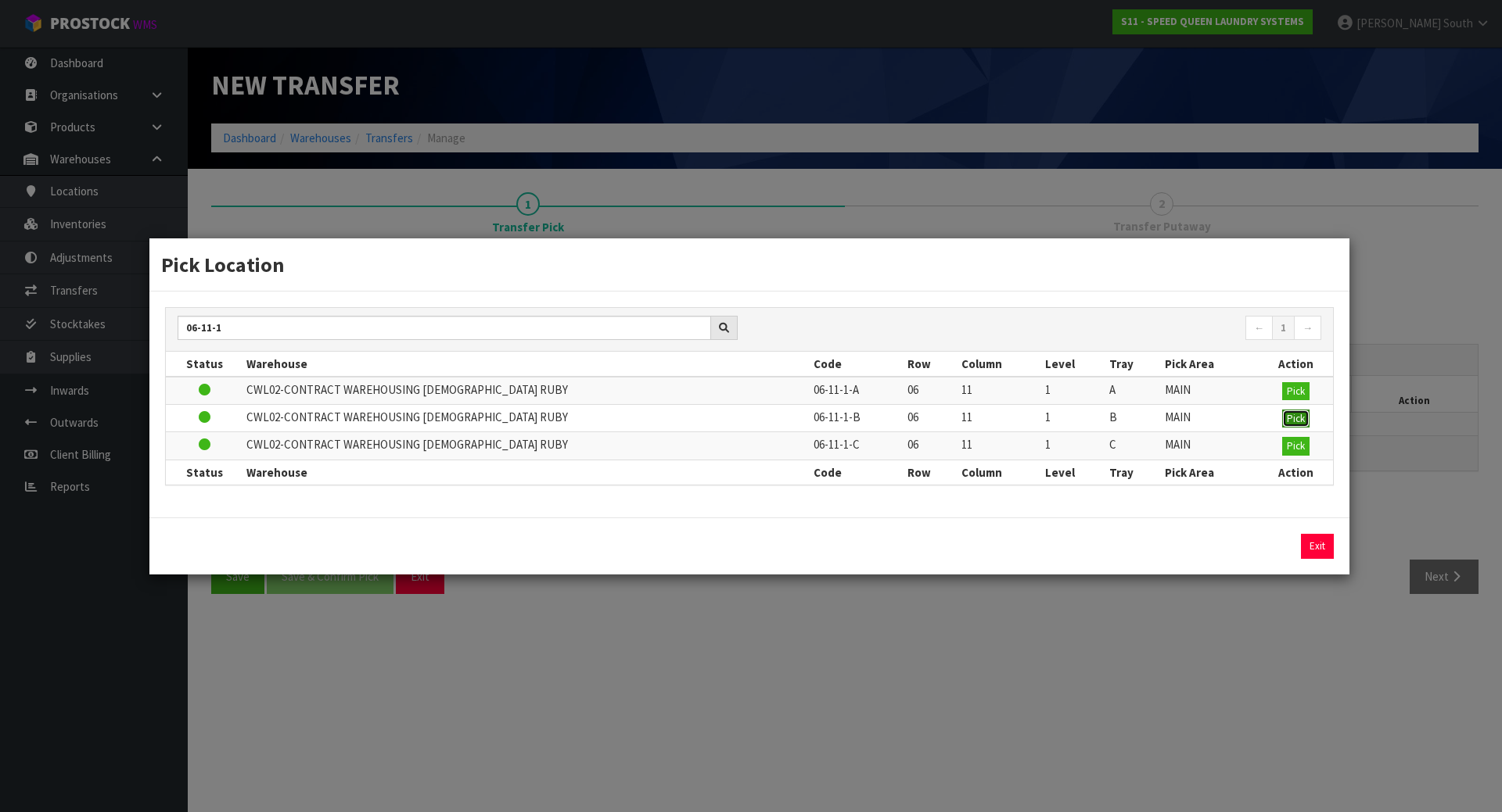
click at [1282, 416] on button "Pick" at bounding box center [1296, 418] width 27 height 18
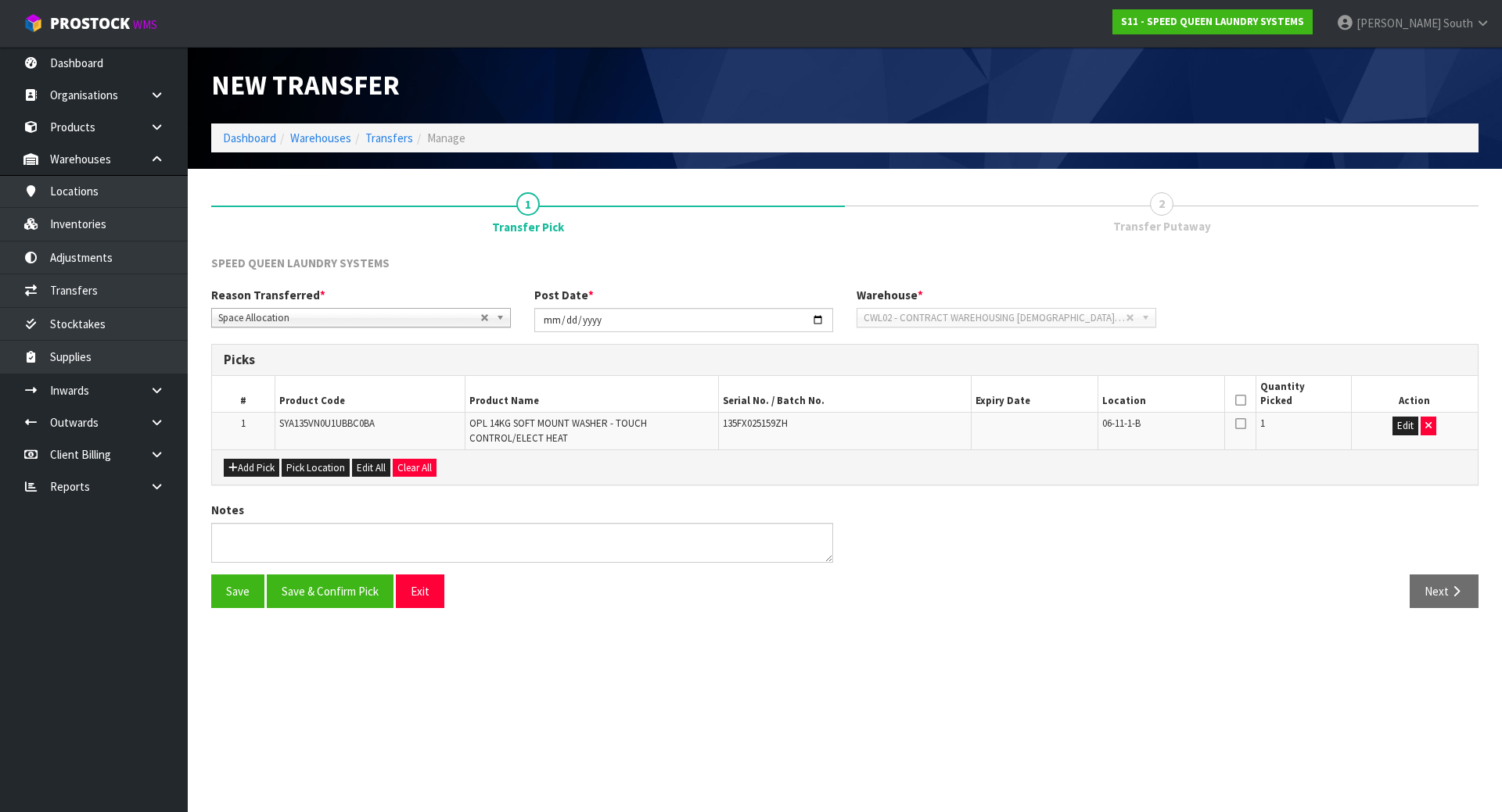
click at [1245, 401] on icon at bounding box center [1241, 401] width 11 height 1
click at [511, 501] on div "SPEED QUEEN LAUNDRY SYSTEMS Reason Transferred * Space Allocation Damage Expire…" at bounding box center [844, 436] width 1268 height 365
click at [295, 581] on button "Save & Confirm Pick" at bounding box center [329, 591] width 127 height 34
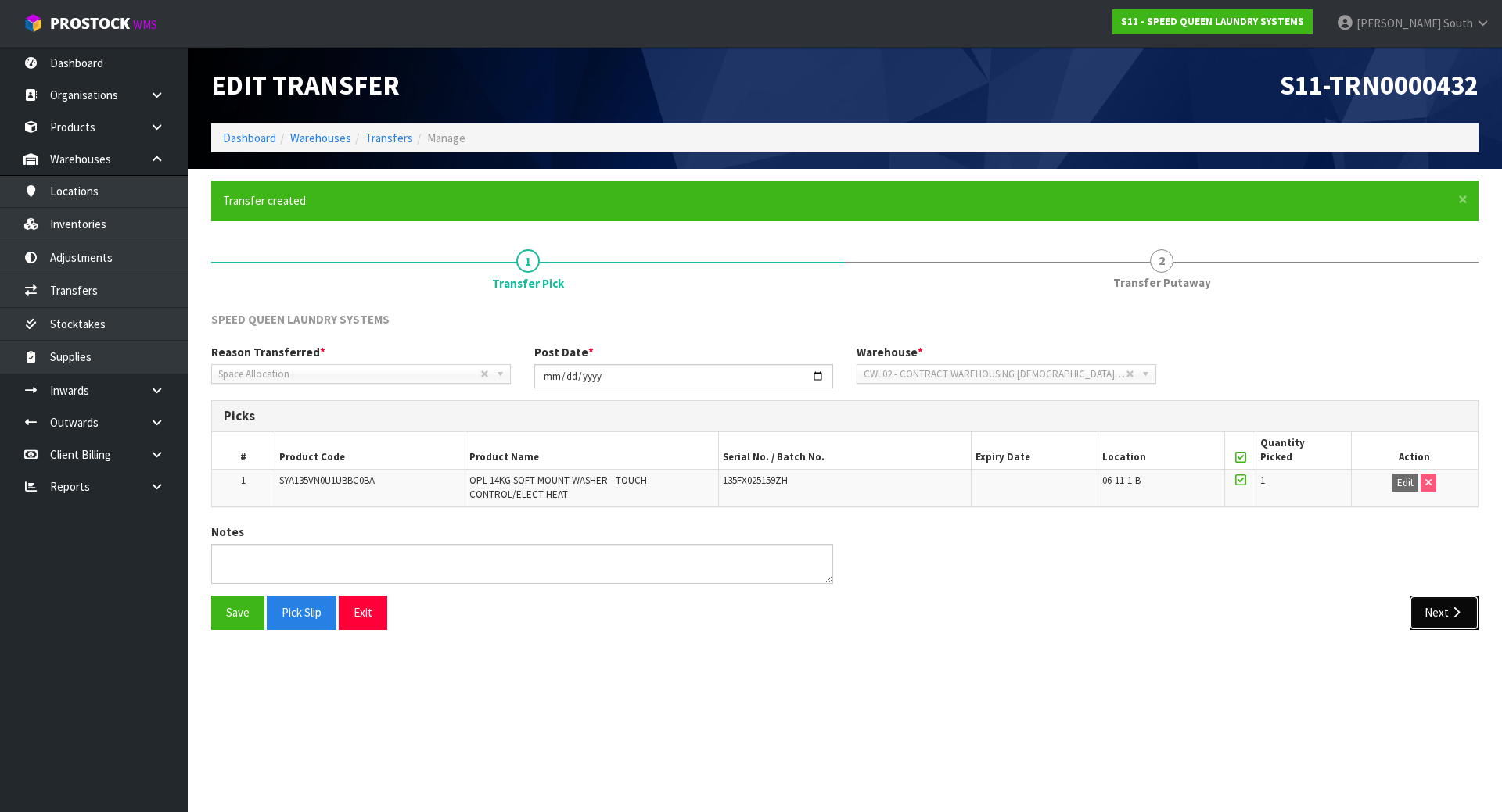
click at [1429, 609] on button "Next" at bounding box center [1444, 613] width 69 height 34
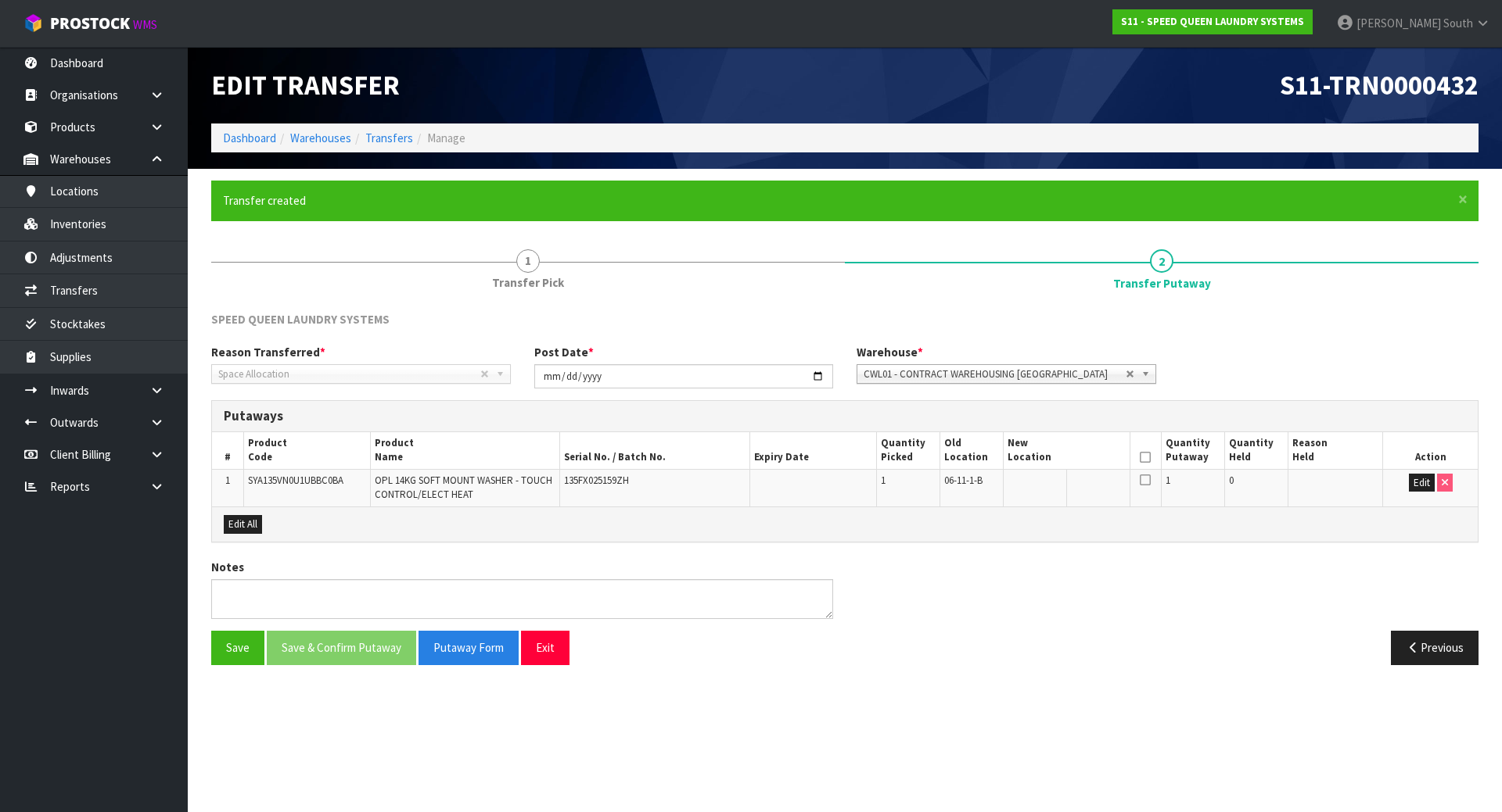
click at [1425, 493] on td "Edit" at bounding box center [1430, 488] width 95 height 37
click at [1426, 489] on button "Edit" at bounding box center [1422, 483] width 26 height 18
click at [1095, 479] on input "text" at bounding box center [1057, 484] width 100 height 19
click at [1058, 364] on link "CWL01 - CONTRACT WAREHOUSING ALLENS ROAD" at bounding box center [1006, 374] width 299 height 19
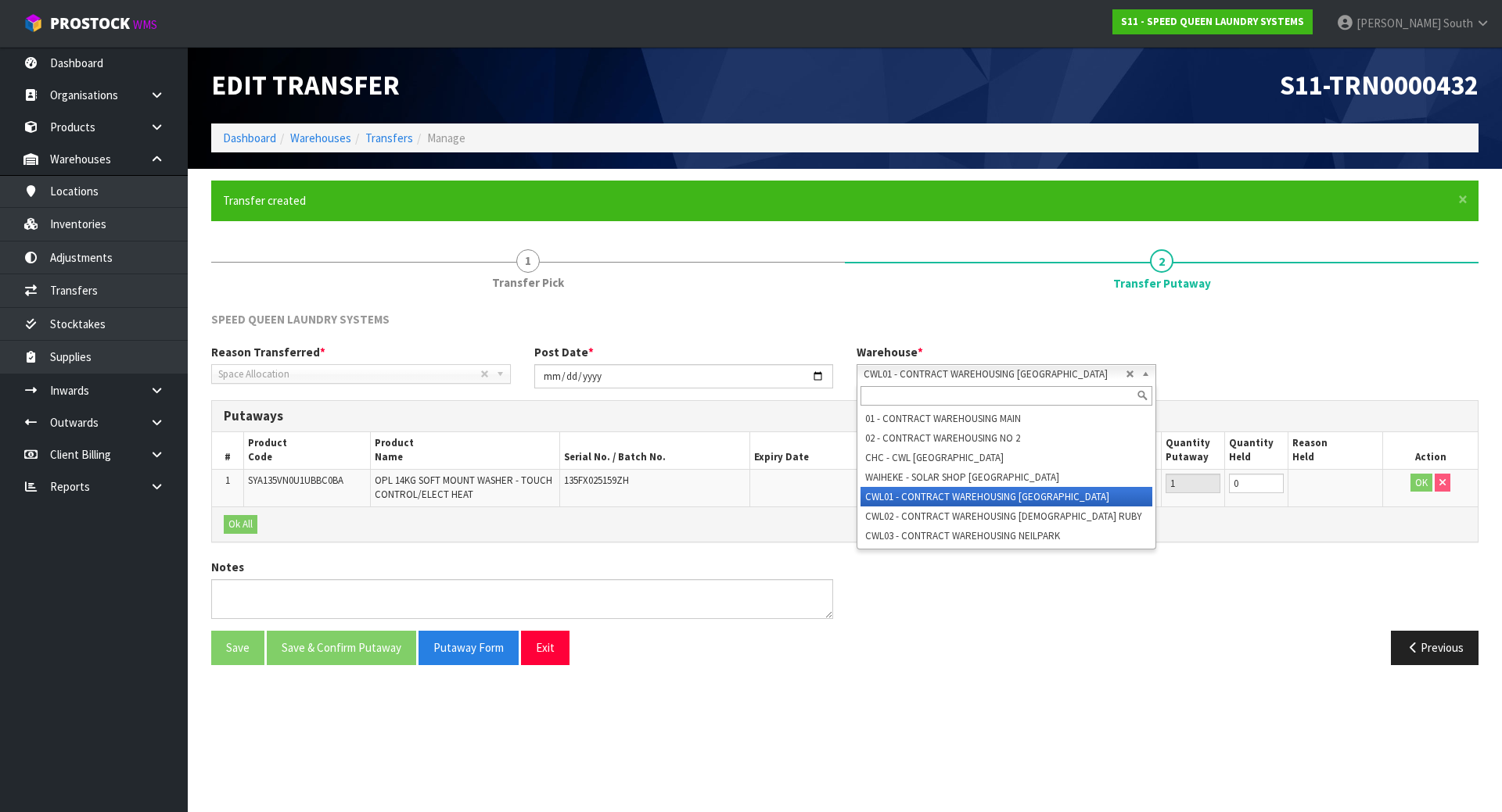
click at [1023, 506] on li "CWL01 - CONTRACT WAREHOUSING ALLENS ROAD" at bounding box center [1006, 496] width 291 height 19
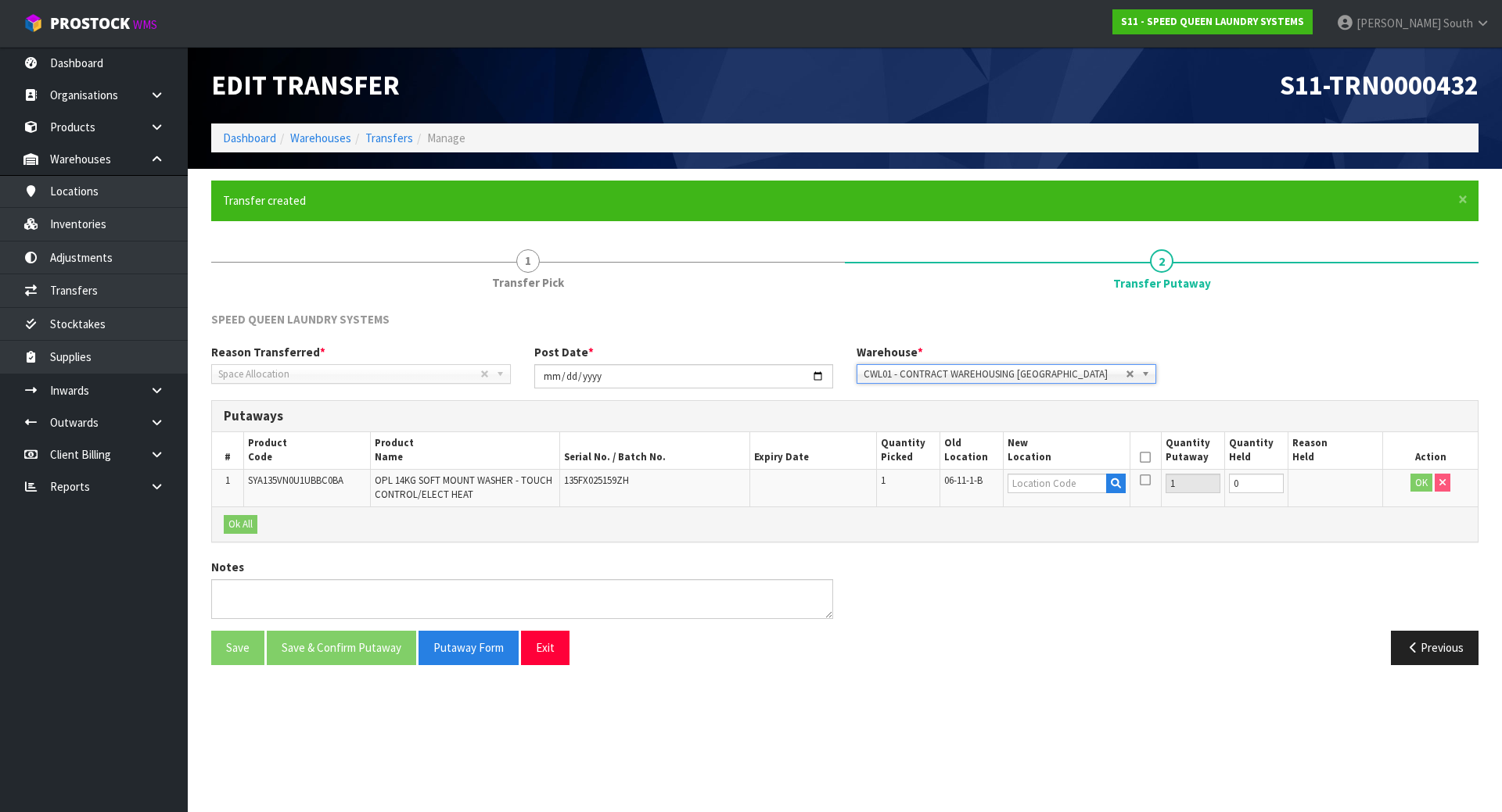
click at [1062, 374] on span "CWL01 - CONTRACT WAREHOUSING ALLENS ROAD" at bounding box center [995, 374] width 262 height 18
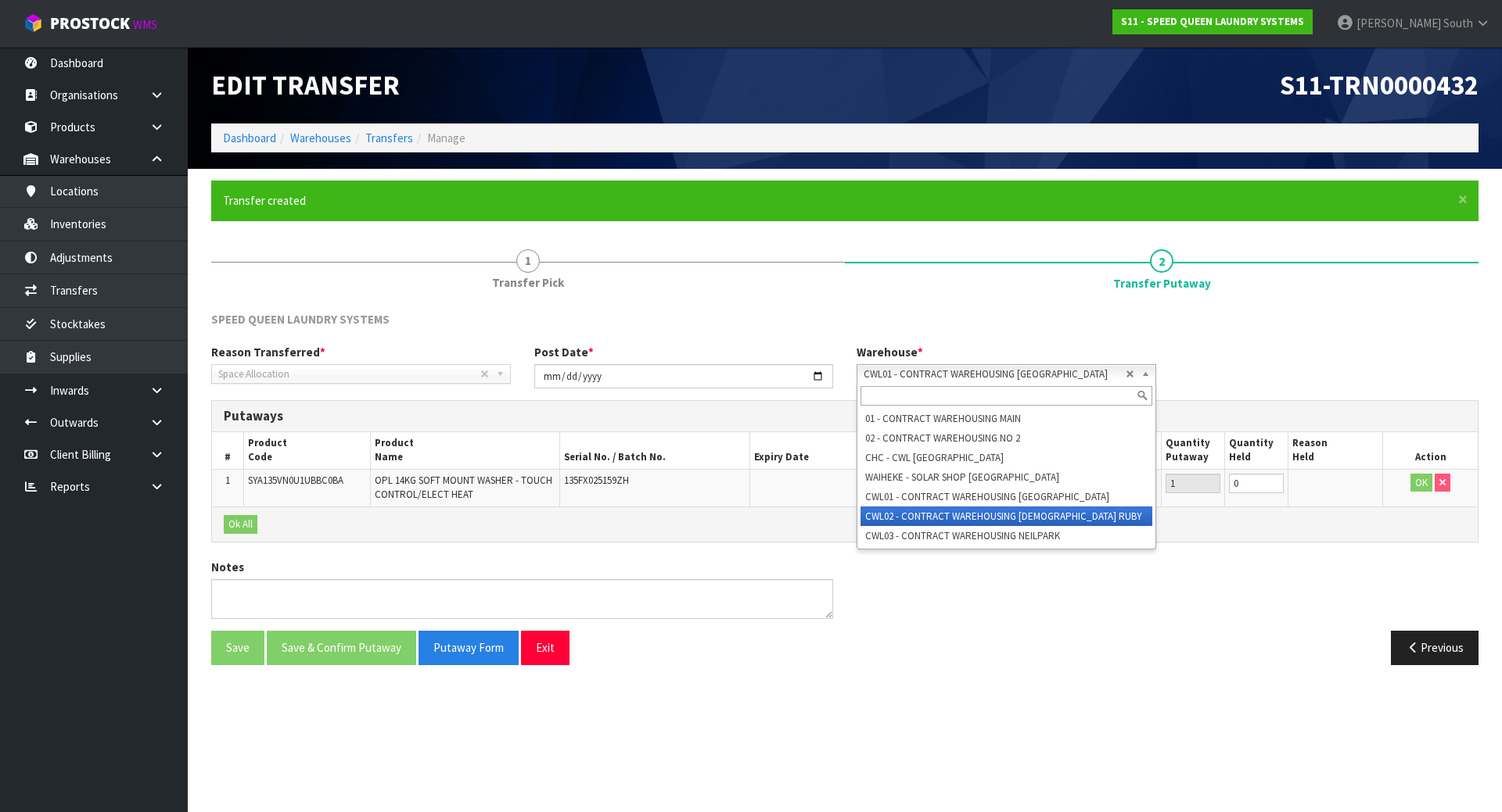
click at [1027, 519] on li "CWL02 - CONTRACT WAREHOUSING LADY RUBY" at bounding box center [1006, 516] width 291 height 19
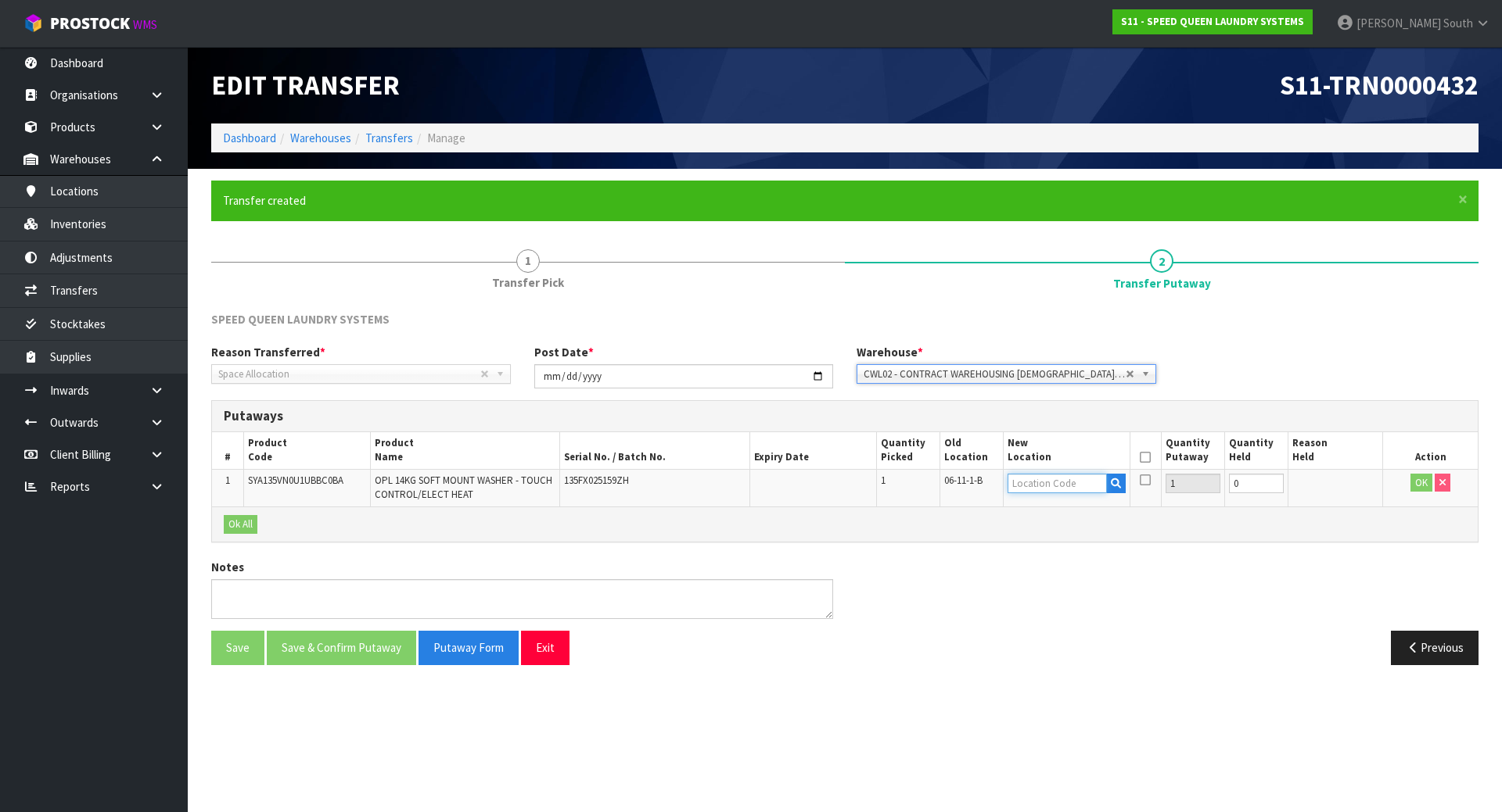
click at [1077, 481] on input "text" at bounding box center [1057, 484] width 100 height 19
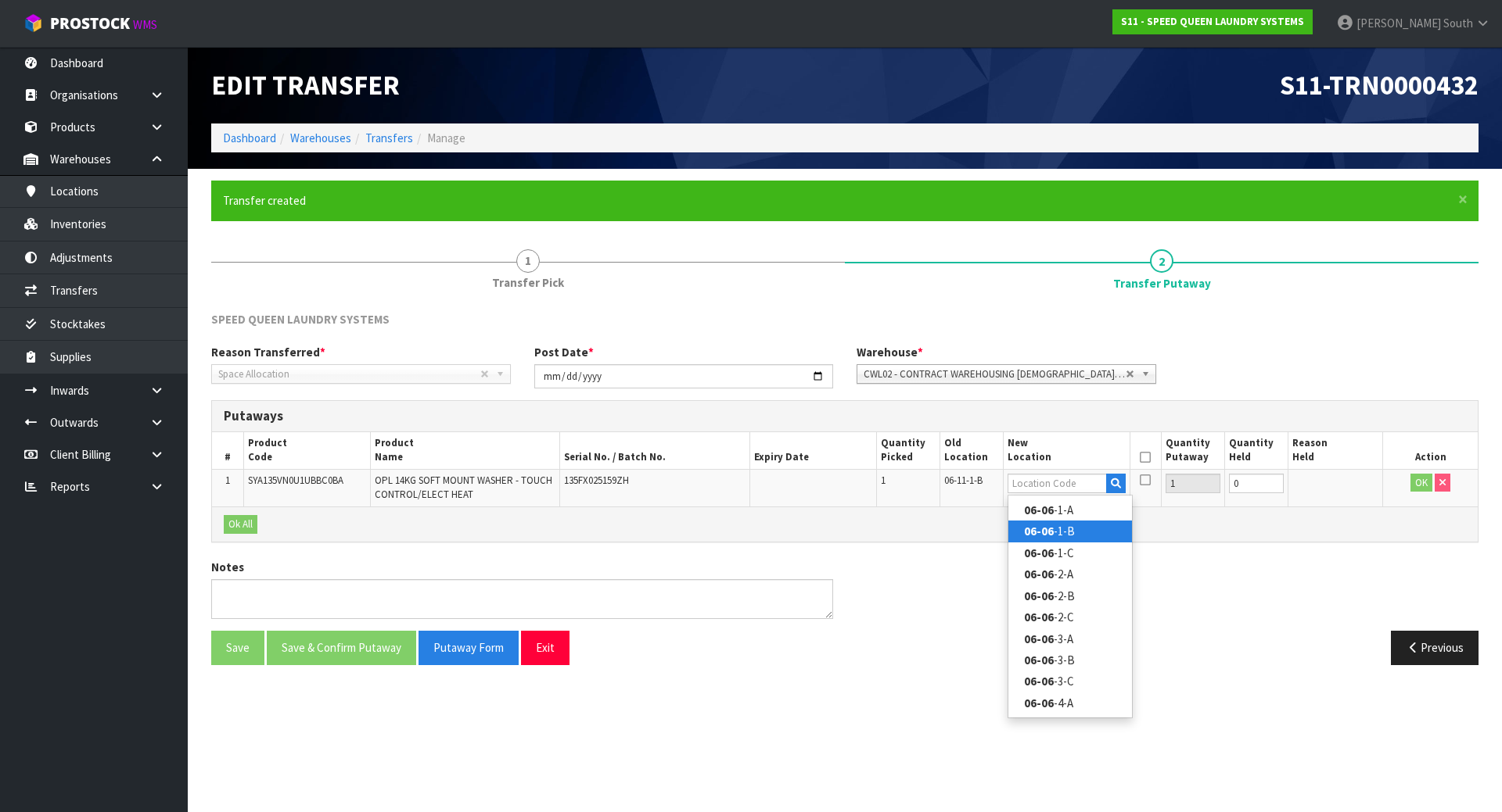
click at [1085, 538] on link "06-06 -1-B" at bounding box center [1070, 531] width 124 height 21
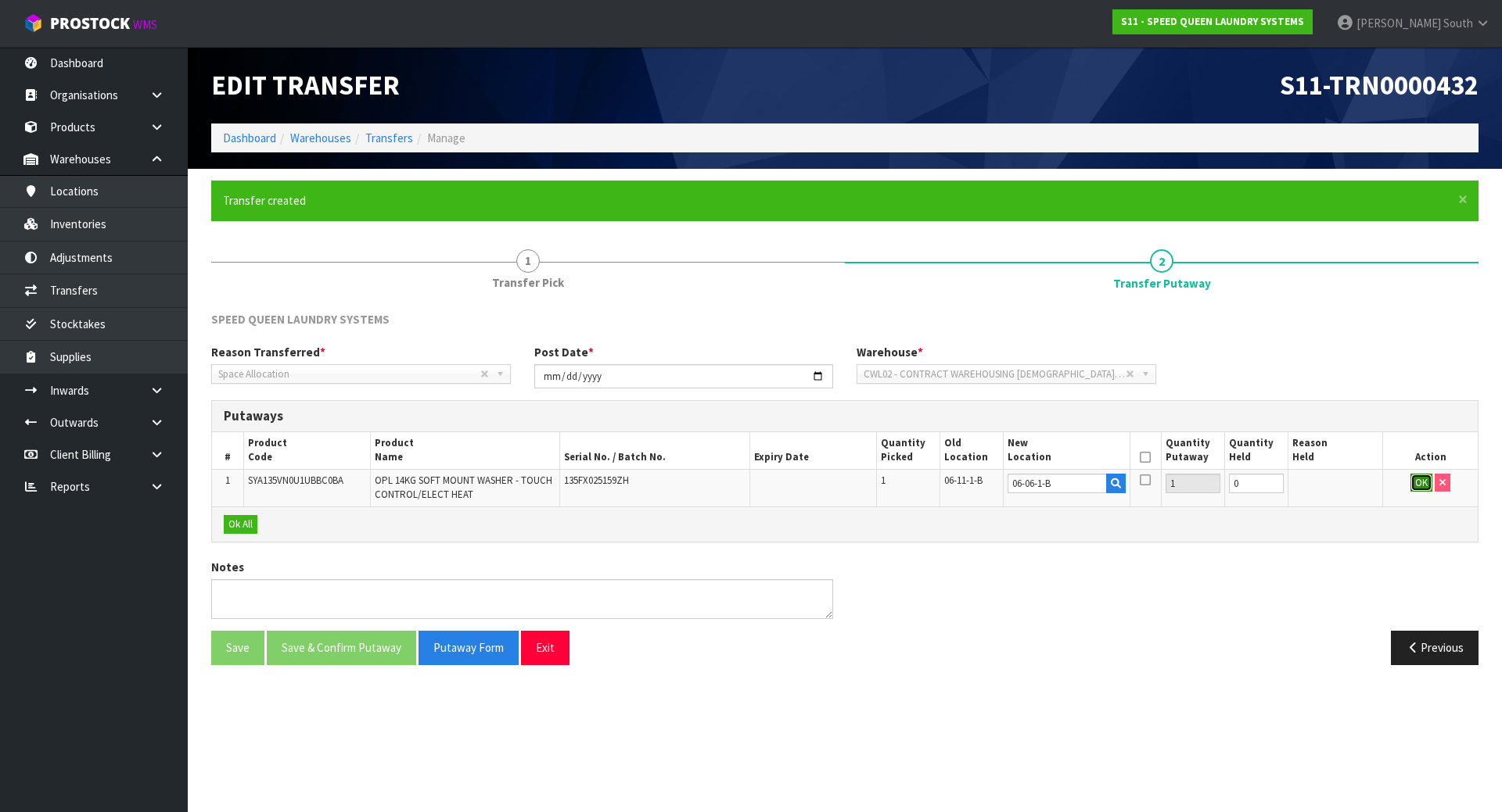
click at [1417, 483] on button "OK" at bounding box center [1421, 483] width 22 height 18
click at [1154, 458] on th at bounding box center [1145, 451] width 31 height 37
click at [1144, 458] on icon at bounding box center [1145, 458] width 11 height 1
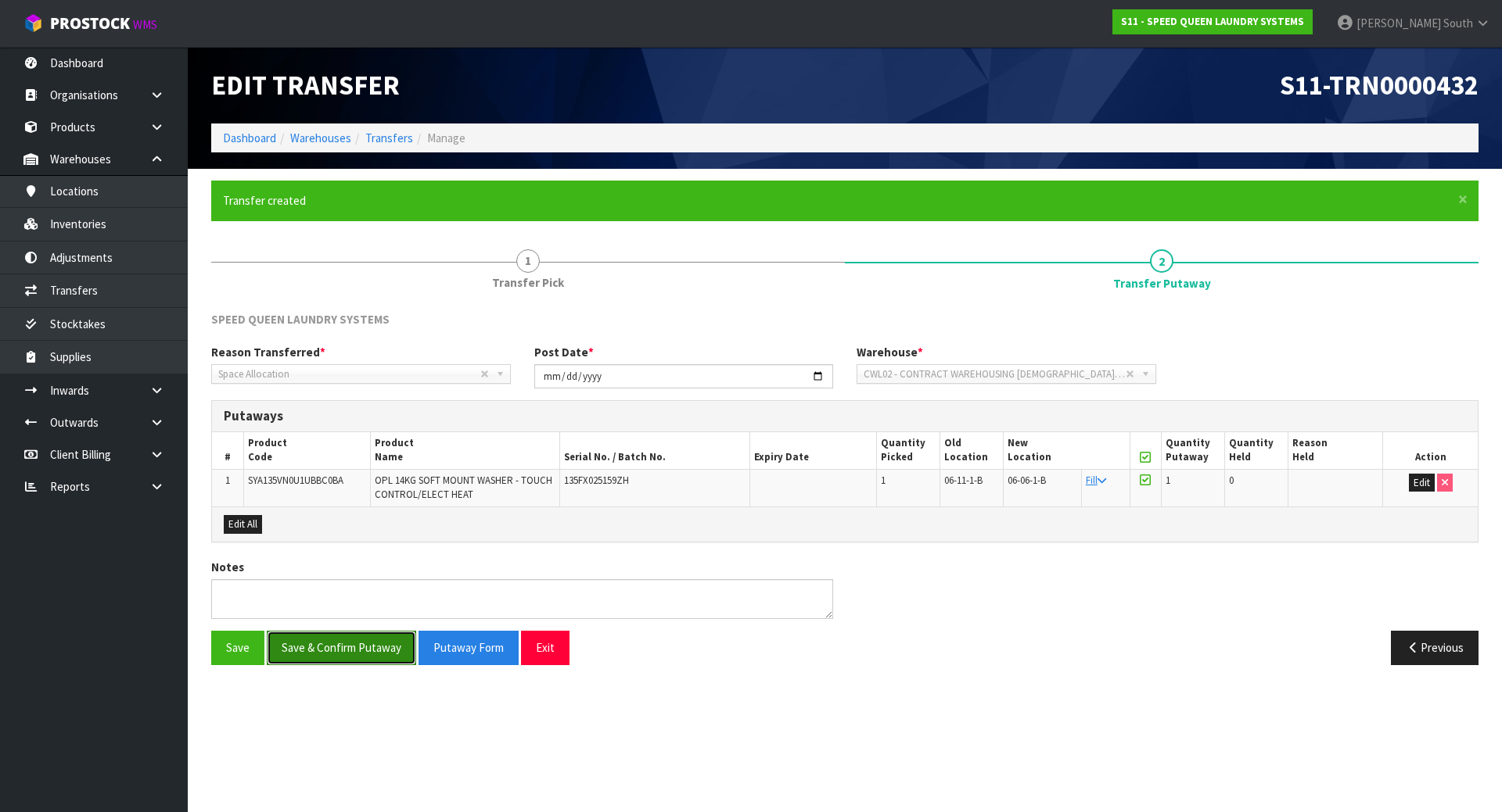
click at [390, 648] on button "Save & Confirm Putaway" at bounding box center [341, 647] width 149 height 34
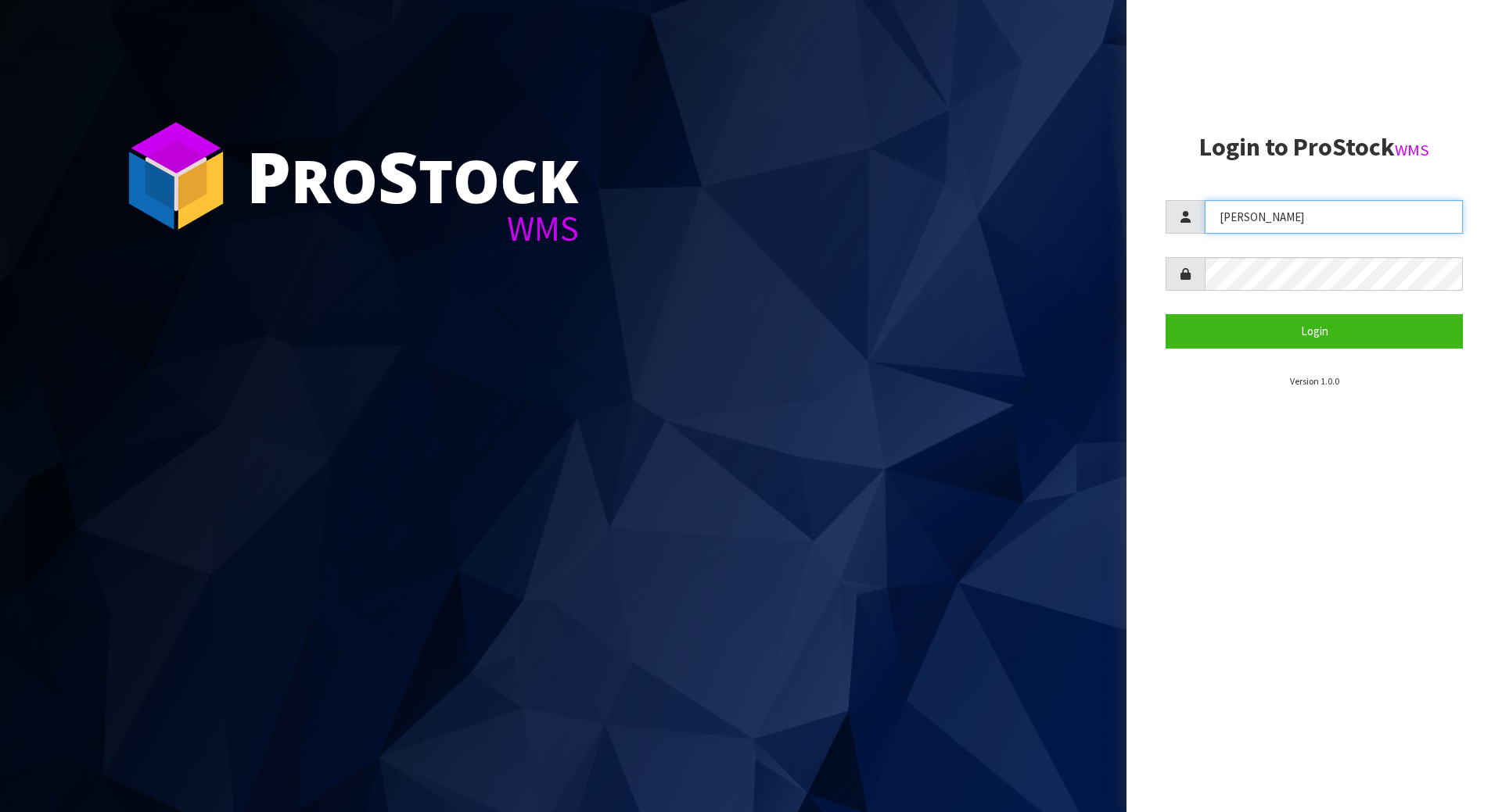
drag, startPoint x: 1256, startPoint y: 214, endPoint x: 978, endPoint y: 217, distance: 278.0
click at [978, 217] on div "P ro S tock WMS Login to ProStock WMS [GEOGRAPHIC_DATA] Login Version 1.0.0" at bounding box center [751, 406] width 1502 height 812
type input "[PERSON_NAME]"
click at [1166, 315] on button "Login" at bounding box center [1314, 331] width 297 height 34
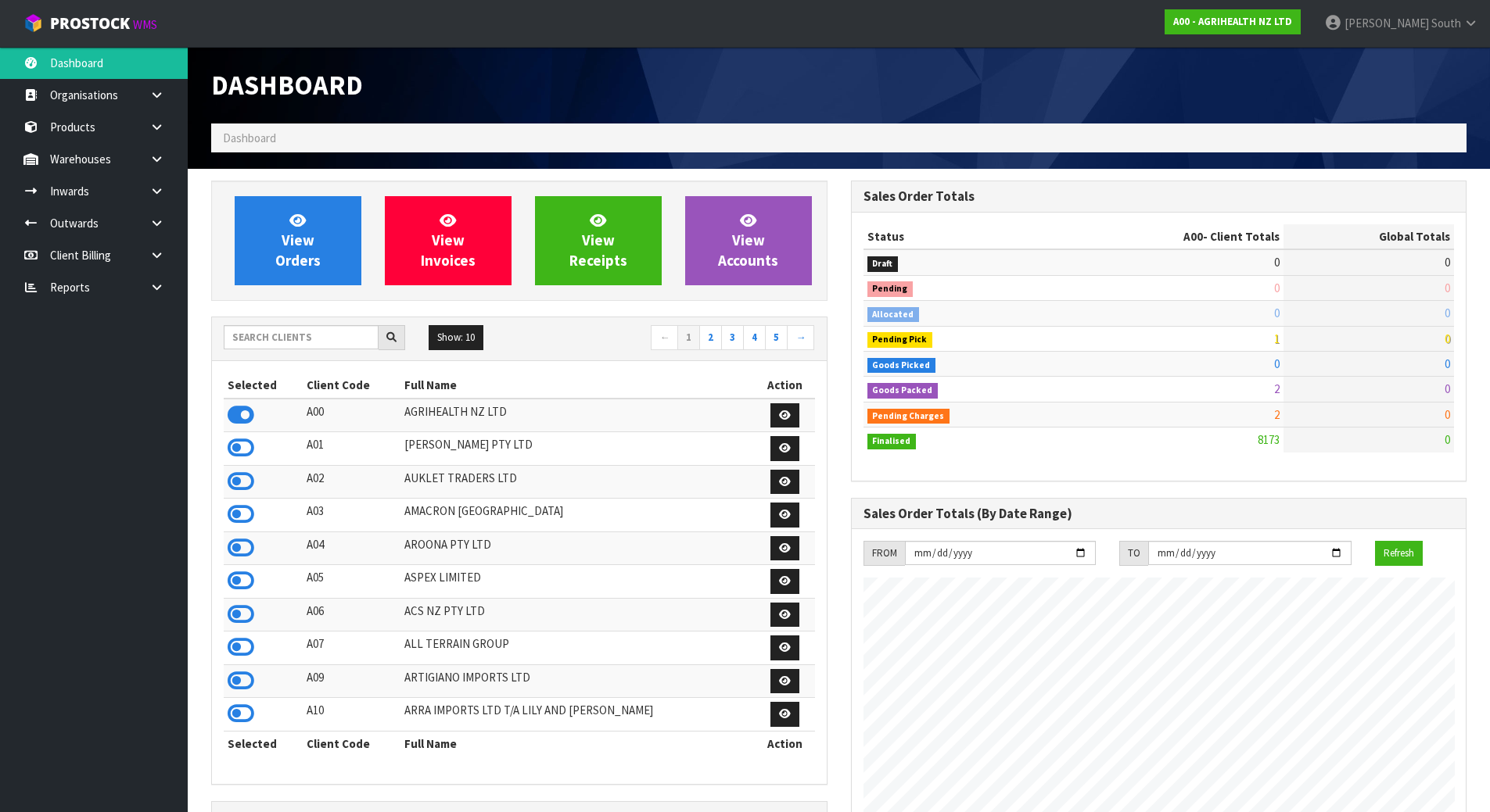
scroll to position [1185, 639]
click at [319, 349] on input "text" at bounding box center [301, 337] width 155 height 24
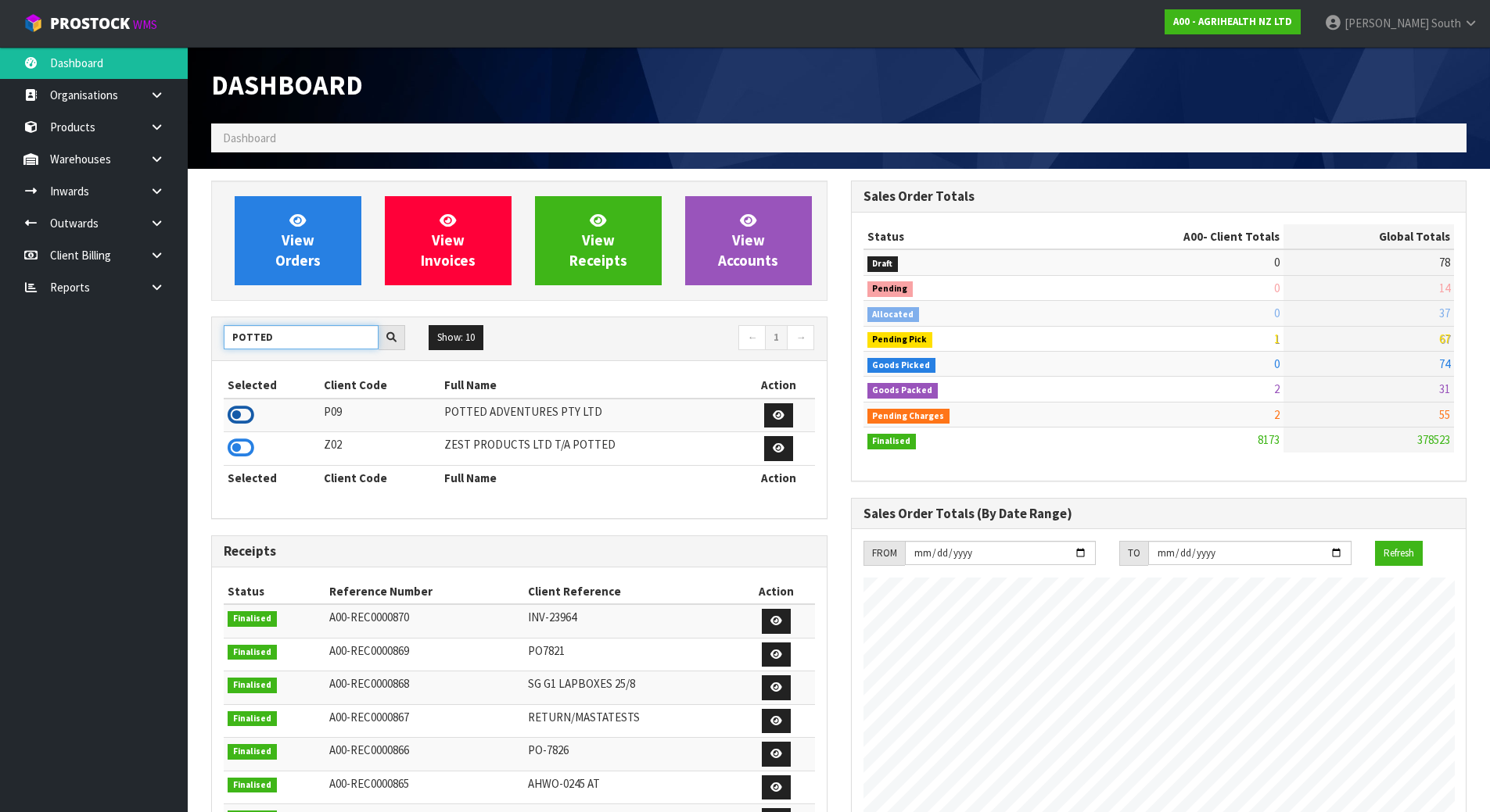
type input "POTTED"
click at [246, 408] on icon at bounding box center [240, 415] width 26 height 23
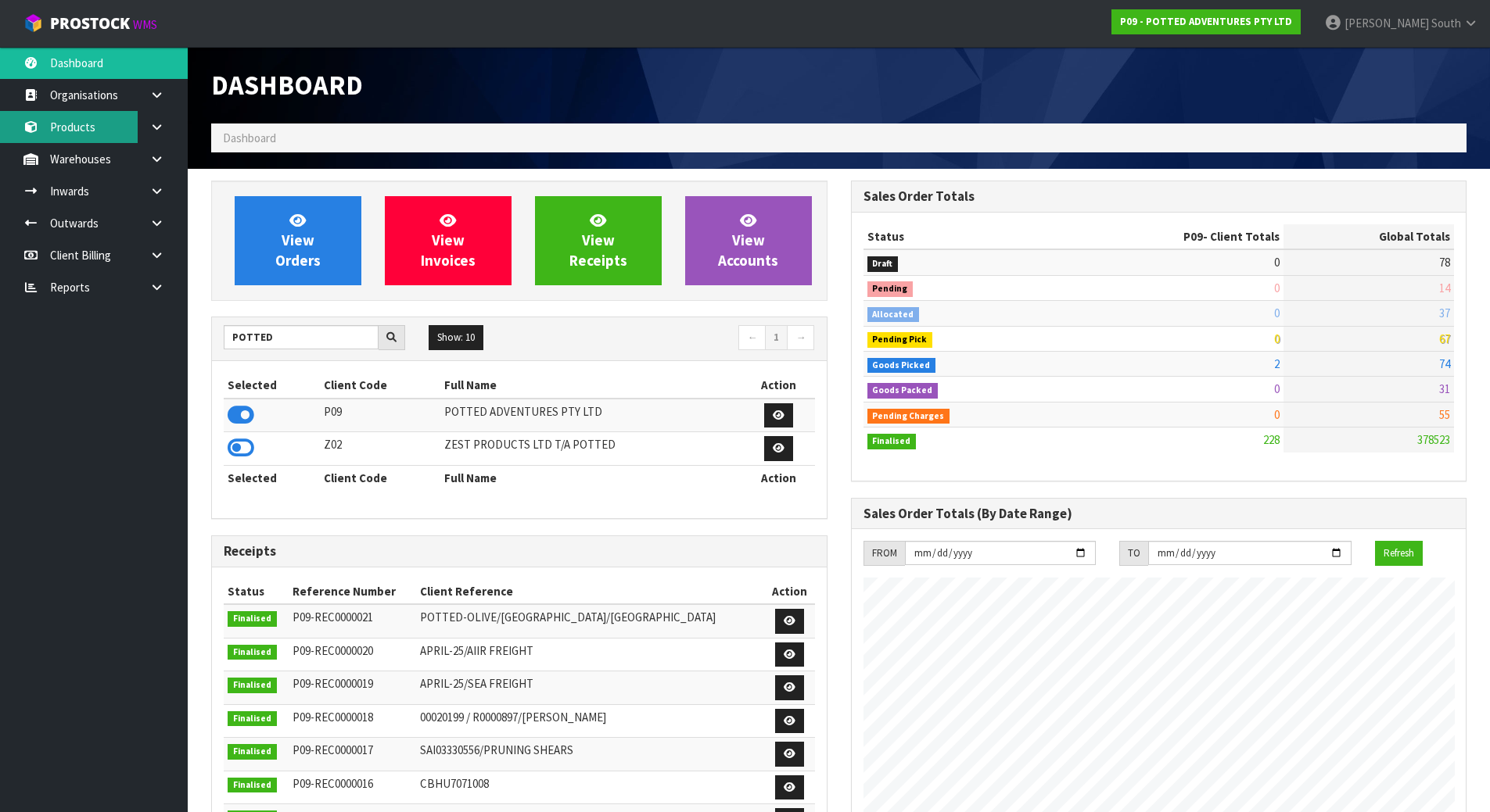
click at [88, 124] on link "Products" at bounding box center [94, 127] width 188 height 32
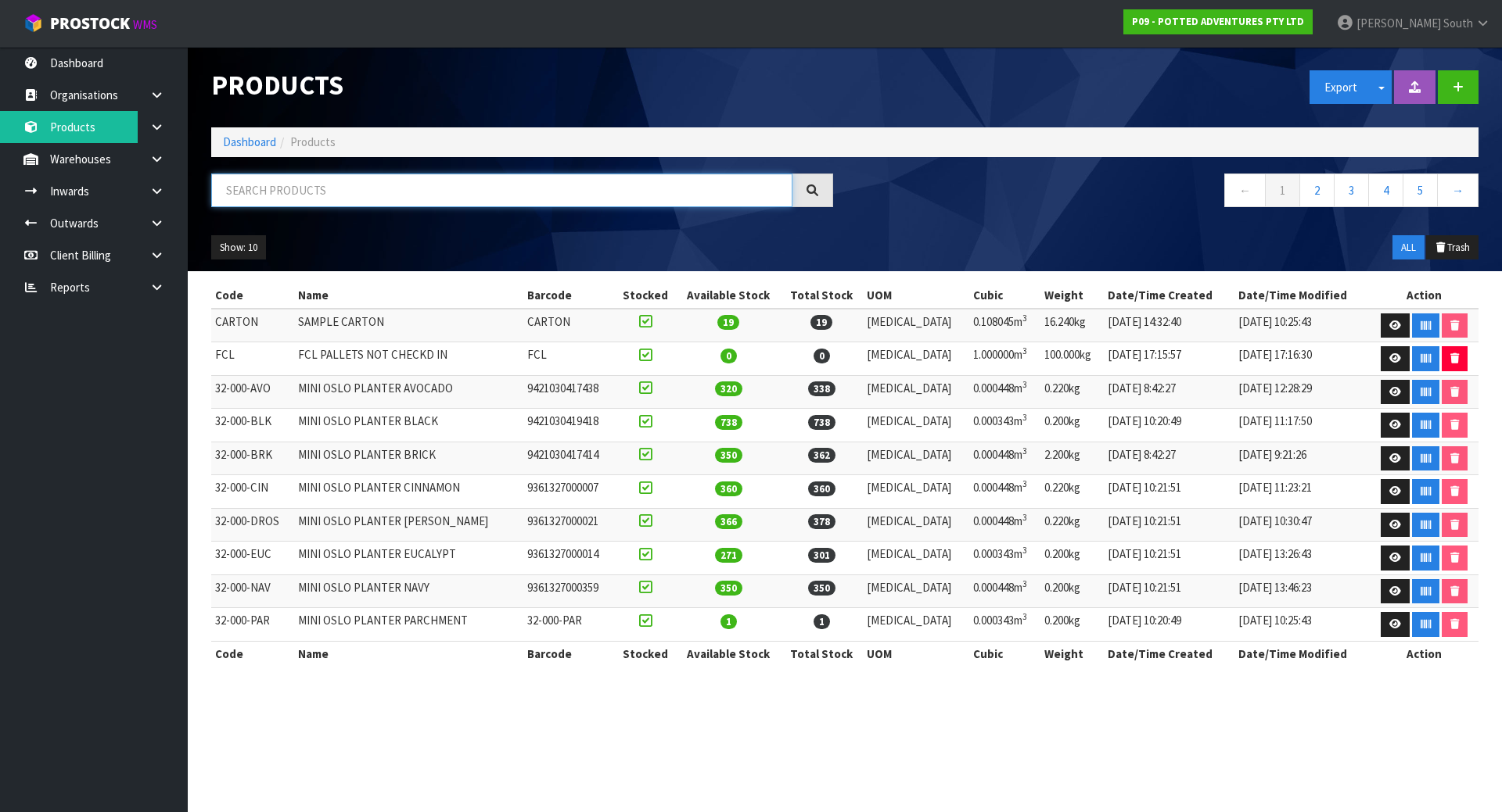
click at [380, 177] on input "text" at bounding box center [502, 190] width 581 height 34
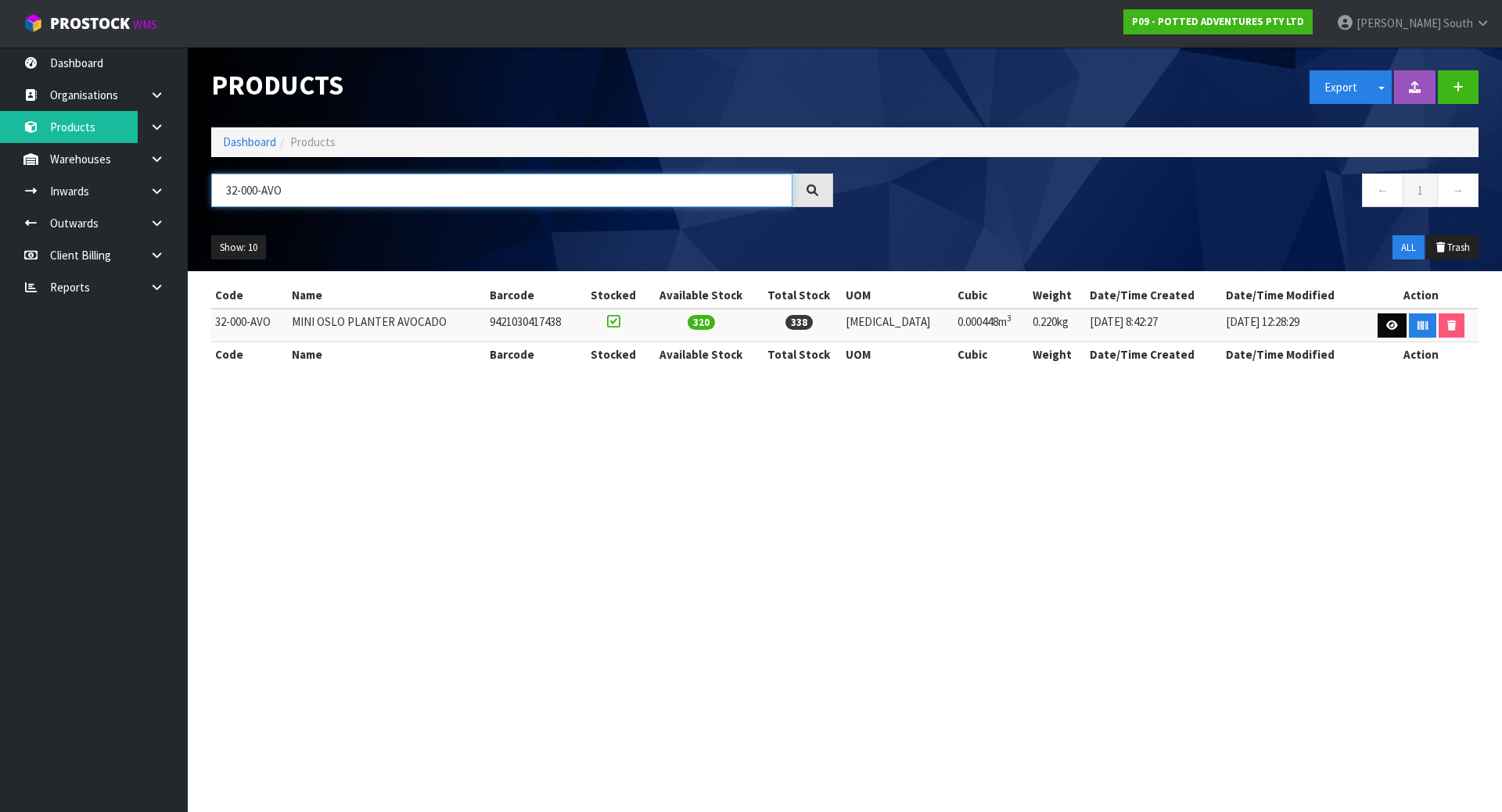
type input "32-000-AVO"
click at [1391, 327] on icon at bounding box center [1392, 325] width 12 height 11
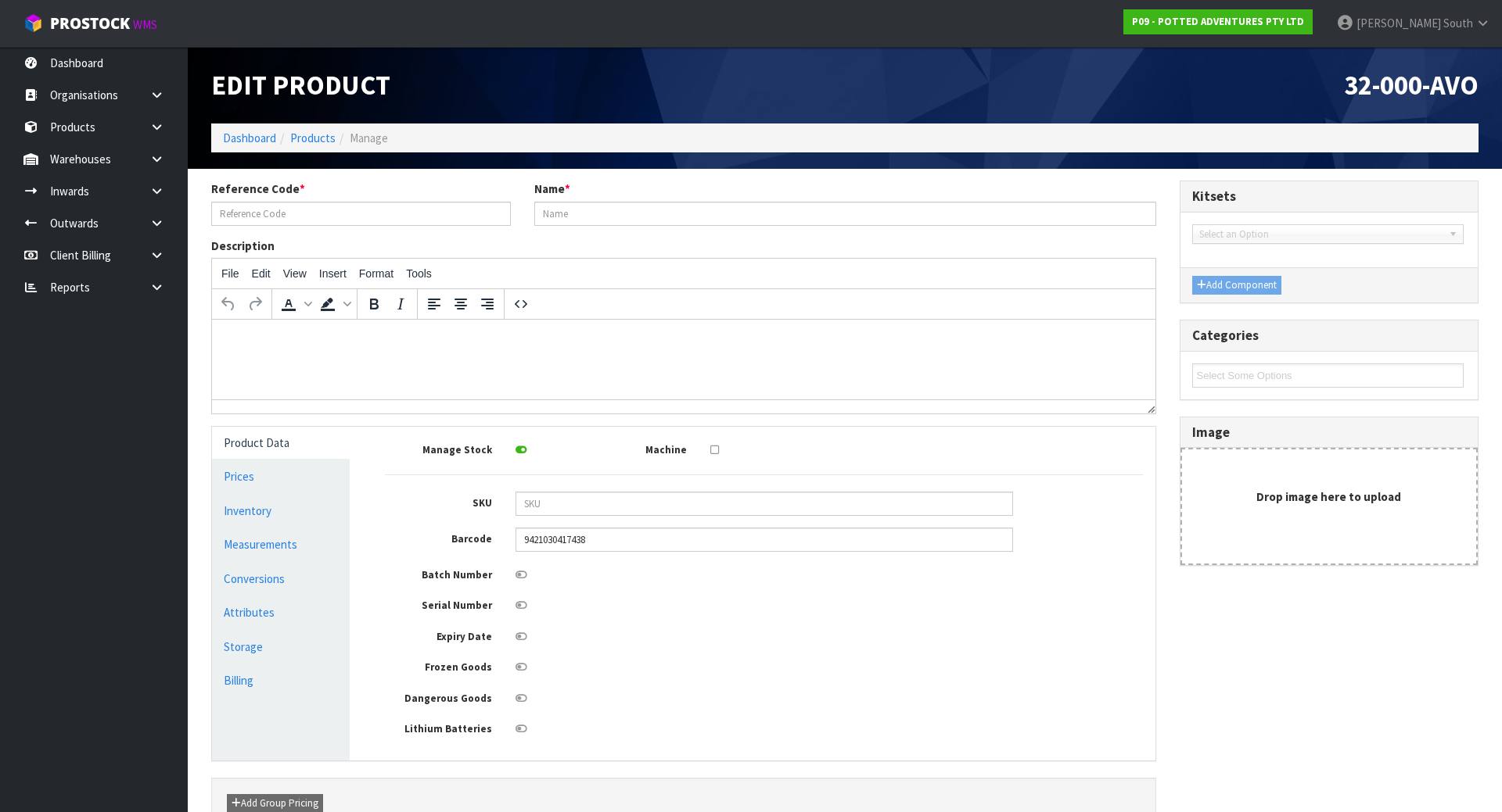
type input "32-000-AVO"
type input "MINI OSLO PLANTER AVOCADO"
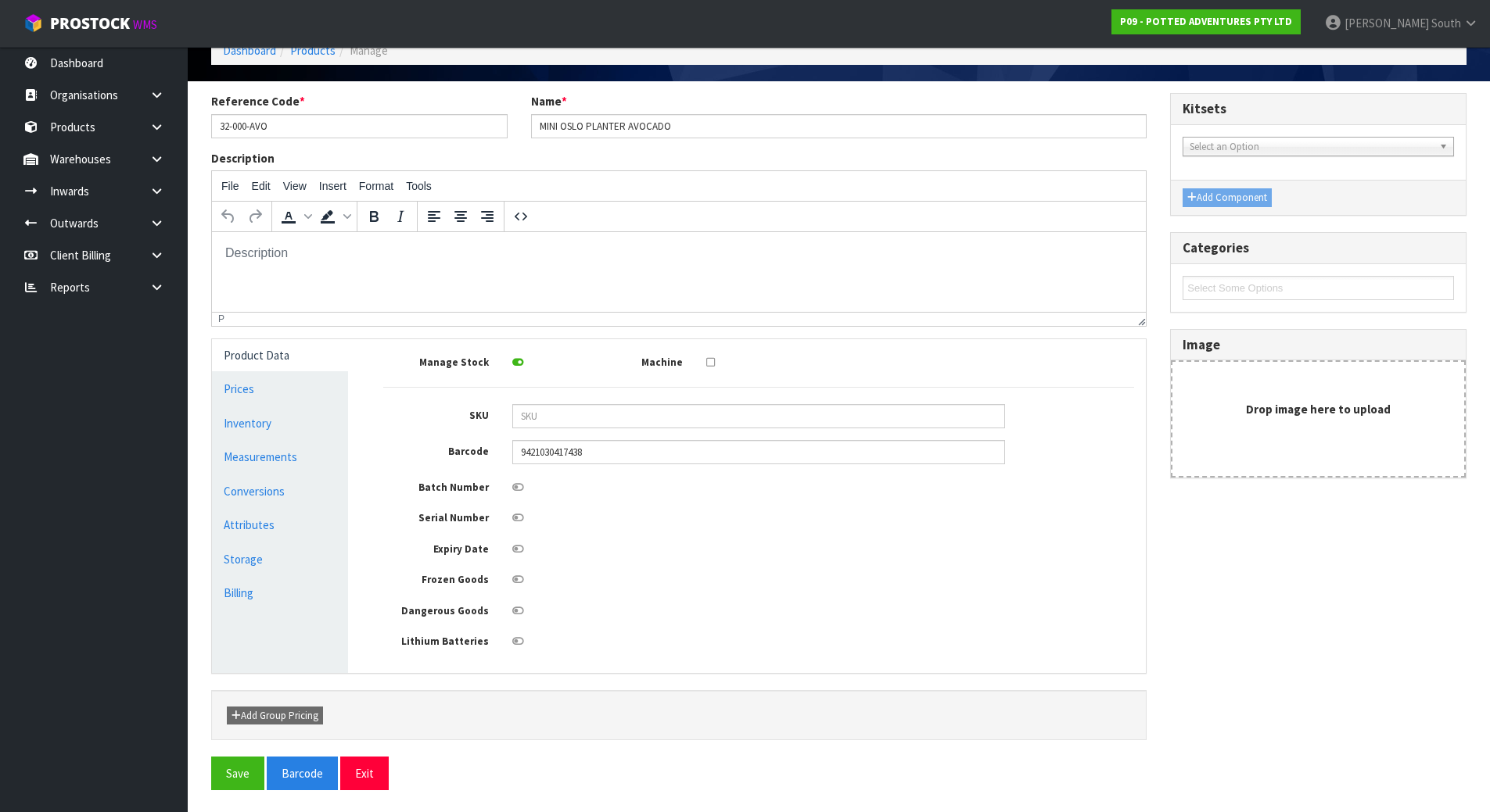
scroll to position [89, 0]
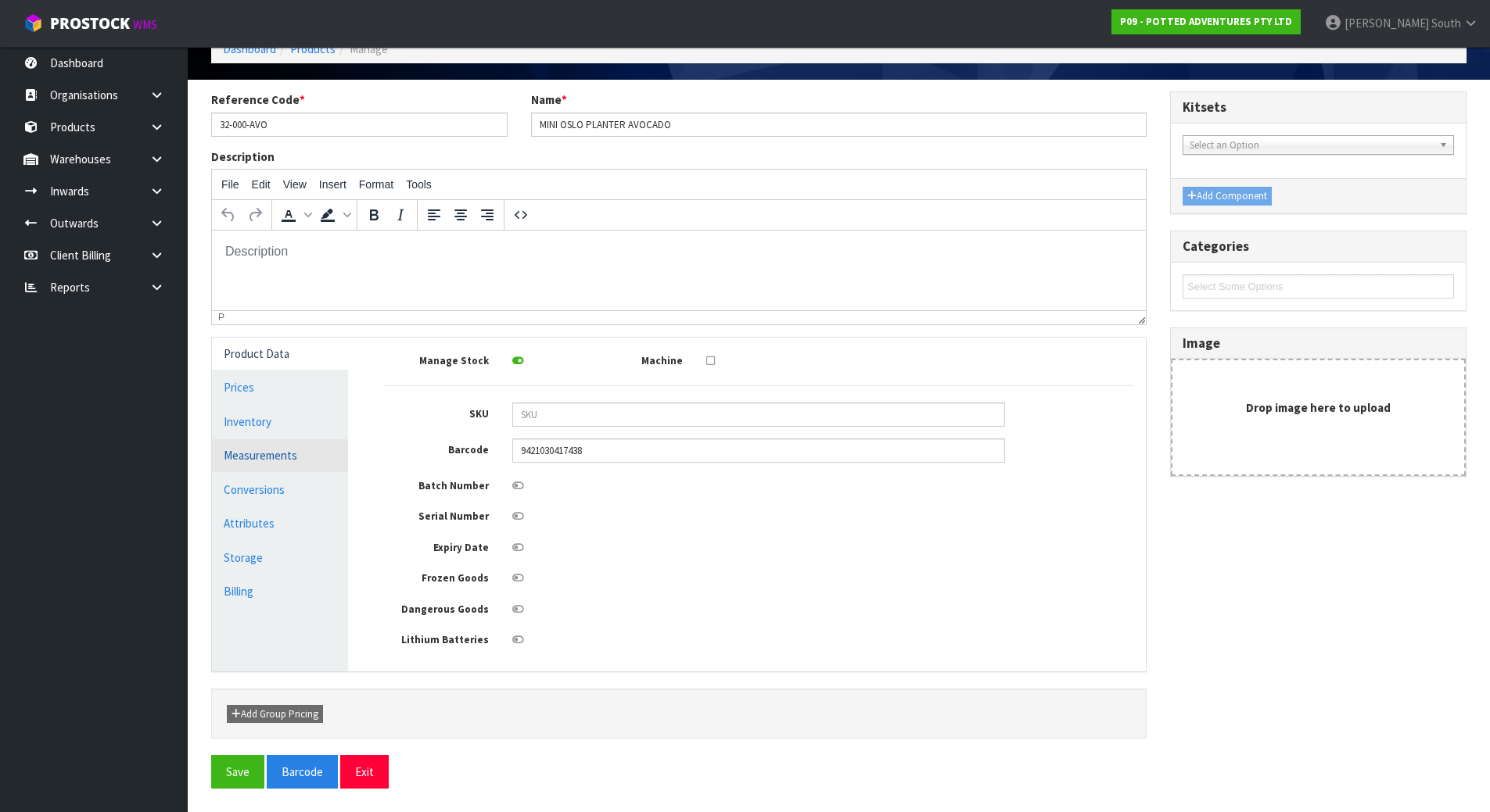
click at [260, 452] on link "Measurements" at bounding box center [280, 455] width 137 height 32
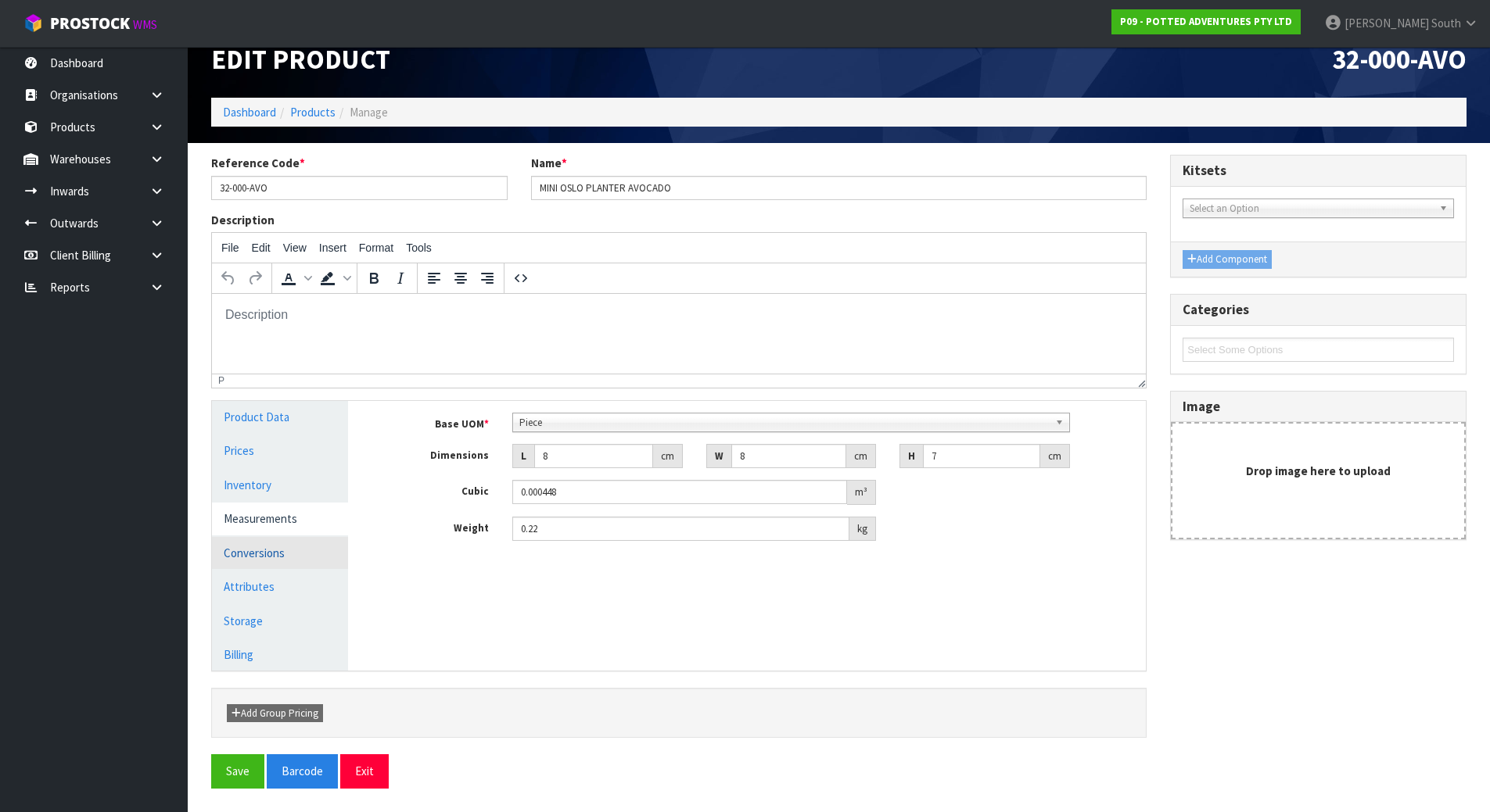
click at [279, 546] on link "Conversions" at bounding box center [280, 553] width 137 height 32
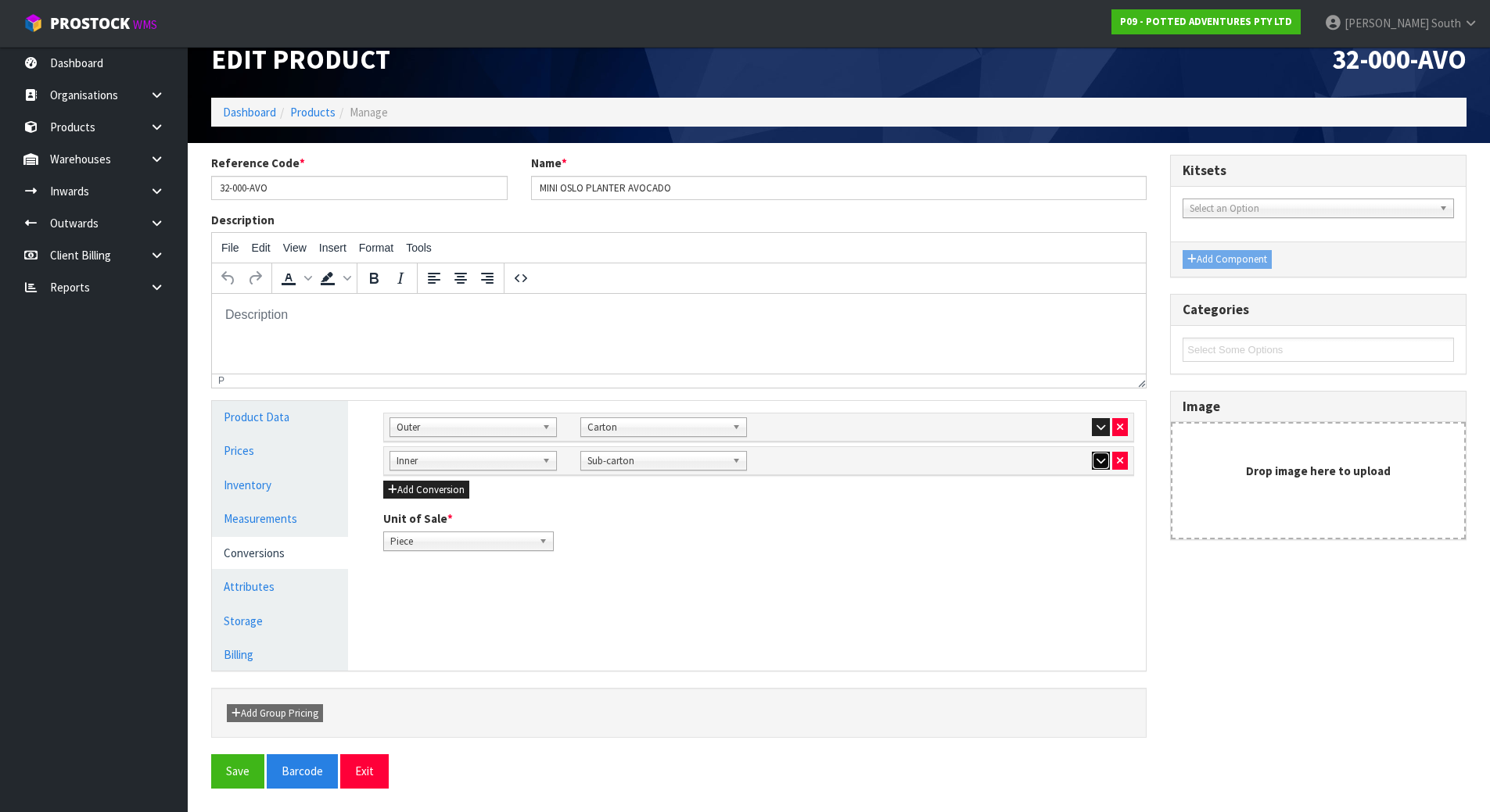
click at [1097, 458] on icon "button" at bounding box center [1101, 461] width 9 height 11
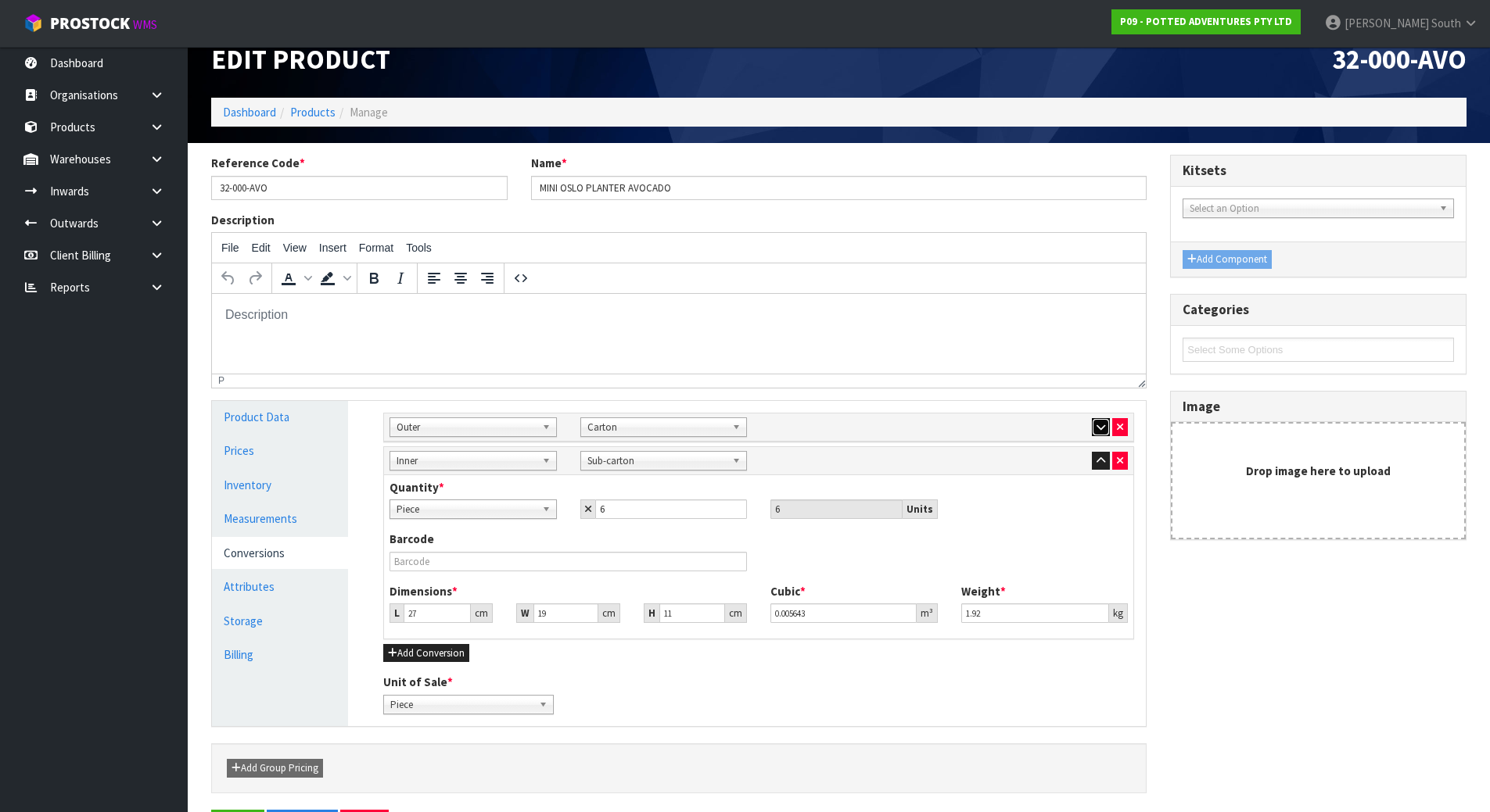
click at [1101, 433] on button "button" at bounding box center [1101, 427] width 18 height 18
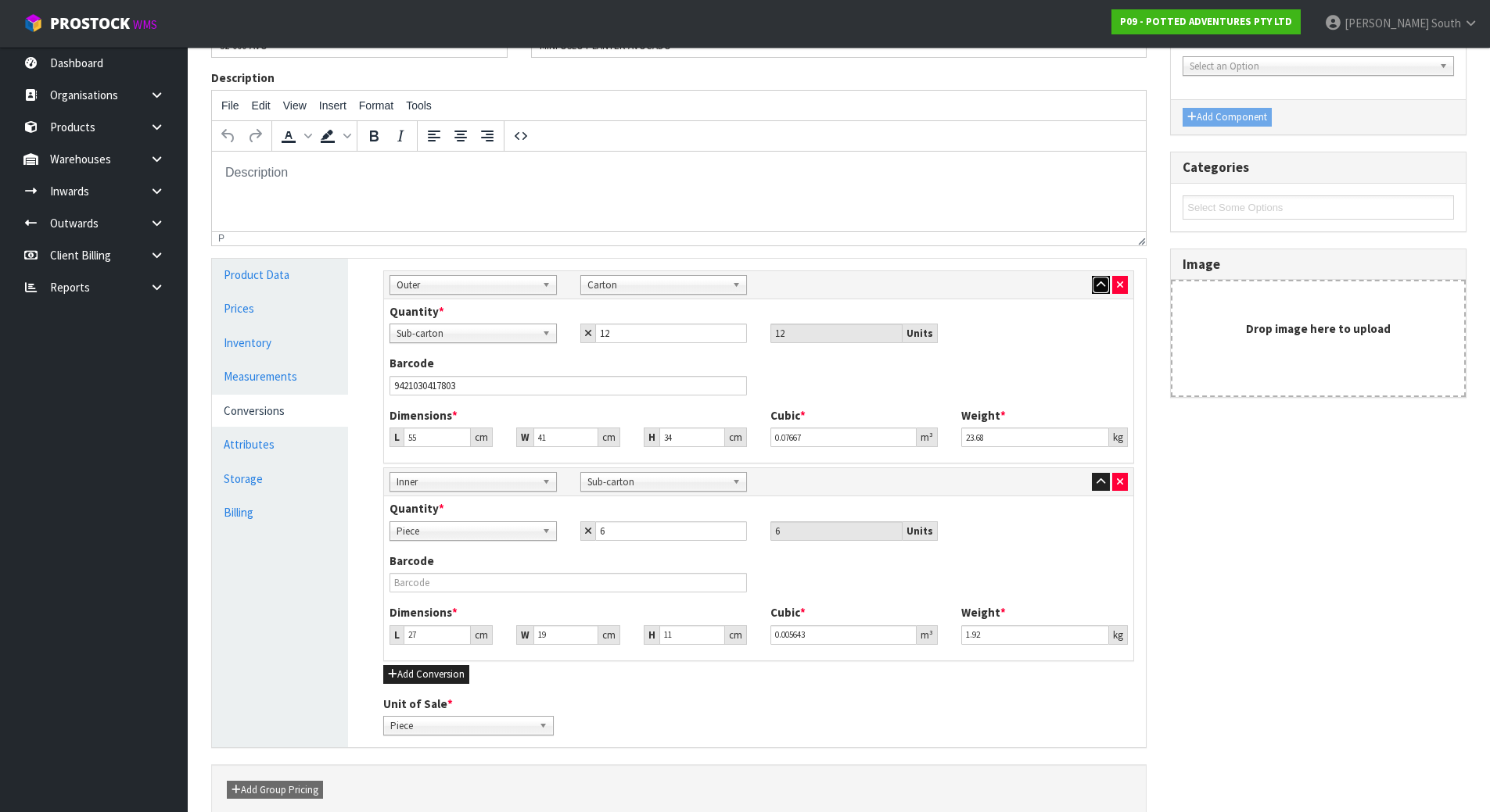
scroll to position [182, 0]
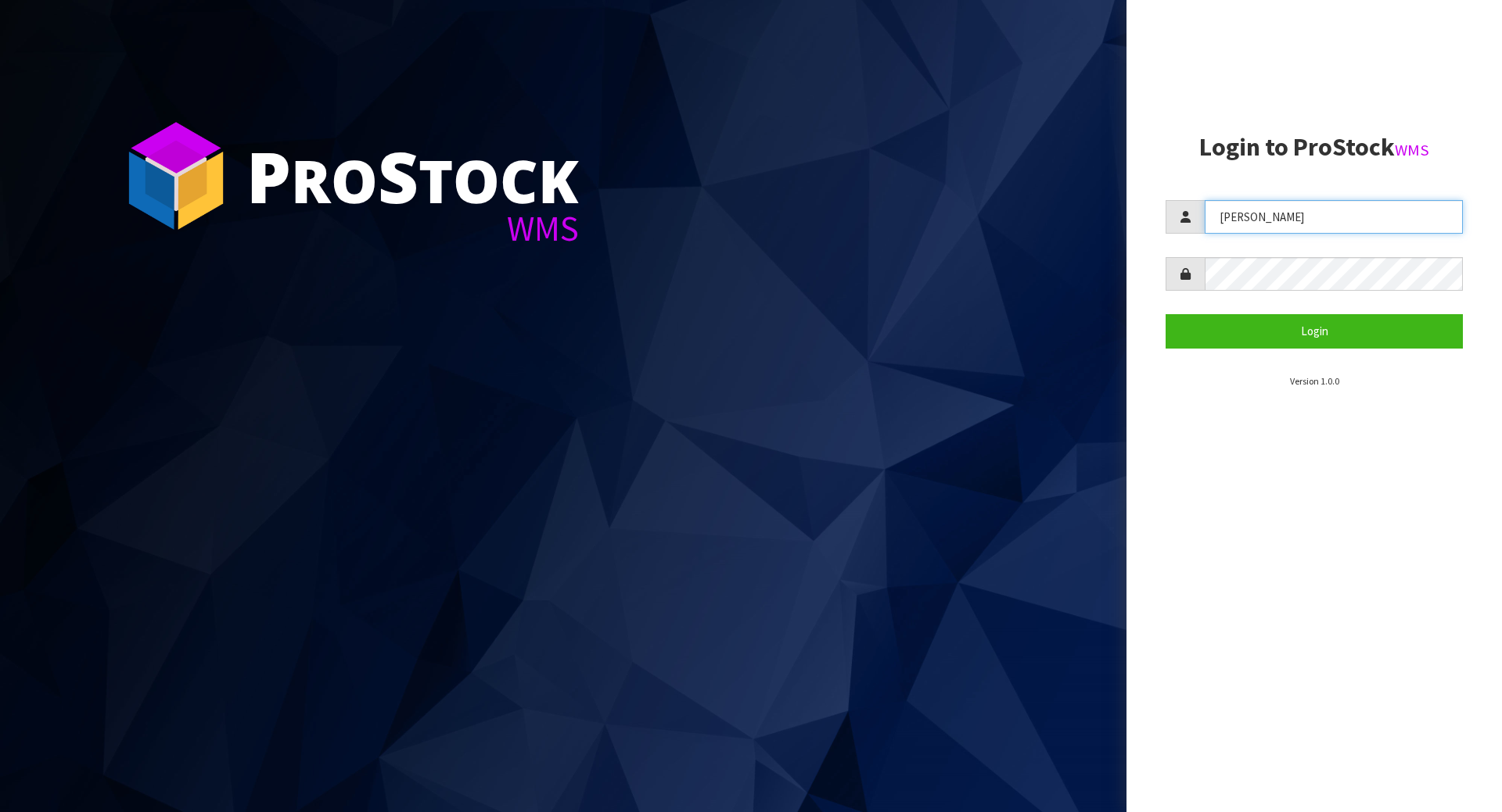
click at [1321, 221] on input "[PERSON_NAME]" at bounding box center [1333, 217] width 259 height 34
drag, startPoint x: 1321, startPoint y: 221, endPoint x: 1029, endPoint y: 198, distance: 292.9
click at [1029, 198] on div "P ro S tock WMS Login to ProStock WMS Lalisha Login Version 1.0.0" at bounding box center [751, 406] width 1502 height 812
type input "zackary"
click at [942, 271] on div "P ro S tock WMS Login to ProStock WMS zackary Login Version 1.0.0" at bounding box center [751, 406] width 1502 height 812
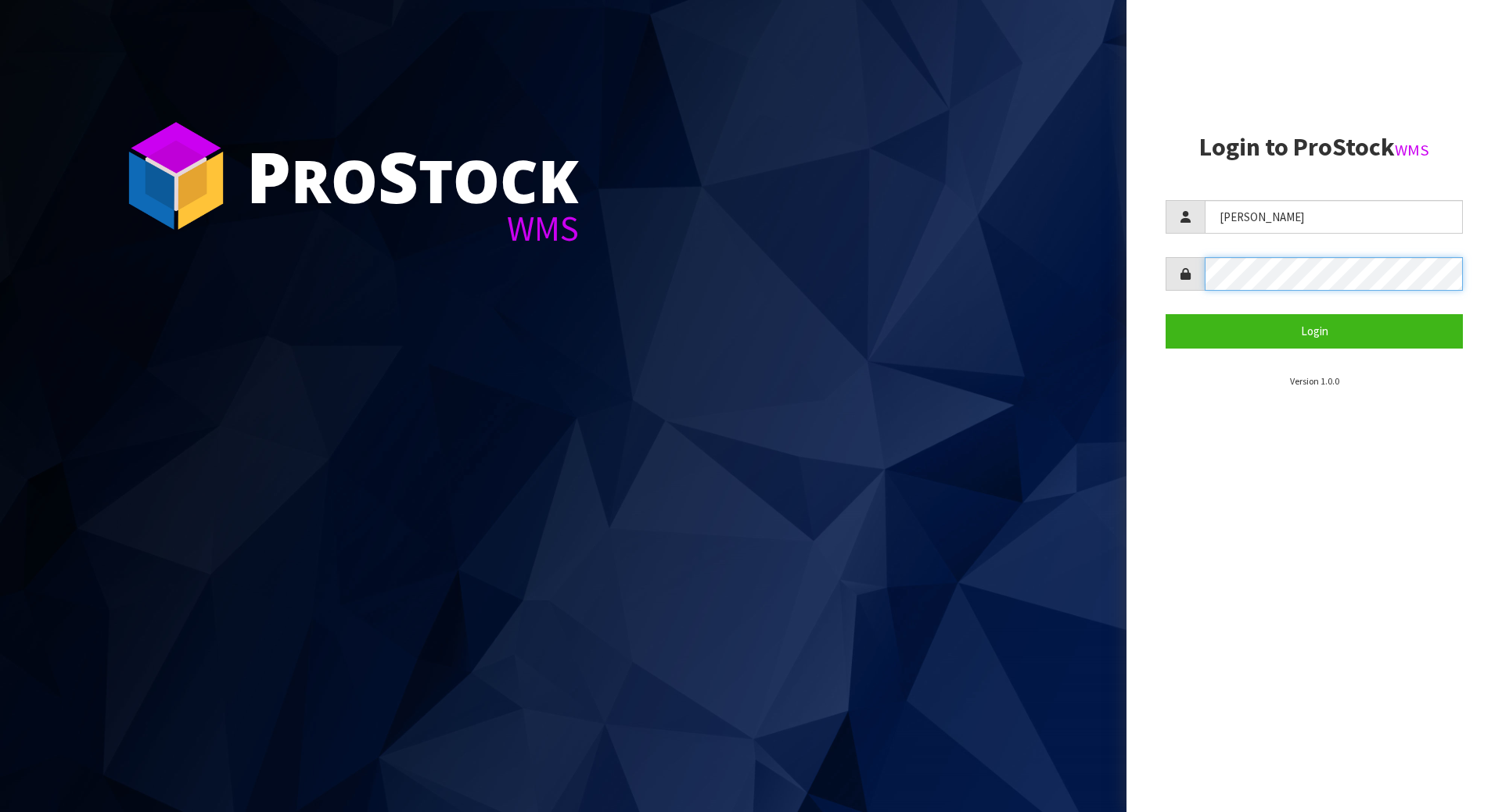
click at [1166, 315] on button "Login" at bounding box center [1314, 331] width 297 height 34
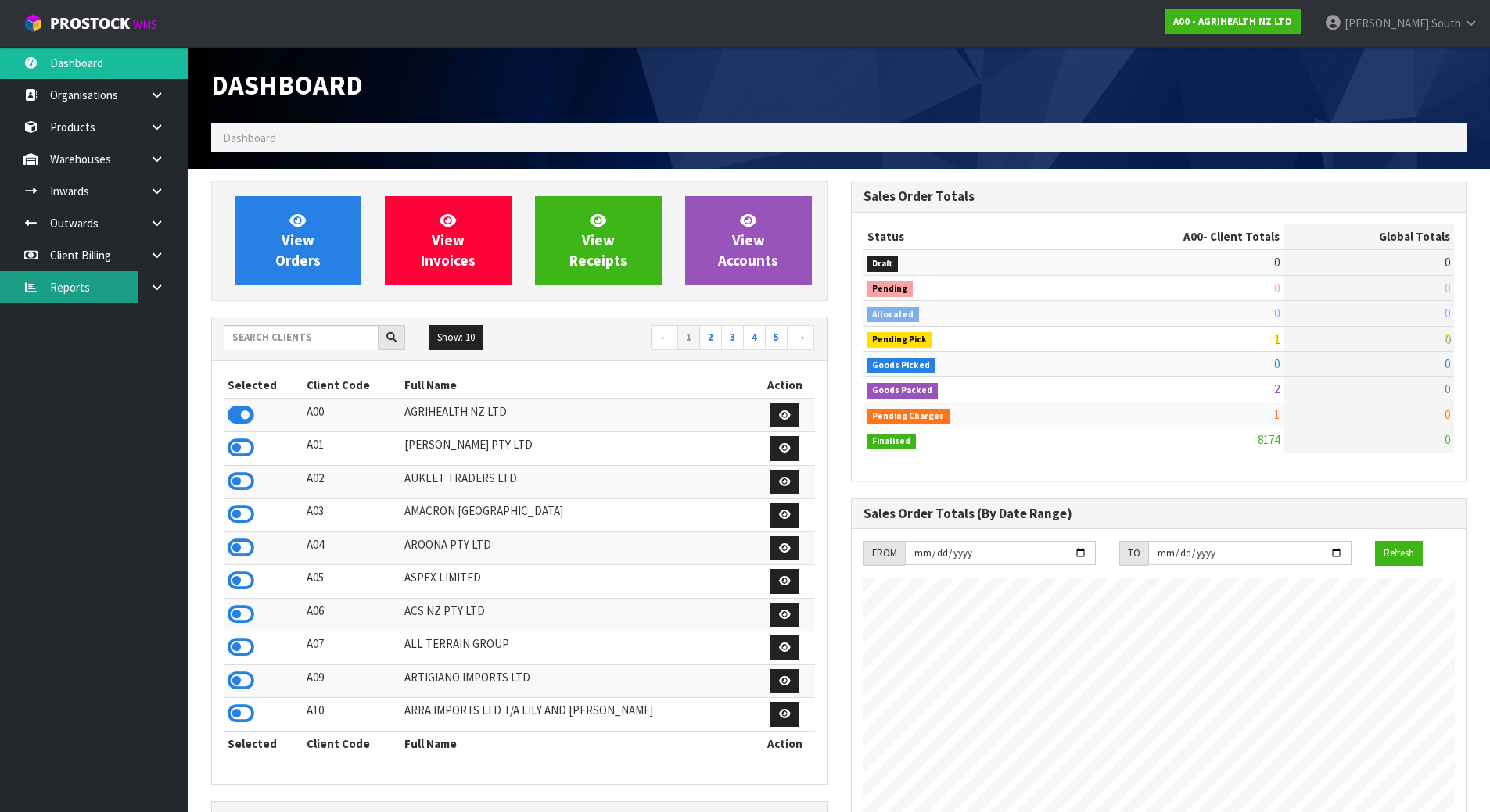
scroll to position [1185, 639]
click at [164, 177] on link at bounding box center [163, 191] width 50 height 32
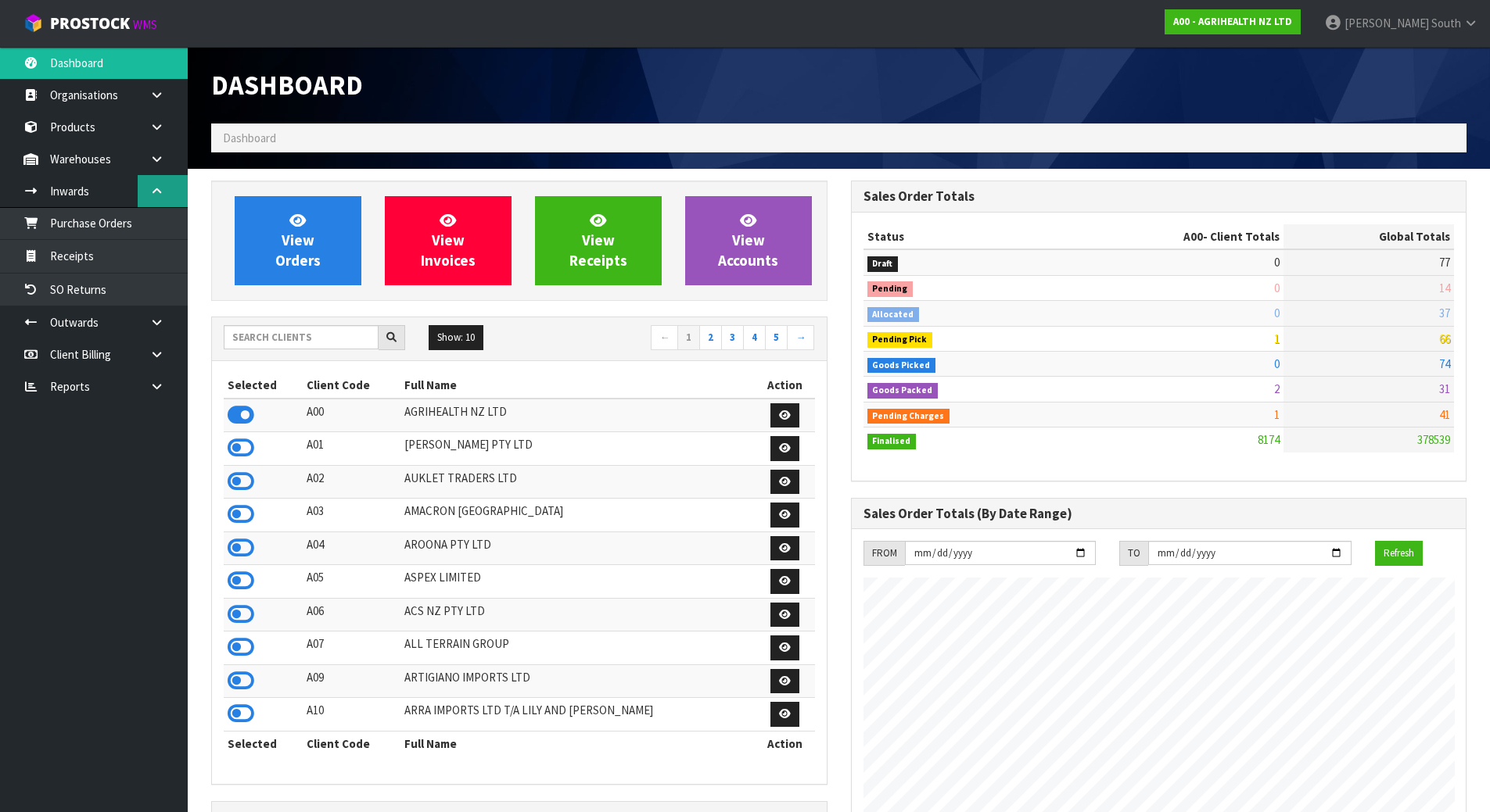
click at [146, 177] on link at bounding box center [163, 191] width 50 height 32
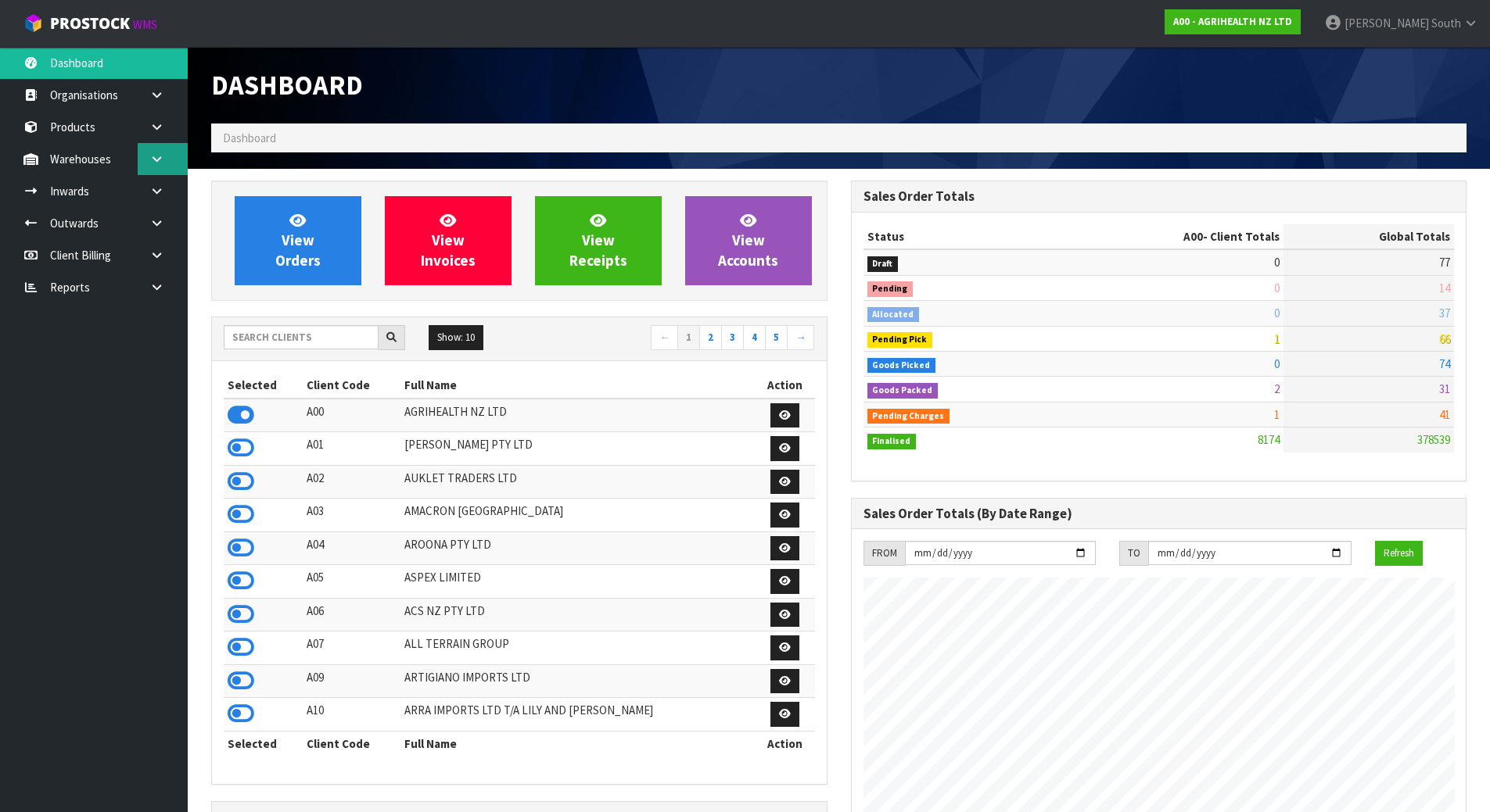
click at [148, 153] on link at bounding box center [163, 159] width 50 height 32
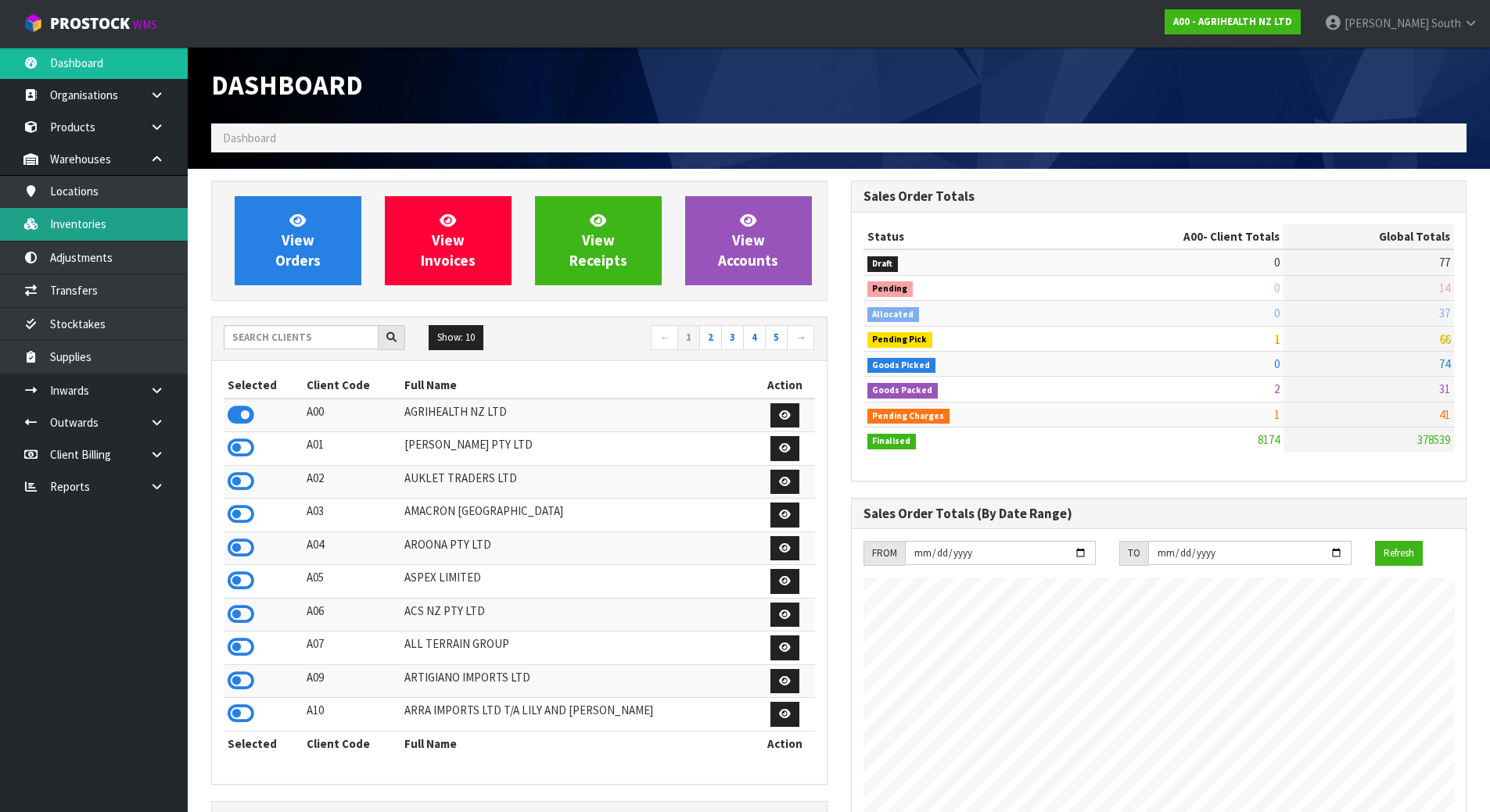
click at [97, 226] on link "Inventories" at bounding box center [94, 224] width 188 height 32
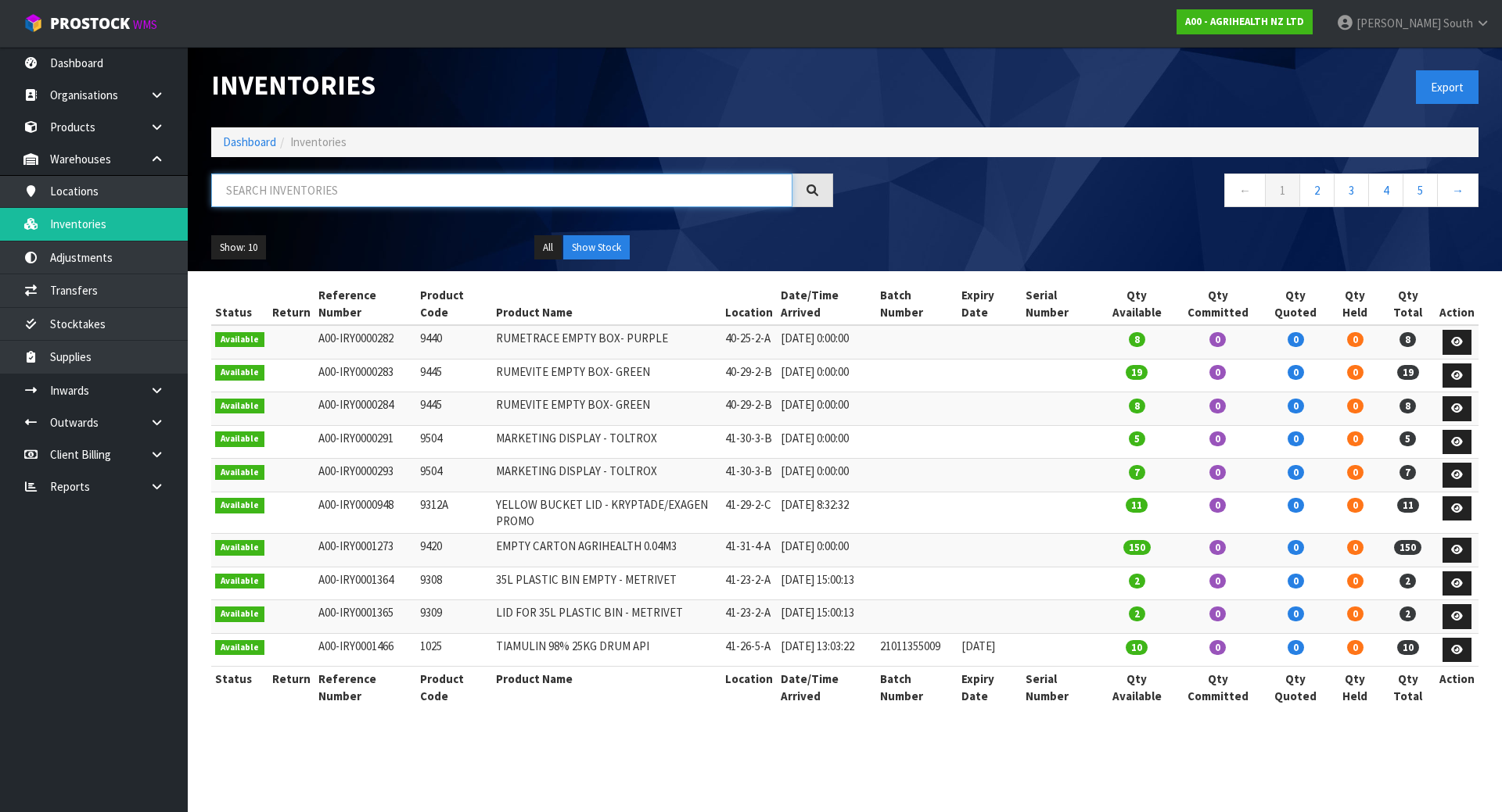
click at [237, 190] on input "text" at bounding box center [502, 190] width 581 height 34
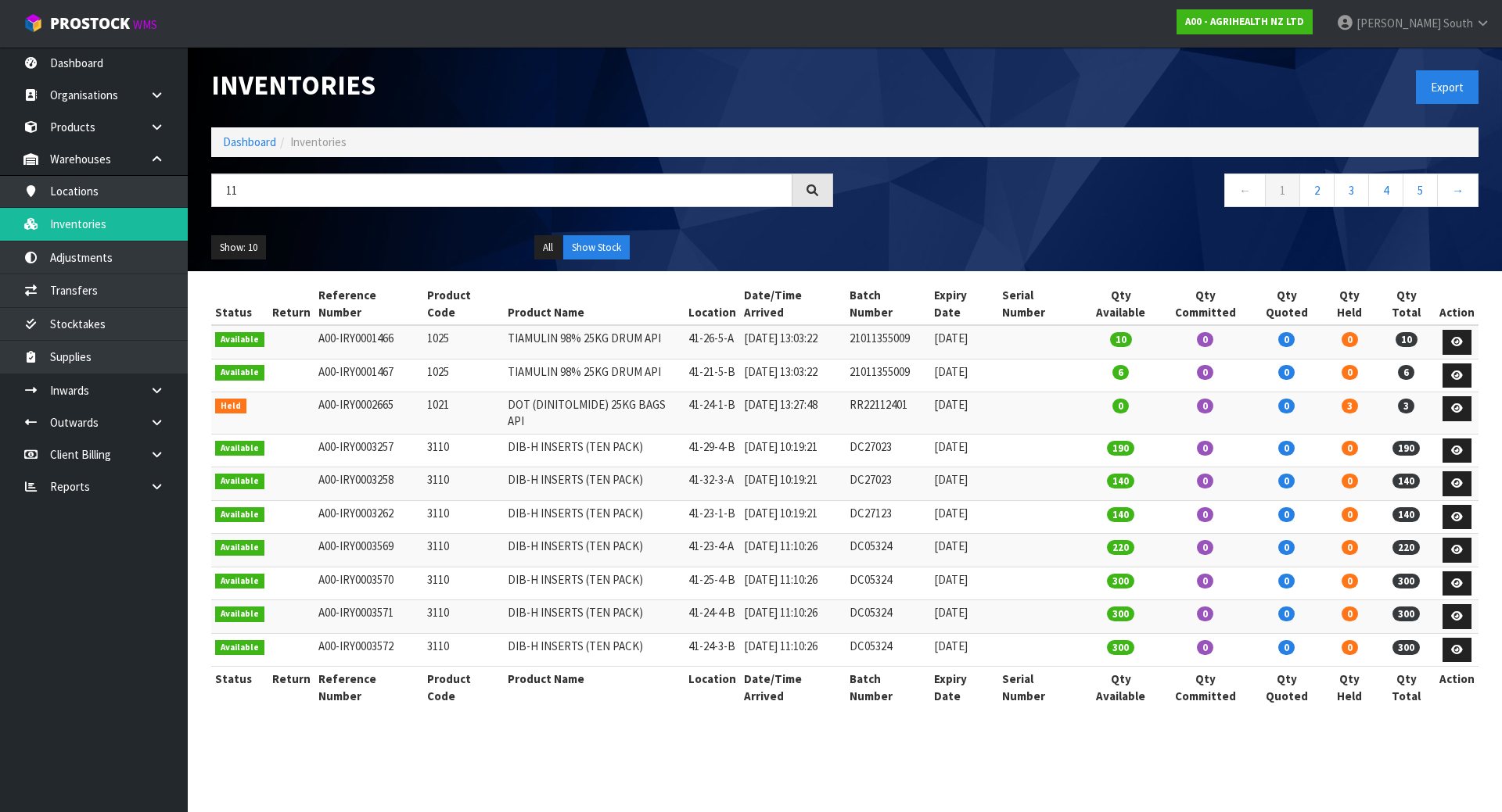
click at [346, 240] on ul "Show: 10 5 10 25 50" at bounding box center [360, 248] width 299 height 25
click at [423, 201] on input "11" at bounding box center [502, 190] width 581 height 34
click at [426, 190] on input "11" at bounding box center [502, 190] width 581 height 34
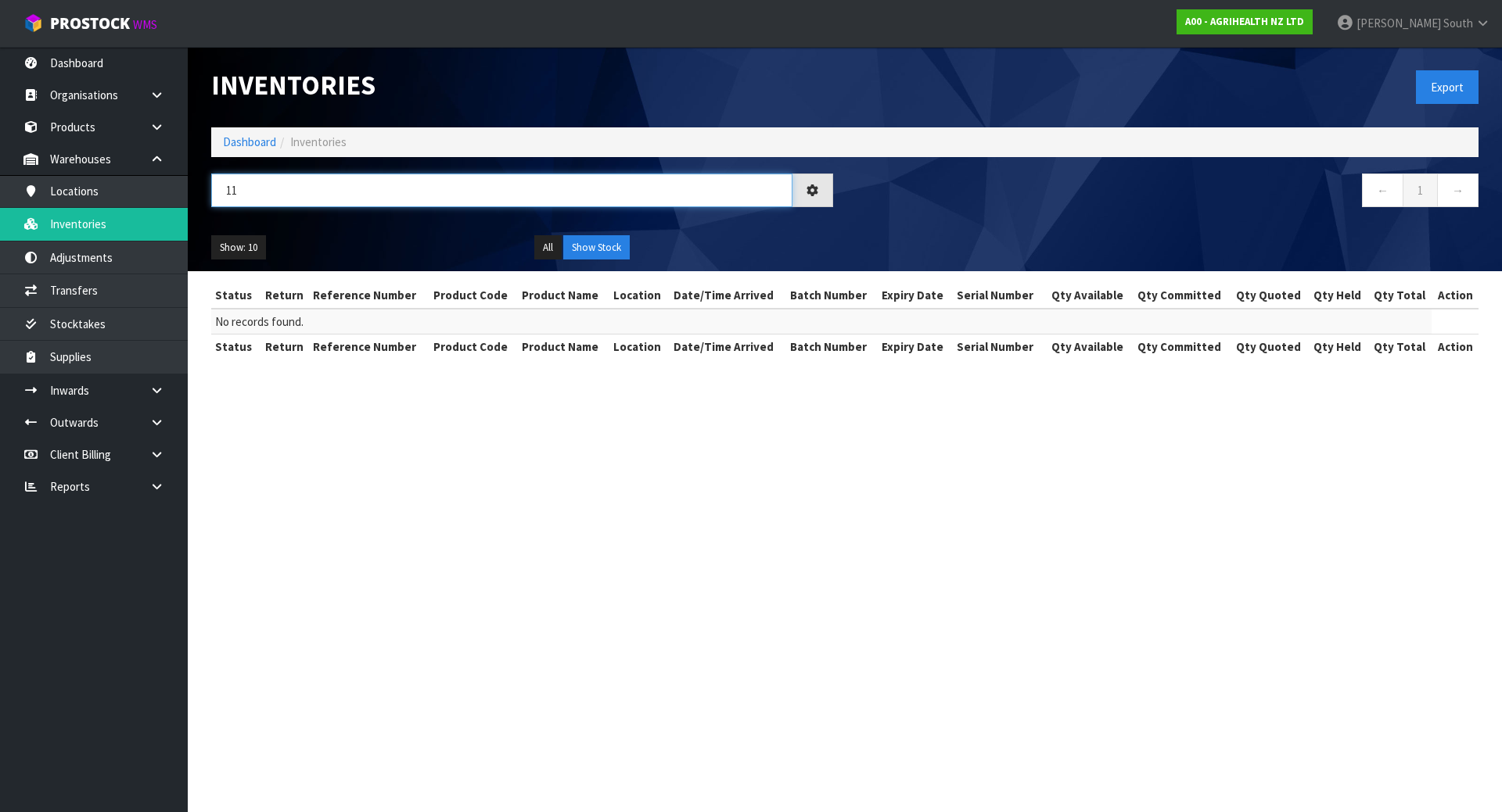
type input "1"
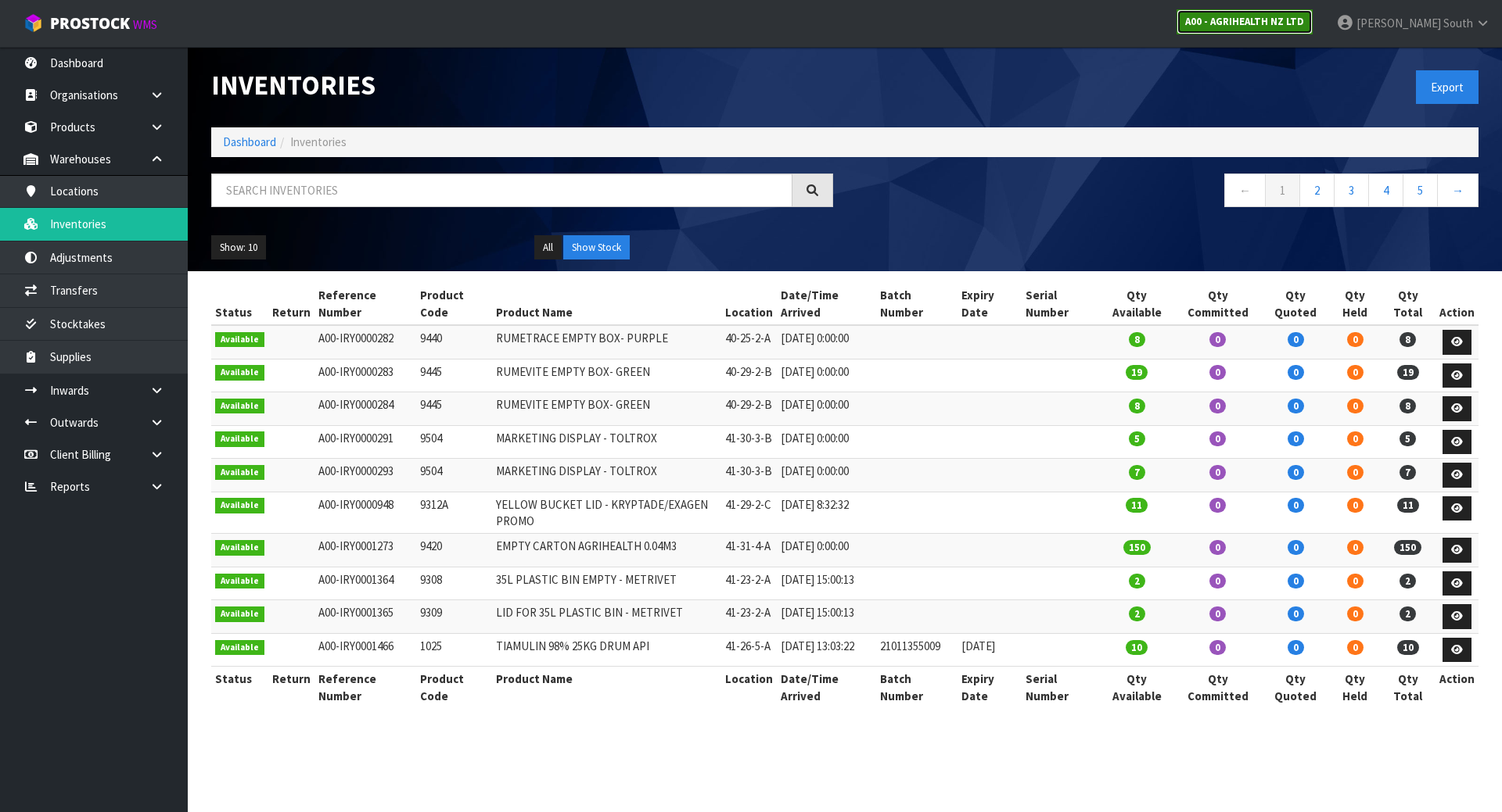
click at [1304, 27] on strong "A00 - AGRIHEALTH NZ LTD" at bounding box center [1244, 21] width 119 height 14
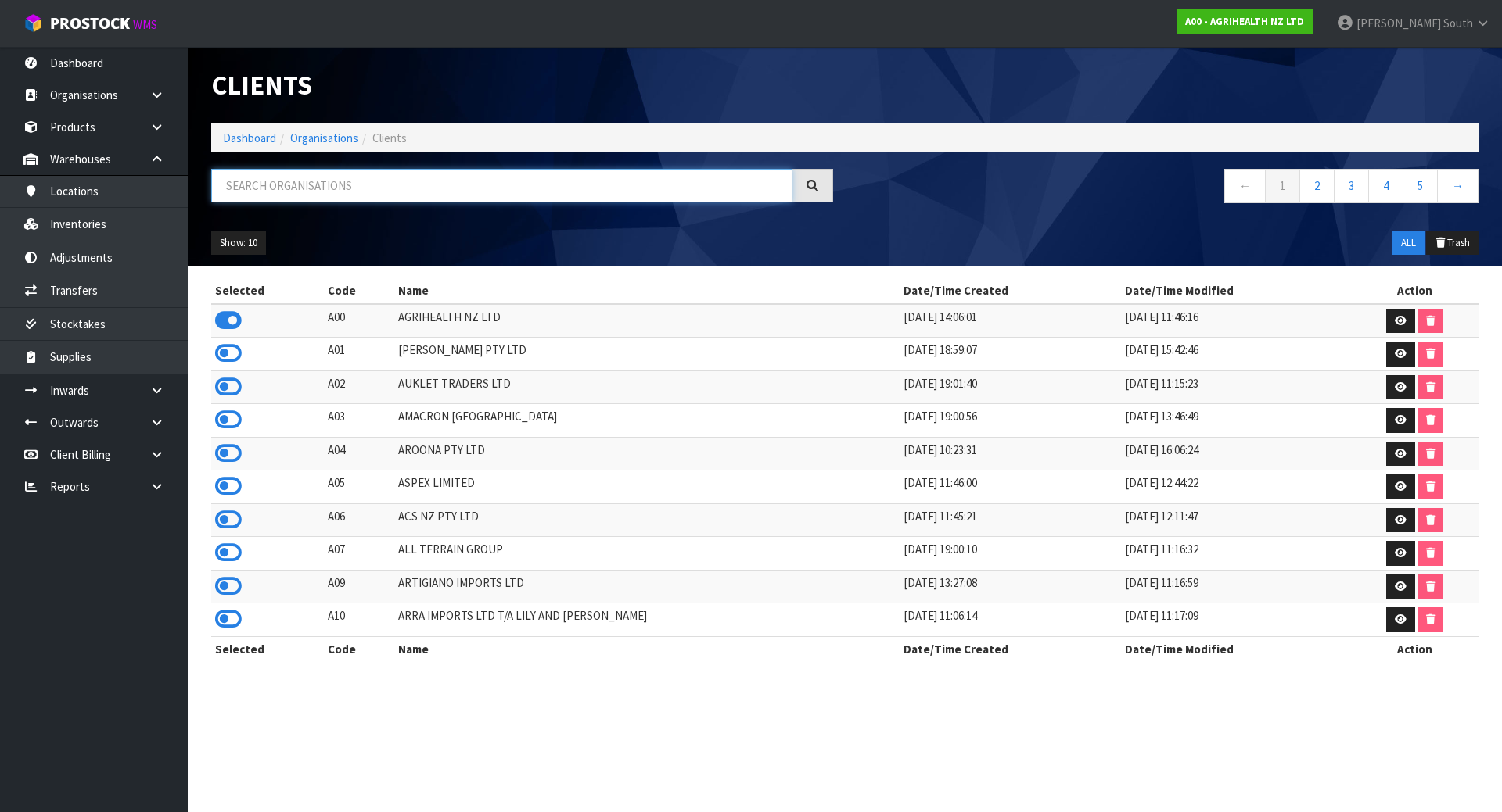
click at [442, 184] on input "text" at bounding box center [502, 185] width 581 height 34
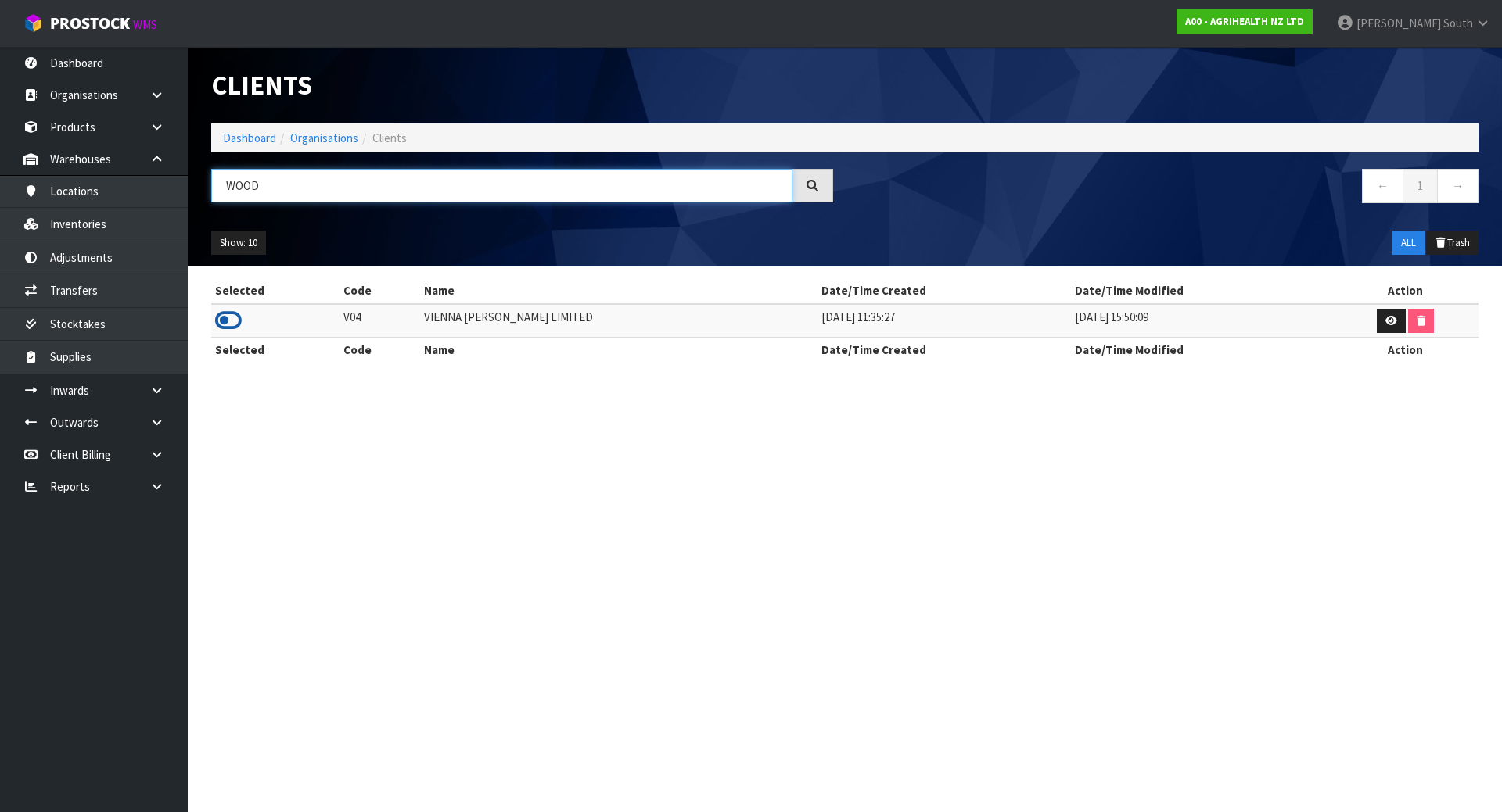
type input "WOOD"
click at [230, 317] on icon at bounding box center [228, 320] width 26 height 23
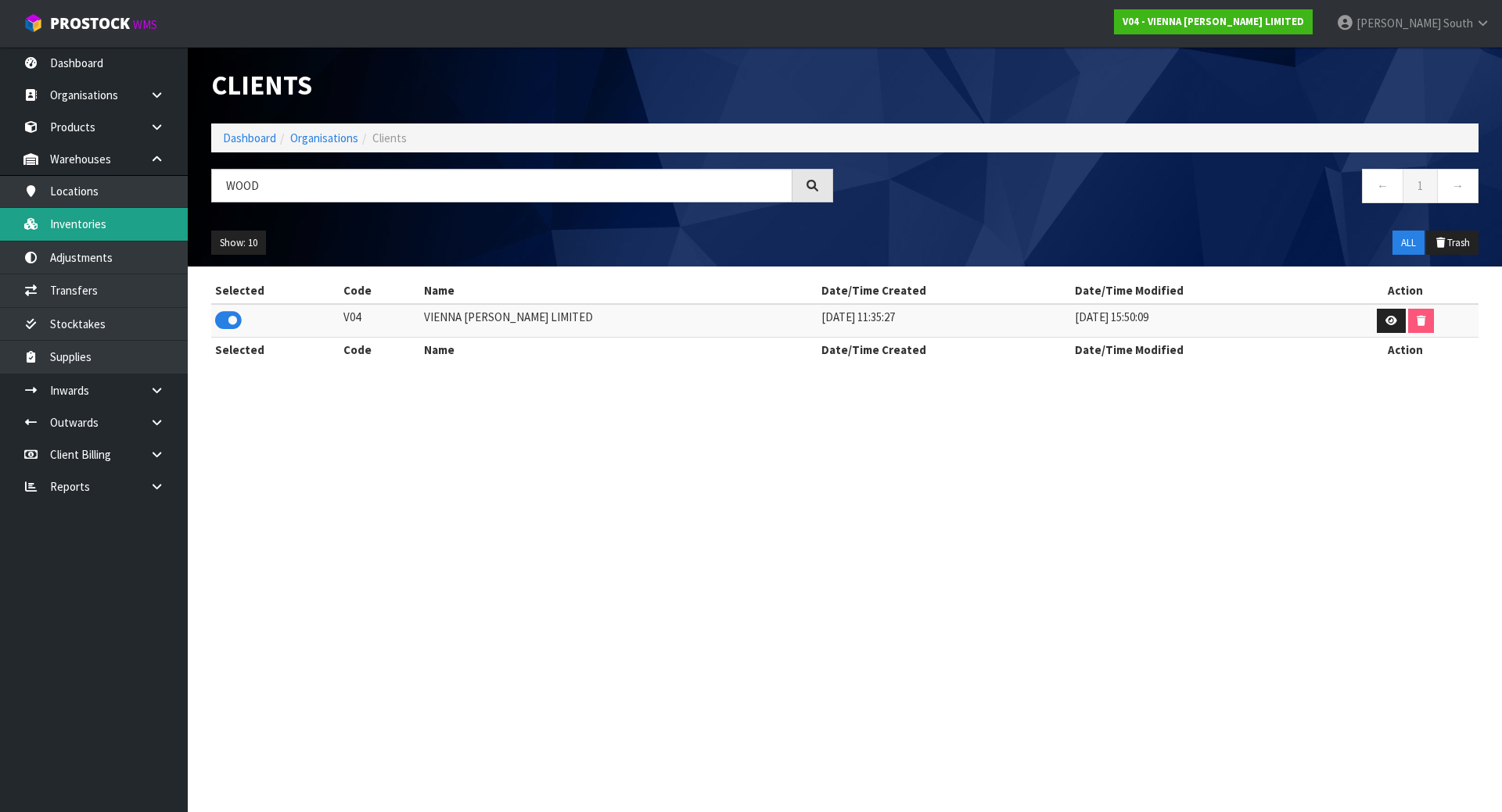
click at [116, 211] on link "Inventories" at bounding box center [94, 224] width 188 height 32
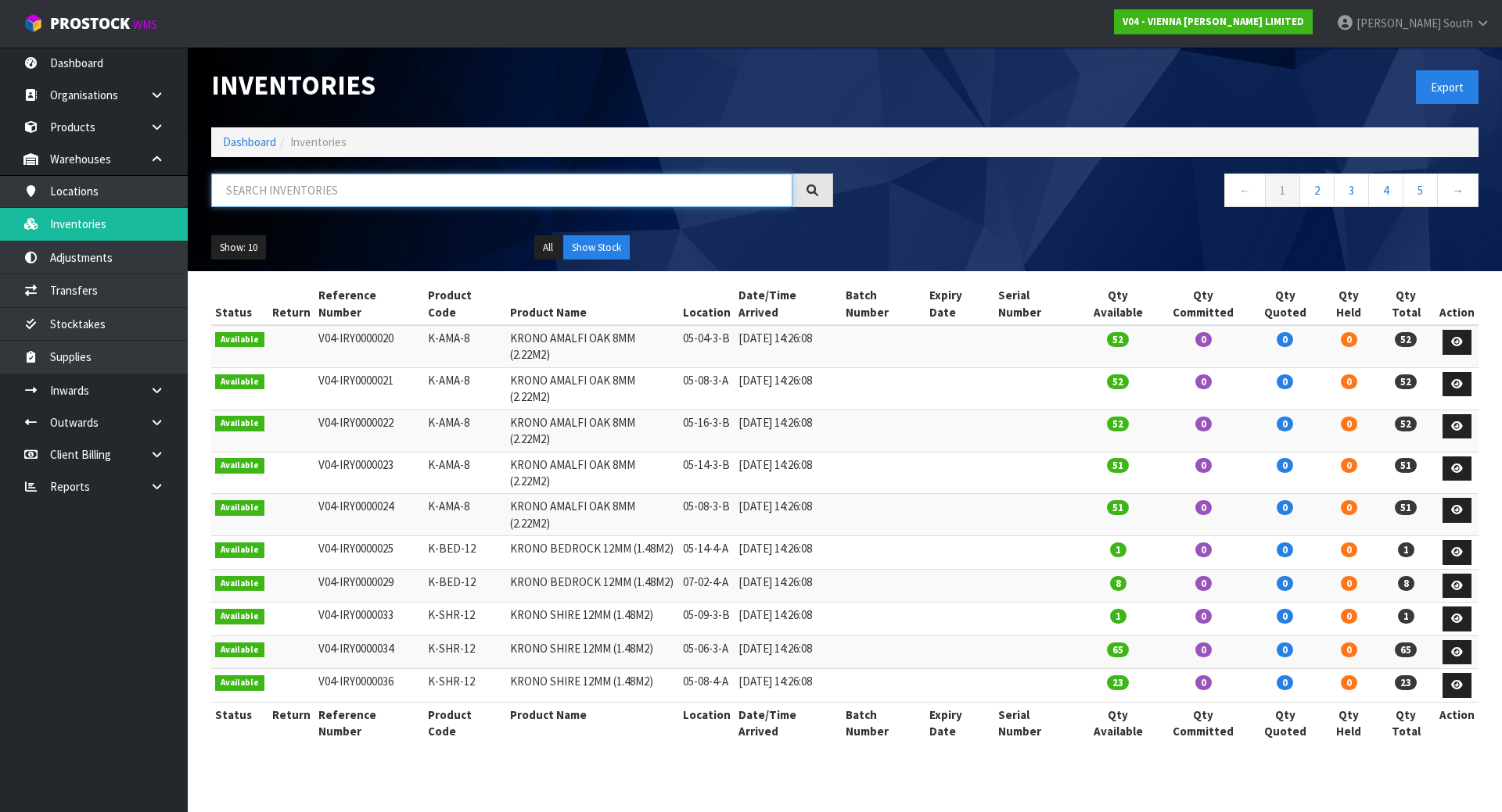
click at [351, 195] on input "text" at bounding box center [502, 190] width 581 height 34
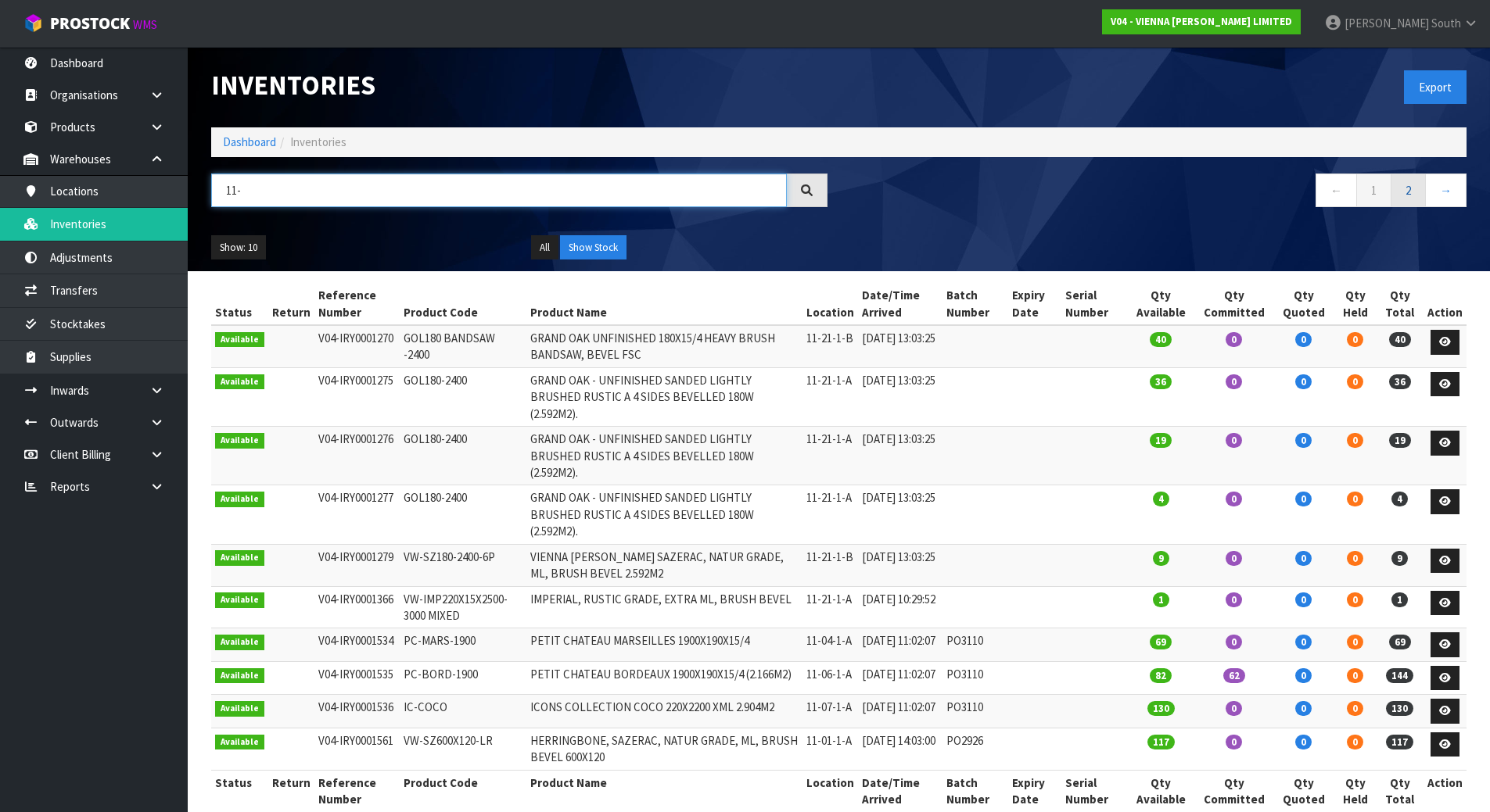
type input "11-"
click at [1405, 196] on link "2" at bounding box center [1408, 190] width 35 height 34
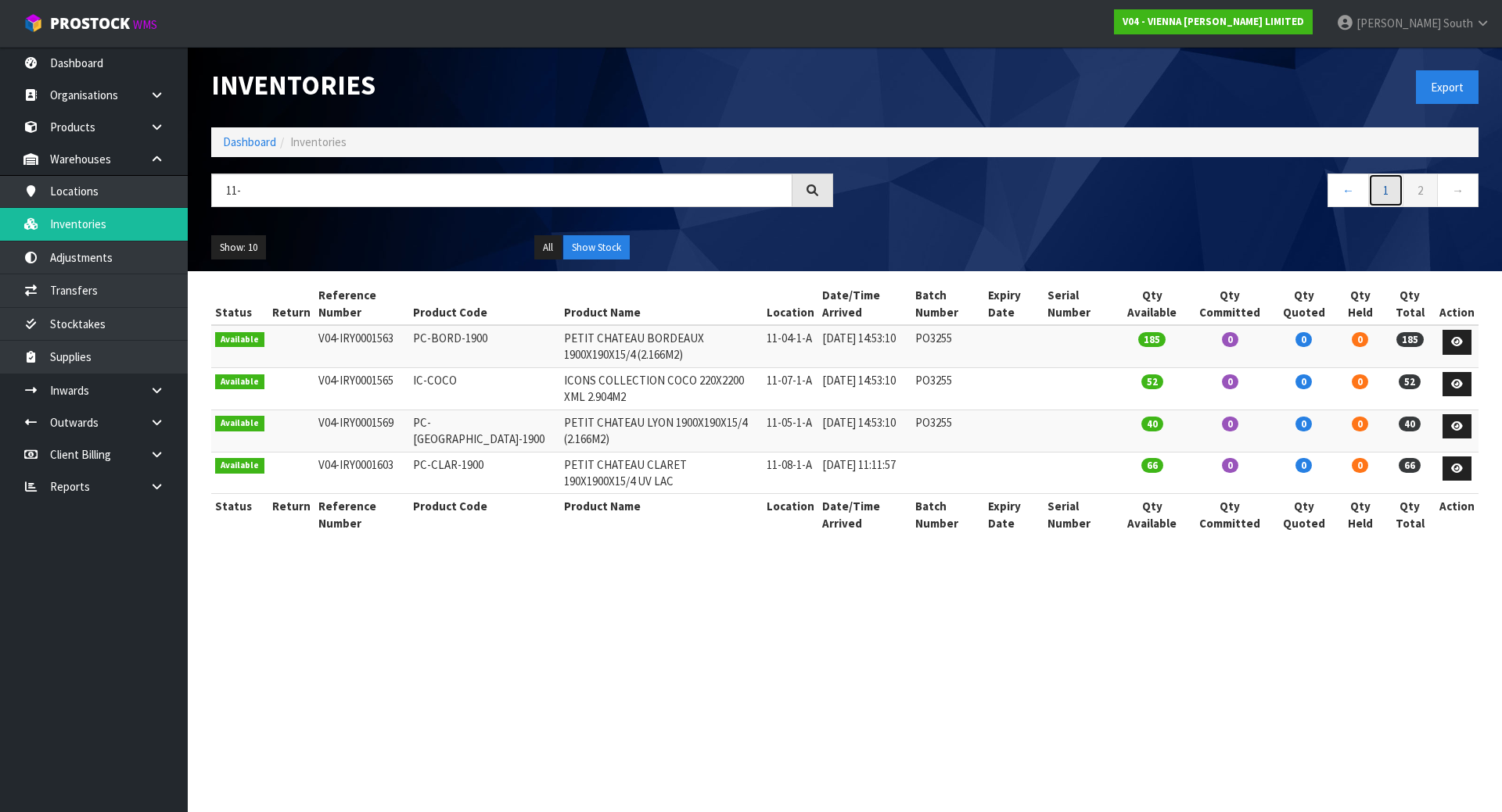
click at [1391, 190] on link "1" at bounding box center [1386, 190] width 35 height 34
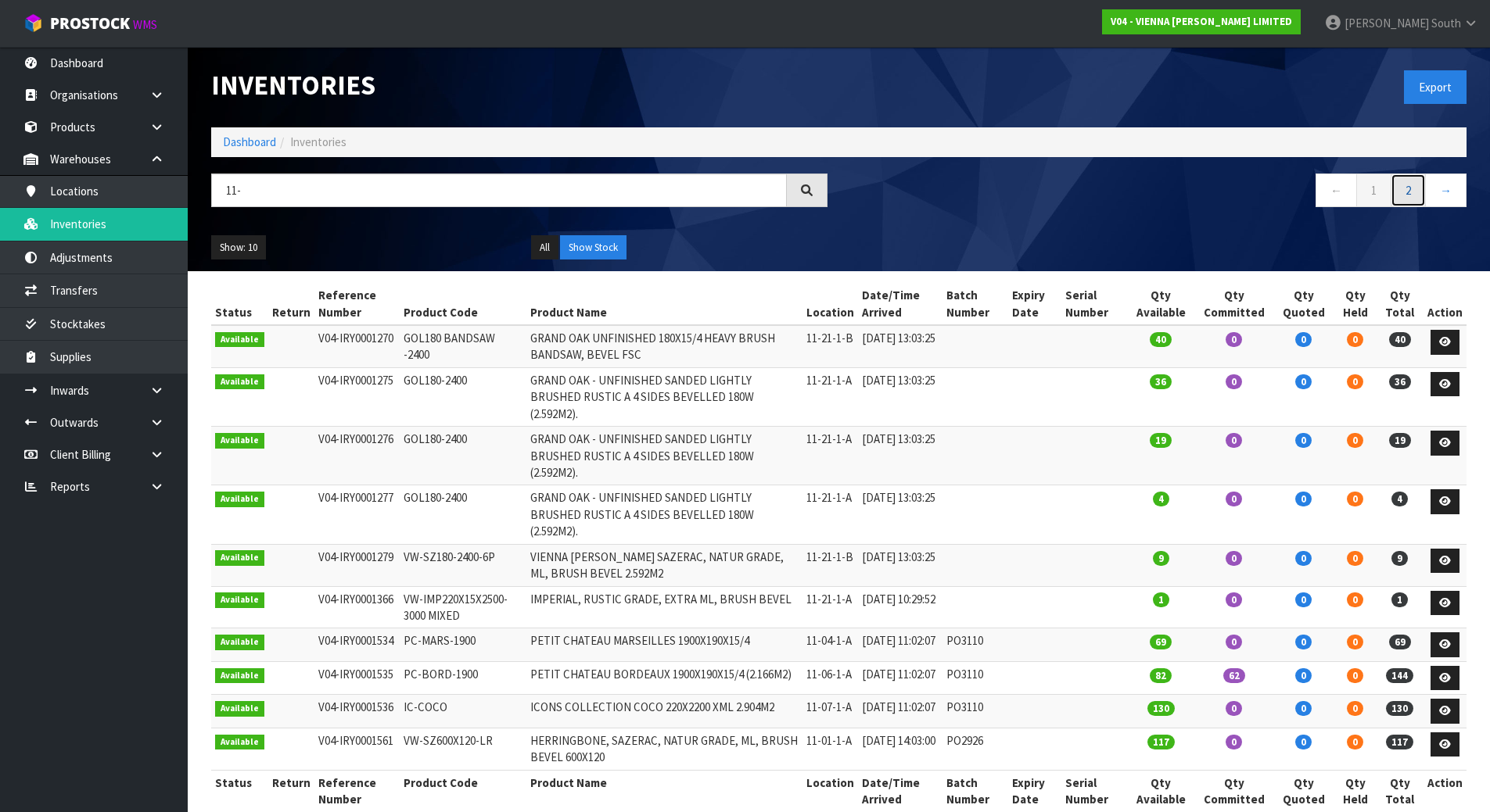
click at [1410, 197] on link "2" at bounding box center [1408, 190] width 35 height 34
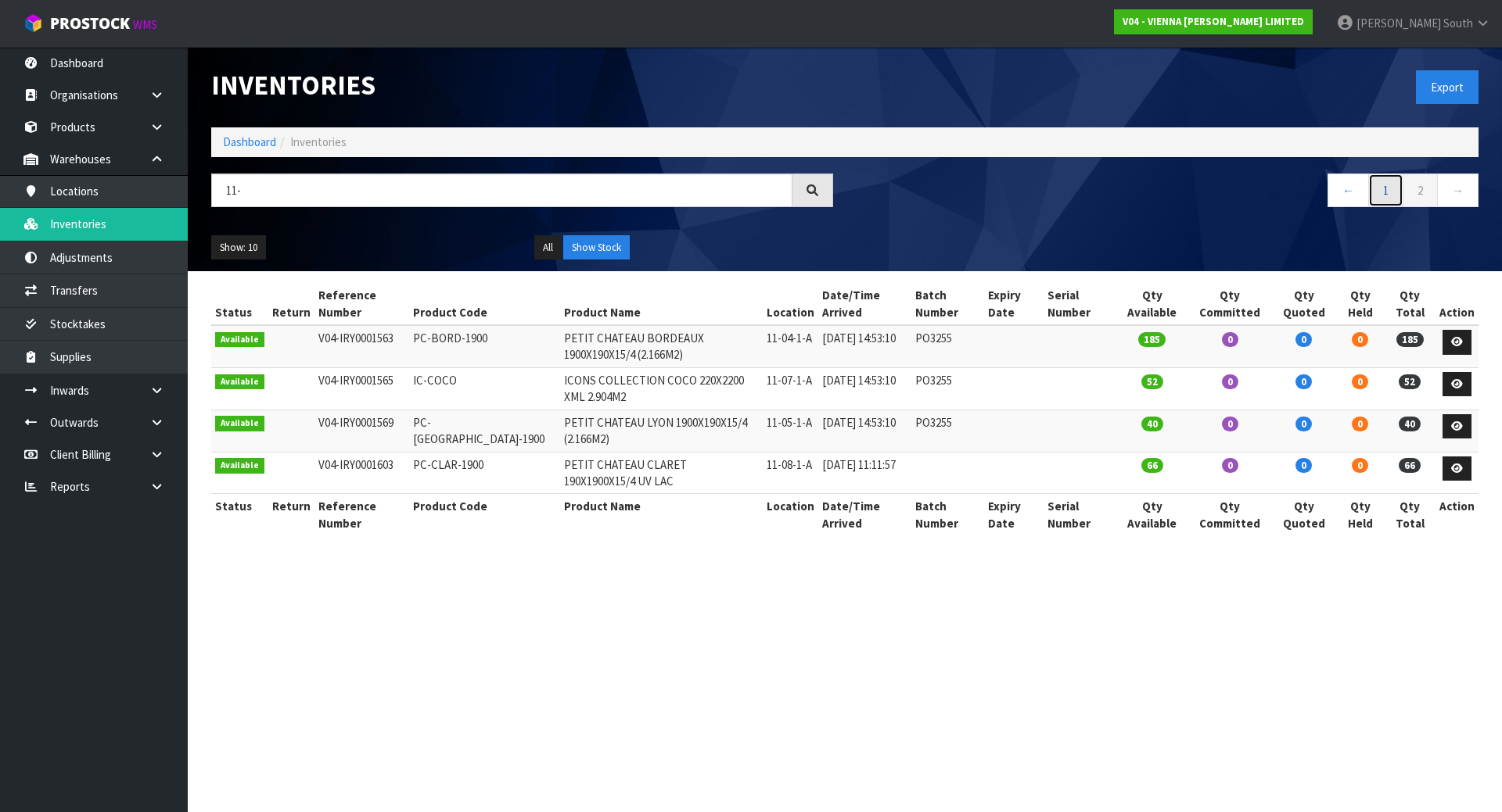
click at [1388, 187] on link "1" at bounding box center [1386, 190] width 35 height 34
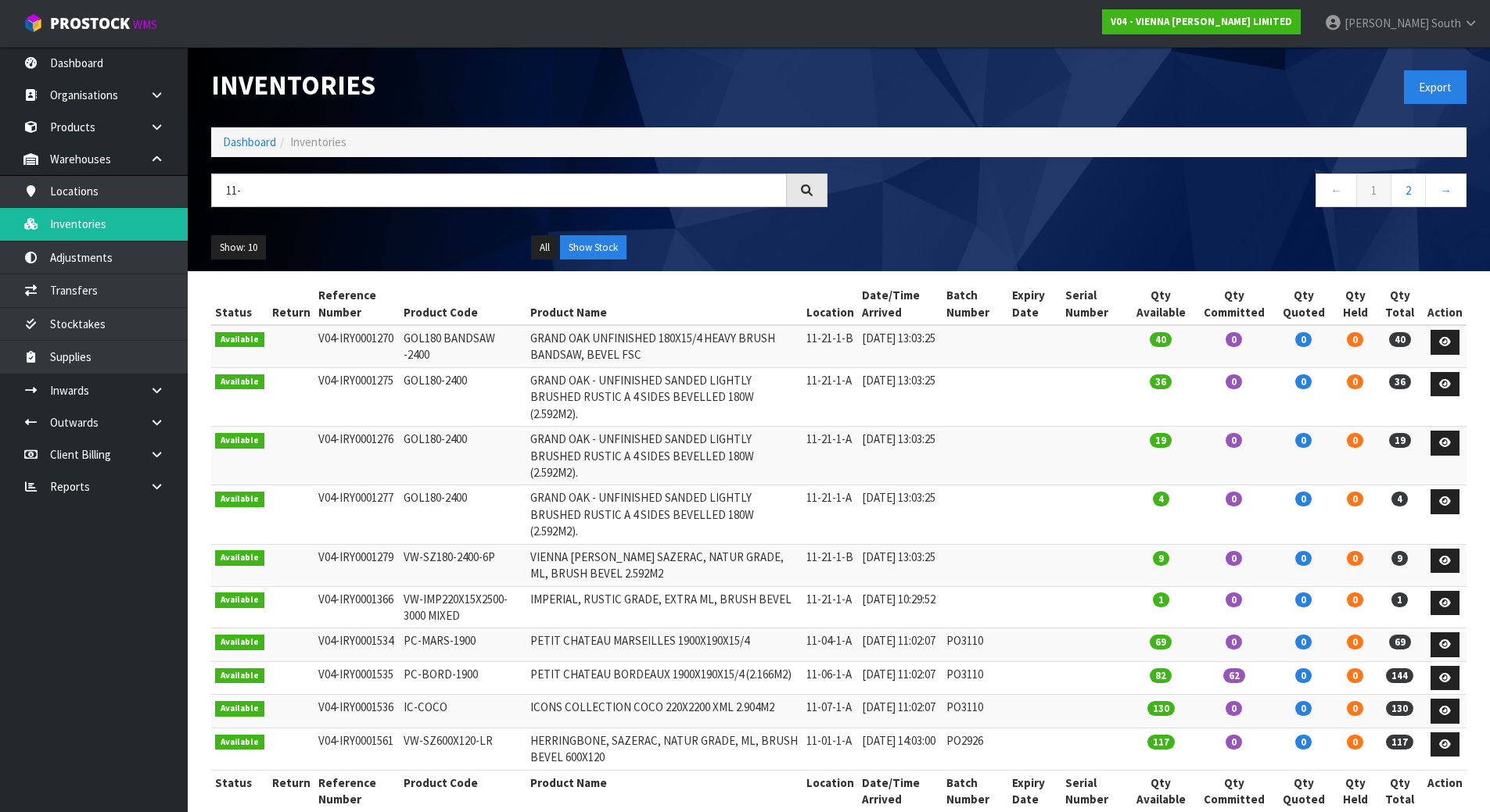
click at [848, 210] on div "← 1 2 →" at bounding box center [1159, 198] width 640 height 50
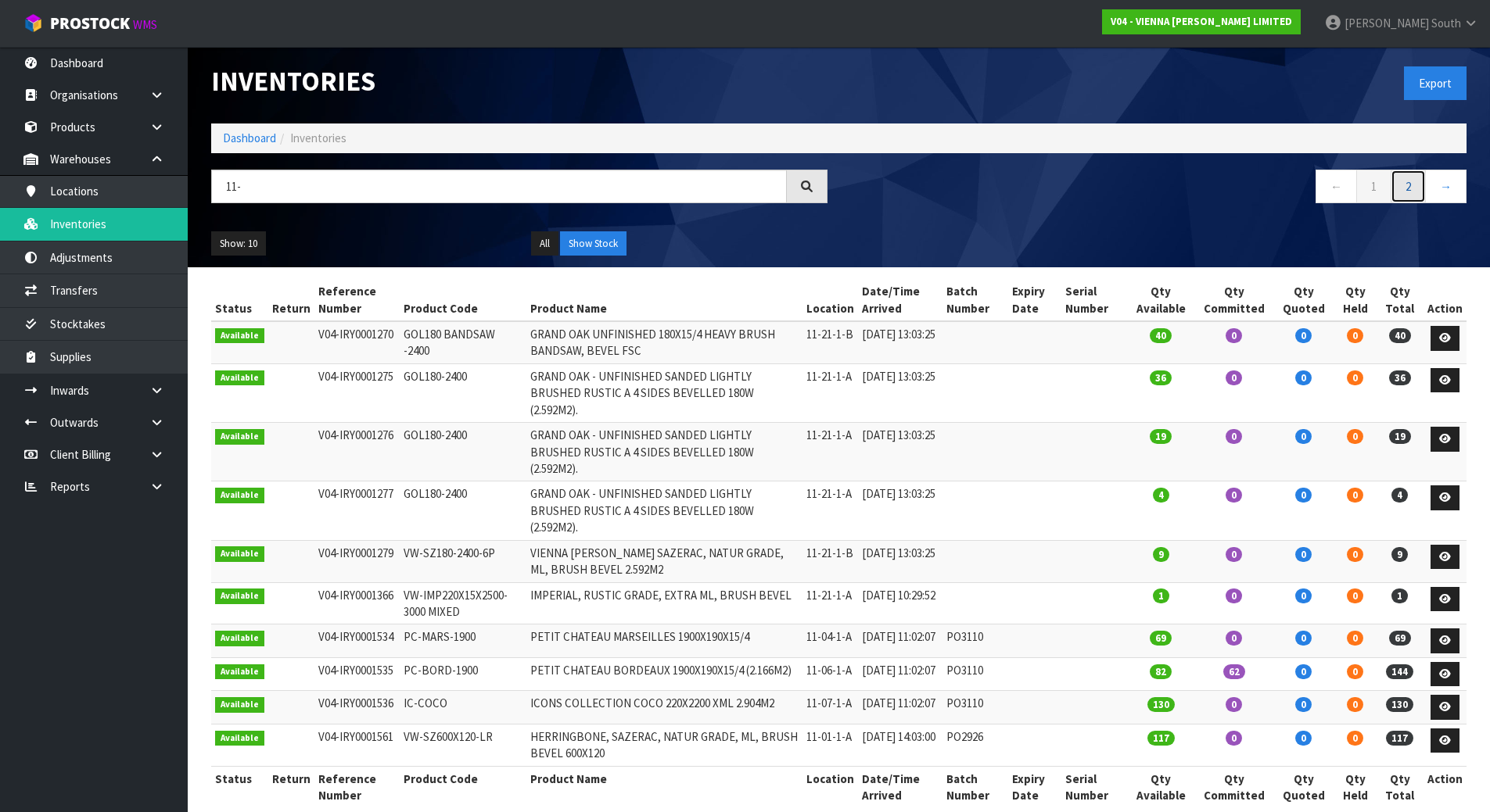
click at [1403, 182] on link "2" at bounding box center [1408, 186] width 35 height 34
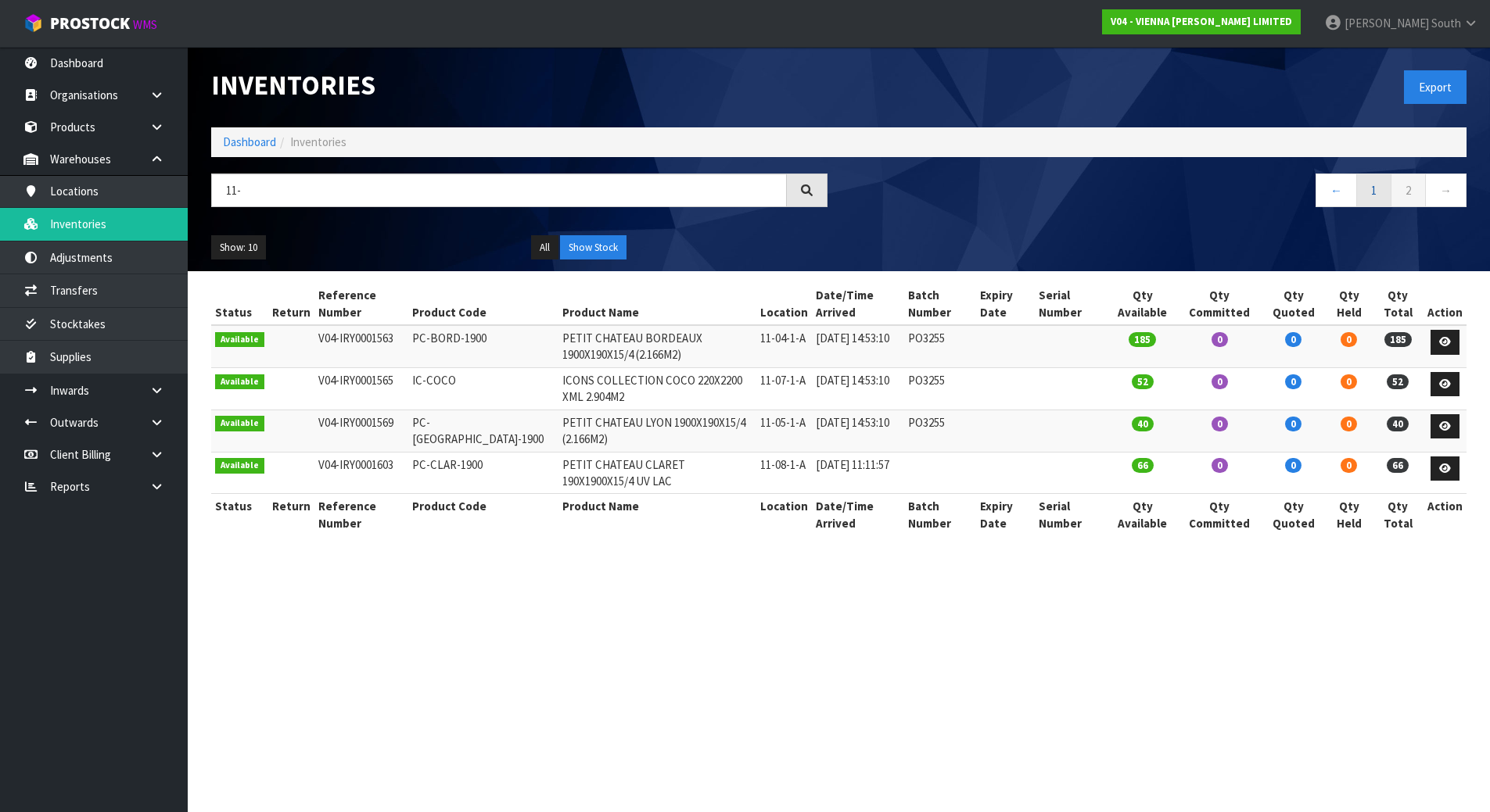
scroll to position [0, 0]
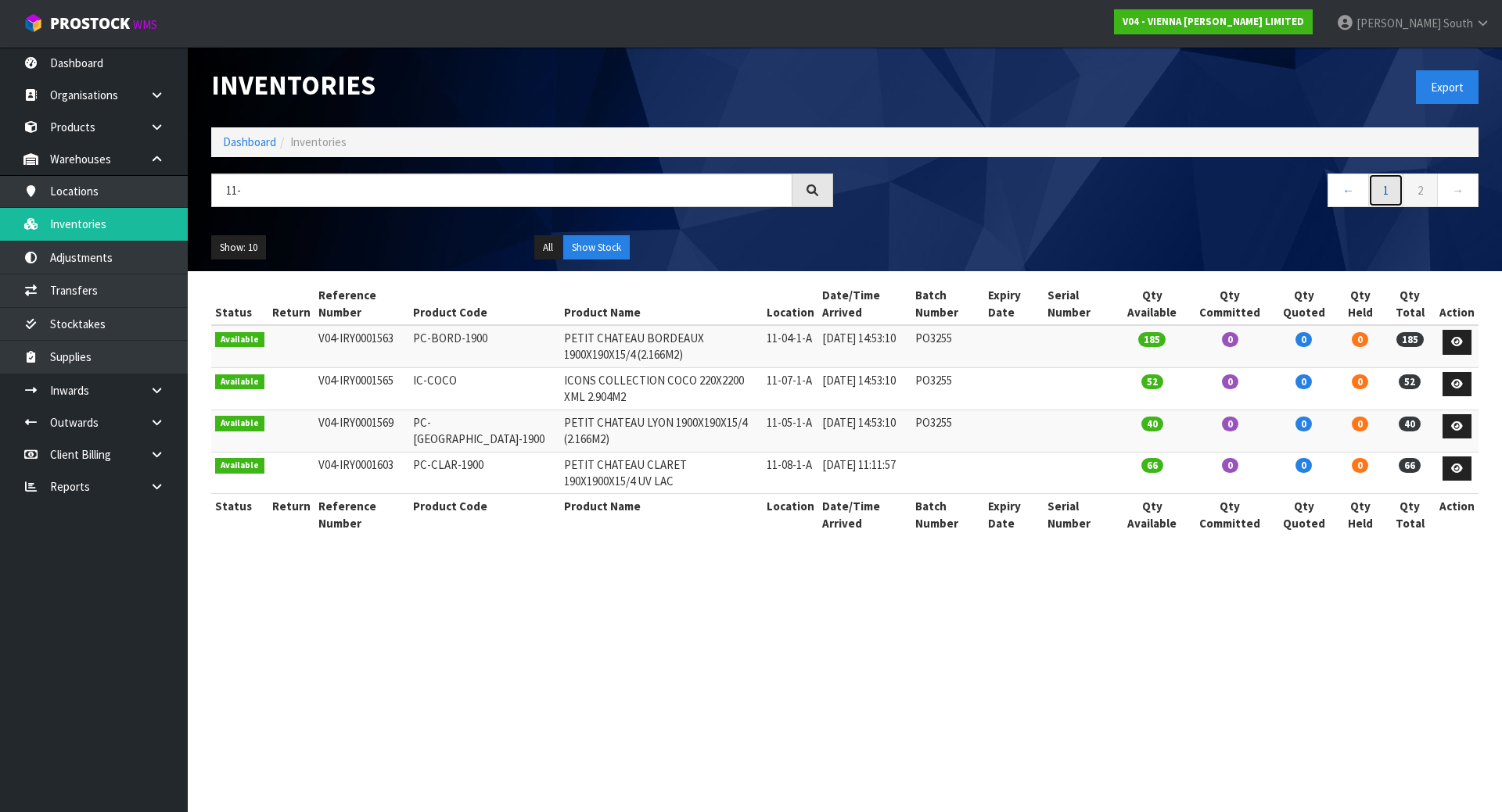
click at [1390, 186] on link "1" at bounding box center [1386, 190] width 35 height 34
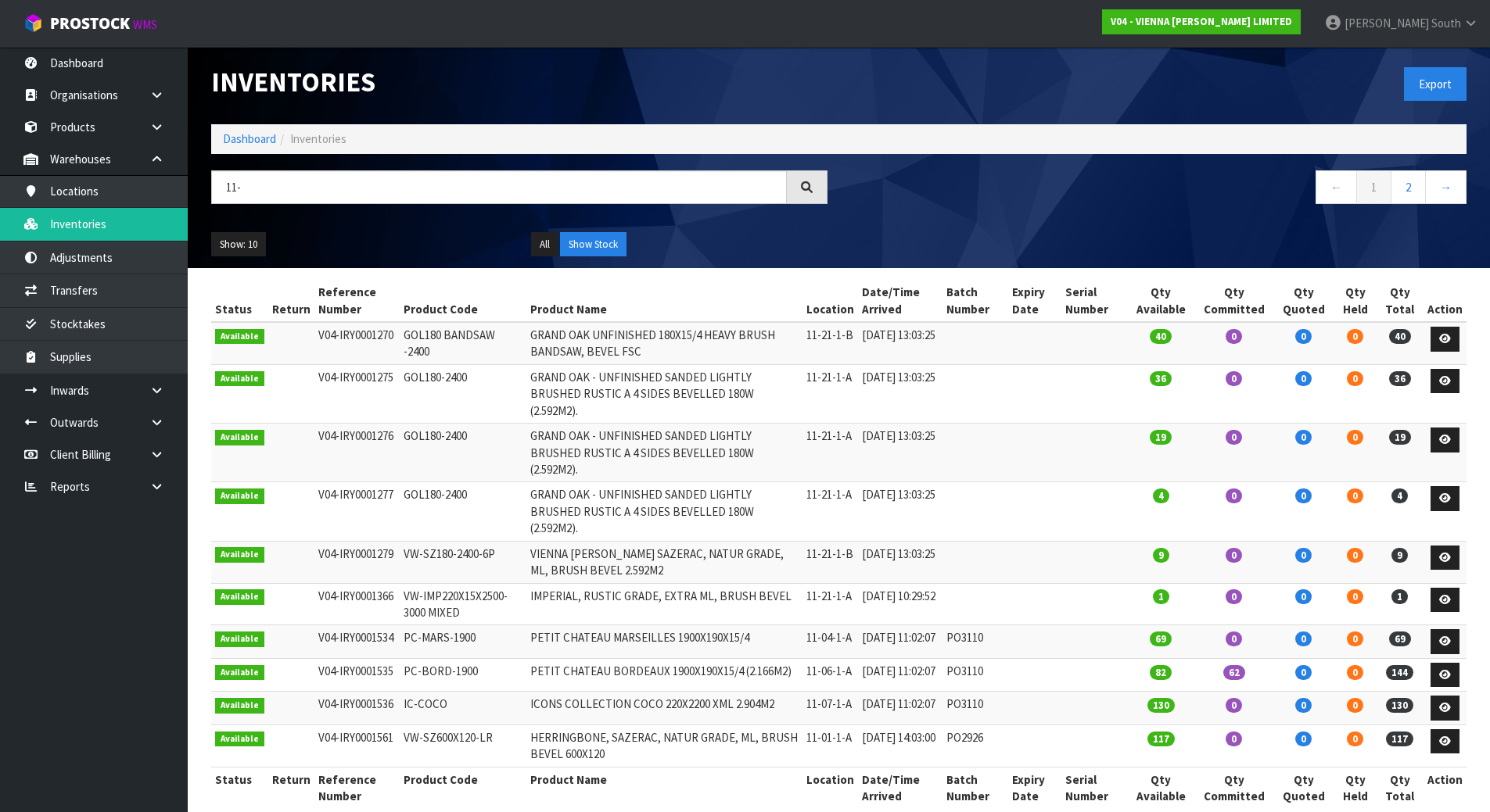
scroll to position [4, 0]
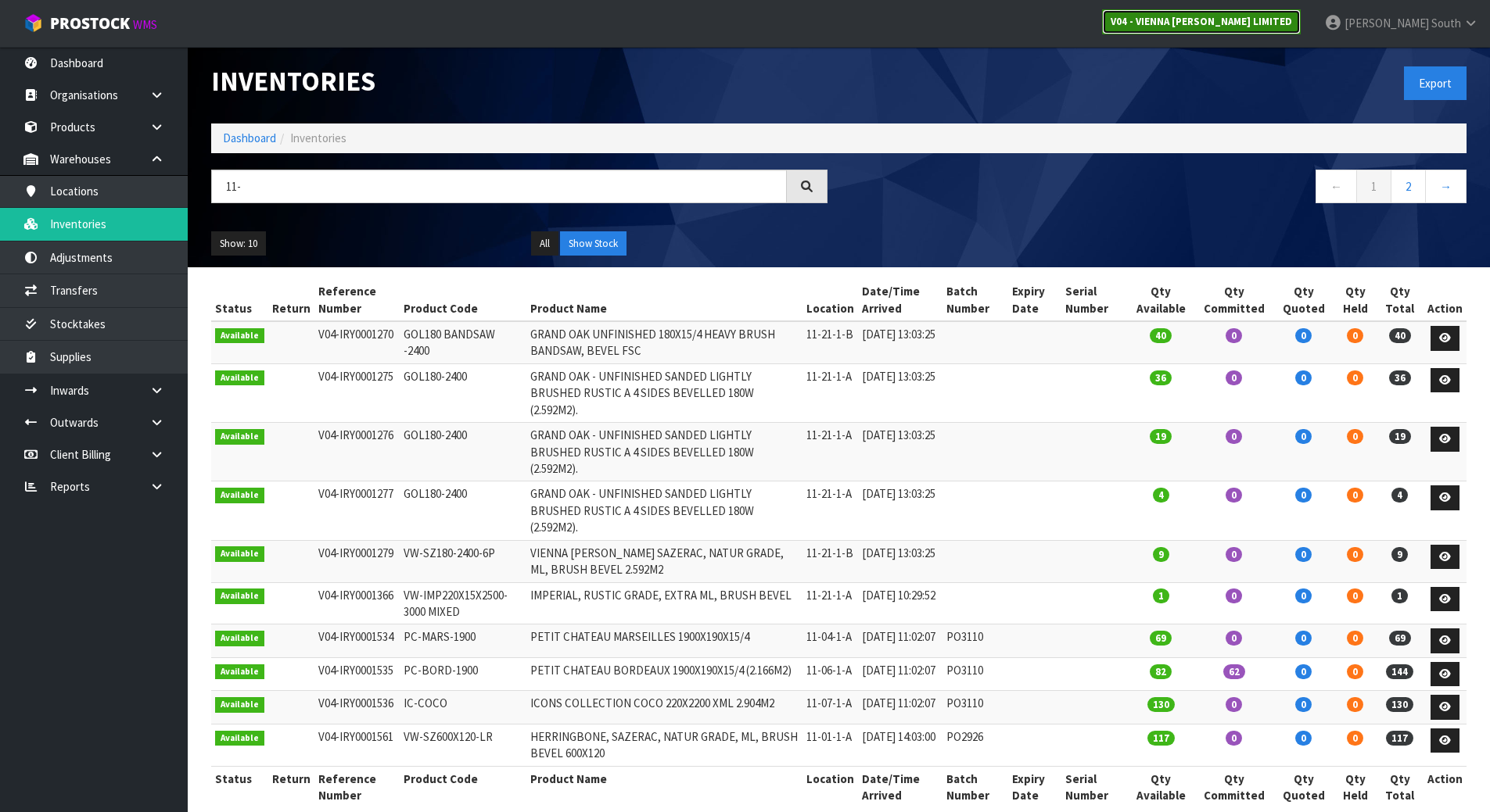
click at [1287, 14] on link "V04 - VIENNA WOODS LIMITED" at bounding box center [1201, 22] width 198 height 25
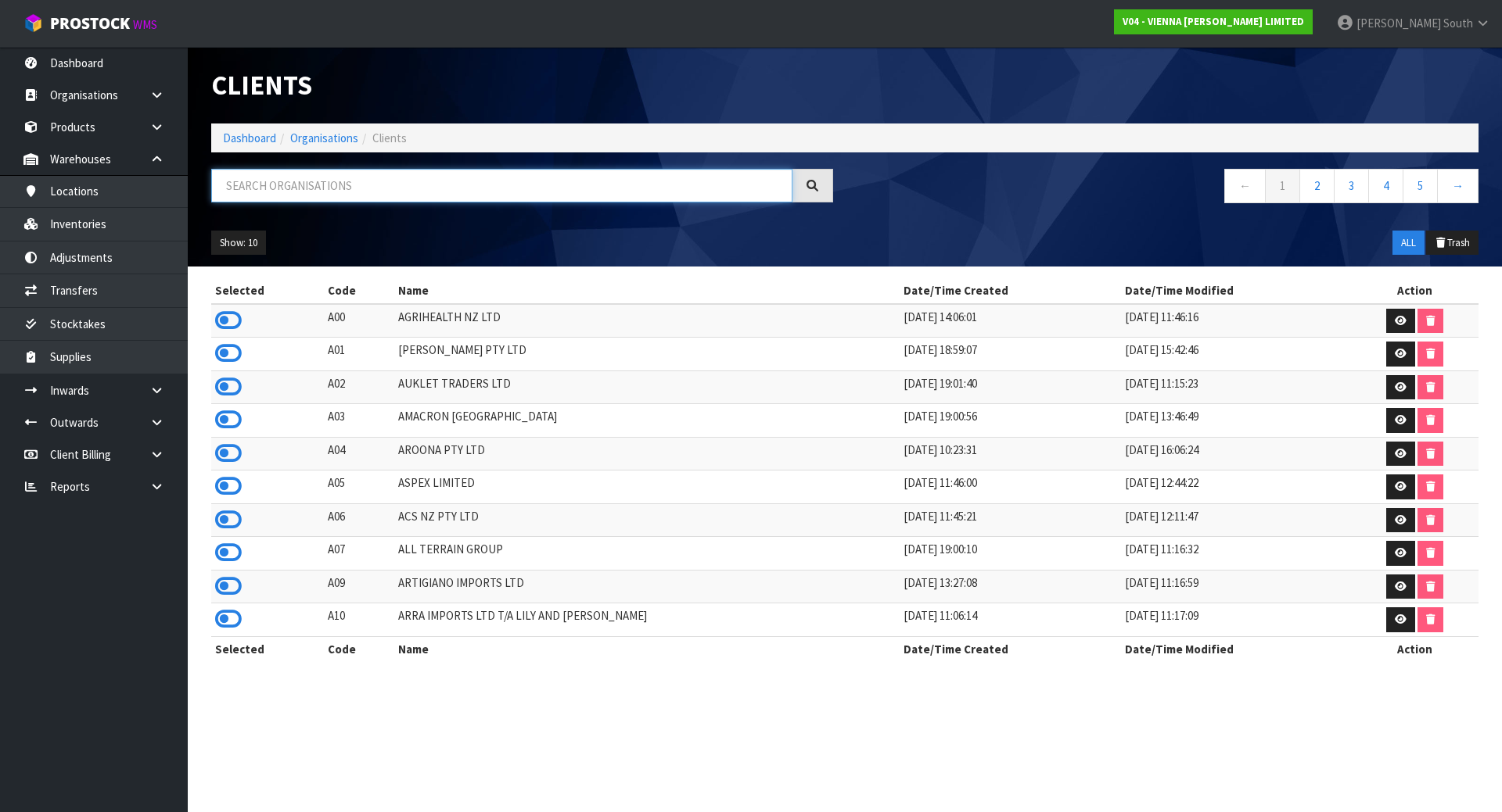
click at [378, 181] on input "text" at bounding box center [502, 185] width 581 height 34
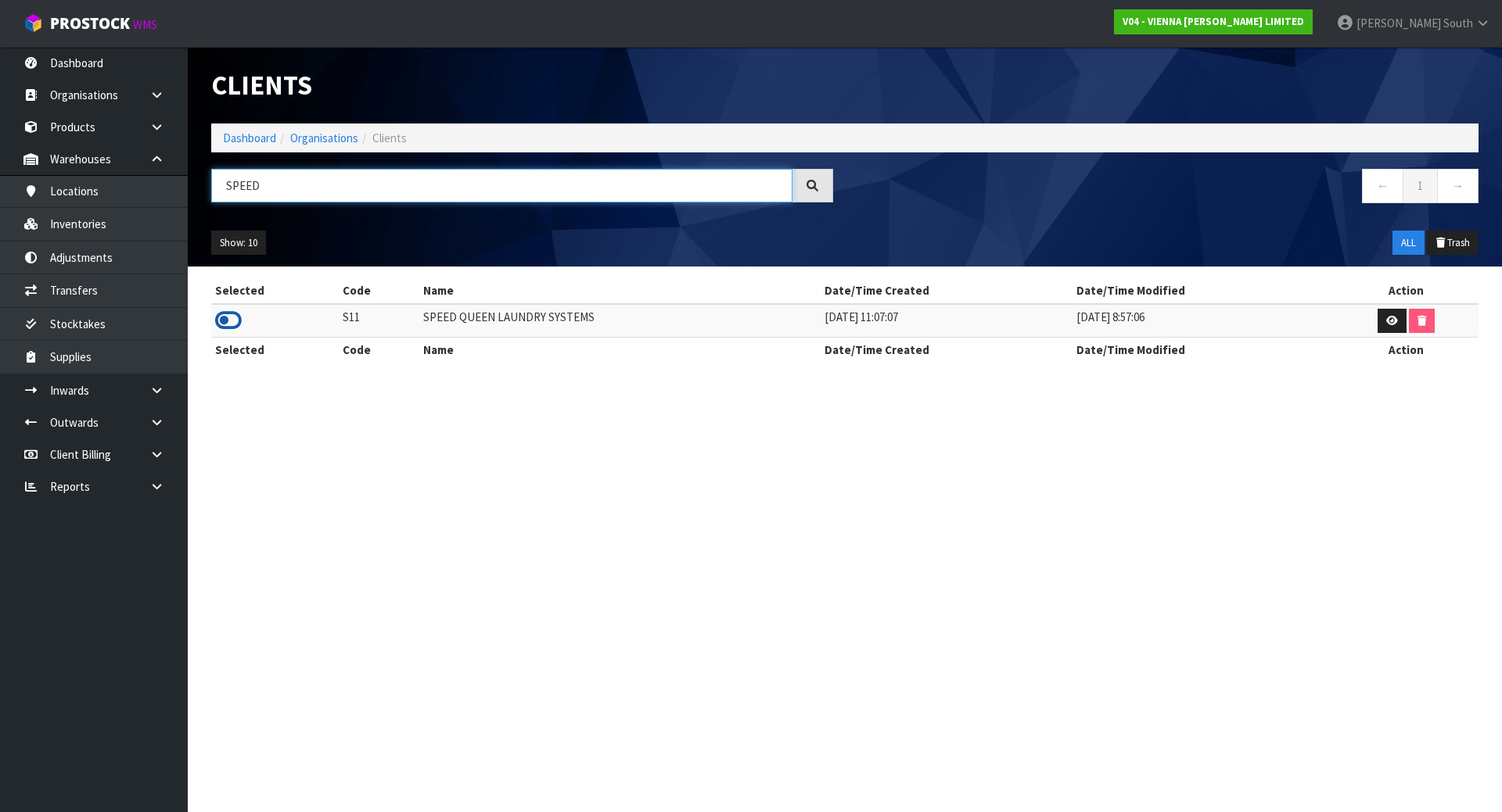
type input "SPEED"
click at [229, 318] on icon at bounding box center [228, 320] width 26 height 23
click at [107, 291] on link "Transfers" at bounding box center [94, 290] width 188 height 32
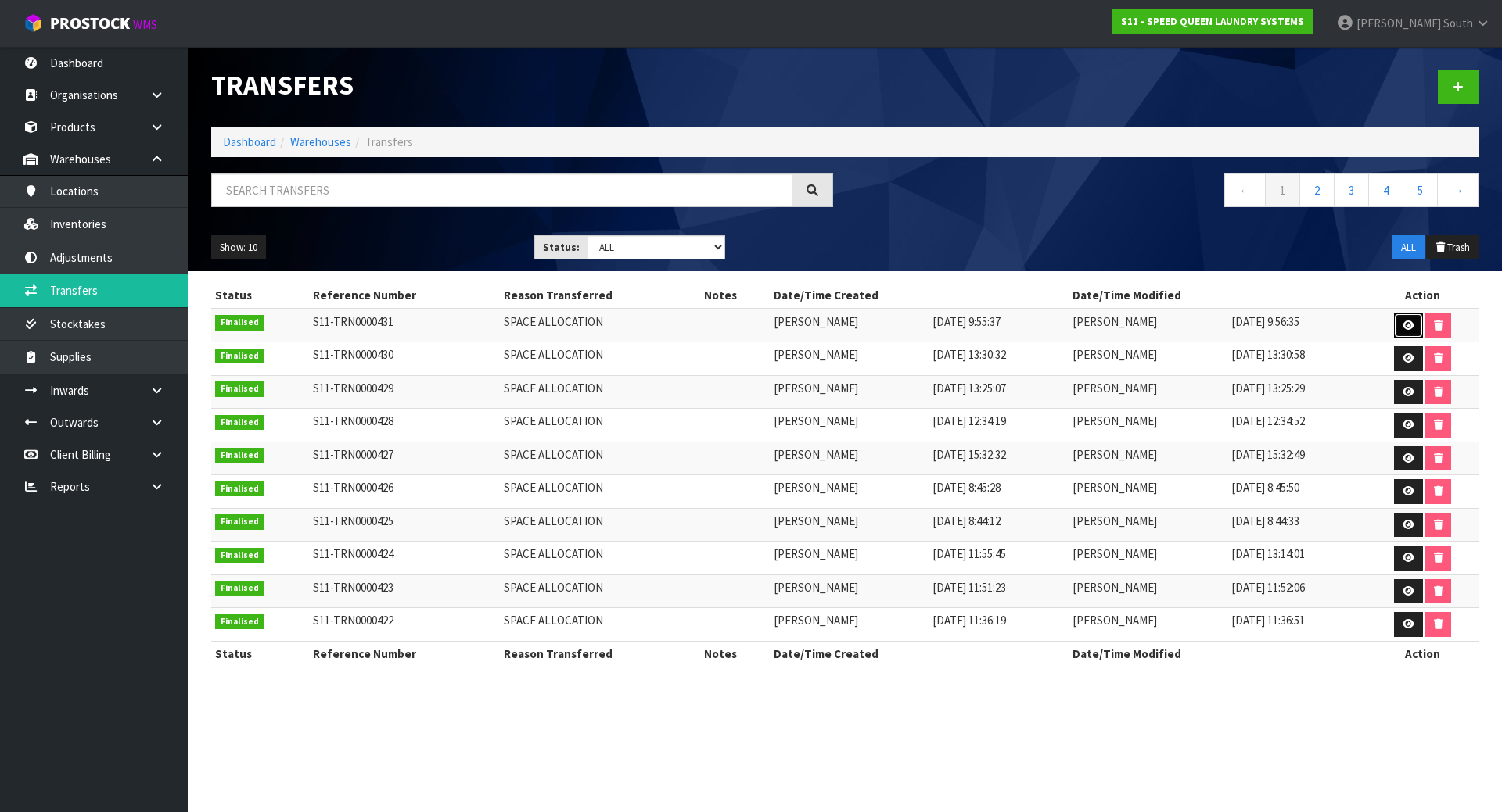
click at [1406, 319] on link at bounding box center [1409, 326] width 29 height 25
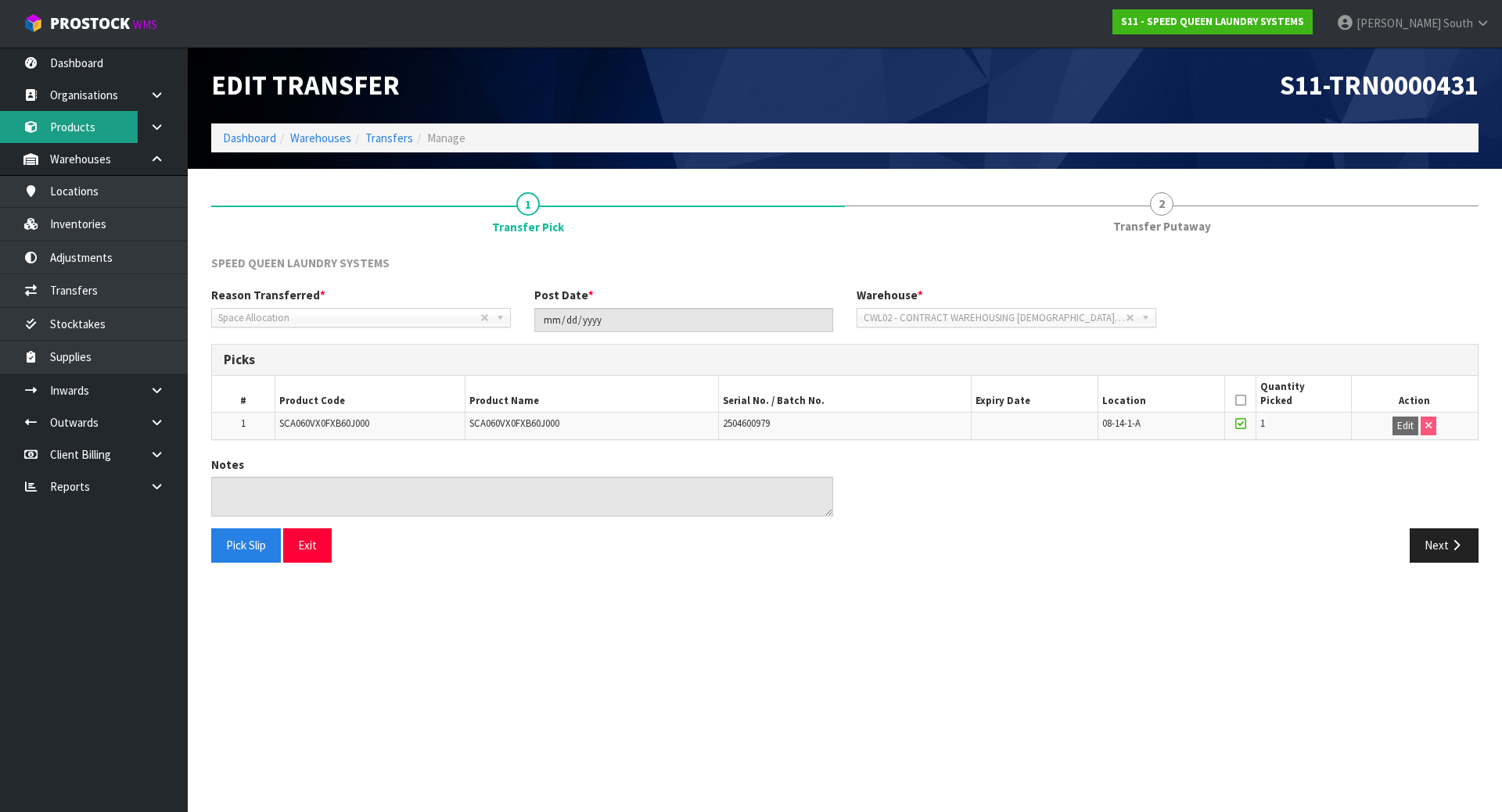
click at [95, 132] on link "Products" at bounding box center [94, 127] width 188 height 32
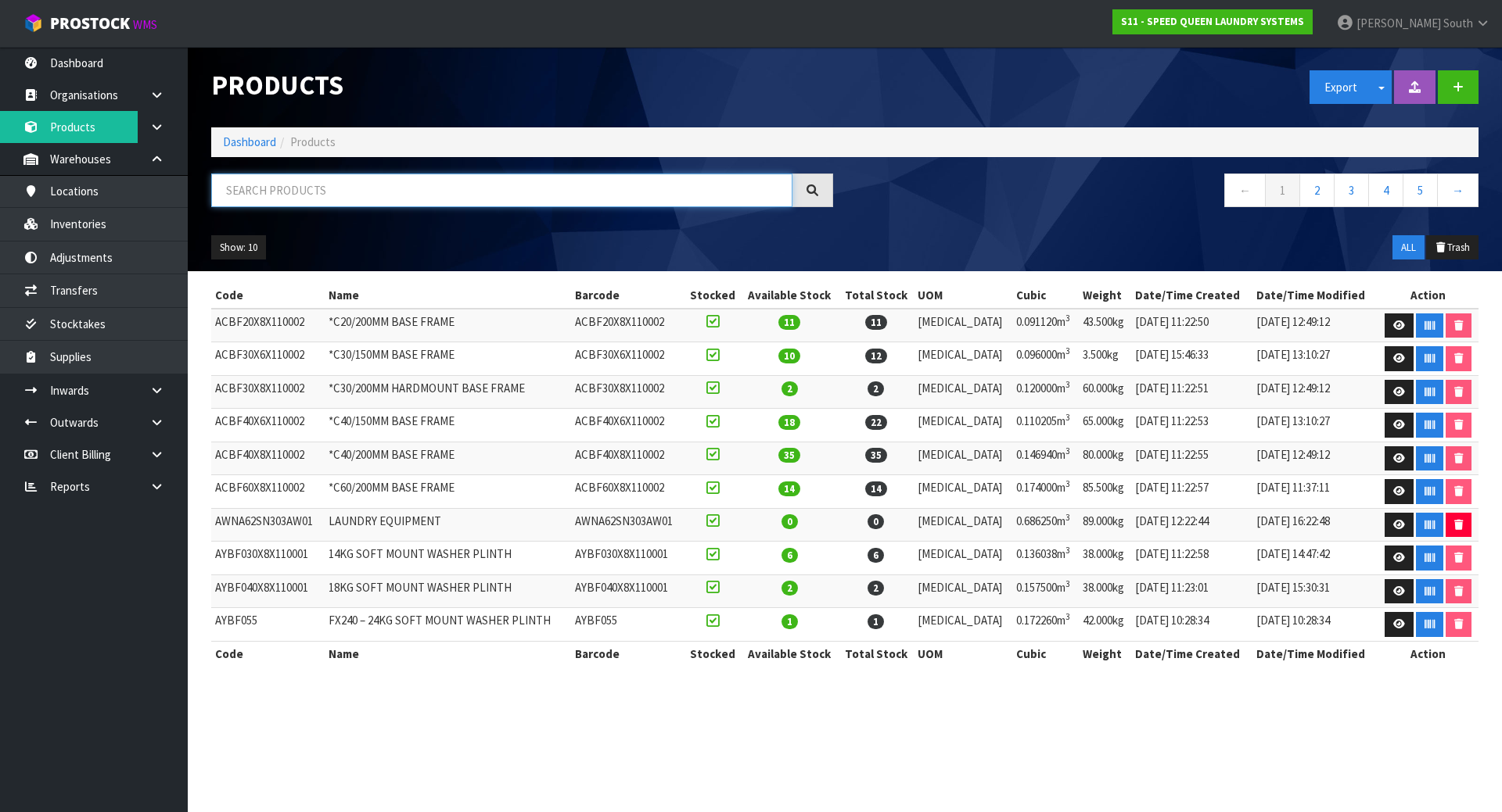
click at [338, 195] on input "text" at bounding box center [502, 190] width 581 height 34
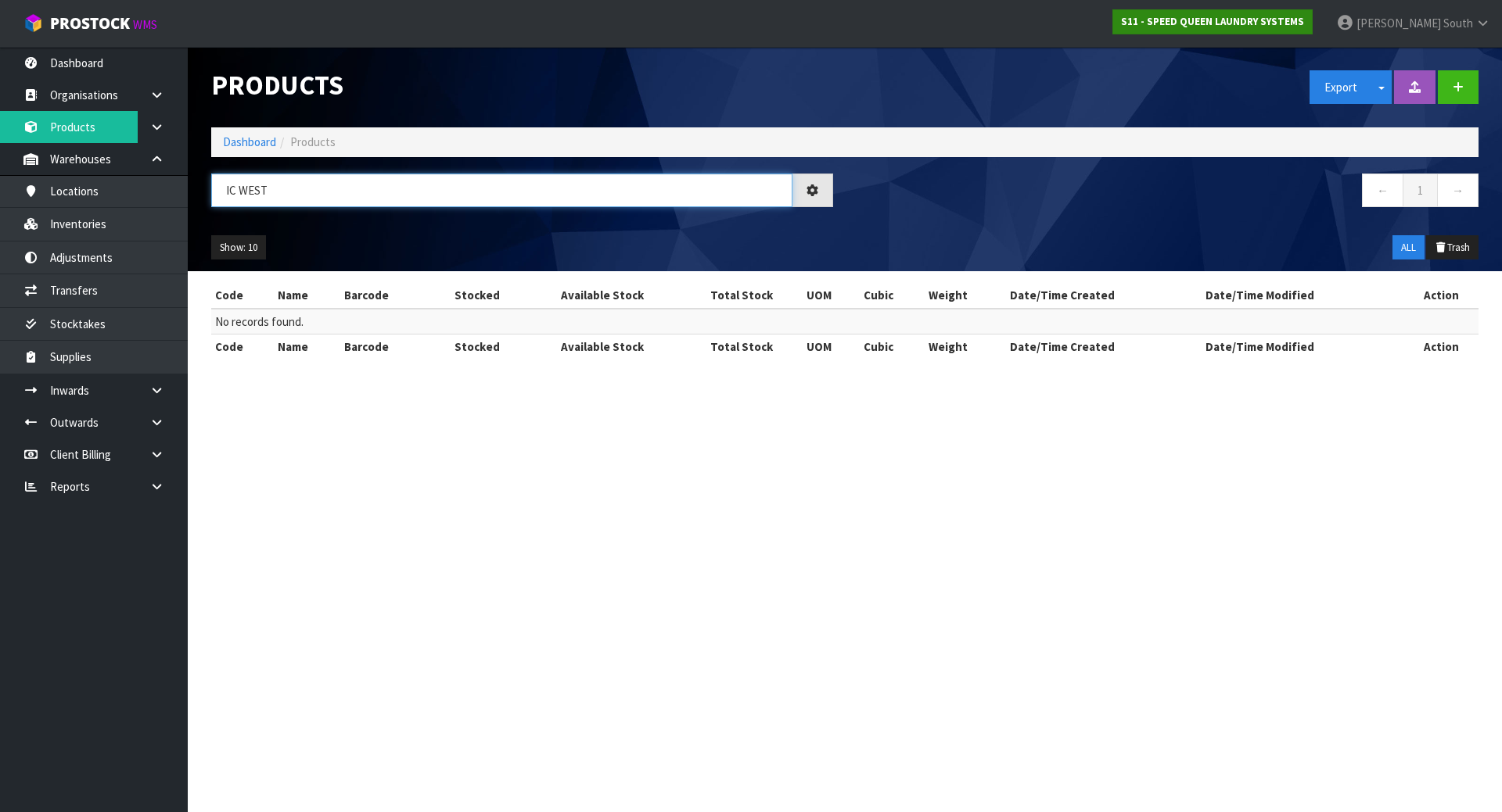
type input "IC WEST"
click at [1235, 19] on strong "S11 - SPEED QUEEN LAUNDRY SYSTEMS" at bounding box center [1212, 21] width 183 height 14
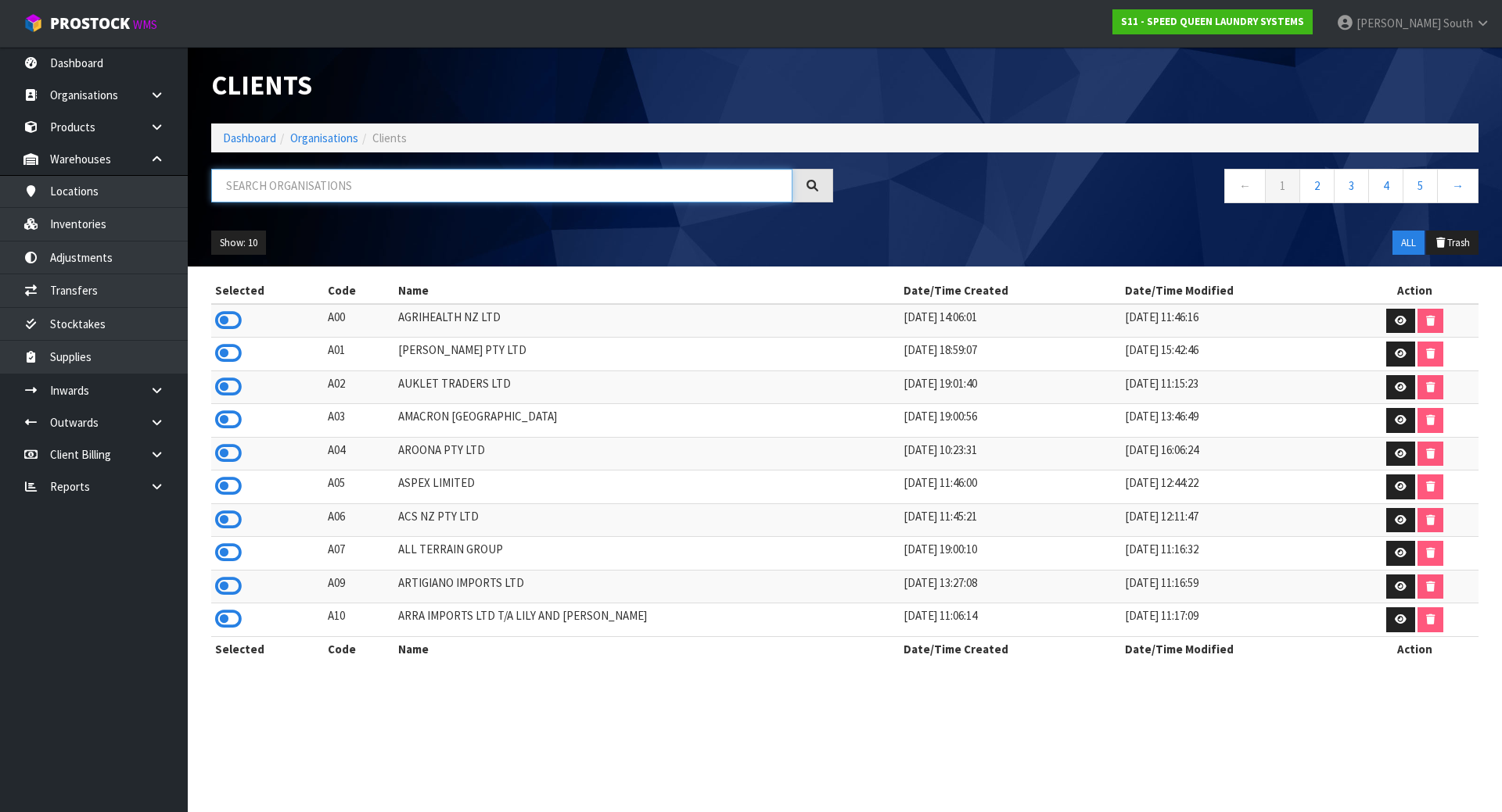
click at [285, 180] on input "text" at bounding box center [502, 185] width 581 height 34
click at [492, 172] on input "text" at bounding box center [502, 185] width 581 height 34
type input "W"
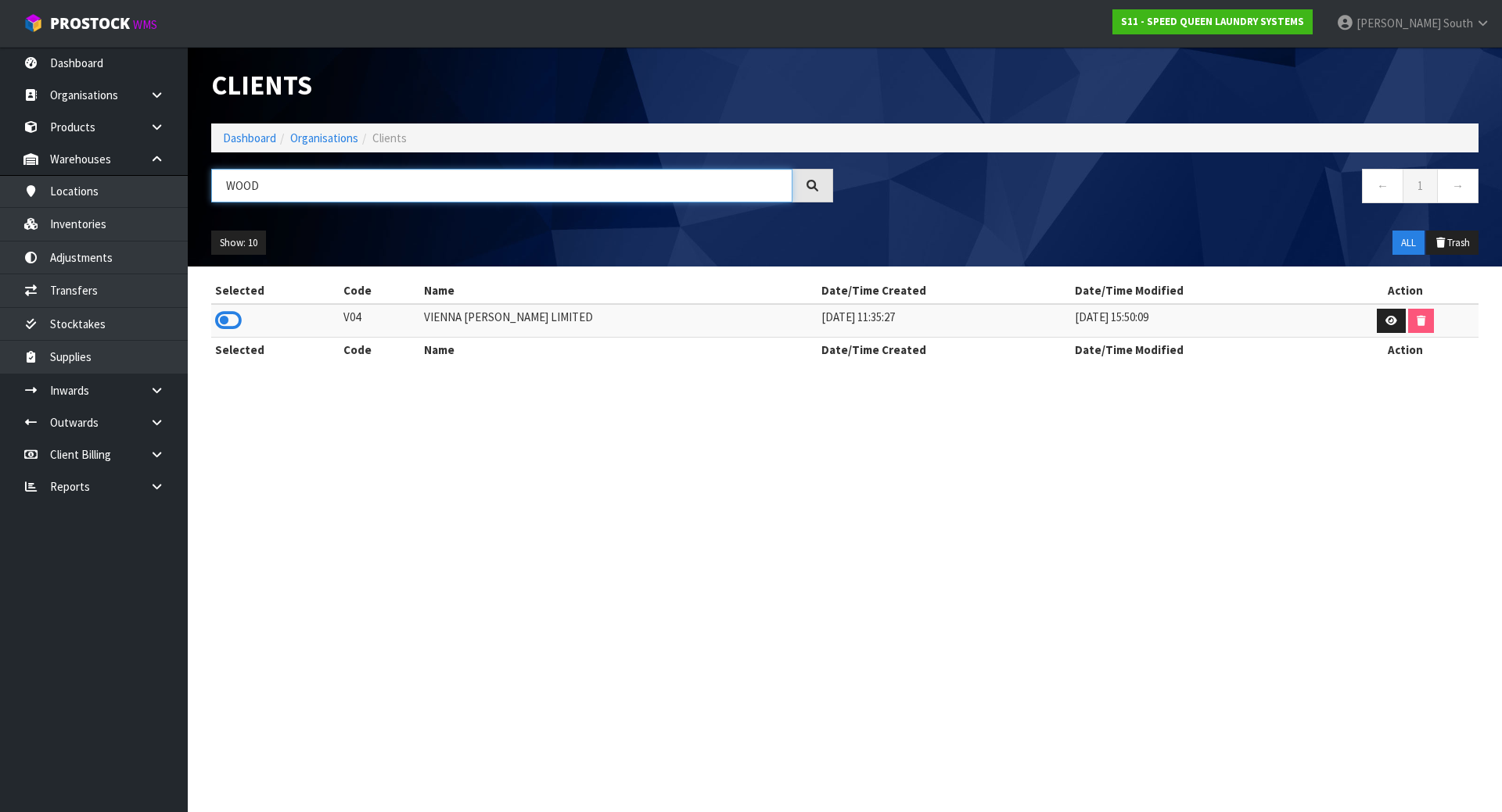
type input "WOOD"
click at [194, 332] on section "Selected Code Name Date/Time Created Date/Time Modified Action V04 VIENNA WOODS…" at bounding box center [844, 328] width 1314 height 124
click at [226, 320] on icon at bounding box center [228, 320] width 26 height 23
click at [91, 217] on link "Inventories" at bounding box center [94, 224] width 188 height 32
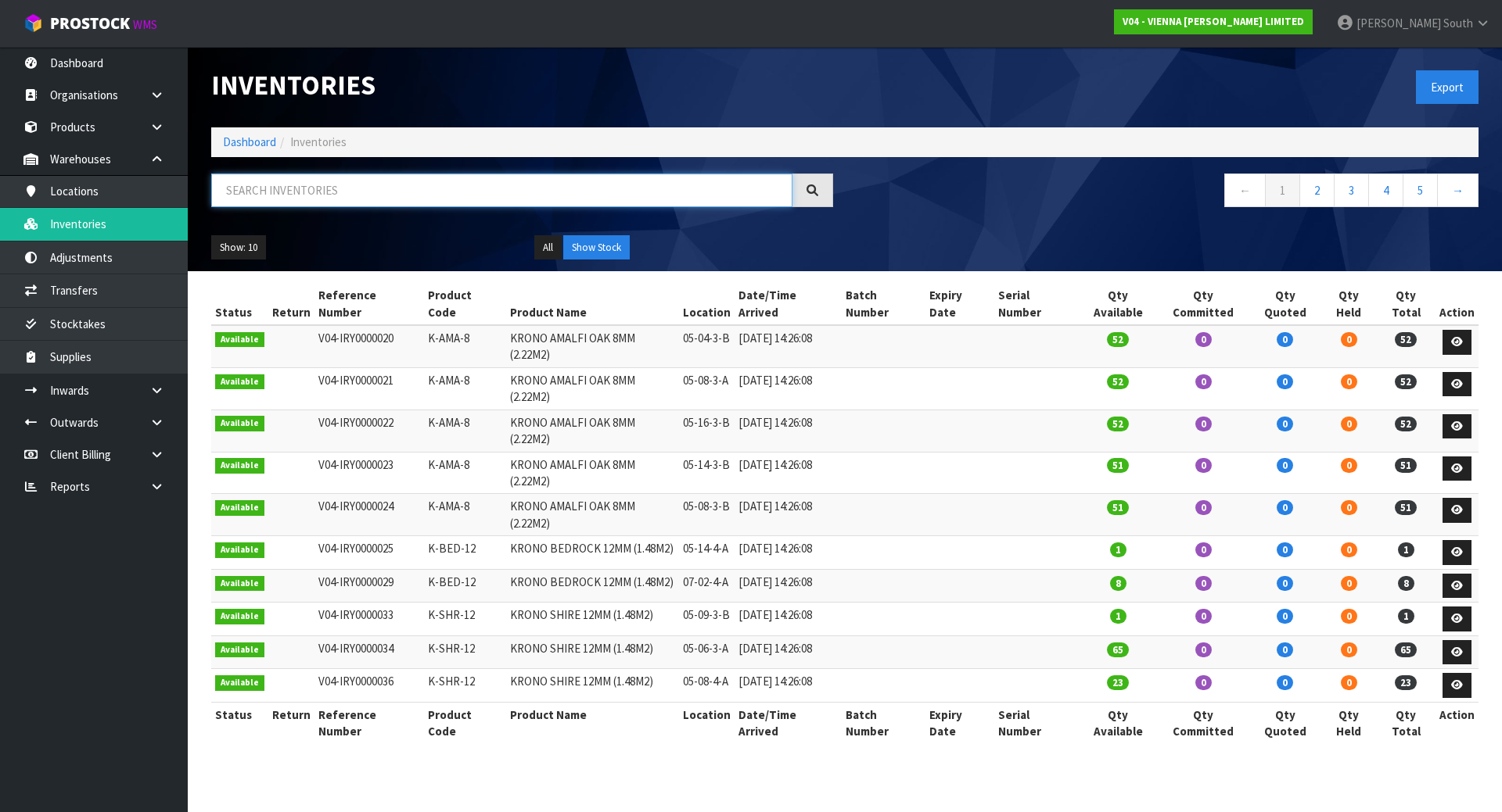
click at [299, 186] on input "text" at bounding box center [502, 190] width 581 height 34
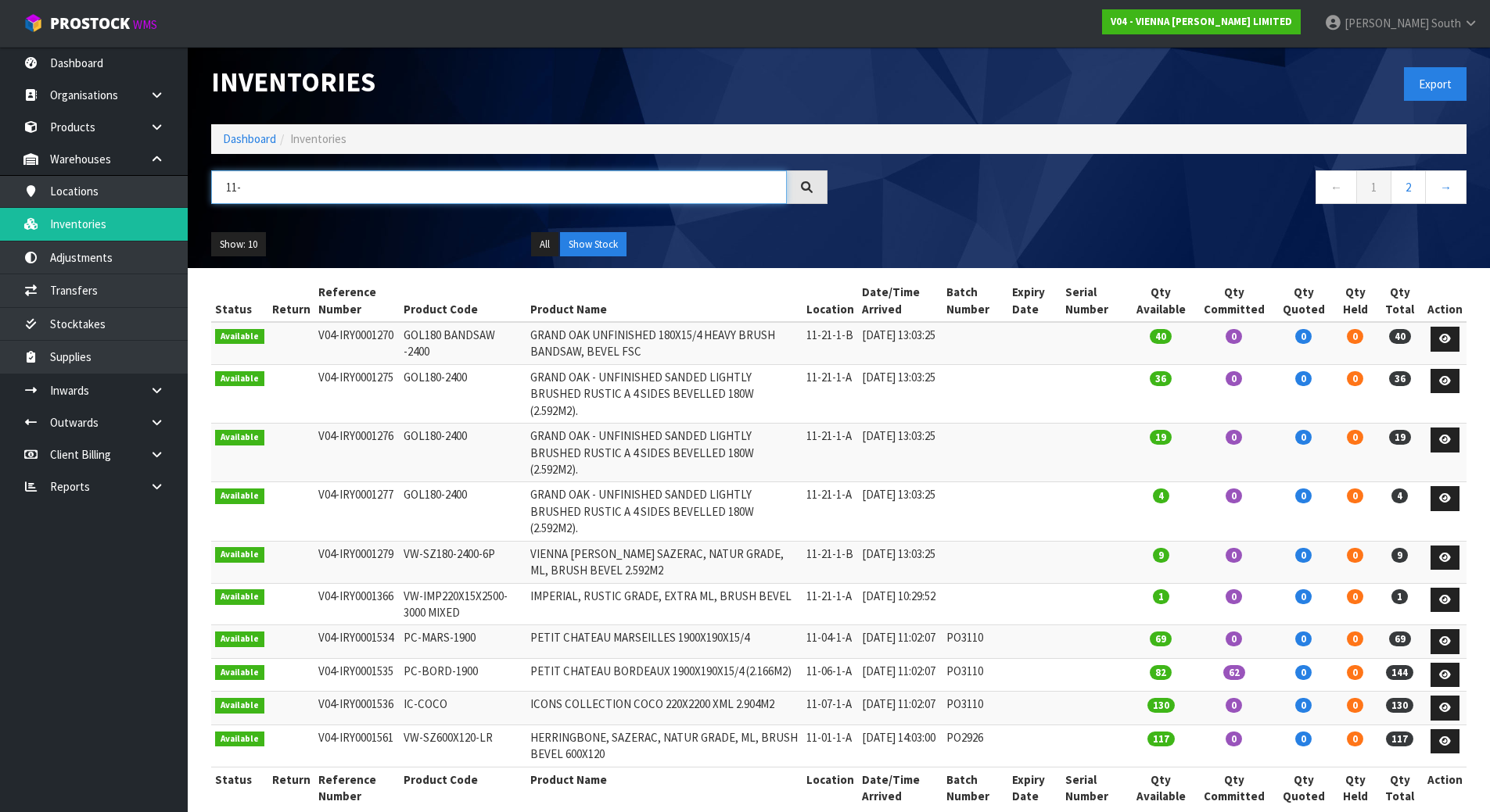
scroll to position [4, 0]
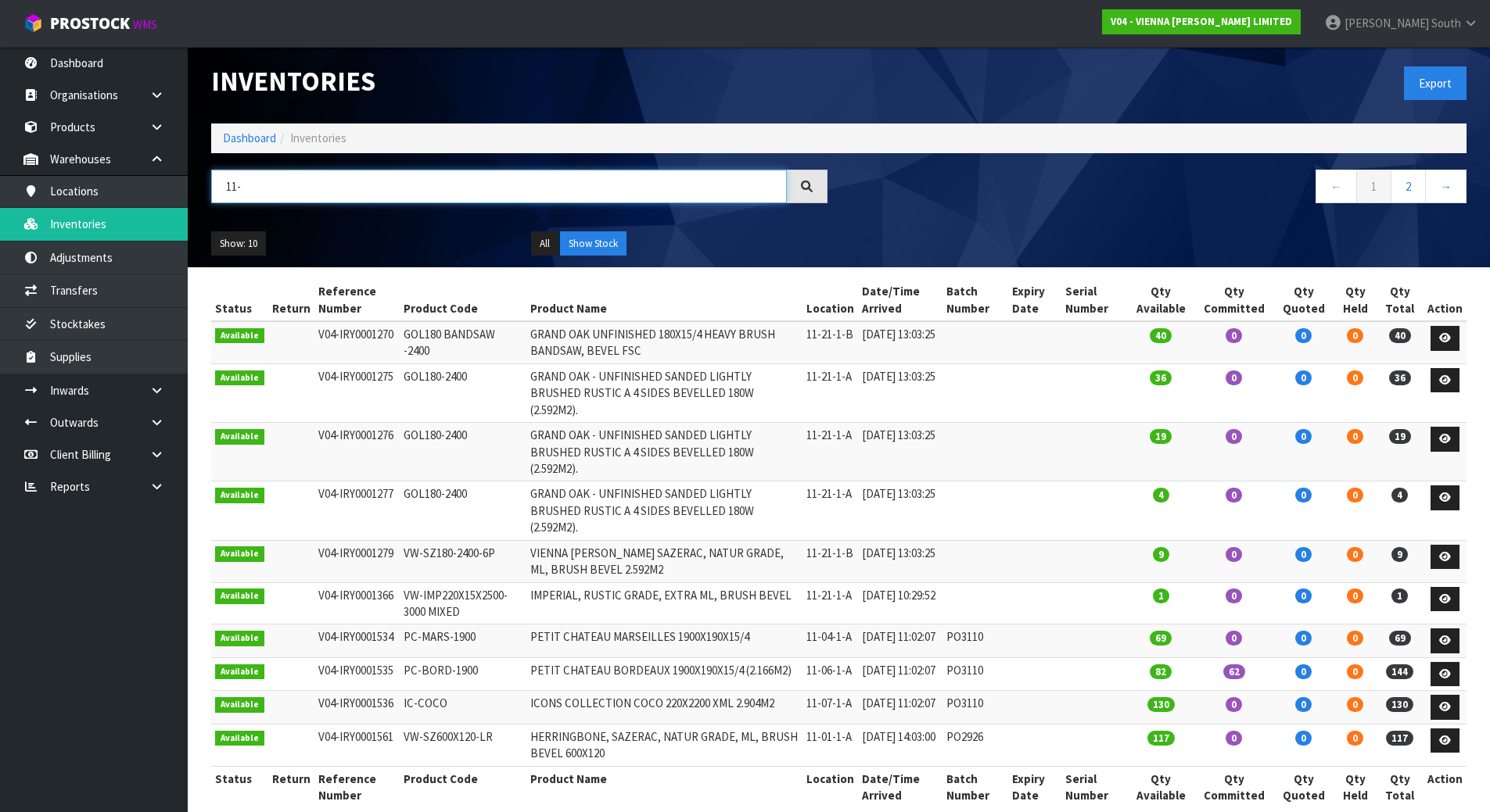
type input "11-"
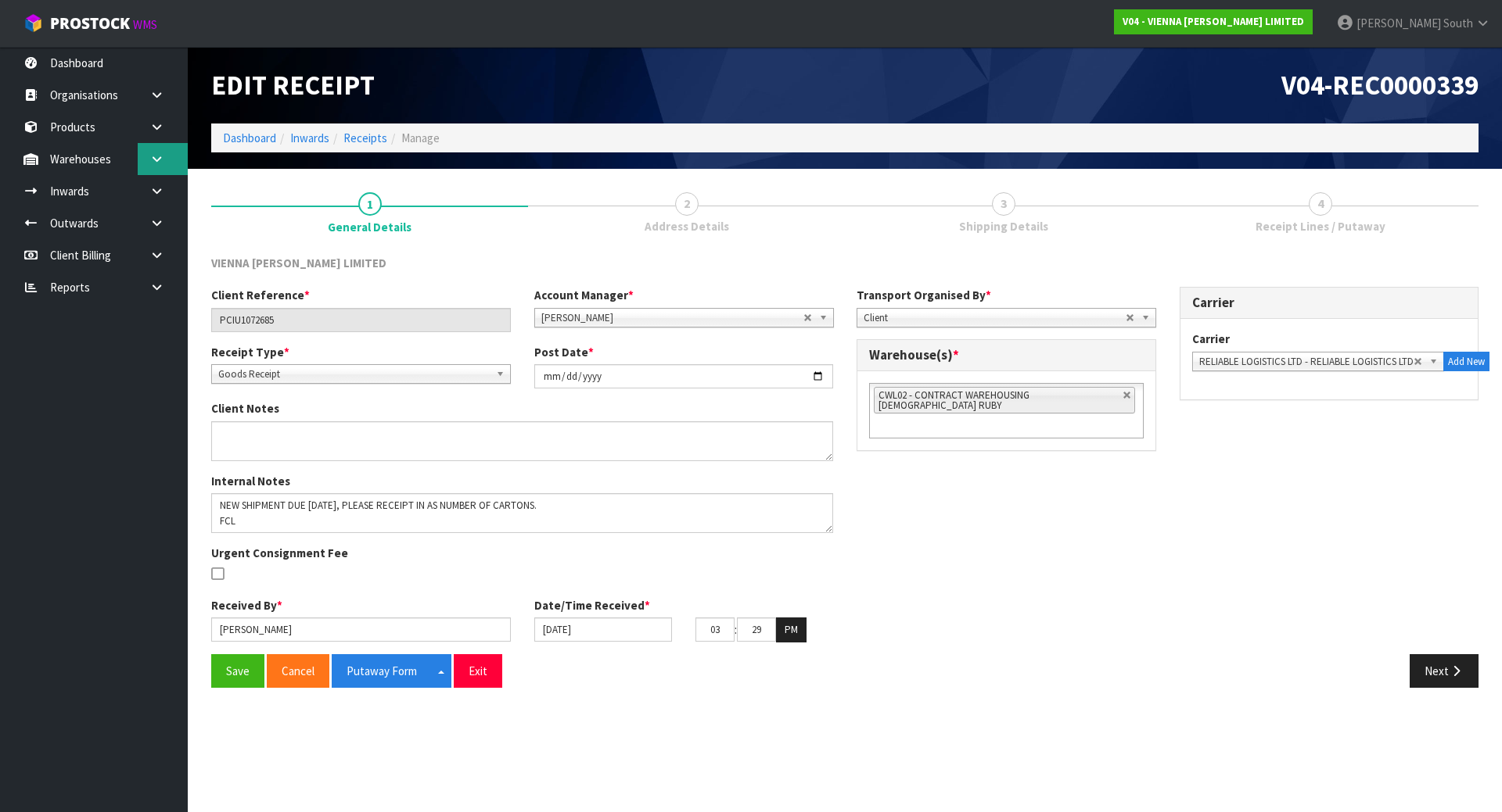
click at [145, 160] on link at bounding box center [163, 159] width 50 height 32
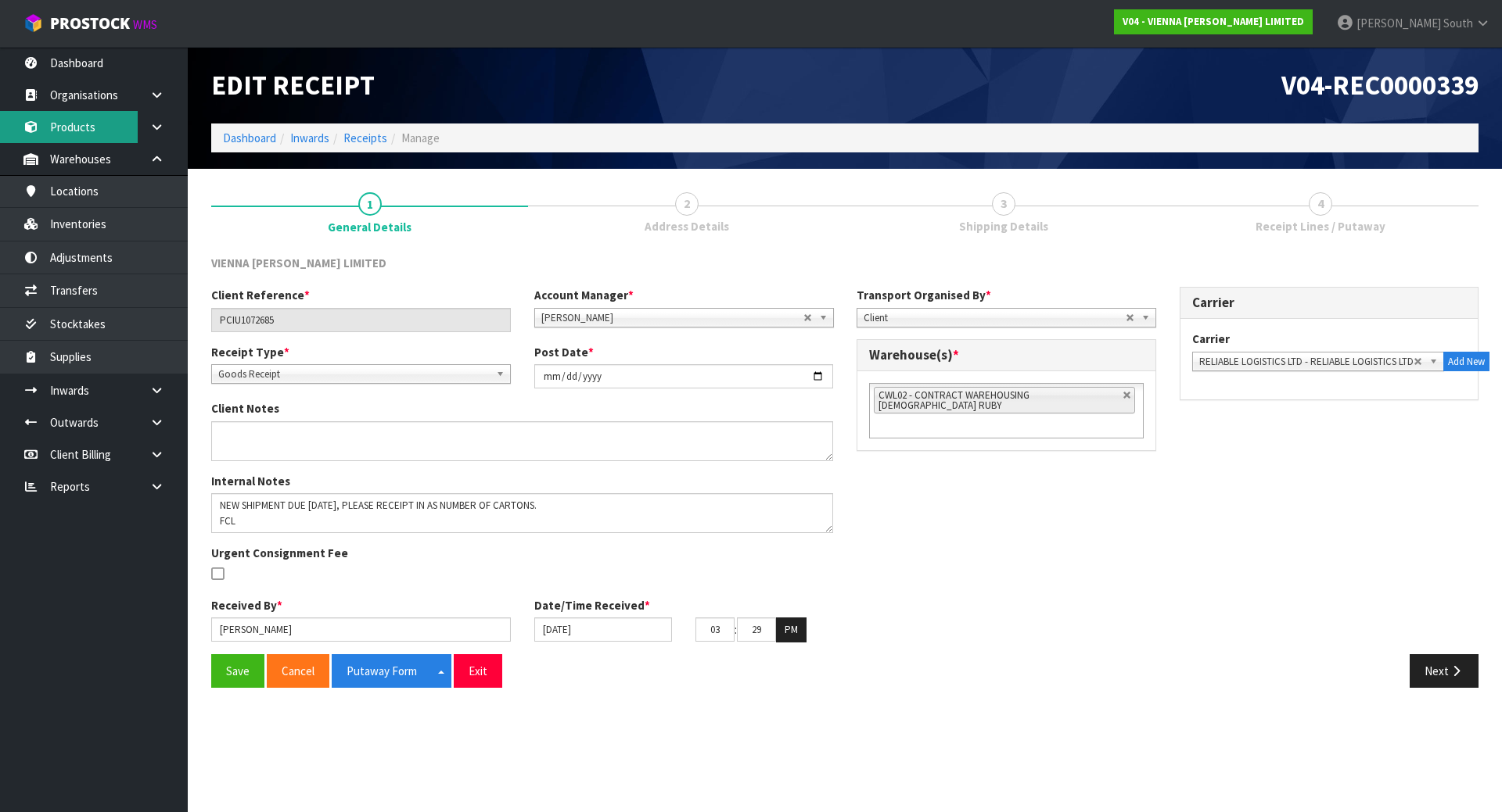
click at [110, 124] on link "Products" at bounding box center [94, 127] width 188 height 32
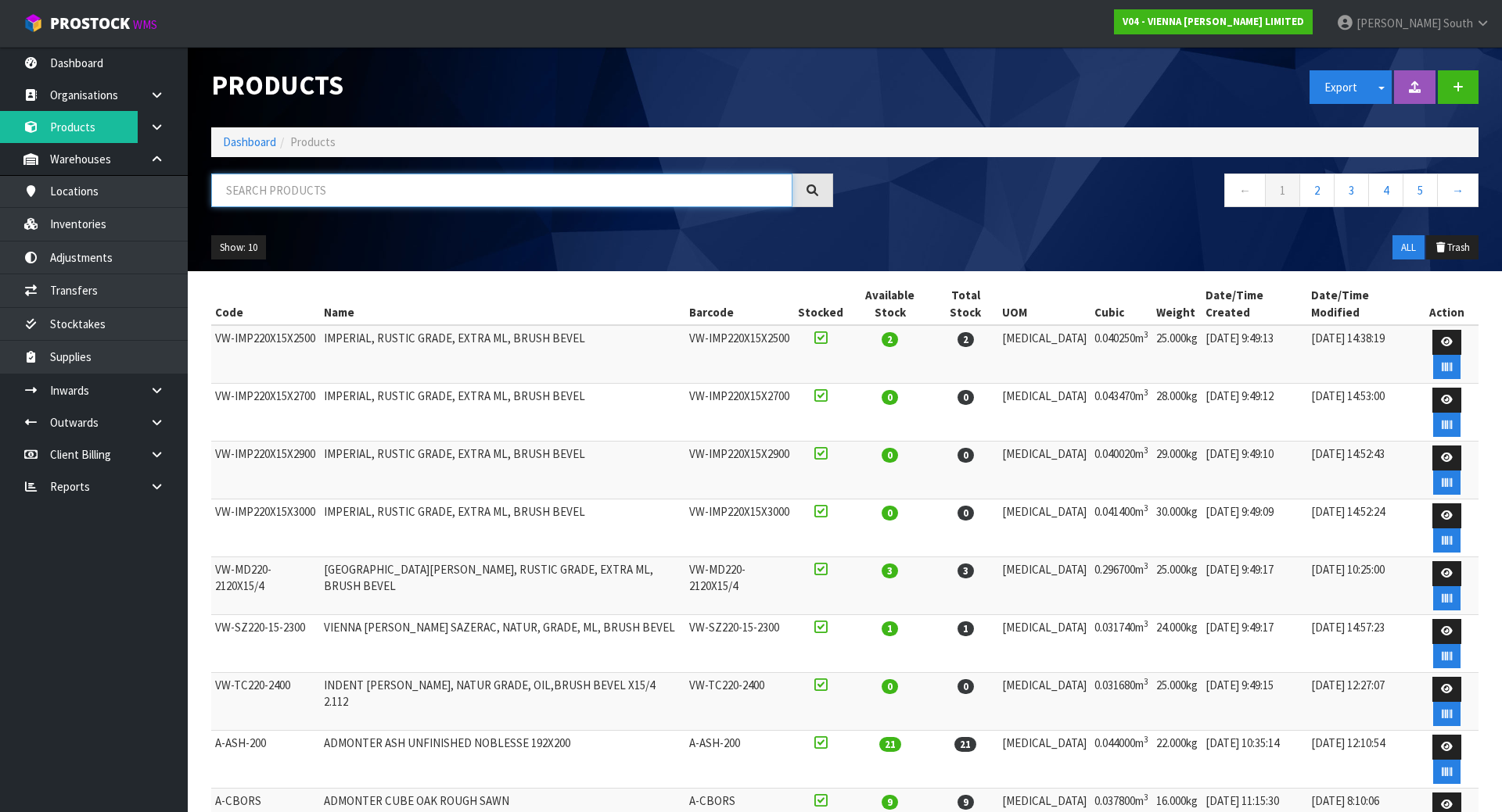
click at [496, 185] on input "text" at bounding box center [502, 190] width 581 height 34
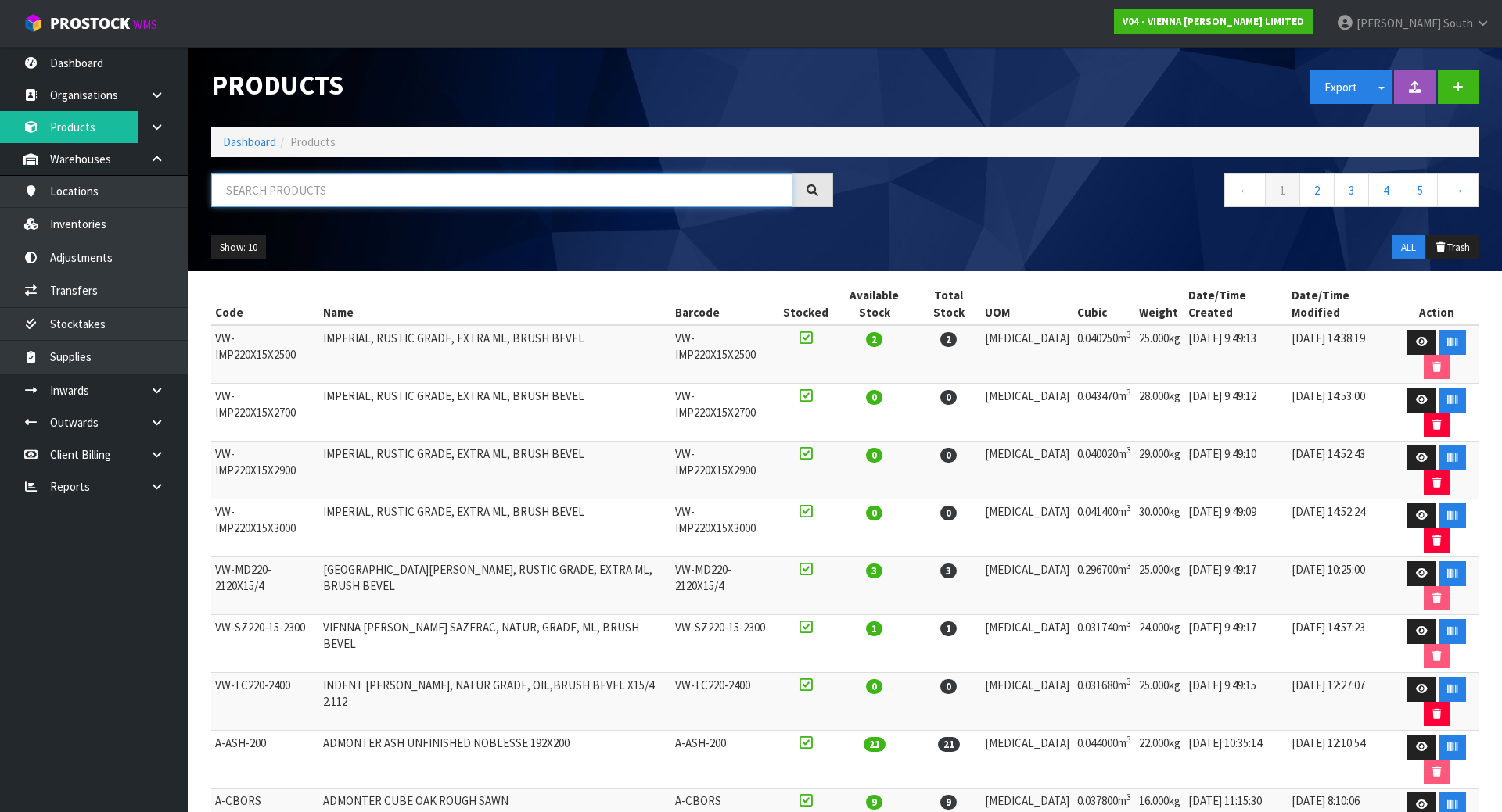
click at [542, 195] on input "text" at bounding box center [502, 190] width 581 height 34
paste input "IC WEST 220"
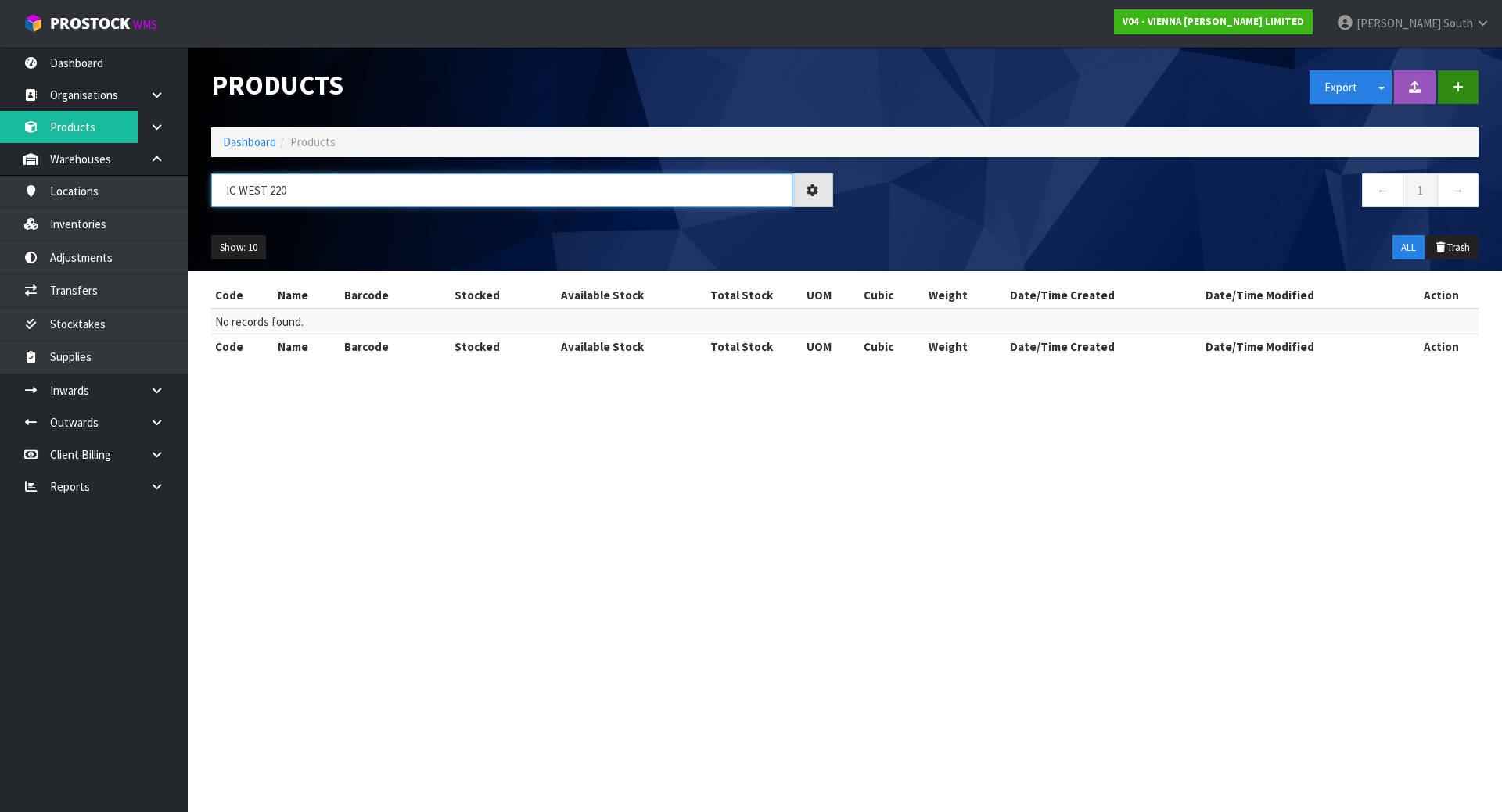
type input "IC WEST 220"
click at [1457, 93] on button "button" at bounding box center [1458, 87] width 41 height 34
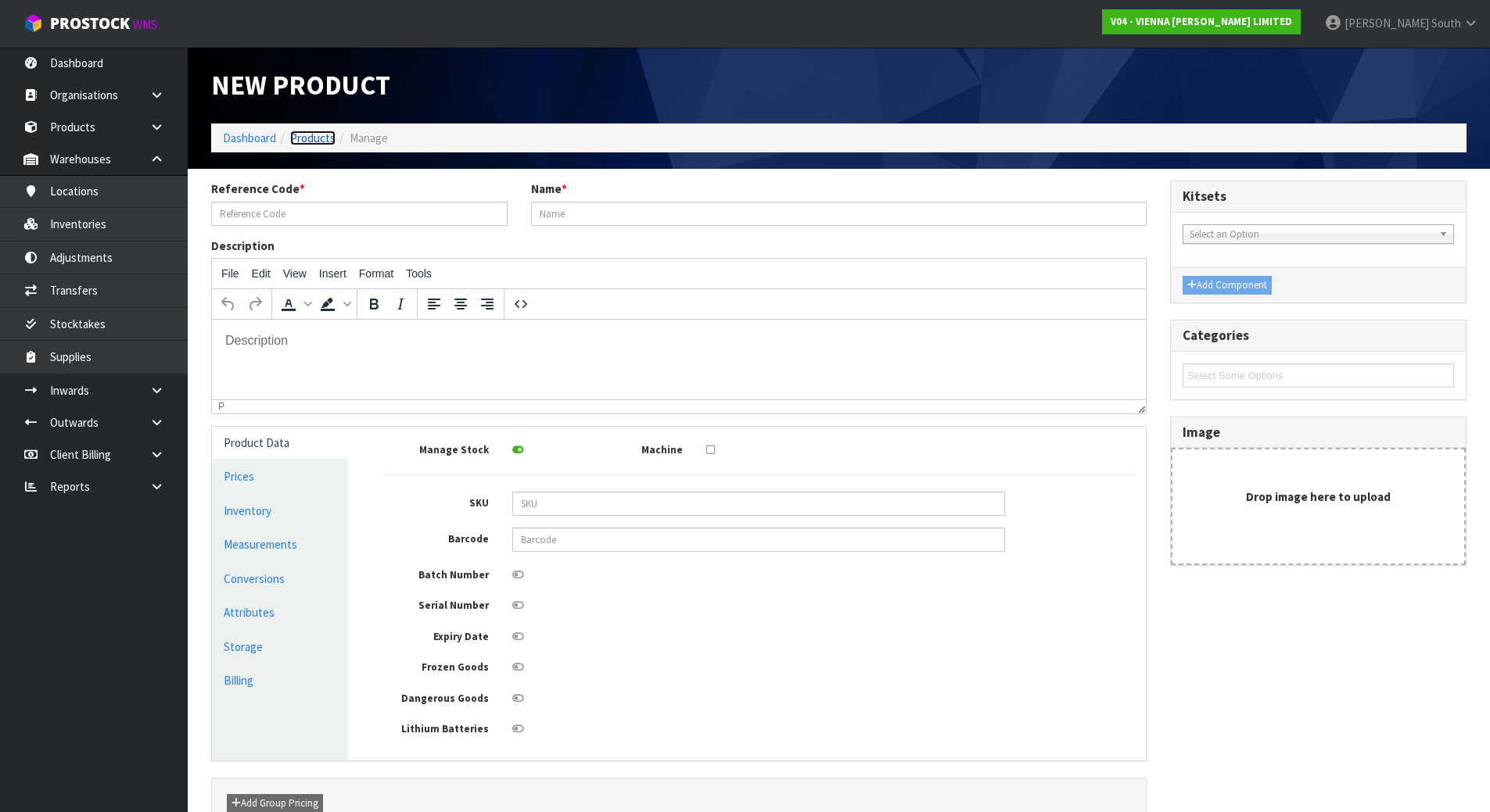
click at [319, 134] on link "Products" at bounding box center [313, 137] width 46 height 15
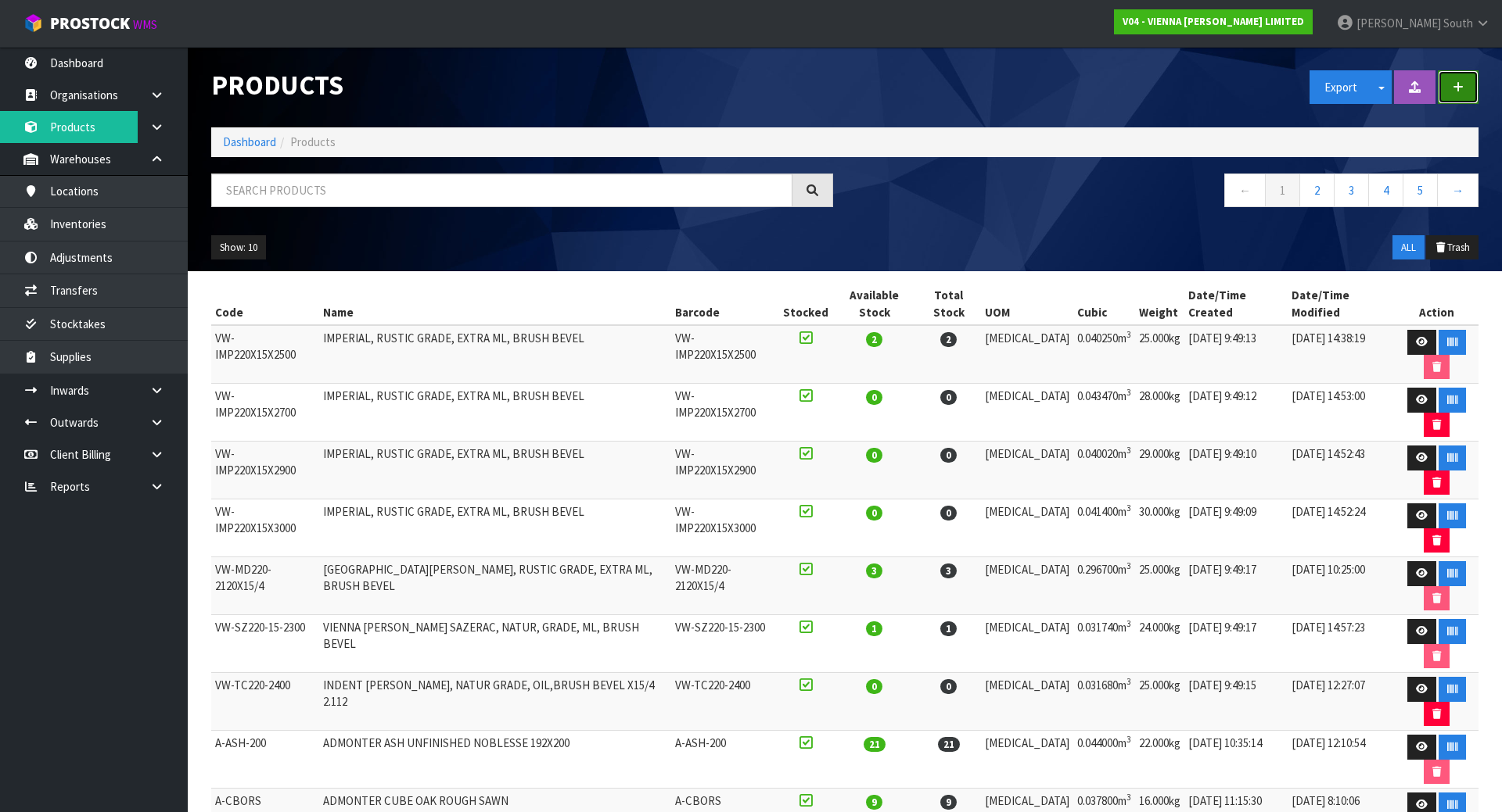
click at [1470, 90] on button "button" at bounding box center [1458, 87] width 41 height 34
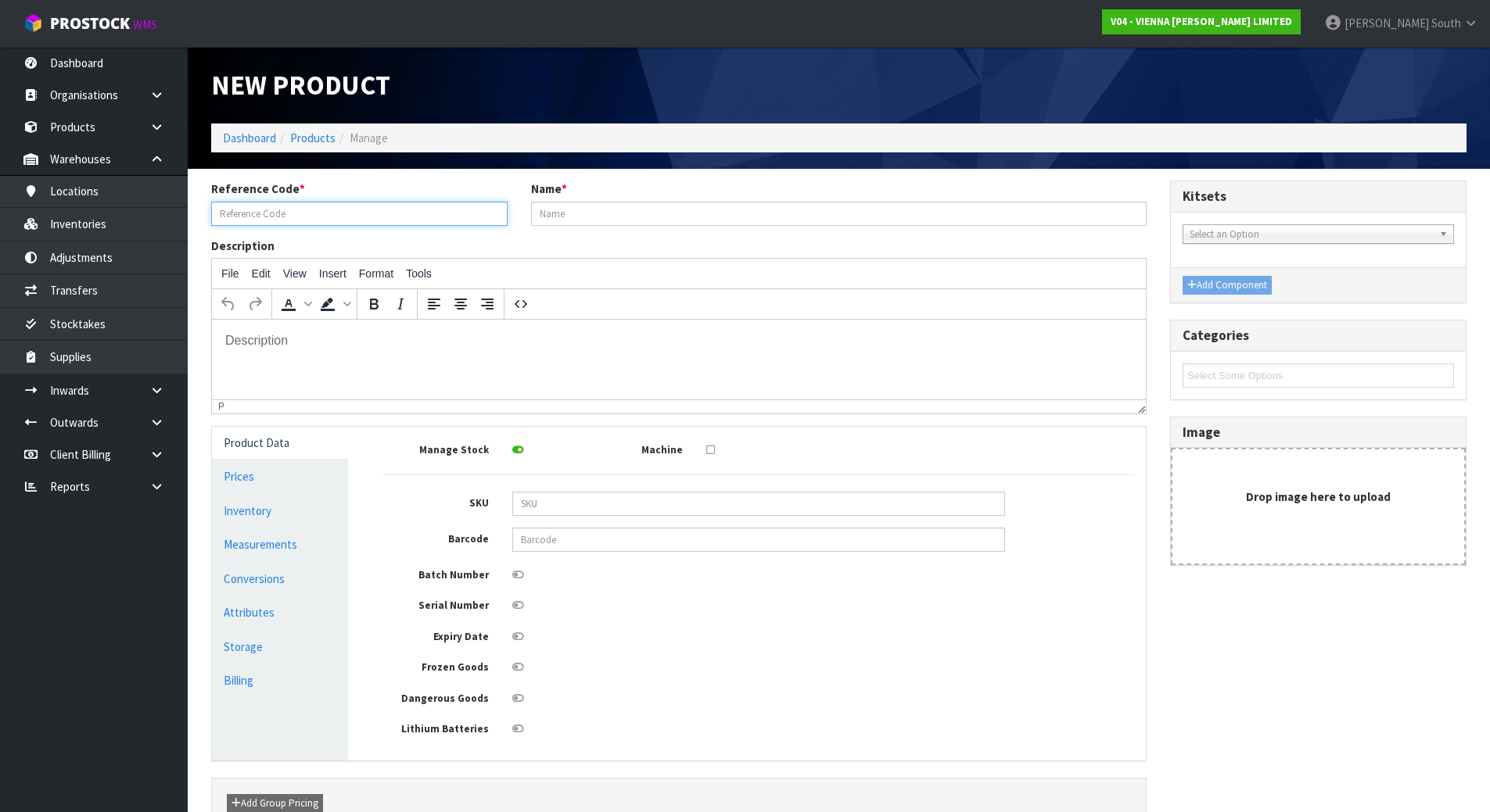
click at [302, 214] on input "text" at bounding box center [359, 213] width 296 height 24
paste input "IC WEST 220"
type input "IC WEST 220"
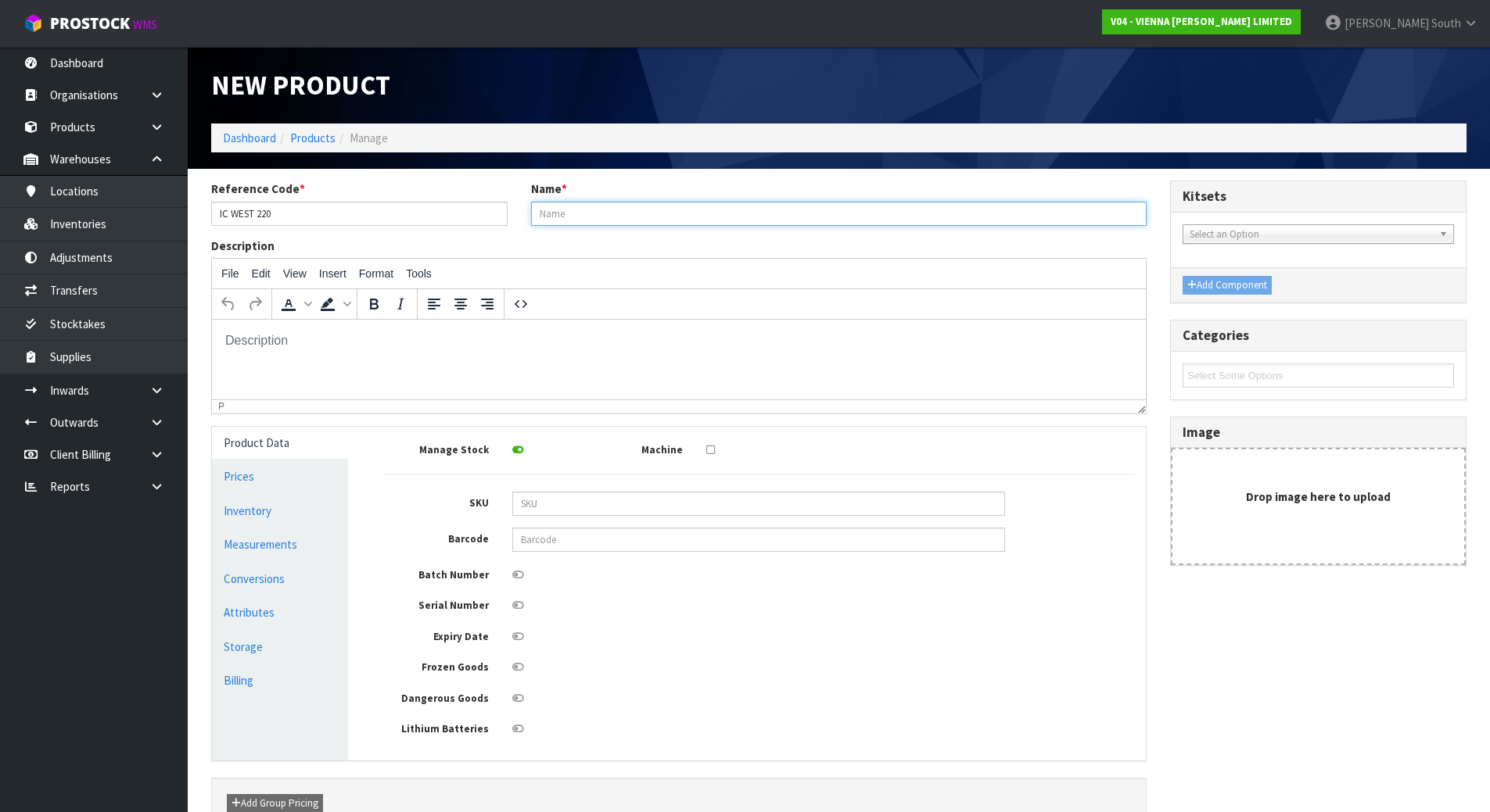
click at [629, 210] on input "text" at bounding box center [839, 213] width 617 height 24
paste input "ICONS WESTWOOD 220X2200X15/4"
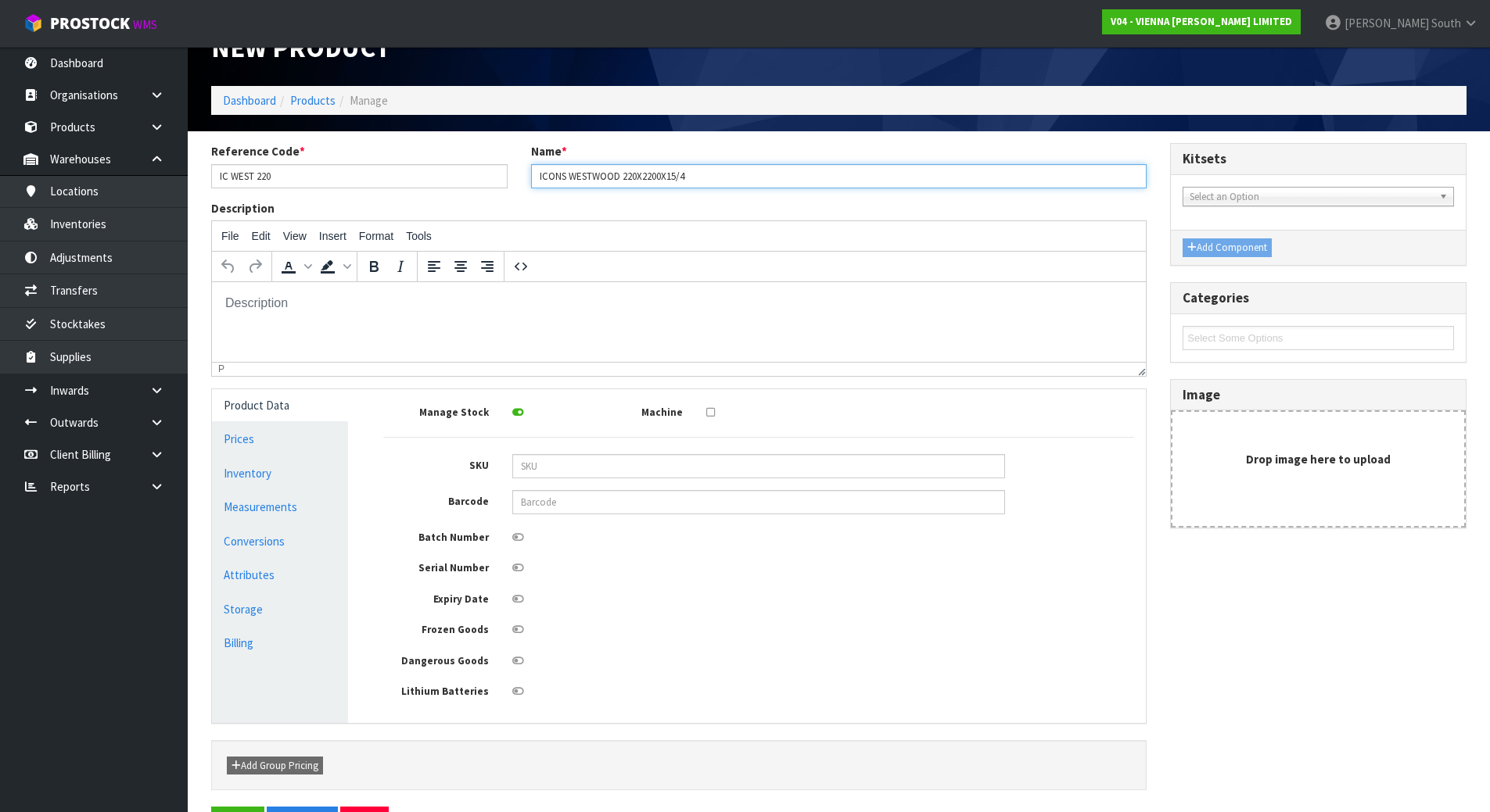
scroll to position [89, 0]
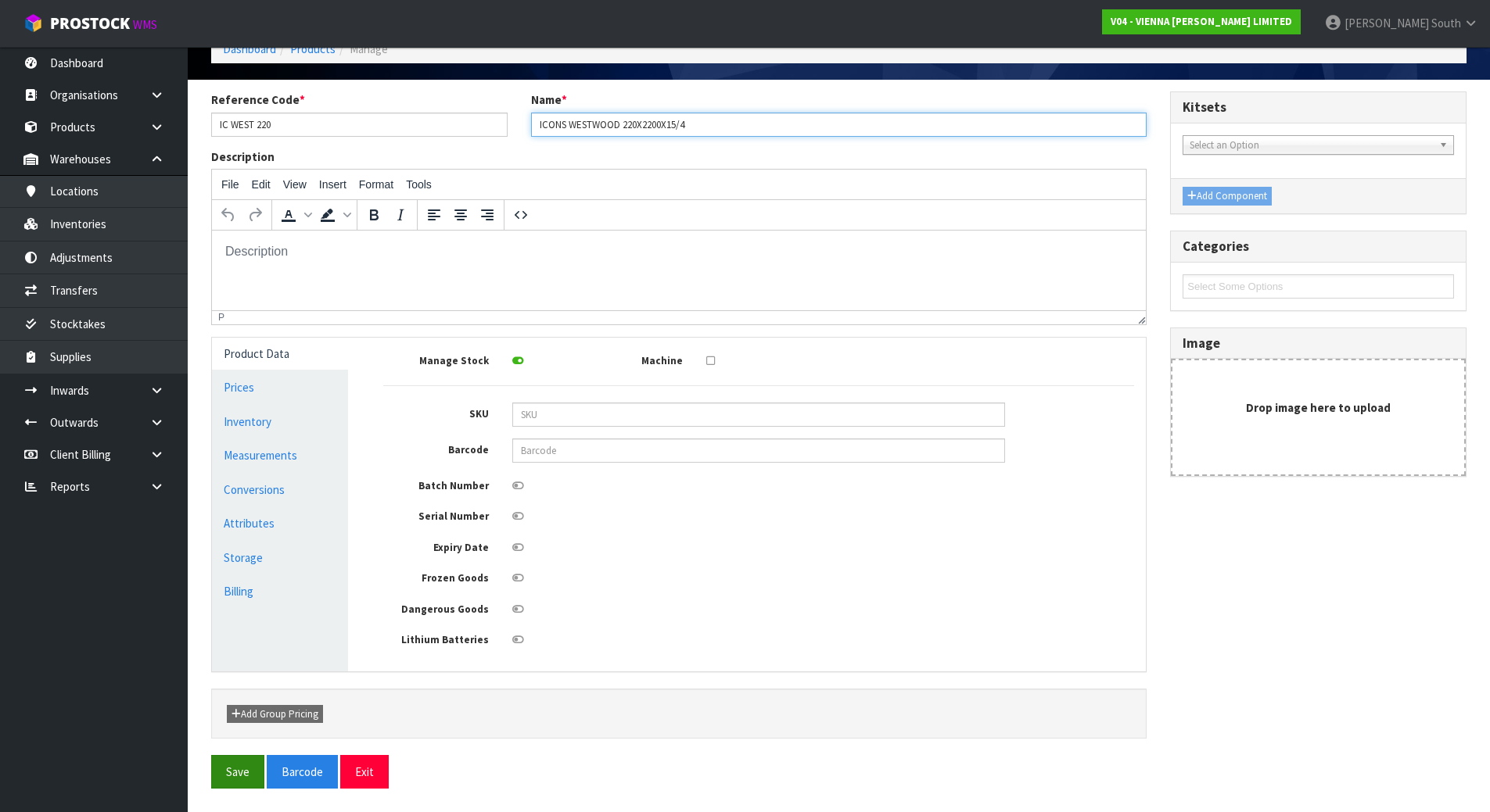
type input "ICONS WESTWOOD 220X2200X15/4"
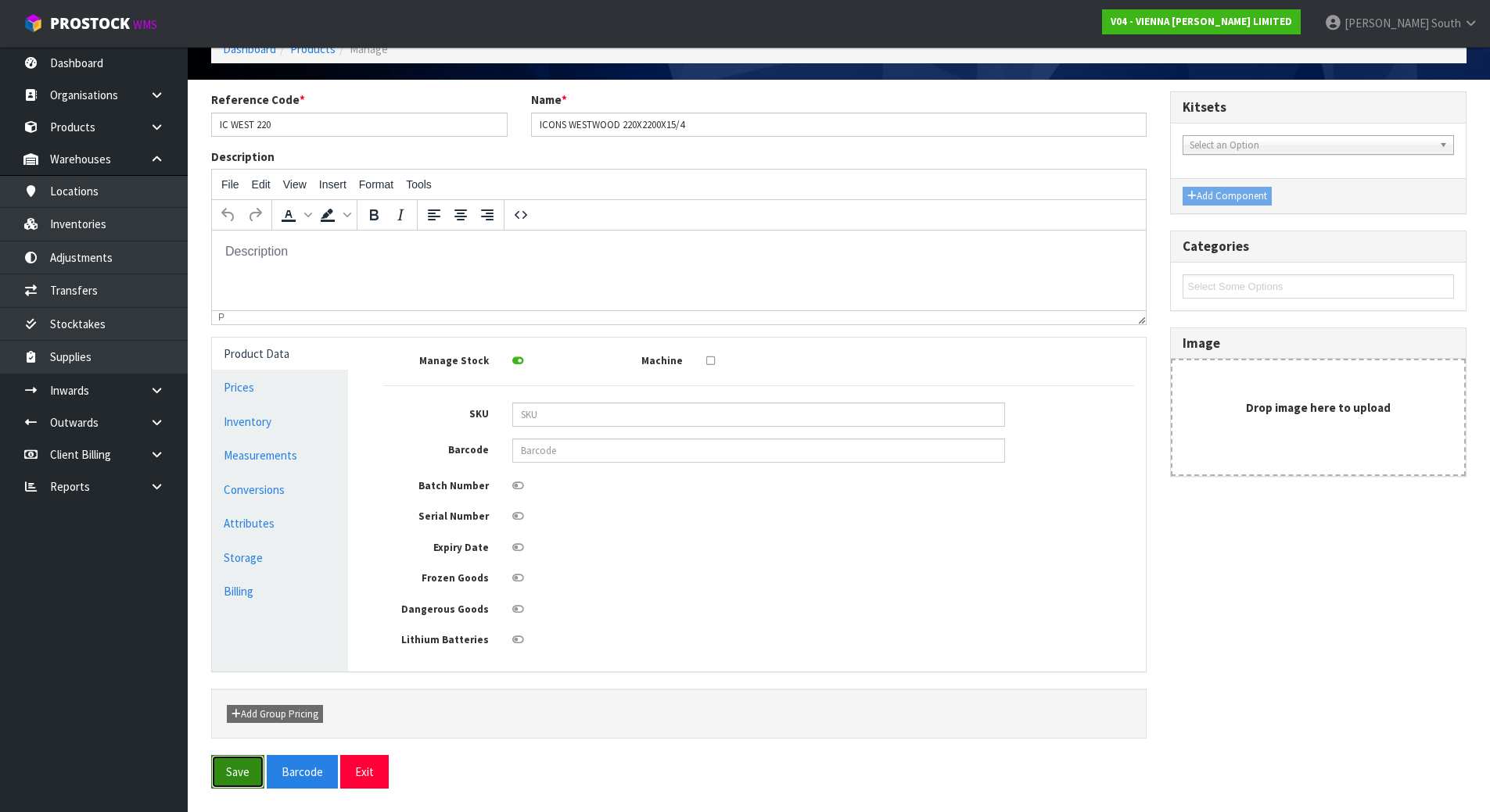
click at [246, 775] on button "Save" at bounding box center [237, 771] width 53 height 34
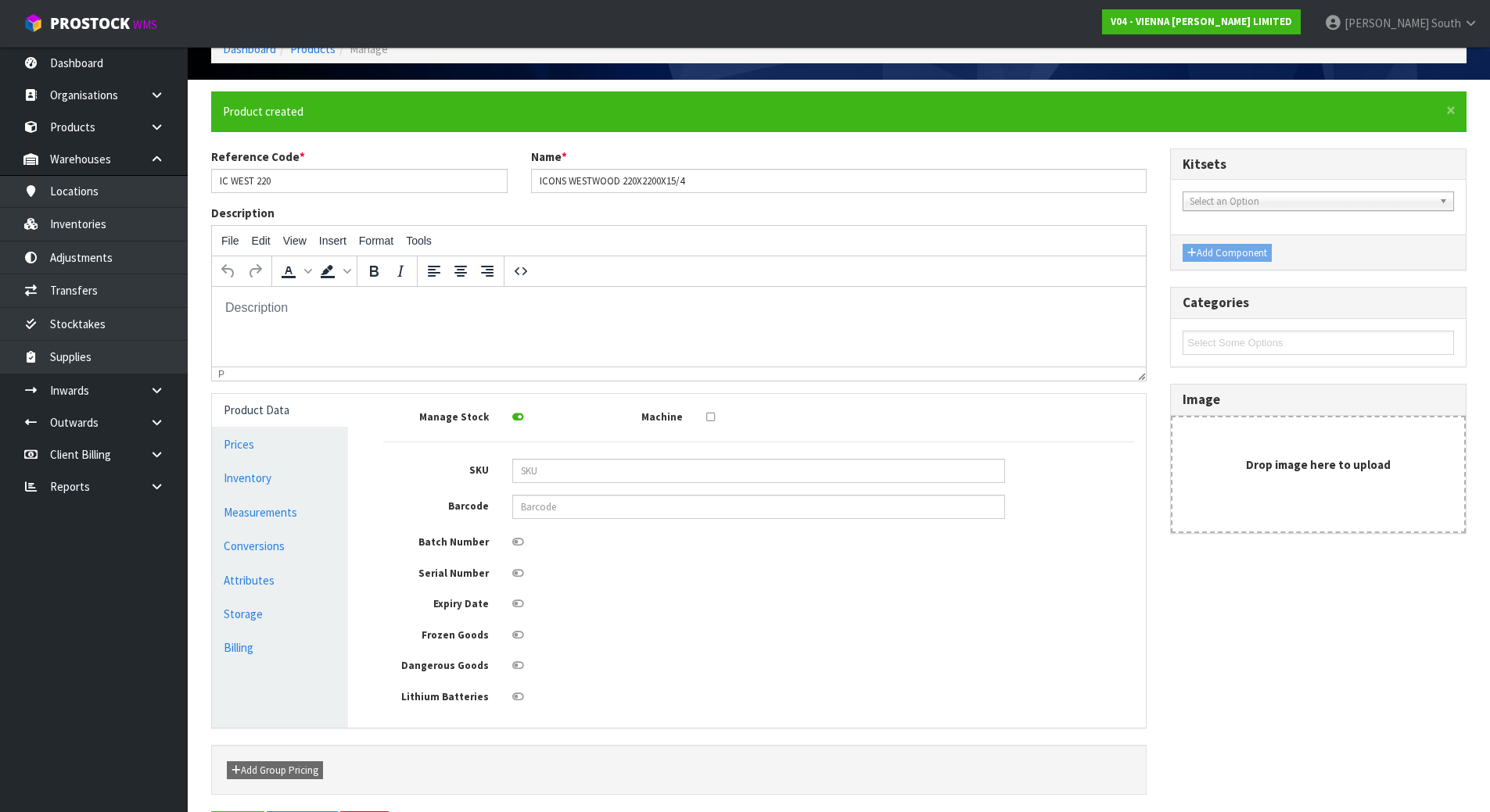
scroll to position [0, 0]
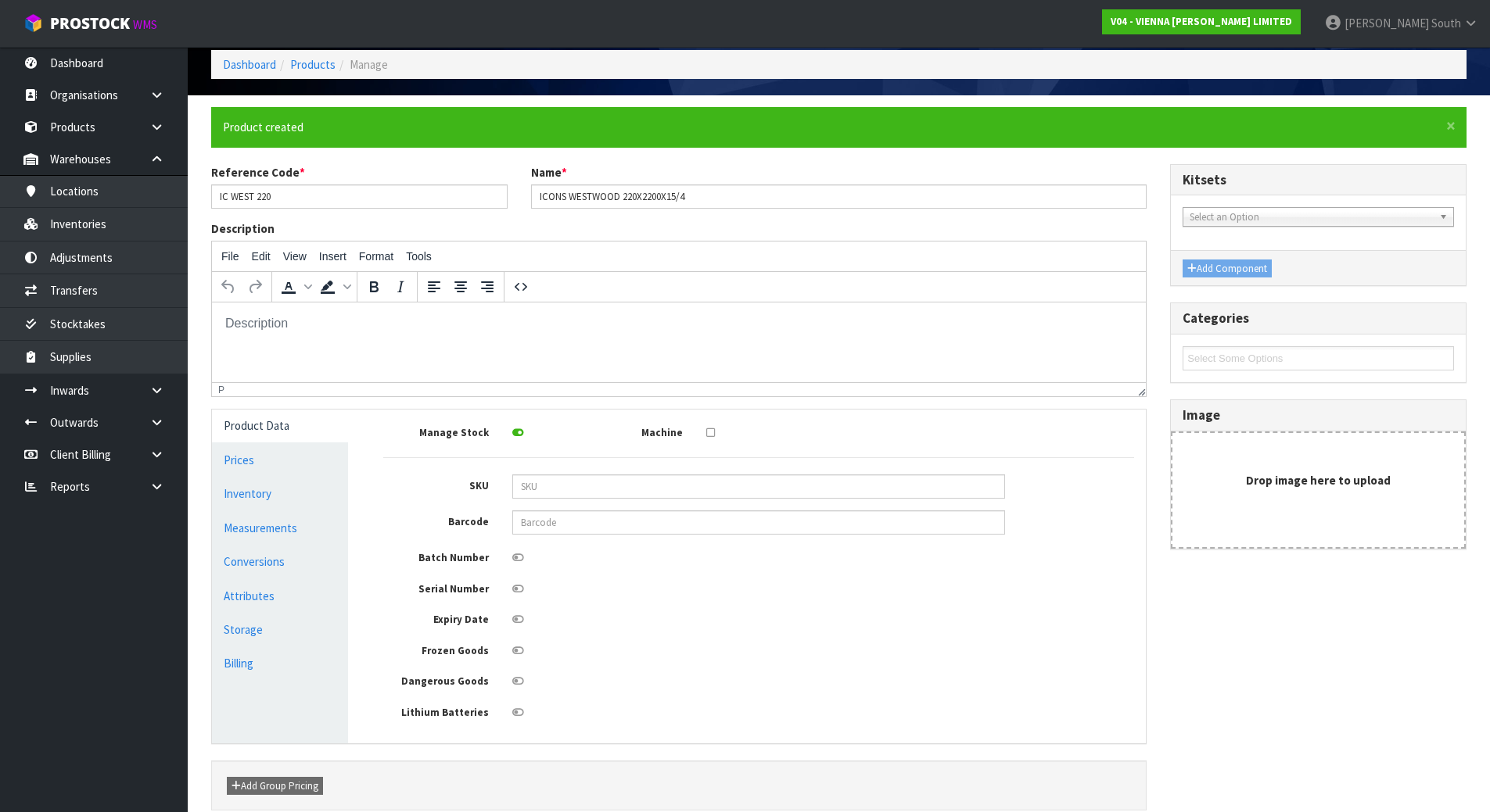
scroll to position [146, 0]
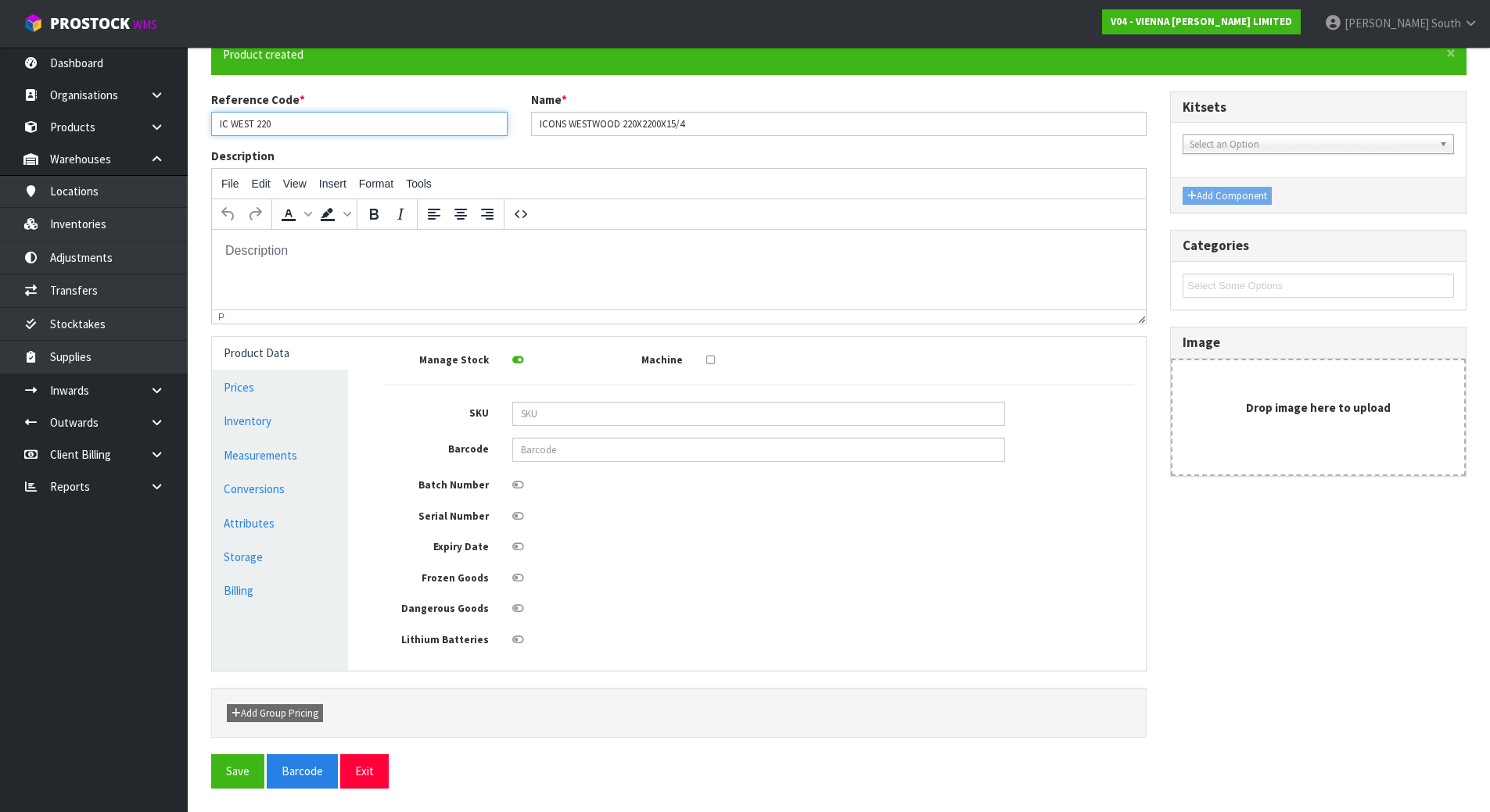
click at [262, 123] on input "IC WEST 220" at bounding box center [359, 124] width 296 height 24
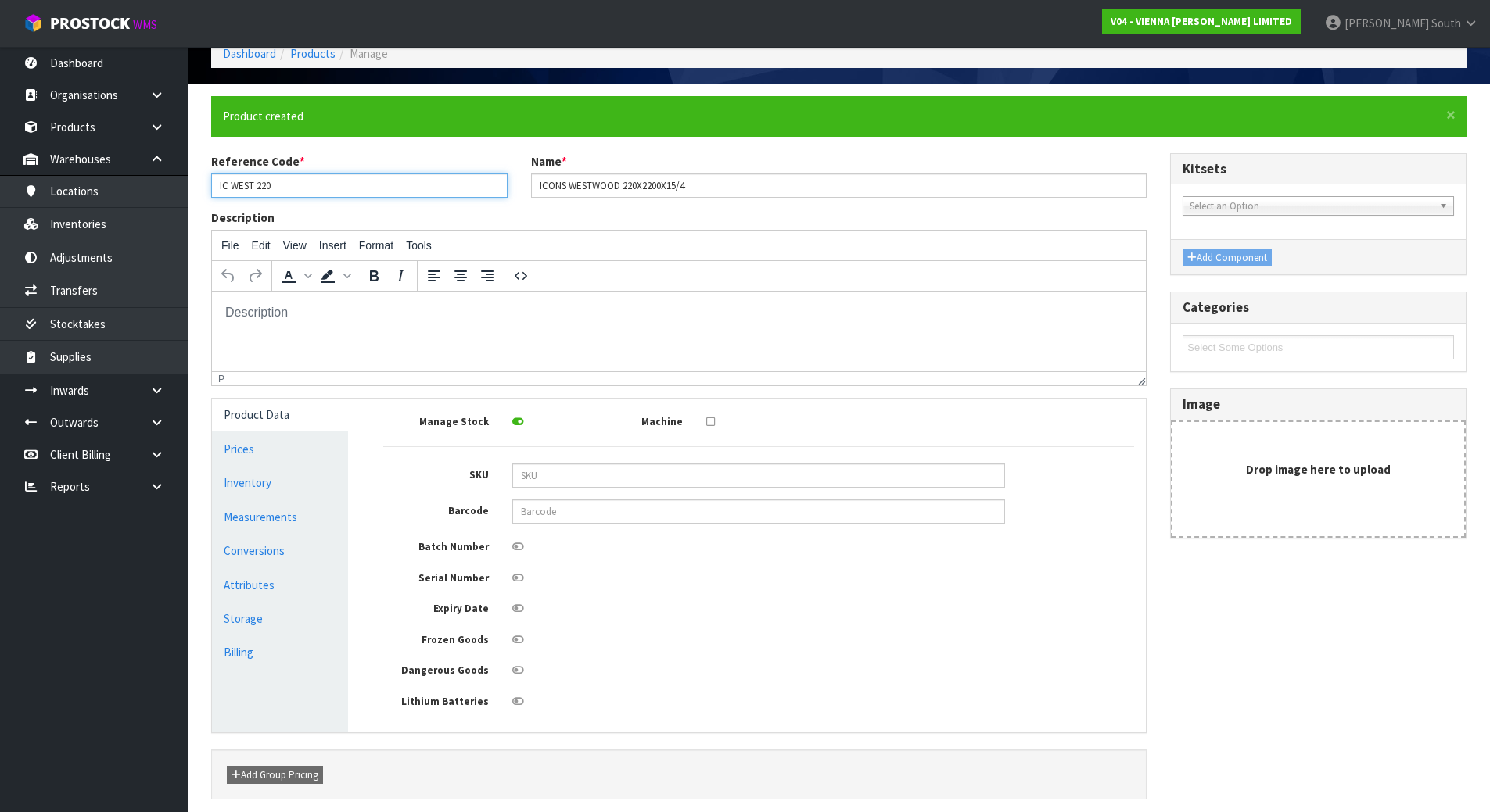
scroll to position [0, 0]
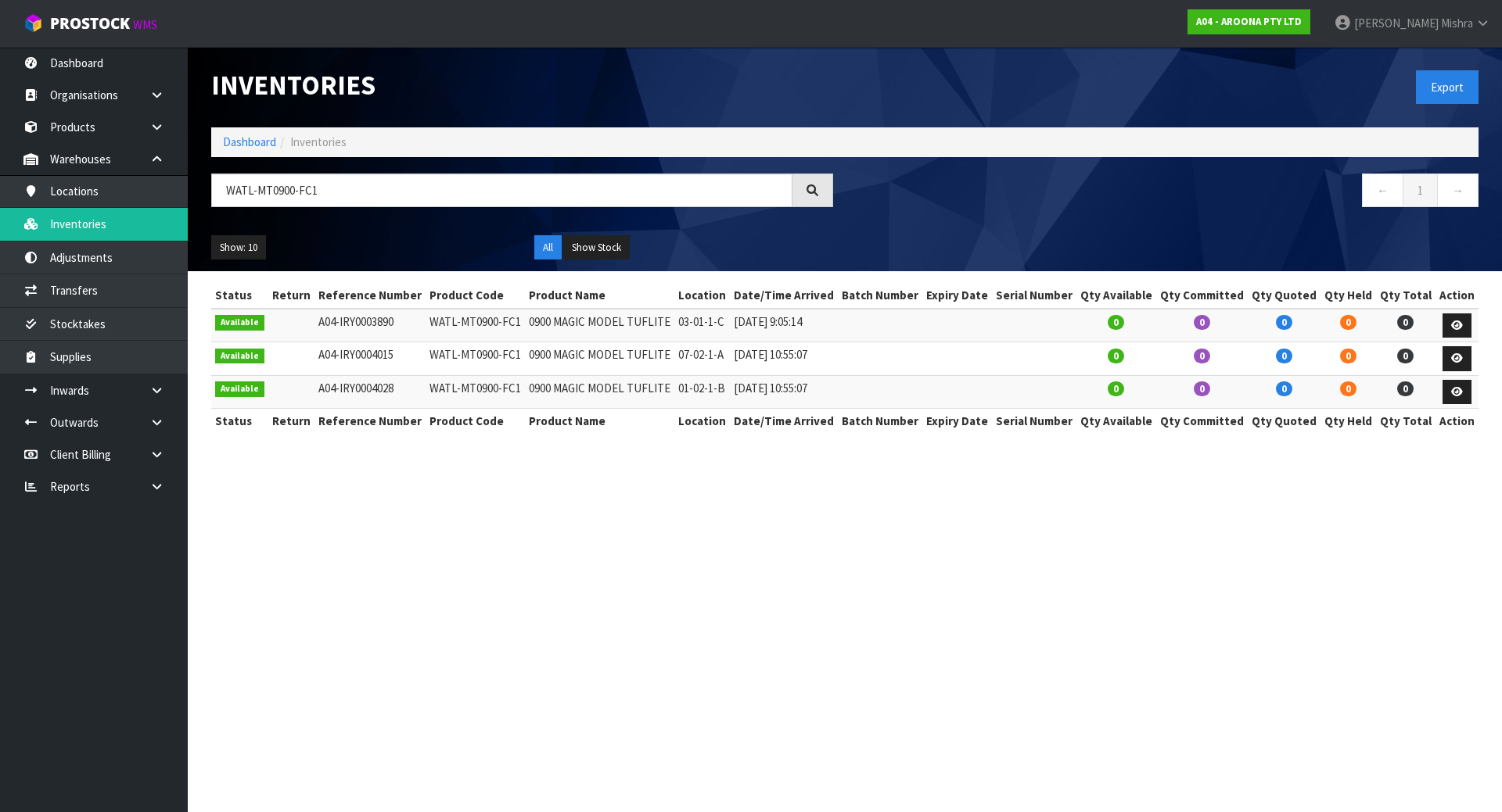
click at [902, 544] on section "Inventories Export Dashboard Inventories WATL-MT0900-FC1 ← 1 → Show: 10 5 10 25…" at bounding box center [751, 406] width 1502 height 812
